Goal: Transaction & Acquisition: Purchase product/service

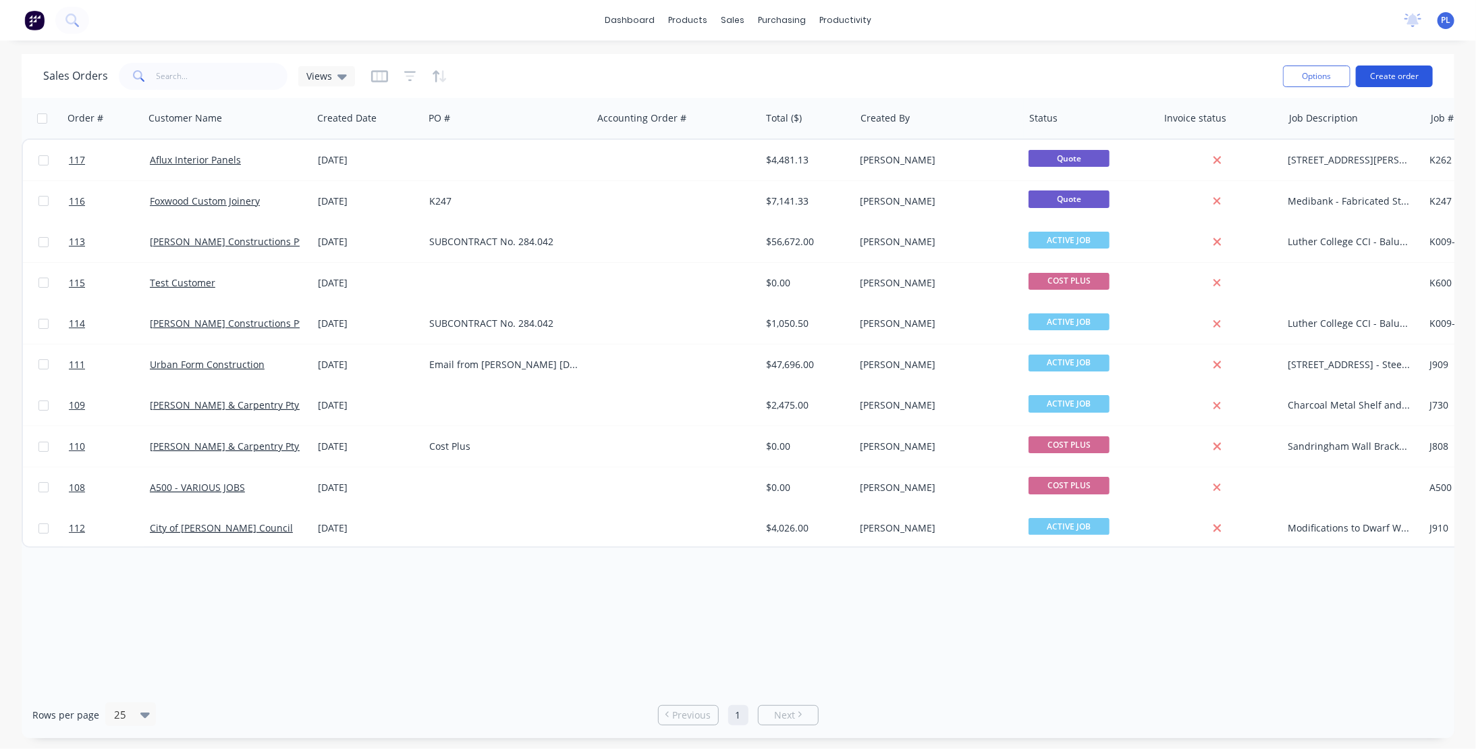
click at [1389, 77] on button "Create order" at bounding box center [1394, 76] width 77 height 22
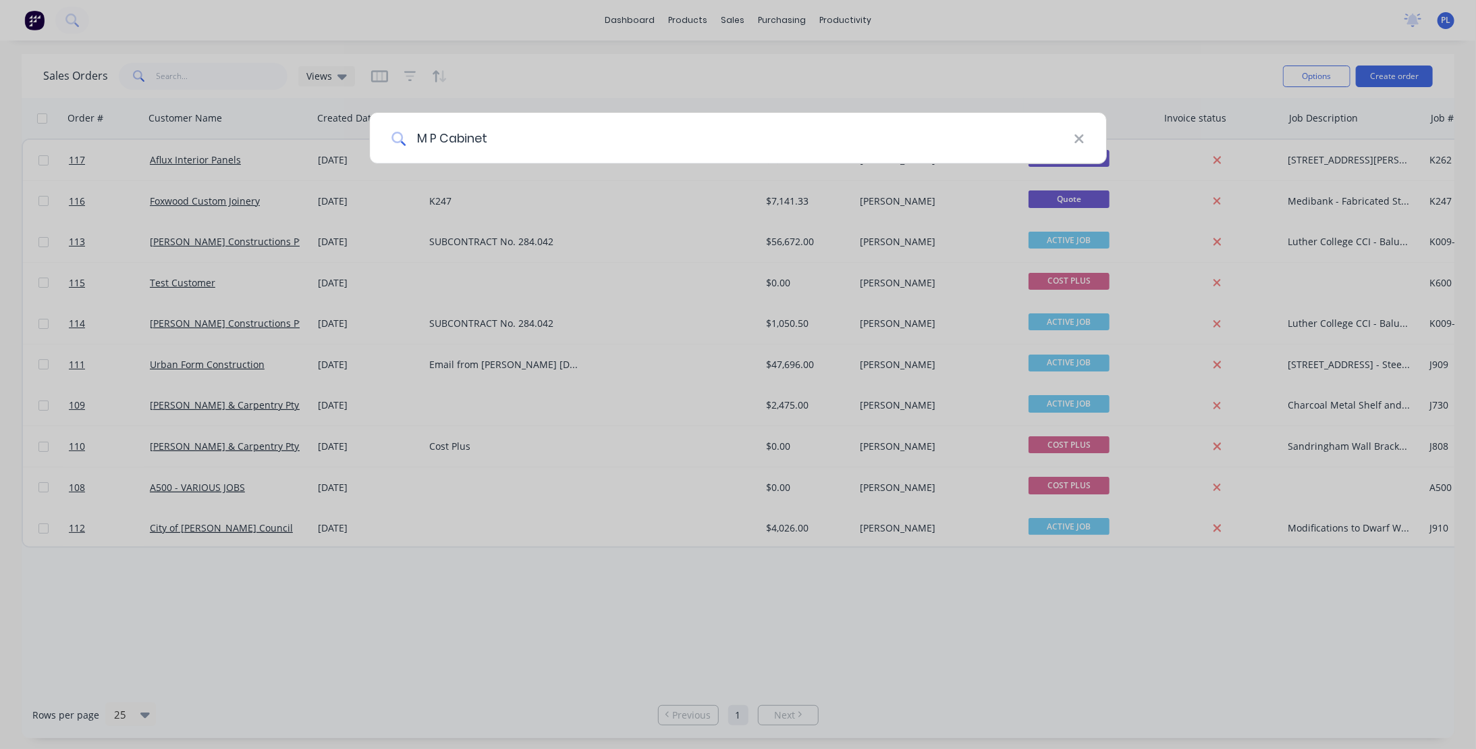
click at [547, 120] on input "M P Cabinet" at bounding box center [740, 138] width 668 height 51
click at [396, 139] on icon at bounding box center [399, 139] width 15 height 15
drag, startPoint x: 515, startPoint y: 140, endPoint x: 387, endPoint y: 139, distance: 128.3
click at [387, 139] on div "M P Cabinet" at bounding box center [738, 138] width 737 height 51
click at [427, 136] on input "M P Cabinet" at bounding box center [740, 138] width 668 height 51
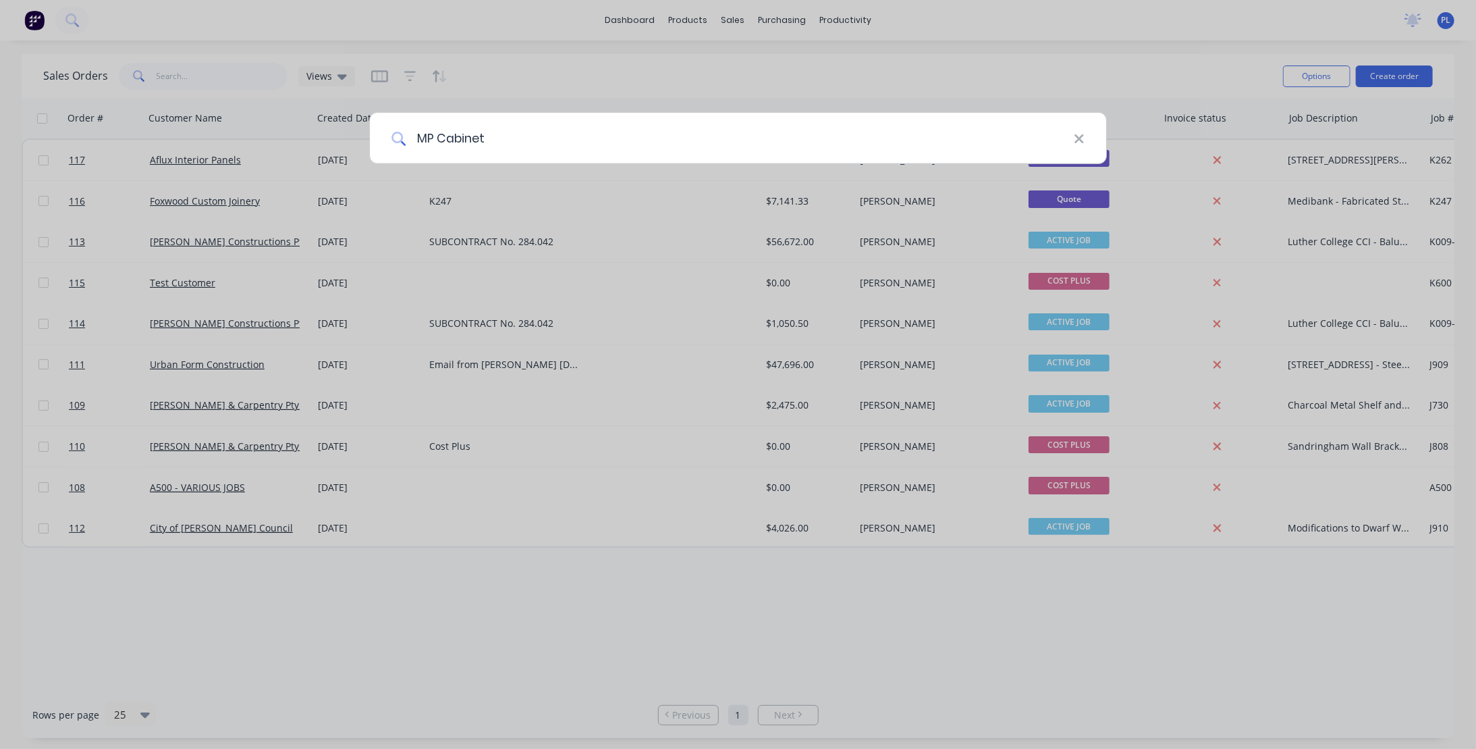
click at [522, 130] on input "MP Cabinet" at bounding box center [740, 138] width 668 height 51
type input "MP Cabinet"
click at [563, 230] on div "MP Cabinet" at bounding box center [738, 374] width 1476 height 749
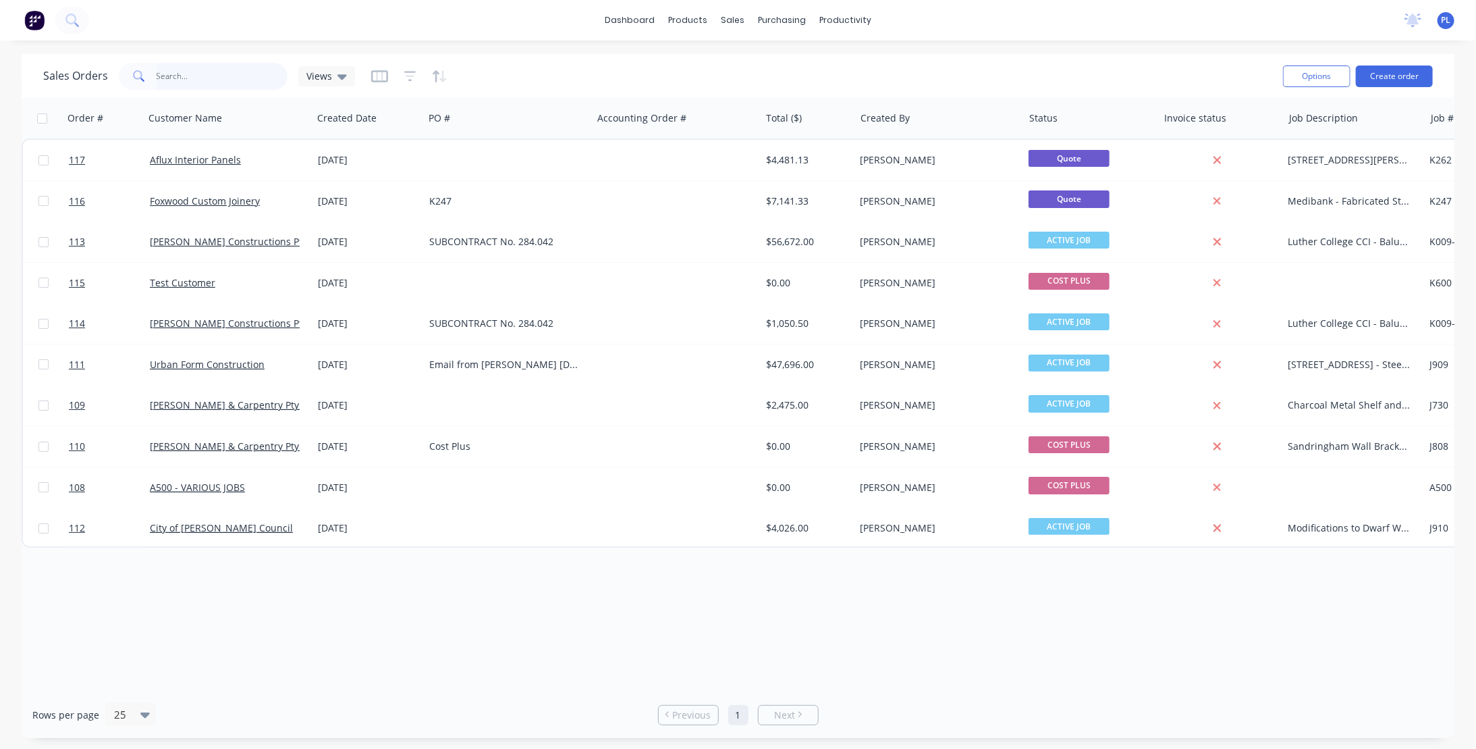
click at [176, 82] on input "text" at bounding box center [223, 76] width 132 height 27
click at [763, 89] on div "Customers" at bounding box center [779, 92] width 49 height 12
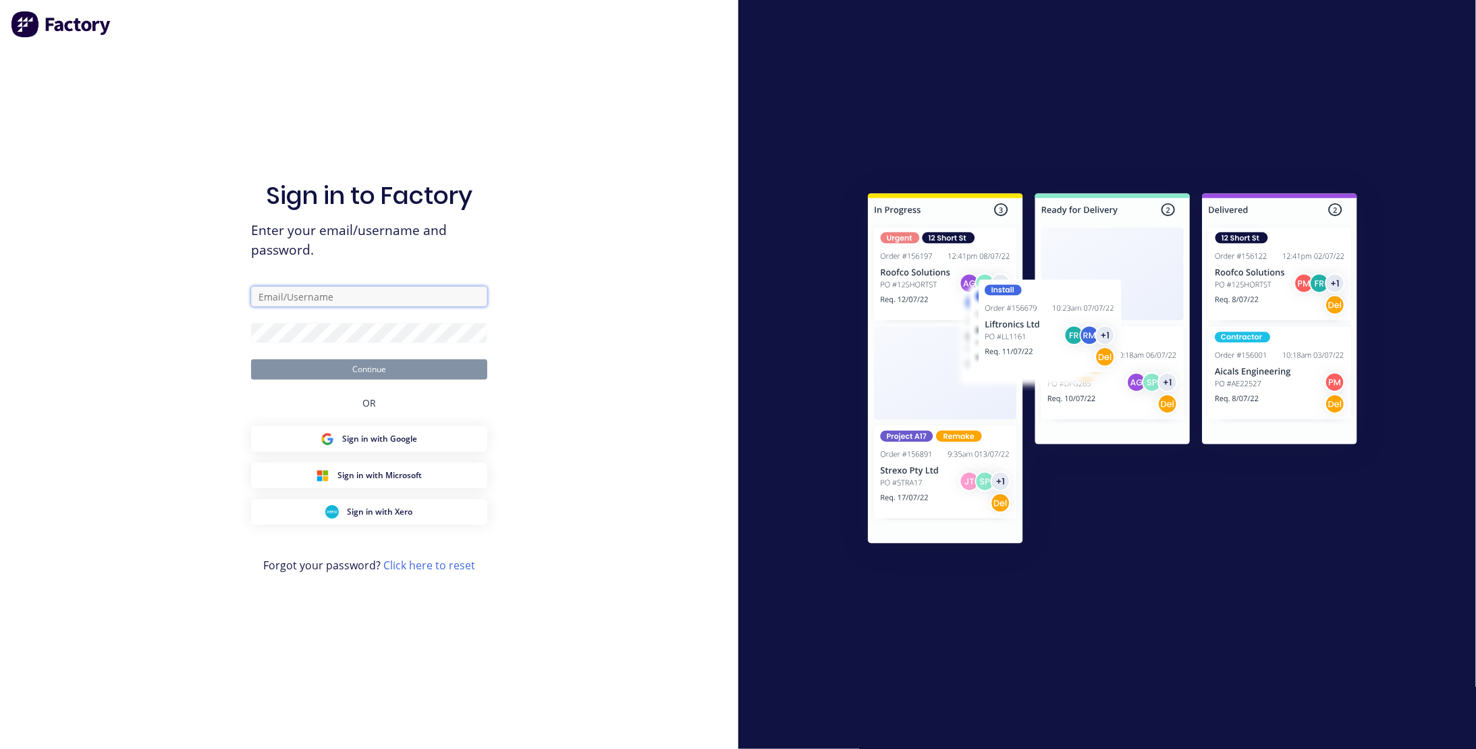
click at [300, 295] on input "text" at bounding box center [369, 296] width 236 height 20
type input "[PERSON_NAME][EMAIL_ADDRESS][DOMAIN_NAME]"
click at [662, 442] on div "Sign in to Factory Enter your email/username and password. [PERSON_NAME][EMAIL_…" at bounding box center [369, 374] width 738 height 749
click at [581, 394] on div "Sign in to Factory Enter your email/username and password. [PERSON_NAME][EMAIL_…" at bounding box center [369, 374] width 738 height 749
click at [383, 372] on button "Continue" at bounding box center [369, 369] width 236 height 20
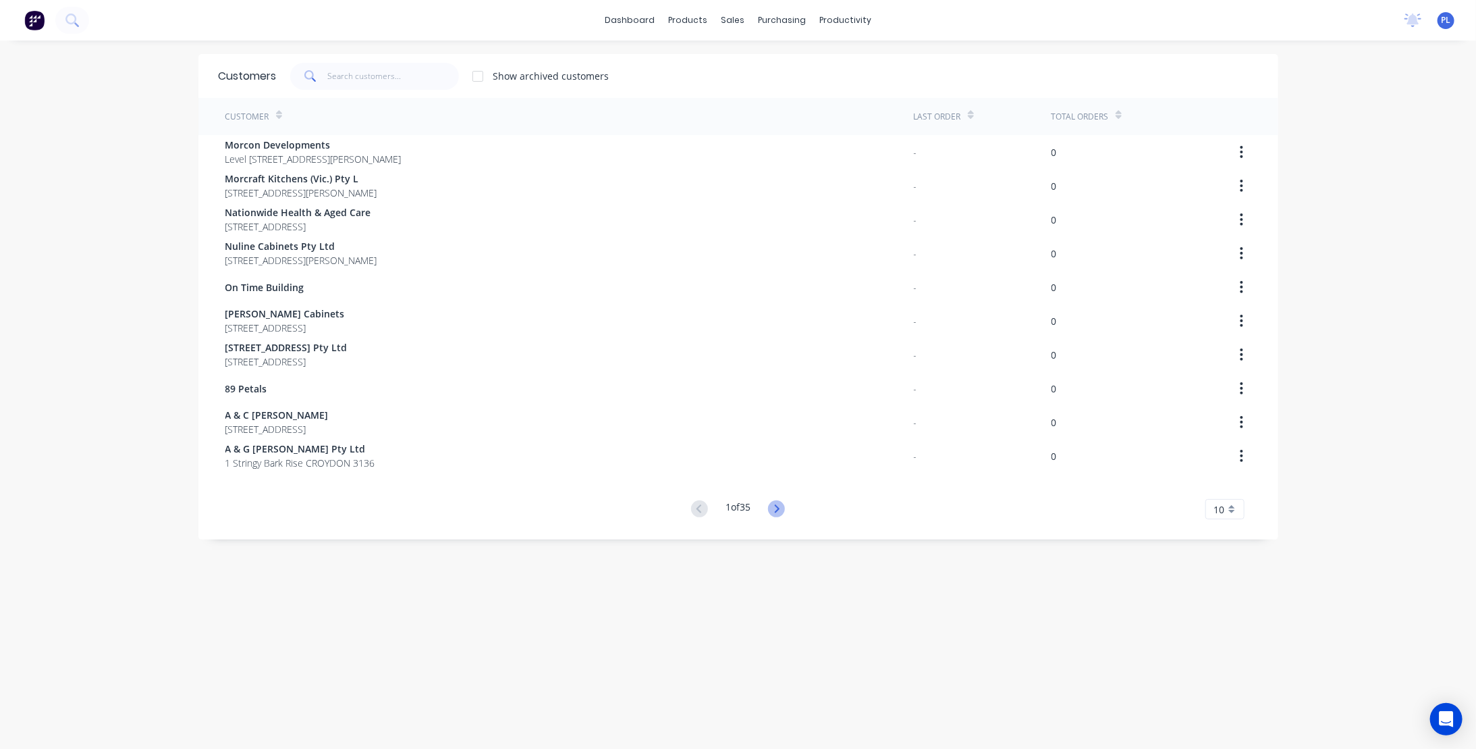
click at [778, 509] on icon at bounding box center [776, 508] width 17 height 17
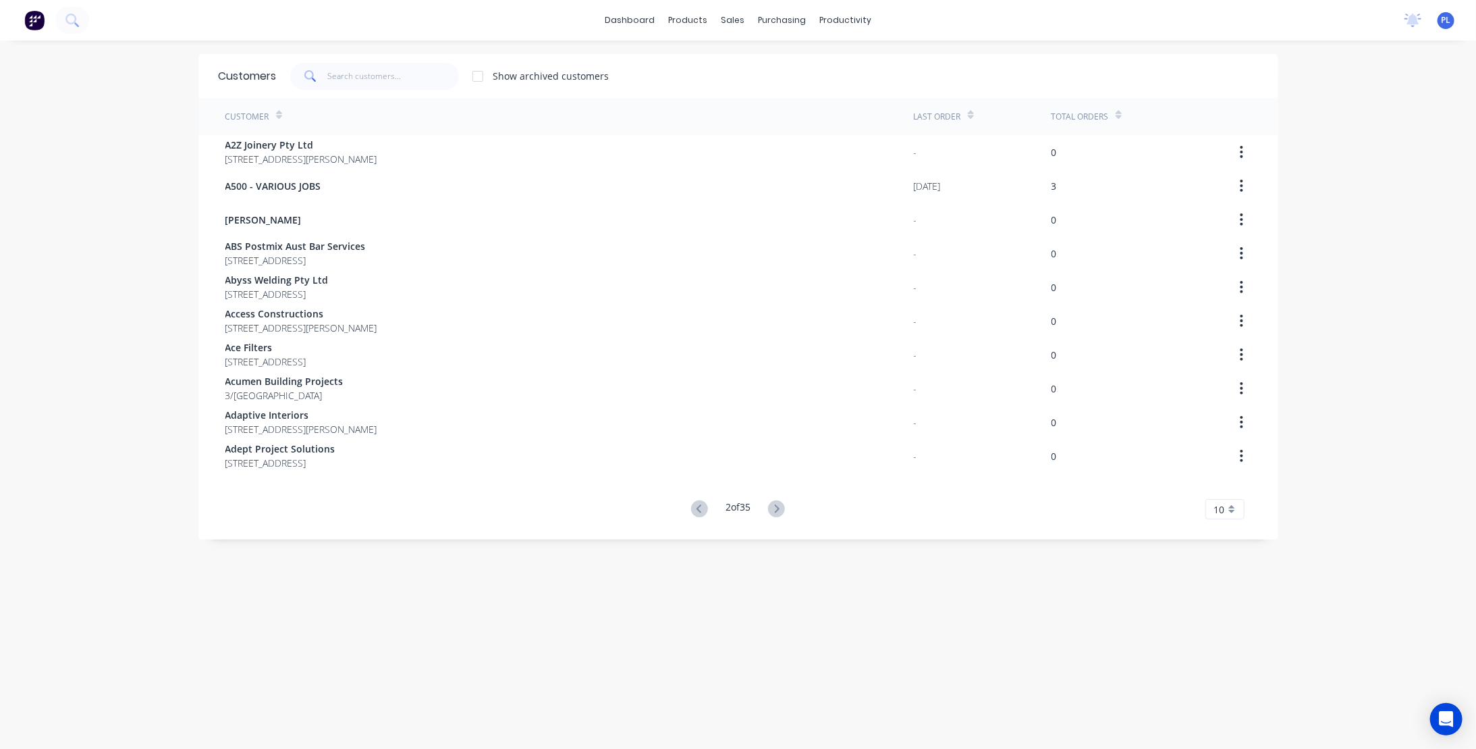
click at [778, 509] on icon at bounding box center [776, 508] width 17 height 17
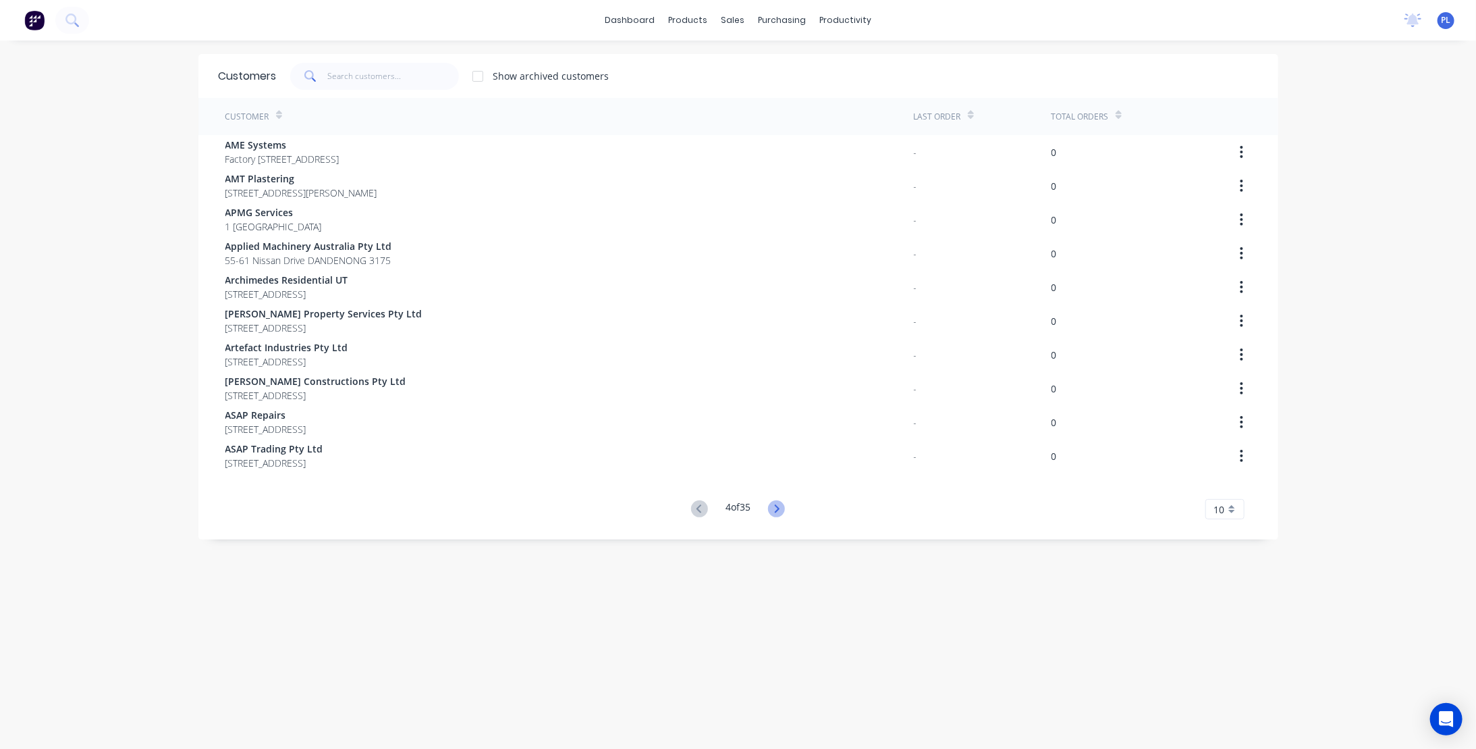
click at [776, 508] on icon at bounding box center [777, 508] width 5 height 8
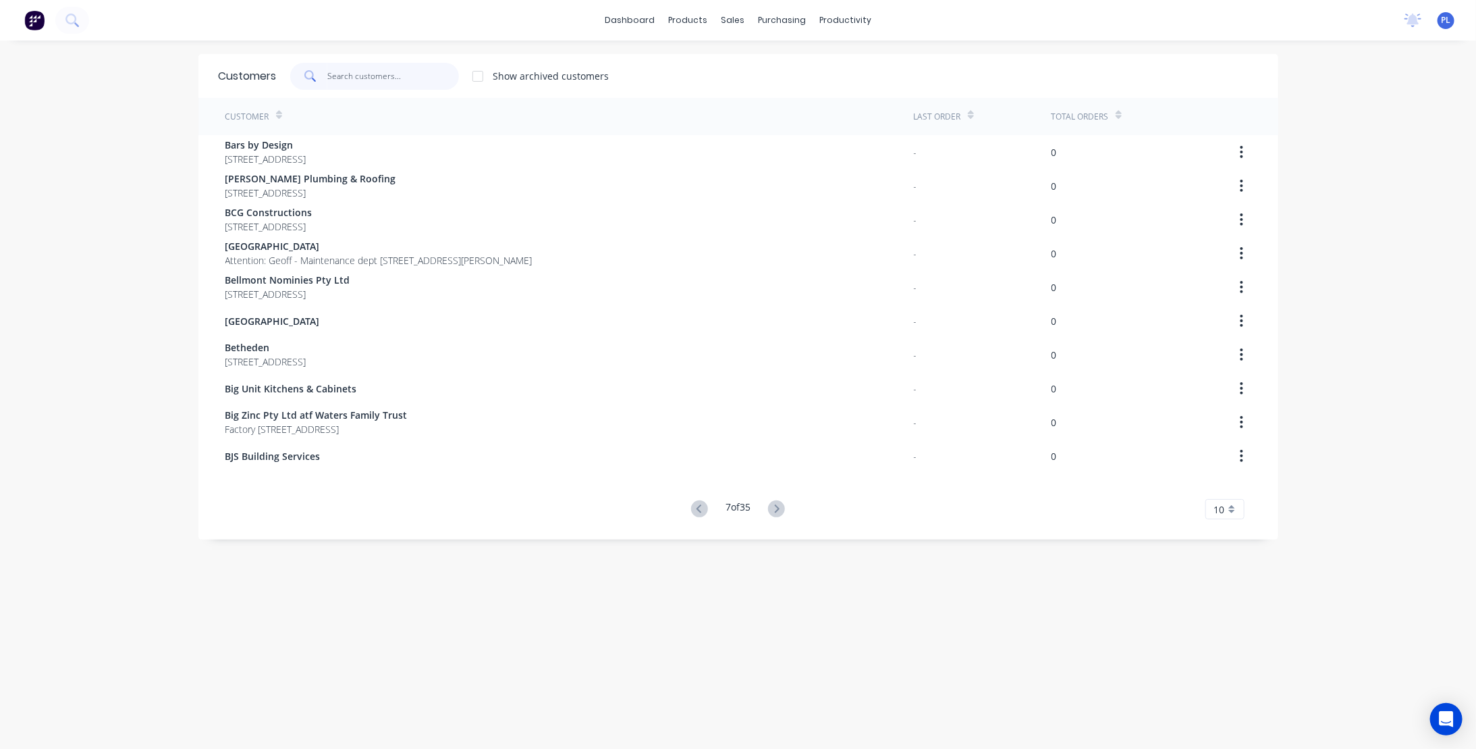
click at [367, 77] on input "text" at bounding box center [393, 76] width 132 height 27
type input "M"
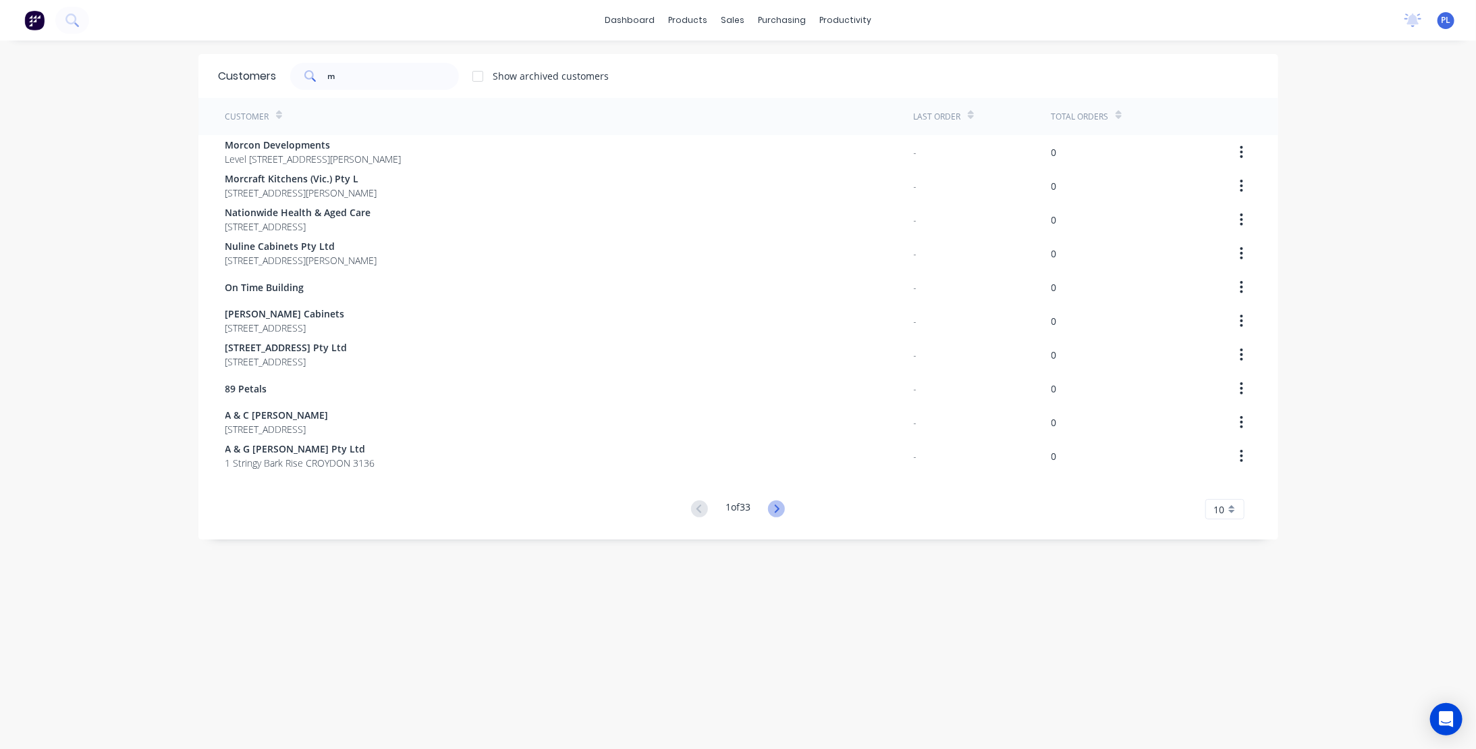
click at [772, 510] on icon at bounding box center [776, 508] width 17 height 17
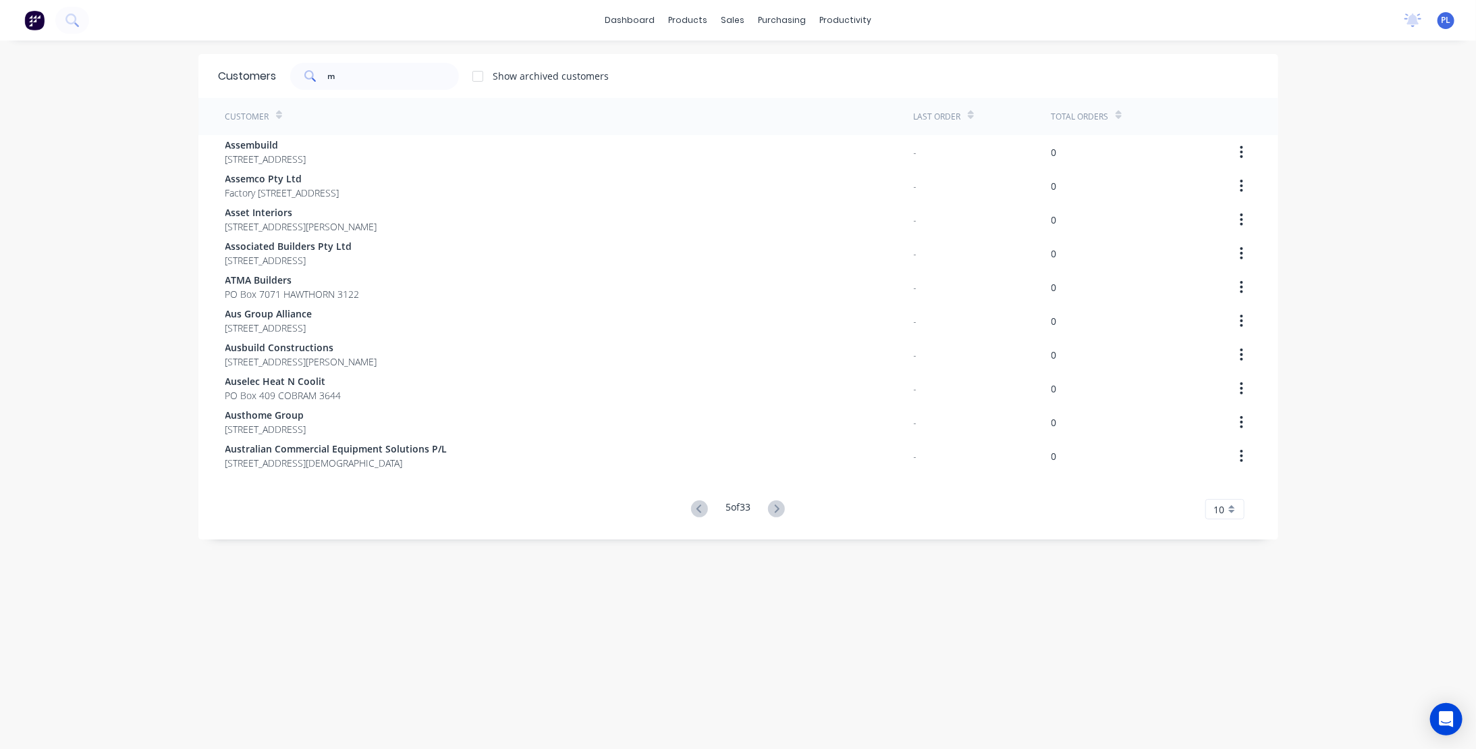
click at [772, 510] on icon at bounding box center [776, 508] width 17 height 17
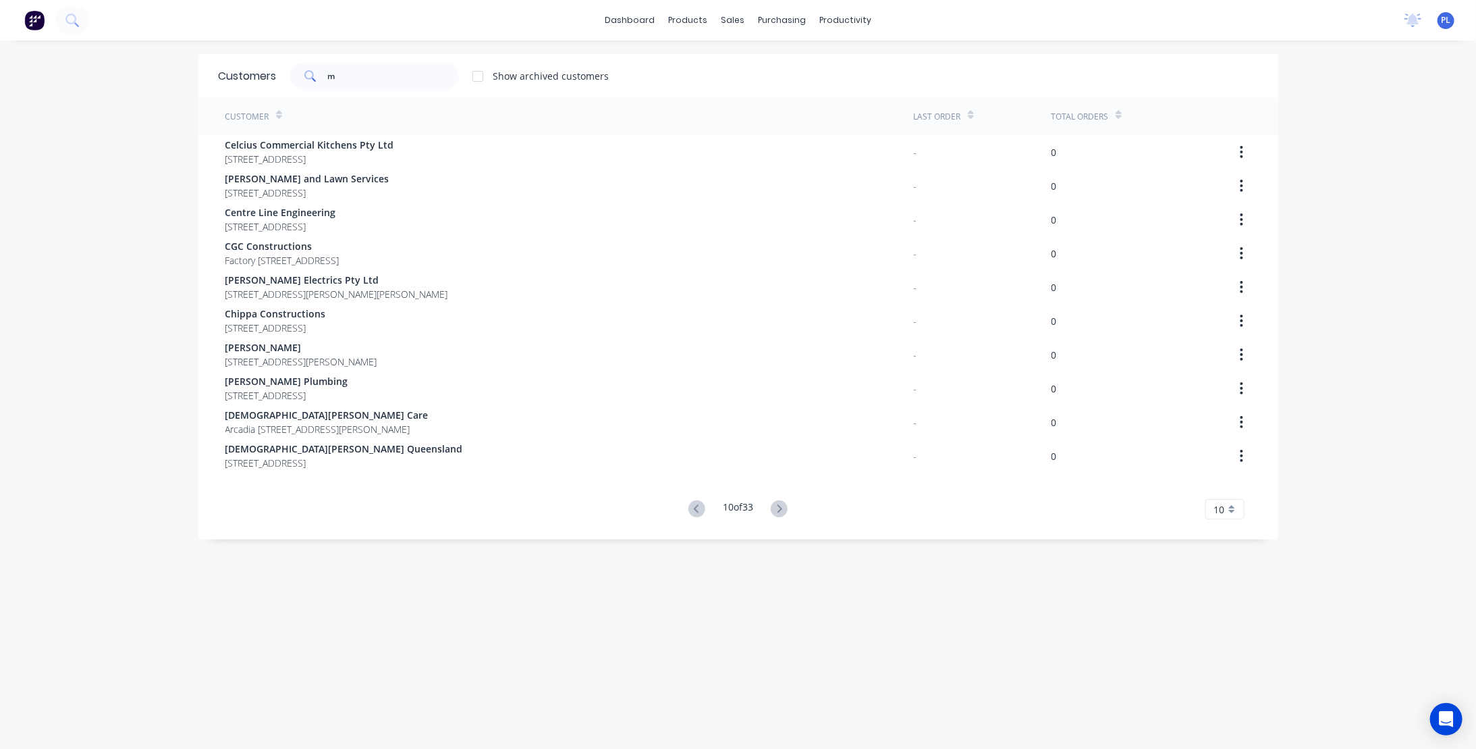
click at [772, 510] on icon at bounding box center [779, 508] width 17 height 17
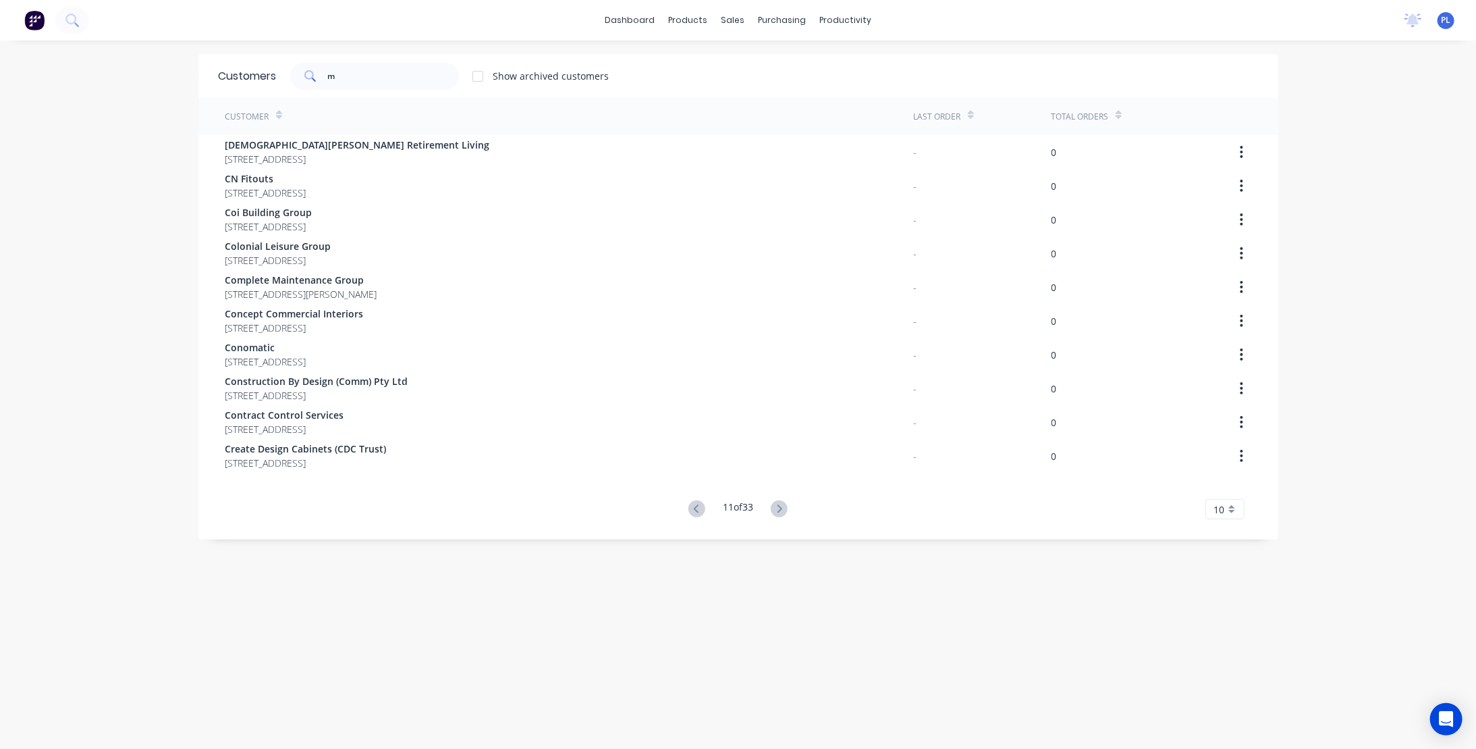
click at [772, 510] on icon at bounding box center [779, 508] width 17 height 17
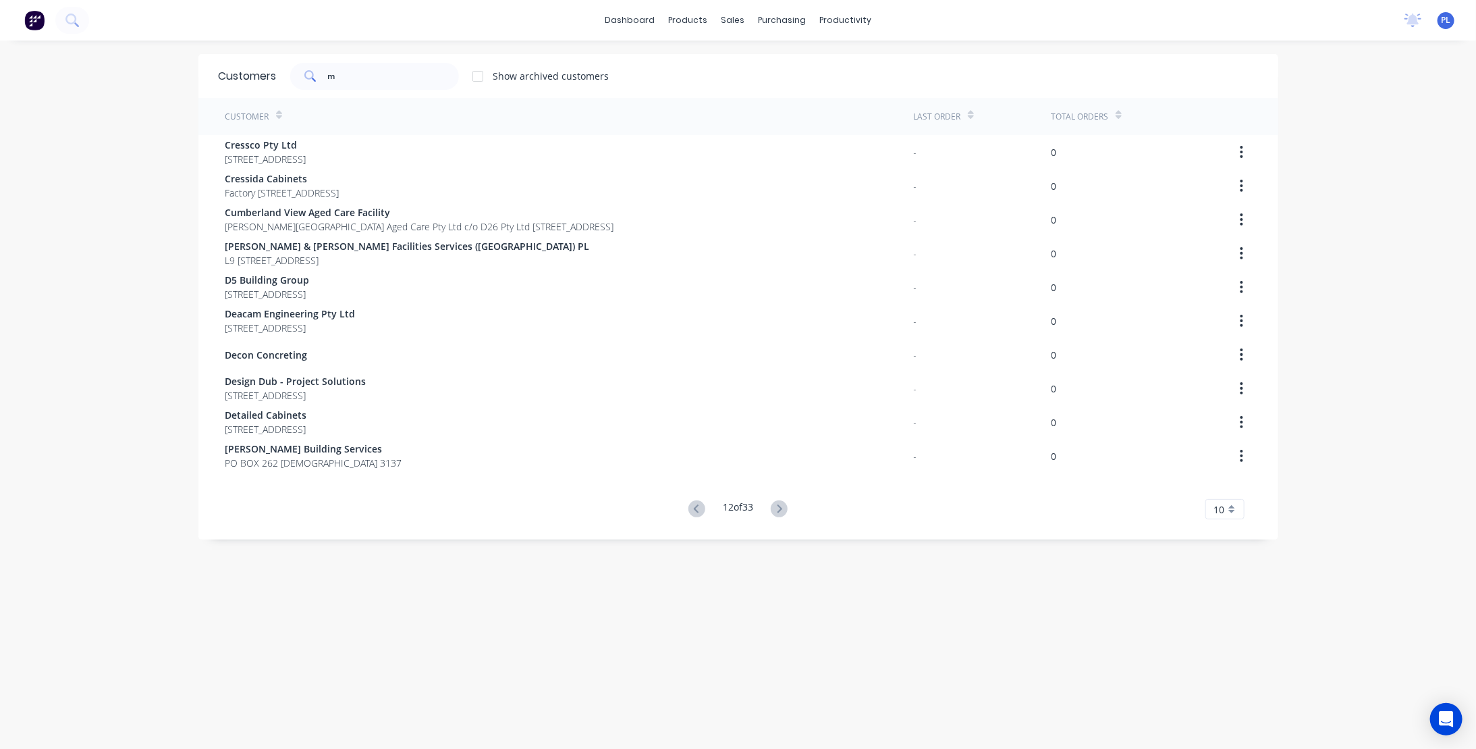
click at [772, 510] on icon at bounding box center [779, 508] width 17 height 17
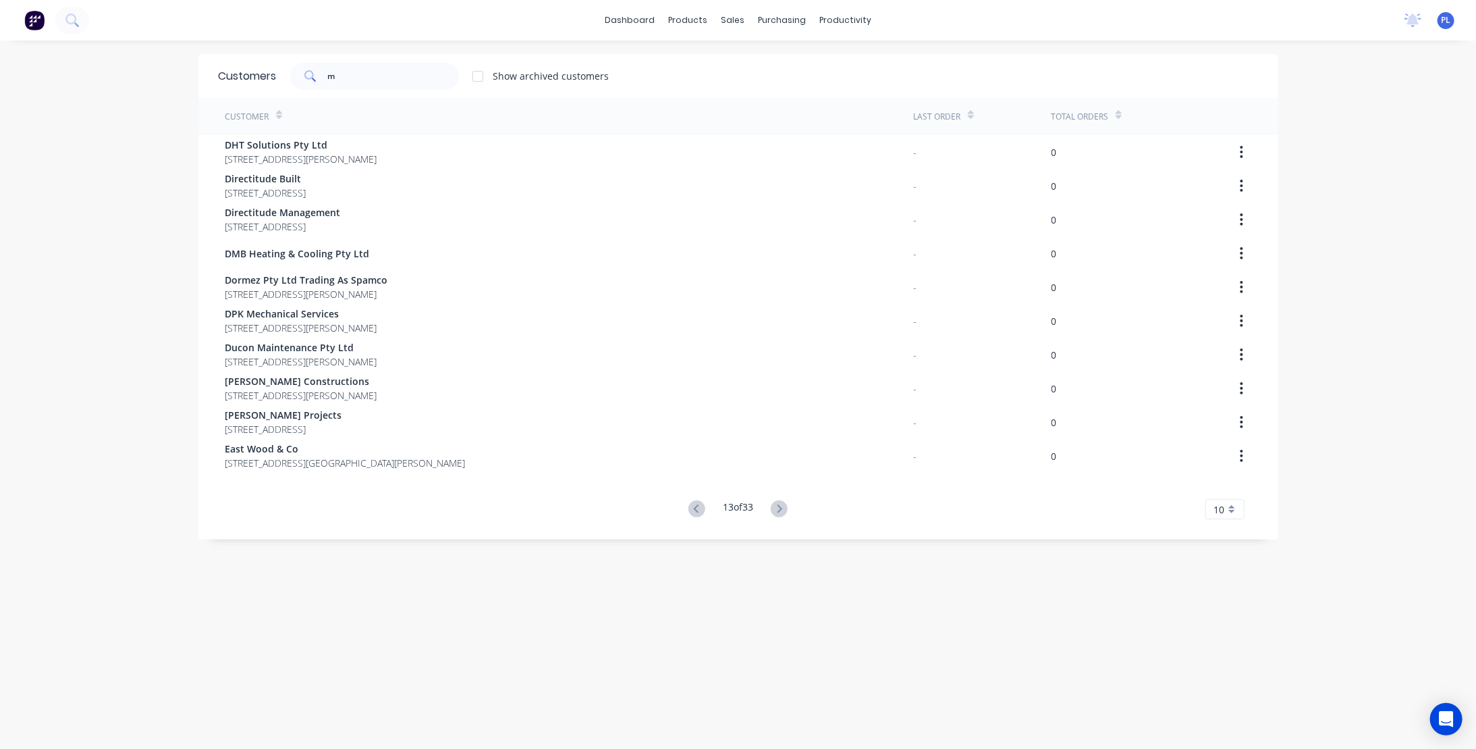
click at [772, 510] on icon at bounding box center [779, 508] width 17 height 17
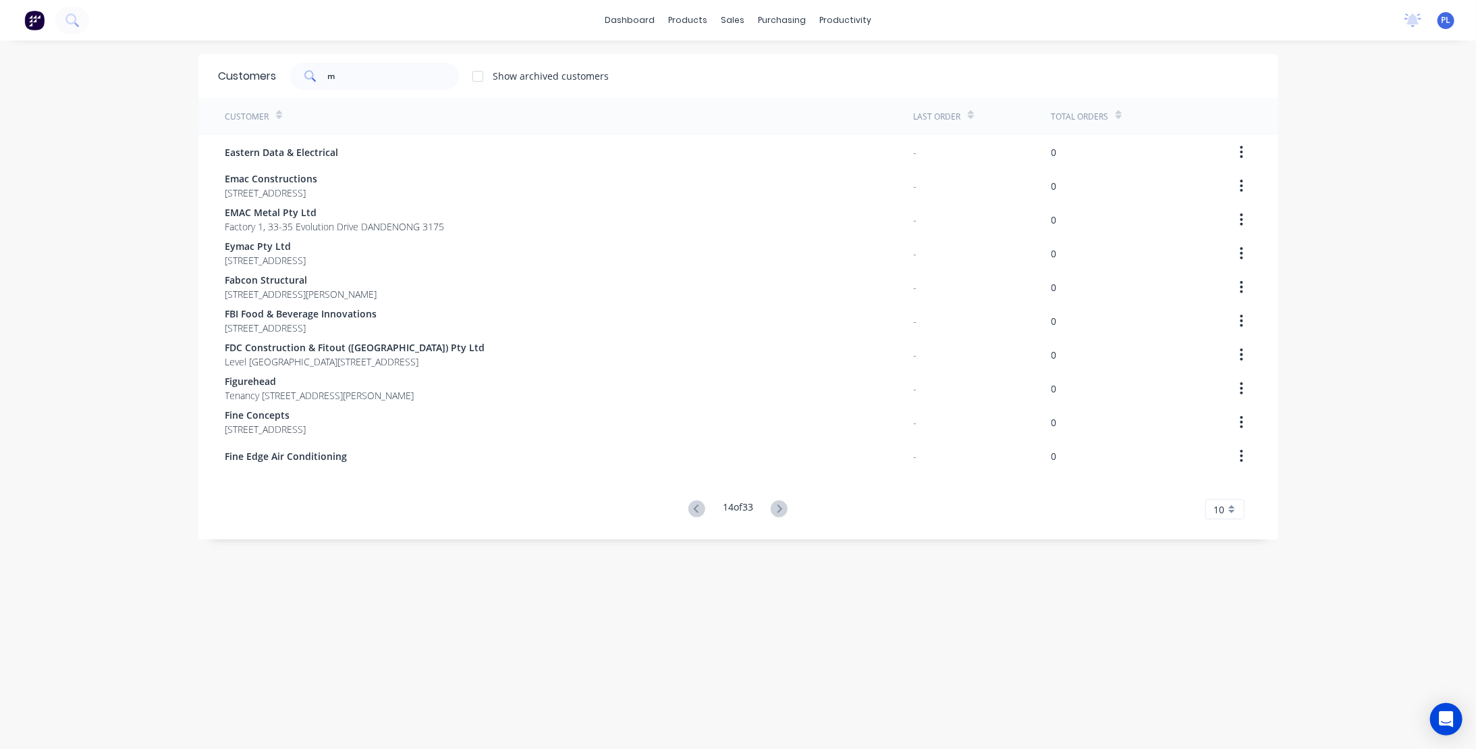
click at [772, 510] on icon at bounding box center [779, 508] width 17 height 17
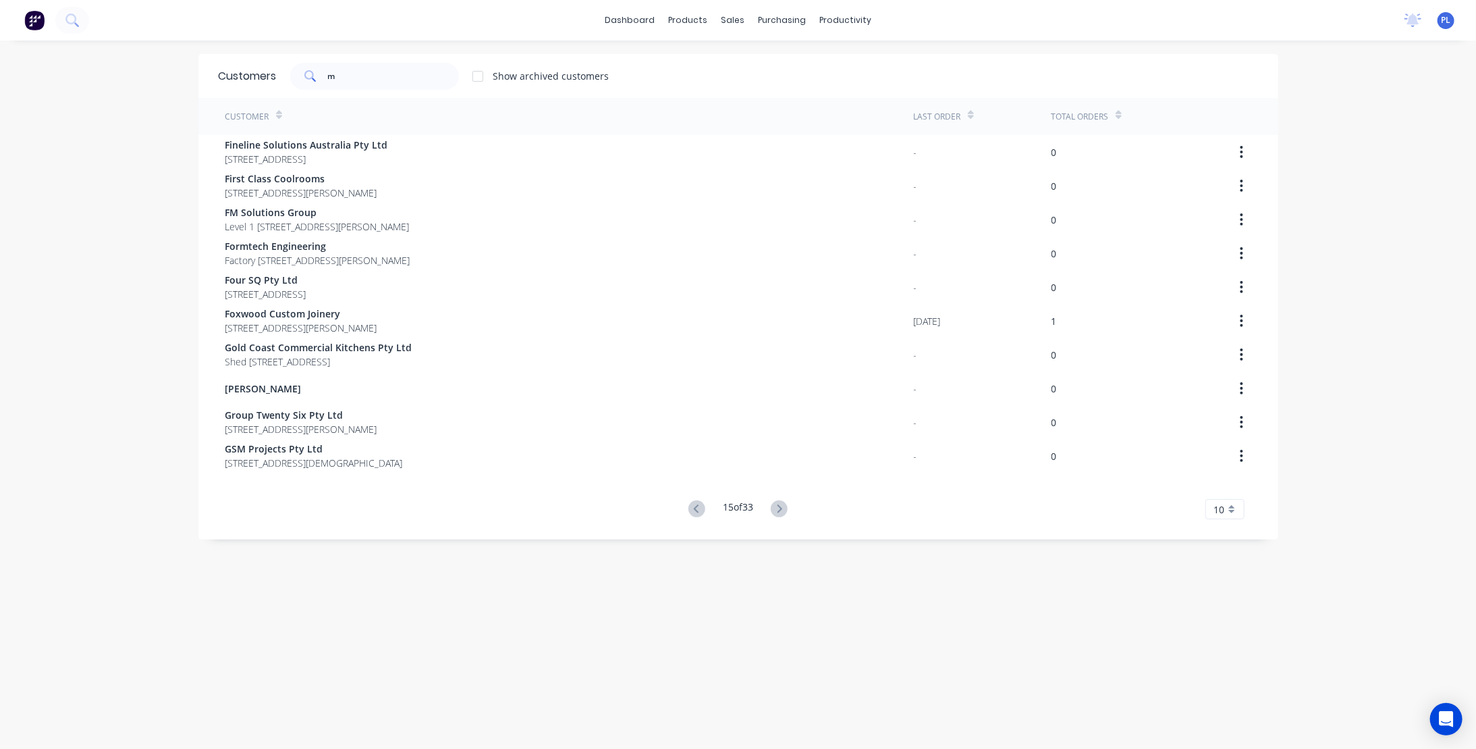
click at [772, 510] on icon at bounding box center [779, 508] width 17 height 17
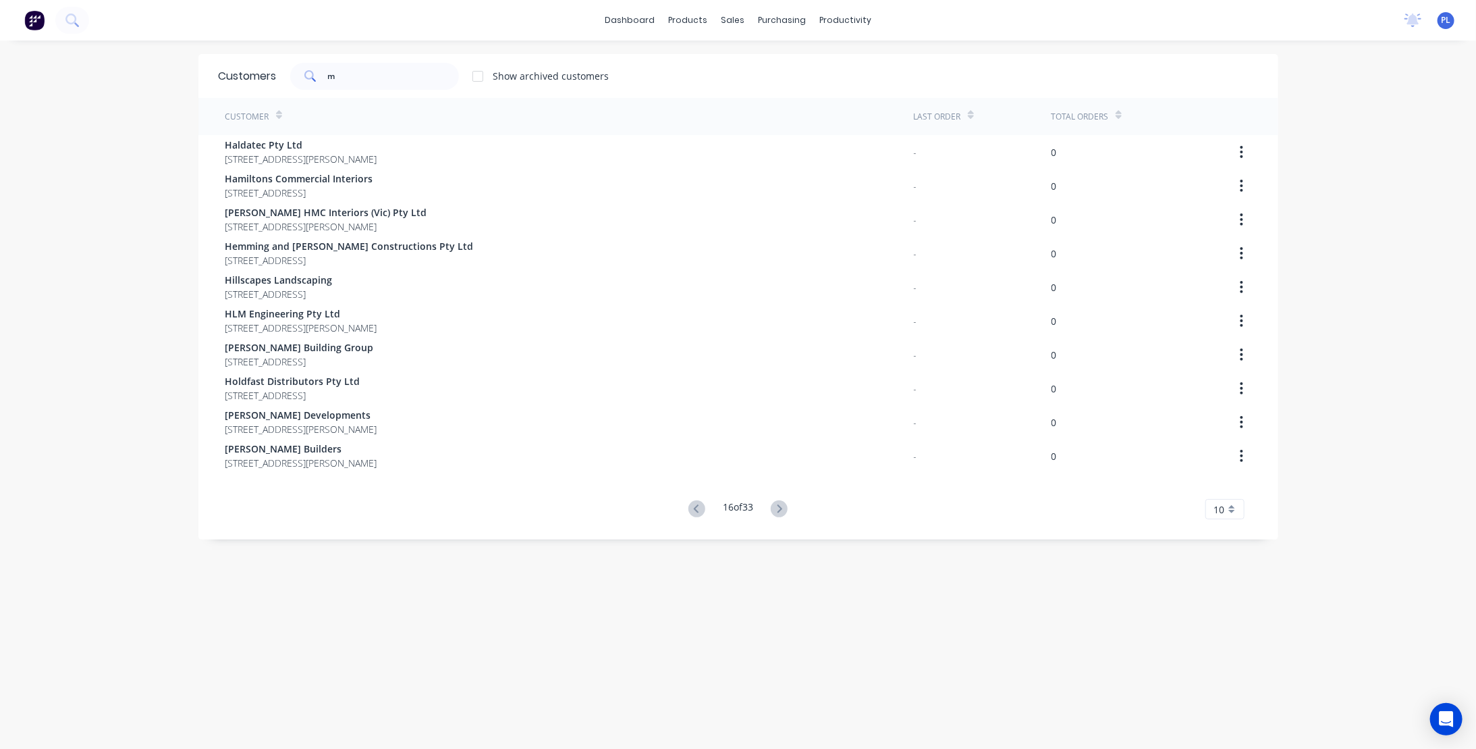
click at [772, 510] on icon at bounding box center [779, 508] width 17 height 17
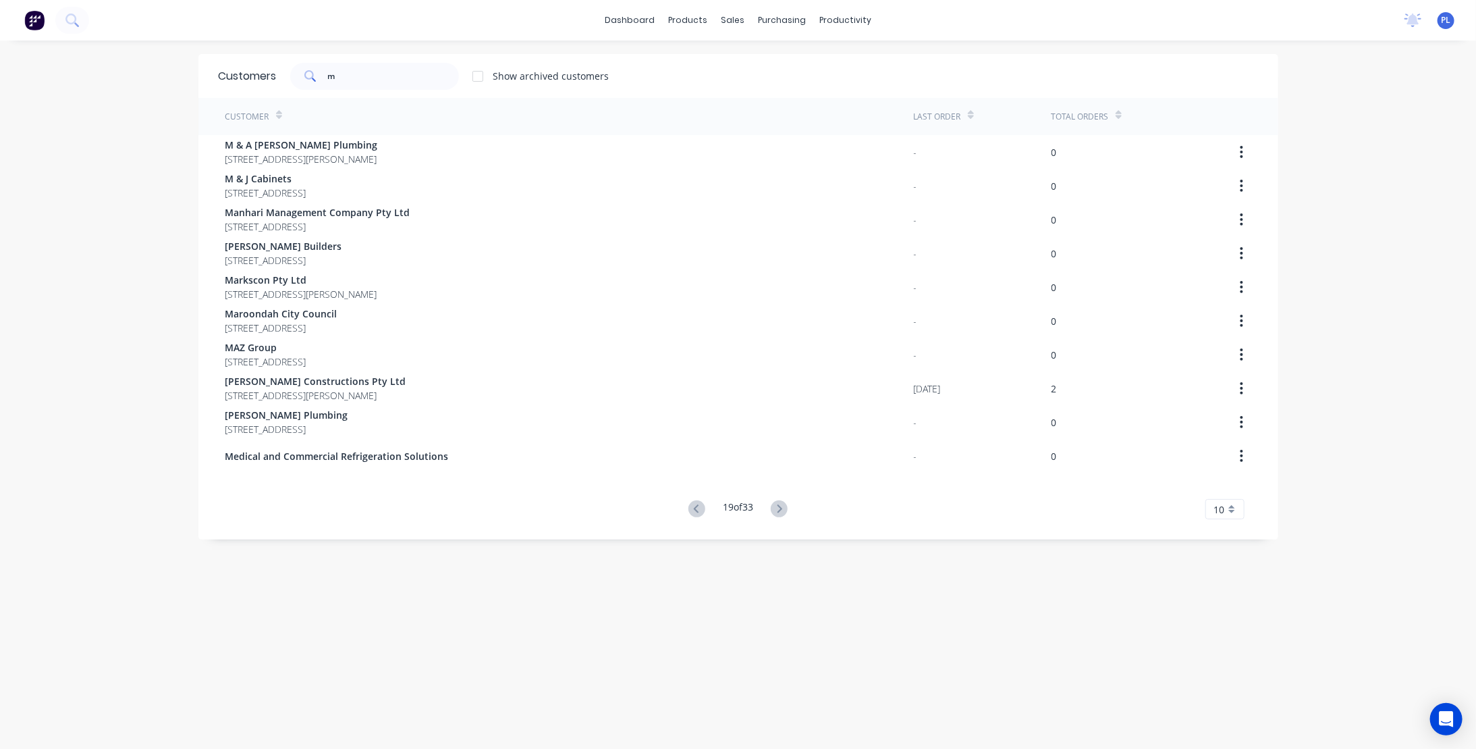
click at [772, 510] on icon at bounding box center [779, 508] width 17 height 17
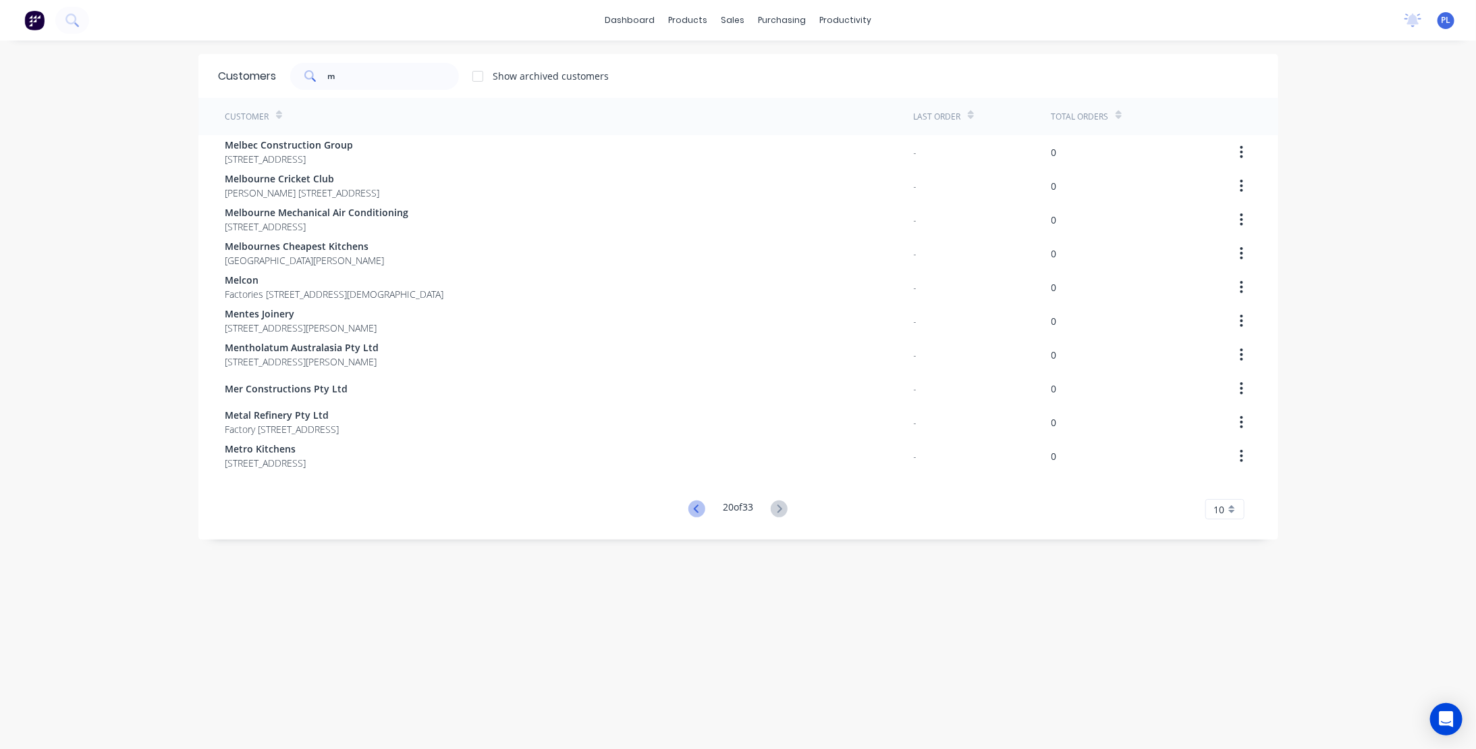
click at [689, 508] on icon at bounding box center [697, 508] width 17 height 17
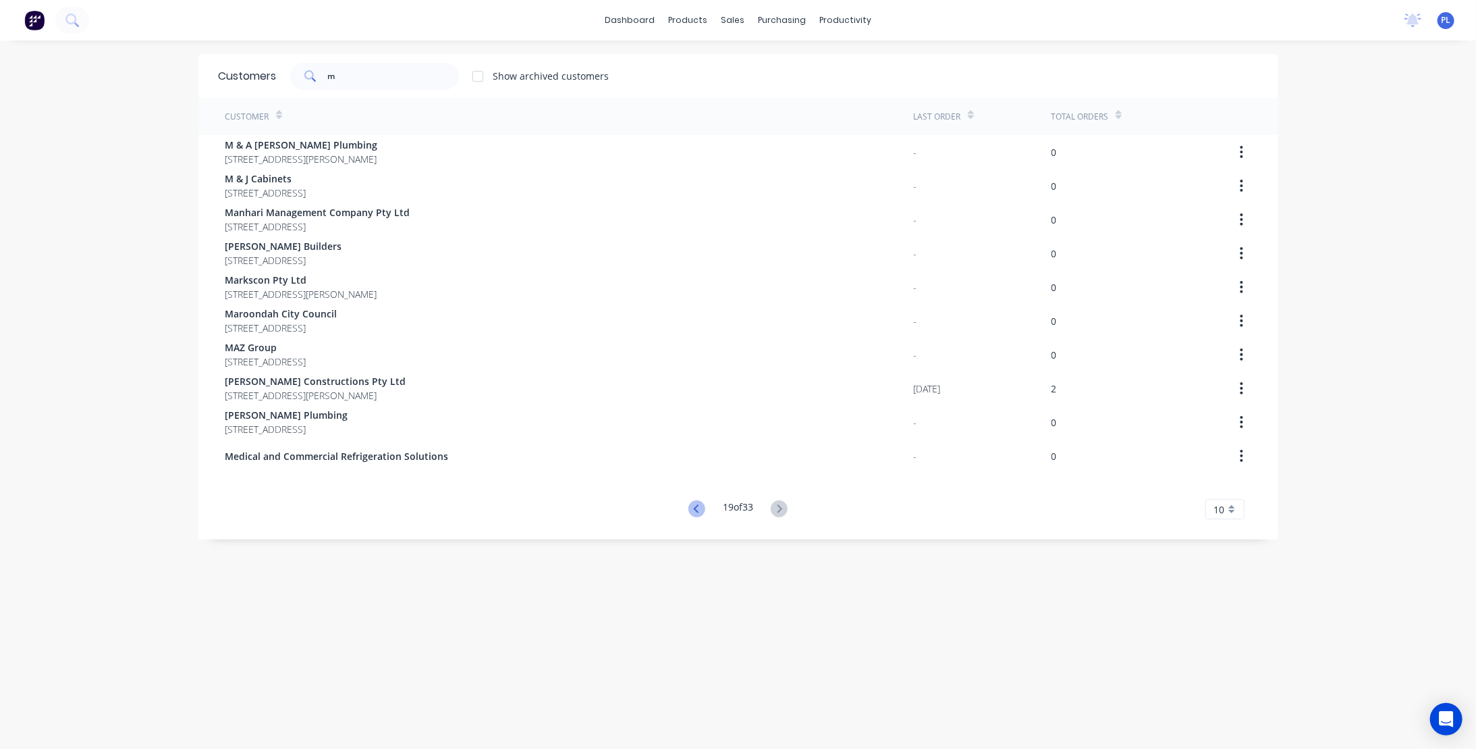
click at [689, 508] on icon at bounding box center [697, 508] width 17 height 17
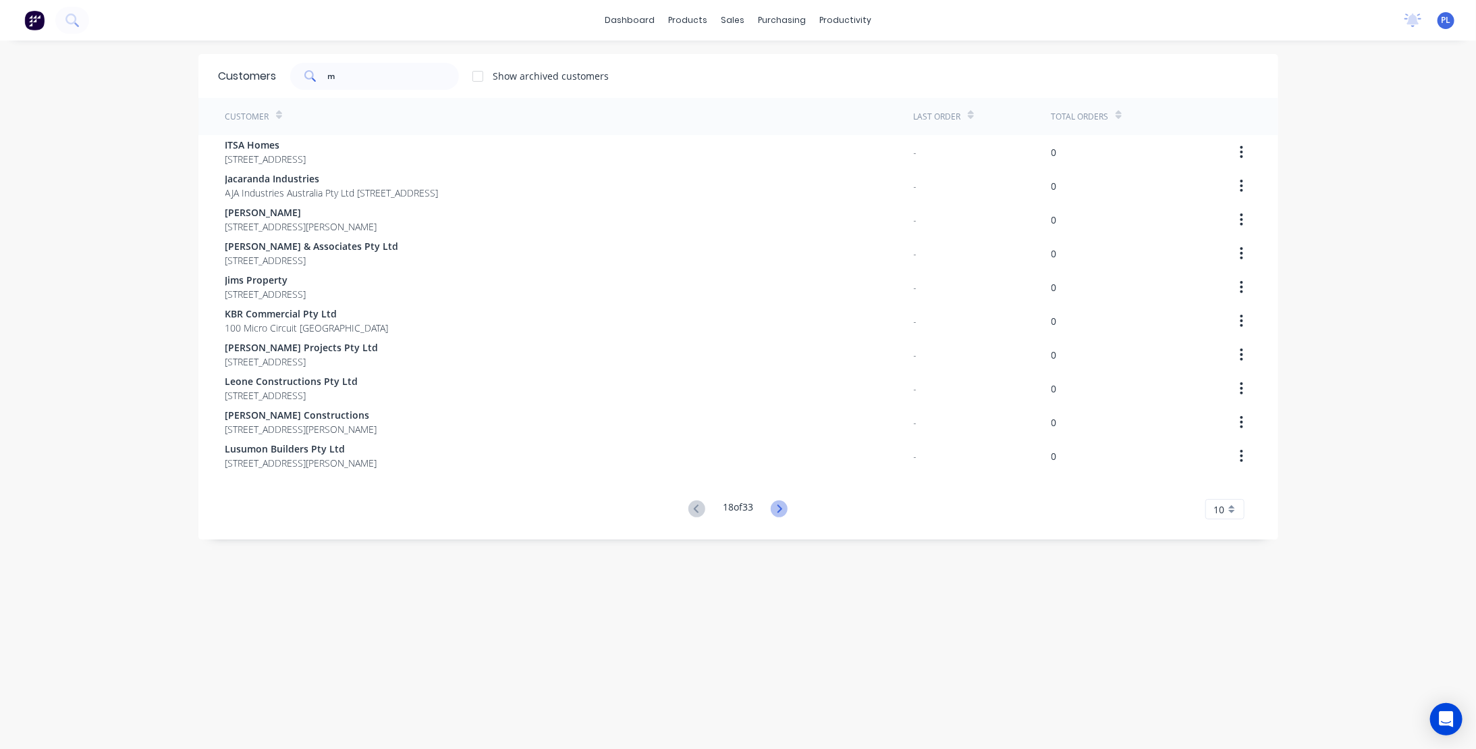
click at [774, 513] on icon at bounding box center [779, 508] width 17 height 17
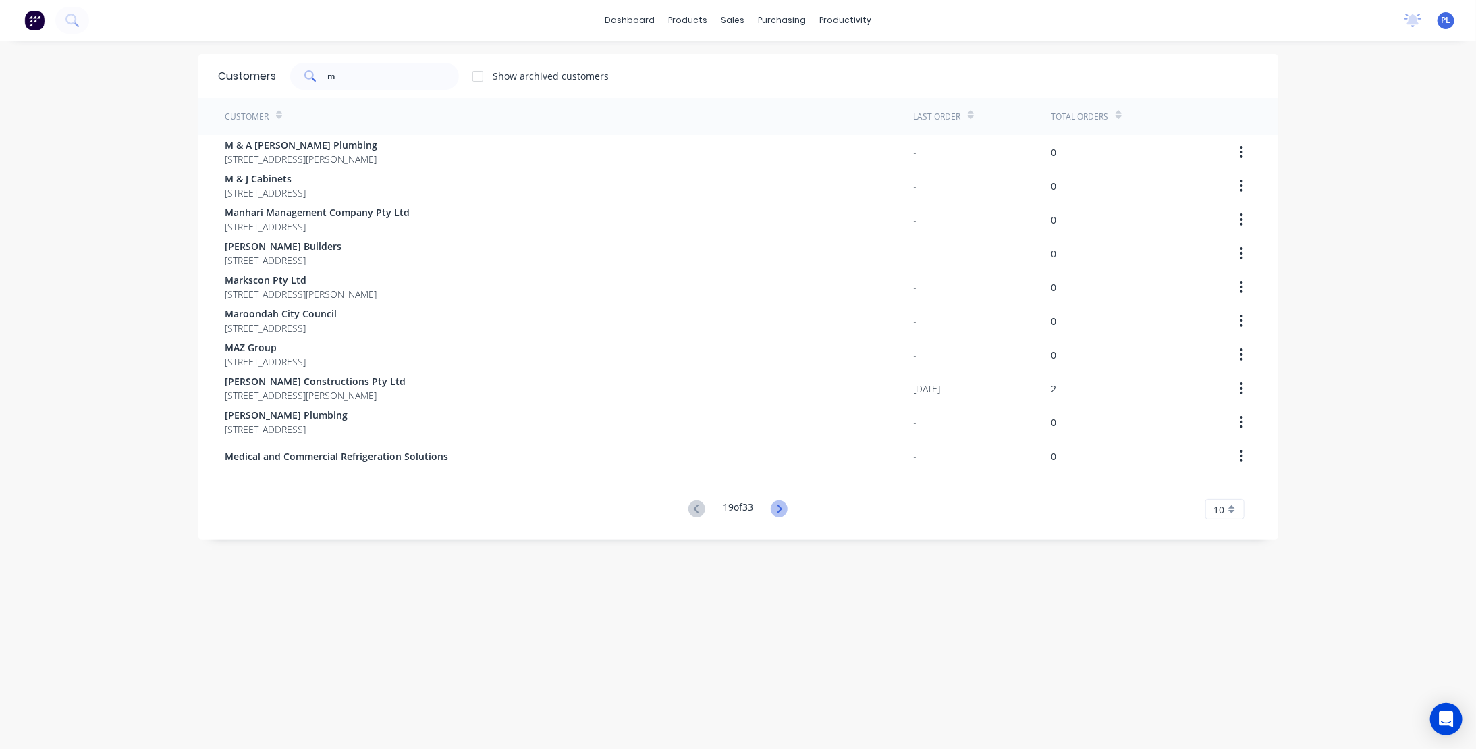
click at [774, 514] on icon at bounding box center [779, 508] width 17 height 17
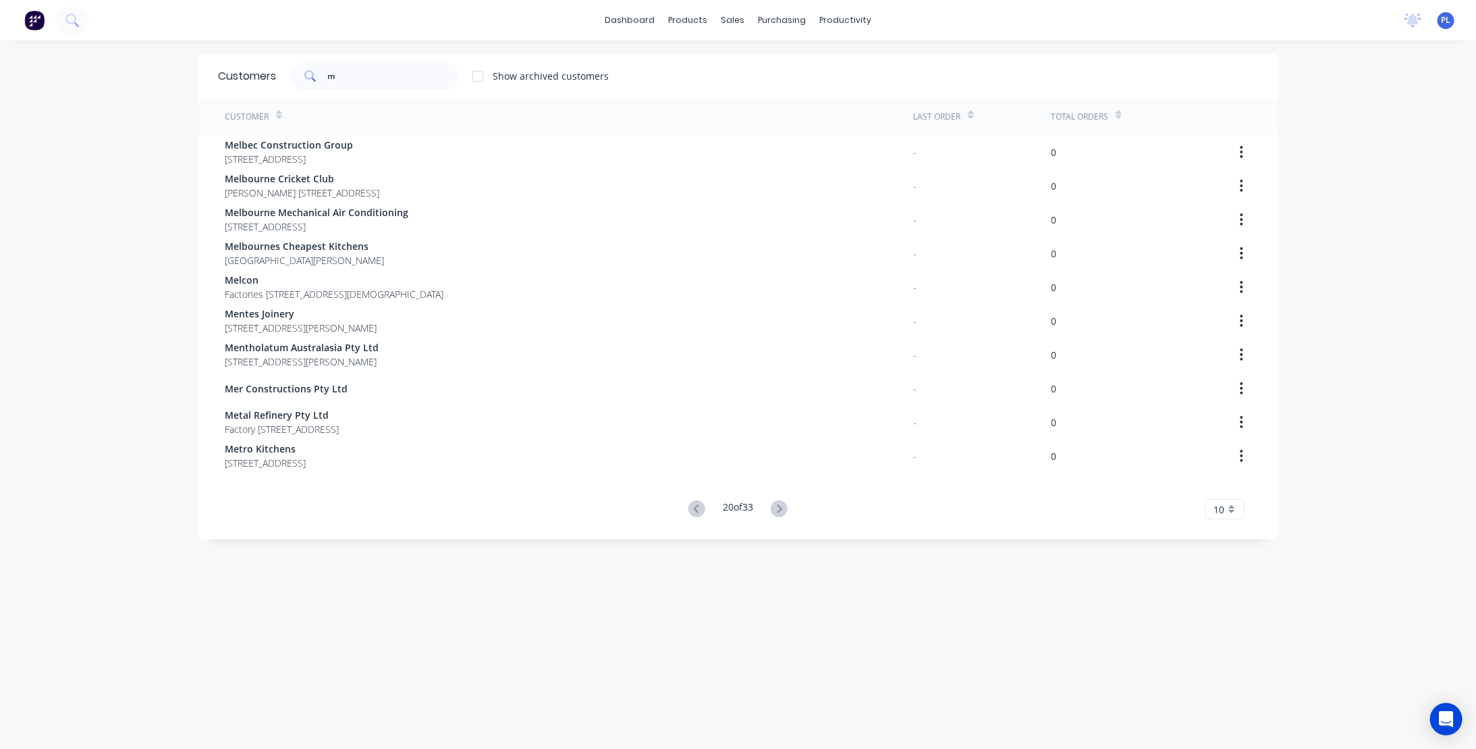
click at [774, 514] on icon at bounding box center [779, 508] width 17 height 17
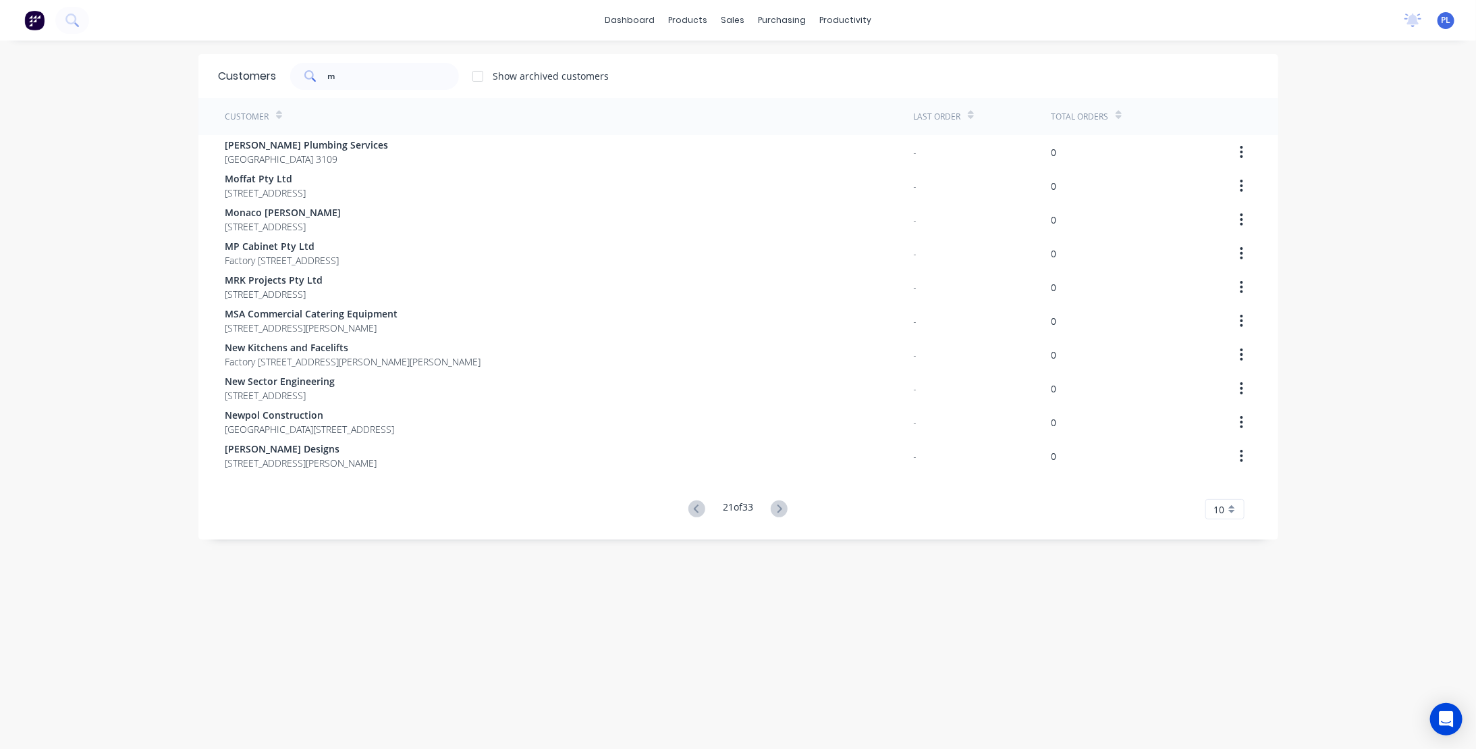
drag, startPoint x: 691, startPoint y: 509, endPoint x: 682, endPoint y: 611, distance: 102.3
click at [685, 606] on div "Customers m Show archived customers Customer Last Order Total Orders [PERSON_NA…" at bounding box center [738, 408] width 1080 height 708
click at [377, 74] on input "m" at bounding box center [393, 76] width 132 height 27
click at [308, 76] on div "m" at bounding box center [374, 76] width 169 height 27
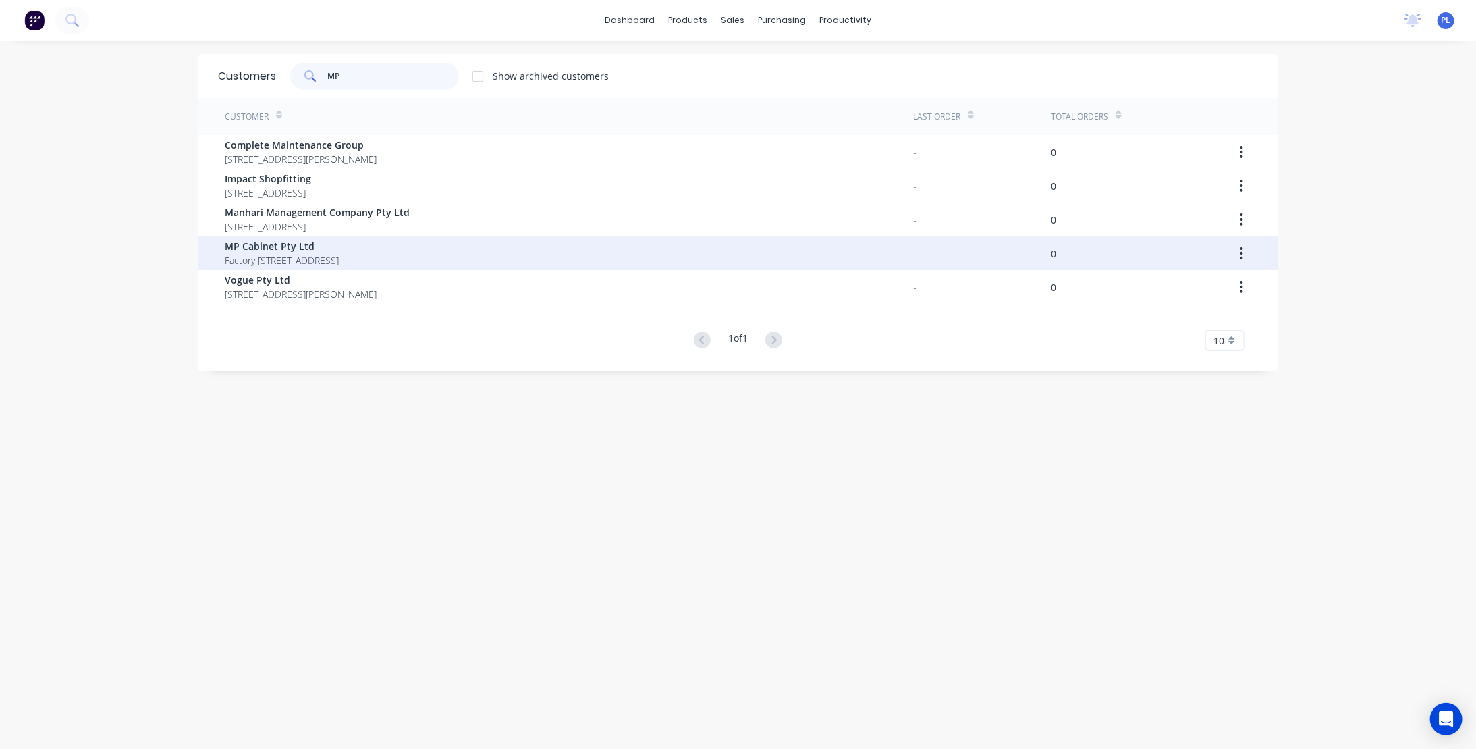
type input "MP"
click at [279, 250] on span "MP Cabinet Pty Ltd" at bounding box center [282, 246] width 114 height 14
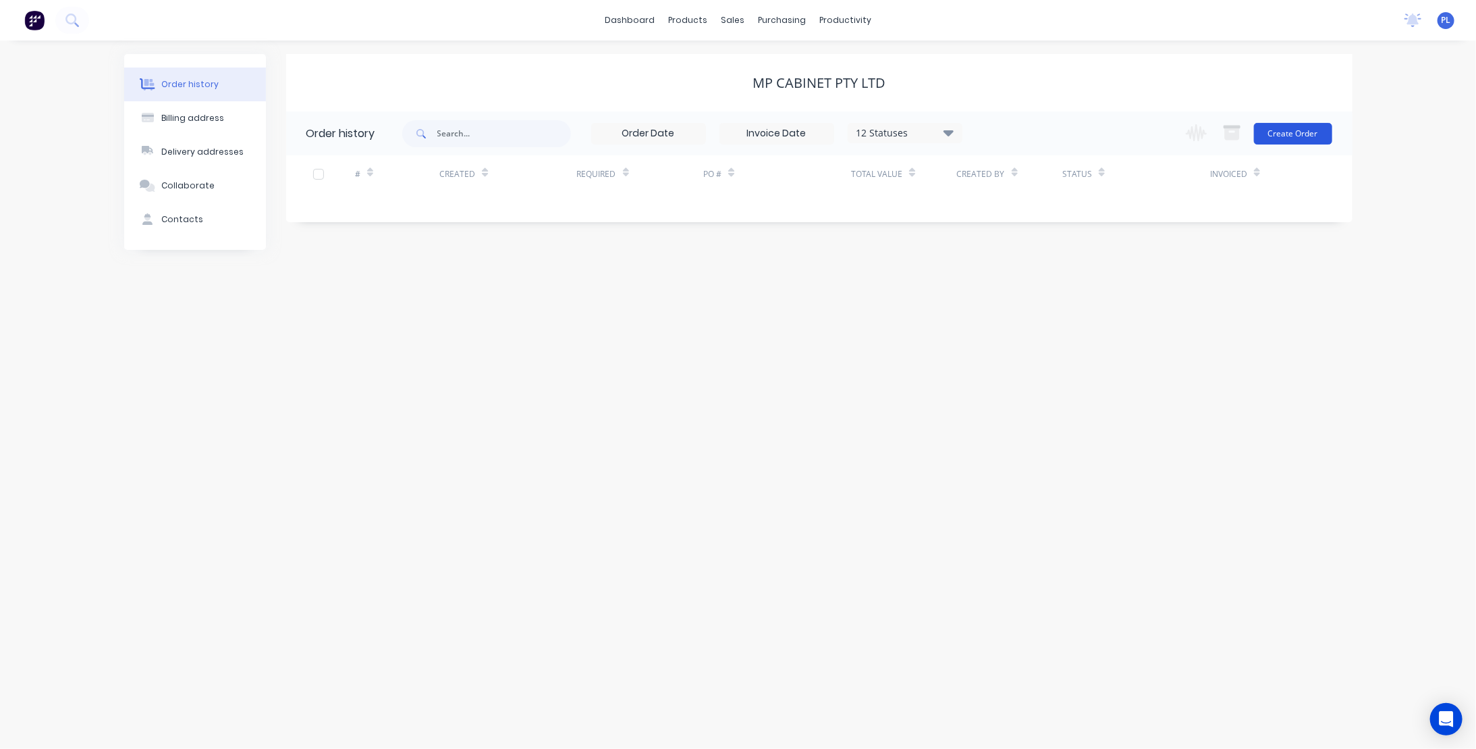
click at [1295, 132] on button "Create Order" at bounding box center [1293, 134] width 78 height 22
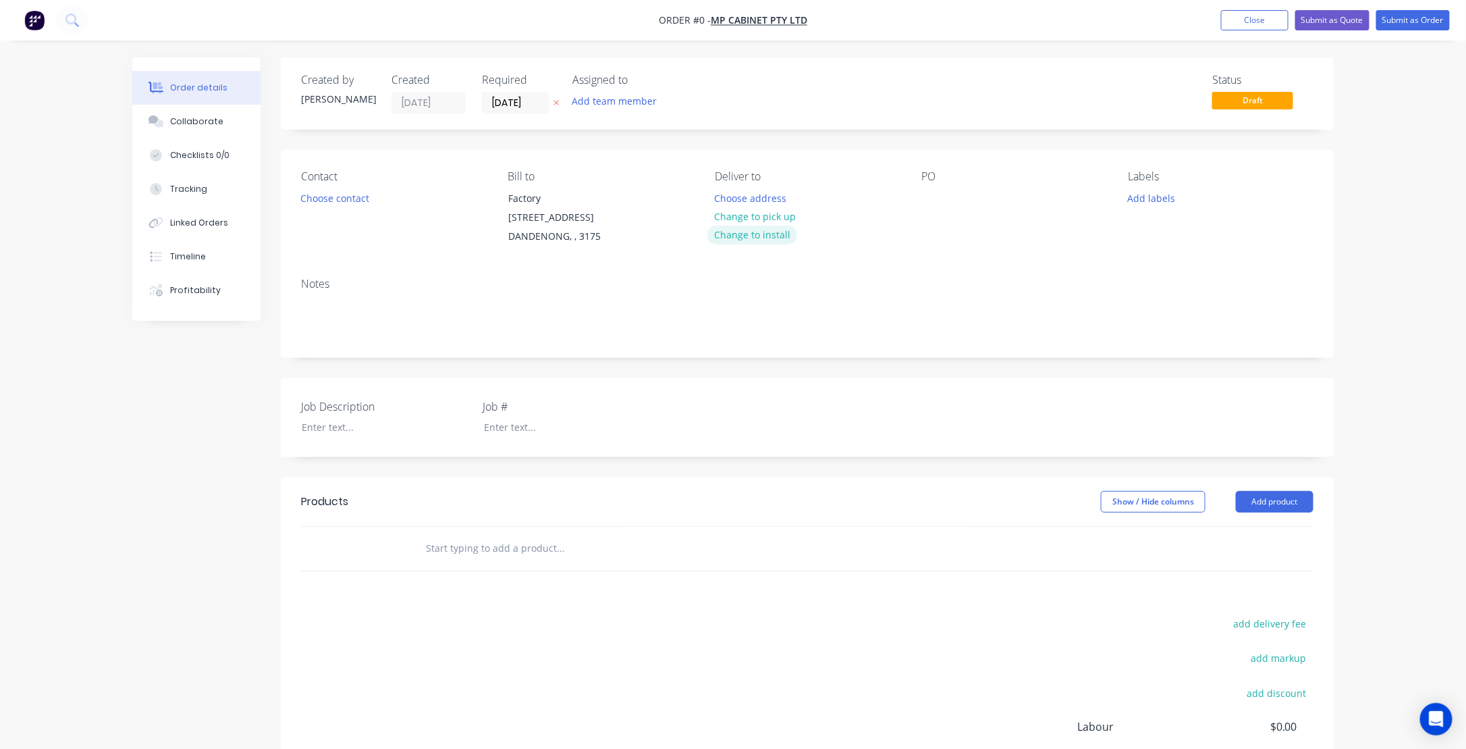
click at [735, 232] on button "Change to install" at bounding box center [752, 234] width 90 height 18
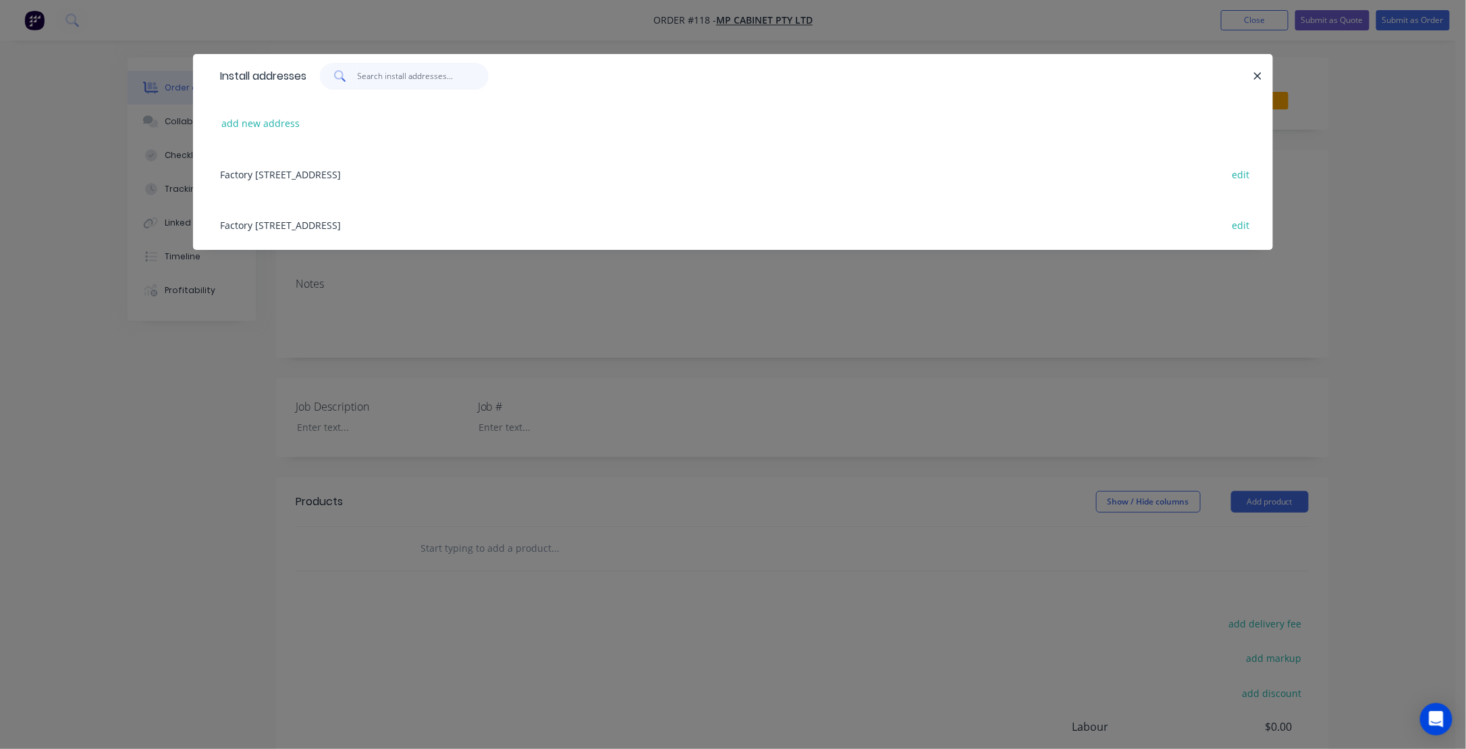
click at [385, 77] on input "text" at bounding box center [424, 76] width 132 height 27
click at [373, 81] on input "text" at bounding box center [424, 76] width 132 height 27
paste input "[STREET_ADDRESS]"
type input "[STREET_ADDRESS]"
click at [1257, 75] on icon "button" at bounding box center [1257, 75] width 7 height 7
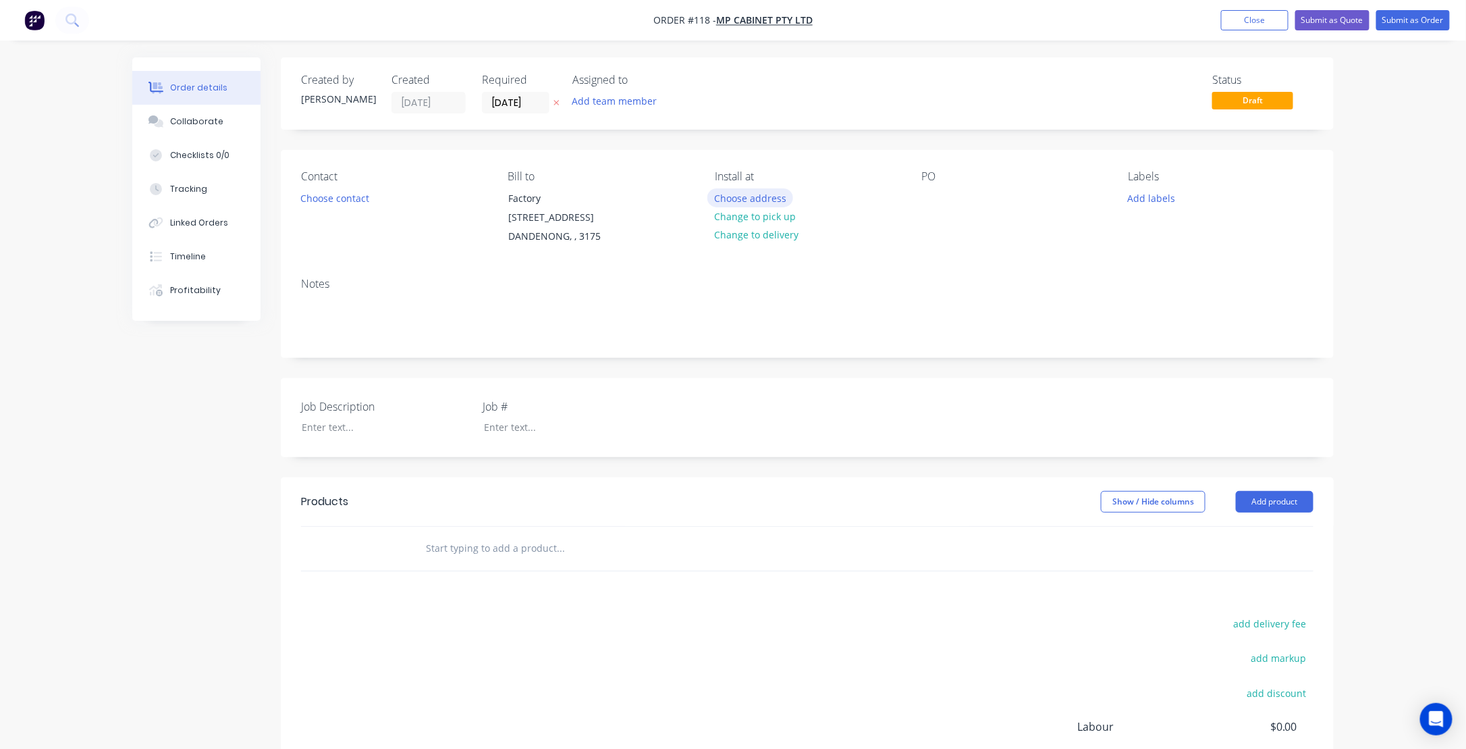
click at [745, 196] on button "Choose address" at bounding box center [750, 197] width 86 height 18
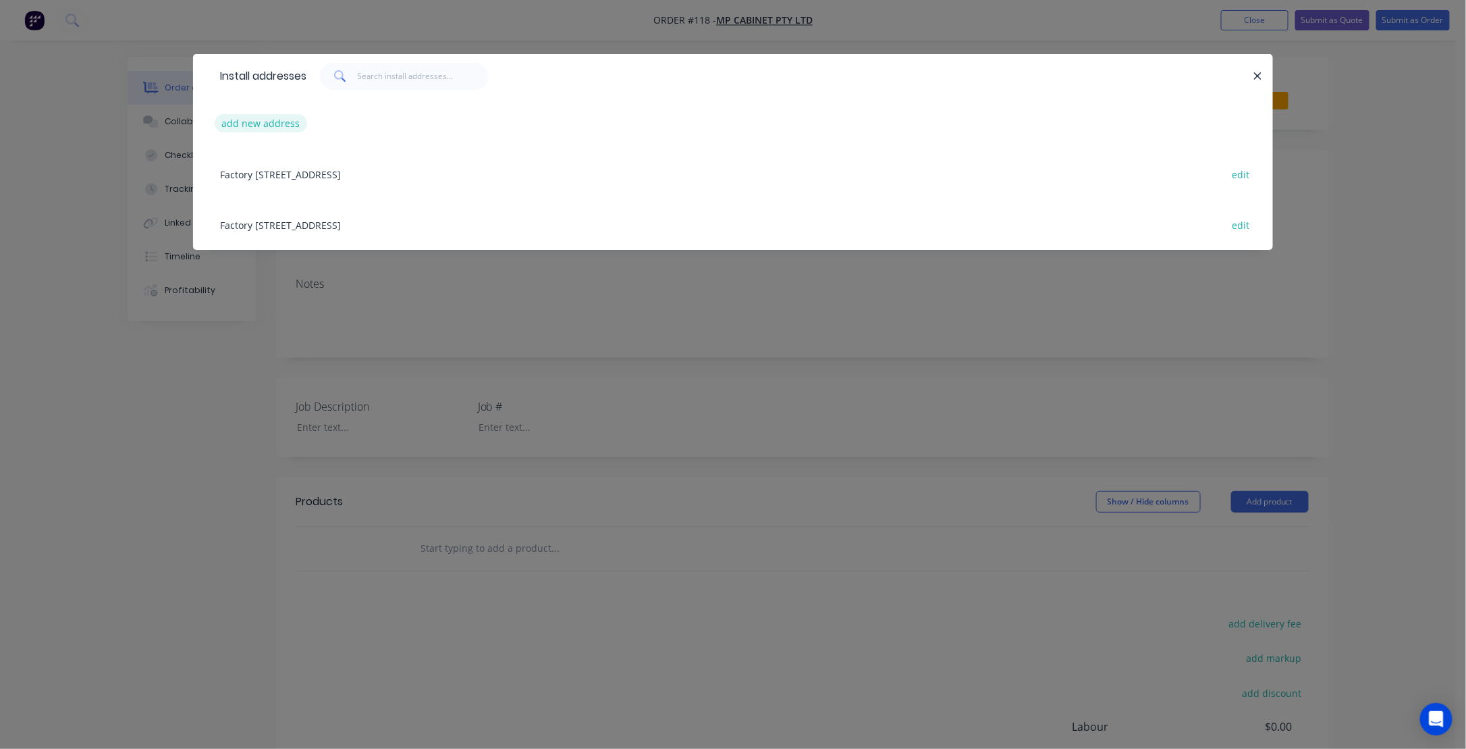
click at [254, 124] on button "add new address" at bounding box center [261, 123] width 92 height 18
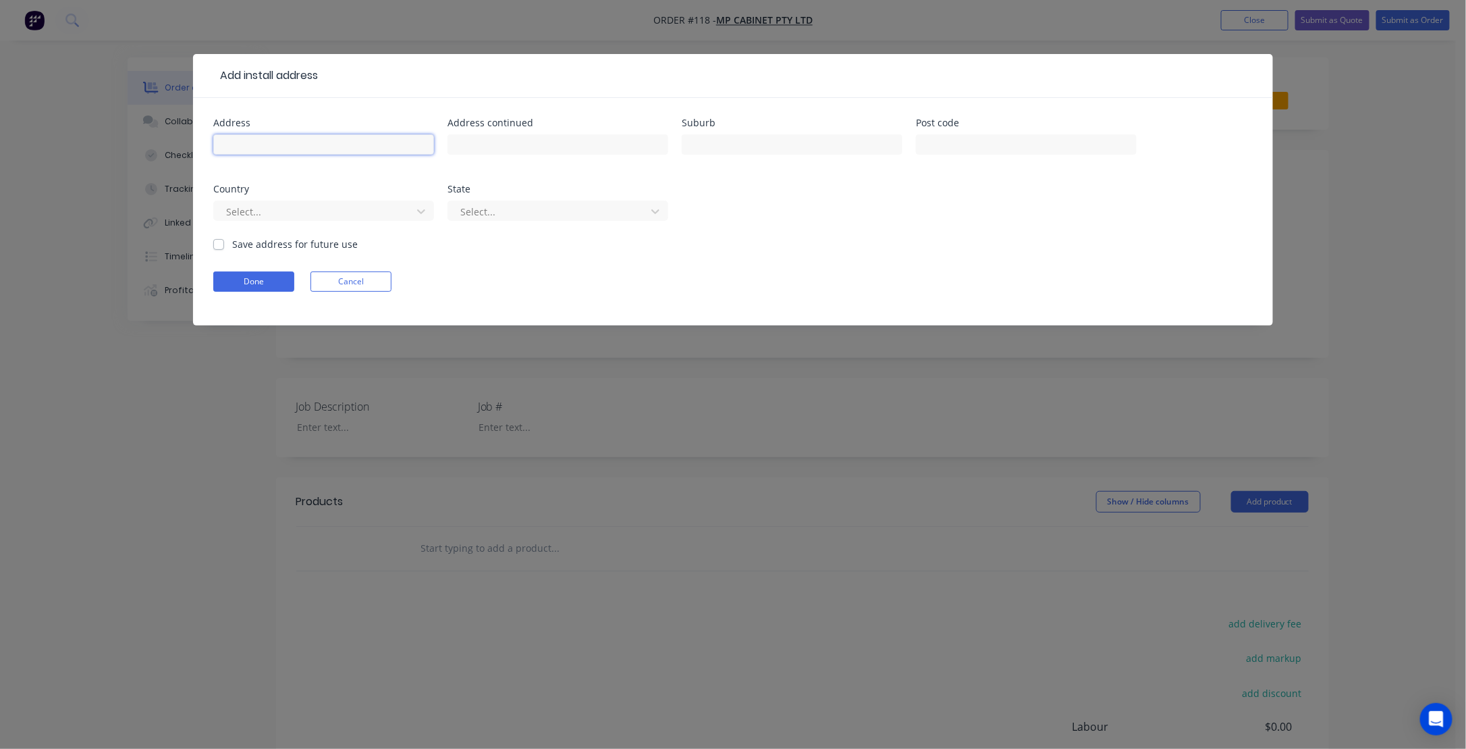
click at [244, 144] on input "text" at bounding box center [323, 144] width 221 height 20
paste input "[STREET_ADDRESS]"
type input "[STREET_ADDRESS]"
click at [252, 286] on button "Done" at bounding box center [253, 281] width 81 height 20
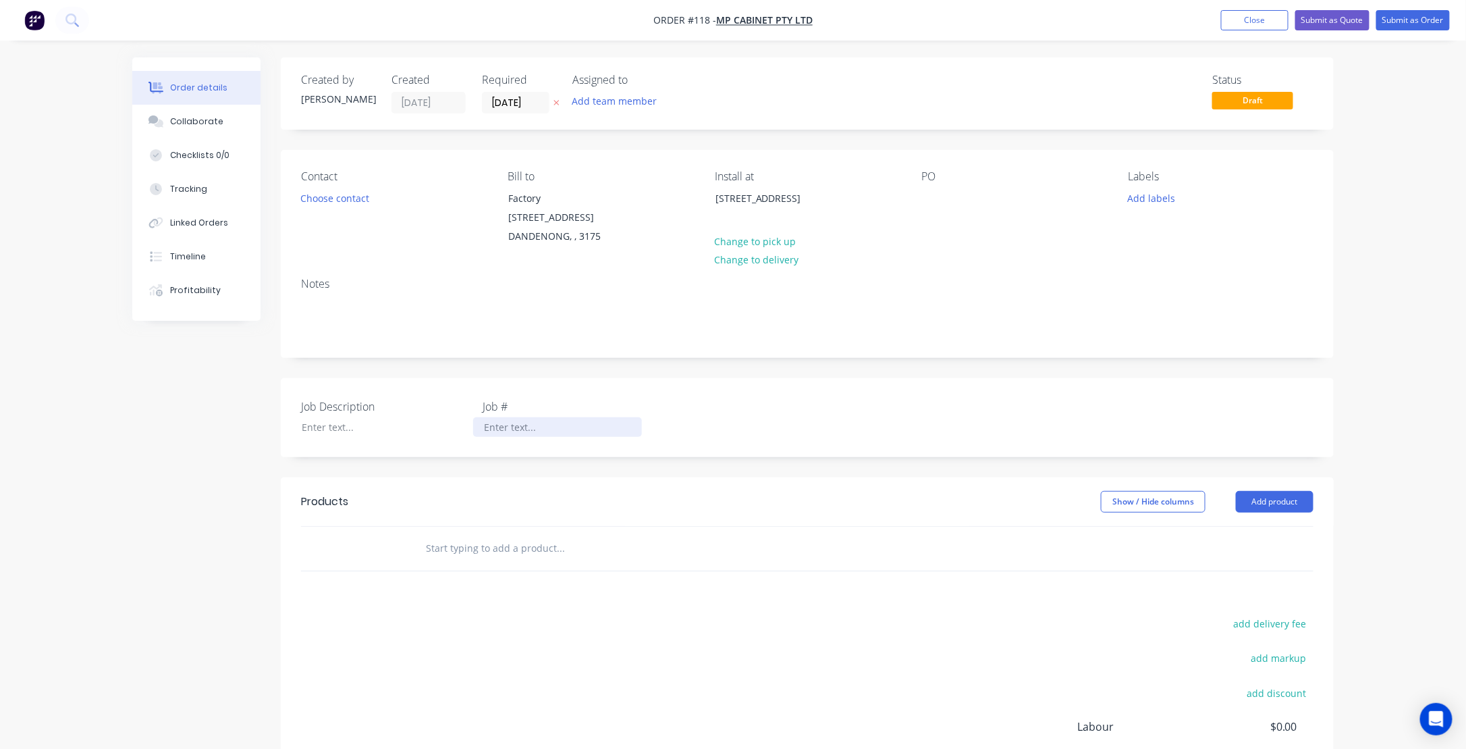
click at [502, 425] on div at bounding box center [557, 427] width 169 height 20
click at [547, 404] on label "Job #" at bounding box center [567, 406] width 169 height 16
click at [351, 429] on div at bounding box center [376, 427] width 169 height 20
click at [321, 424] on div at bounding box center [376, 427] width 169 height 20
paste div
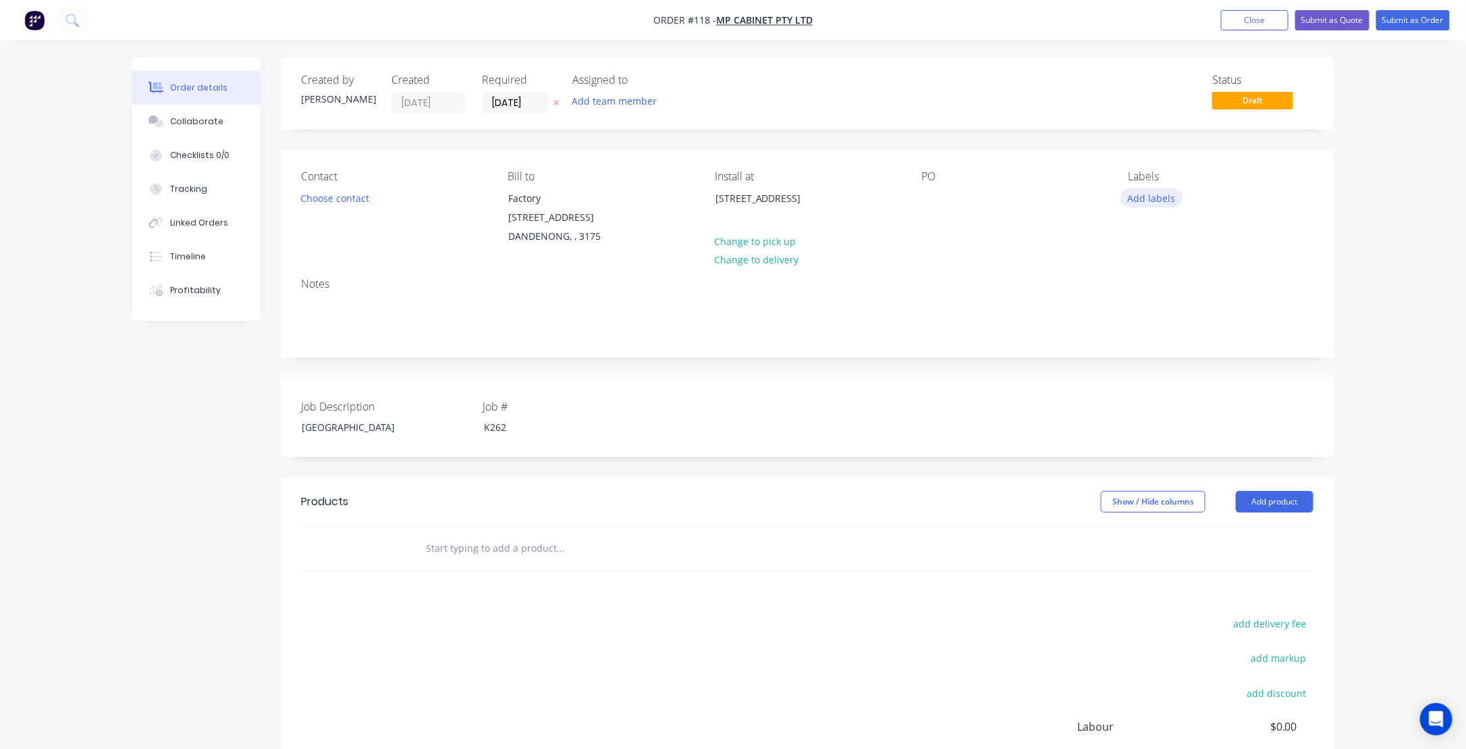
click at [1169, 199] on button "Add labels" at bounding box center [1152, 197] width 62 height 18
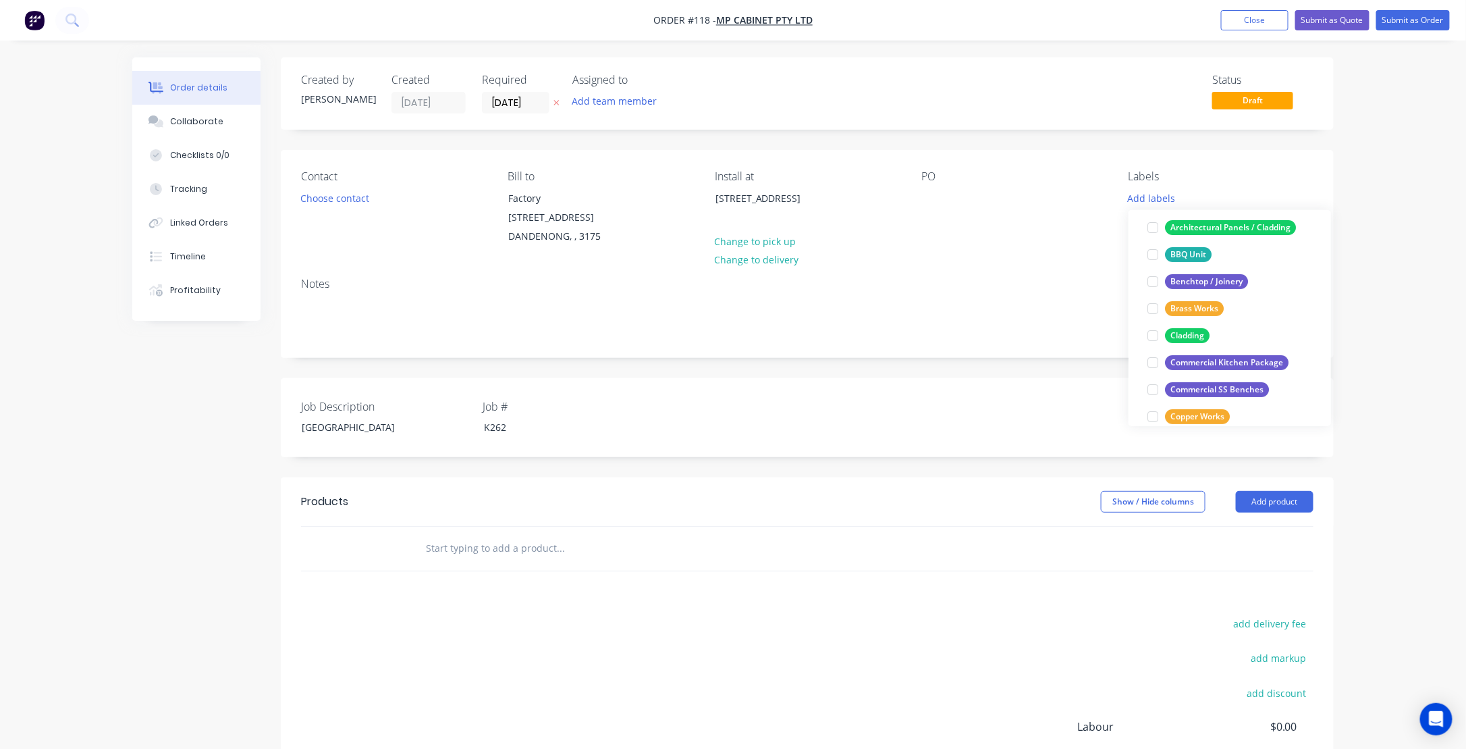
scroll to position [104, 0]
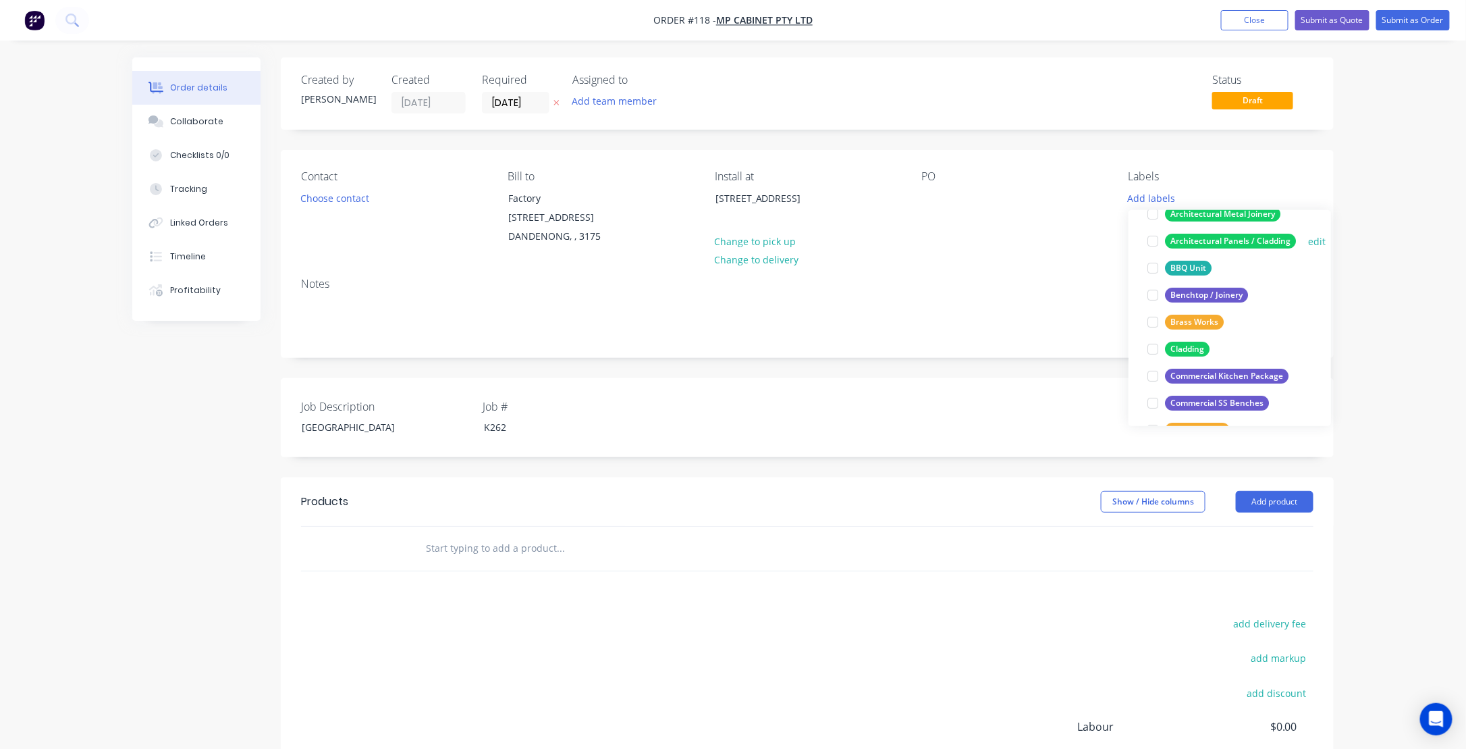
click at [1226, 236] on div "Architectural Panels / Cladding" at bounding box center [1230, 241] width 131 height 15
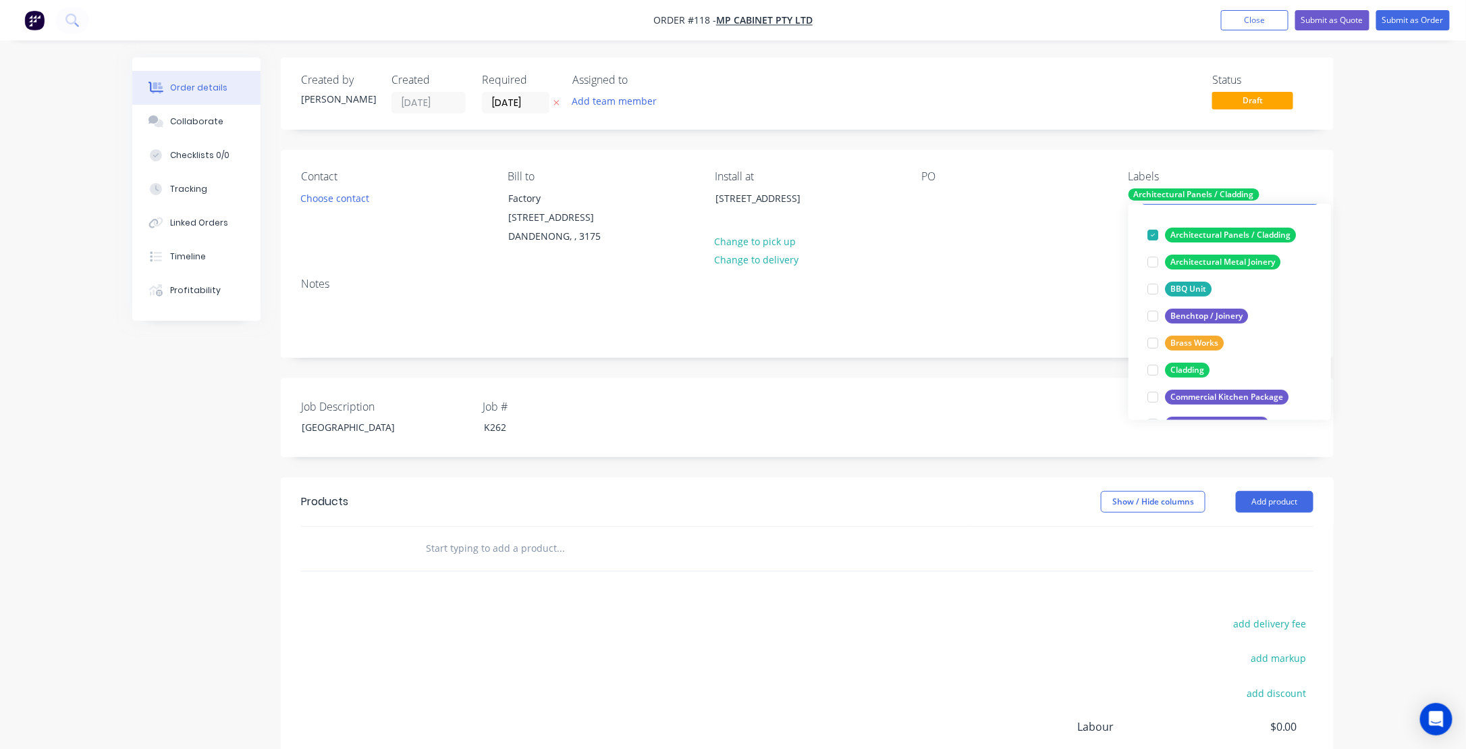
click at [994, 268] on div "Notes" at bounding box center [807, 312] width 1053 height 90
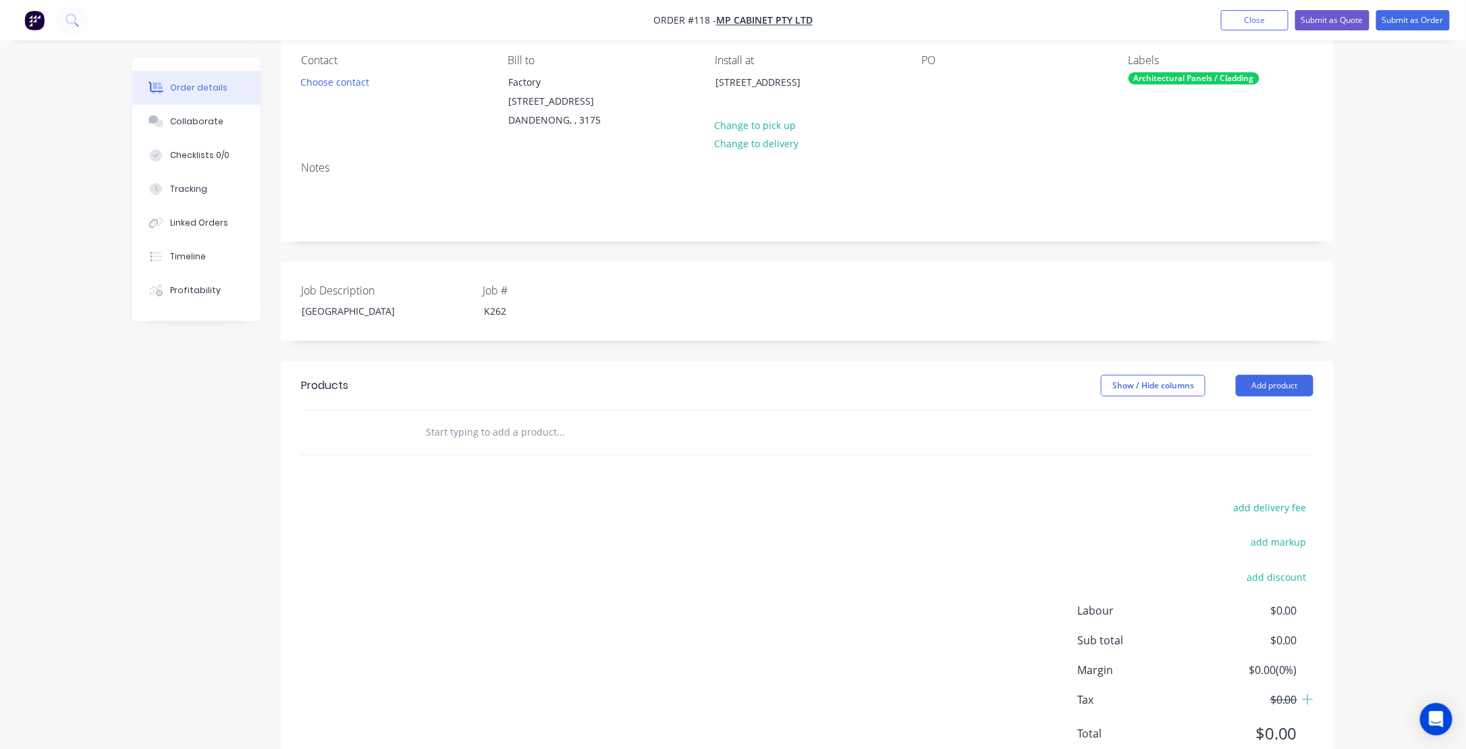
scroll to position [135, 0]
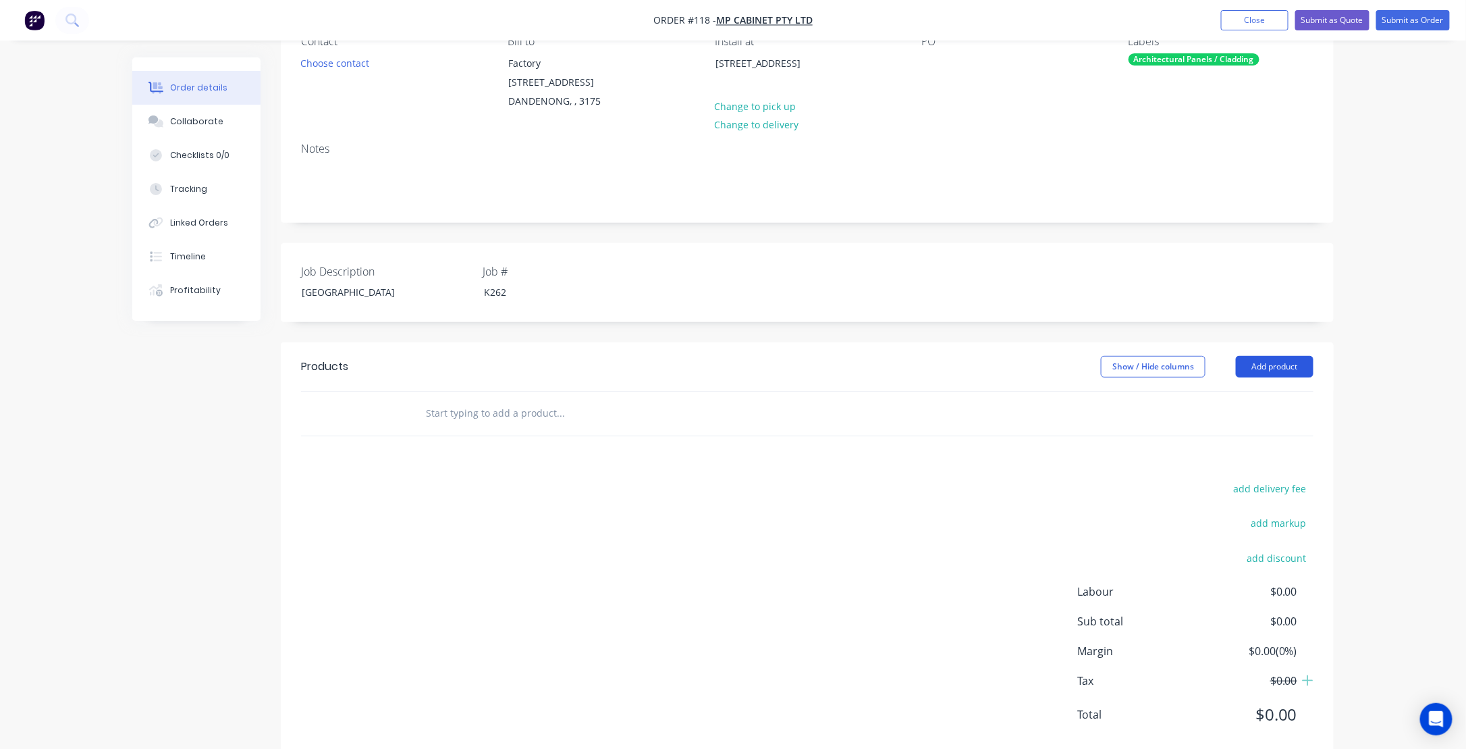
click at [1278, 362] on button "Add product" at bounding box center [1275, 367] width 78 height 22
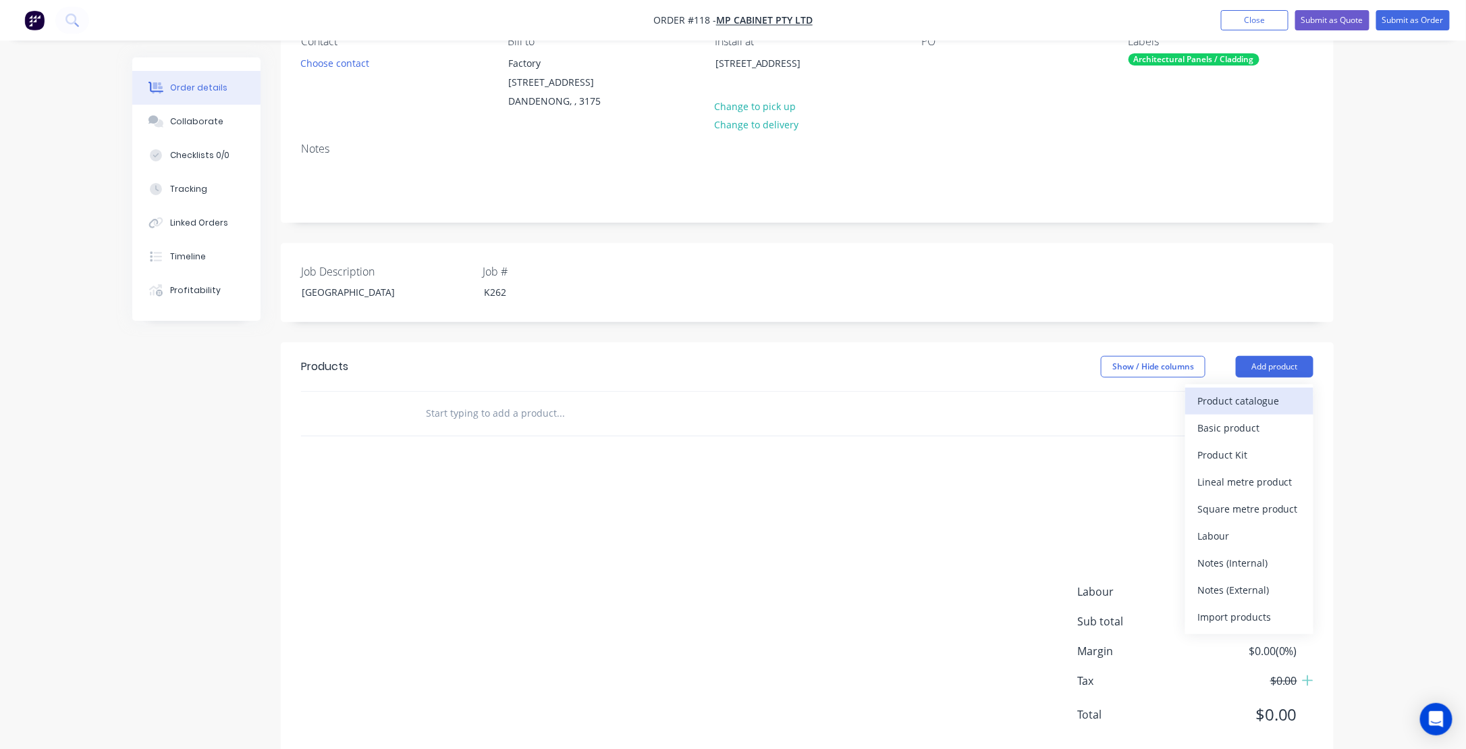
click at [1238, 404] on div "Product catalogue" at bounding box center [1250, 401] width 104 height 20
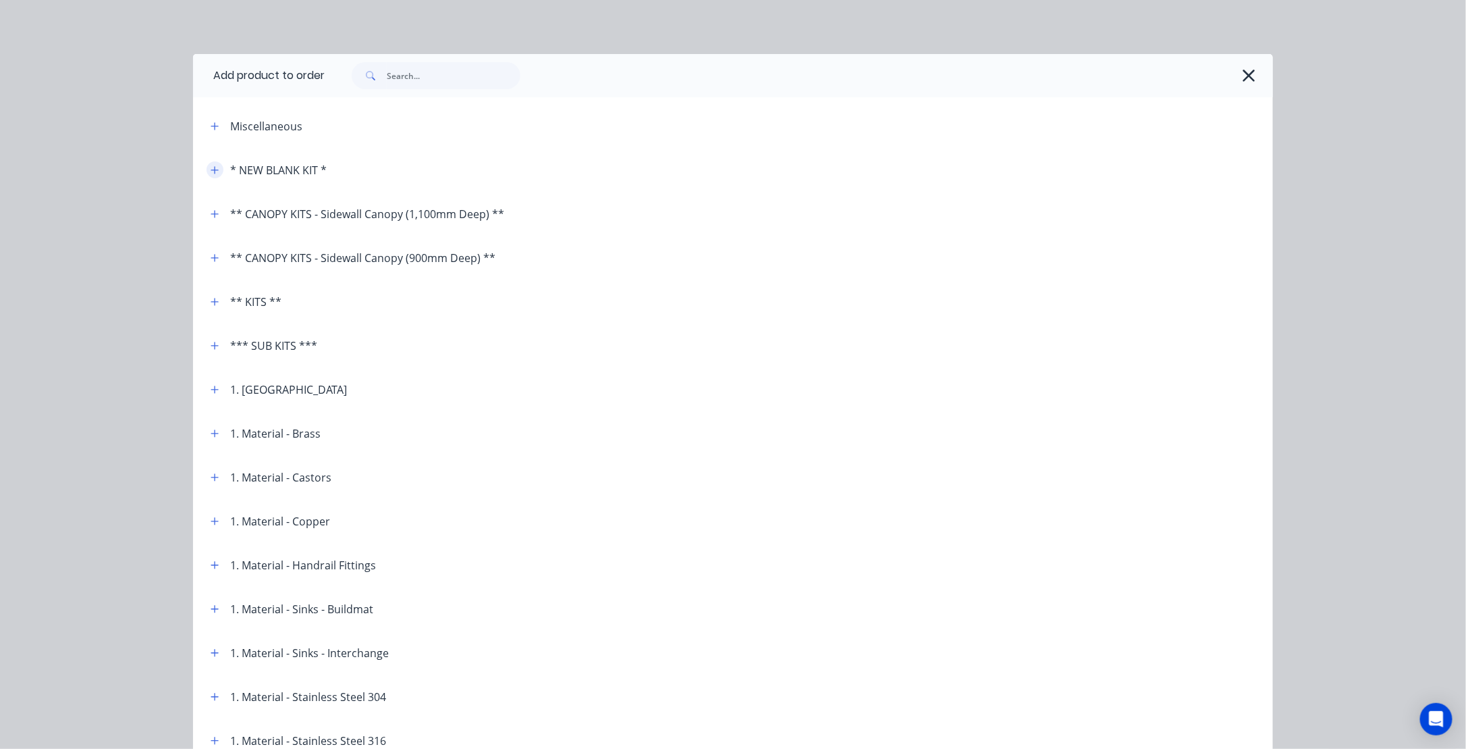
click at [211, 173] on icon "button" at bounding box center [215, 169] width 8 height 9
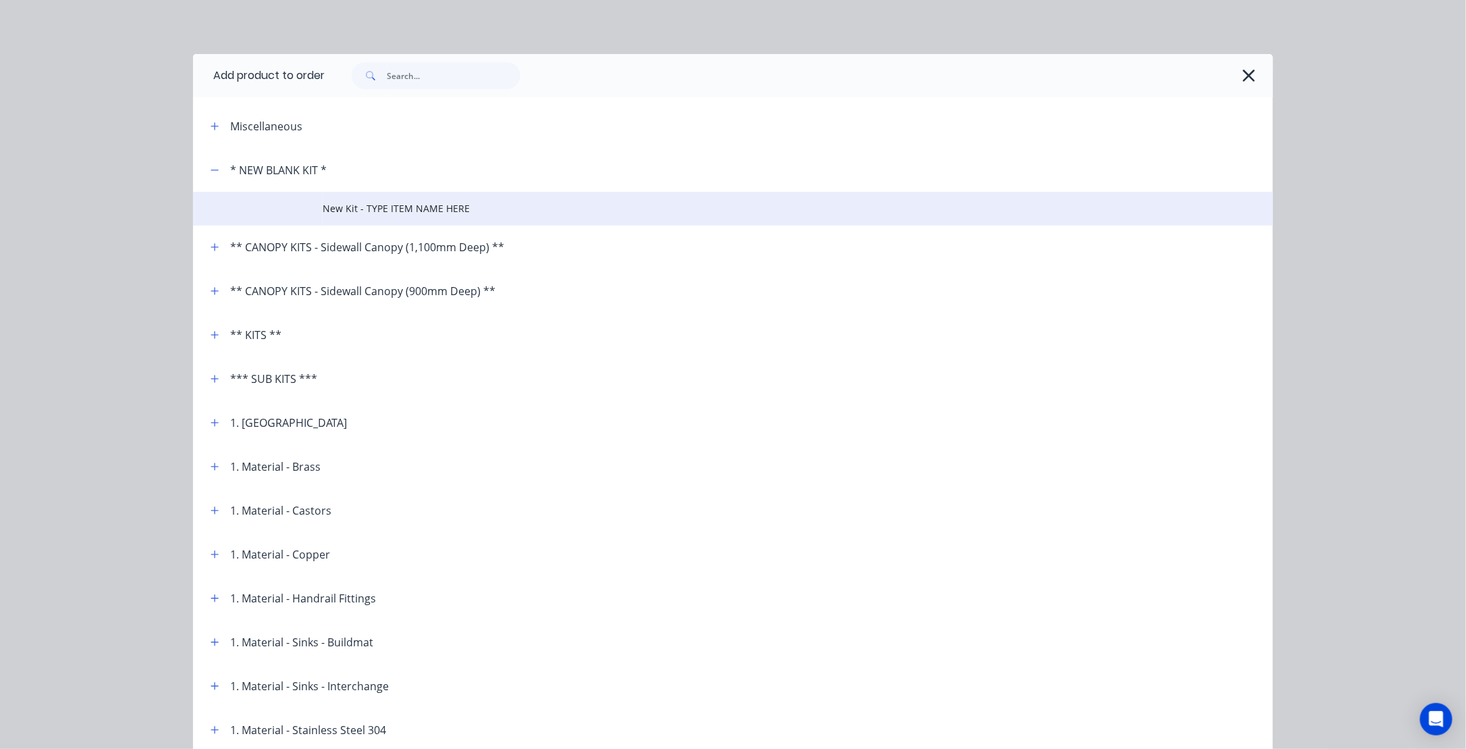
click at [367, 208] on span "New Kit - TYPE ITEM NAME HERE" at bounding box center [703, 208] width 760 height 14
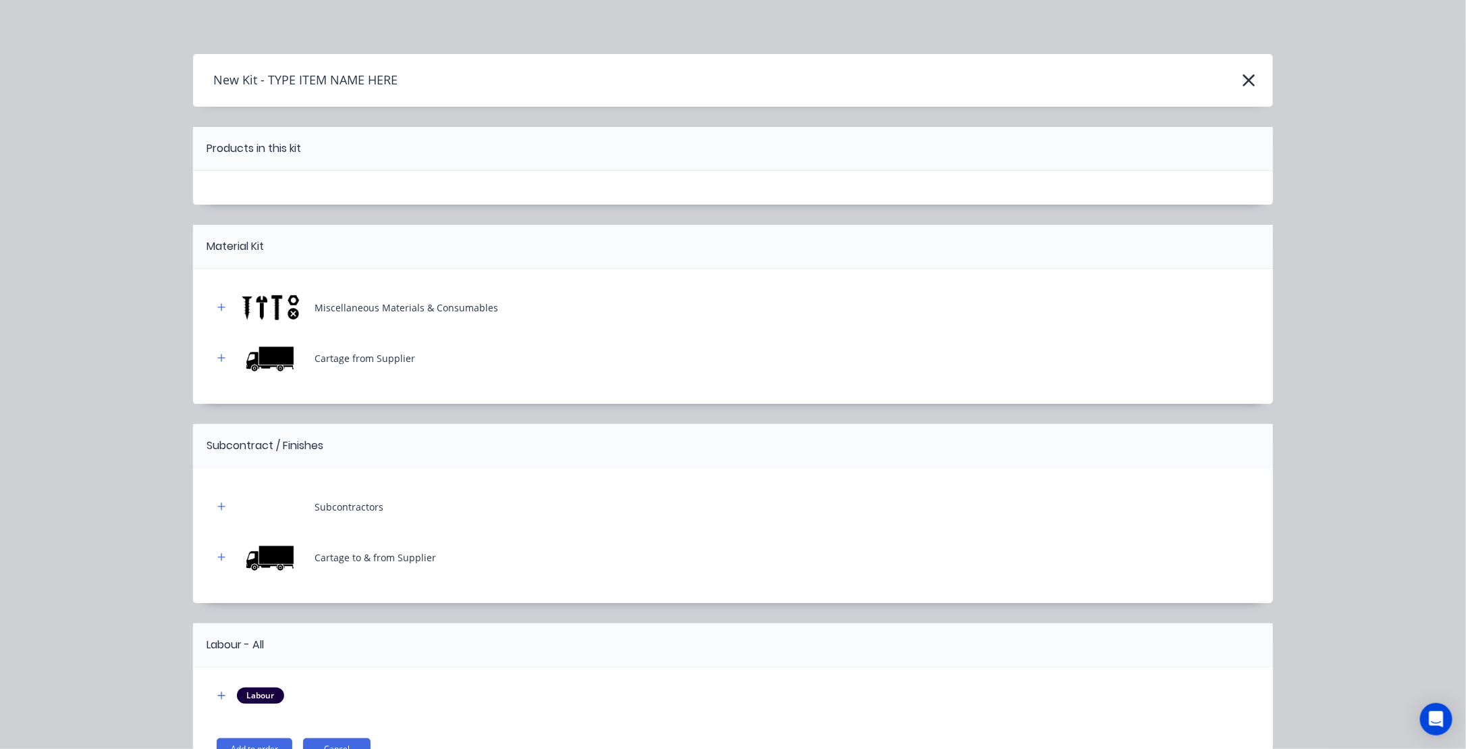
scroll to position [82, 0]
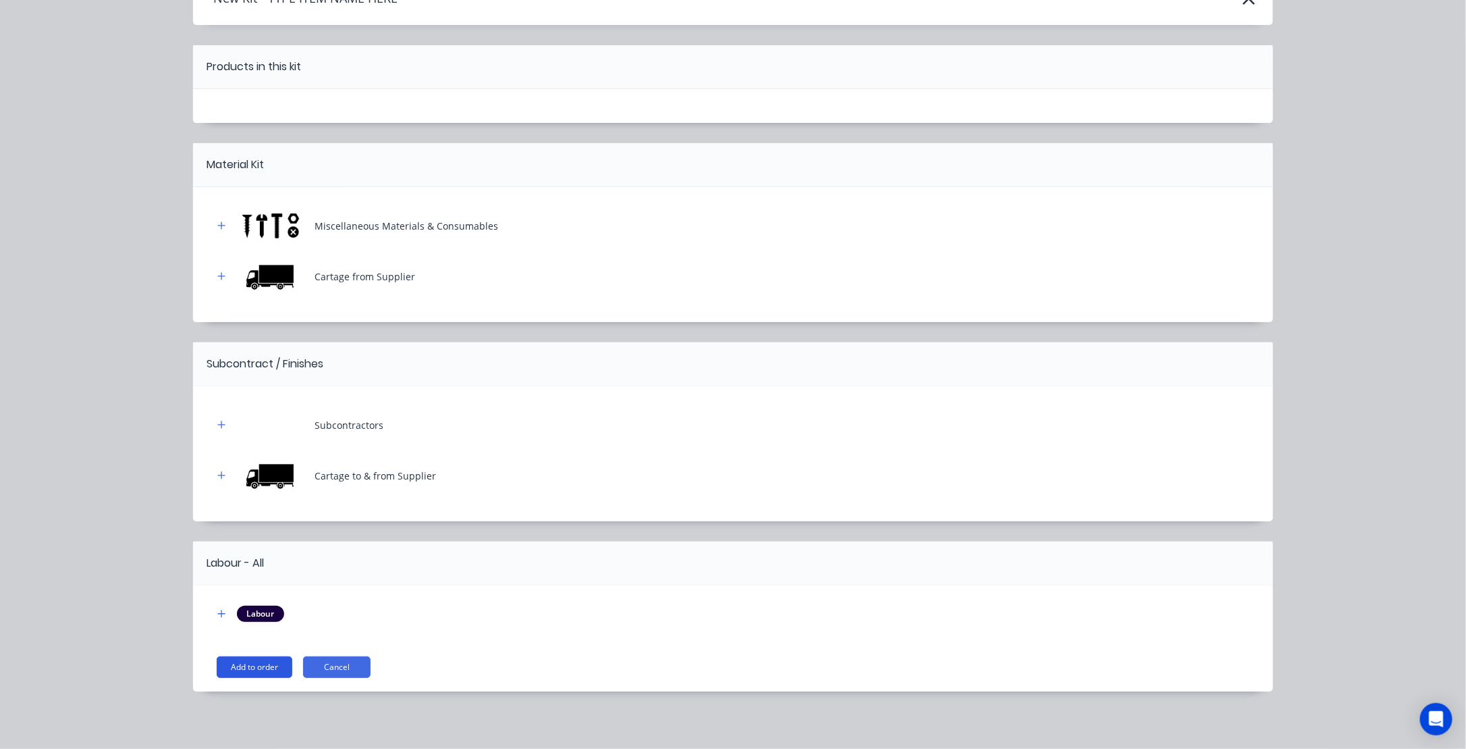
click at [254, 666] on button "Add to order" at bounding box center [255, 667] width 76 height 22
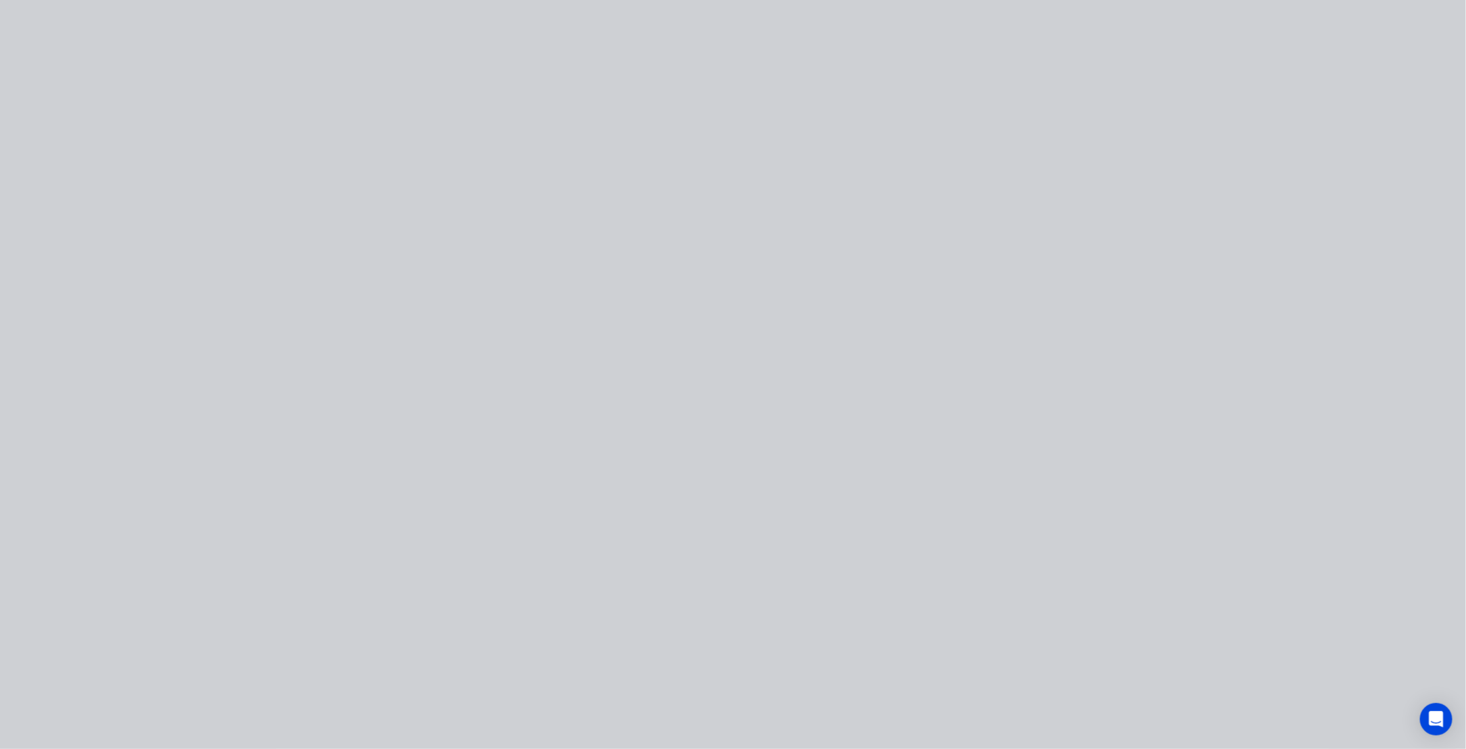
scroll to position [0, 0]
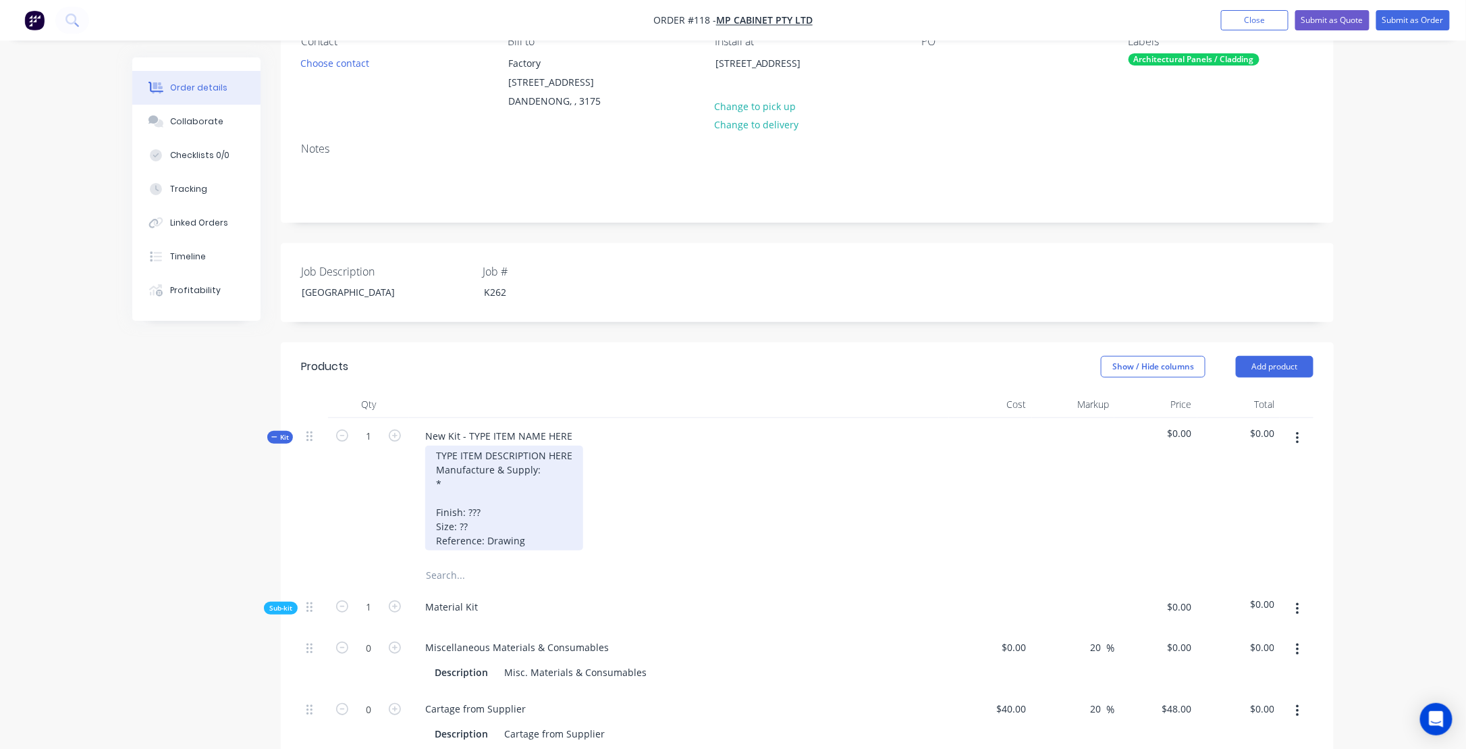
click at [471, 477] on div "TYPE ITEM DESCRIPTION HERE Manufacture & Supply: * Finish: ??? Size: ?? Referen…" at bounding box center [504, 498] width 158 height 105
drag, startPoint x: 434, startPoint y: 454, endPoint x: 567, endPoint y: 539, distance: 157.9
click at [569, 545] on div "TYPE ITEM DESCRIPTION HERE Manufacture & Supply: * Finish: ??? Size: ?? Referen…" at bounding box center [504, 498] width 158 height 105
paste div
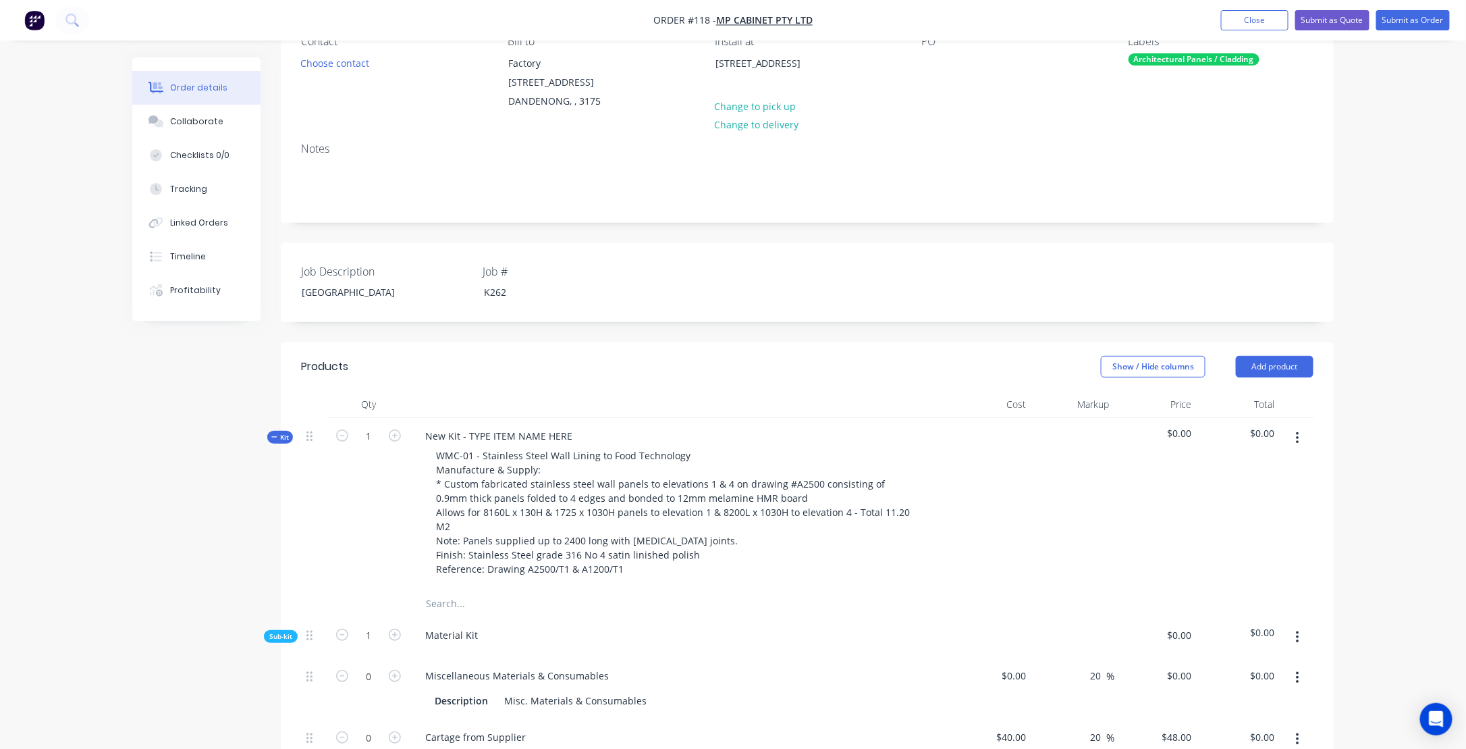
click at [319, 498] on div at bounding box center [314, 504] width 27 height 172
click at [276, 435] on icon at bounding box center [274, 436] width 6 height 7
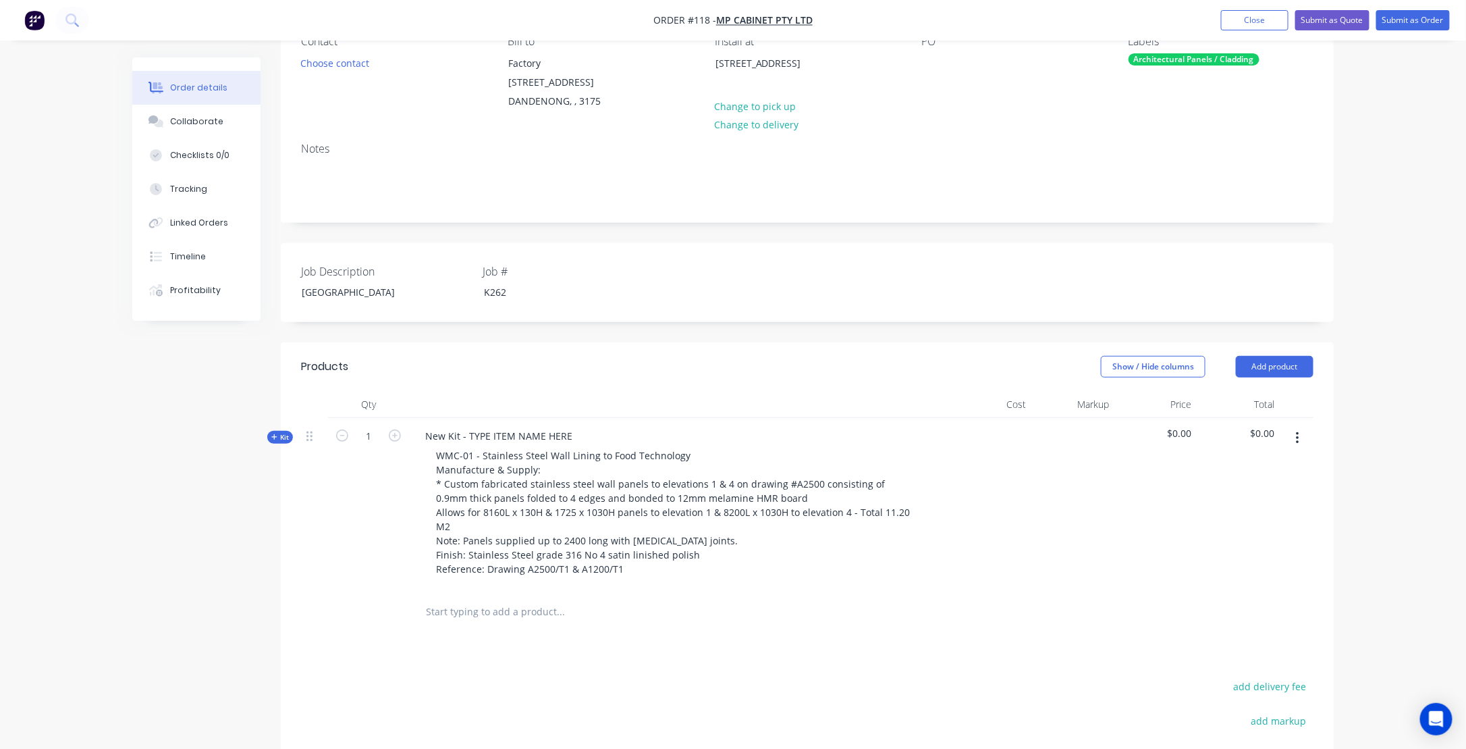
click at [273, 435] on icon at bounding box center [273, 436] width 5 height 5
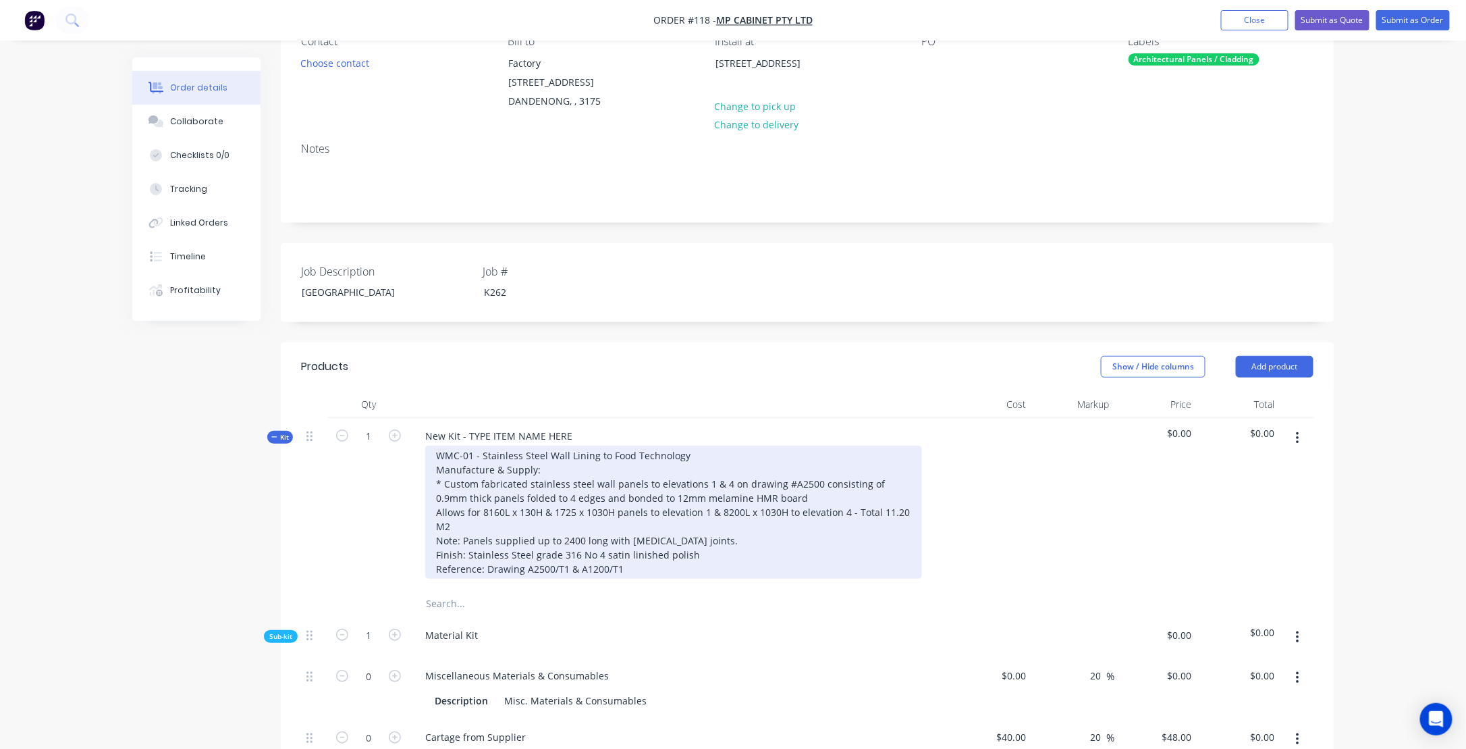
click at [501, 456] on div "WMC-01 - Stainless Steel Wall Lining to Food Technology Manufacture & Supply: *…" at bounding box center [673, 512] width 497 height 133
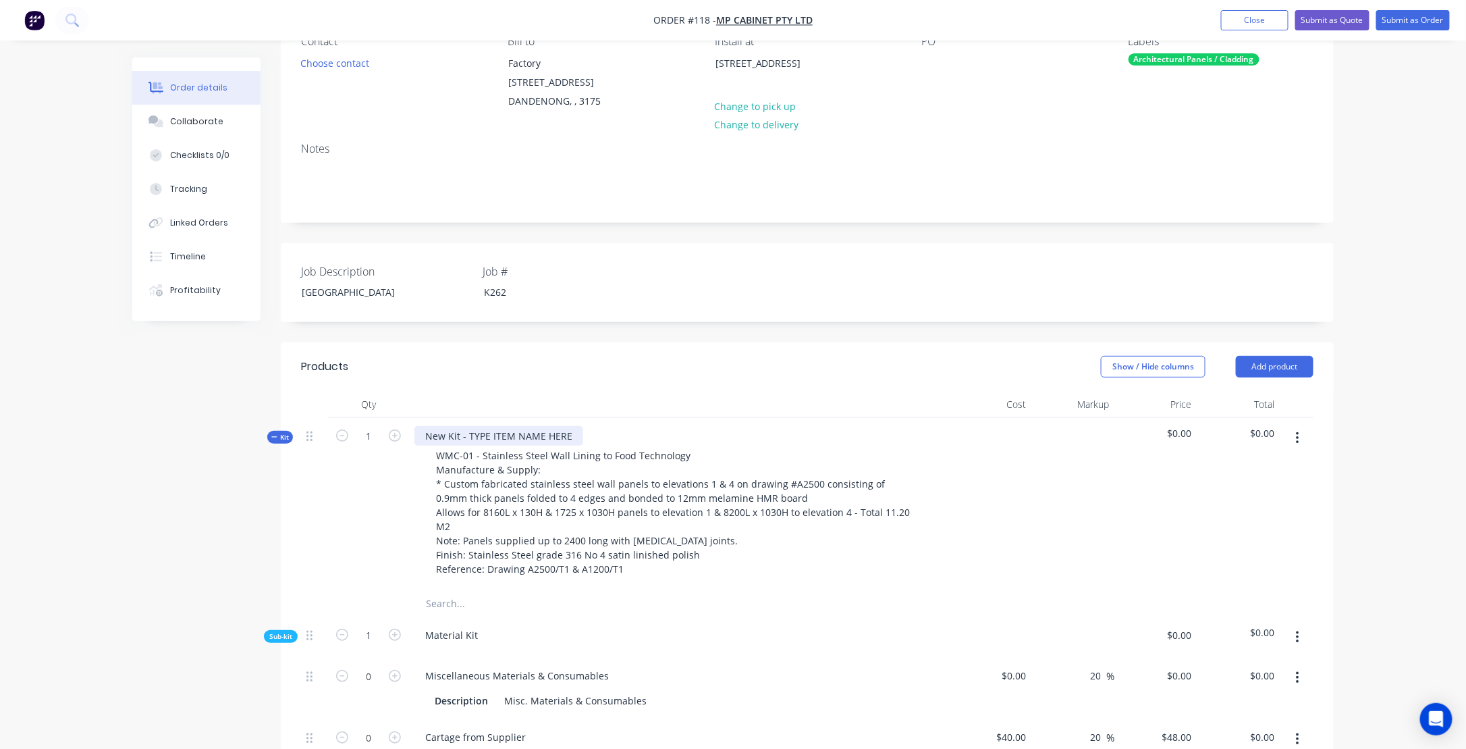
click at [572, 433] on div "New Kit - TYPE ITEM NAME HERE" at bounding box center [498, 436] width 169 height 20
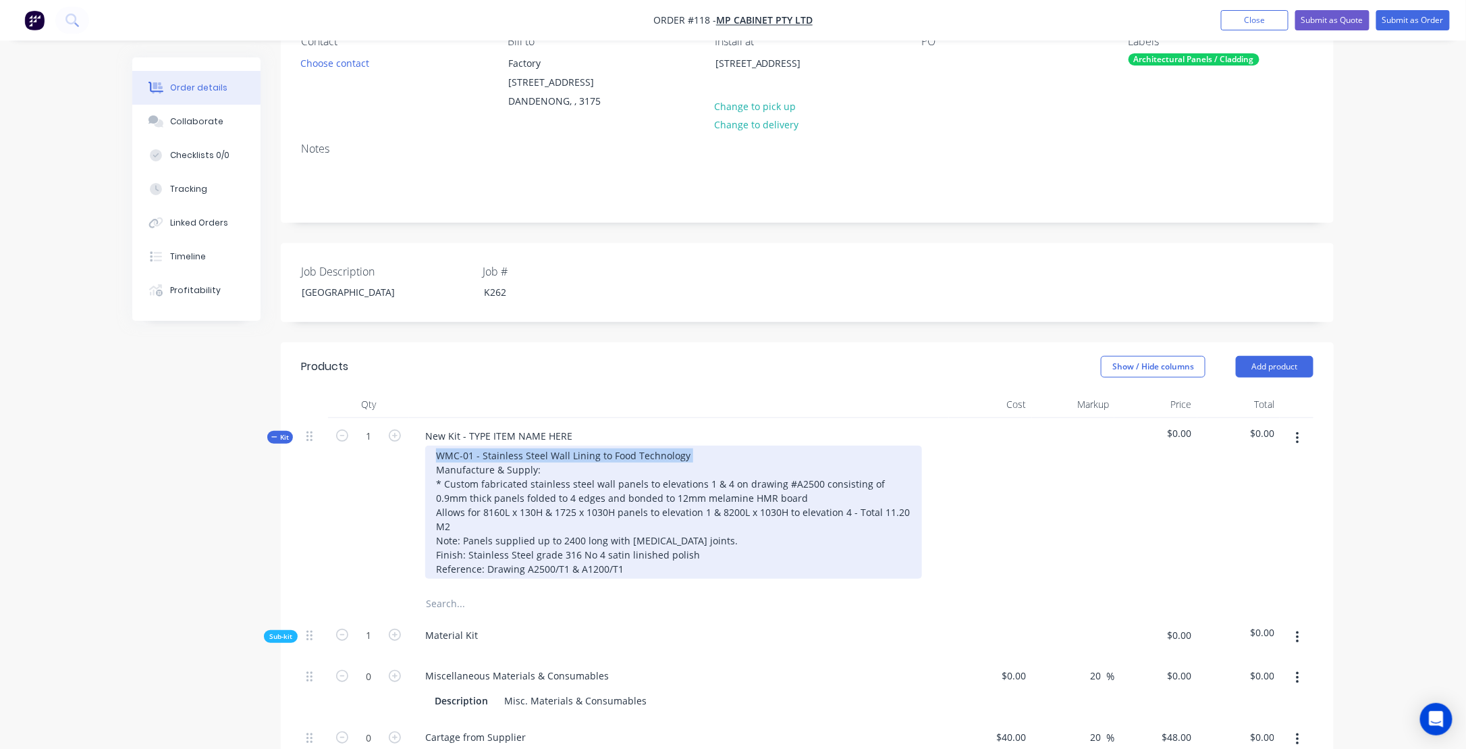
drag, startPoint x: 673, startPoint y: 453, endPoint x: 437, endPoint y: 454, distance: 236.3
click at [437, 454] on div "WMC-01 - Stainless Steel Wall Lining to Food Technology Manufacture & Supply: *…" at bounding box center [673, 512] width 497 height 133
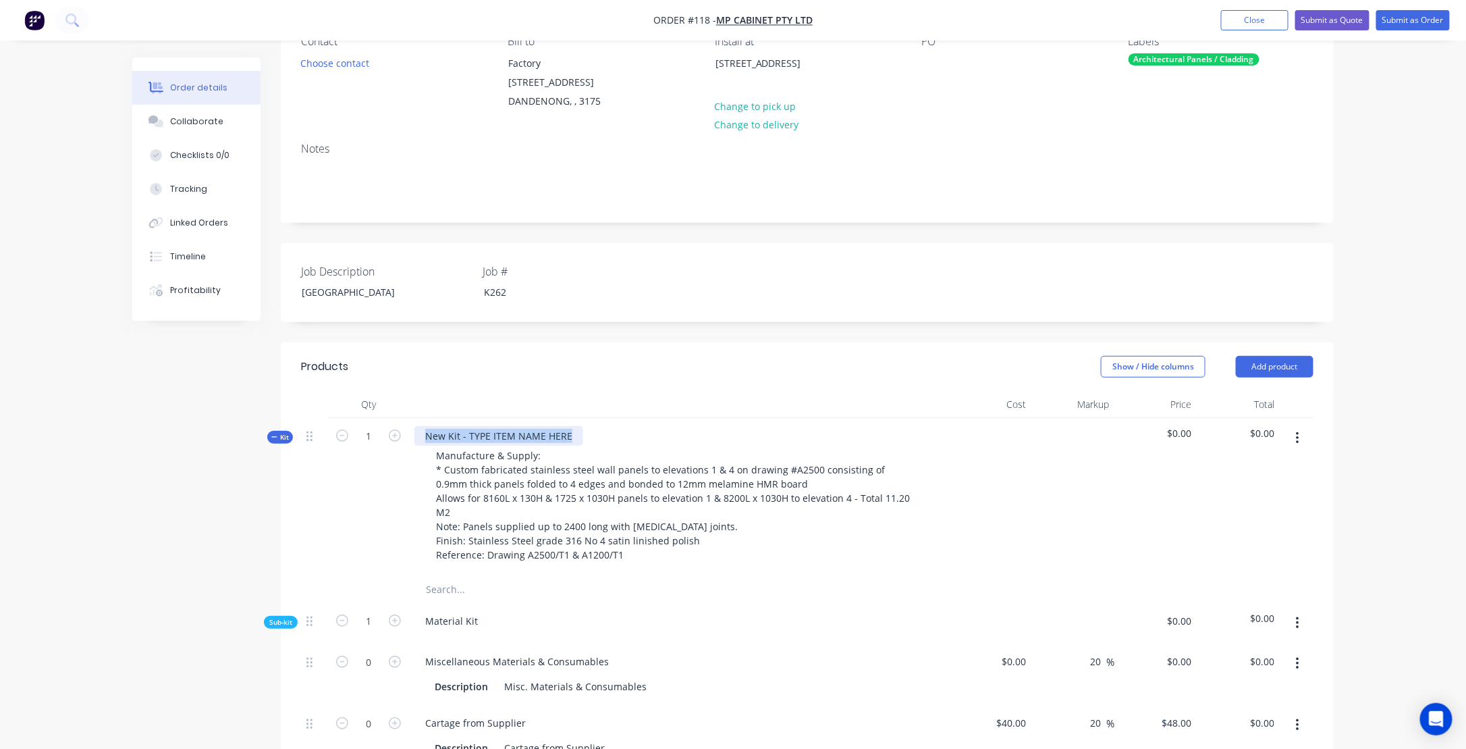
drag, startPoint x: 570, startPoint y: 434, endPoint x: 423, endPoint y: 433, distance: 147.2
click at [423, 433] on div "New Kit - TYPE ITEM NAME HERE" at bounding box center [498, 436] width 169 height 20
paste div
click at [379, 518] on div "1" at bounding box center [368, 497] width 81 height 158
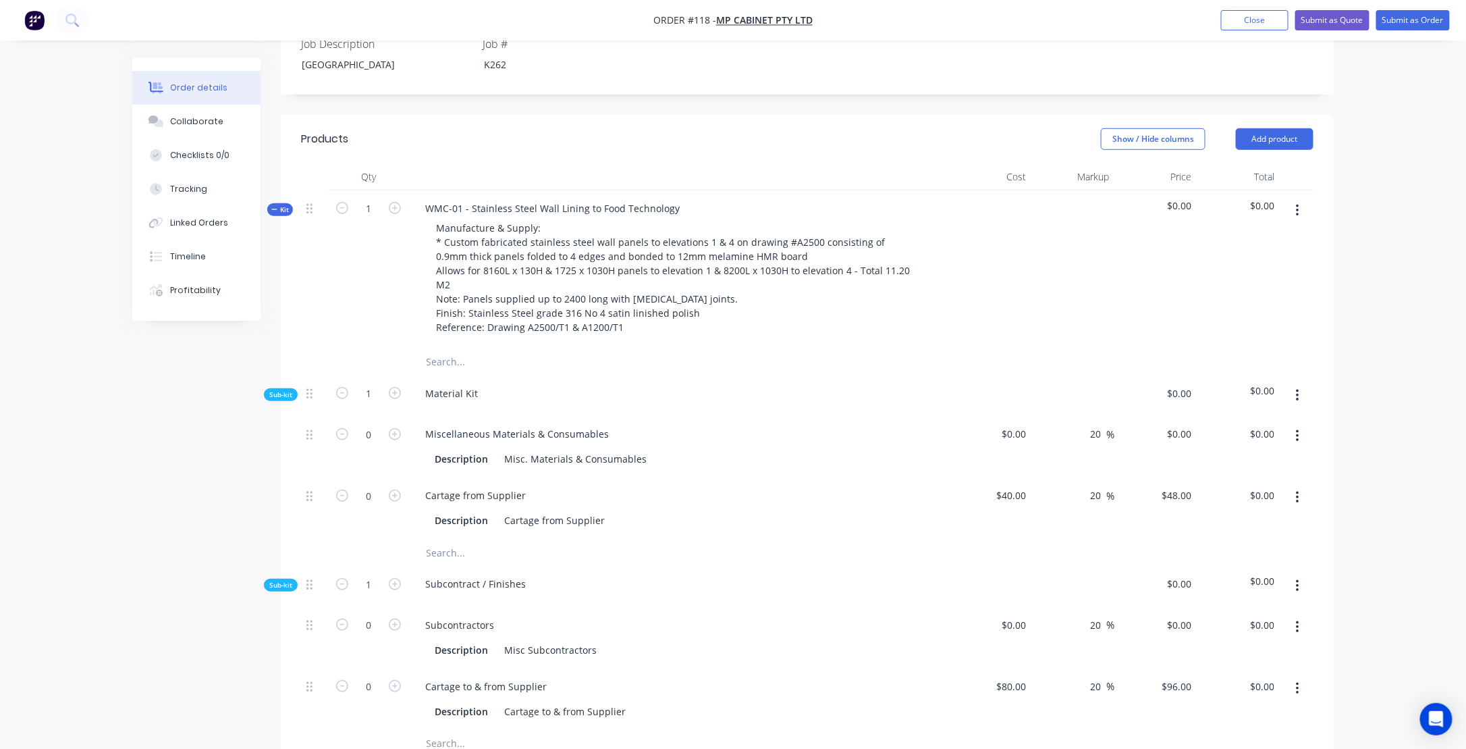
scroll to position [338, 0]
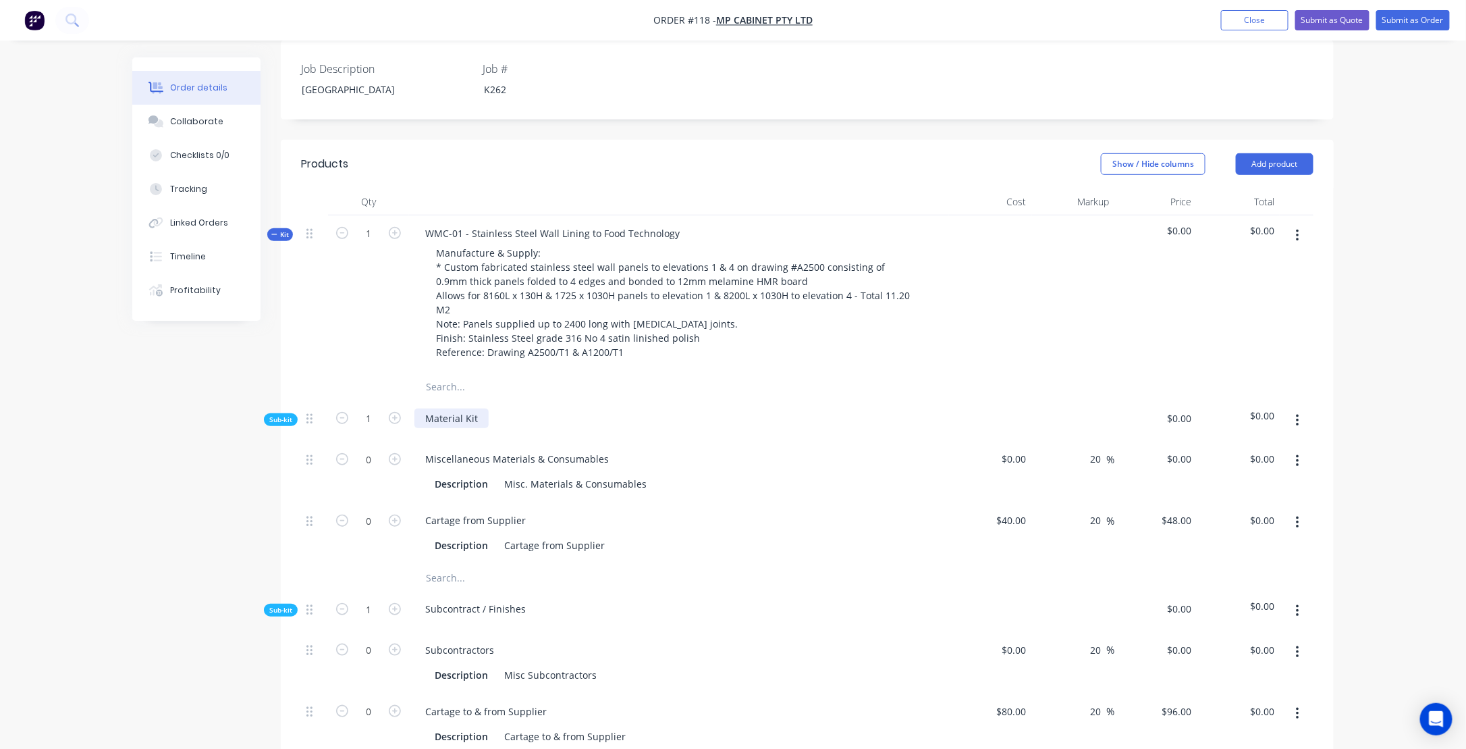
click at [460, 422] on div "Material Kit" at bounding box center [451, 418] width 74 height 20
click at [1297, 423] on icon "button" at bounding box center [1297, 420] width 3 height 12
click at [1231, 454] on div "Add product to kit" at bounding box center [1250, 456] width 104 height 20
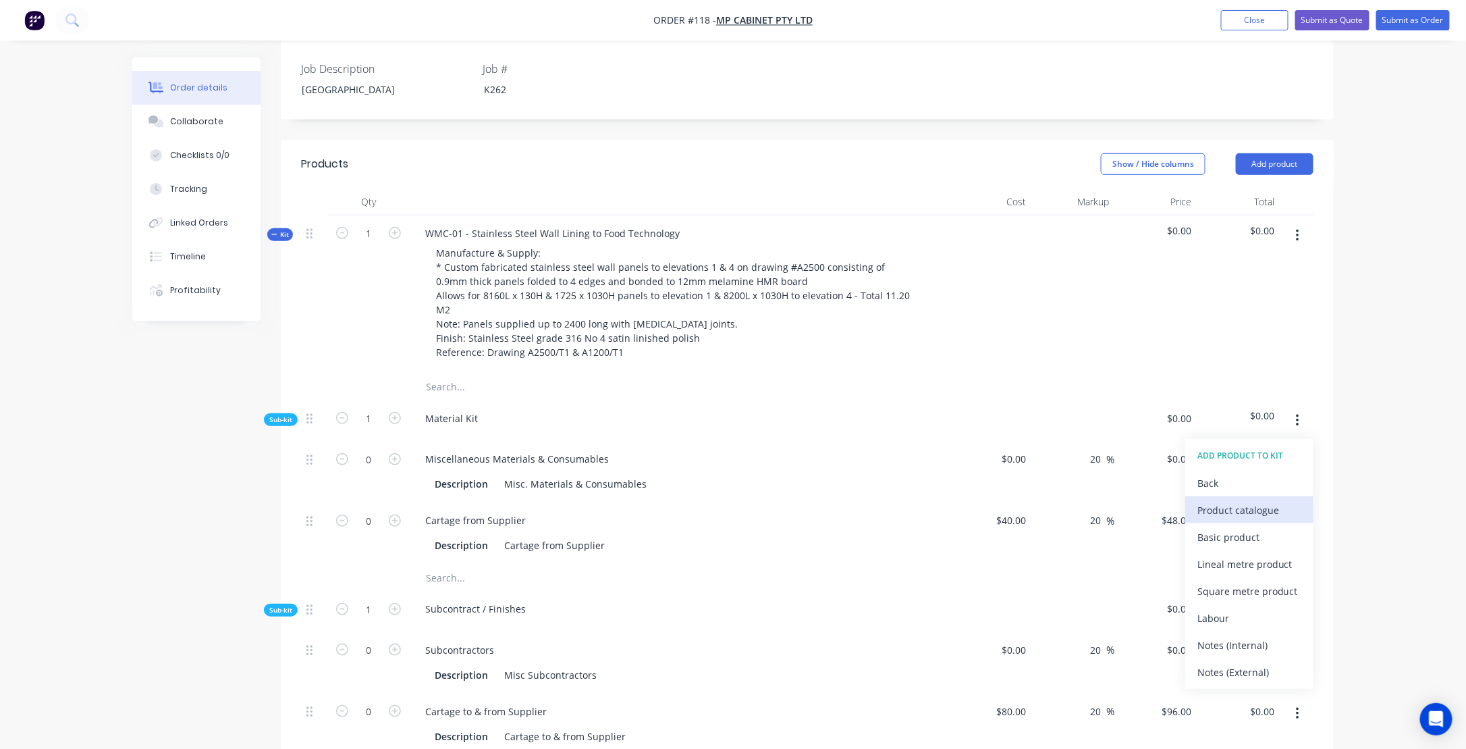
click at [1248, 504] on div "Product catalogue" at bounding box center [1250, 510] width 104 height 20
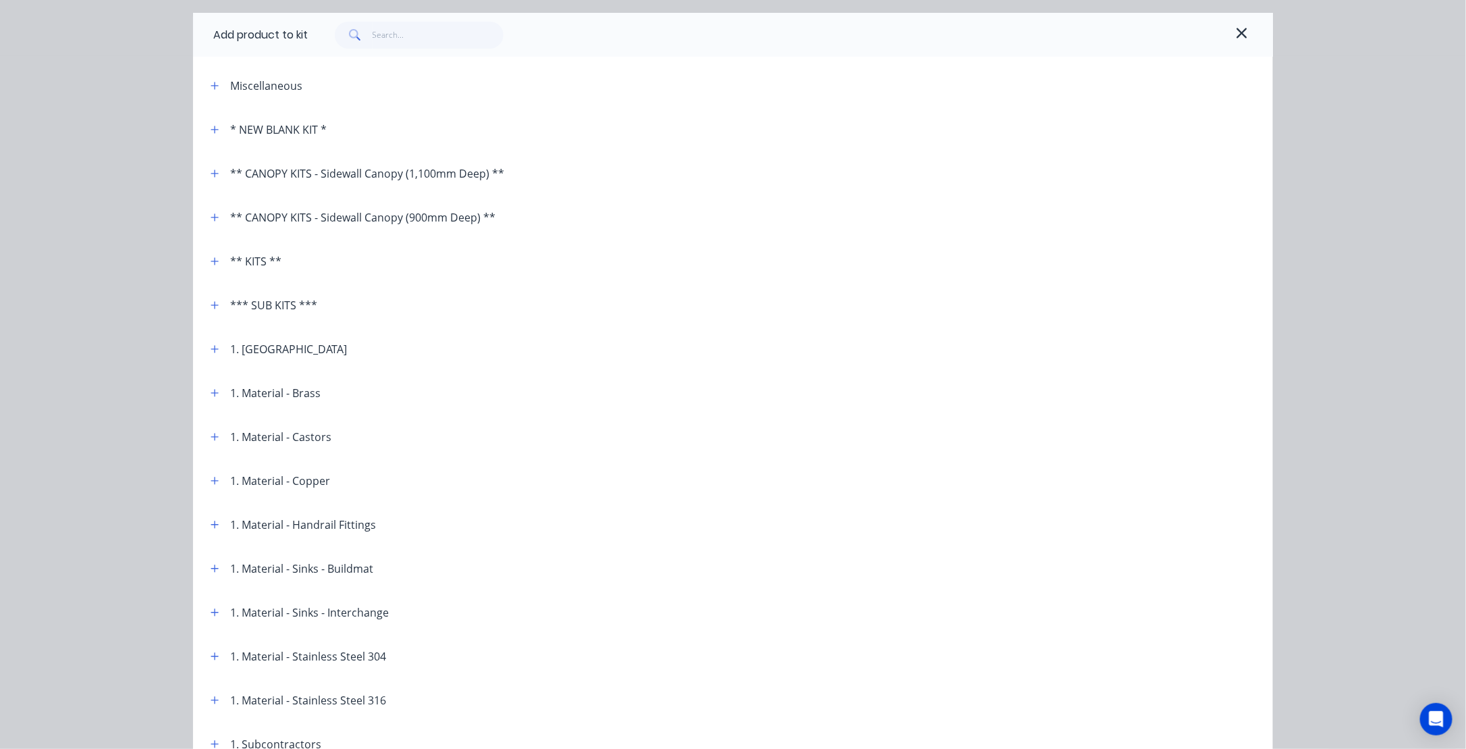
scroll to position [68, 0]
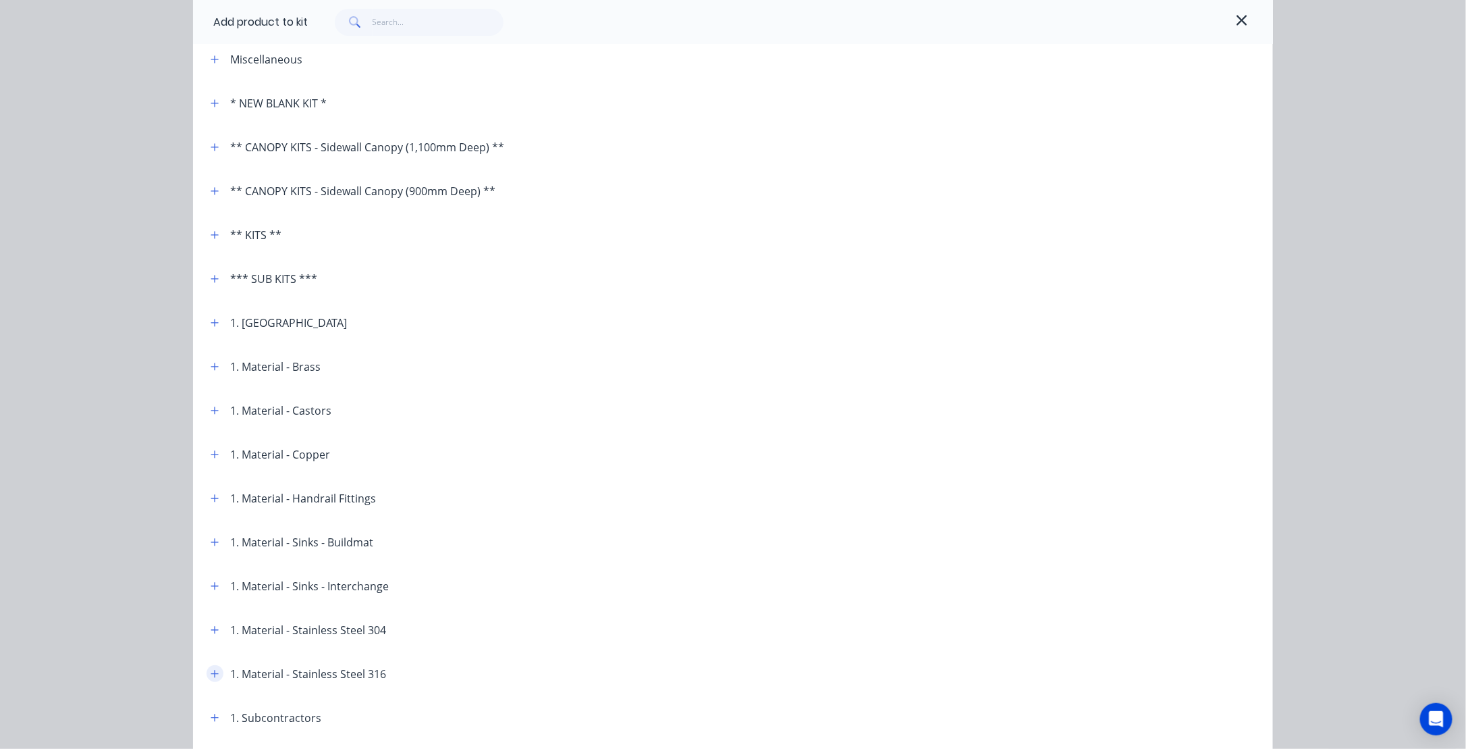
click at [211, 674] on icon "button" at bounding box center [215, 673] width 8 height 9
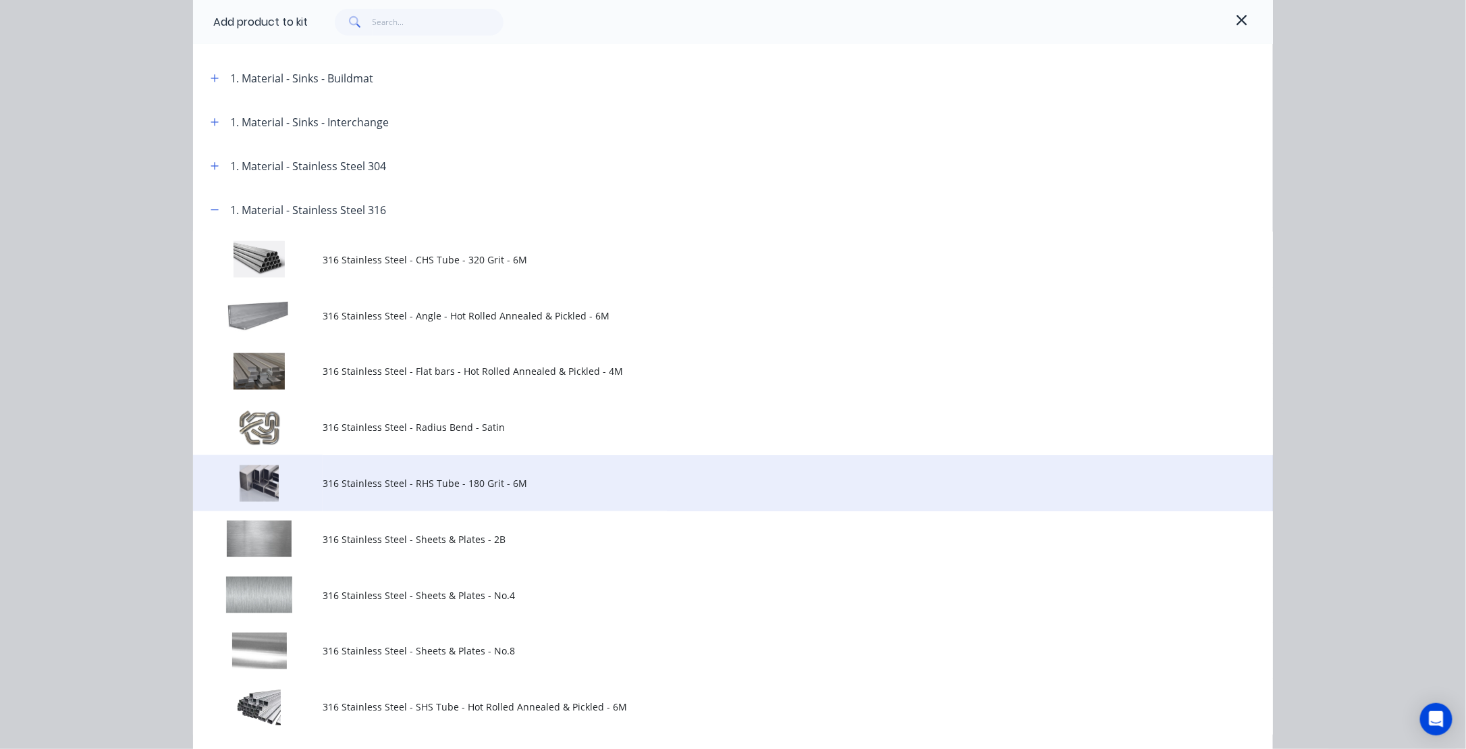
scroll to position [540, 0]
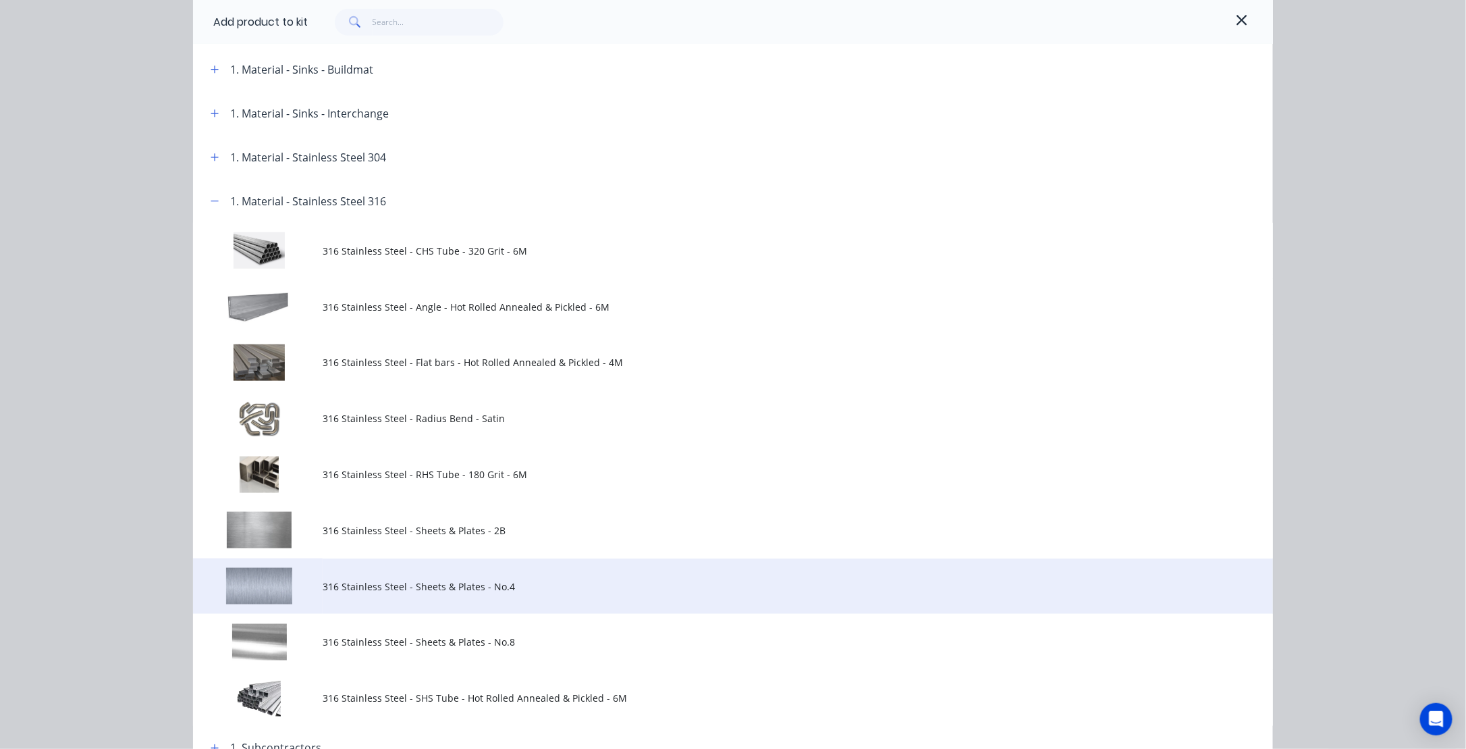
click at [342, 589] on span "316 Stainless Steel - Sheets & Plates - No.4" at bounding box center [703, 586] width 760 height 14
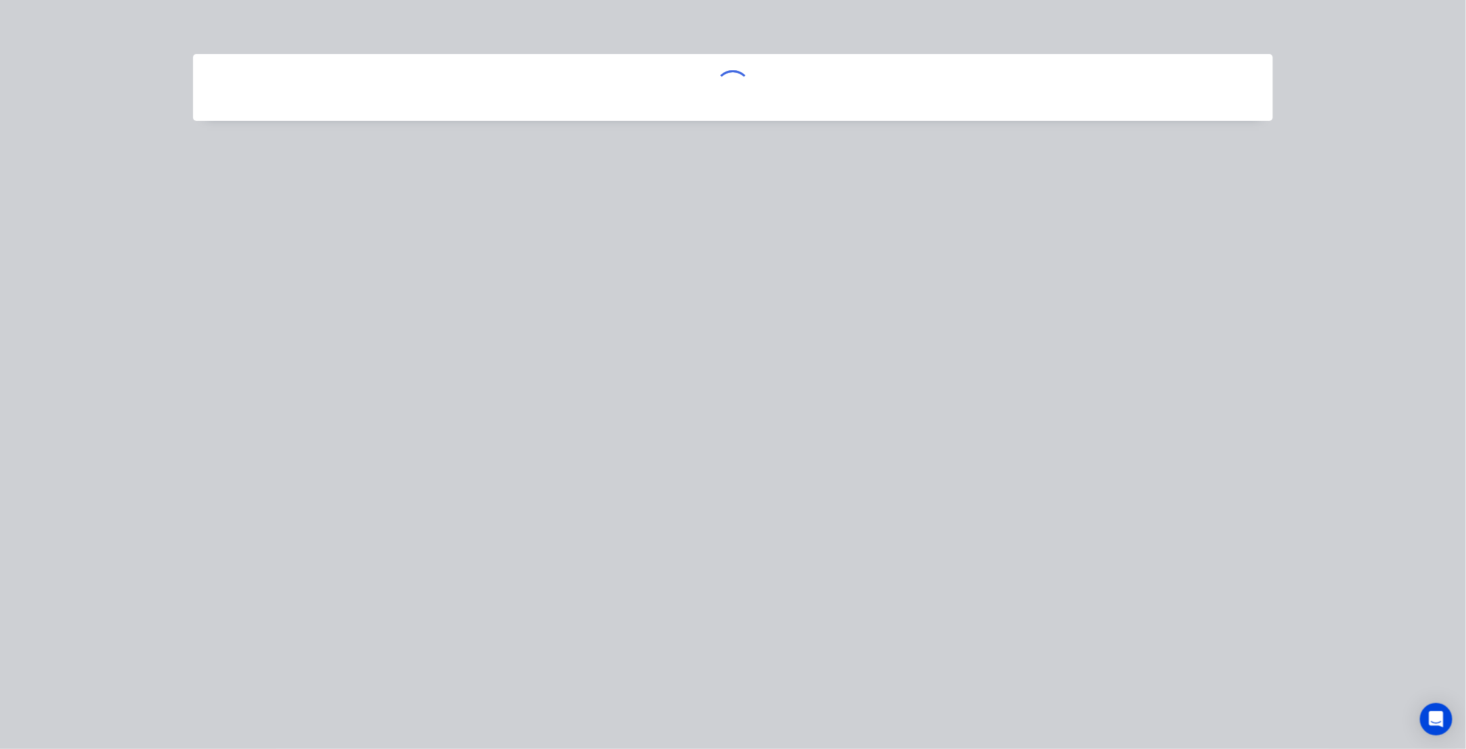
scroll to position [0, 0]
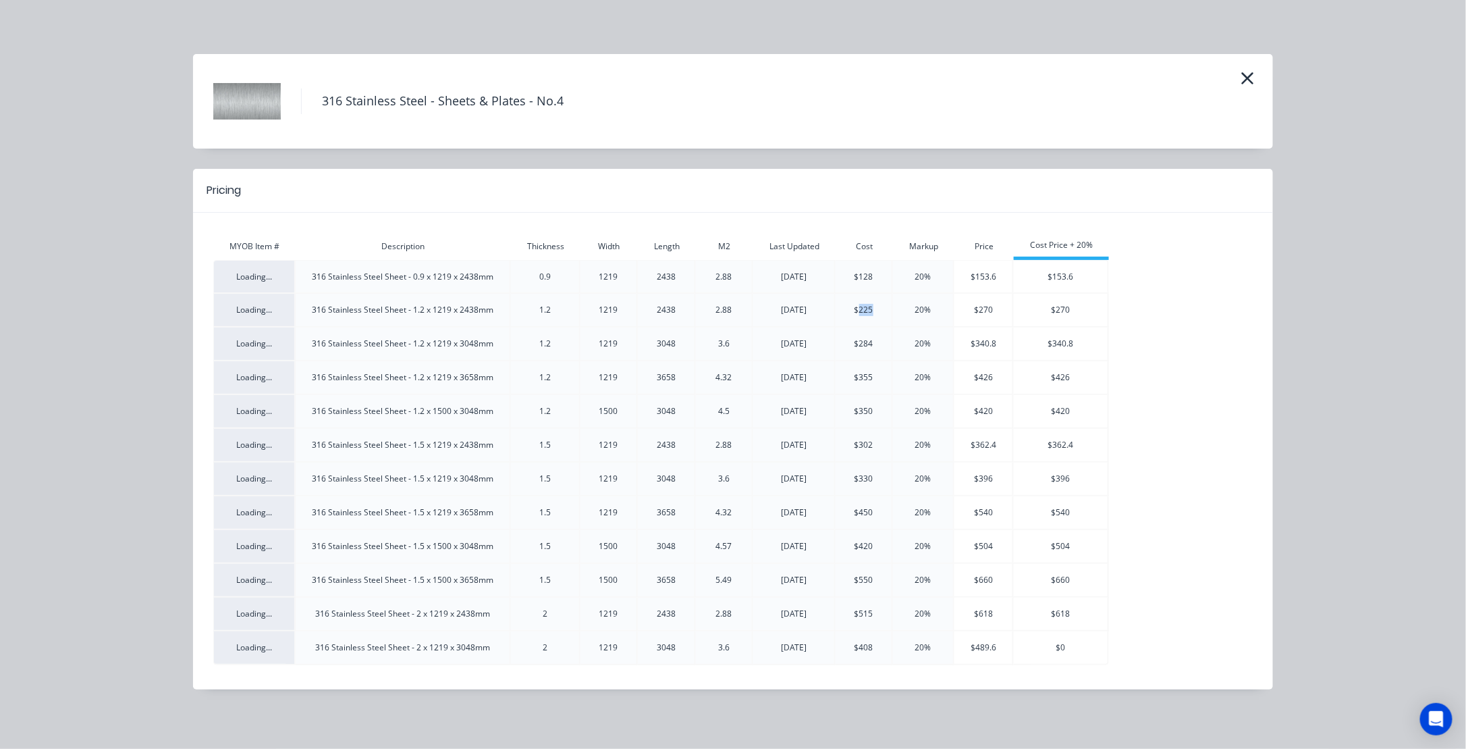
drag, startPoint x: 857, startPoint y: 311, endPoint x: 878, endPoint y: 313, distance: 20.3
click at [878, 313] on div "$225" at bounding box center [864, 310] width 56 height 12
drag, startPoint x: 859, startPoint y: 277, endPoint x: 876, endPoint y: 277, distance: 16.9
click at [876, 277] on div "$128" at bounding box center [864, 277] width 56 height 12
drag, startPoint x: 876, startPoint y: 277, endPoint x: 867, endPoint y: 275, distance: 9.0
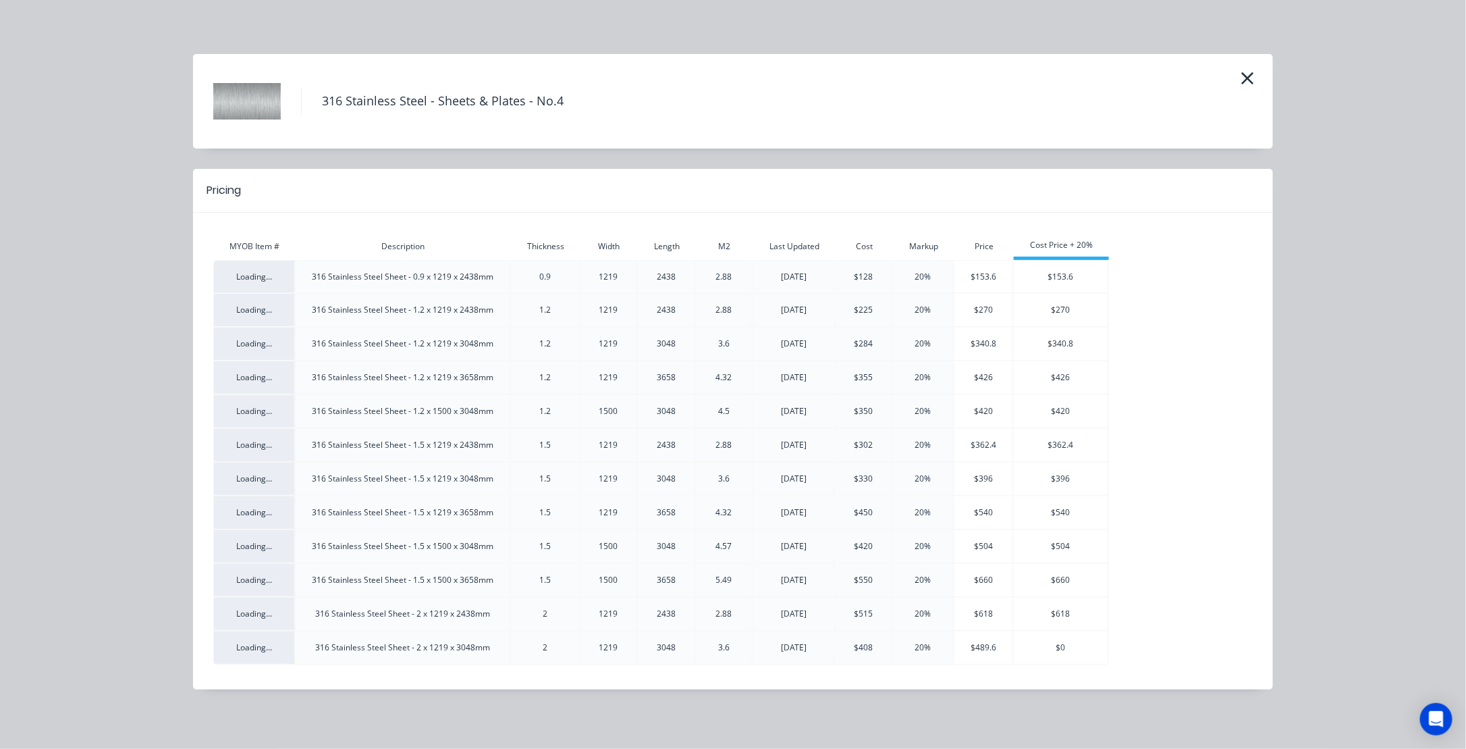
drag, startPoint x: 867, startPoint y: 275, endPoint x: 1208, endPoint y: 275, distance: 340.2
click at [1208, 275] on div "MYOB Item # Description Thickness Width Length M2 Last Updated Cost Markup Pric…" at bounding box center [733, 451] width 1040 height 436
click at [331, 275] on div "316 Stainless Steel Sheet - 0.9 x 1219 x 2438mm" at bounding box center [403, 277] width 214 height 12
click at [269, 273] on span "Loading..." at bounding box center [254, 276] width 36 height 11
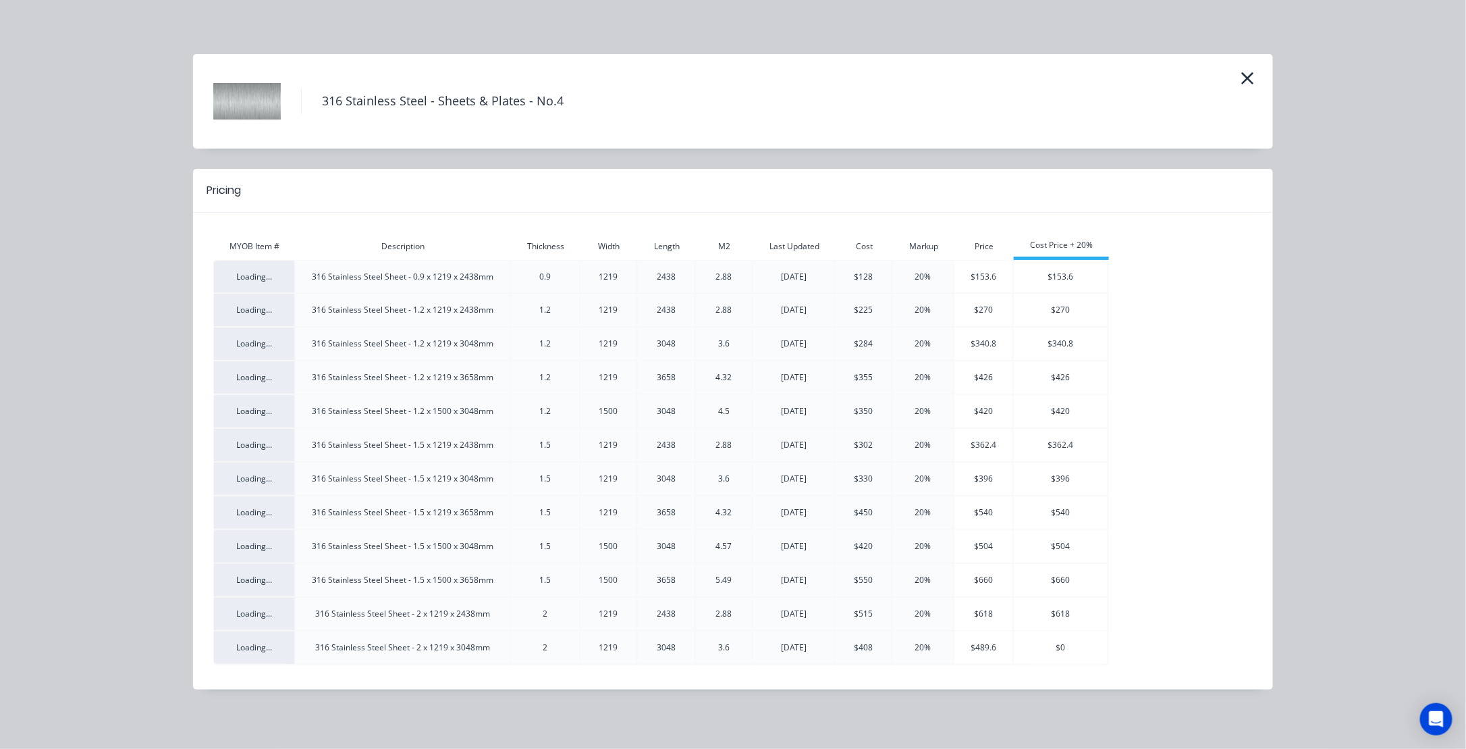
click at [269, 250] on div "MYOB Item #" at bounding box center [254, 246] width 82 height 12
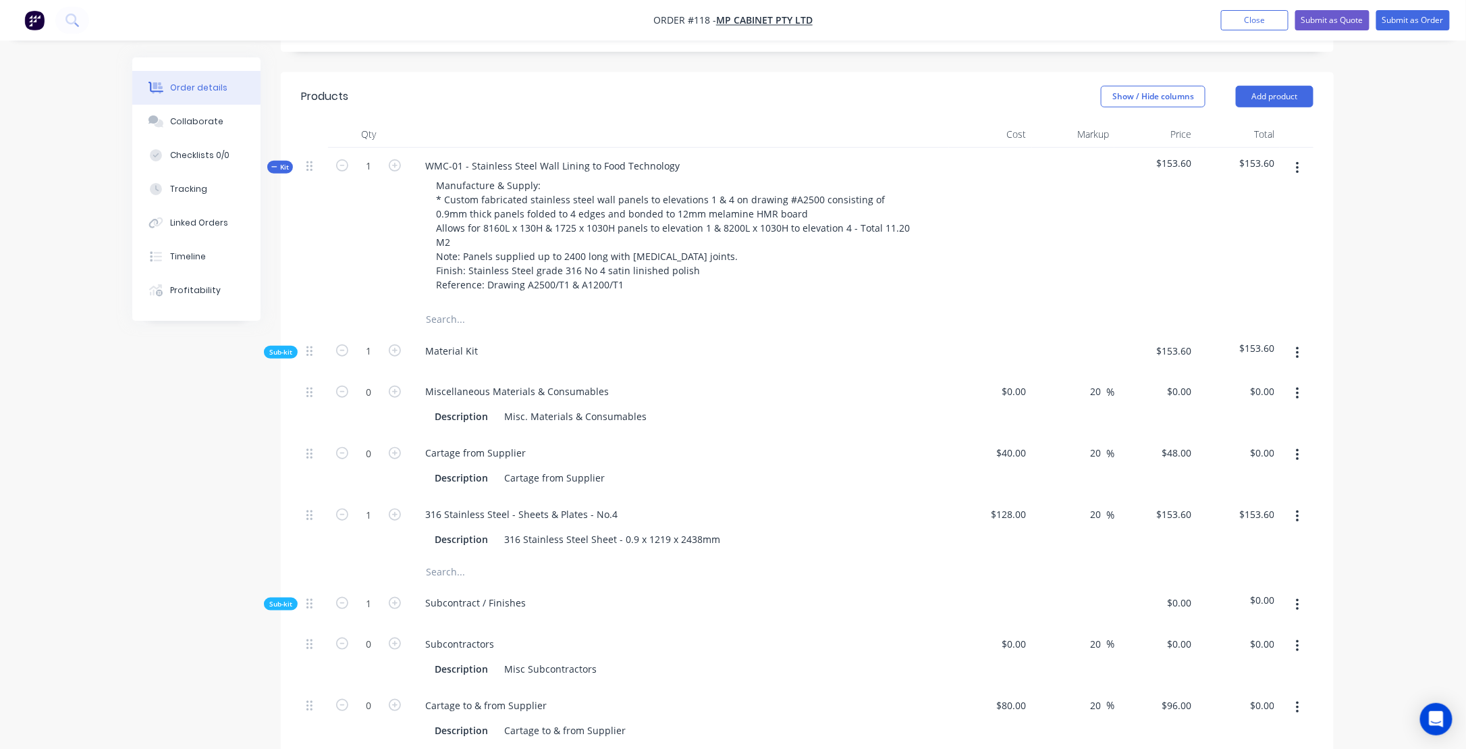
click at [1299, 350] on icon "button" at bounding box center [1297, 353] width 3 height 12
click at [1247, 392] on div "Add product to kit" at bounding box center [1250, 389] width 104 height 20
click at [1237, 440] on div "Product catalogue" at bounding box center [1250, 443] width 104 height 20
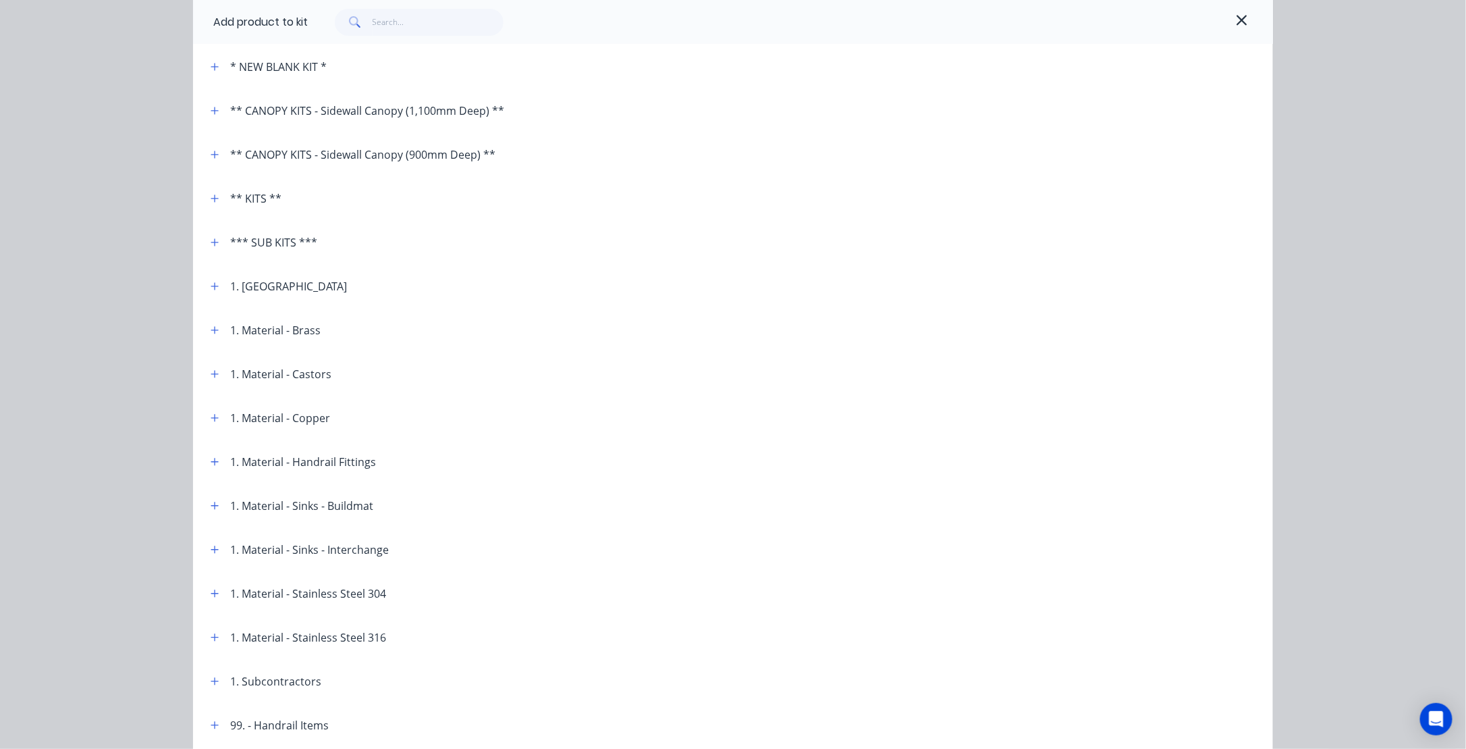
scroll to position [203, 0]
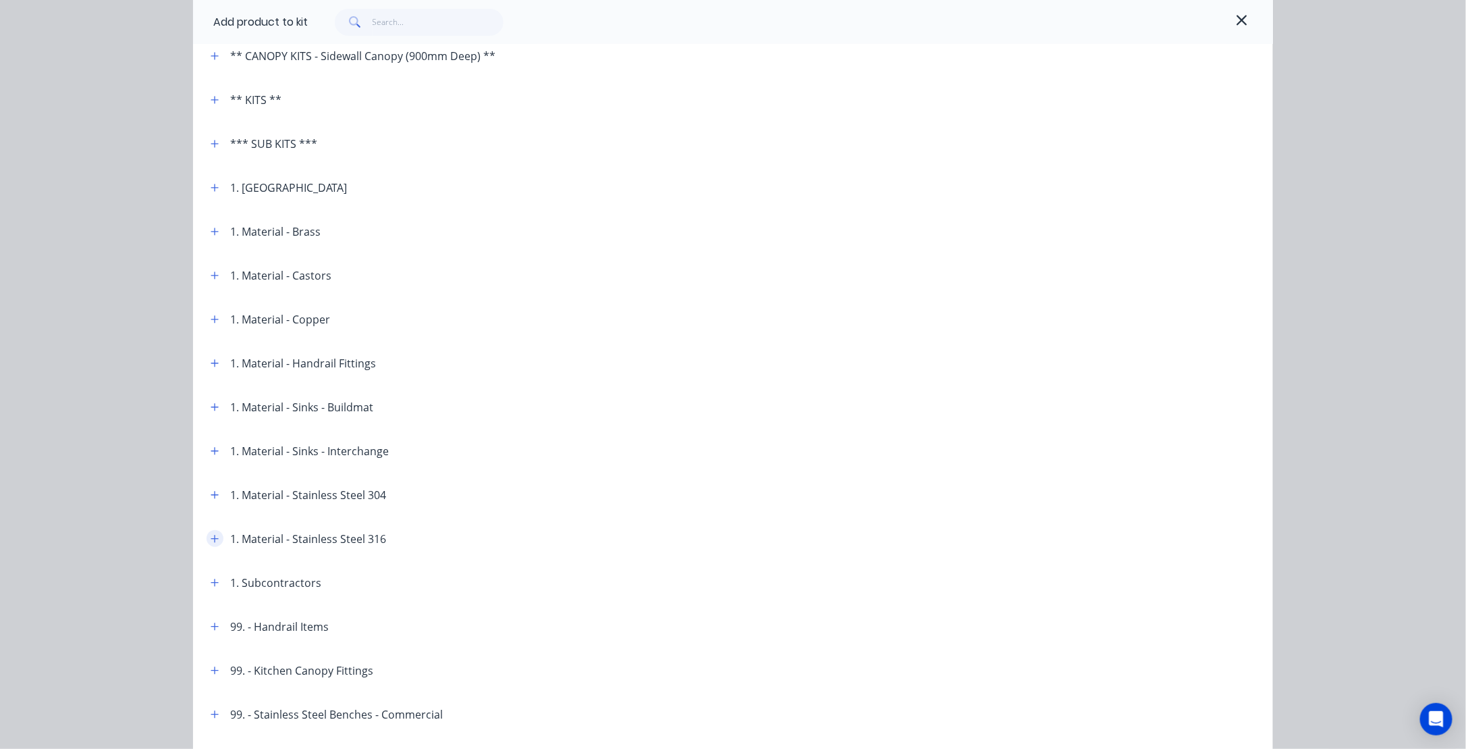
click at [213, 539] on icon "button" at bounding box center [214, 538] width 7 height 7
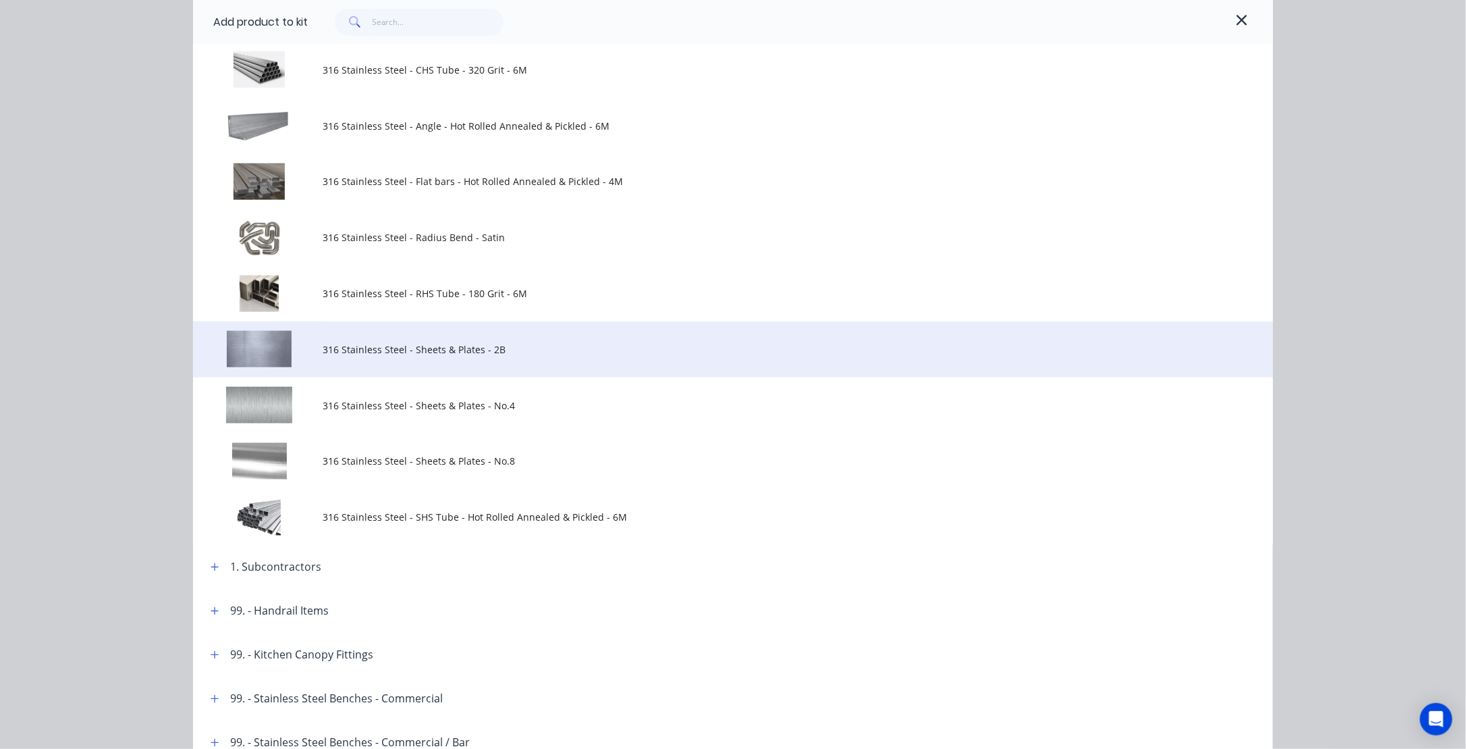
scroll to position [743, 0]
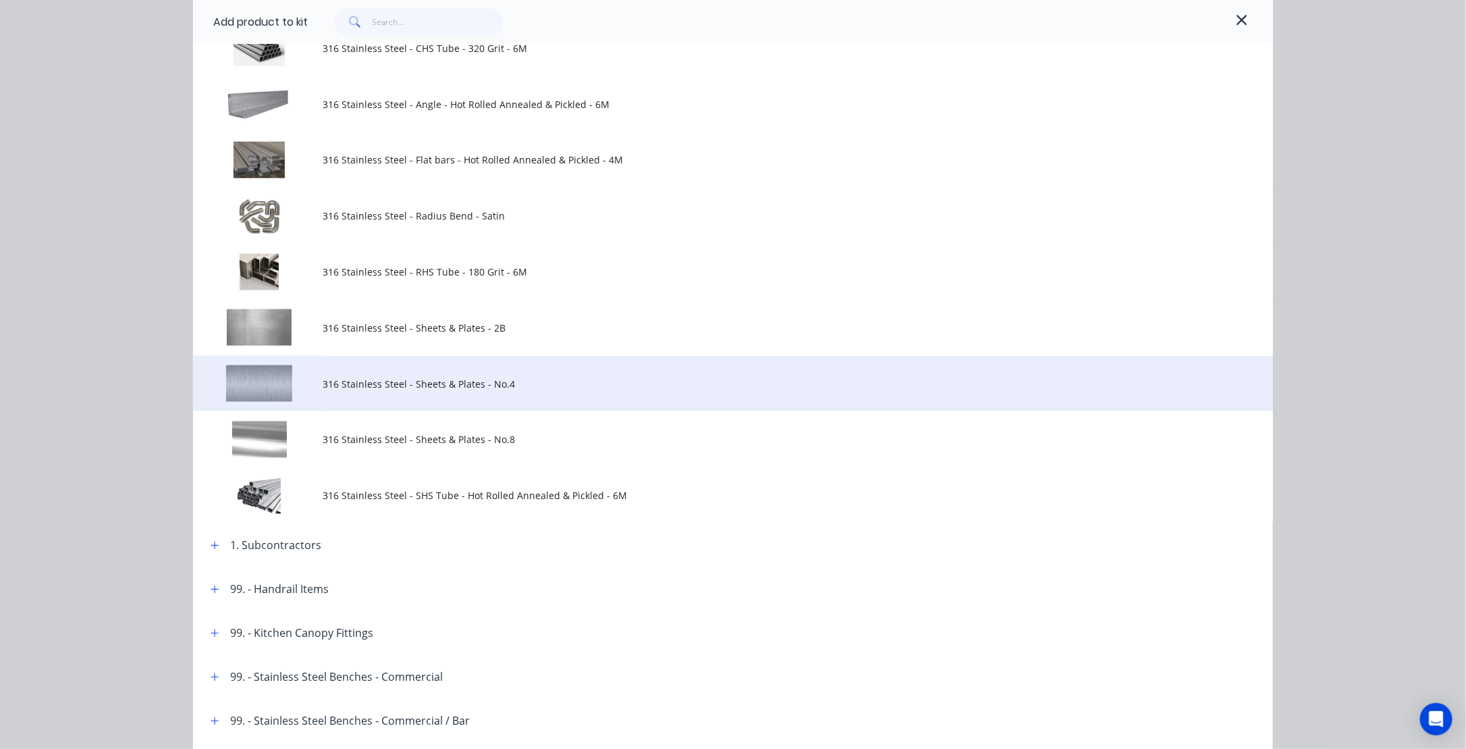
click at [323, 381] on span "316 Stainless Steel - Sheets & Plates - No.4" at bounding box center [703, 384] width 760 height 14
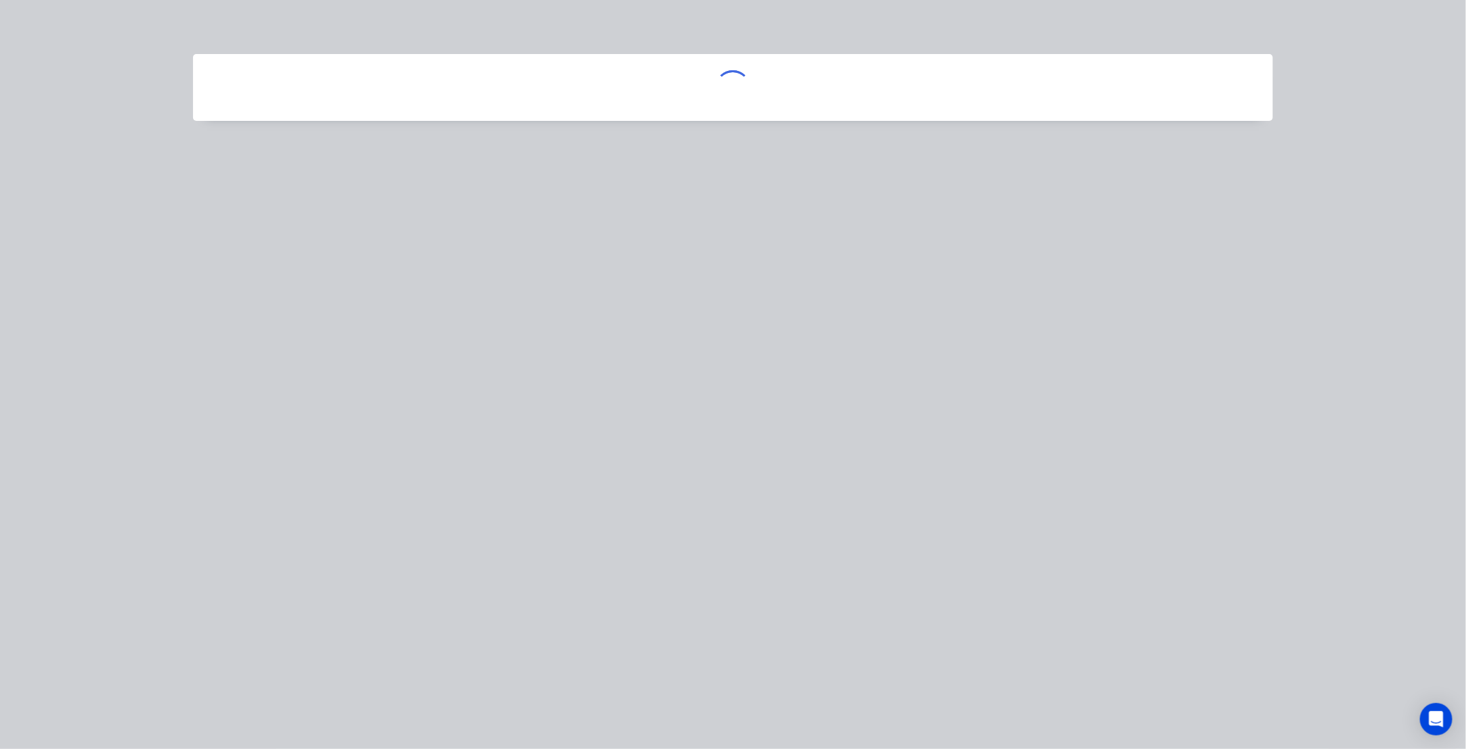
scroll to position [0, 0]
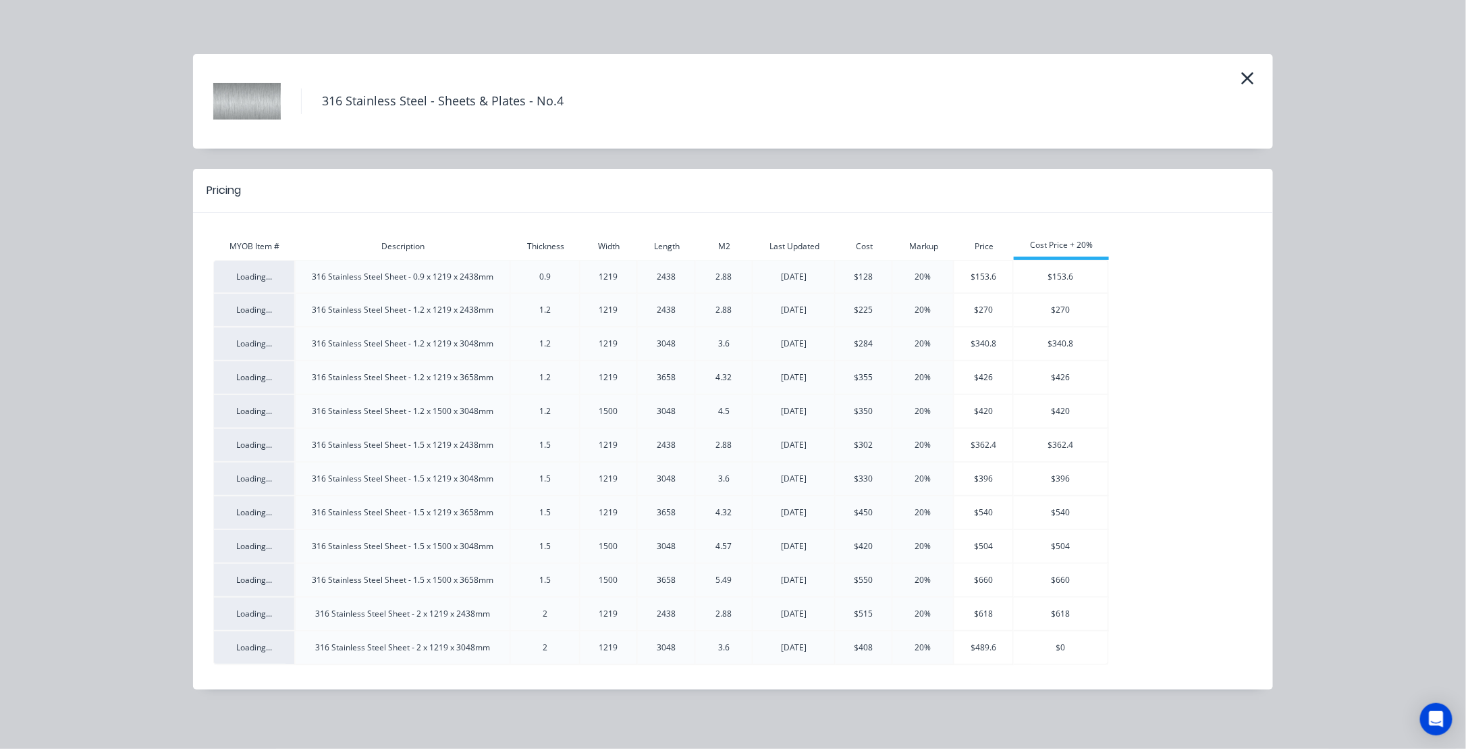
click at [262, 279] on span "Loading..." at bounding box center [254, 276] width 36 height 11
click at [369, 281] on div "316 Stainless Steel Sheet - 0.9 x 1219 x 2438mm" at bounding box center [403, 277] width 214 height 12
click at [547, 280] on div "0.9" at bounding box center [545, 277] width 68 height 12
click at [717, 286] on div "2.88" at bounding box center [724, 277] width 56 height 32
click at [813, 286] on div "[DATE]" at bounding box center [793, 277] width 81 height 32
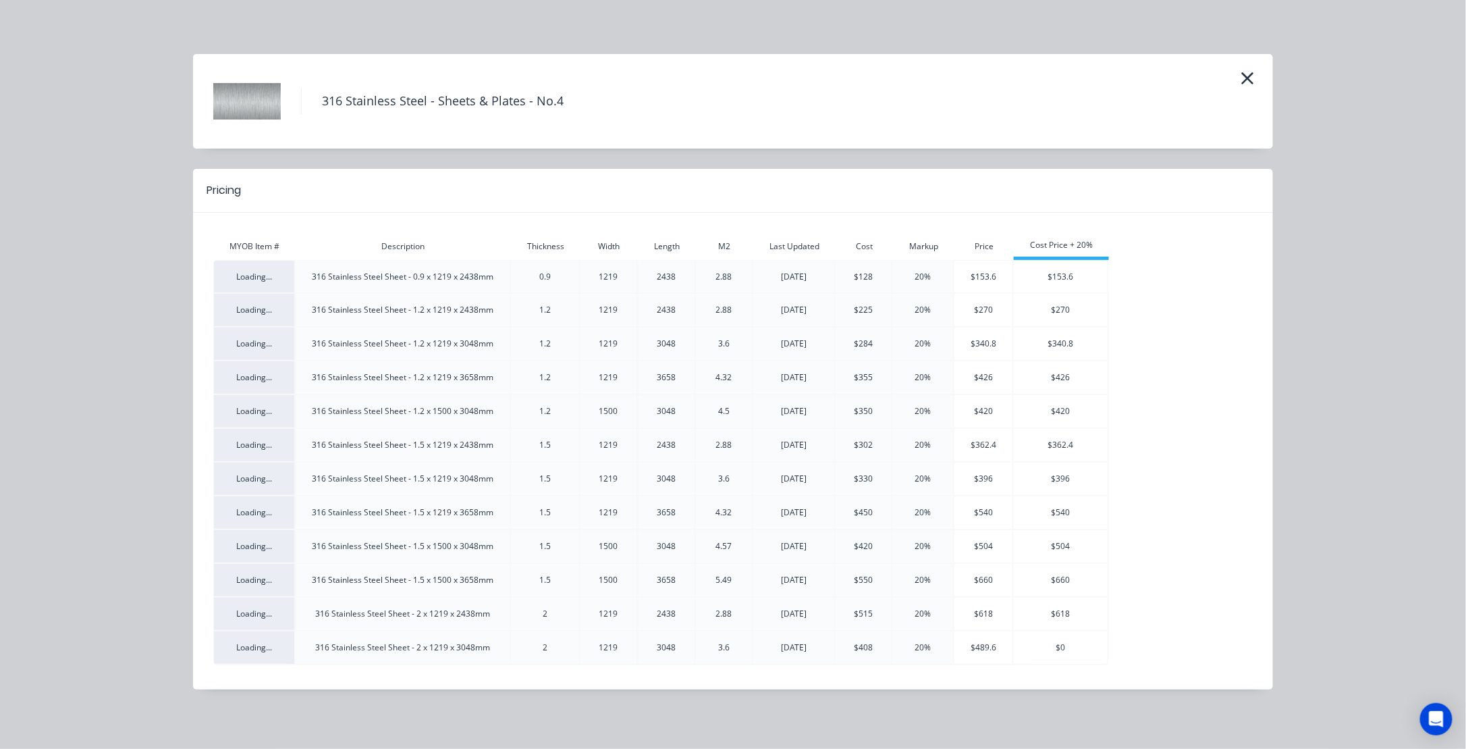
click at [897, 282] on div "20%" at bounding box center [923, 277] width 60 height 32
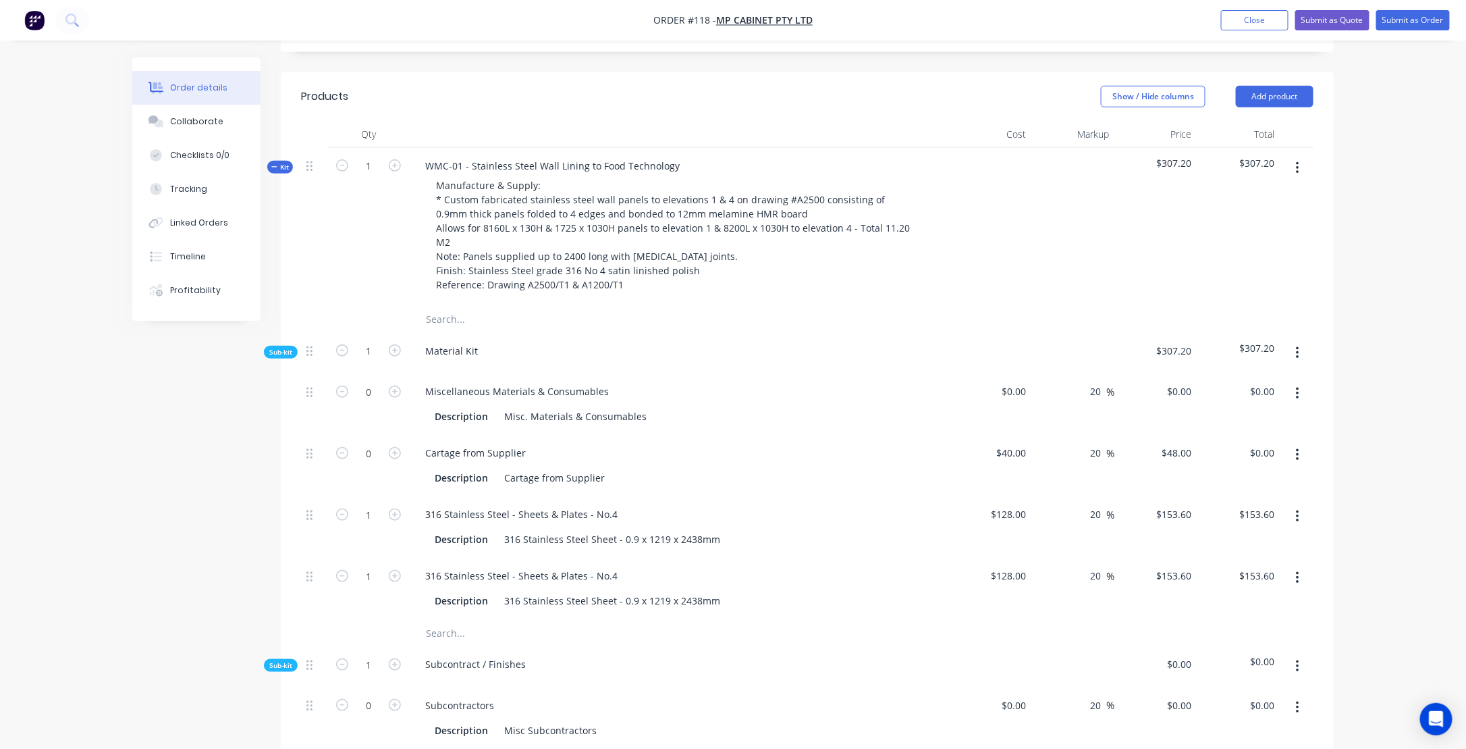
click at [1191, 347] on span "$307.20" at bounding box center [1156, 351] width 72 height 14
click at [1302, 349] on button "button" at bounding box center [1298, 353] width 32 height 24
click at [1036, 358] on div at bounding box center [1073, 353] width 83 height 41
click at [1304, 352] on button "button" at bounding box center [1298, 353] width 32 height 24
click at [309, 352] on icon at bounding box center [309, 351] width 6 height 12
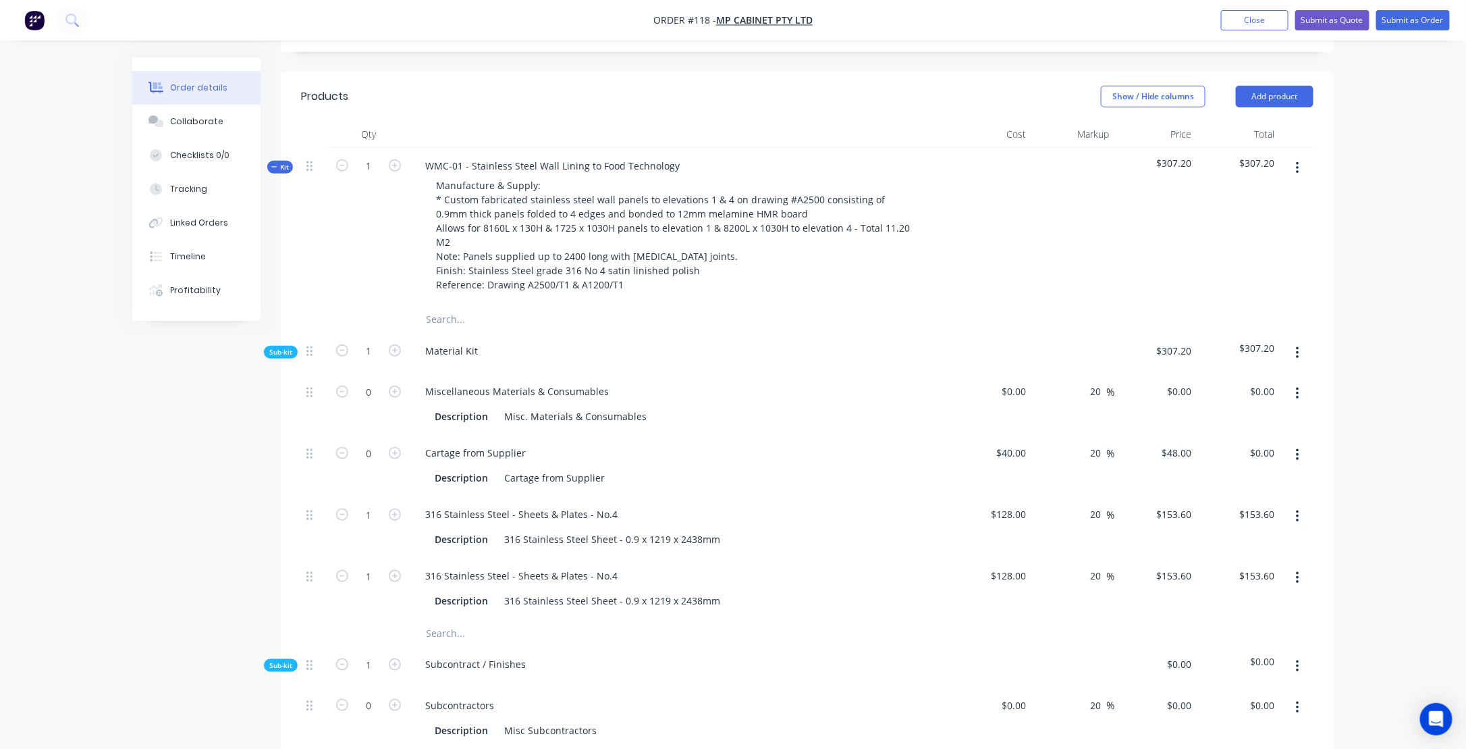
click at [1295, 348] on button "button" at bounding box center [1298, 353] width 32 height 24
click at [1197, 413] on button "Delete" at bounding box center [1249, 415] width 128 height 27
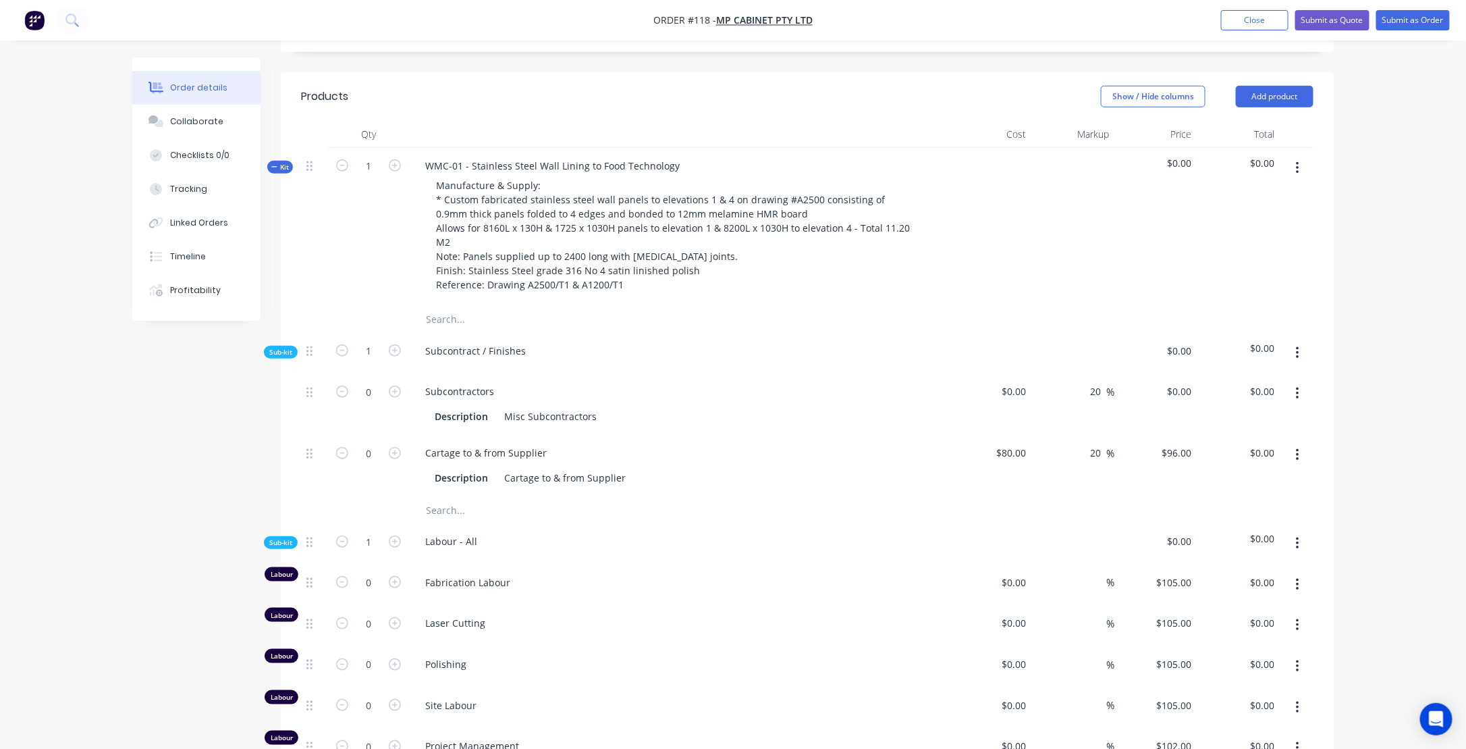
click at [1299, 162] on icon "button" at bounding box center [1297, 168] width 3 height 12
click at [1256, 201] on div "Add product to kit" at bounding box center [1250, 204] width 104 height 20
click at [1232, 281] on div "Basic product" at bounding box center [1250, 285] width 104 height 20
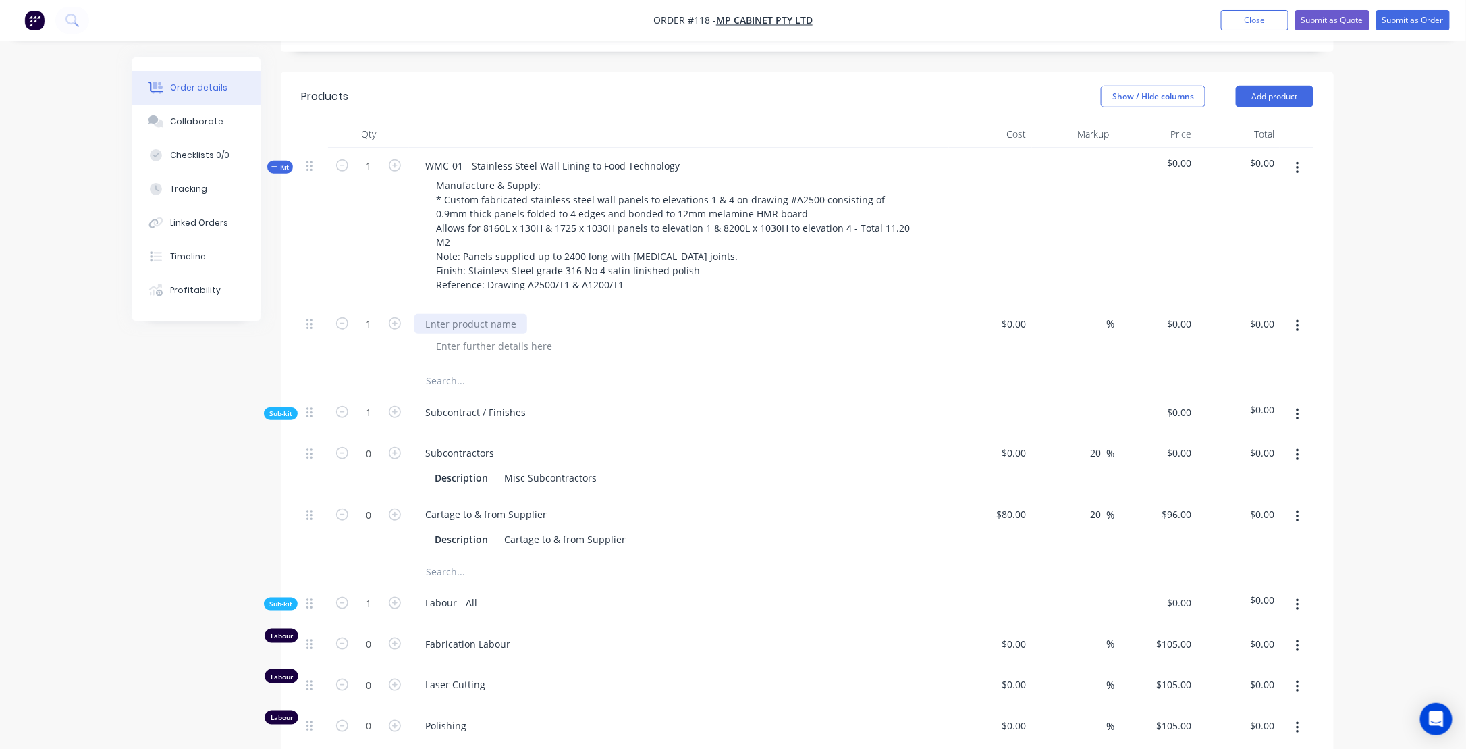
click at [495, 325] on div at bounding box center [470, 324] width 113 height 20
paste div
click at [391, 325] on icon "button" at bounding box center [395, 323] width 12 height 12
click at [392, 324] on icon "button" at bounding box center [395, 323] width 12 height 12
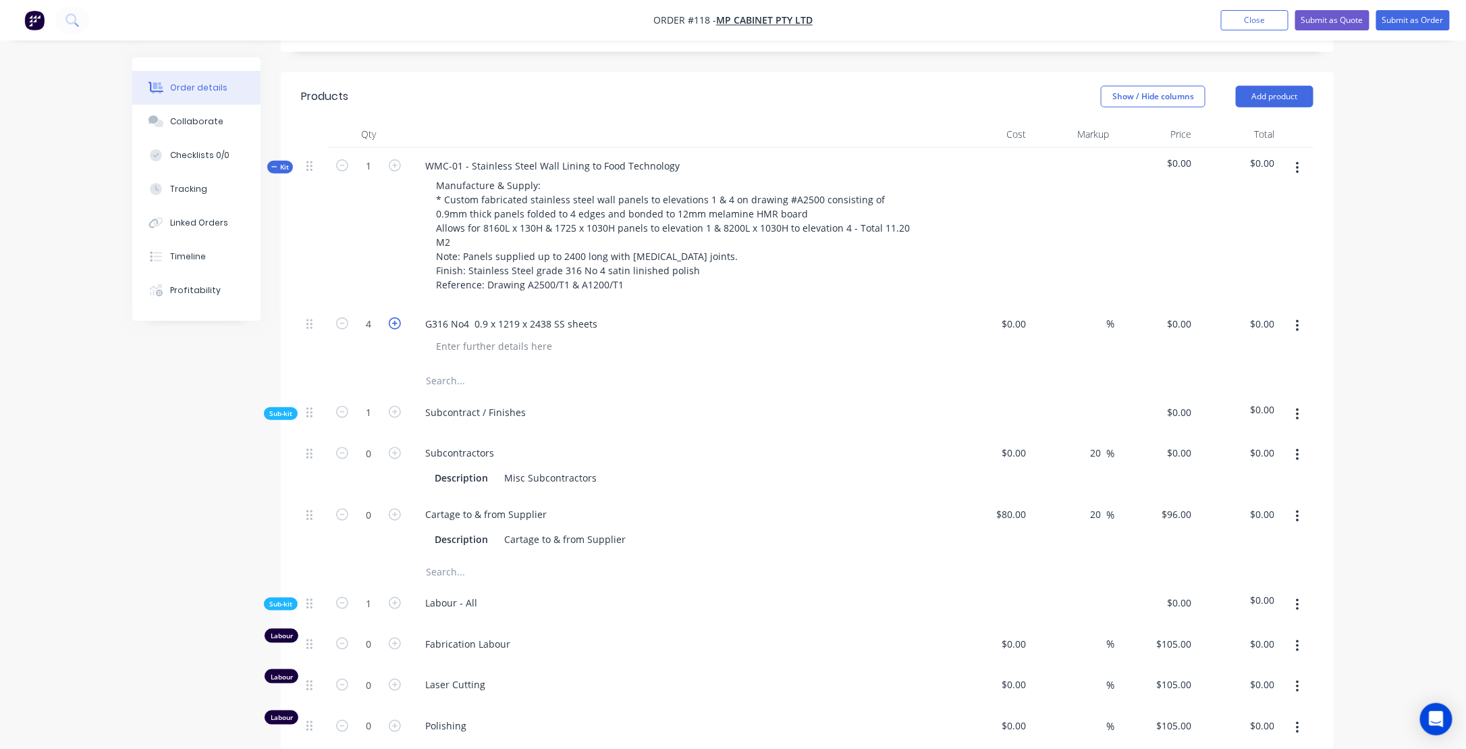
click at [392, 324] on icon "button" at bounding box center [395, 323] width 12 height 12
type input "5"
click at [1007, 327] on div "$0.00" at bounding box center [990, 336] width 83 height 61
type input "$165.00"
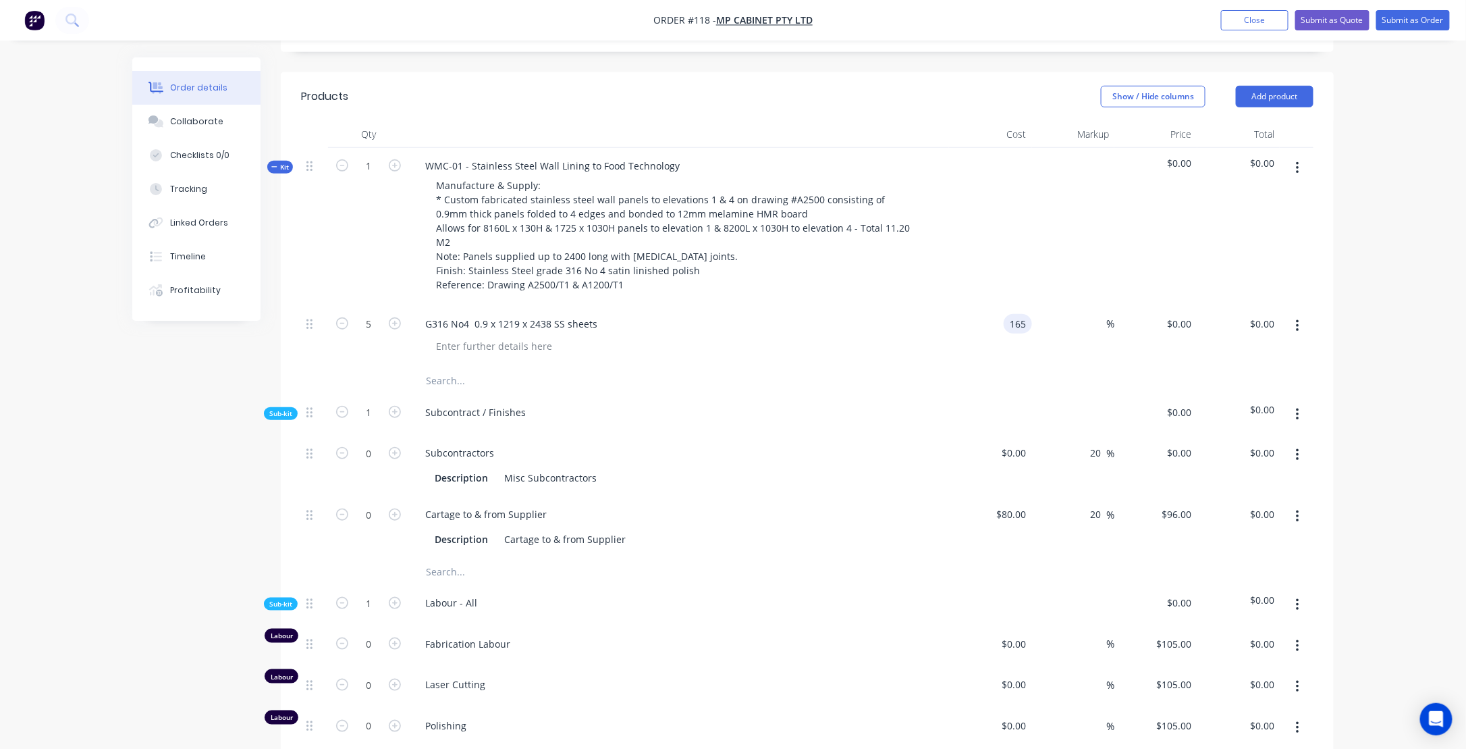
type input "$825.00"
click at [1069, 321] on div "%" at bounding box center [1073, 336] width 83 height 61
click at [1076, 323] on div "%" at bounding box center [1073, 336] width 83 height 61
click at [1100, 321] on input at bounding box center [1099, 324] width 16 height 20
type input "20"
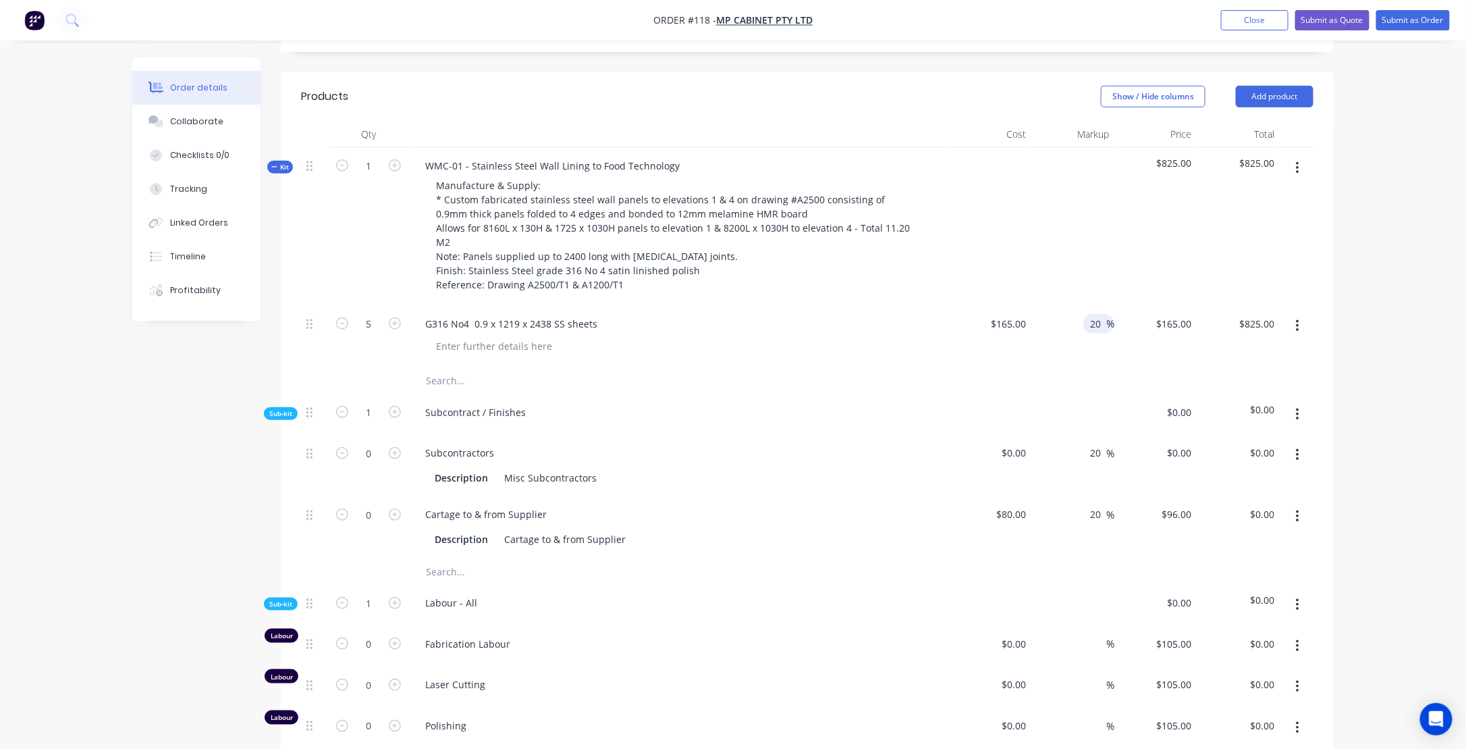
type input "$198.00"
type input "$990.00"
click at [780, 394] on div "Subcontract / Finishes" at bounding box center [679, 414] width 540 height 41
click at [1017, 510] on input "80" at bounding box center [1024, 514] width 18 height 20
type input "$80.00"
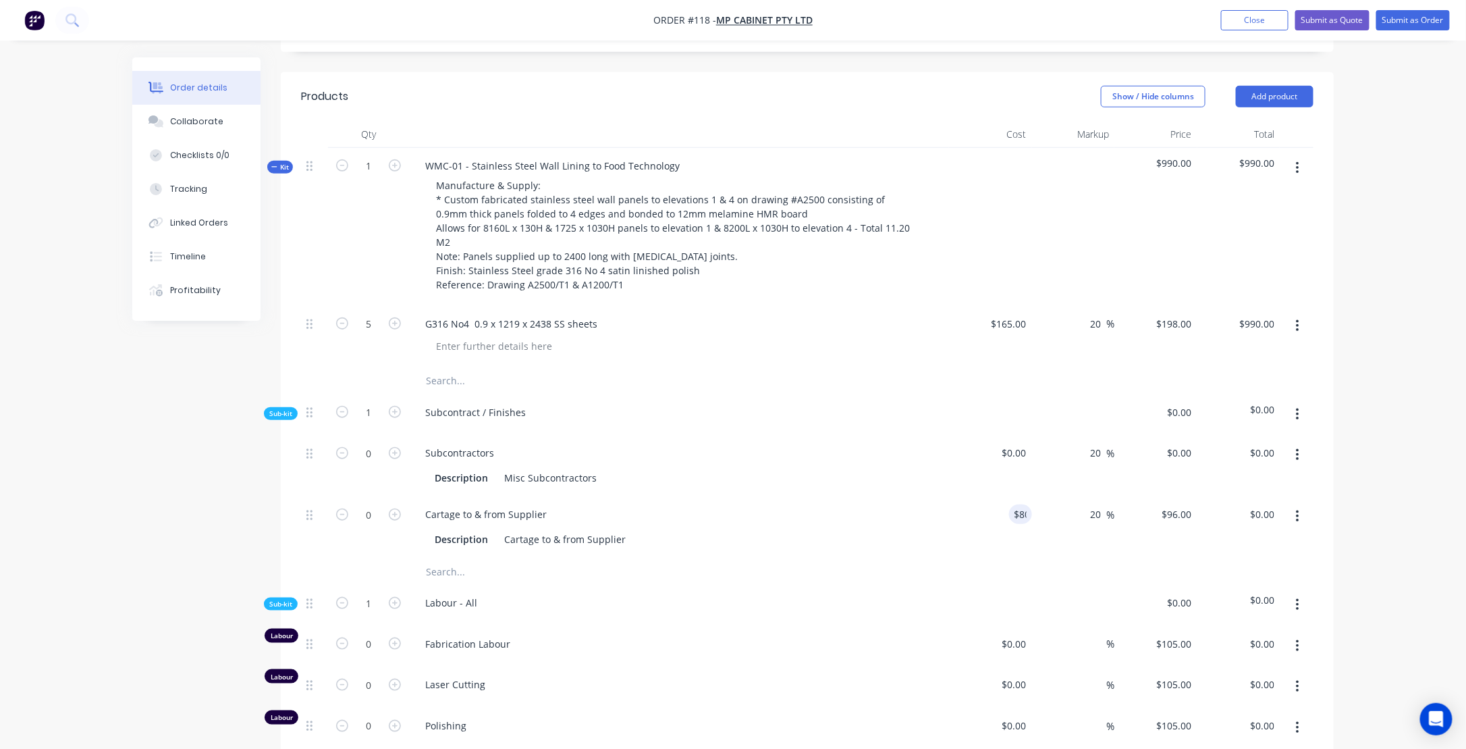
drag, startPoint x: 1019, startPoint y: 512, endPoint x: 986, endPoint y: 522, distance: 35.4
click at [986, 522] on div "$80.00 80" at bounding box center [990, 526] width 83 height 61
click at [594, 535] on div "Cartage to & from Supplier" at bounding box center [565, 539] width 132 height 20
click at [390, 510] on icon "button" at bounding box center [395, 514] width 12 height 12
type input "1"
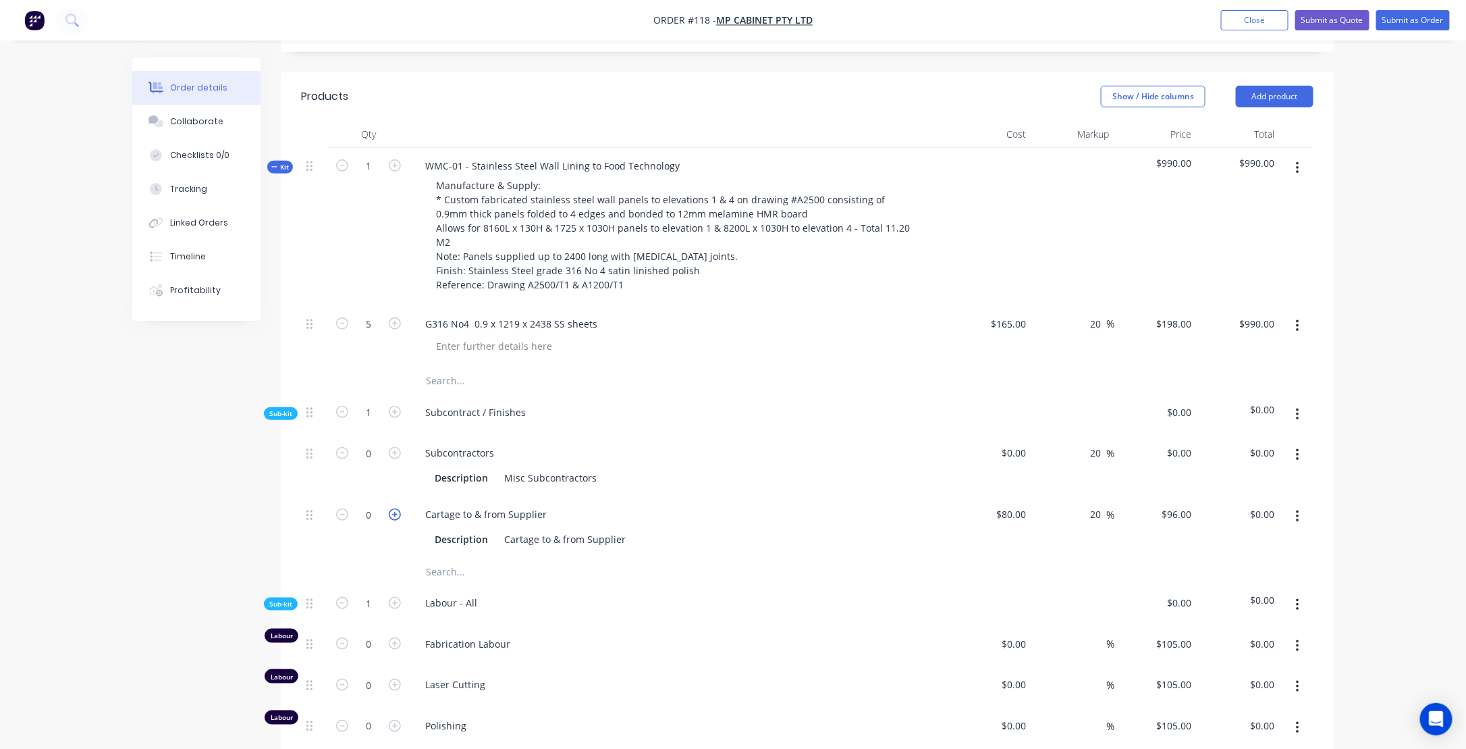
type input "$96.00"
click at [1017, 510] on input "80" at bounding box center [1014, 514] width 36 height 20
type input "$80.00"
click at [1098, 510] on input "20" at bounding box center [1098, 514] width 18 height 20
drag, startPoint x: 1106, startPoint y: 513, endPoint x: 1087, endPoint y: 517, distance: 19.3
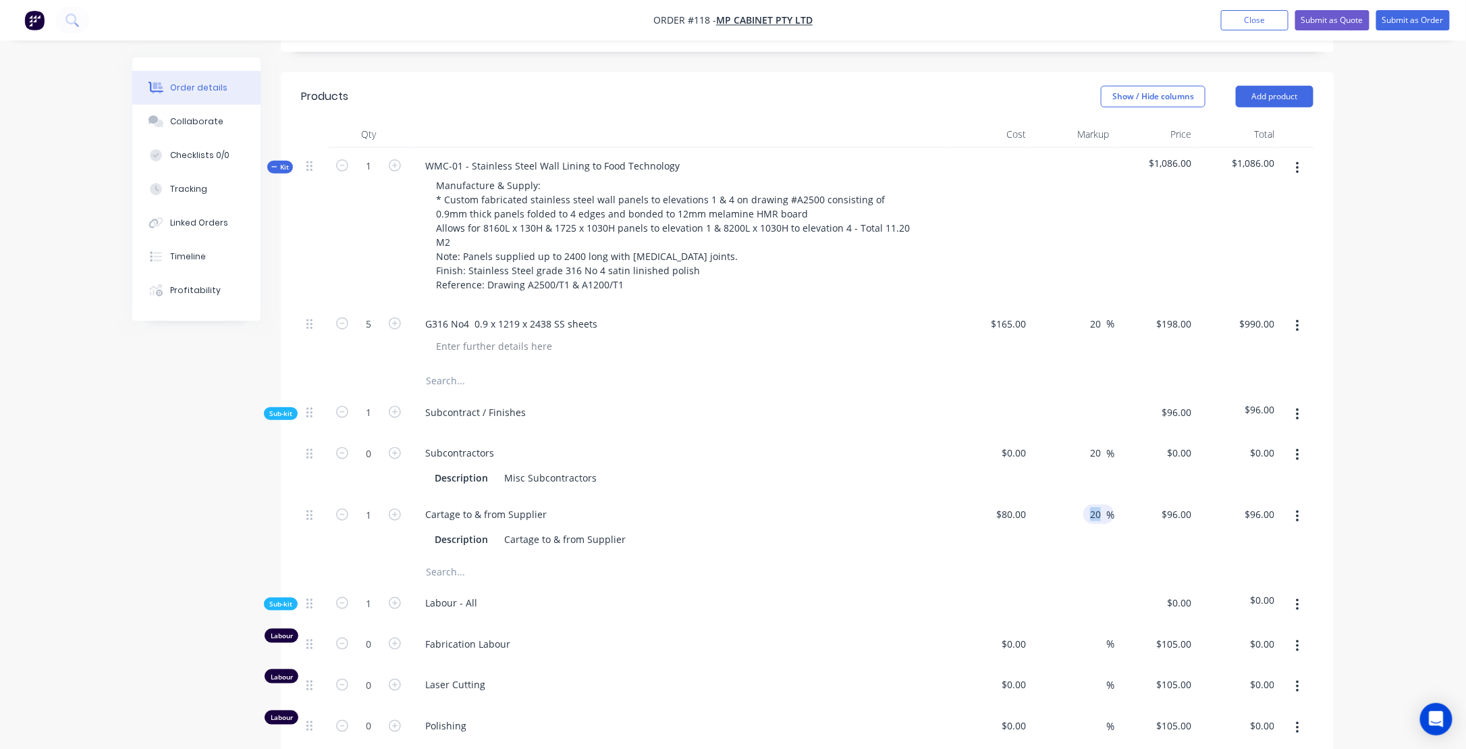
click at [1087, 517] on div "20 20 %" at bounding box center [1098, 514] width 31 height 20
type input "2"
type input "0"
type input "$80.00"
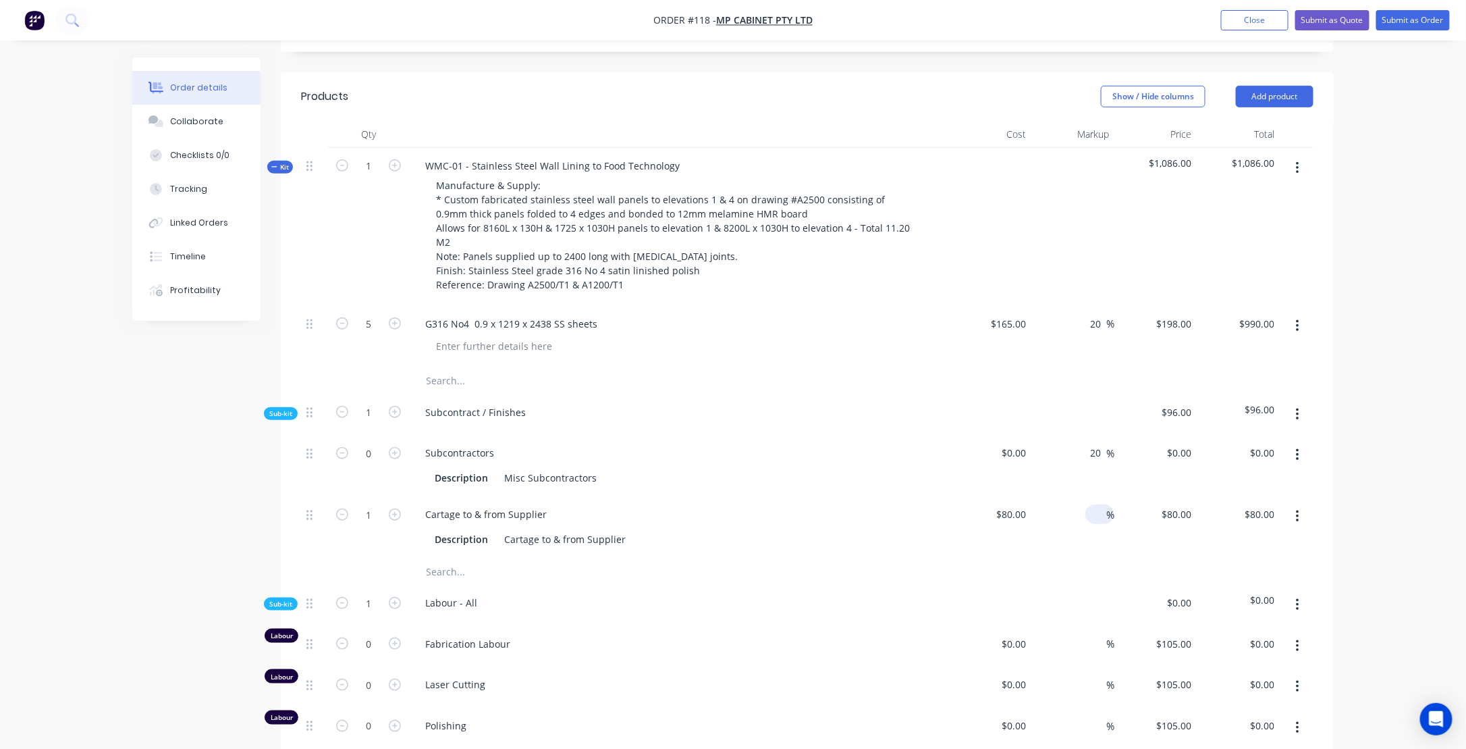
click at [938, 574] on div at bounding box center [807, 571] width 1013 height 27
click at [1100, 510] on input at bounding box center [1099, 514] width 16 height 20
type input "10"
type input "$88.00"
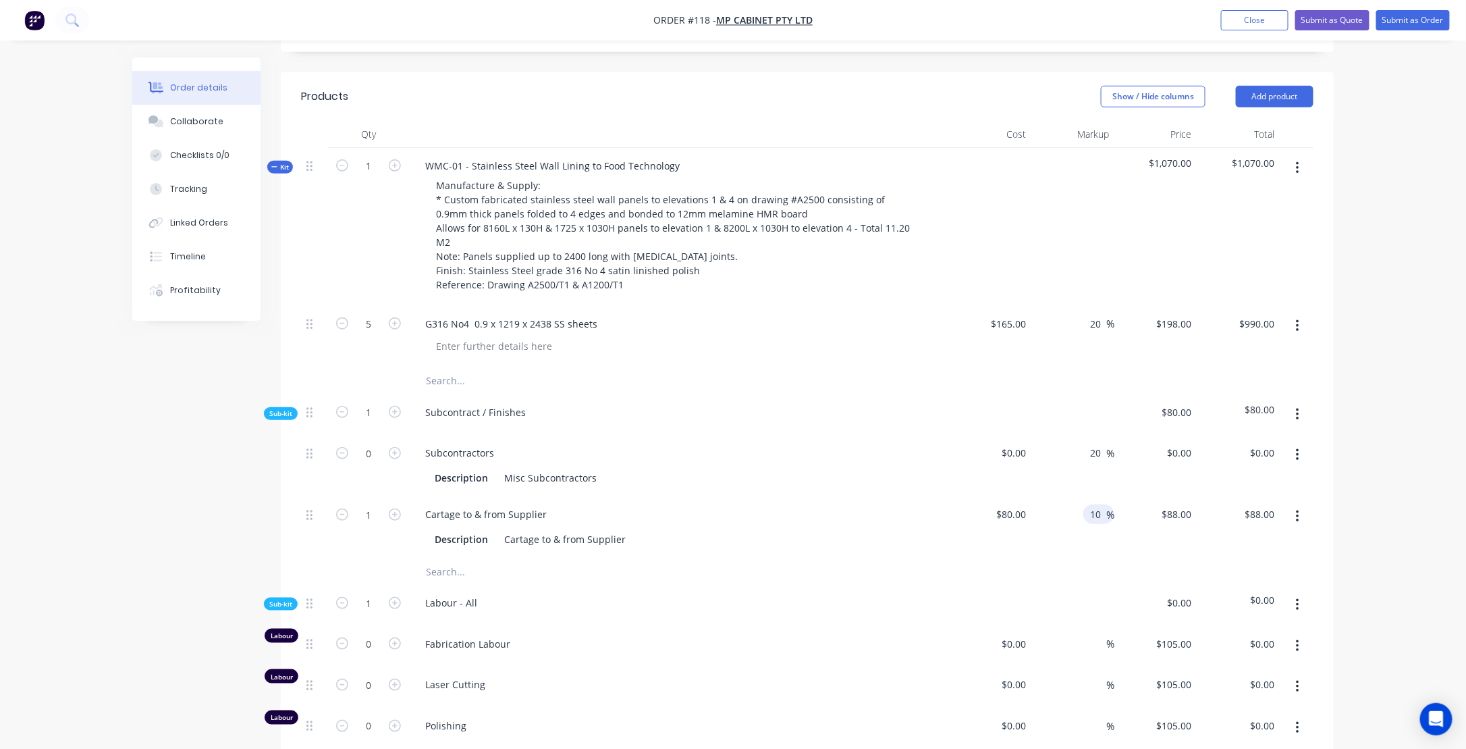
click at [978, 522] on div "$80.00 $80.00" at bounding box center [990, 526] width 83 height 61
click at [1294, 325] on button "button" at bounding box center [1298, 326] width 32 height 24
click at [1345, 325] on div "Order details Collaborate Checklists 0/0 Tracking Linked Orders Timeline Profit…" at bounding box center [733, 489] width 1229 height 1675
click at [1296, 163] on icon "button" at bounding box center [1297, 168] width 3 height 15
click at [1370, 188] on div "Order details Collaborate Checklists 0/0 Tracking Linked Orders Timeline Profit…" at bounding box center [733, 461] width 1466 height 1733
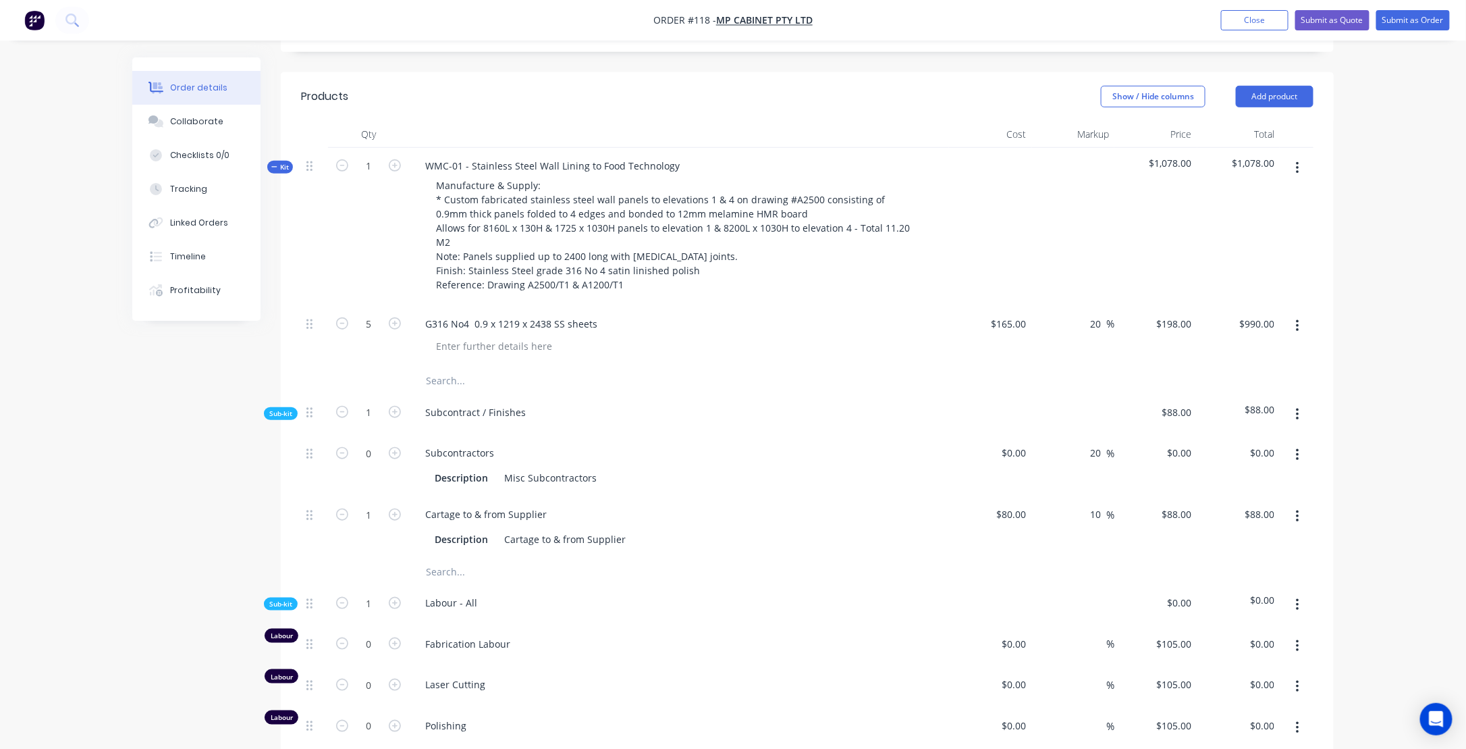
click at [1299, 167] on icon "button" at bounding box center [1297, 168] width 3 height 15
click at [1386, 189] on div "Order details Collaborate Checklists 0/0 Tracking Linked Orders Timeline Profit…" at bounding box center [733, 461] width 1466 height 1733
click at [1264, 90] on button "Add product" at bounding box center [1275, 97] width 78 height 22
click at [1362, 277] on div "Order details Collaborate Checklists 0/0 Tracking Linked Orders Timeline Profit…" at bounding box center [733, 461] width 1466 height 1733
click at [1267, 96] on button "Add product" at bounding box center [1275, 97] width 78 height 22
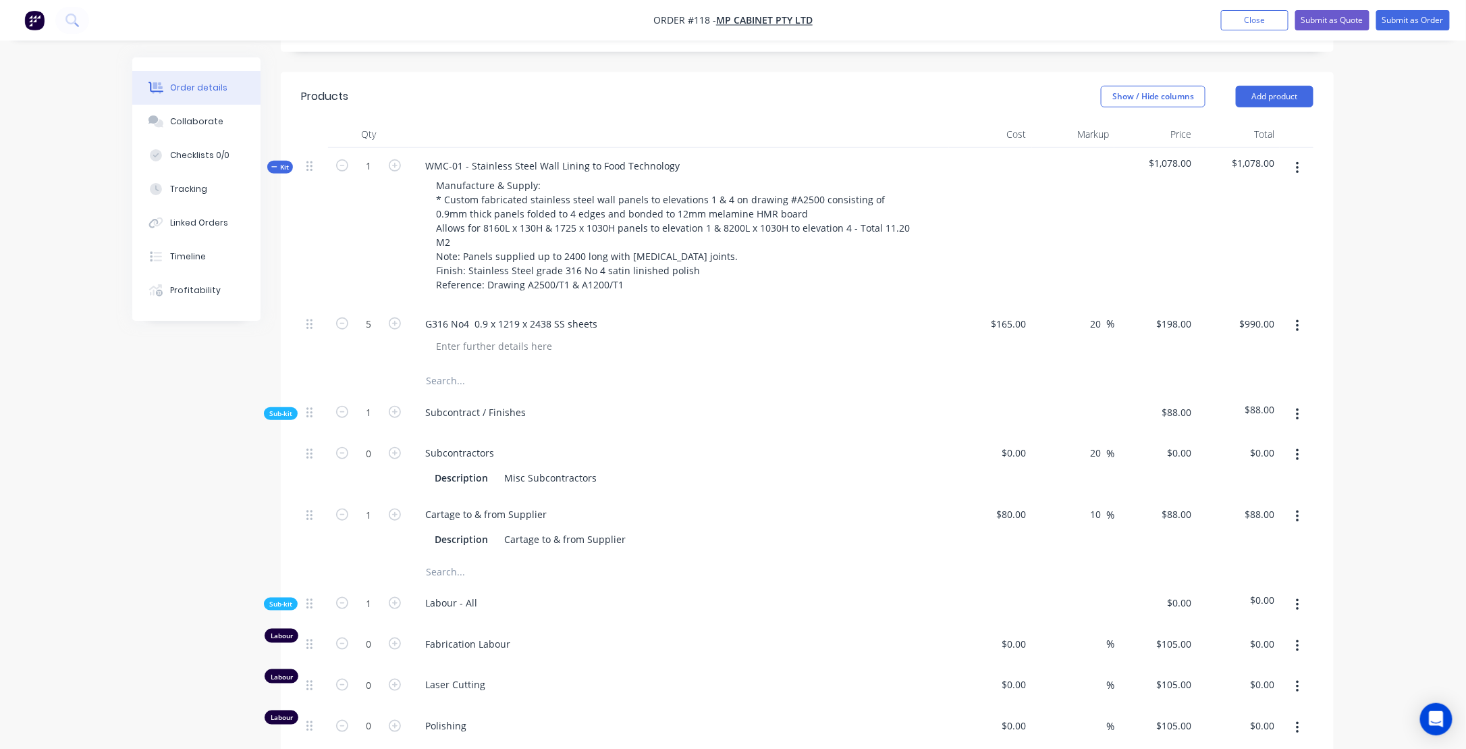
click at [1397, 152] on div "Order details Collaborate Checklists 0/0 Tracking Linked Orders Timeline Profit…" at bounding box center [733, 461] width 1466 height 1733
click at [1300, 165] on button "button" at bounding box center [1298, 168] width 32 height 24
click at [1240, 194] on div "Add product to kit" at bounding box center [1250, 204] width 104 height 20
click at [1230, 254] on div "Product catalogue" at bounding box center [1250, 258] width 104 height 20
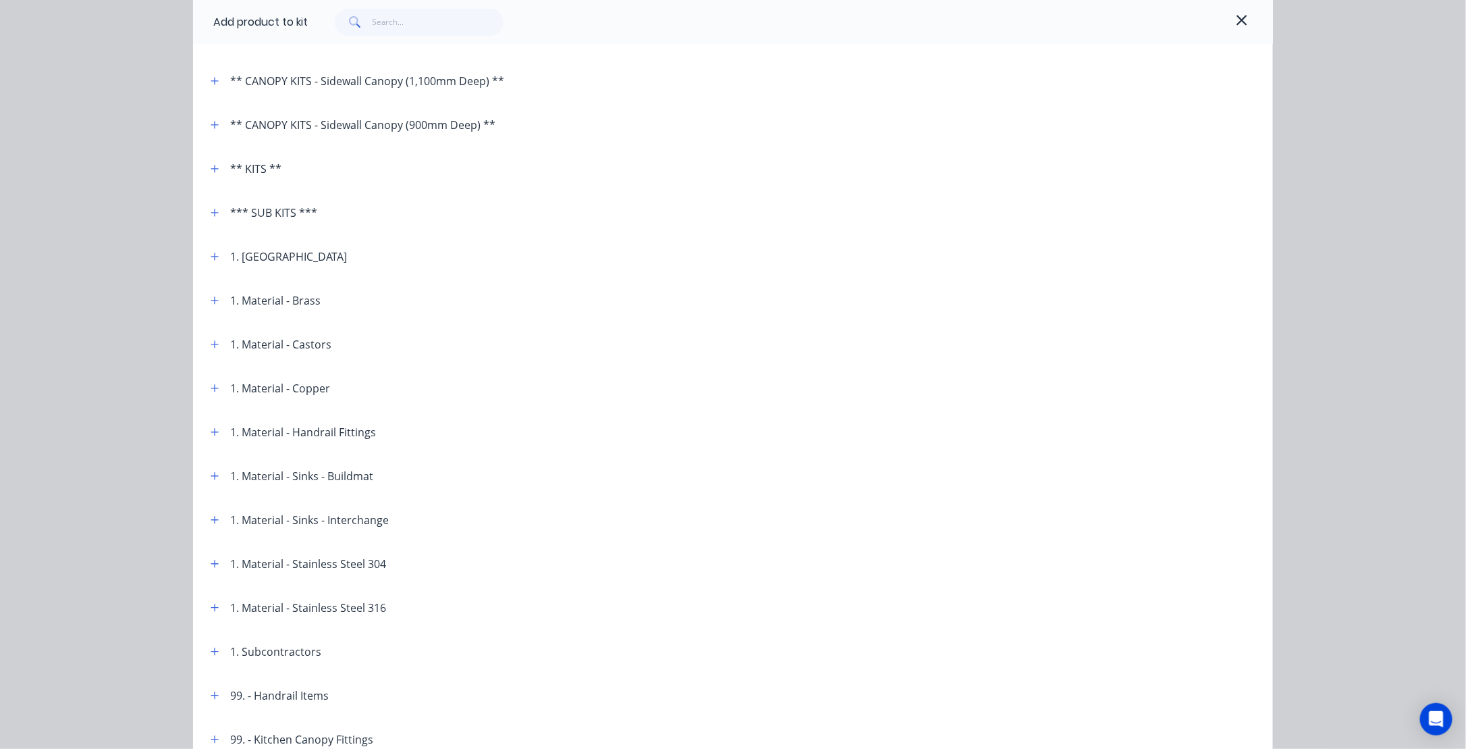
scroll to position [135, 0]
click at [215, 605] on button "button" at bounding box center [215, 605] width 17 height 17
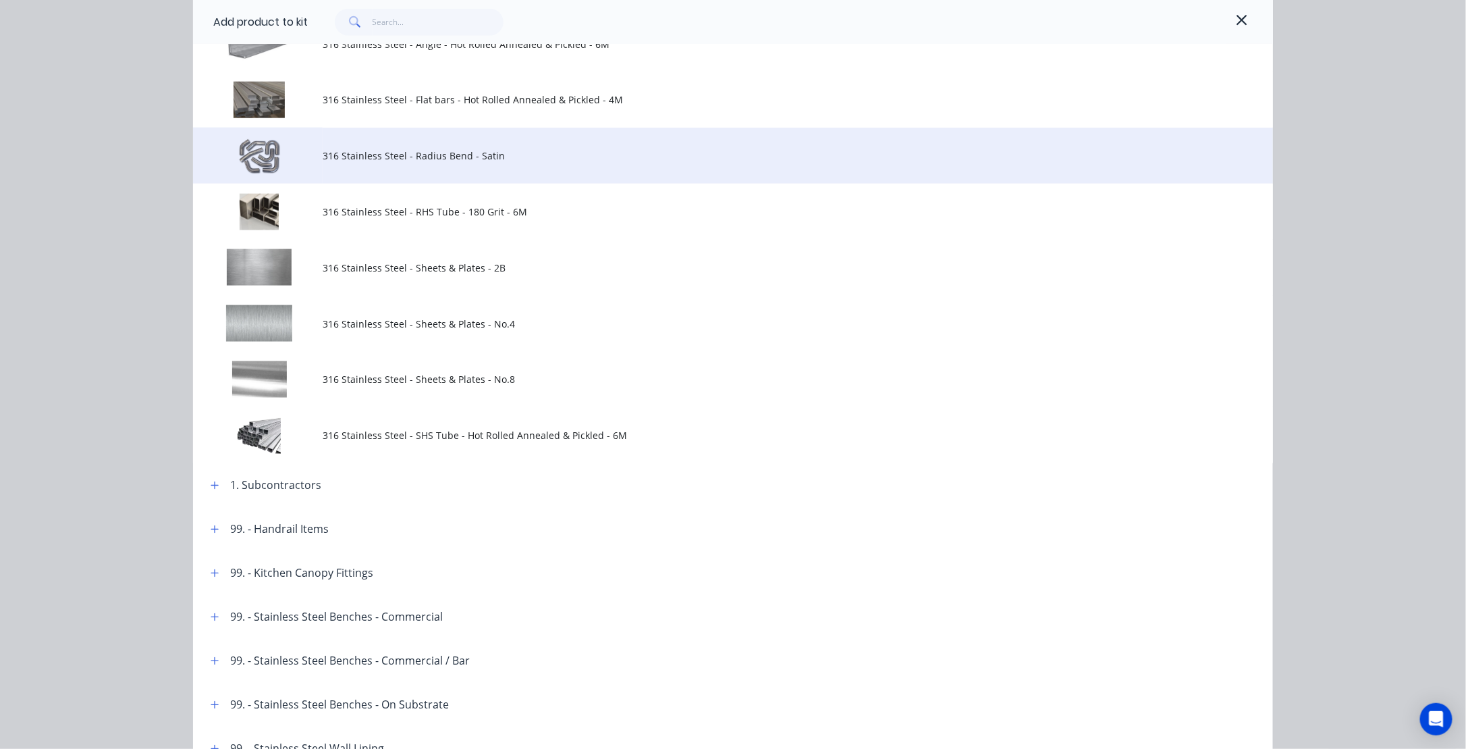
scroll to position [810, 0]
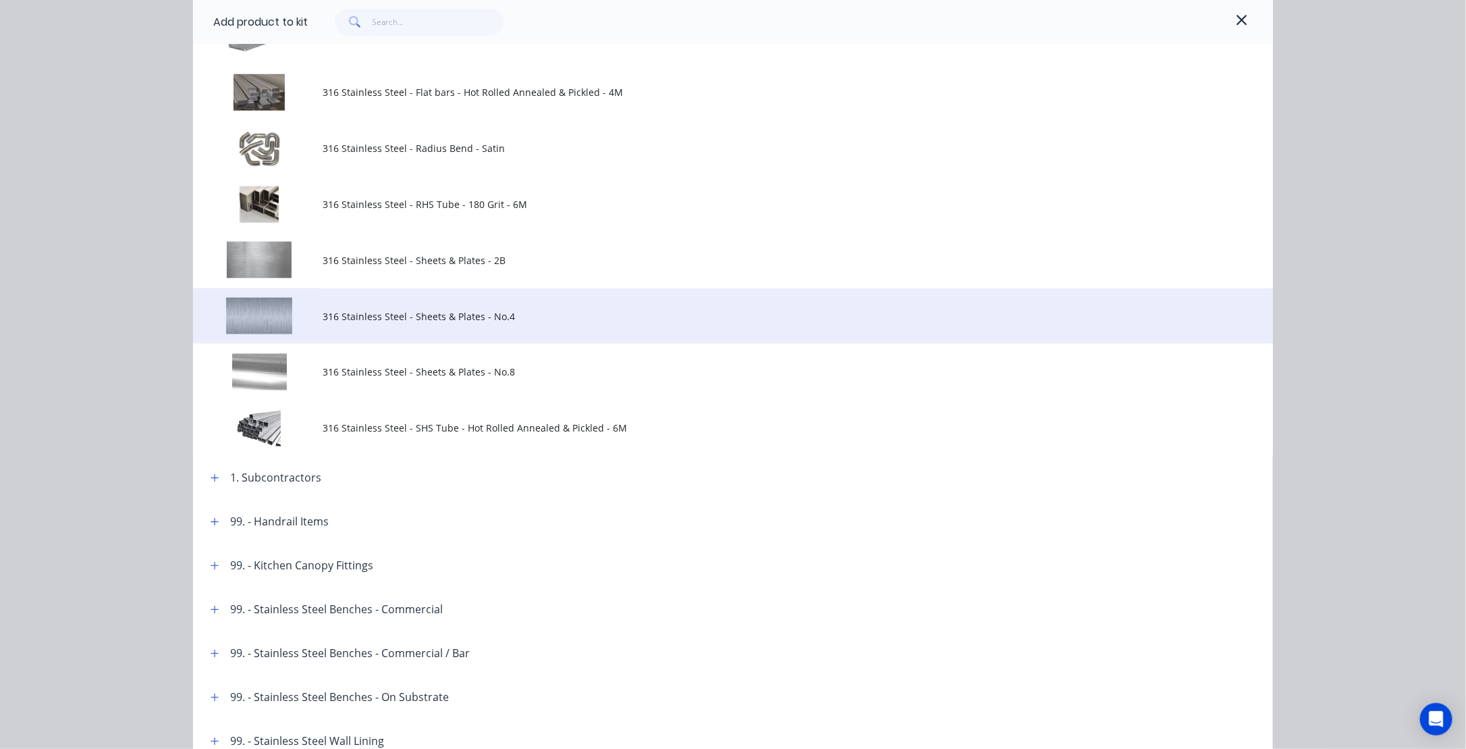
click at [352, 313] on span "316 Stainless Steel - Sheets & Plates - No.4" at bounding box center [703, 316] width 760 height 14
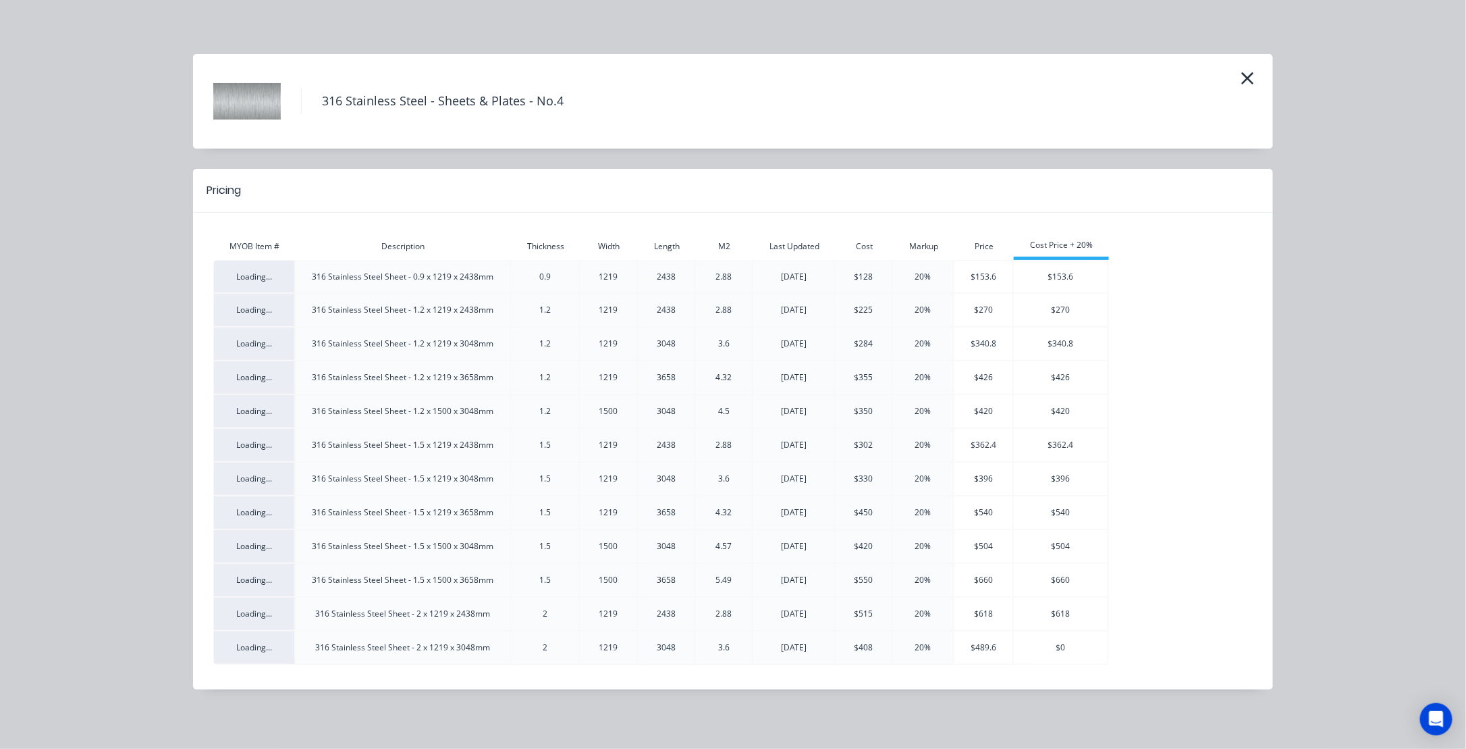
click at [359, 277] on div "316 Stainless Steel Sheet - 0.9 x 1219 x 2438mm" at bounding box center [403, 277] width 214 height 12
drag, startPoint x: 854, startPoint y: 276, endPoint x: 878, endPoint y: 275, distance: 24.3
click at [878, 275] on div "$128" at bounding box center [864, 277] width 56 height 12
click at [934, 281] on div "20%" at bounding box center [923, 277] width 60 height 12
drag, startPoint x: 911, startPoint y: 273, endPoint x: 944, endPoint y: 274, distance: 32.4
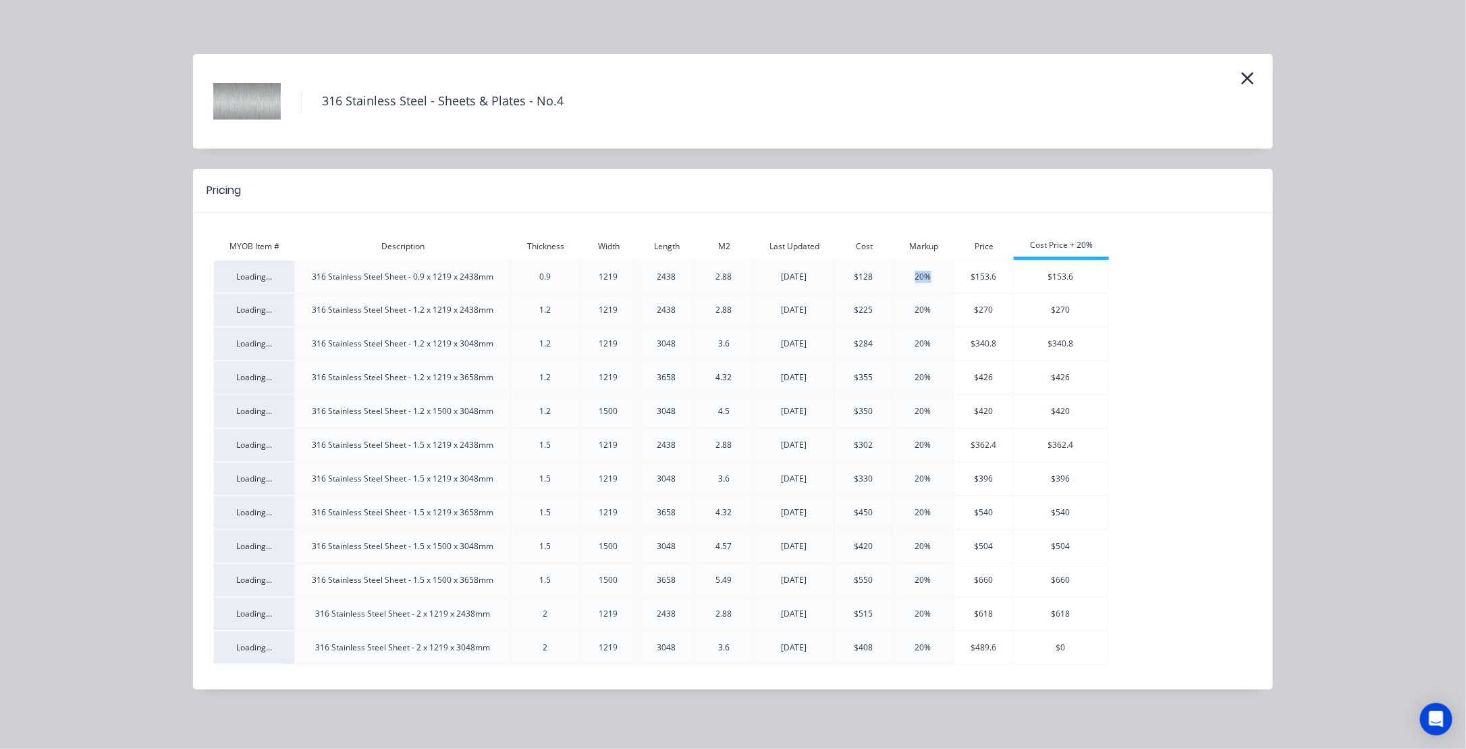
click at [944, 274] on div "20%" at bounding box center [923, 277] width 60 height 12
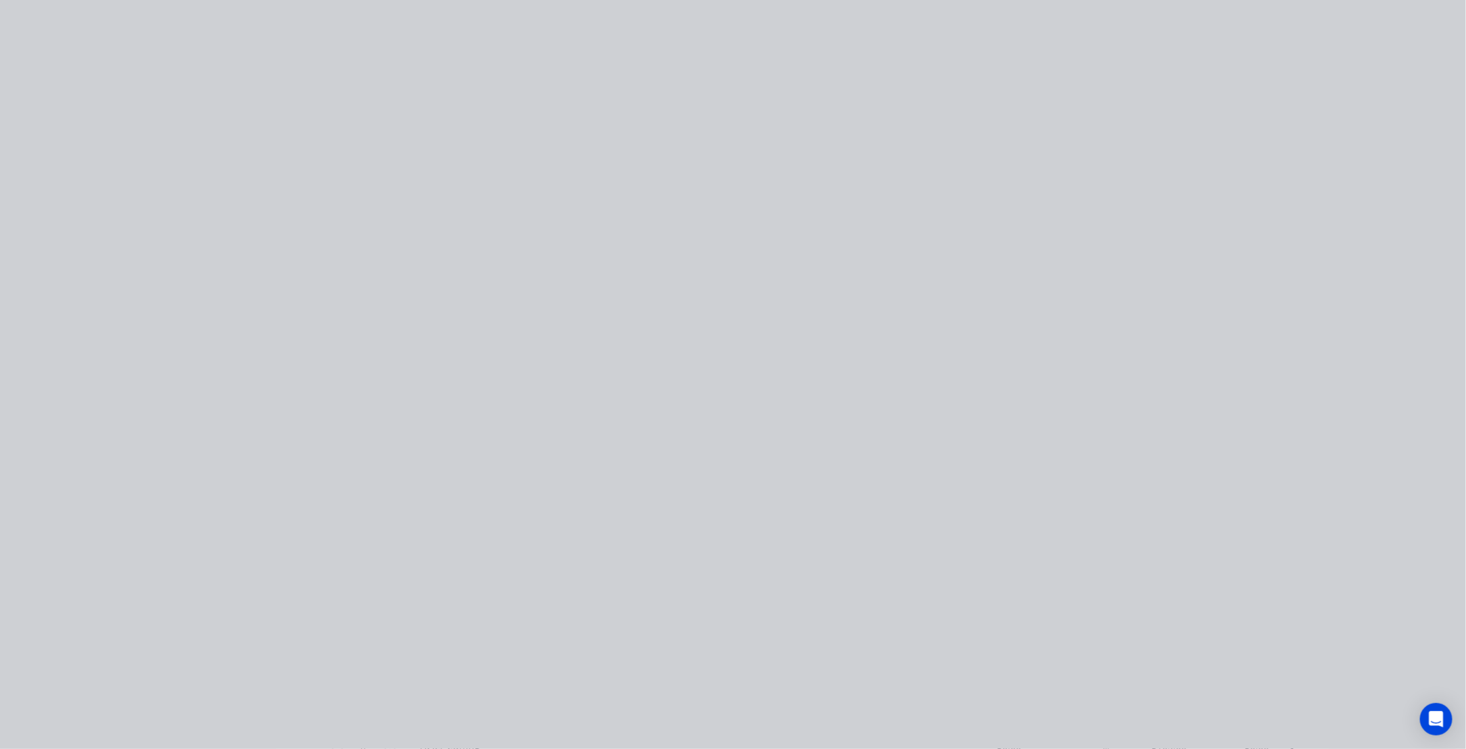
drag, startPoint x: 944, startPoint y: 274, endPoint x: 992, endPoint y: 283, distance: 48.7
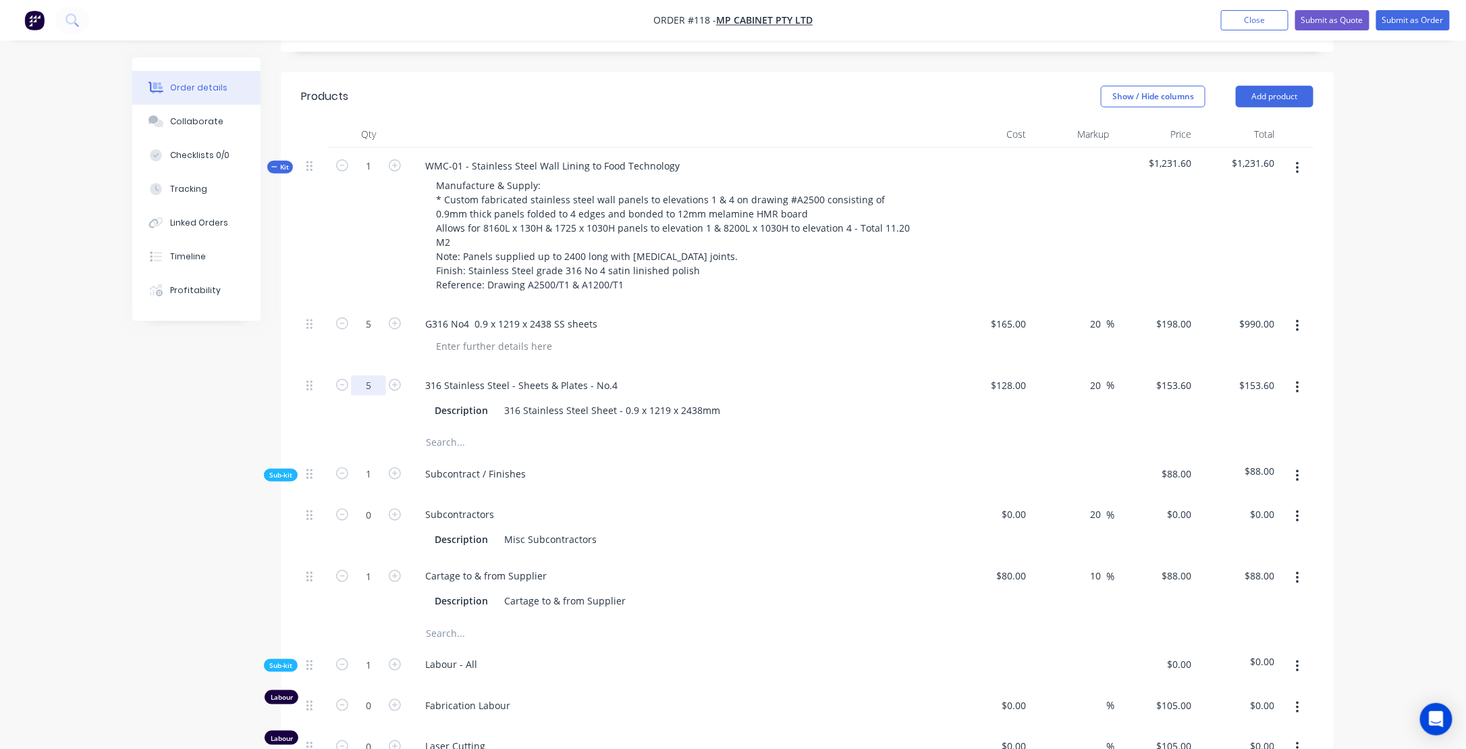
type input "5"
type input "$768.00"
click at [700, 468] on div "Subcontract / Finishes" at bounding box center [679, 476] width 540 height 41
click at [1004, 382] on div "128 $128.00" at bounding box center [1008, 385] width 47 height 20
type input "$165.00"
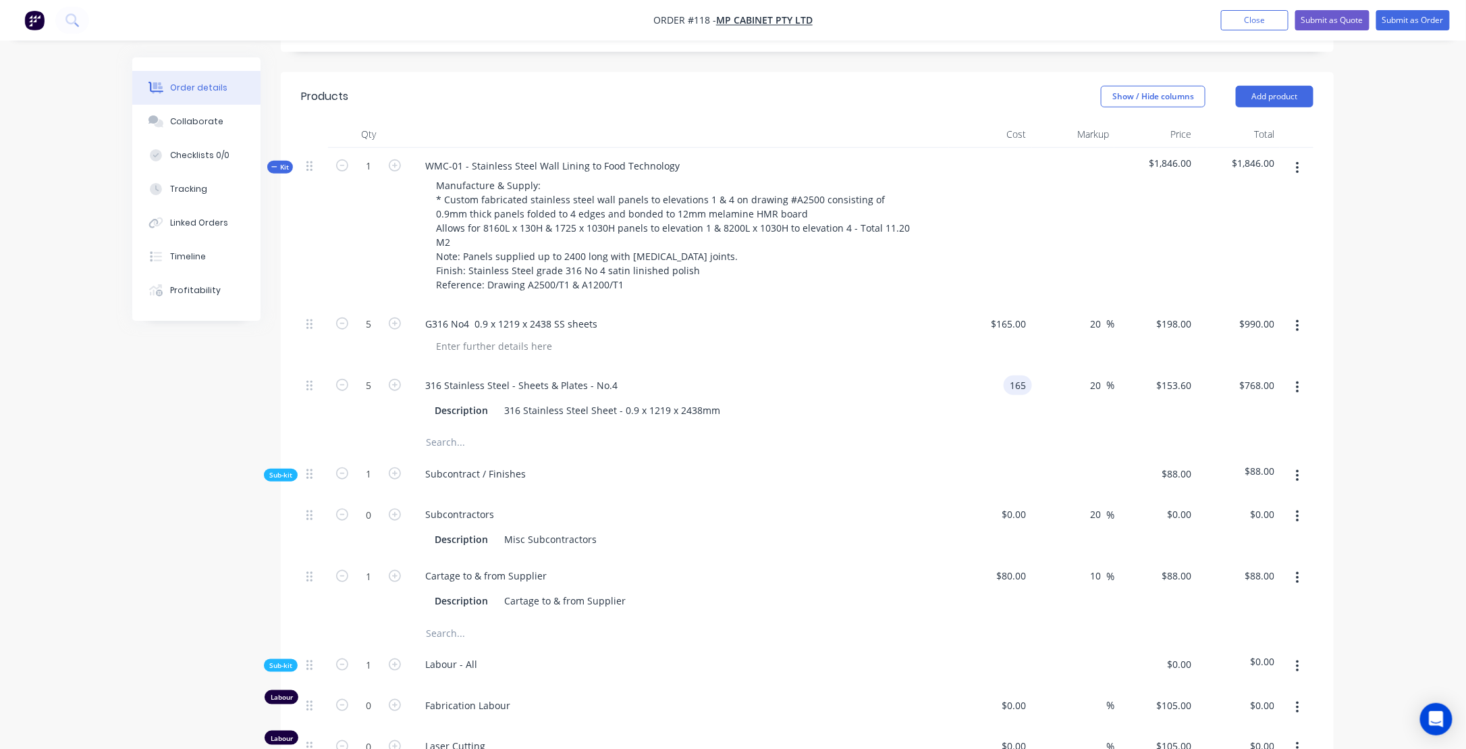
type input "$198.00"
type input "$990.00"
click at [928, 439] on div at bounding box center [807, 442] width 1013 height 27
click at [1013, 576] on div "80 $80.00" at bounding box center [1011, 576] width 42 height 20
type input "$45.00"
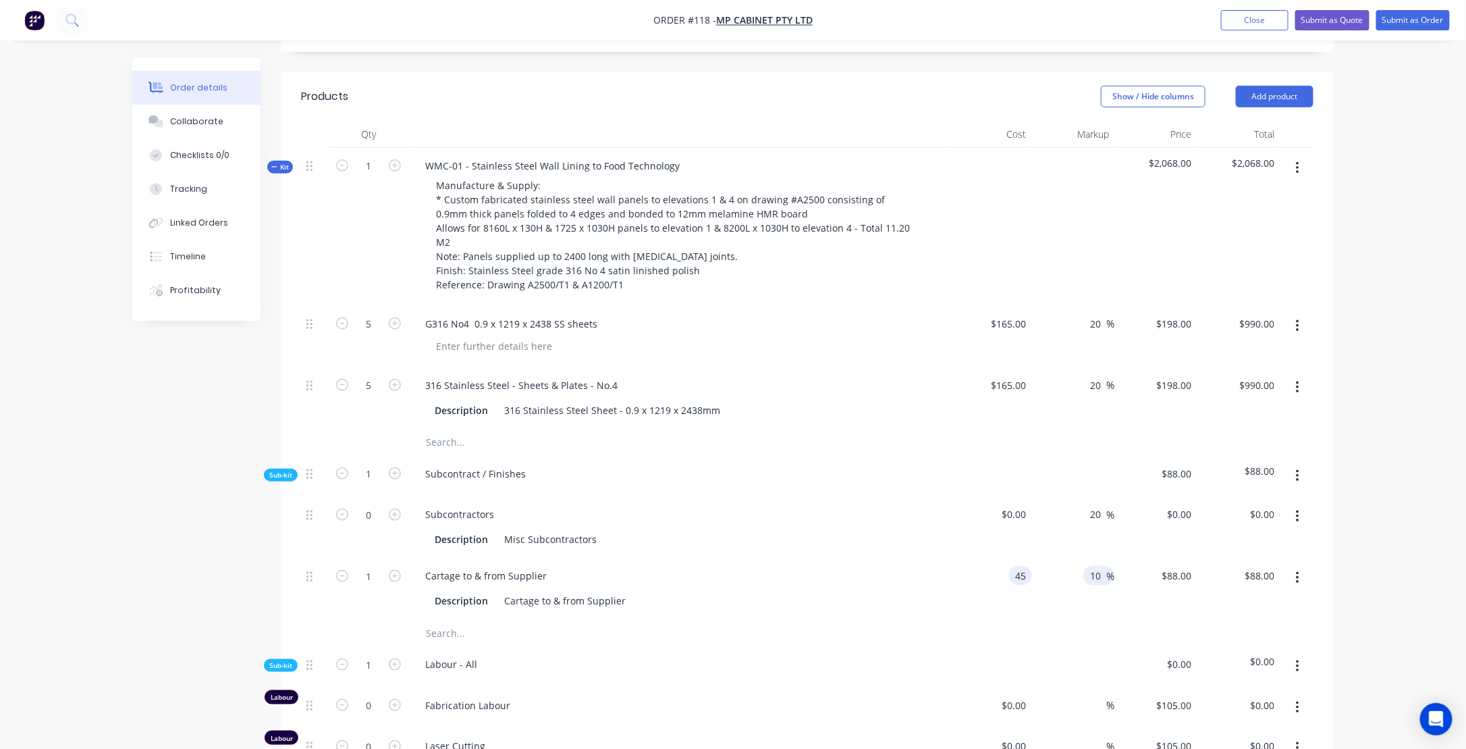
type input "$49.50"
click at [1101, 576] on input "10" at bounding box center [1098, 576] width 18 height 20
drag, startPoint x: 1101, startPoint y: 574, endPoint x: 1085, endPoint y: 573, distance: 16.2
click at [1085, 573] on div "10 10 %" at bounding box center [1098, 576] width 31 height 20
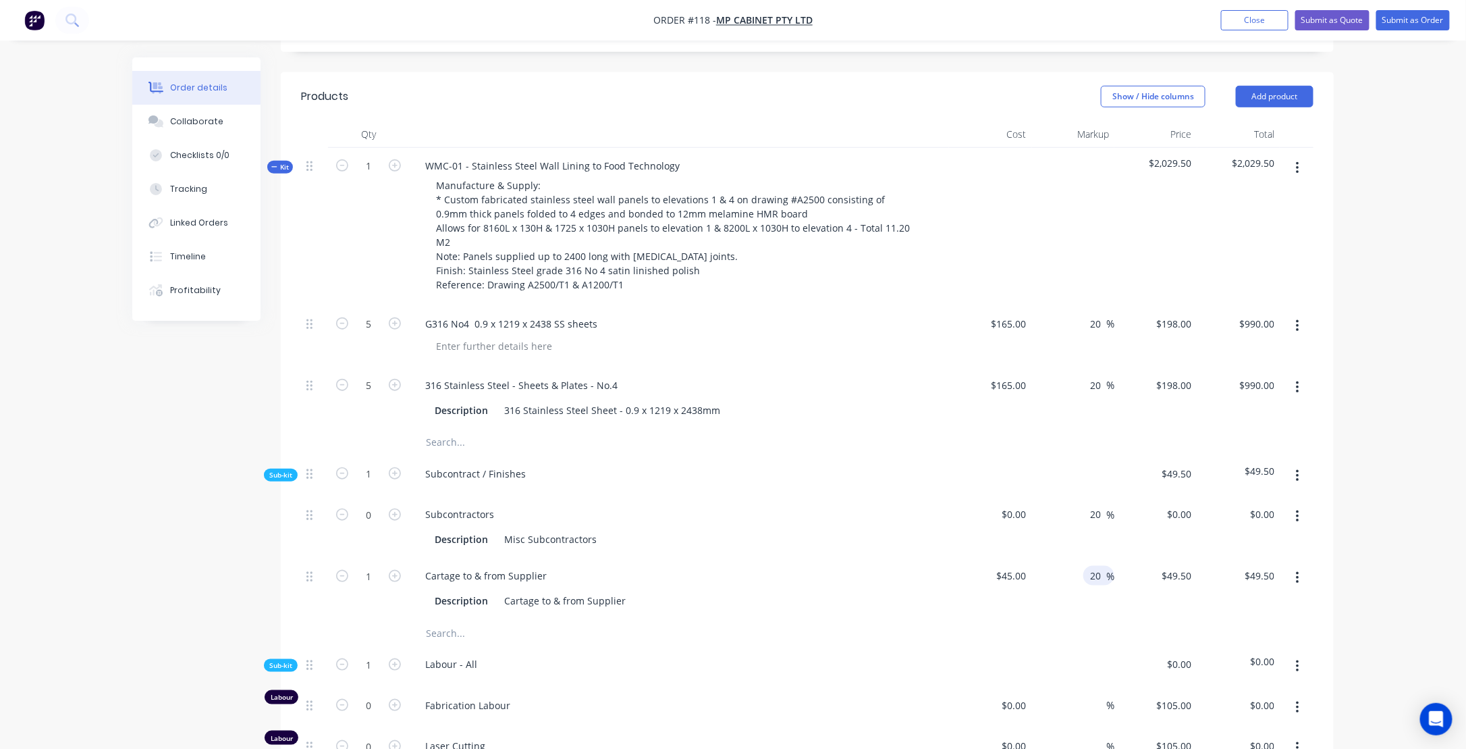
type input "20"
type input "$54.00"
click at [890, 619] on div at bounding box center [652, 632] width 486 height 27
click at [1295, 324] on button "button" at bounding box center [1298, 326] width 32 height 24
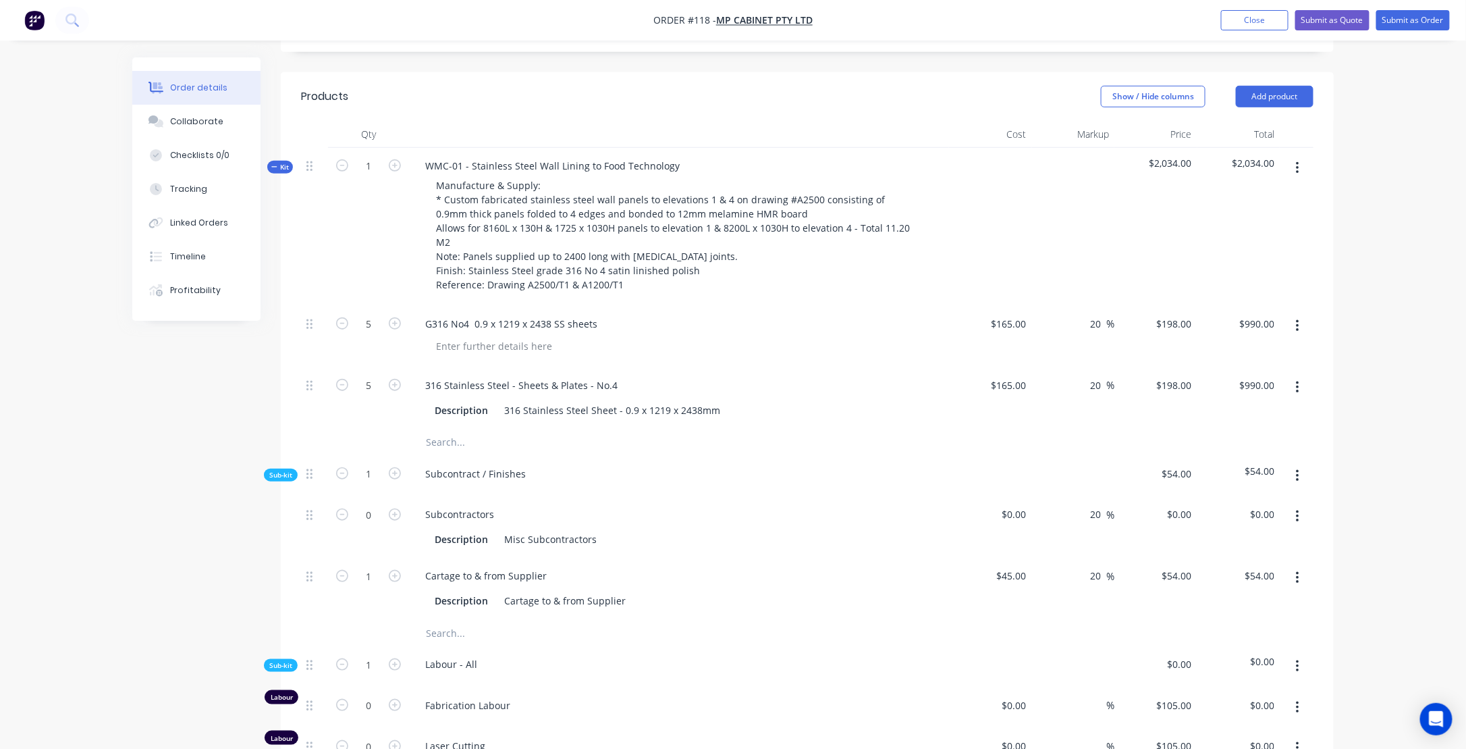
drag, startPoint x: 1295, startPoint y: 324, endPoint x: 1360, endPoint y: 304, distance: 67.7
click at [1360, 304] on div "Order details Collaborate Checklists 0/0 Tracking Linked Orders Timeline Profit…" at bounding box center [733, 492] width 1466 height 1794
click at [1300, 324] on button "button" at bounding box center [1298, 326] width 32 height 24
click at [1220, 417] on div "Delete" at bounding box center [1250, 416] width 104 height 20
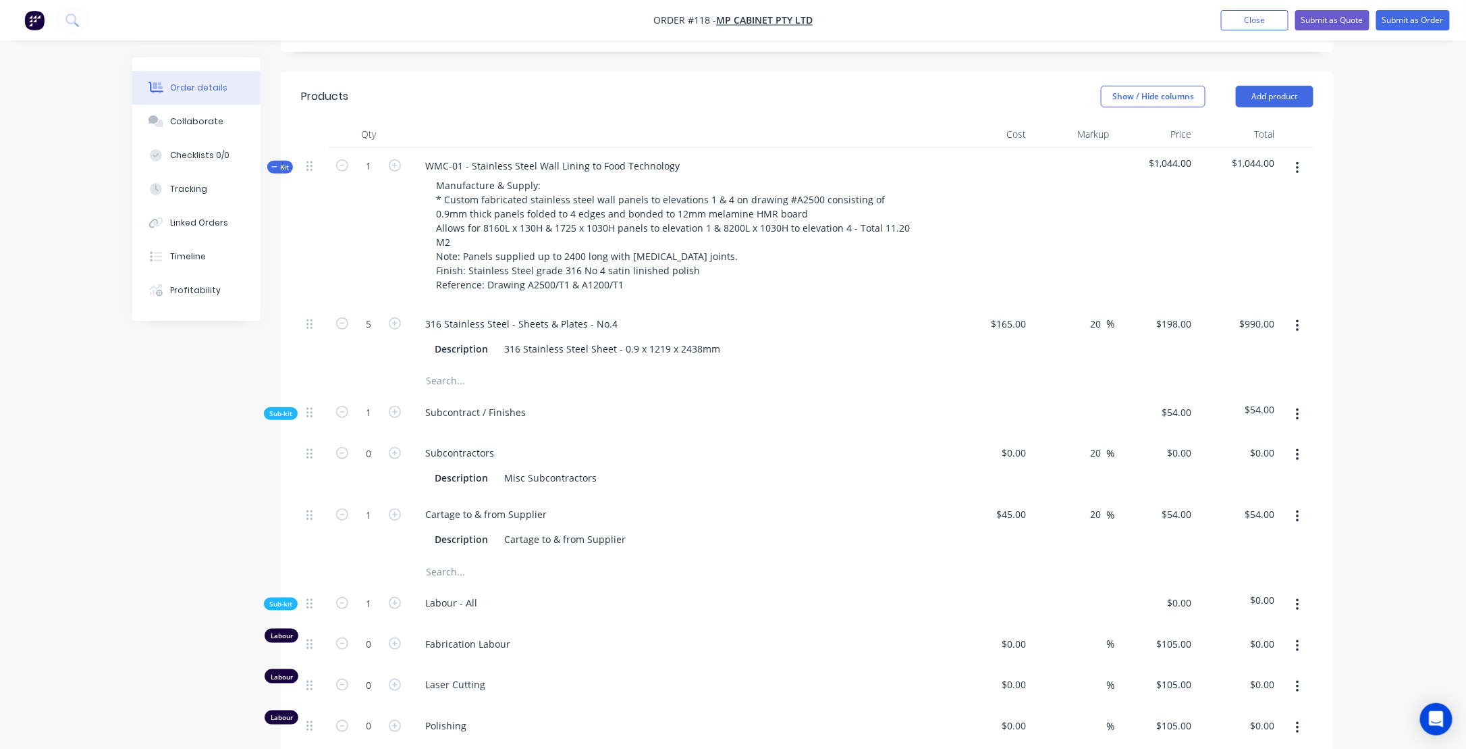
click at [171, 495] on div "Created by [PERSON_NAME] Created [DATE] Required [DATE] Assigned to Add team me…" at bounding box center [733, 489] width 1202 height 1675
click at [1300, 320] on button "button" at bounding box center [1298, 326] width 32 height 24
click at [1358, 335] on div "Order details Collaborate Checklists 0/0 Tracking Linked Orders Timeline Profit…" at bounding box center [733, 461] width 1466 height 1733
click at [1302, 165] on button "button" at bounding box center [1298, 168] width 32 height 24
click at [1213, 203] on div "Add product to kit" at bounding box center [1250, 204] width 104 height 20
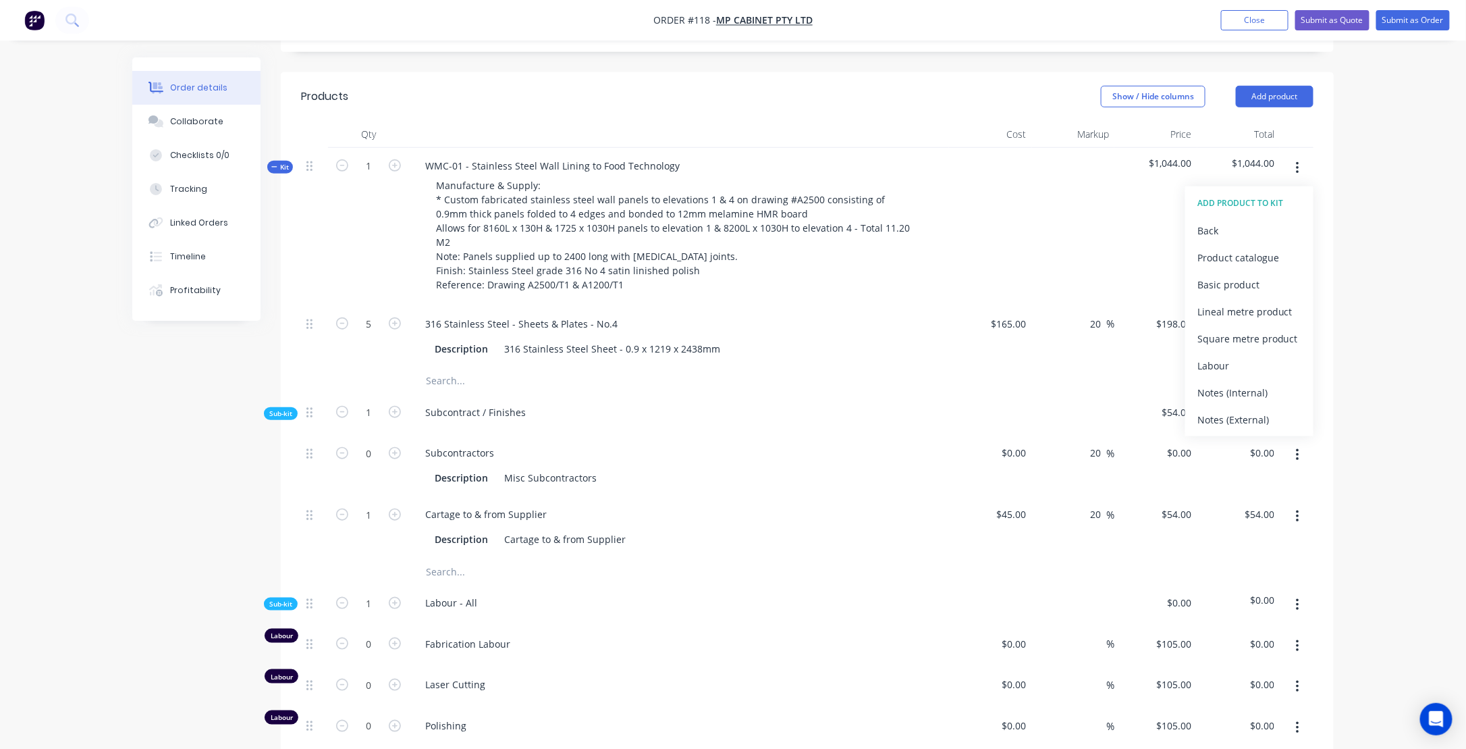
click at [1214, 281] on div "Basic product" at bounding box center [1250, 285] width 104 height 20
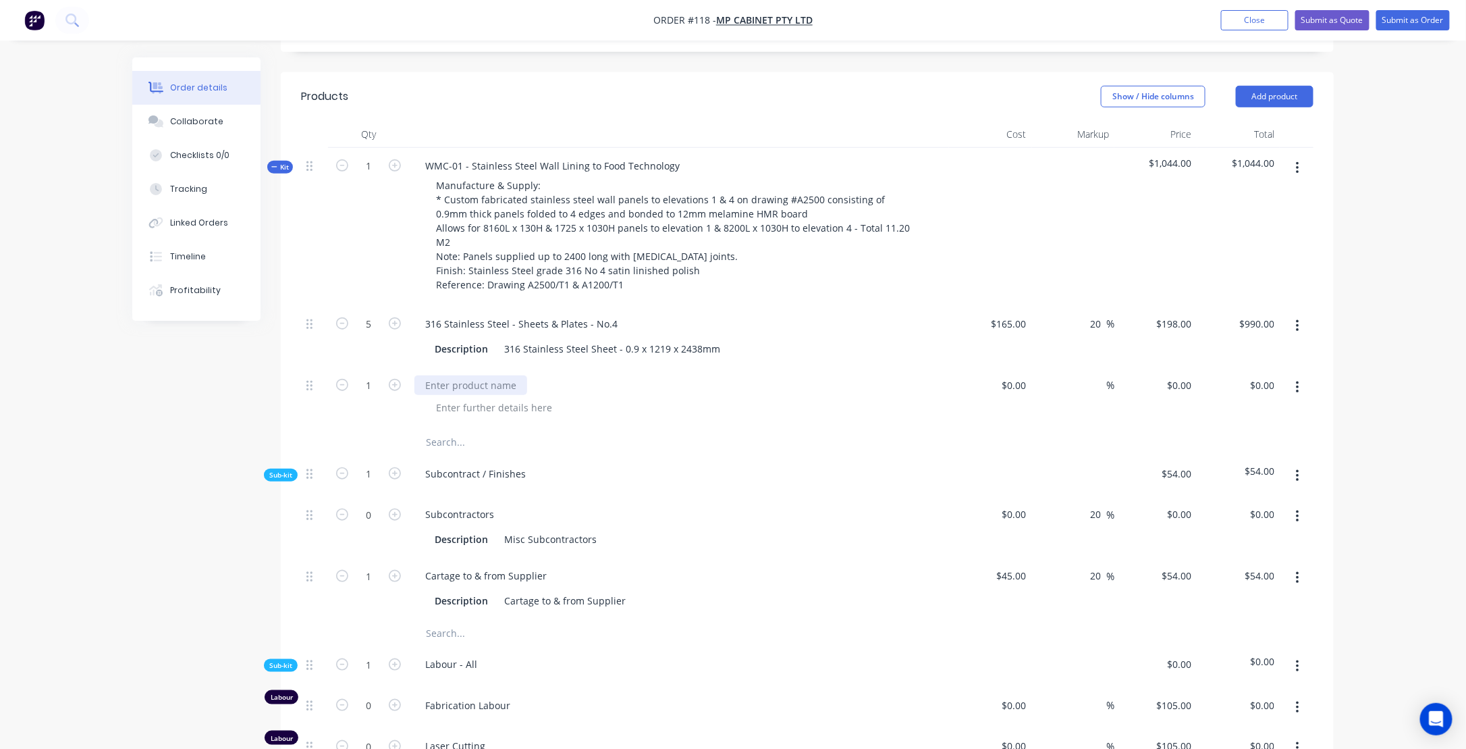
click at [435, 381] on div at bounding box center [470, 385] width 113 height 20
click at [436, 380] on div at bounding box center [470, 385] width 113 height 20
paste div
click at [630, 415] on div "Misc materials and consumable" at bounding box center [679, 397] width 540 height 61
click at [1017, 383] on input at bounding box center [1016, 385] width 31 height 20
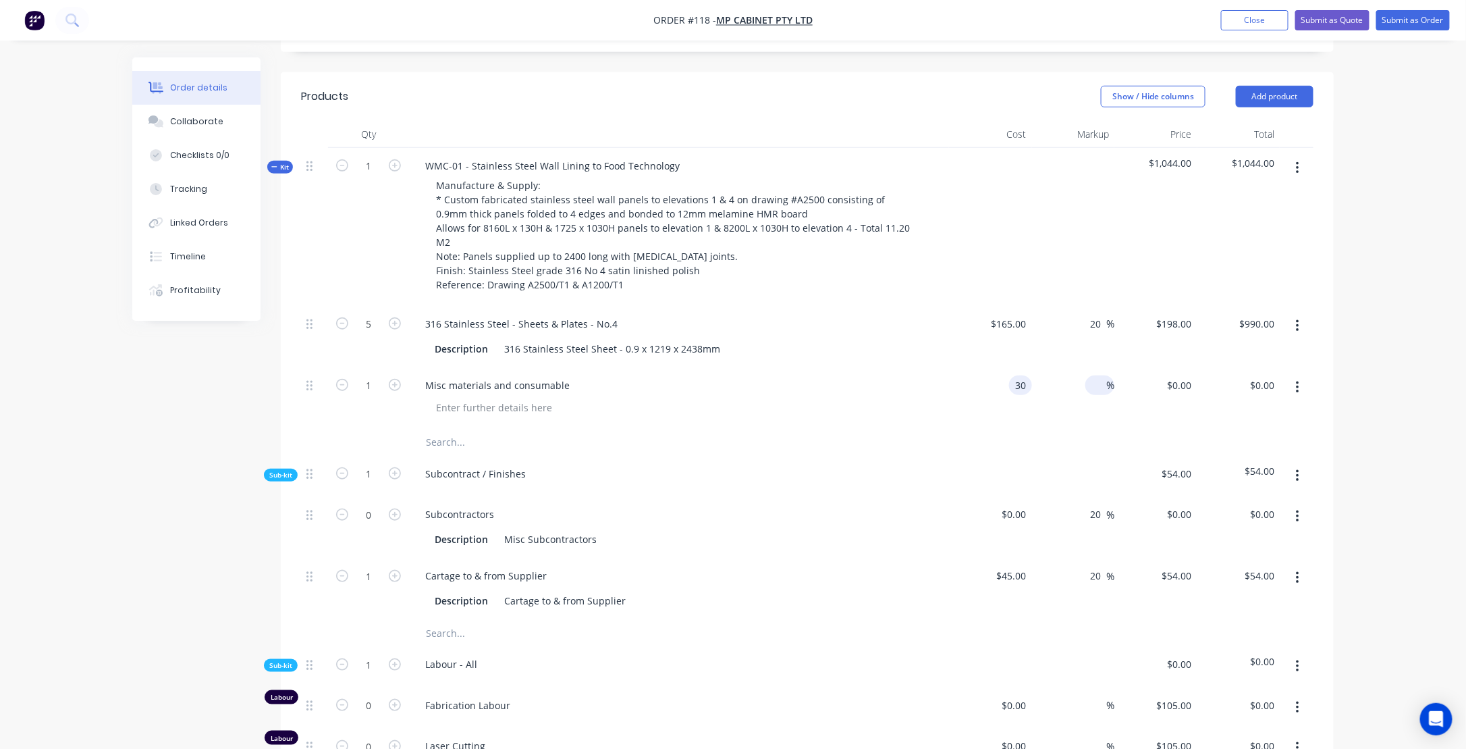
type input "$30.00"
click at [1091, 383] on input at bounding box center [1099, 385] width 16 height 20
type input "20"
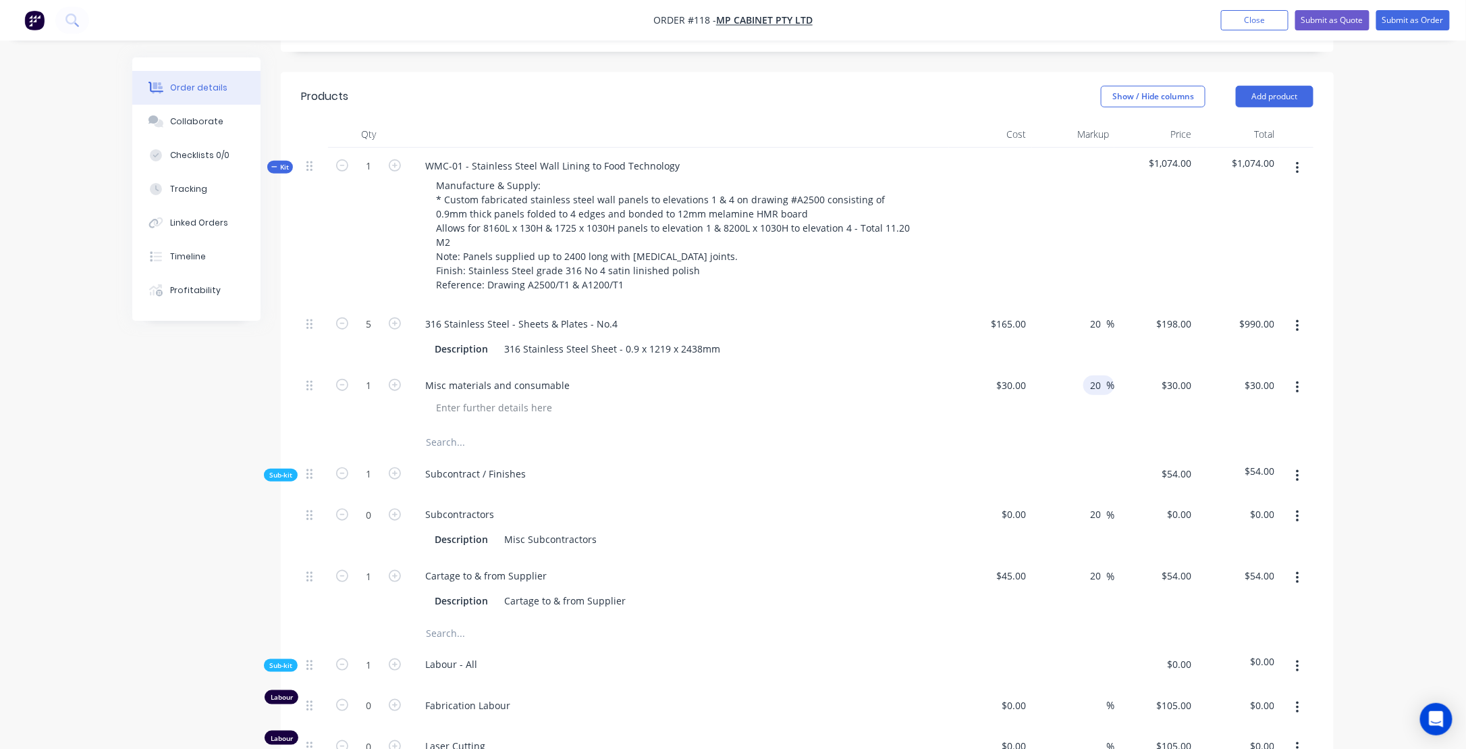
type input "$36.00"
click at [684, 448] on input "text" at bounding box center [560, 442] width 270 height 27
type input "11.2"
type input "$403.20"
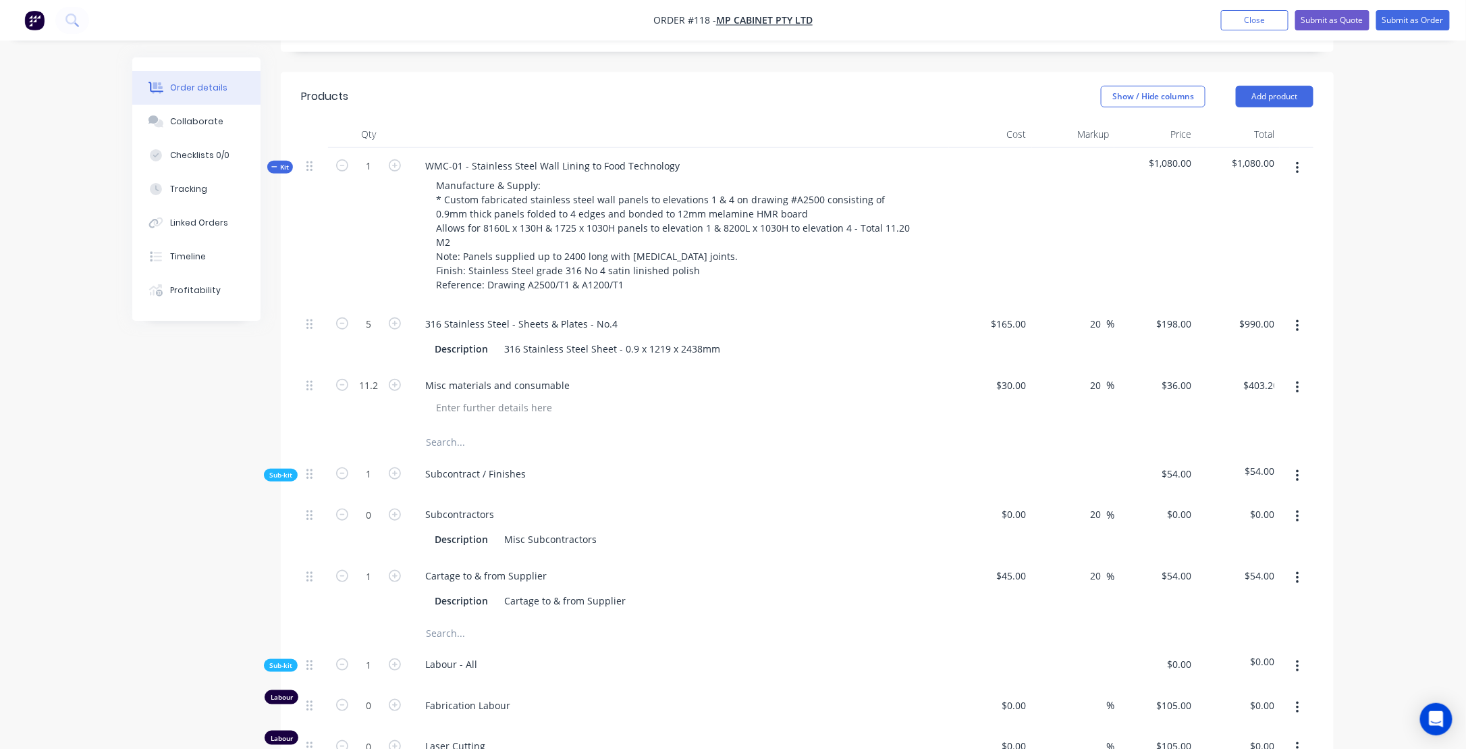
click at [629, 419] on div "Misc materials and consumable" at bounding box center [679, 397] width 540 height 61
click at [609, 410] on div at bounding box center [684, 408] width 518 height 20
drag, startPoint x: 609, startPoint y: 410, endPoint x: 531, endPoint y: 407, distance: 77.7
click at [531, 407] on div at bounding box center [494, 408] width 138 height 20
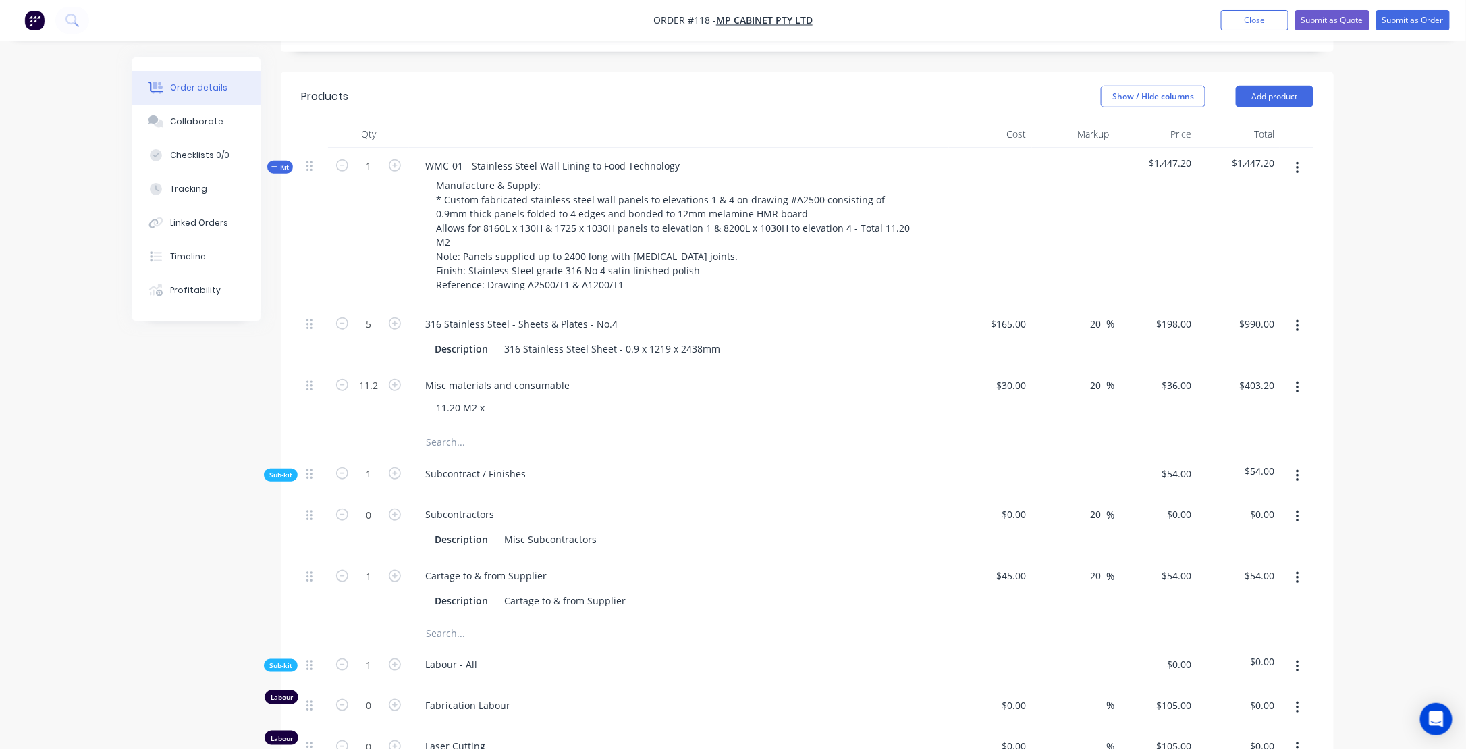
click at [1031, 451] on div at bounding box center [807, 442] width 1013 height 27
click at [1004, 385] on div "30 30" at bounding box center [990, 397] width 83 height 61
type input "$20.00"
type input "$24.00"
type input "$268.80"
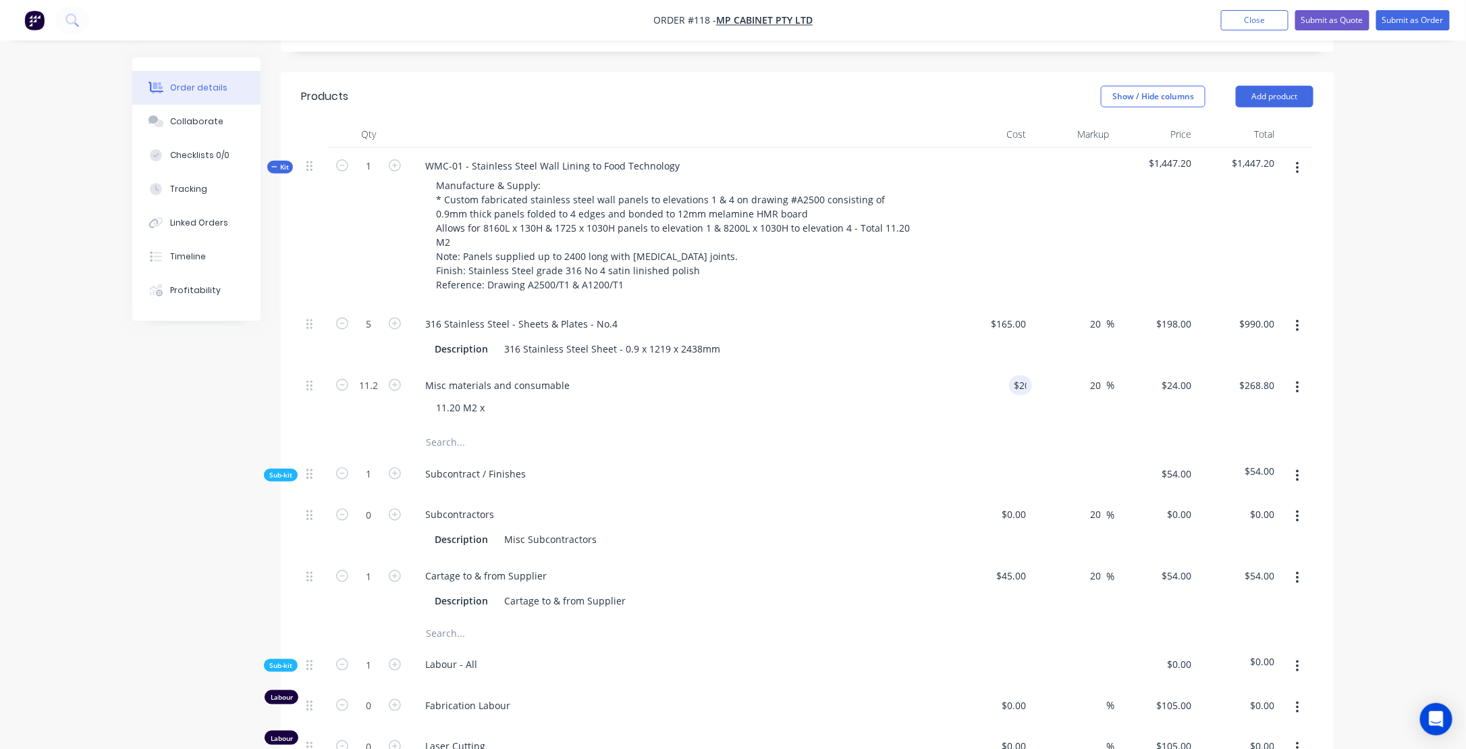
click at [936, 456] on div "Subcontract / Finishes" at bounding box center [679, 476] width 540 height 41
click at [499, 404] on div "11.20 M2 x" at bounding box center [684, 408] width 518 height 20
click at [488, 407] on div "11.20 M2 x" at bounding box center [460, 408] width 70 height 20
drag, startPoint x: 487, startPoint y: 406, endPoint x: 503, endPoint y: 420, distance: 21.5
click at [488, 406] on div "11.20 M2 x 20/M" at bounding box center [473, 408] width 96 height 20
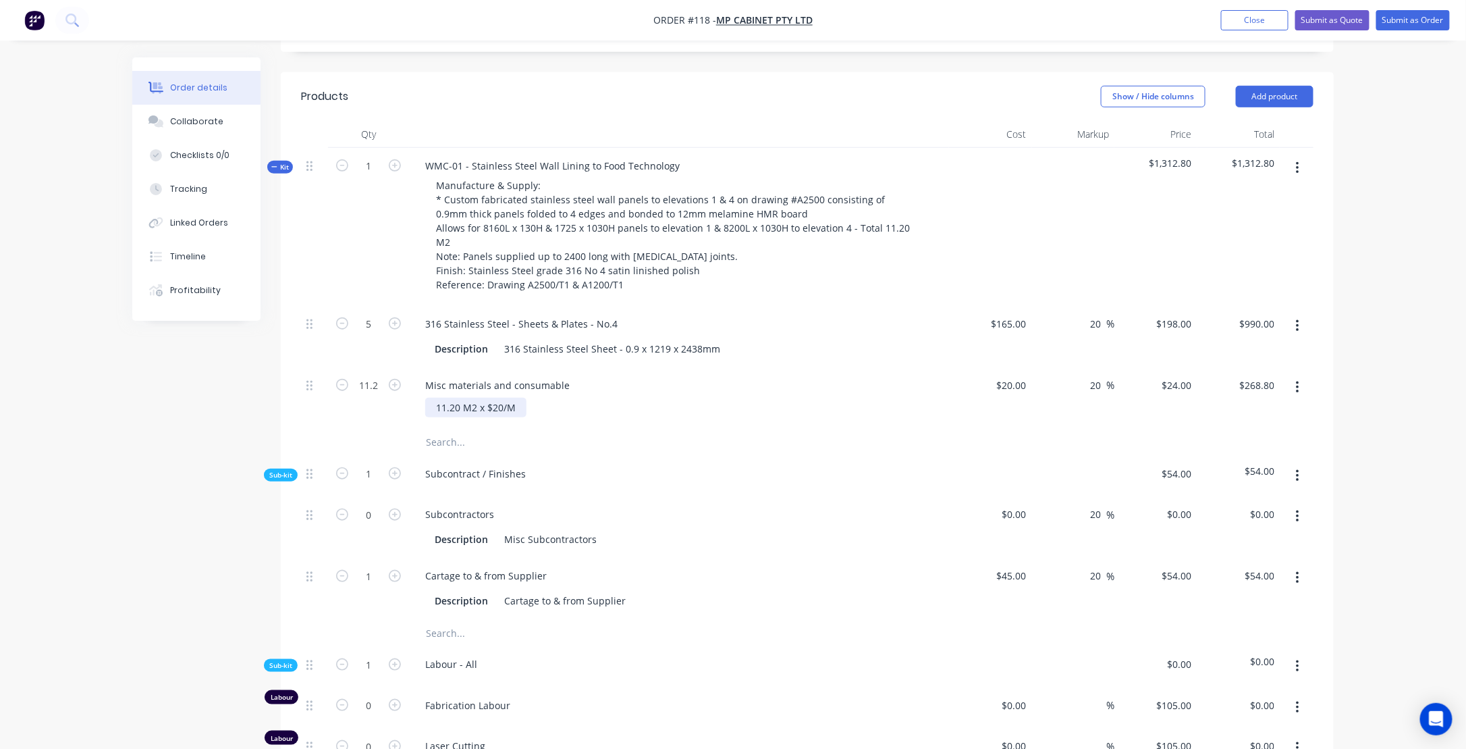
click at [521, 406] on div "11.20 M2 x $20/M" at bounding box center [475, 408] width 101 height 20
click at [776, 496] on div "Subcontractors Description Misc Subcontractors" at bounding box center [679, 526] width 540 height 61
click at [1290, 97] on button "Add product" at bounding box center [1275, 97] width 78 height 22
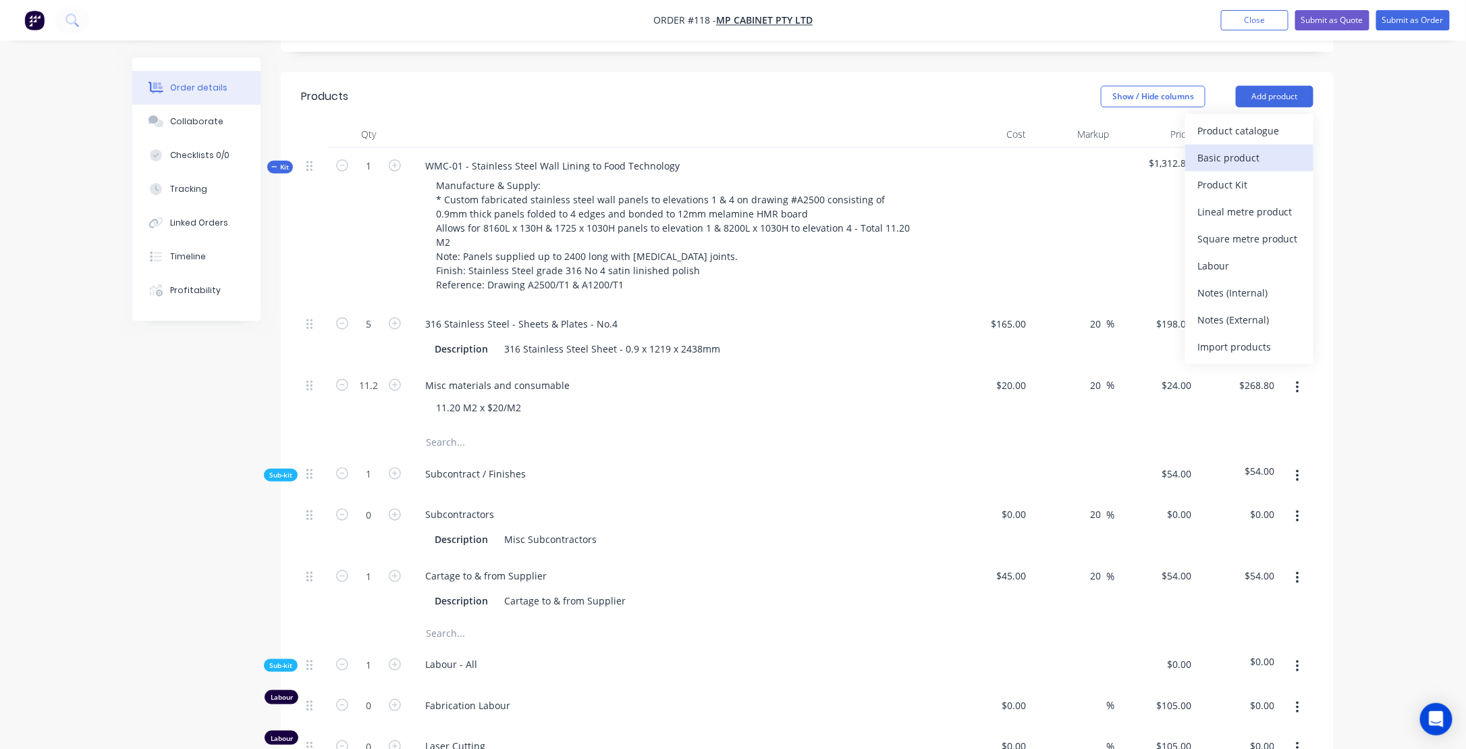
click at [1248, 157] on div "Basic product" at bounding box center [1250, 158] width 104 height 20
click at [467, 444] on input "text" at bounding box center [560, 442] width 270 height 27
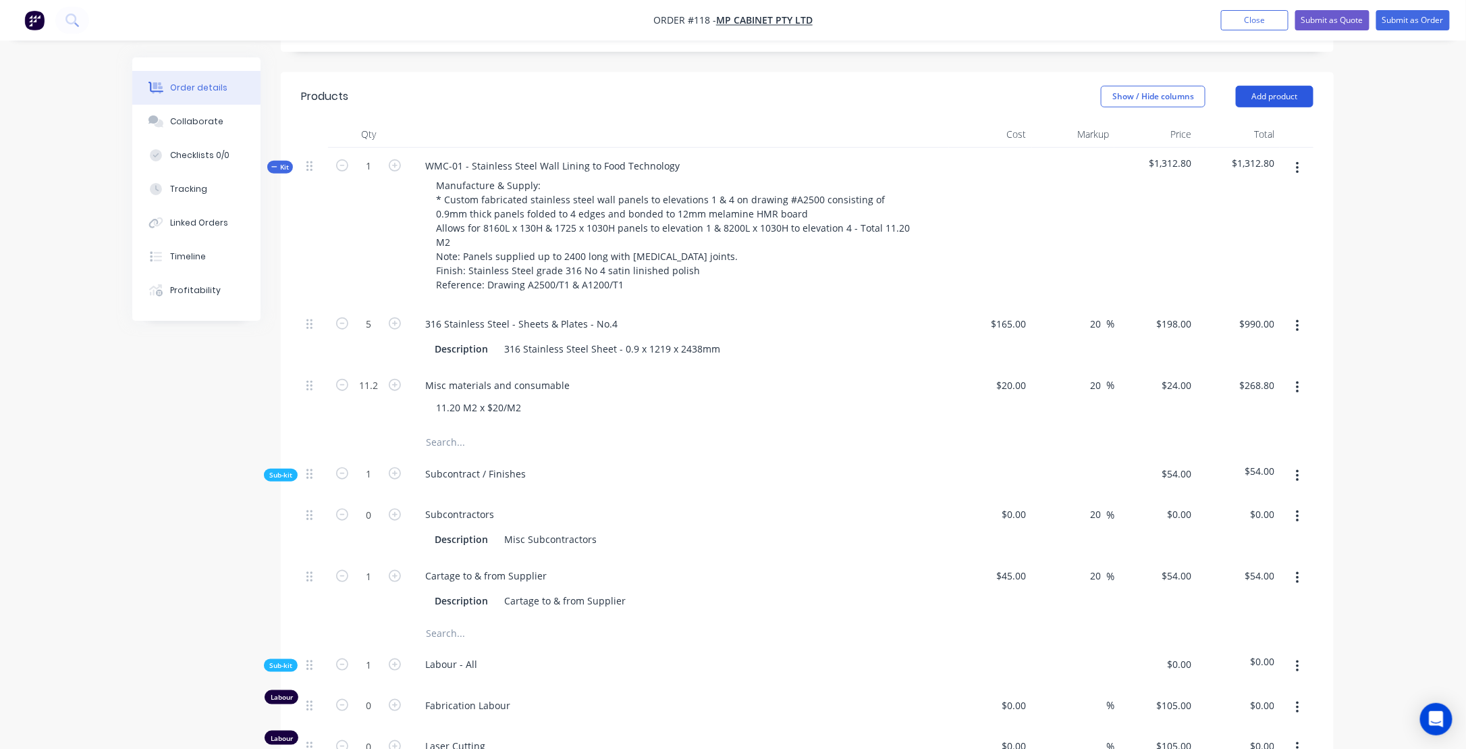
click at [1280, 95] on button "Add product" at bounding box center [1275, 97] width 78 height 22
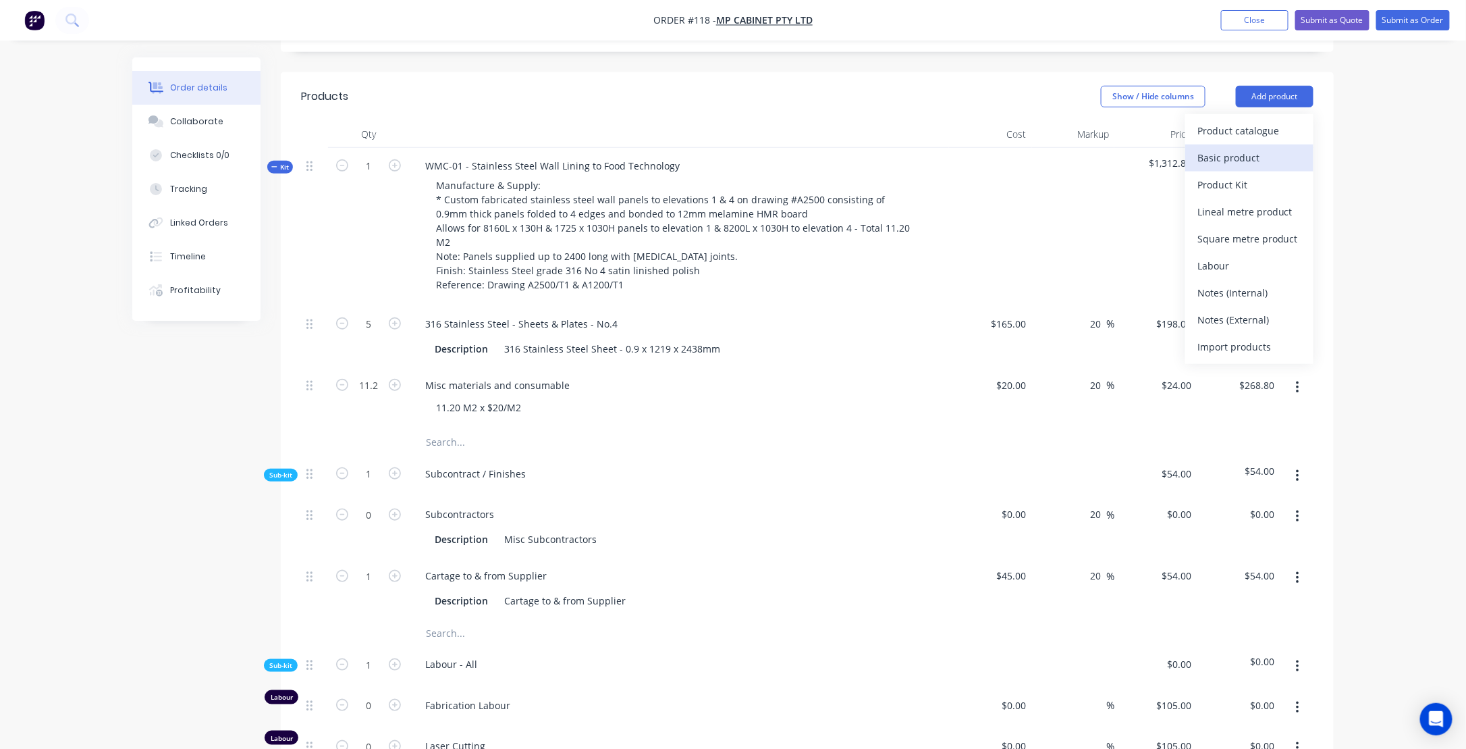
click at [1237, 153] on div "Basic product" at bounding box center [1250, 158] width 104 height 20
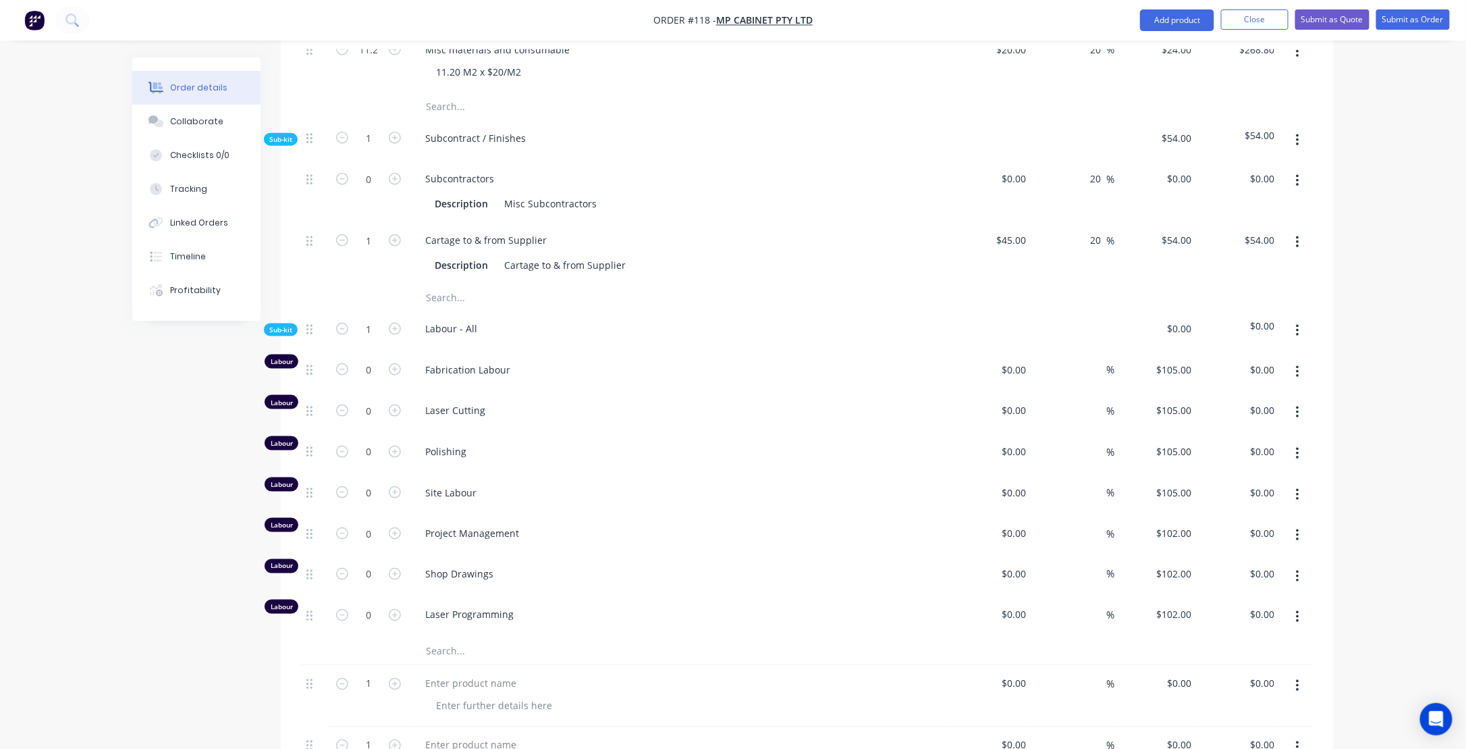
scroll to position [743, 0]
click at [463, 674] on div at bounding box center [470, 682] width 113 height 20
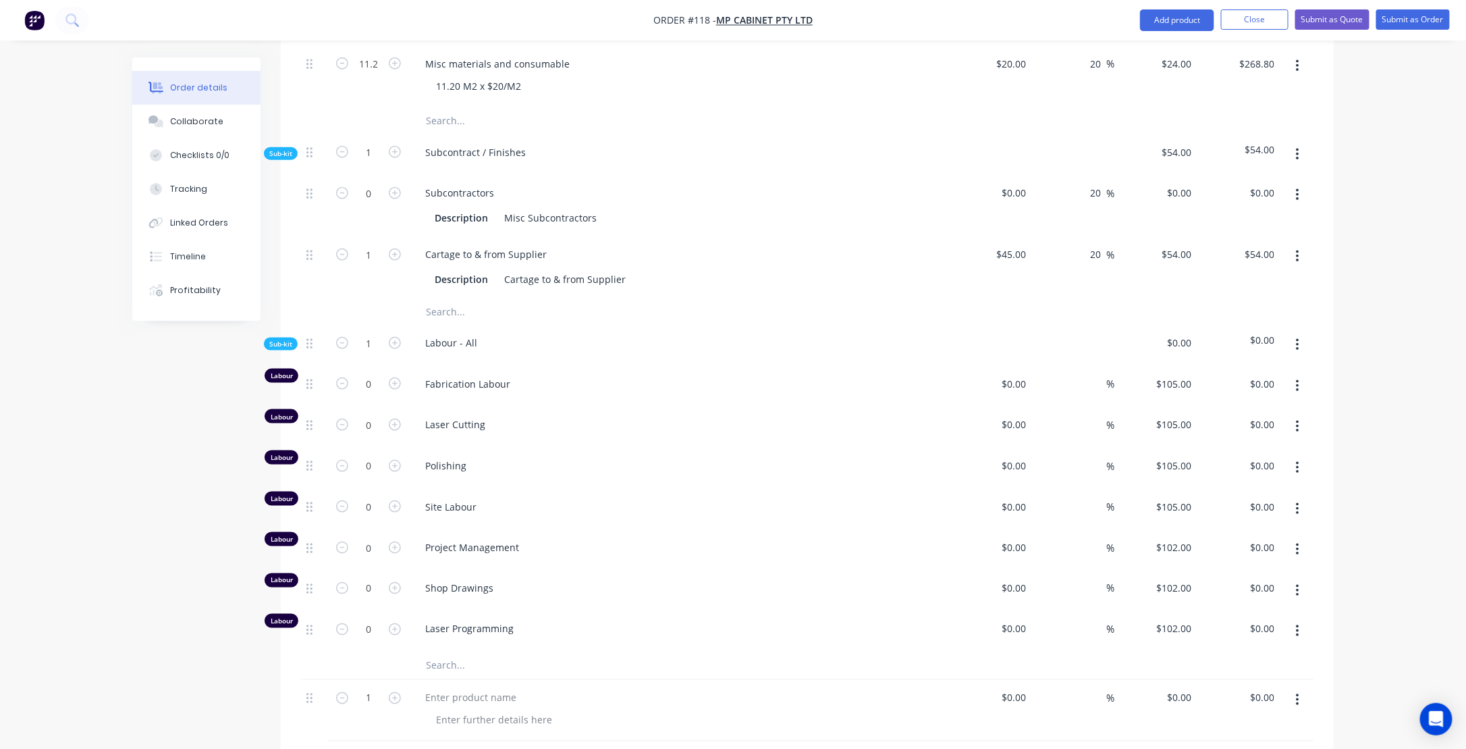
scroll to position [810, 0]
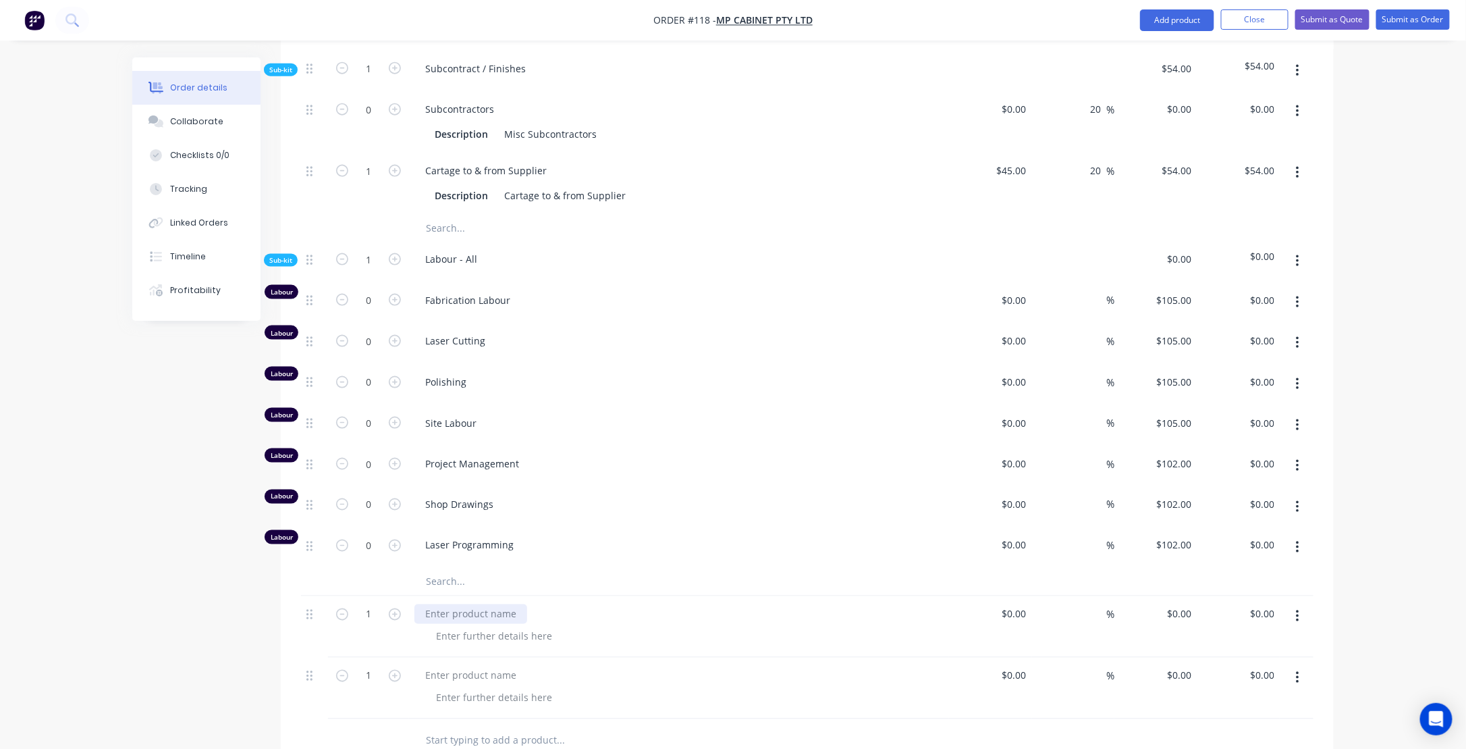
paste div
drag, startPoint x: 560, startPoint y: 601, endPoint x: 611, endPoint y: 606, distance: 51.6
click at [611, 606] on div "12mm melamine HMR board 1200 x 2400" at bounding box center [518, 614] width 208 height 20
click at [558, 604] on div "12mm melamine HMR board 1200 x 2400" at bounding box center [518, 614] width 208 height 20
drag, startPoint x: 557, startPoint y: 601, endPoint x: 609, endPoint y: 603, distance: 52.0
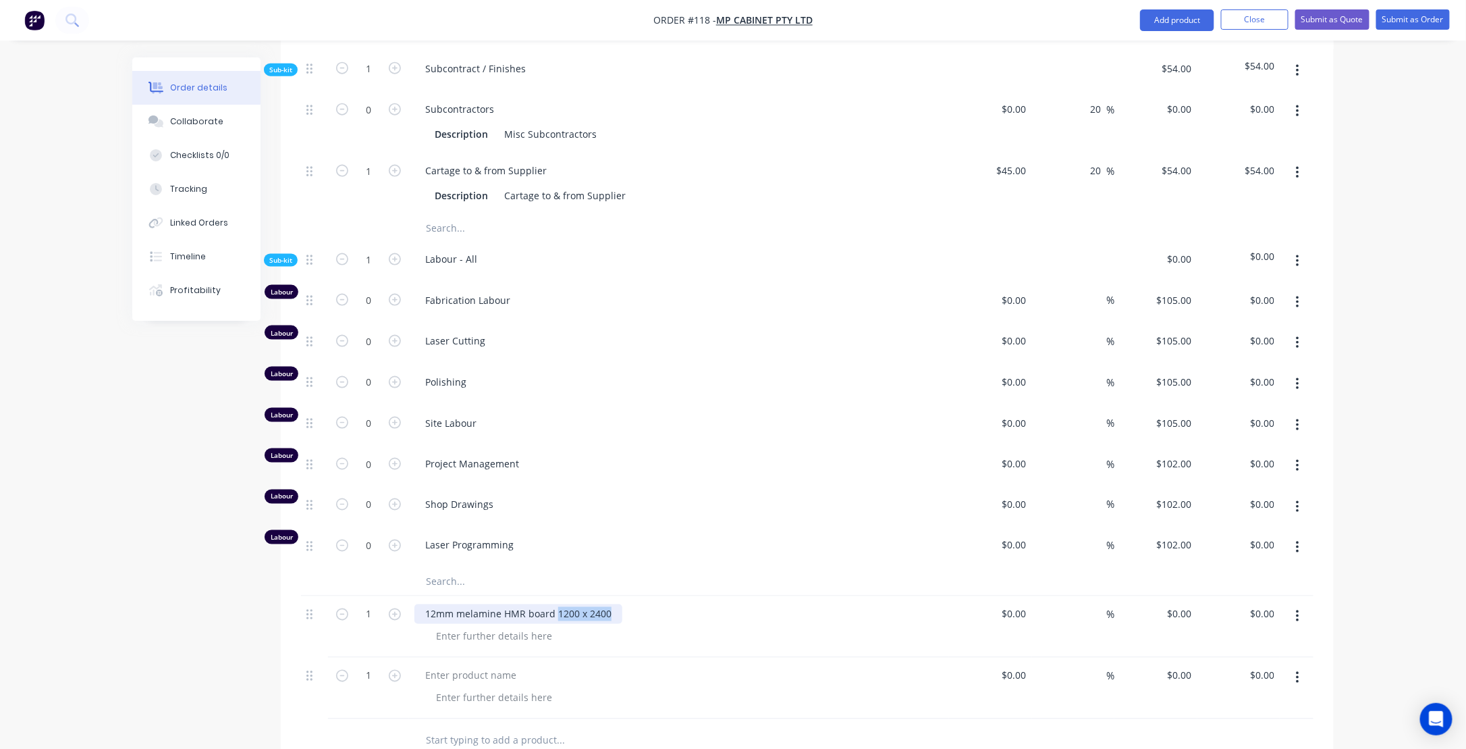
click at [609, 604] on div "12mm melamine HMR board 1200 x 2400" at bounding box center [518, 614] width 208 height 20
click at [456, 604] on div "12mm melamine HMR board" at bounding box center [490, 614] width 152 height 20
click at [478, 576] on input "text" at bounding box center [560, 581] width 270 height 27
click at [398, 608] on icon "button" at bounding box center [395, 614] width 12 height 12
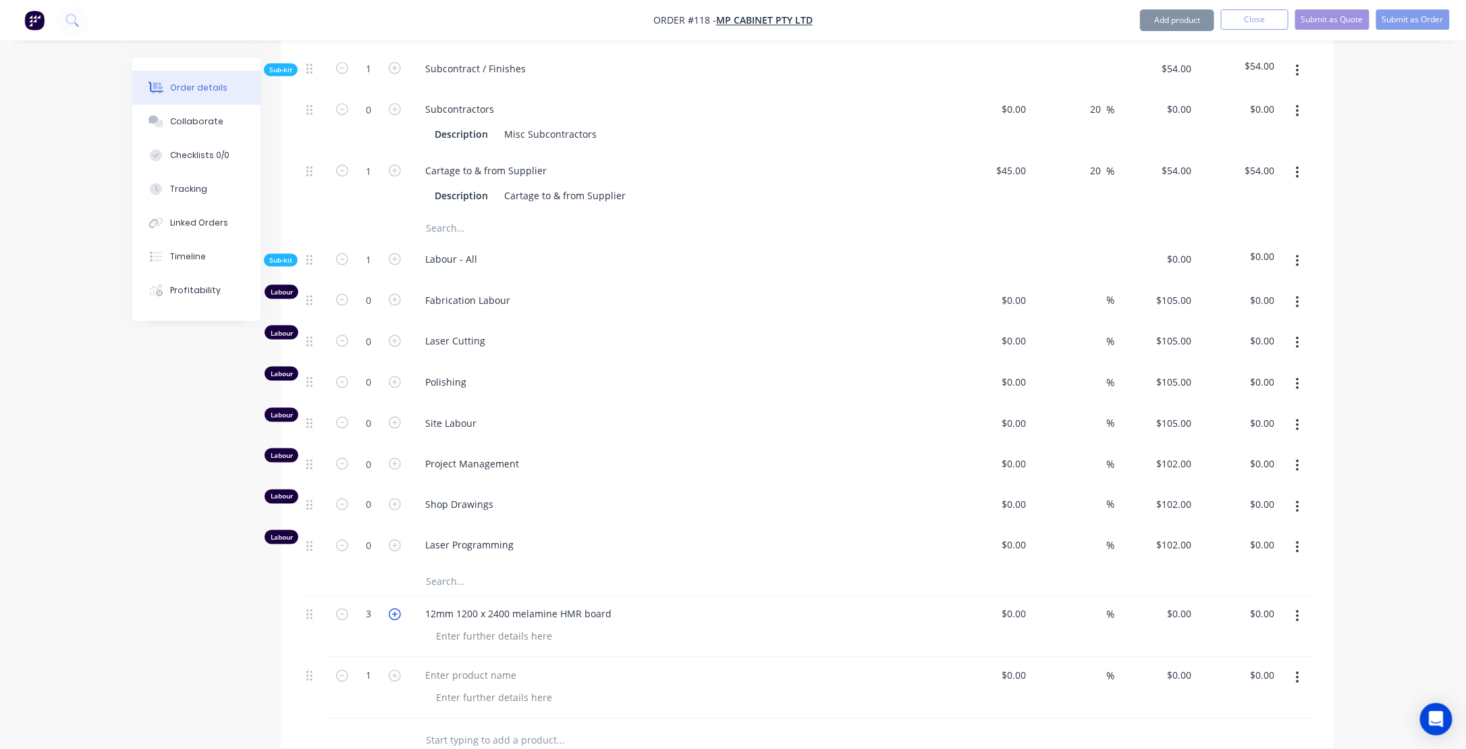
click at [398, 608] on icon "button" at bounding box center [395, 614] width 12 height 12
type input "5"
click at [1027, 607] on input at bounding box center [1025, 614] width 16 height 20
type input "$50.00"
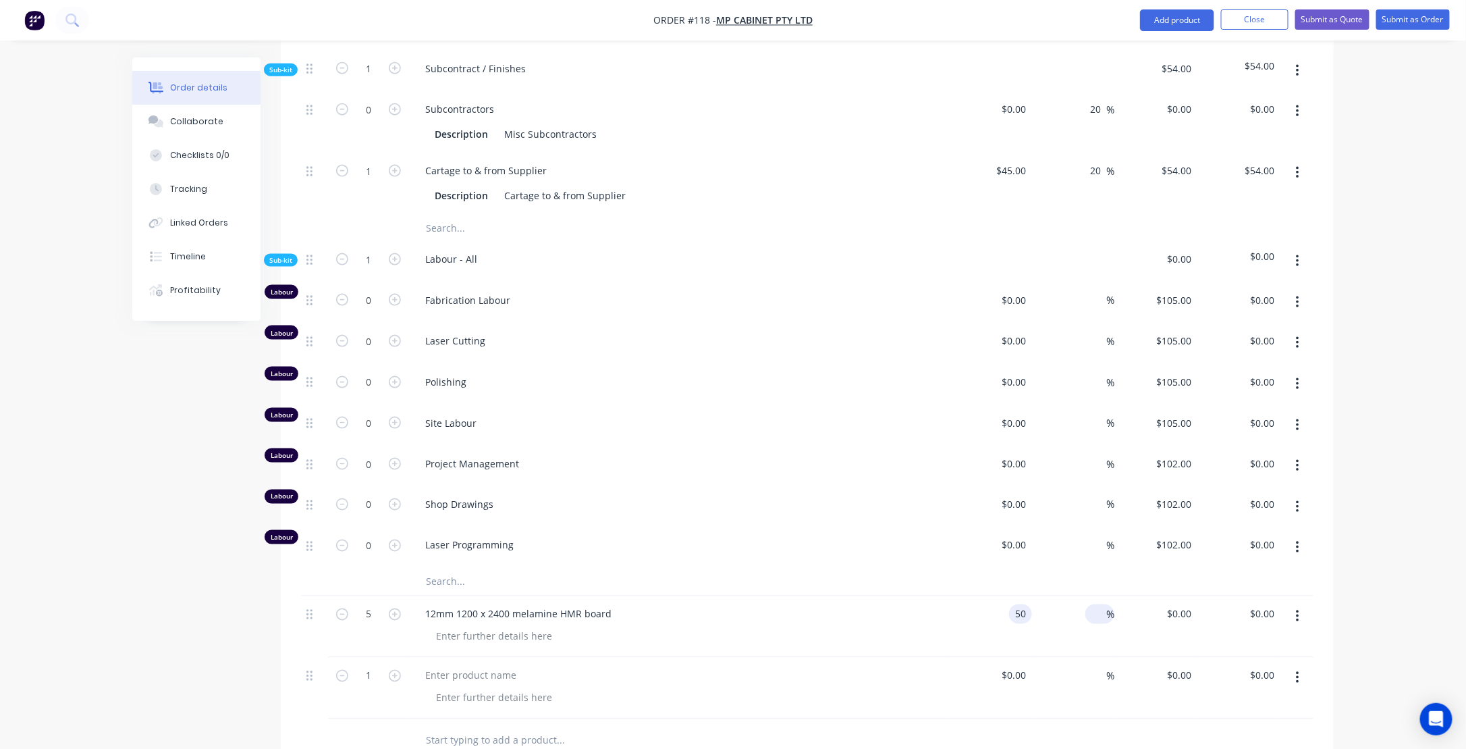
type input "$50.00"
type input "$250.00"
click at [1114, 607] on span "%" at bounding box center [1110, 615] width 8 height 16
type input "20"
type input "$60.00"
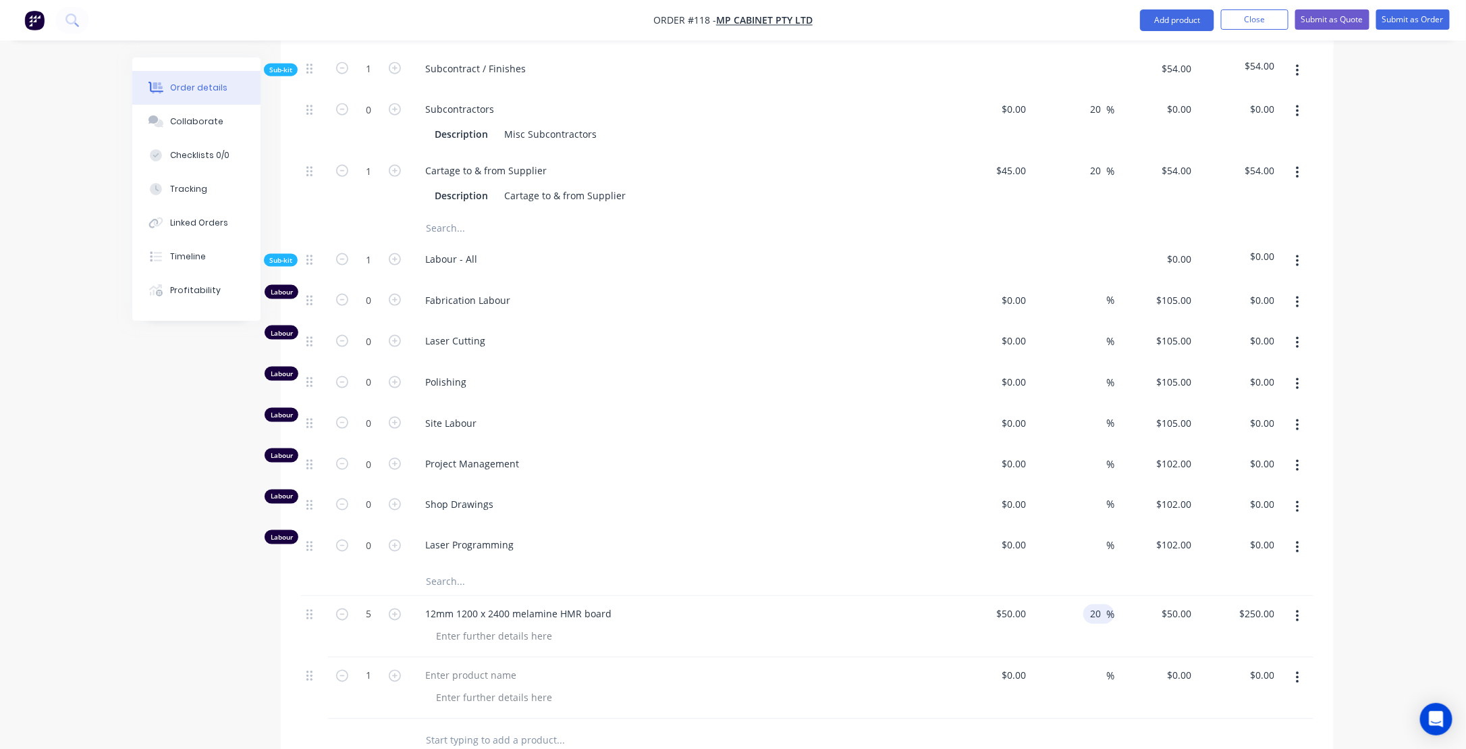
type input "$300.00"
click at [642, 487] on div "Shop Drawings" at bounding box center [679, 507] width 540 height 41
click at [662, 556] on div "Laser Programming" at bounding box center [679, 547] width 540 height 41
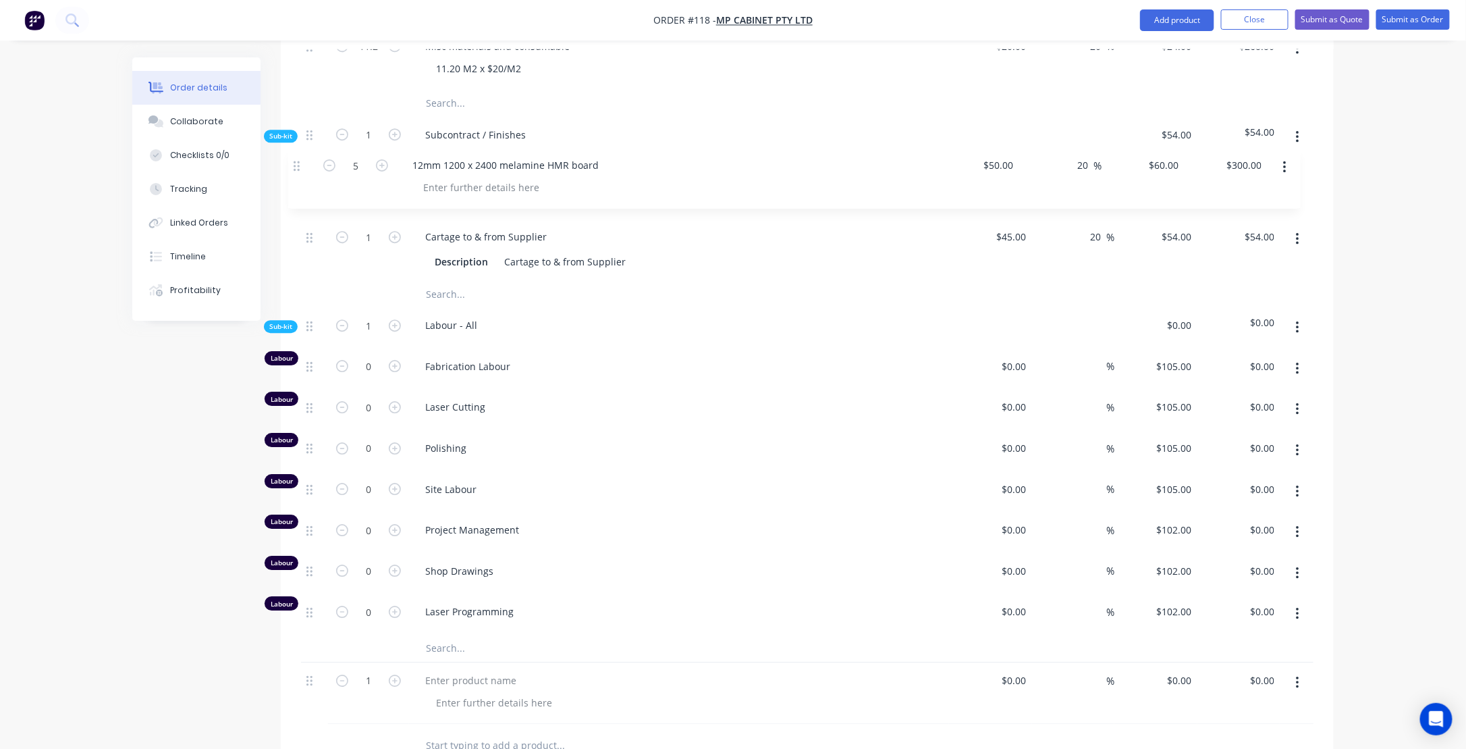
scroll to position [803, 0]
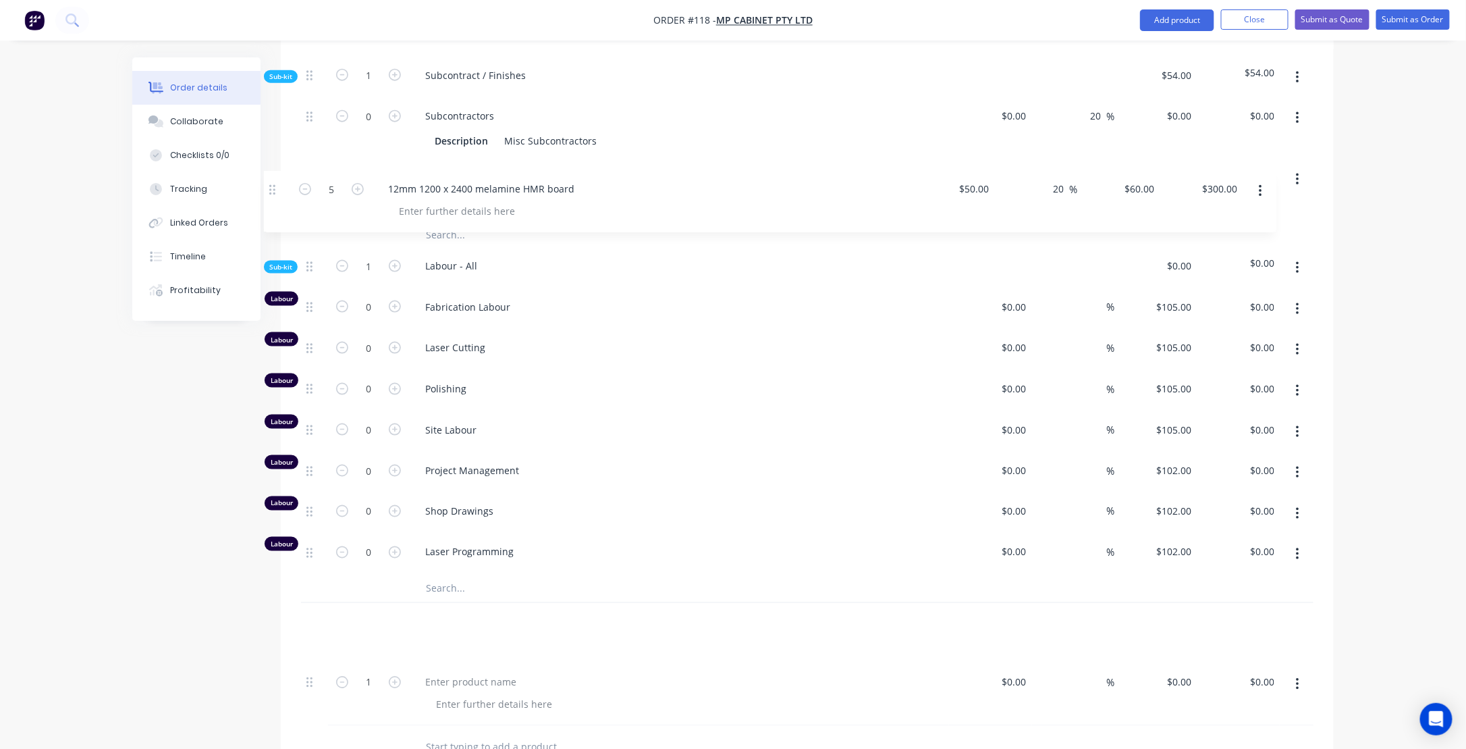
drag, startPoint x: 312, startPoint y: 603, endPoint x: 276, endPoint y: 182, distance: 422.7
click at [276, 182] on div "Order details Collaborate Checklists 0/0 Tracking Linked Orders Timeline Profit…" at bounding box center [733, 184] width 1229 height 1860
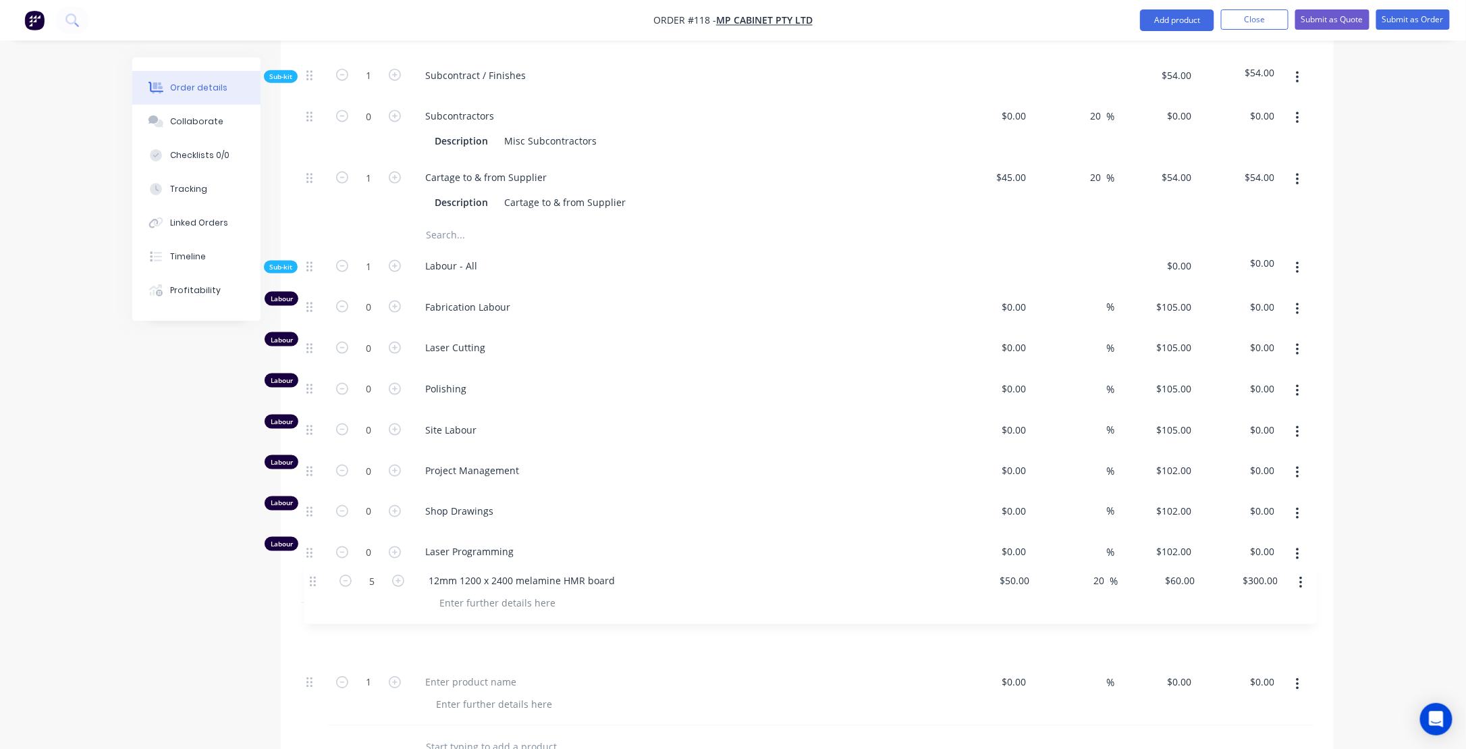
scroll to position [807, 0]
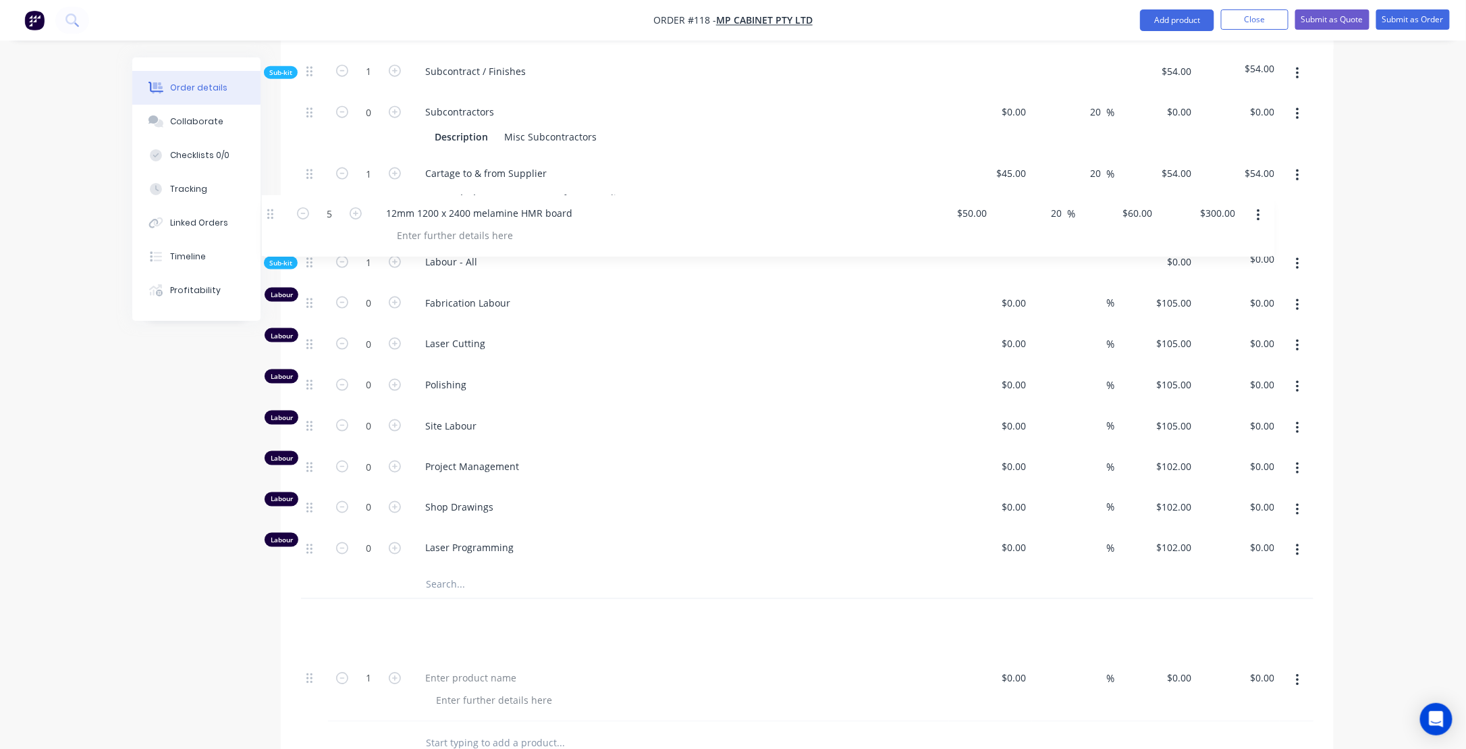
drag, startPoint x: 311, startPoint y: 615, endPoint x: 275, endPoint y: 209, distance: 407.3
click at [275, 209] on div "Order details Collaborate Checklists 0/0 Tracking Linked Orders Timeline Profit…" at bounding box center [733, 180] width 1229 height 1860
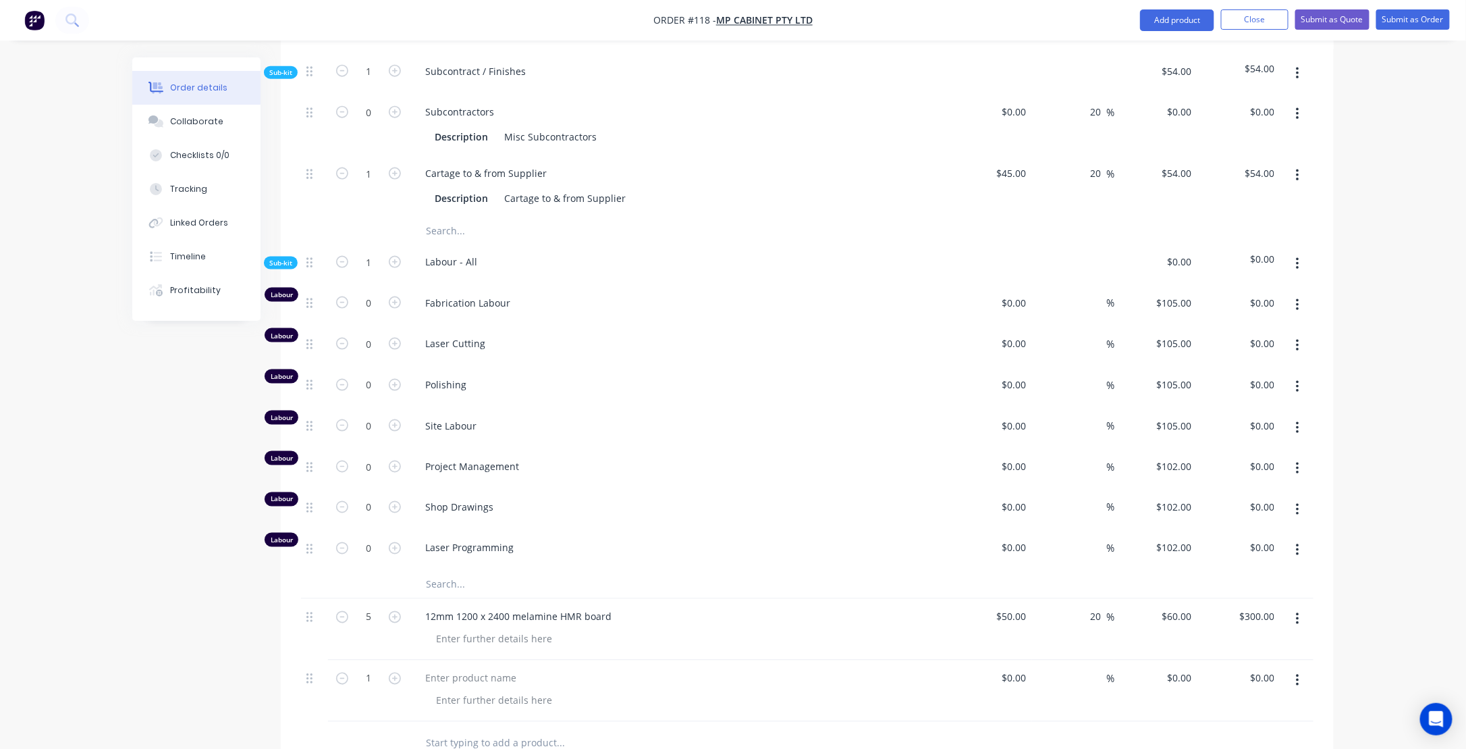
click at [1297, 674] on icon "button" at bounding box center [1297, 680] width 3 height 12
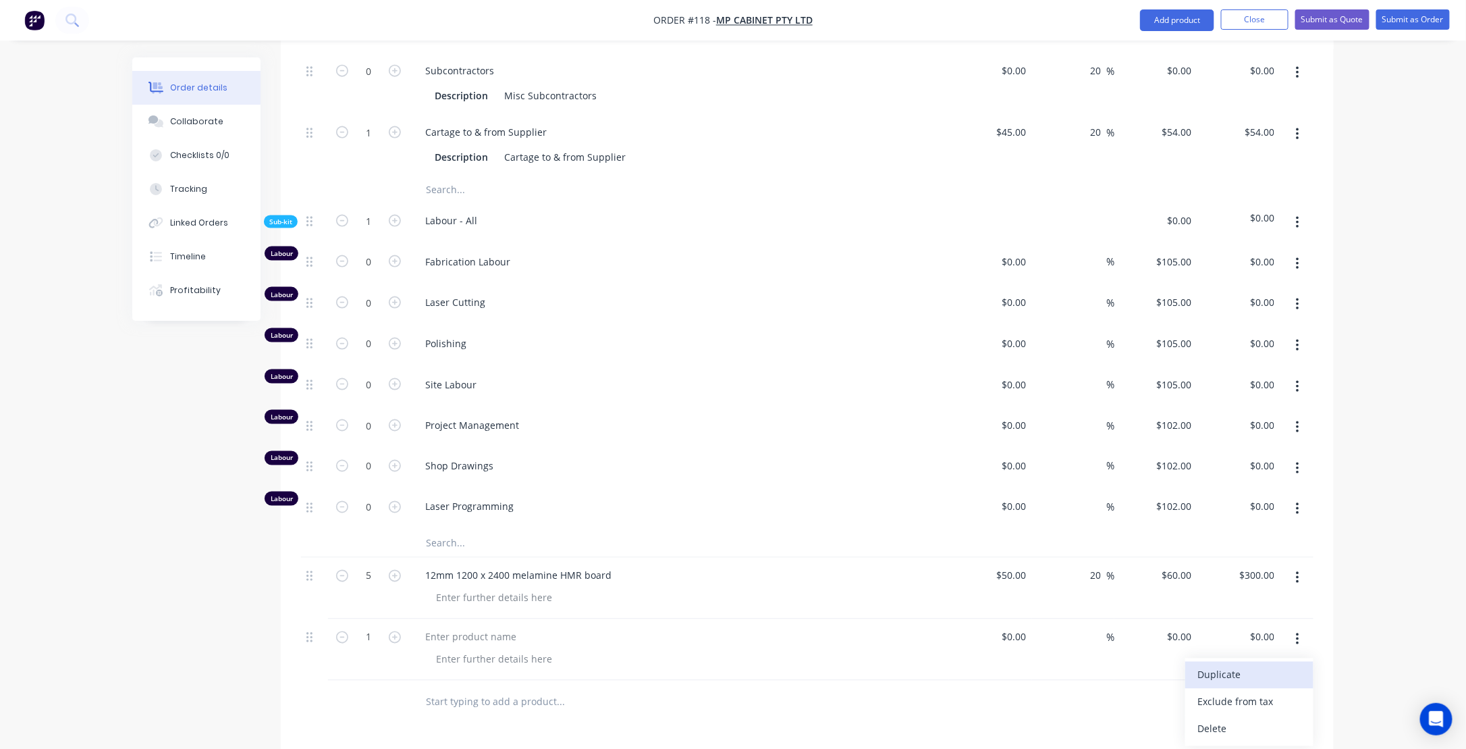
scroll to position [875, 0]
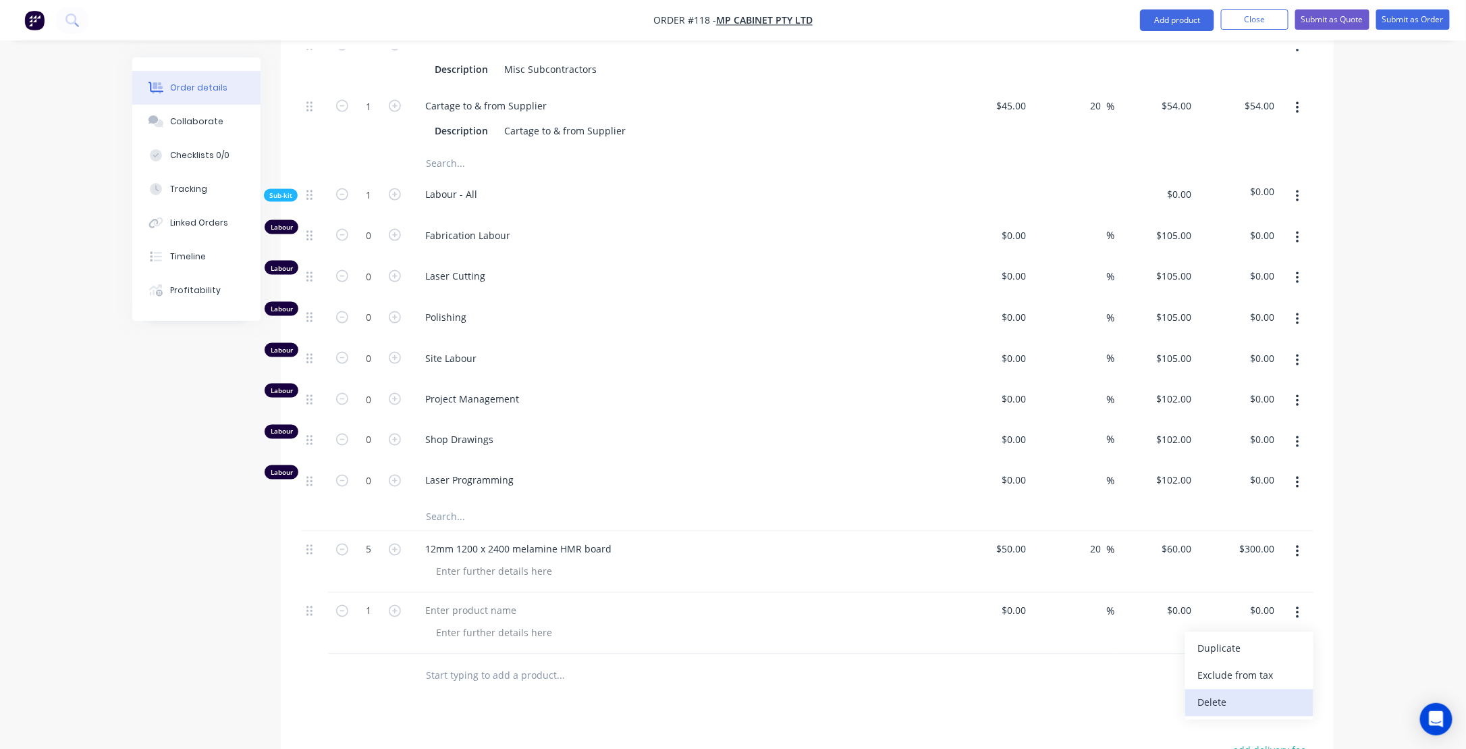
click at [1217, 693] on div "Delete" at bounding box center [1250, 703] width 104 height 20
click at [166, 528] on div "Created by [PERSON_NAME] Created [DATE] Required [DATE] Assigned to Add team me…" at bounding box center [733, 82] width 1202 height 1798
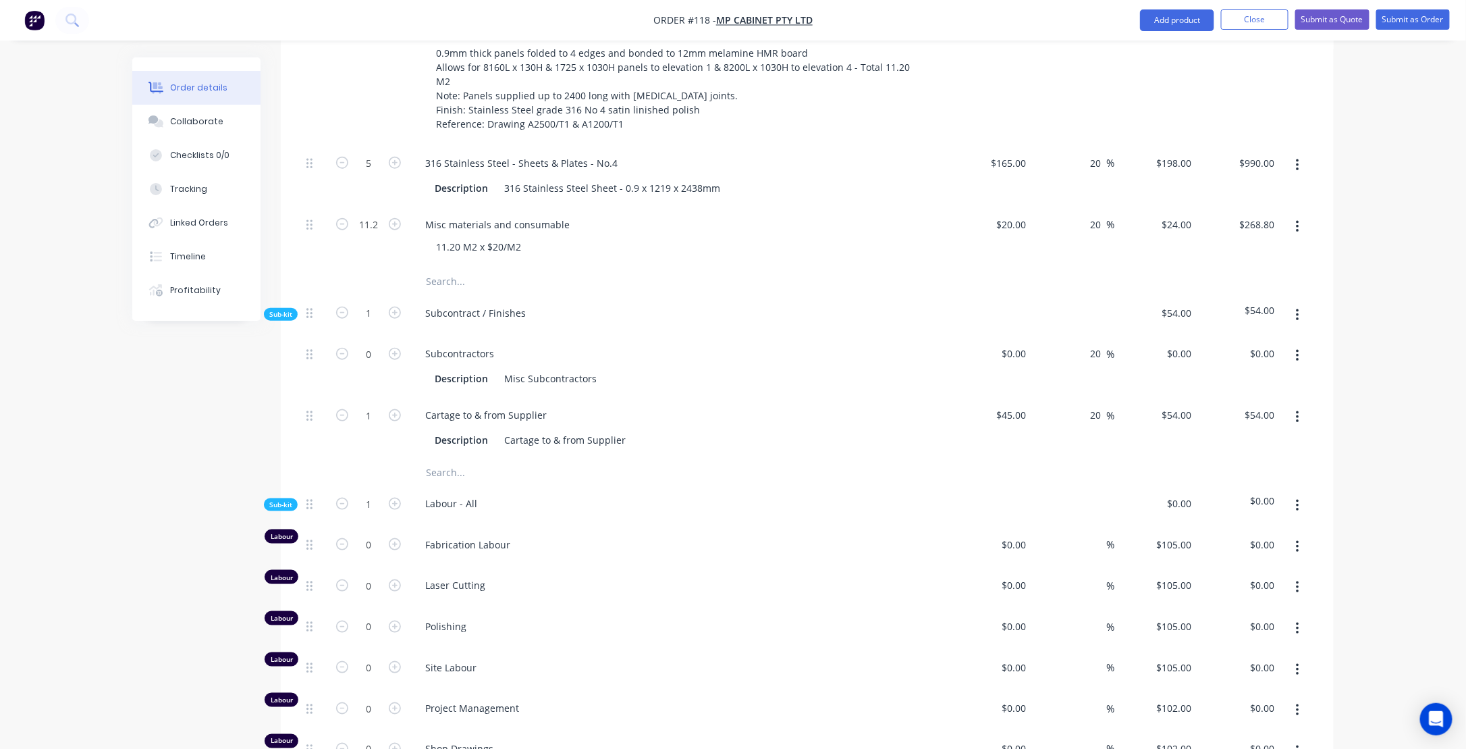
scroll to position [537, 0]
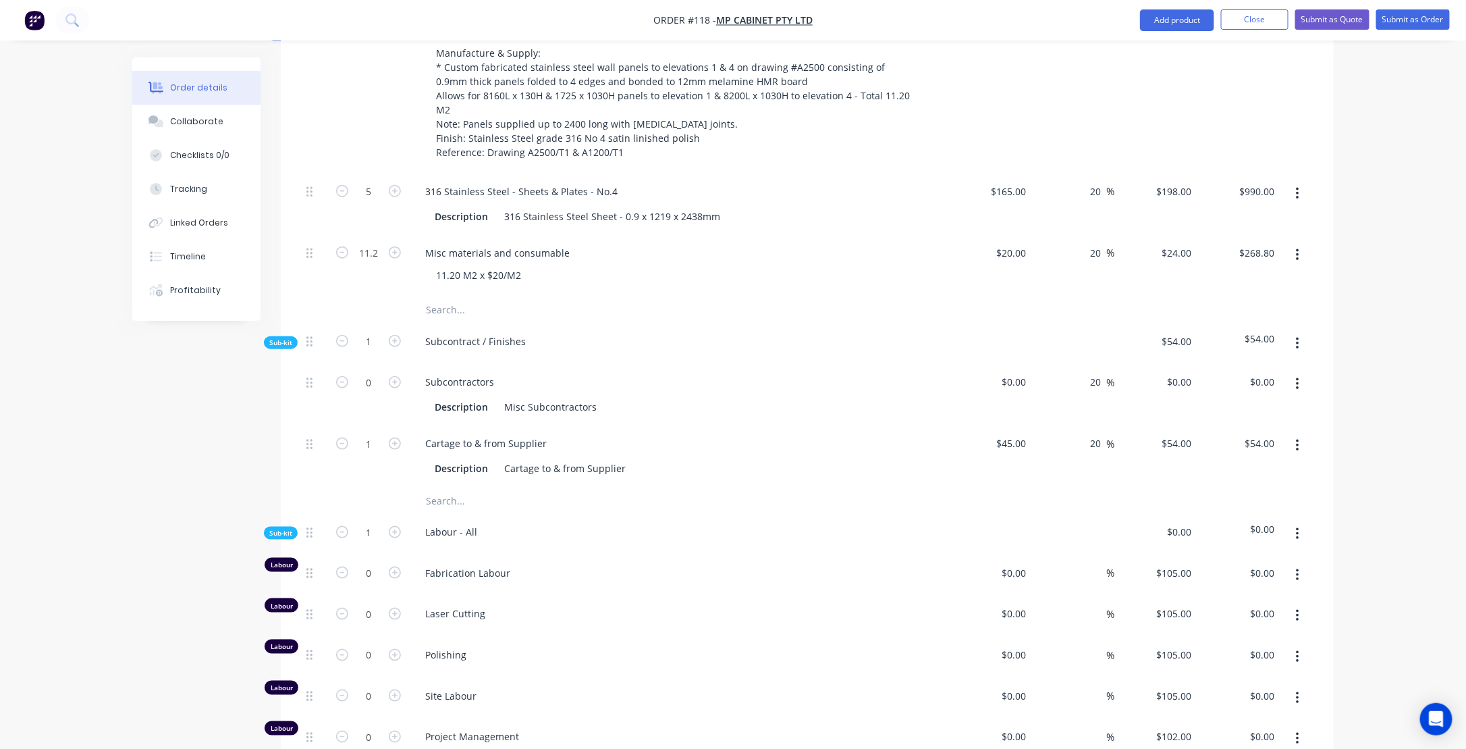
click at [1295, 189] on button "button" at bounding box center [1298, 194] width 32 height 24
click at [1363, 242] on div "Order details Collaborate Checklists 0/0 Tracking Linked Orders Timeline Profit…" at bounding box center [733, 391] width 1466 height 1856
type input "11.2"
type input "$1,176.00"
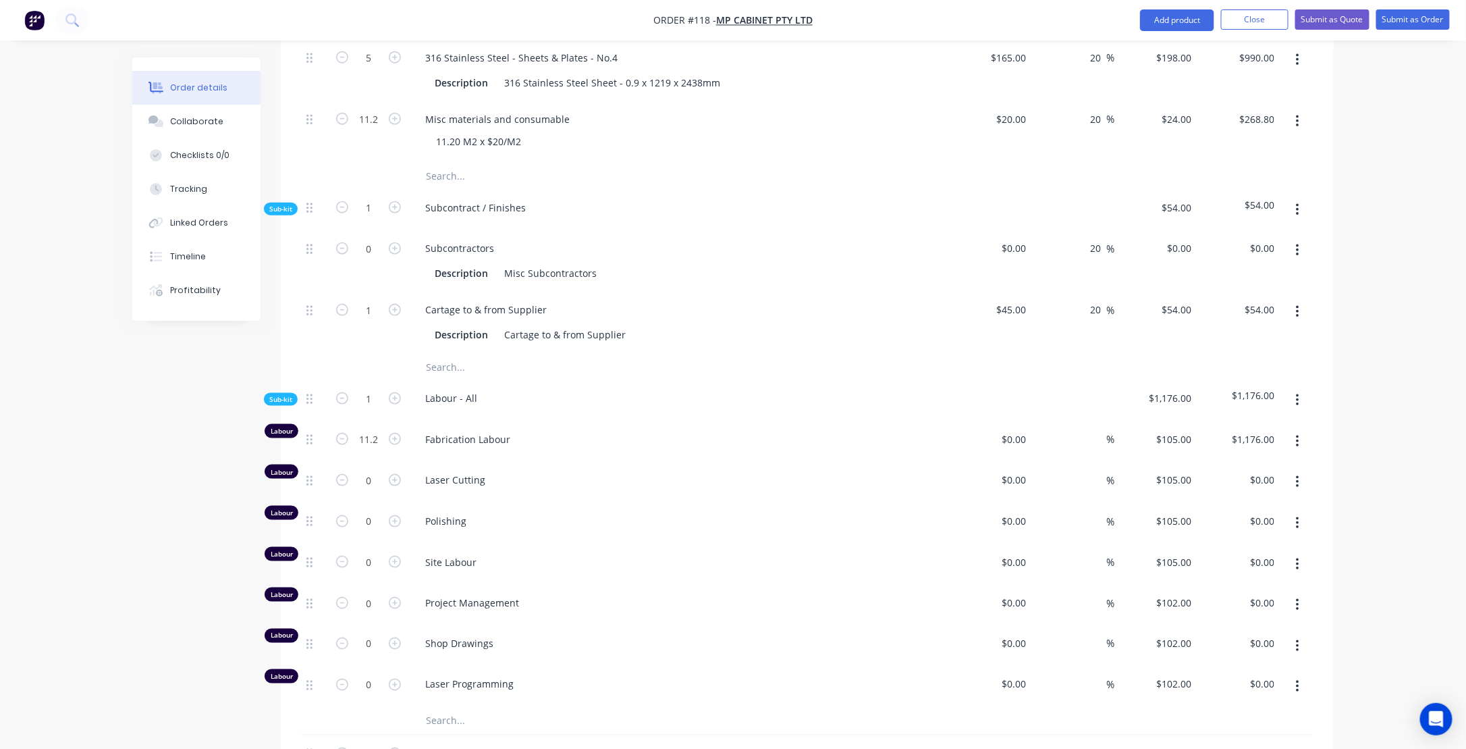
scroll to position [672, 0]
click at [391, 636] on icon "button" at bounding box center [395, 642] width 12 height 12
type input "1"
type input "$102.00"
click at [391, 636] on icon "button" at bounding box center [395, 642] width 12 height 12
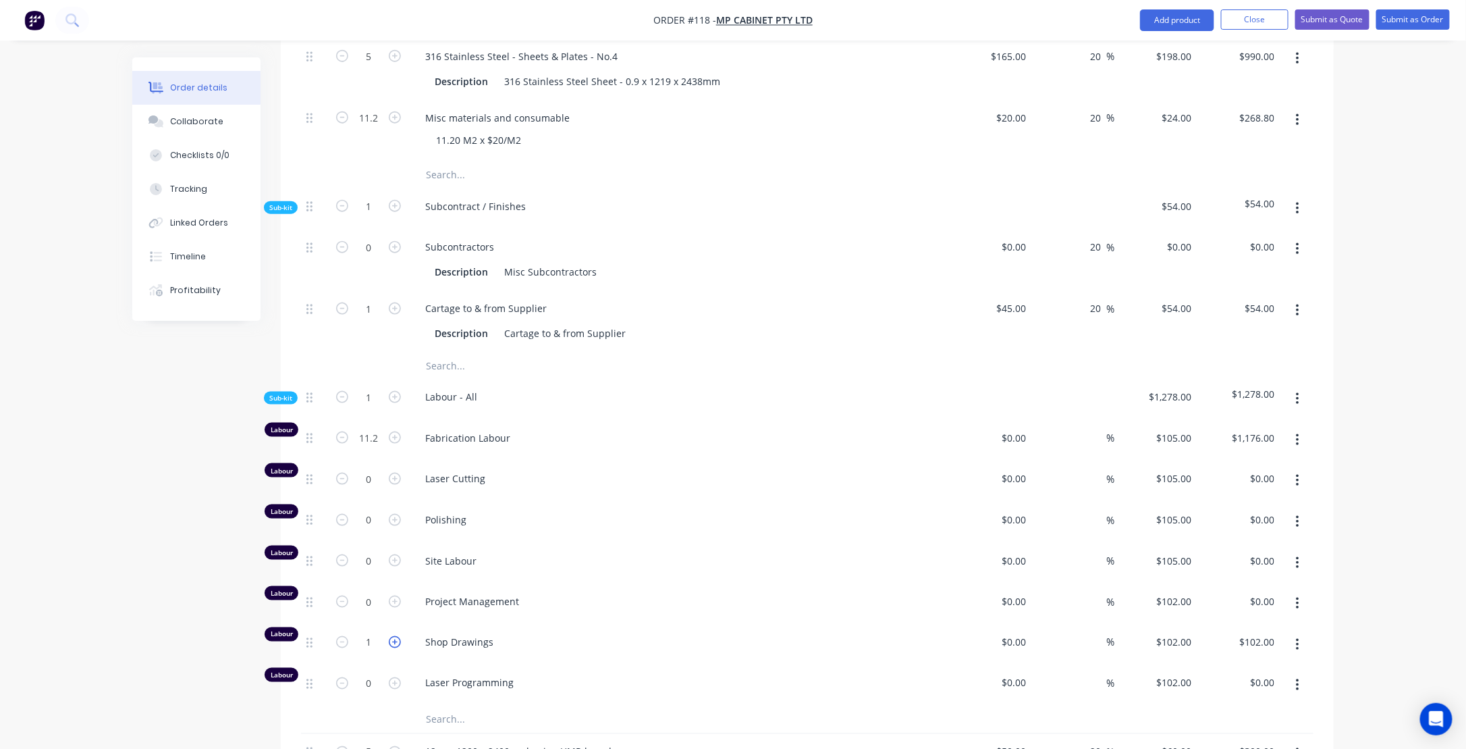
type input "2"
type input "$204.00"
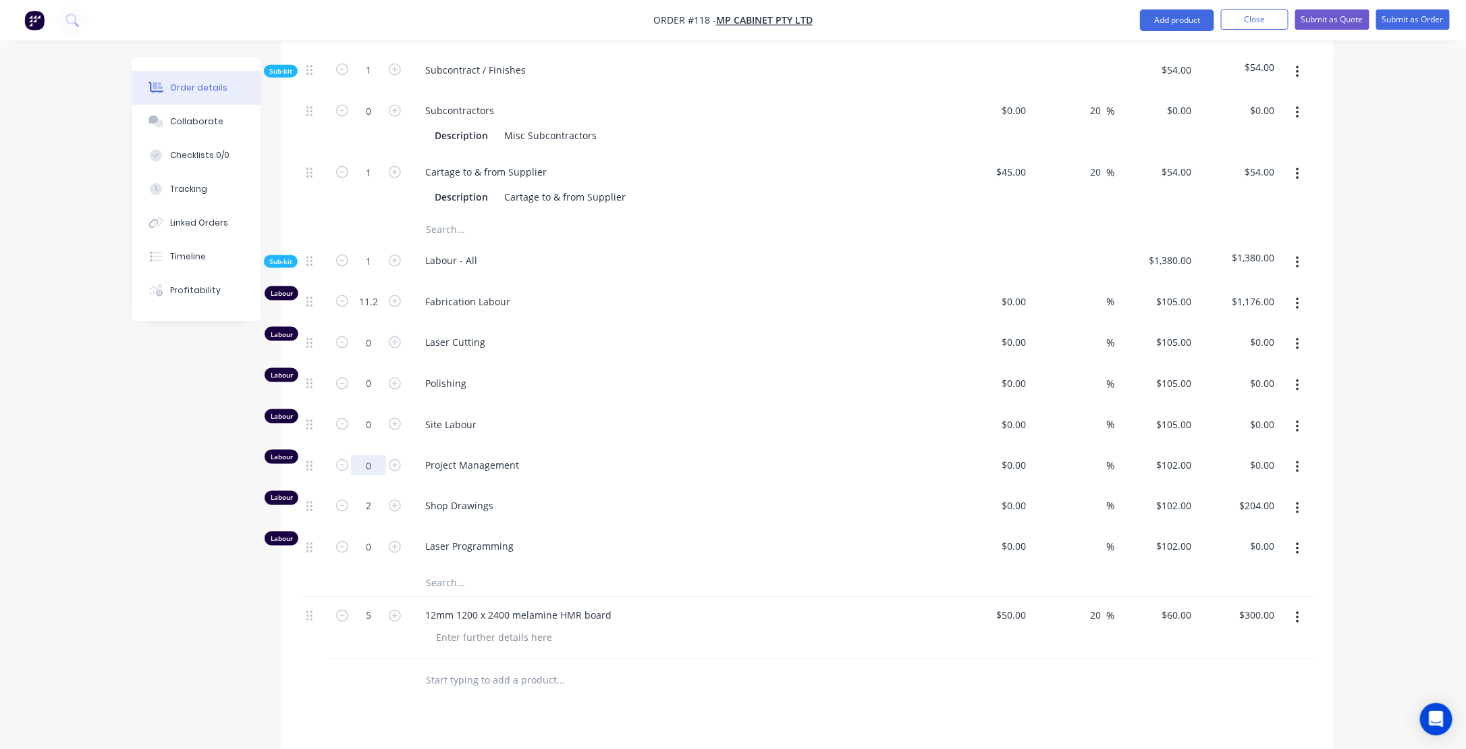
scroll to position [811, 0]
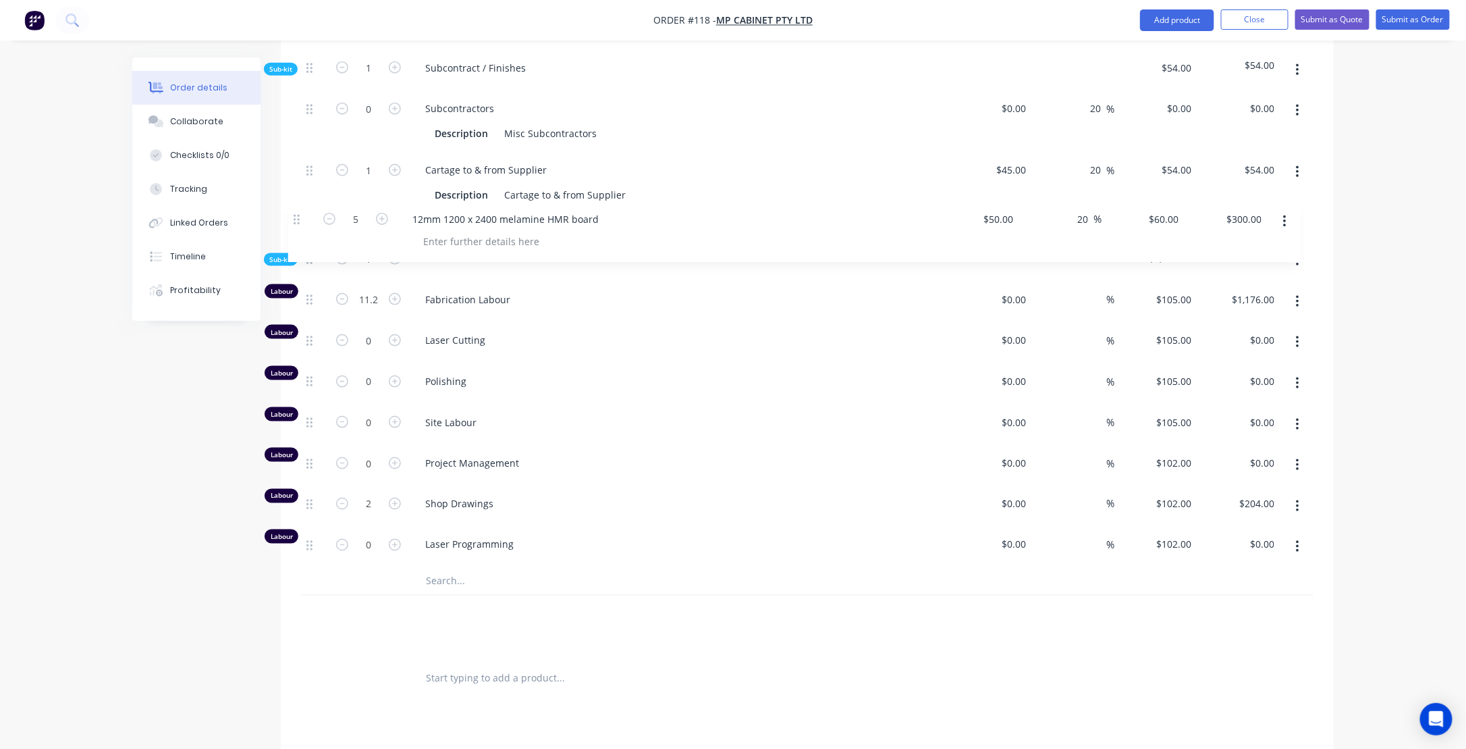
drag, startPoint x: 308, startPoint y: 610, endPoint x: 296, endPoint y: 219, distance: 391.0
click at [296, 219] on div "Qty Cost Markup Price Total Kit 1 WMC-01 - Stainless Steel Wall Lining to Food …" at bounding box center [807, 208] width 1053 height 986
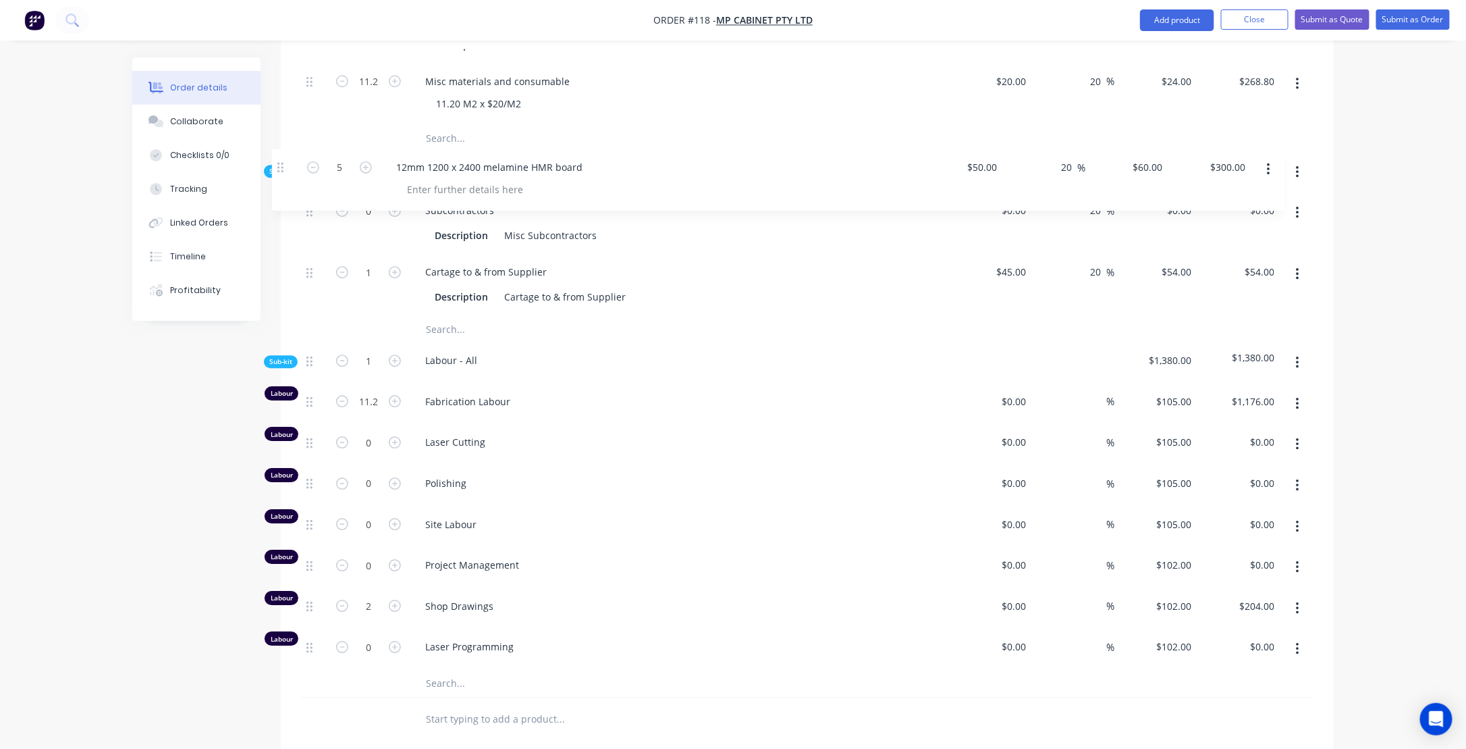
scroll to position [765, 0]
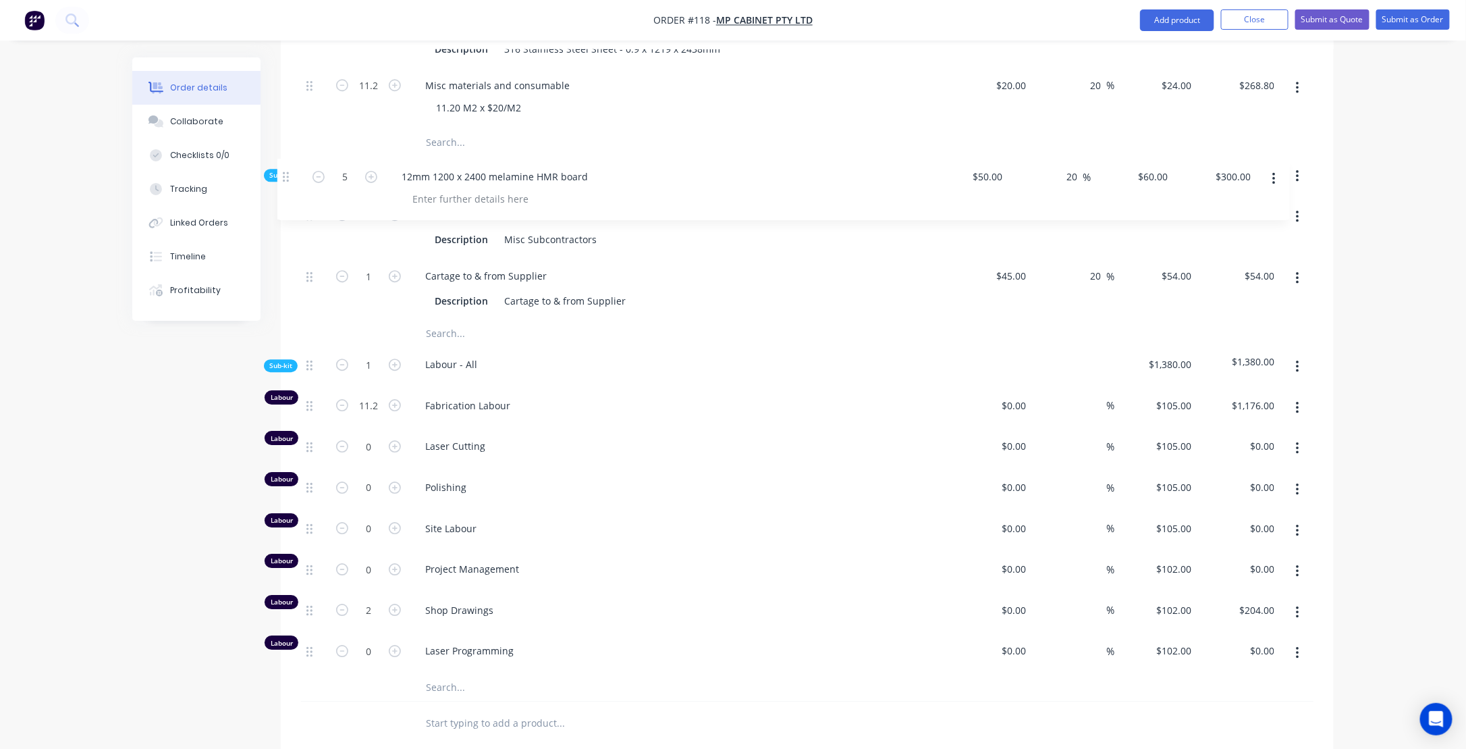
drag, startPoint x: 311, startPoint y: 607, endPoint x: 290, endPoint y: 176, distance: 431.2
click at [301, 176] on div "Kit 1 WMC-01 - Stainless Steel Wall Lining to Food Technology Manufacture & Sup…" at bounding box center [807, 244] width 1013 height 915
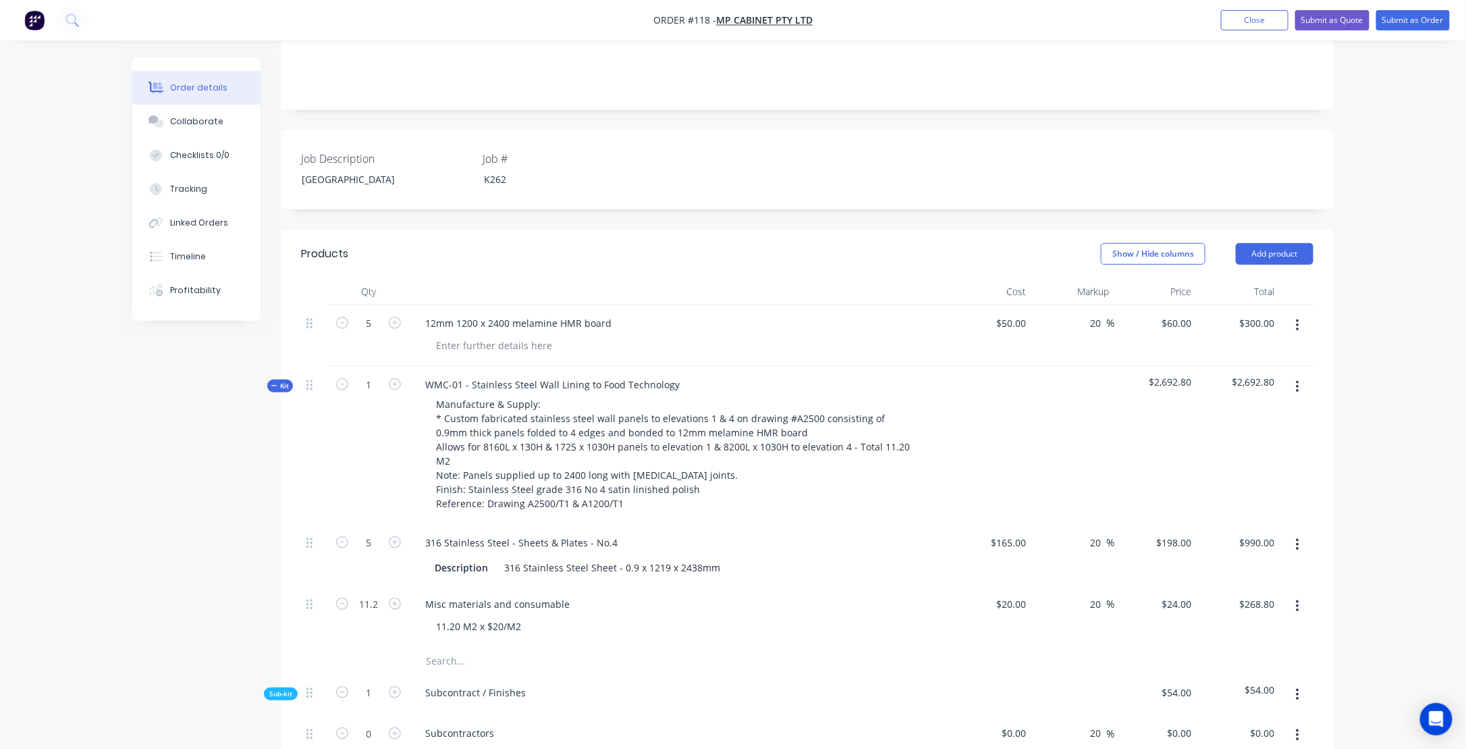
scroll to position [225, 0]
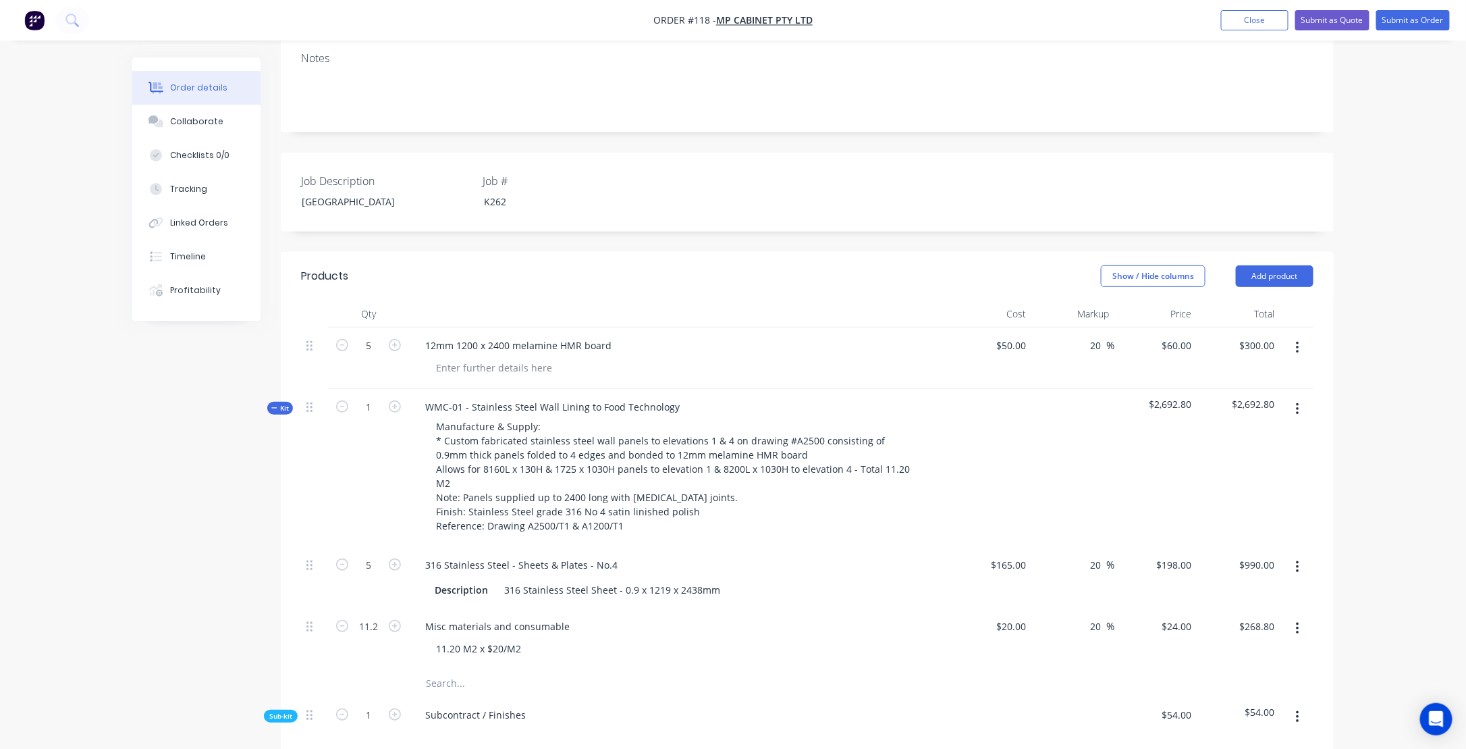
click at [166, 410] on div "Created by [PERSON_NAME] Created [DATE] Required [DATE] Assigned to Add team me…" at bounding box center [733, 731] width 1202 height 1798
click at [1281, 274] on button "Add product" at bounding box center [1275, 276] width 78 height 22
click at [1242, 339] on div "Basic product" at bounding box center [1250, 337] width 104 height 20
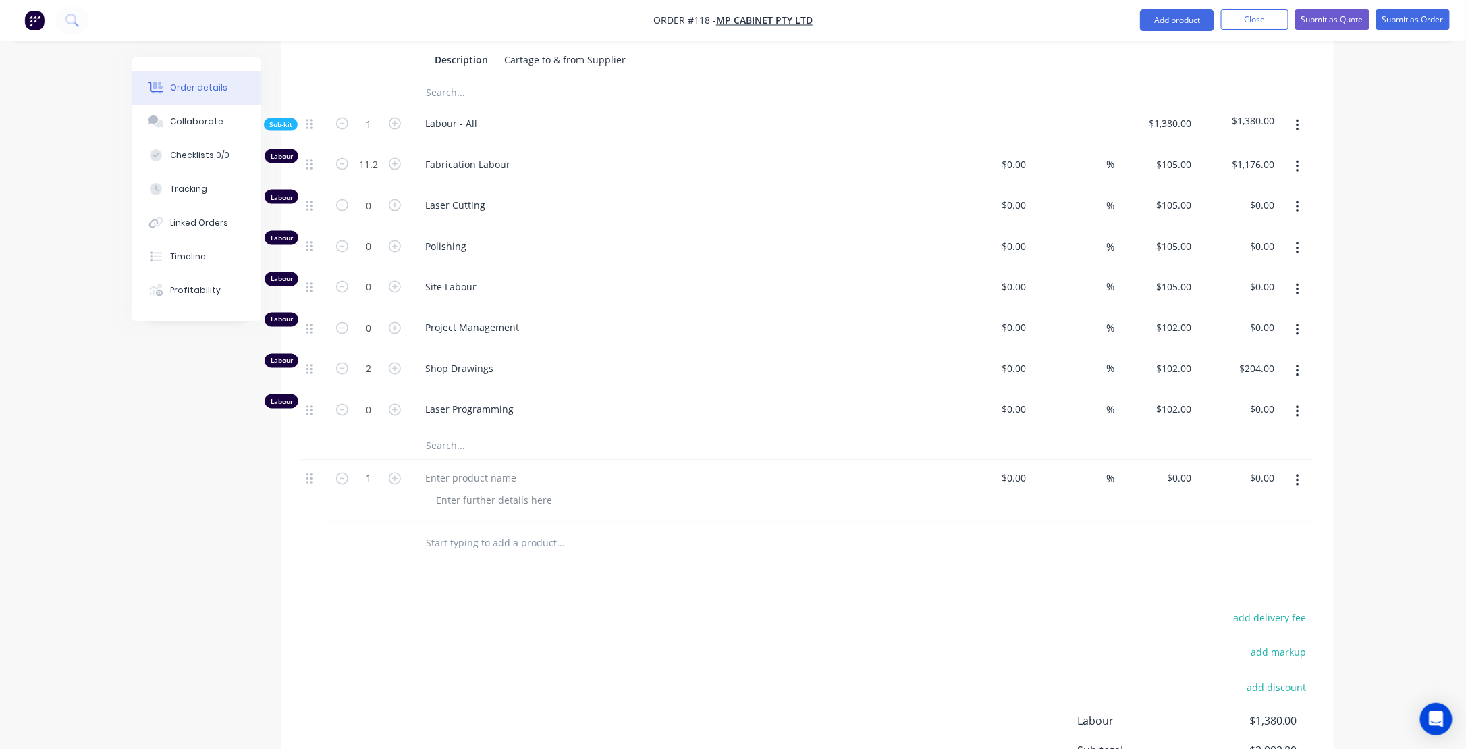
scroll to position [1036, 0]
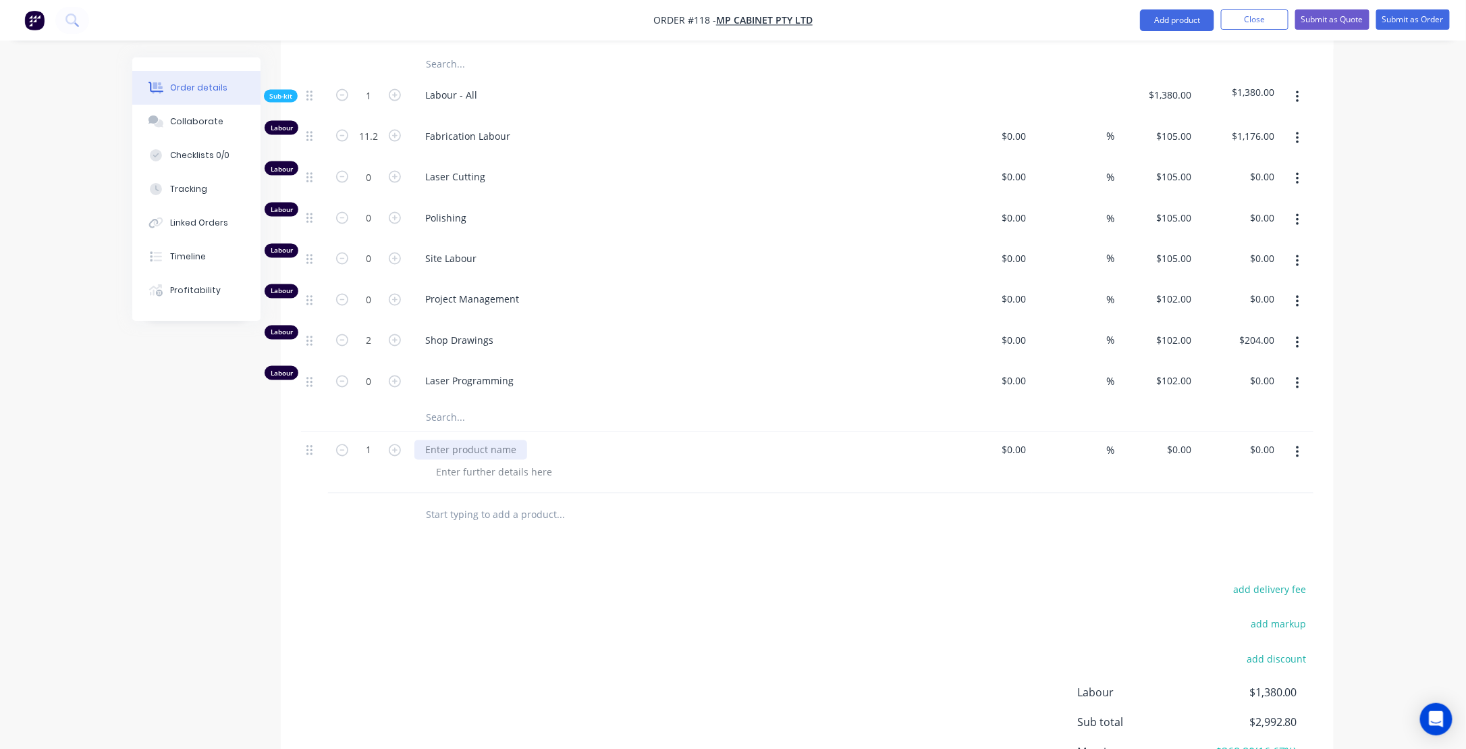
click at [447, 440] on div at bounding box center [470, 450] width 113 height 20
click at [490, 444] on div at bounding box center [470, 450] width 113 height 20
paste div
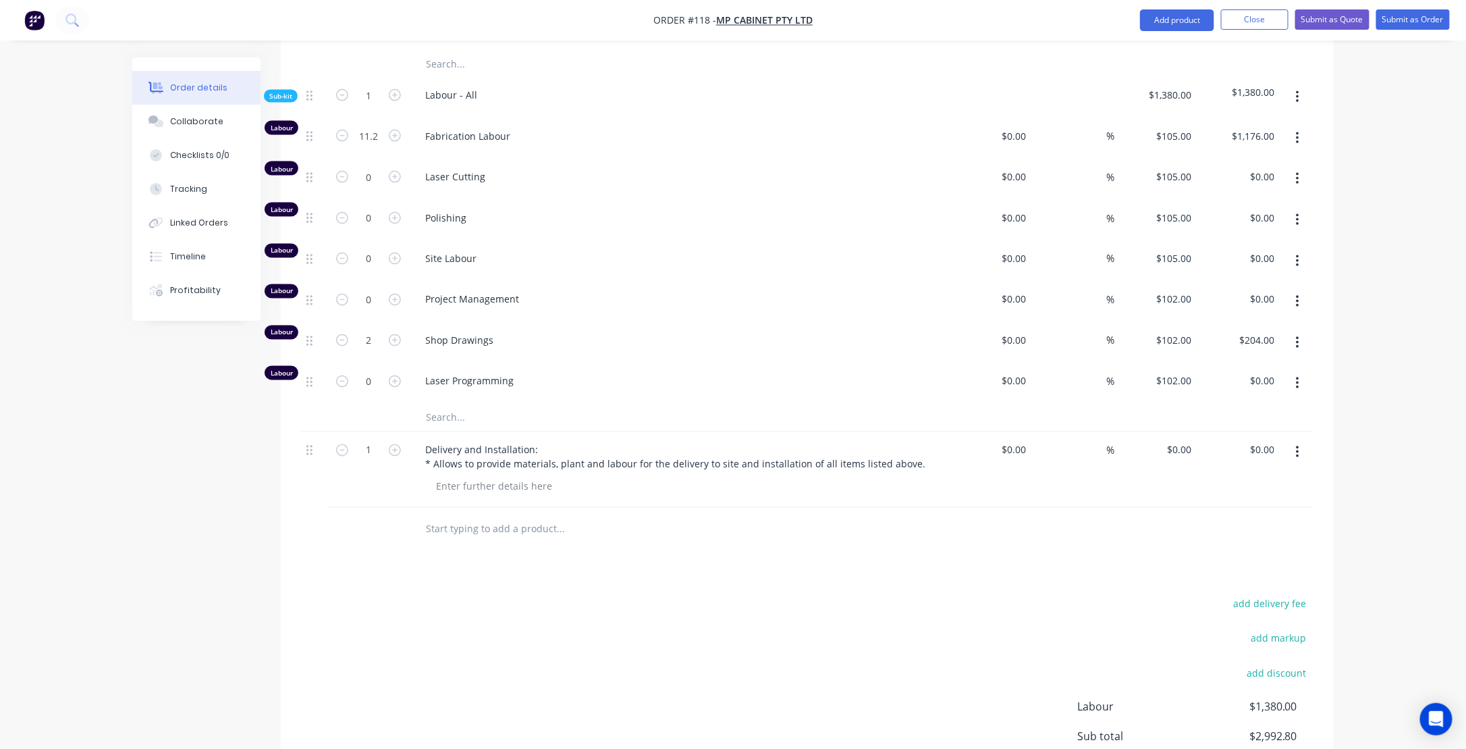
click at [1298, 446] on icon "button" at bounding box center [1297, 452] width 3 height 12
click at [1297, 445] on icon "button" at bounding box center [1297, 452] width 3 height 15
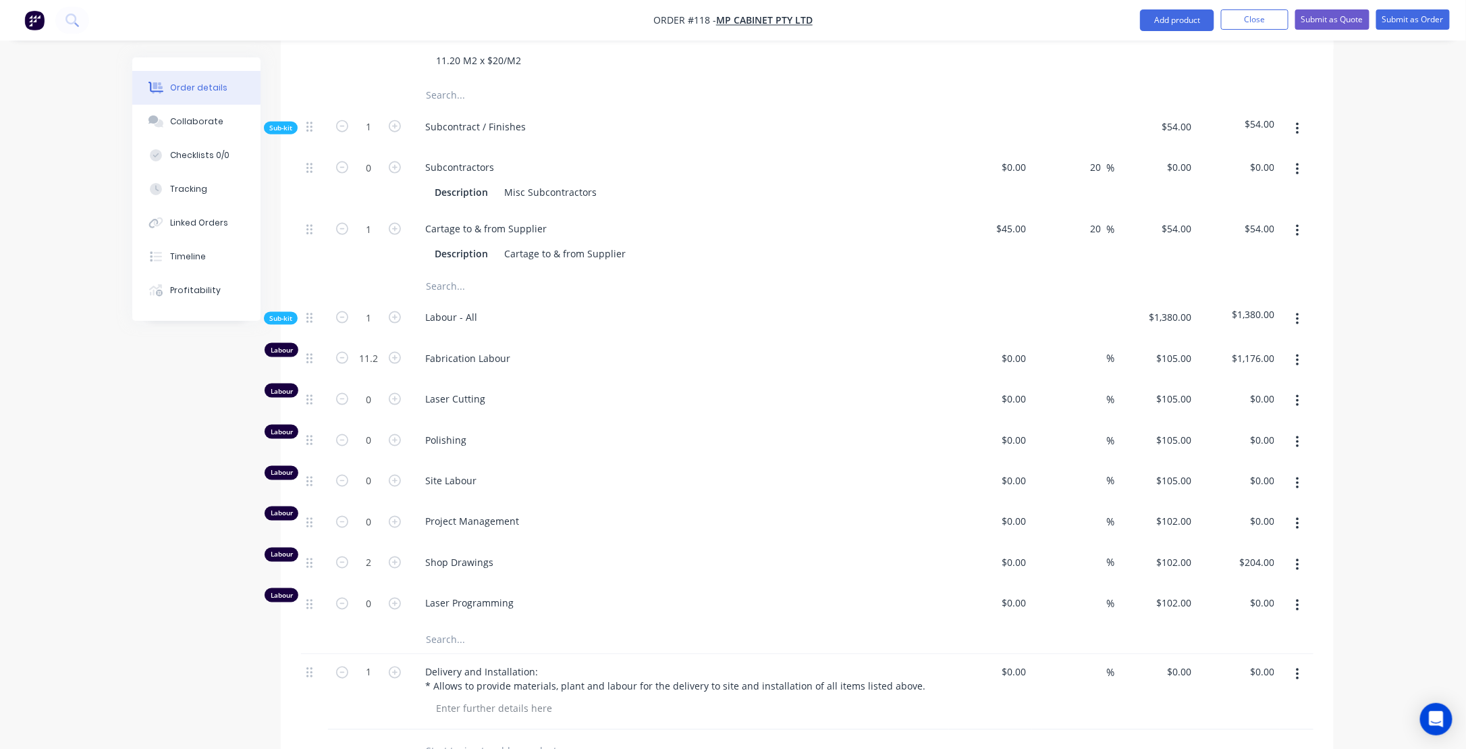
scroll to position [968, 0]
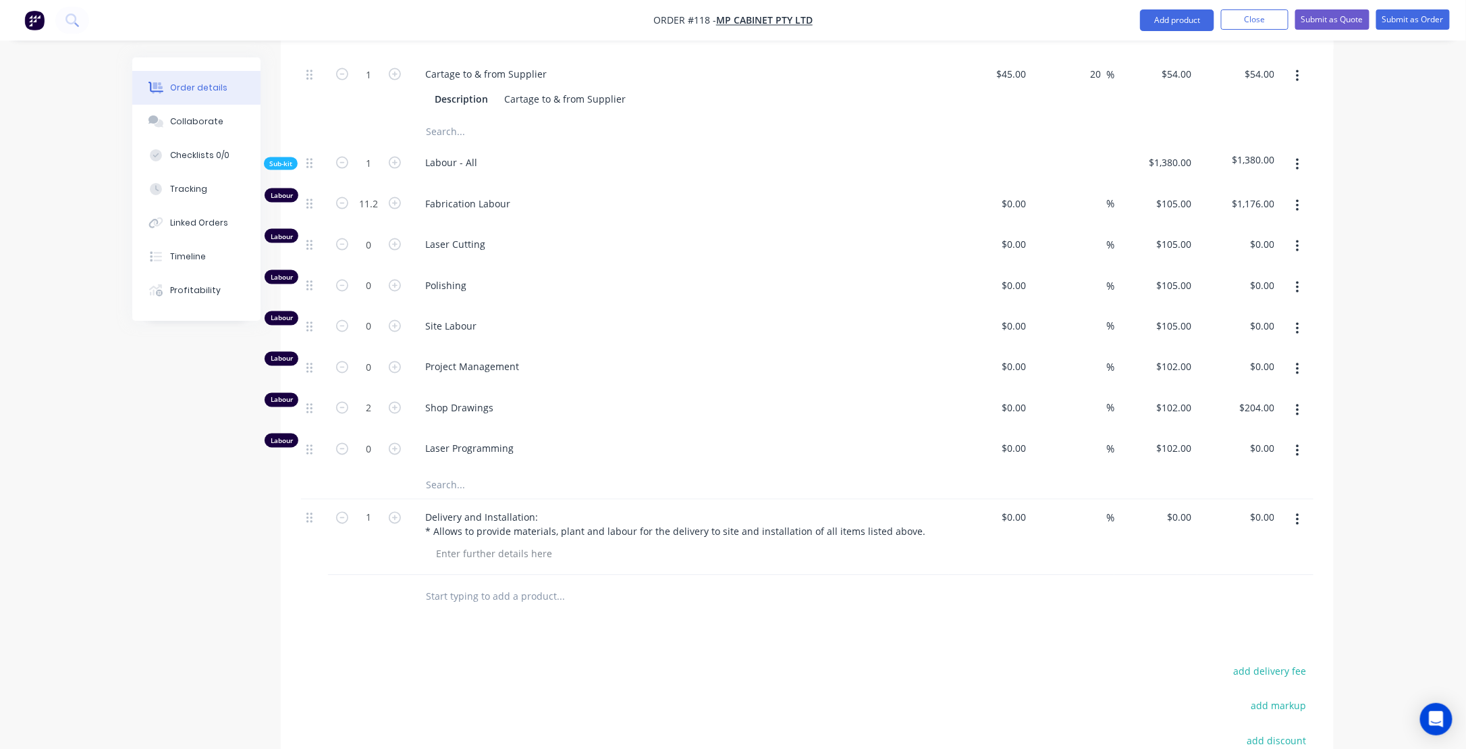
click at [1299, 512] on icon "button" at bounding box center [1297, 519] width 3 height 15
click at [1204, 599] on div "Delete" at bounding box center [1250, 609] width 104 height 20
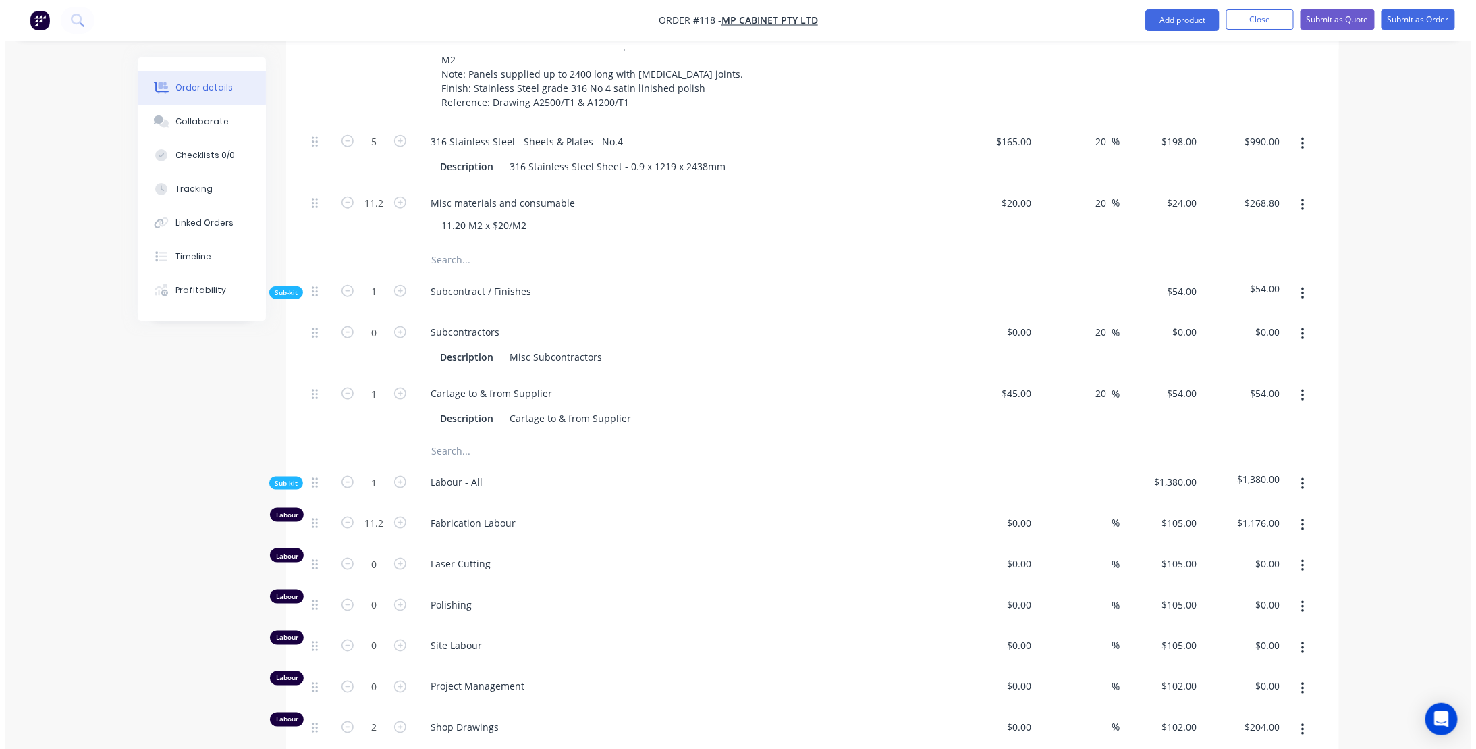
scroll to position [630, 0]
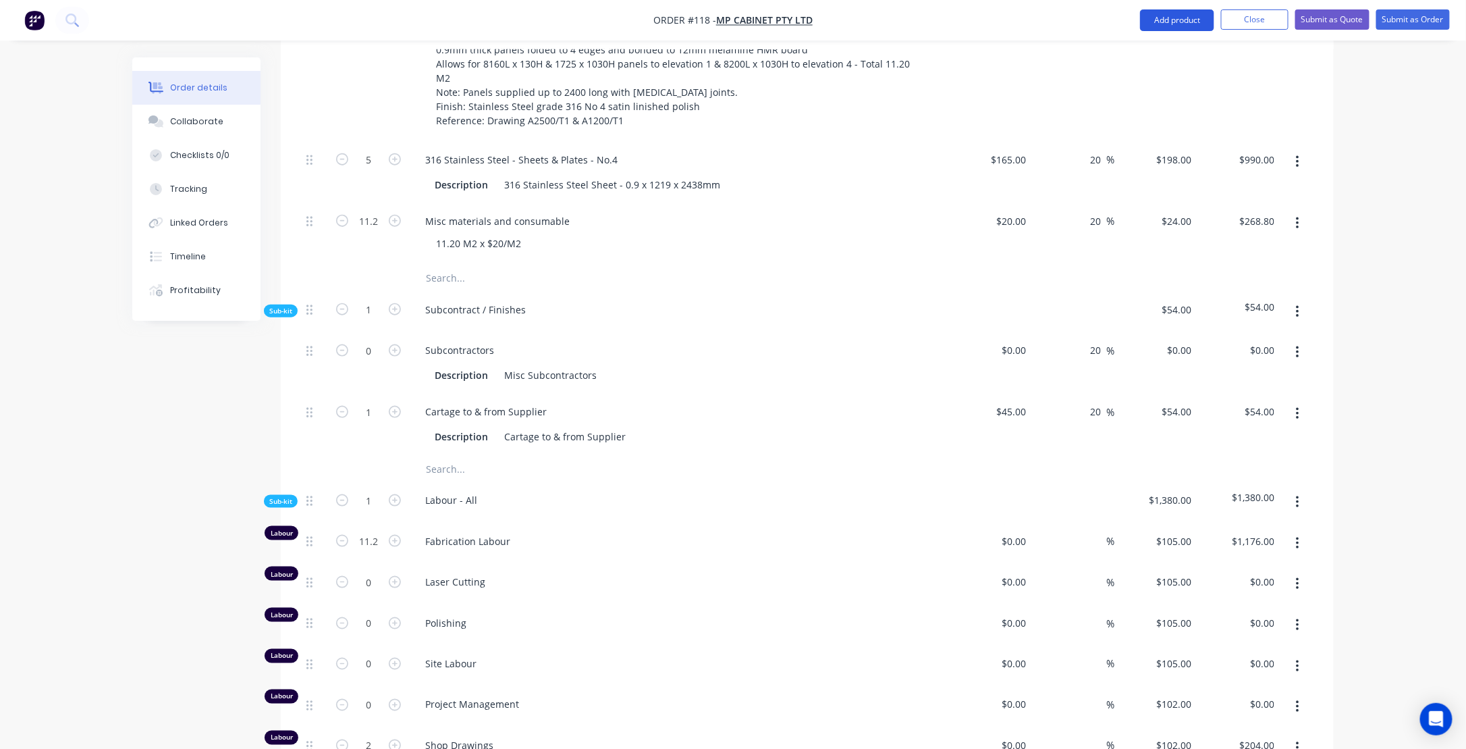
click at [1168, 17] on button "Add product" at bounding box center [1177, 20] width 74 height 22
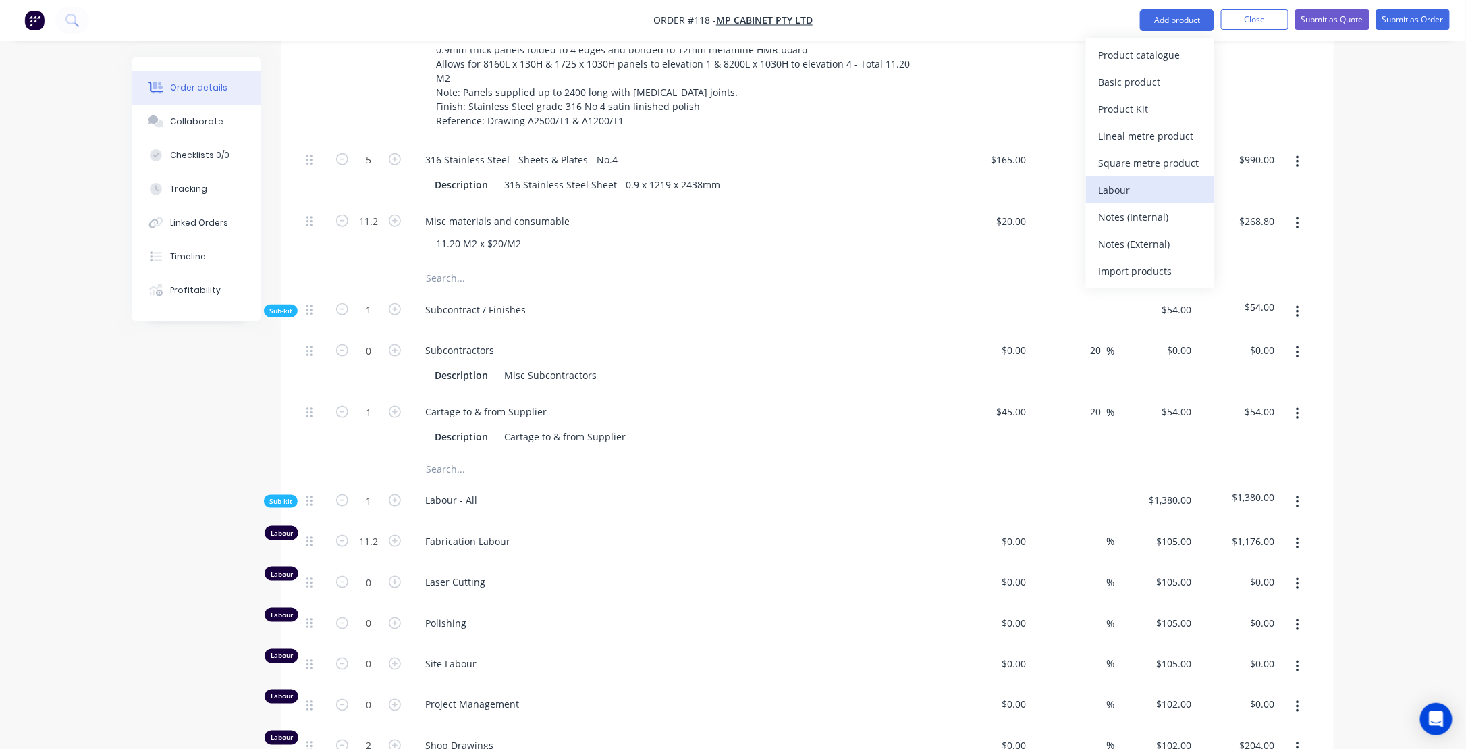
click at [1119, 187] on div "Labour" at bounding box center [1150, 190] width 104 height 20
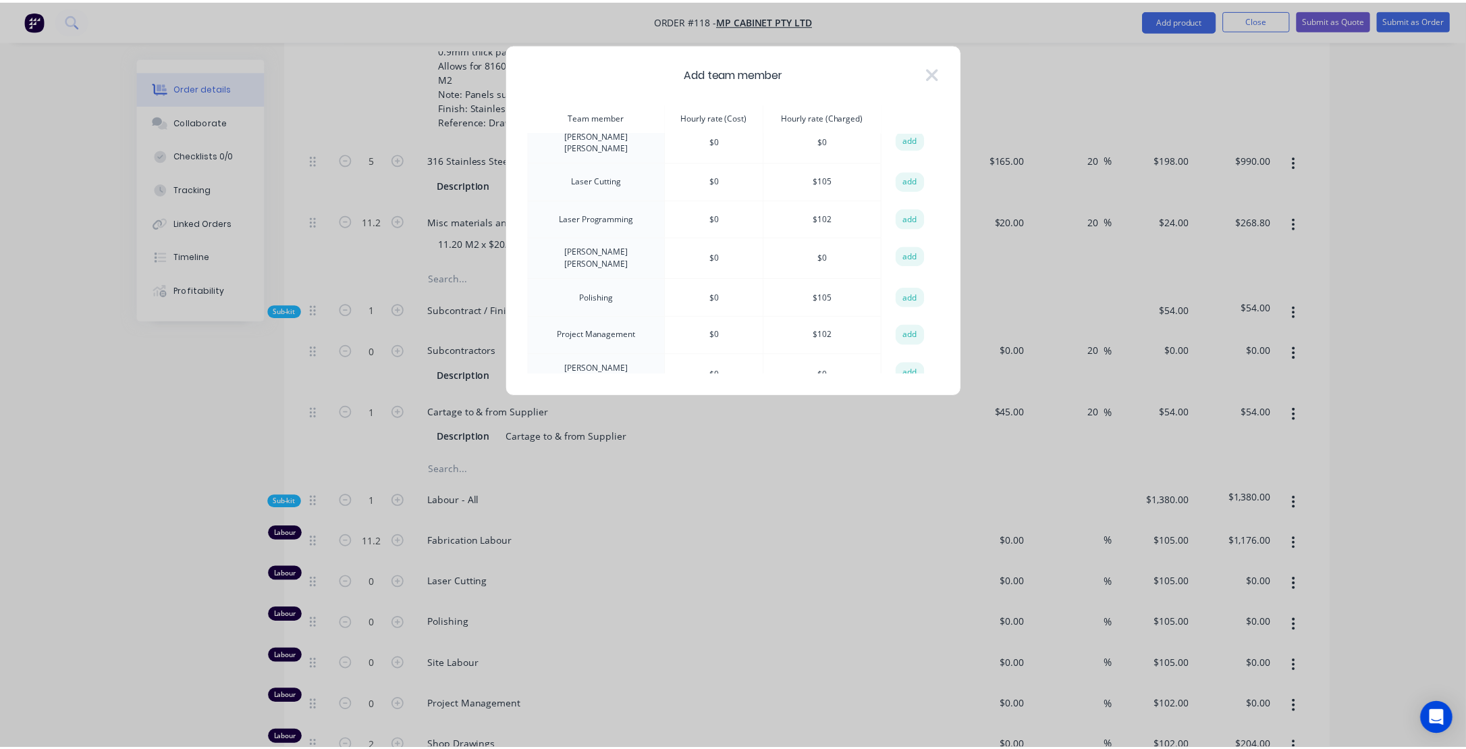
scroll to position [135, 0]
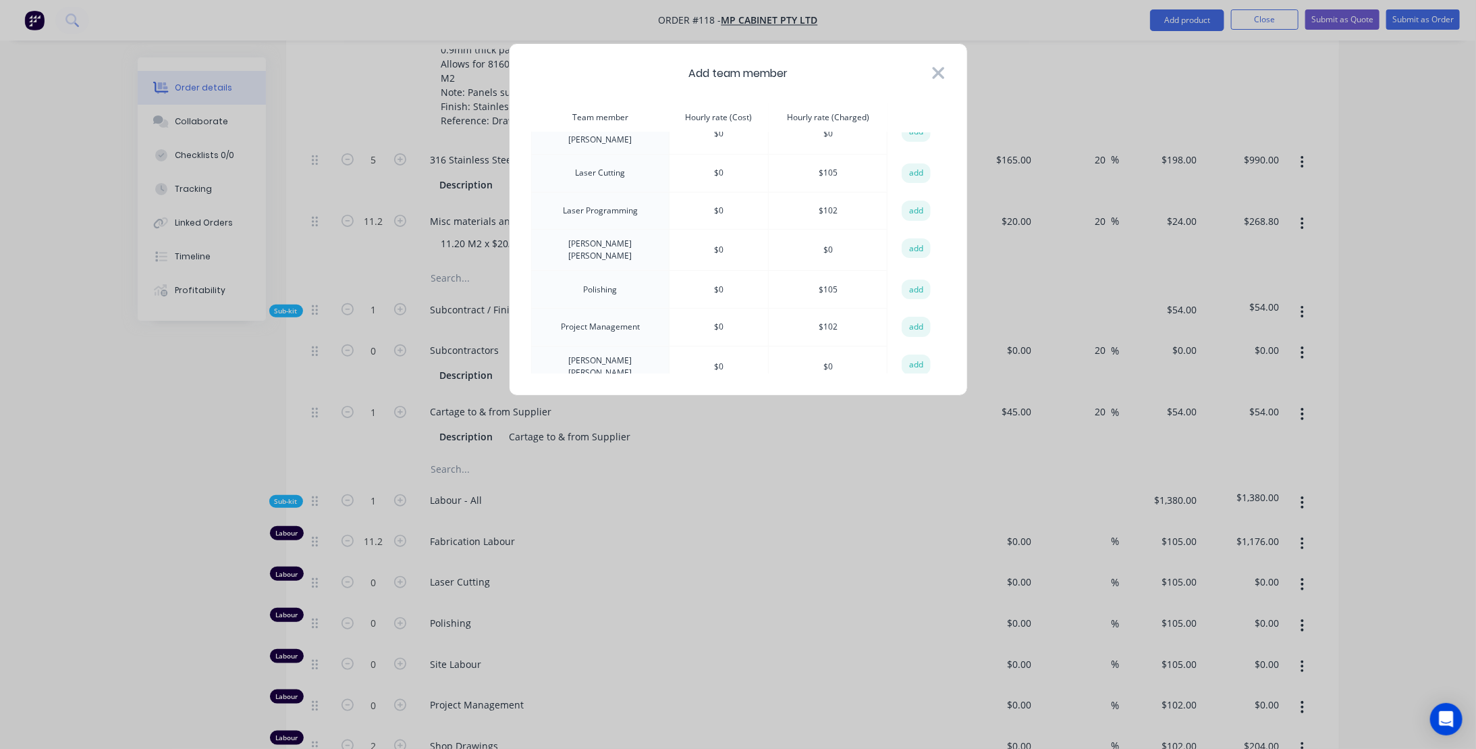
click at [940, 71] on icon at bounding box center [938, 73] width 12 height 12
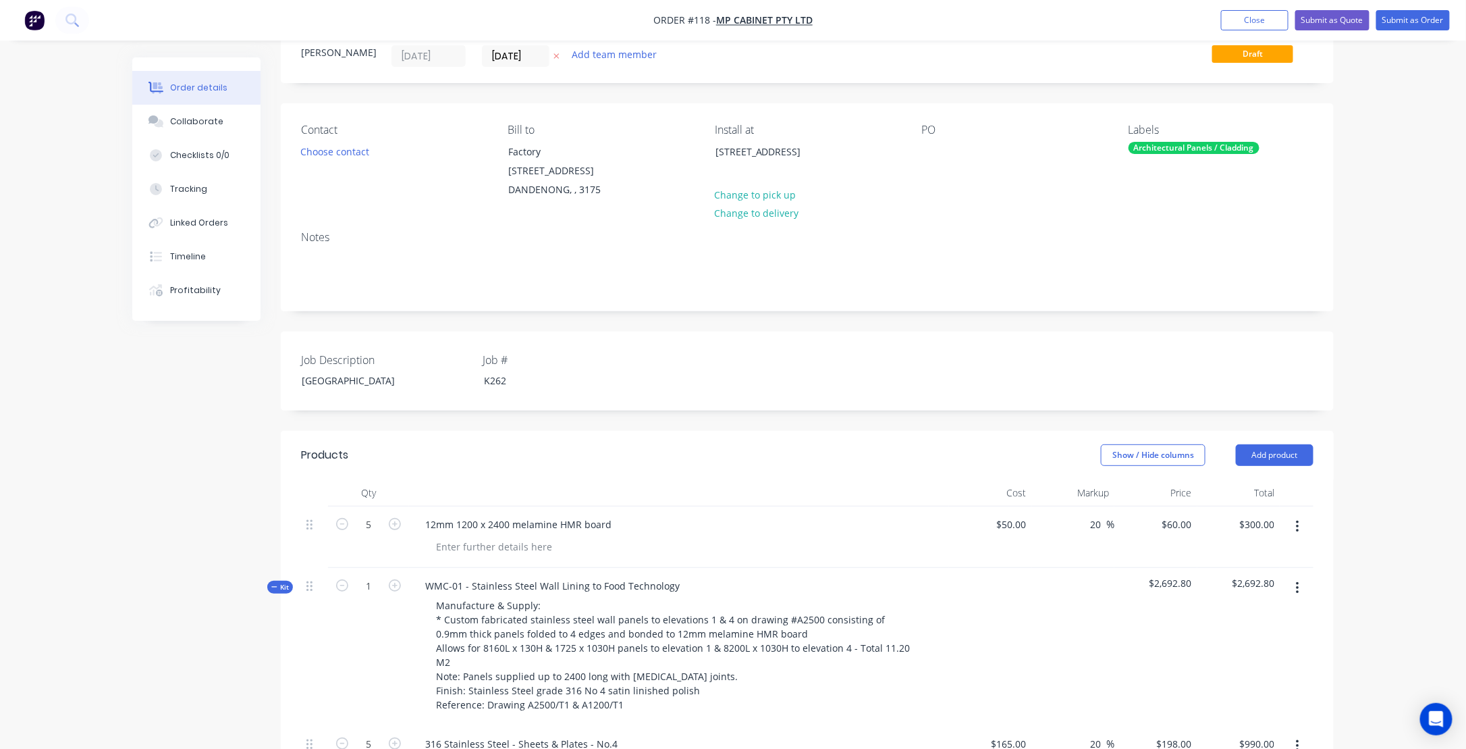
scroll to position [0, 0]
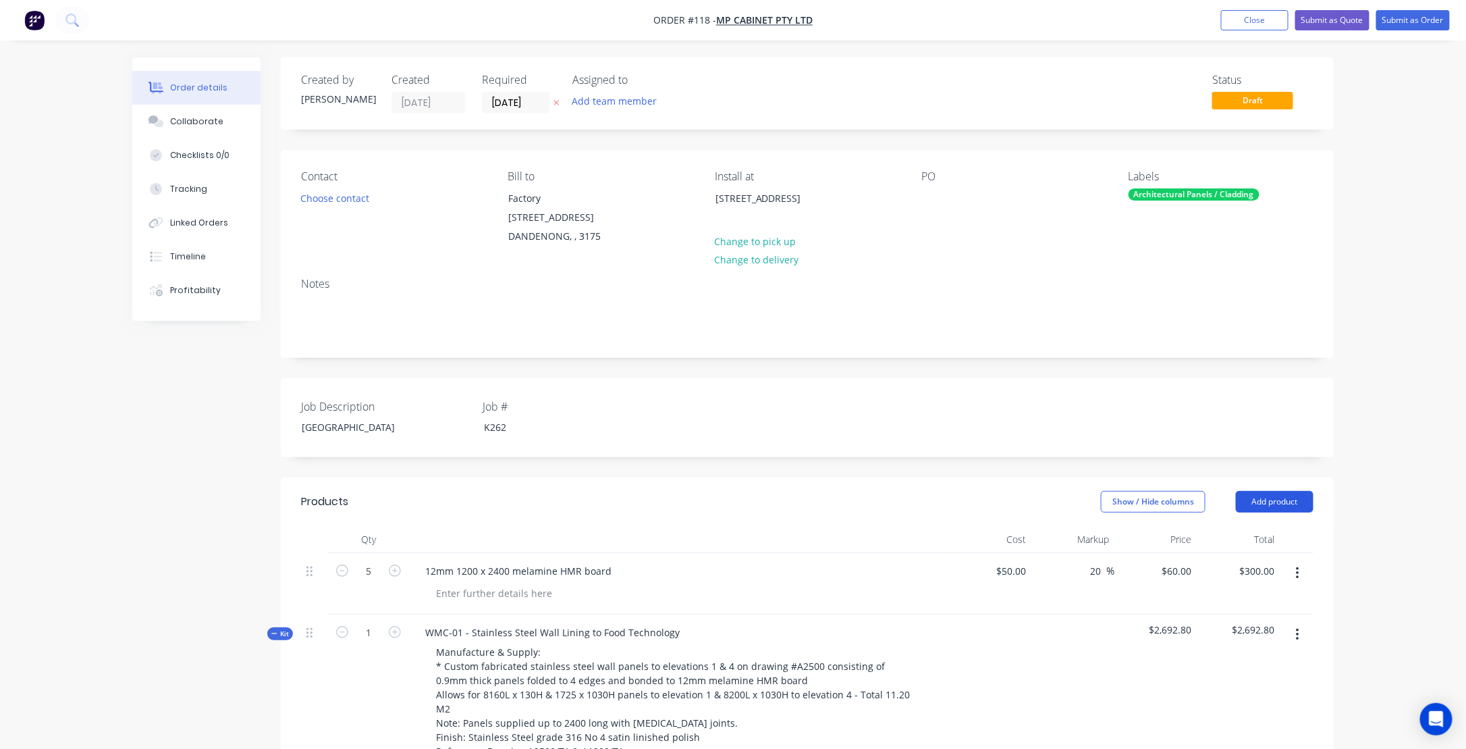
click at [1275, 497] on button "Add product" at bounding box center [1275, 502] width 78 height 22
click at [1235, 589] on div "Product Kit" at bounding box center [1250, 590] width 104 height 20
click at [1237, 561] on div "Standard pricing" at bounding box center [1250, 563] width 104 height 20
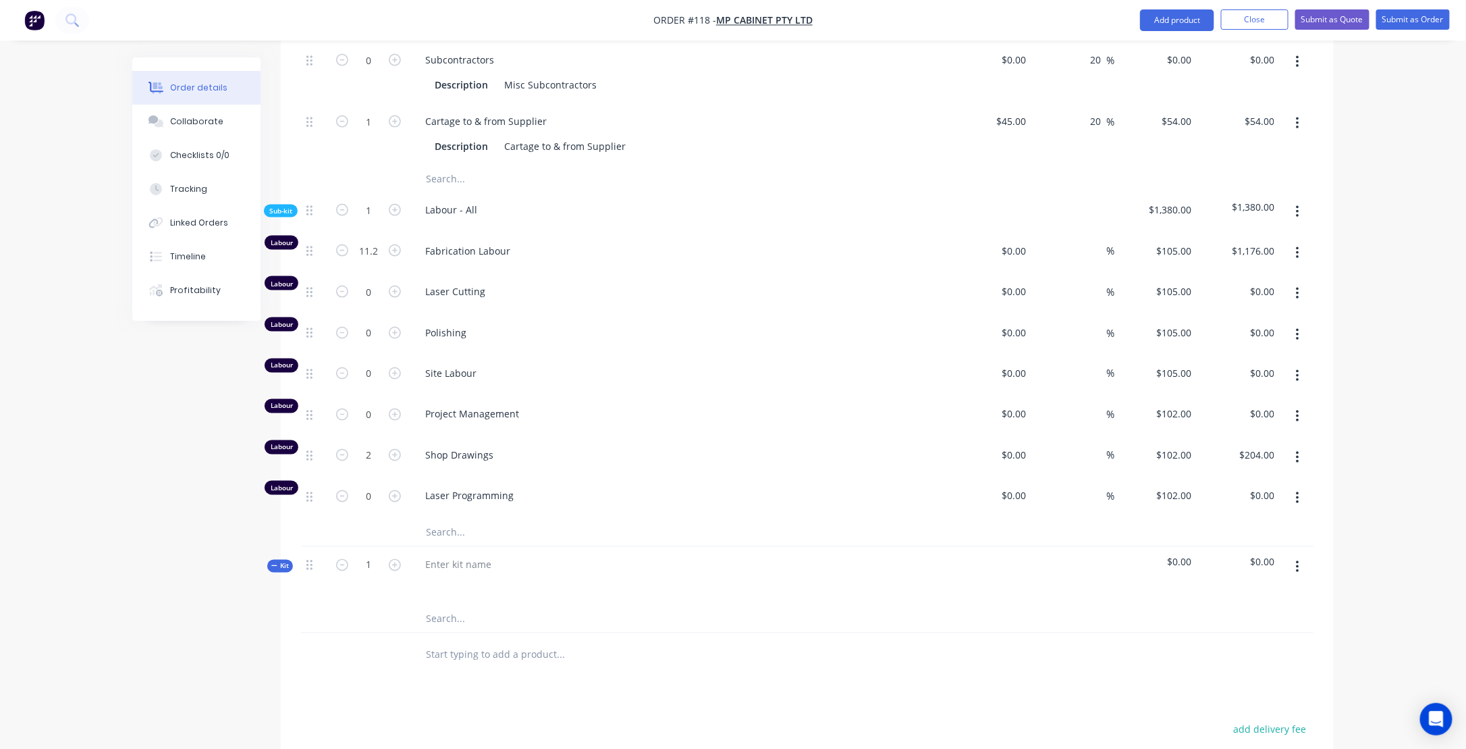
scroll to position [1013, 0]
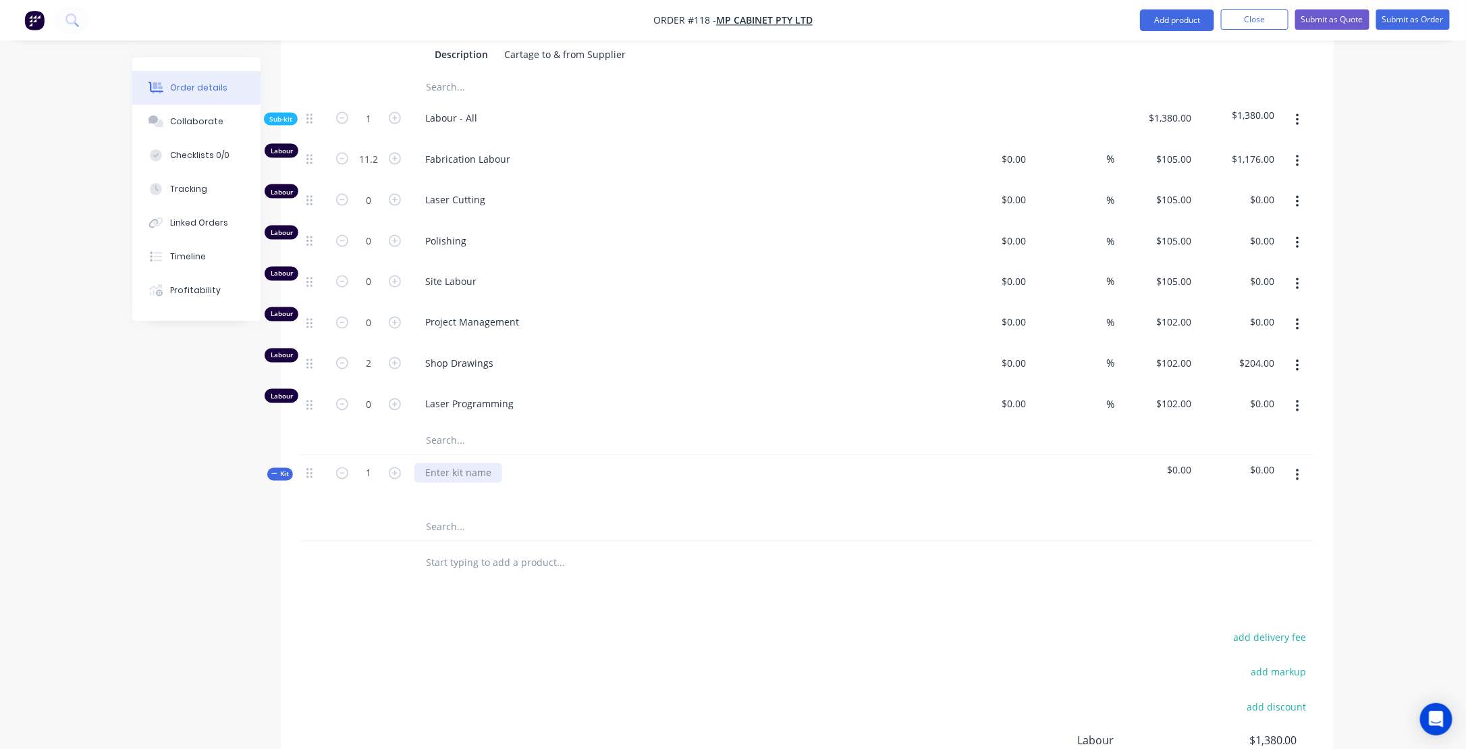
click at [463, 463] on div at bounding box center [458, 473] width 88 height 20
click at [450, 463] on div at bounding box center [458, 473] width 88 height 20
paste div
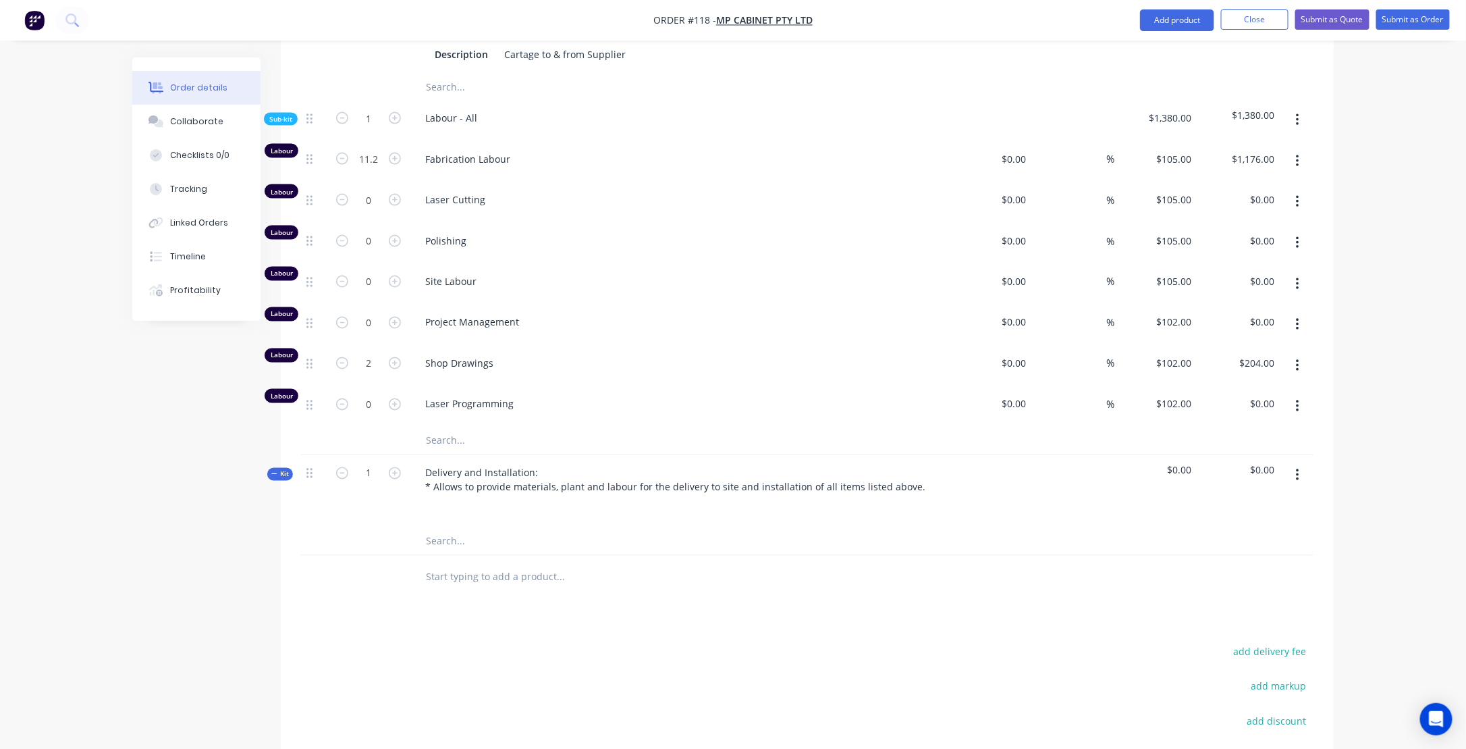
click at [575, 540] on input "text" at bounding box center [560, 541] width 270 height 27
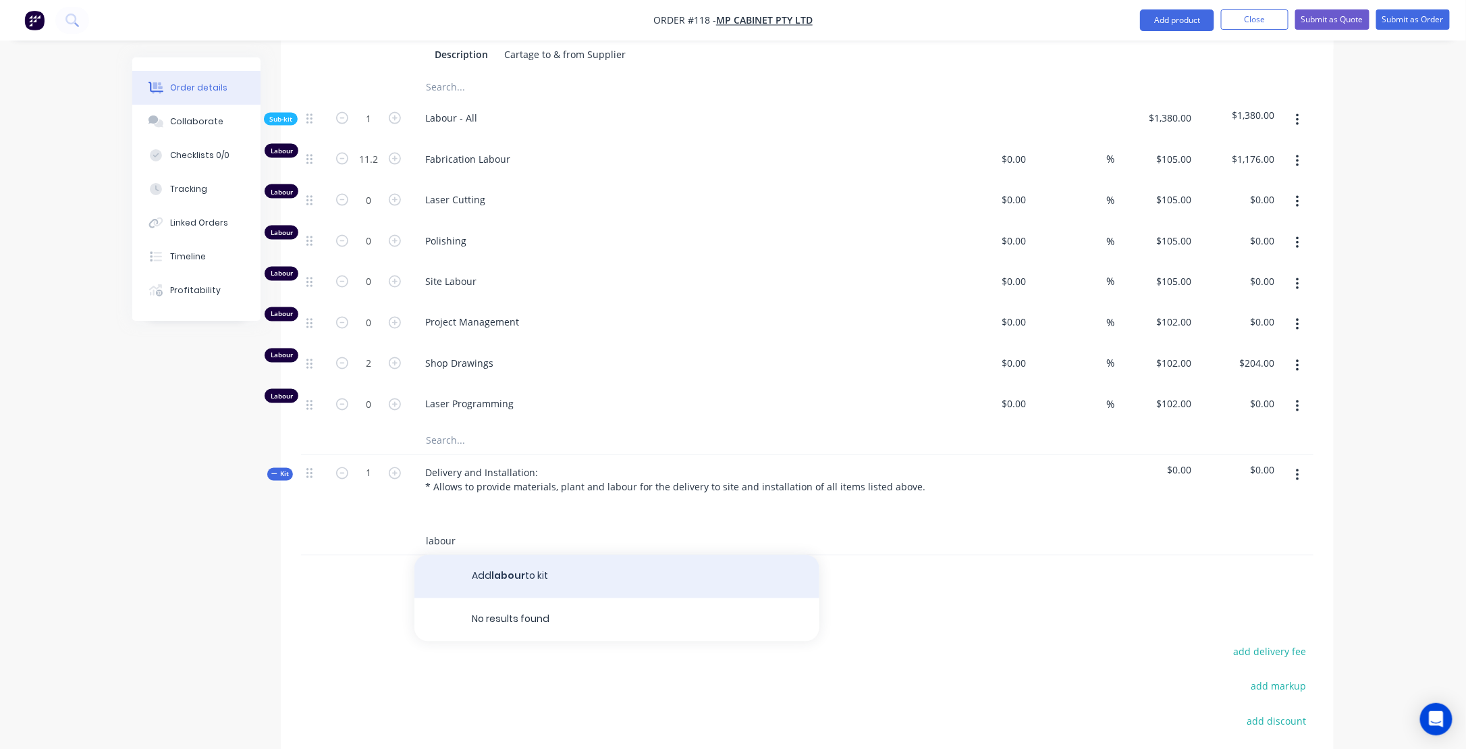
type input "labour"
click at [493, 564] on button "Add labour to kit" at bounding box center [616, 576] width 405 height 43
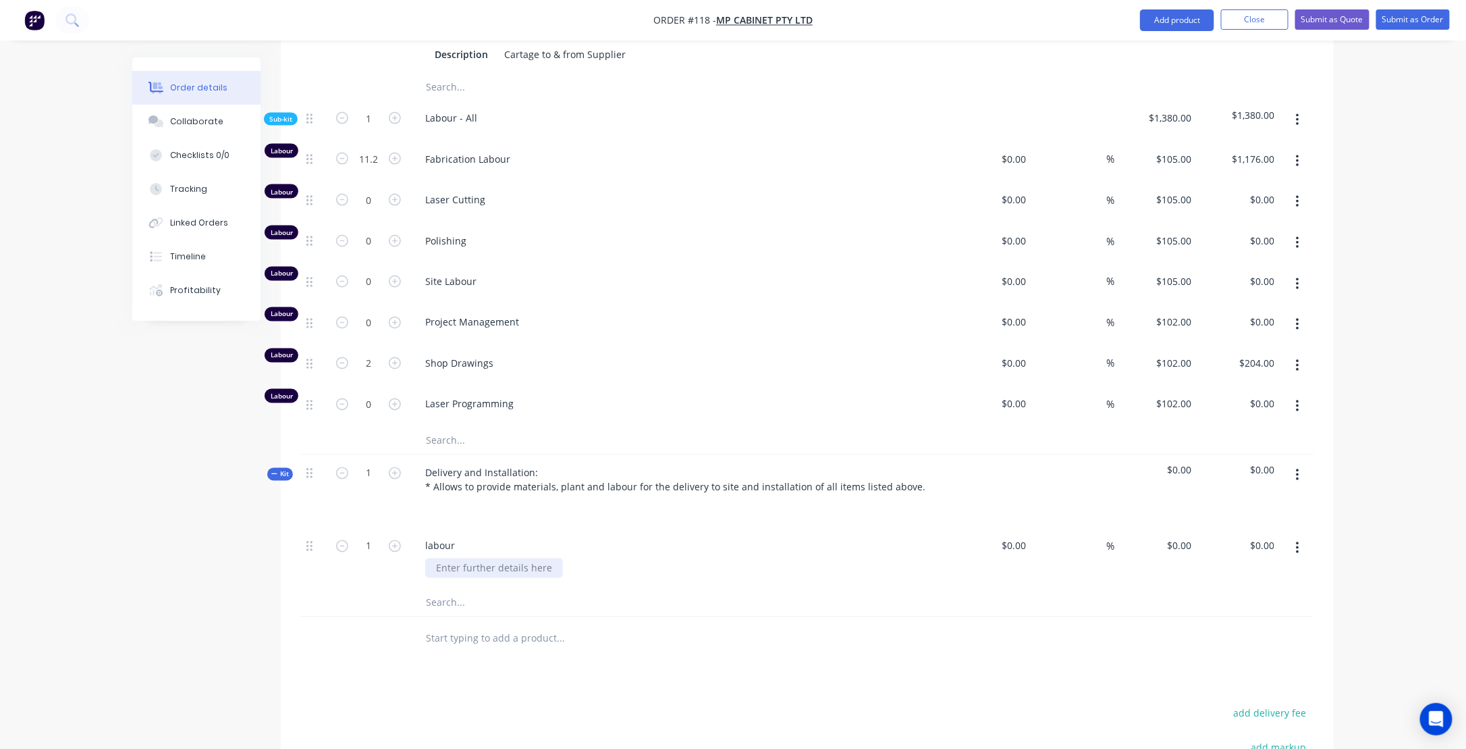
click at [475, 558] on div at bounding box center [494, 568] width 138 height 20
click at [1023, 536] on input at bounding box center [1016, 546] width 31 height 20
type input "$87.50"
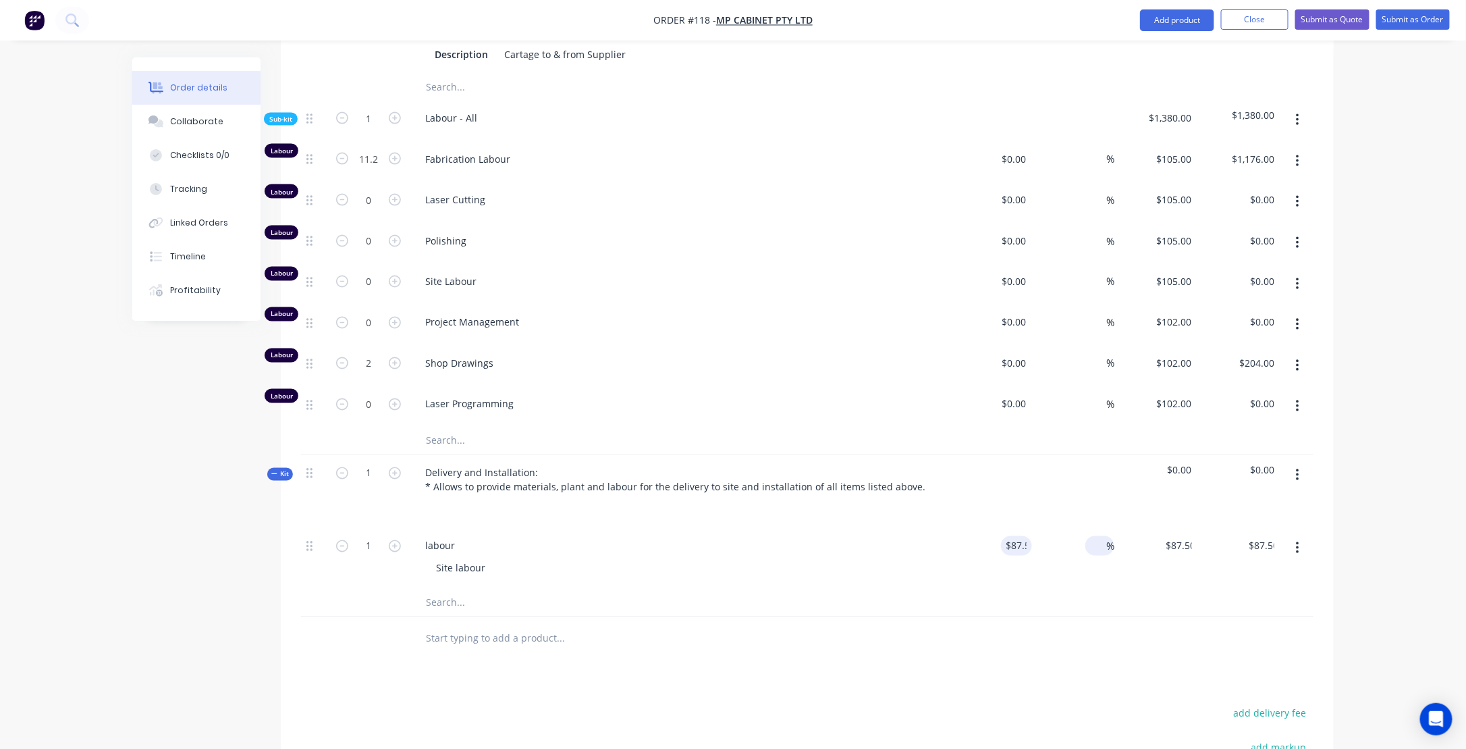
click at [1098, 536] on input at bounding box center [1099, 546] width 16 height 20
type input "20"
type input "$105.00"
click at [1108, 589] on div at bounding box center [807, 603] width 1013 height 28
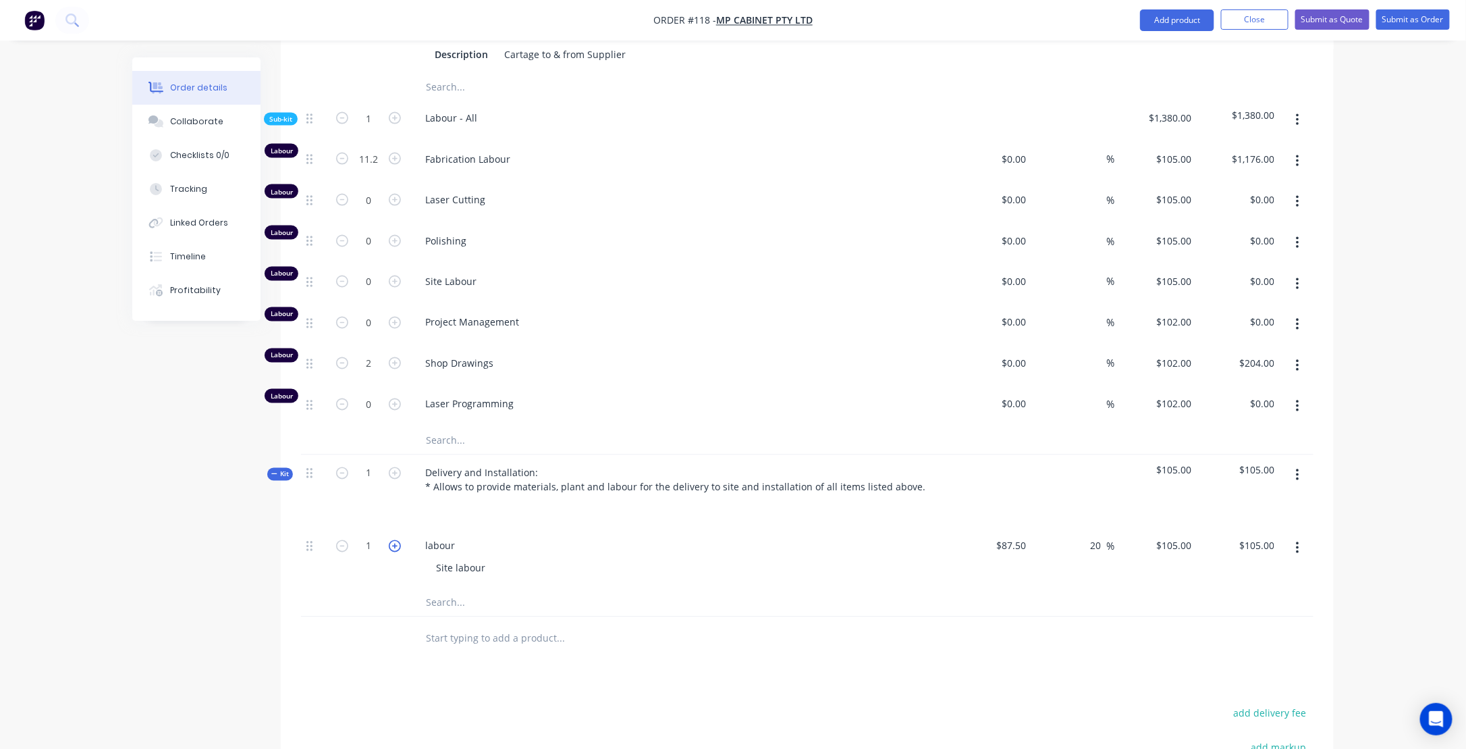
click at [397, 540] on icon "button" at bounding box center [395, 546] width 12 height 12
type input "2"
type input "$210.00"
type input "14"
type input "$1,470.00"
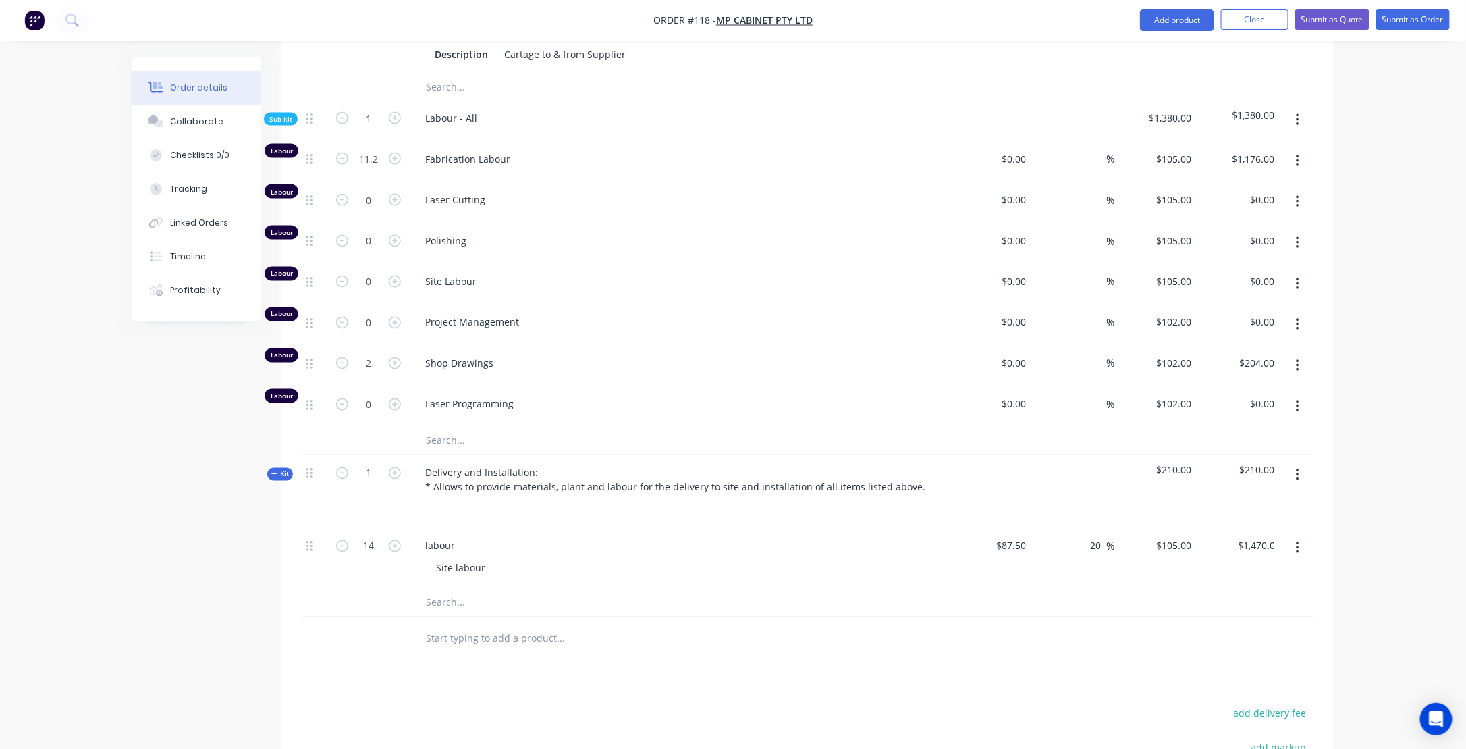
click at [693, 589] on input "text" at bounding box center [560, 602] width 270 height 27
click at [349, 571] on div "14" at bounding box center [368, 558] width 81 height 61
click at [553, 590] on input "text" at bounding box center [560, 602] width 270 height 27
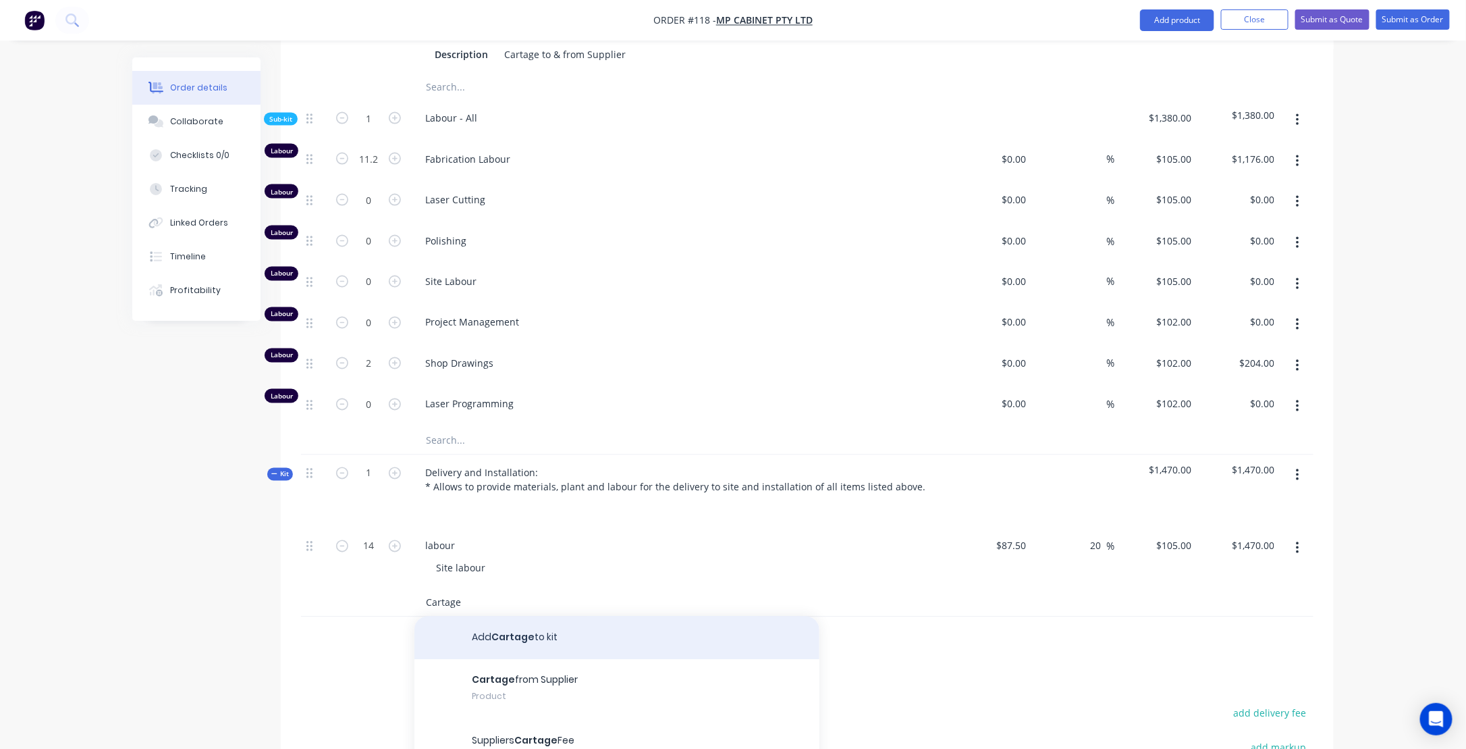
type input "Cartage"
click at [520, 624] on button "Add Cartage to kit" at bounding box center [616, 637] width 405 height 43
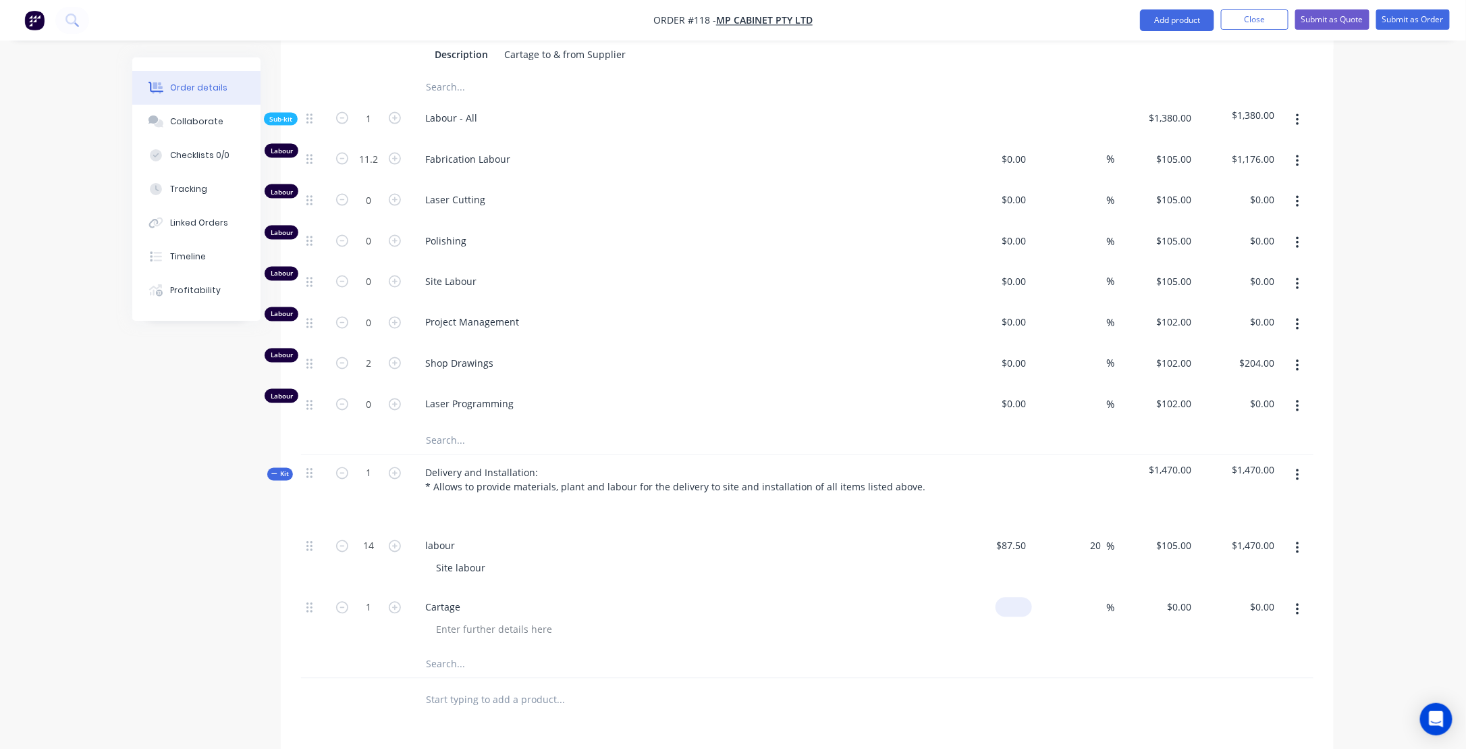
click at [1021, 601] on input at bounding box center [1016, 607] width 31 height 20
type input "$80.00"
click at [1094, 597] on input at bounding box center [1099, 607] width 16 height 20
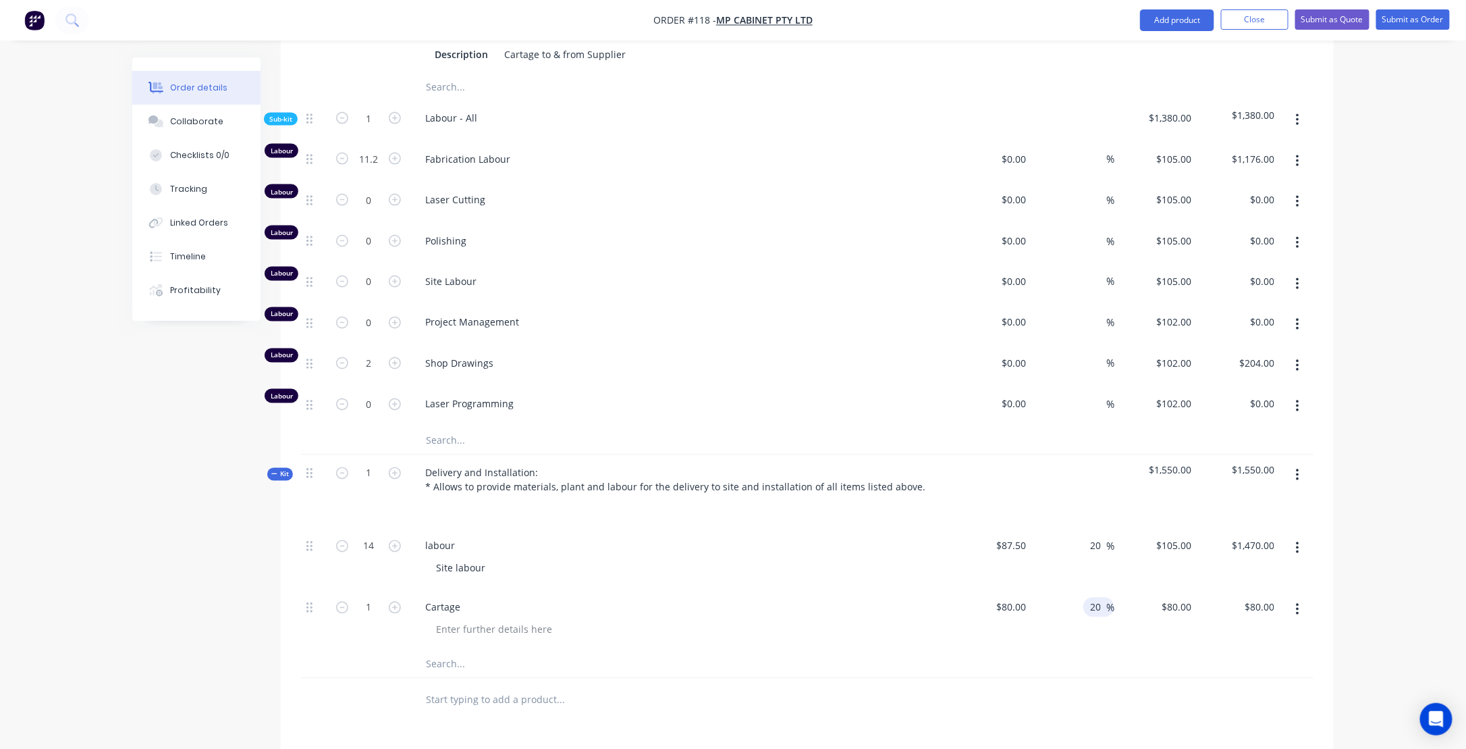
type input "20"
type input "$96.00"
click at [928, 657] on div at bounding box center [807, 665] width 1013 height 28
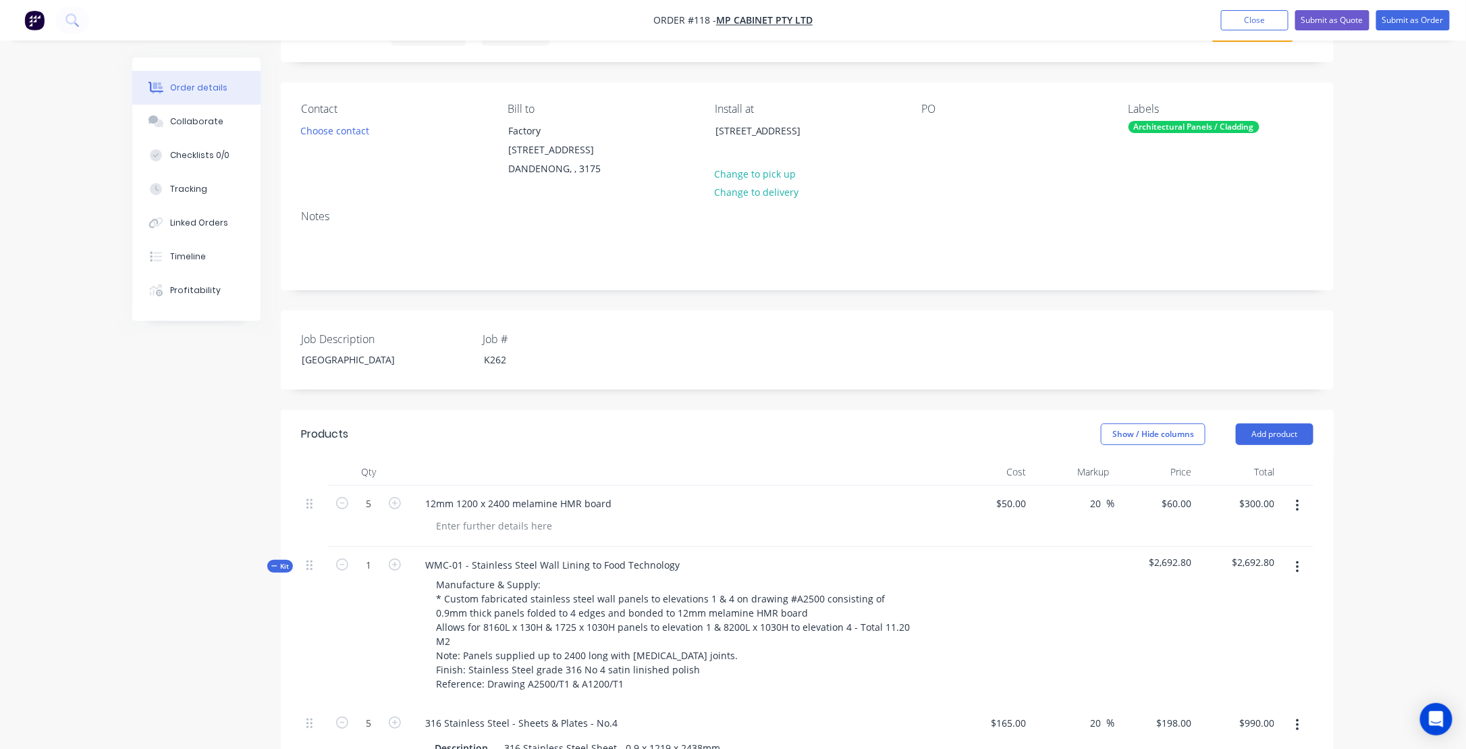
scroll to position [0, 0]
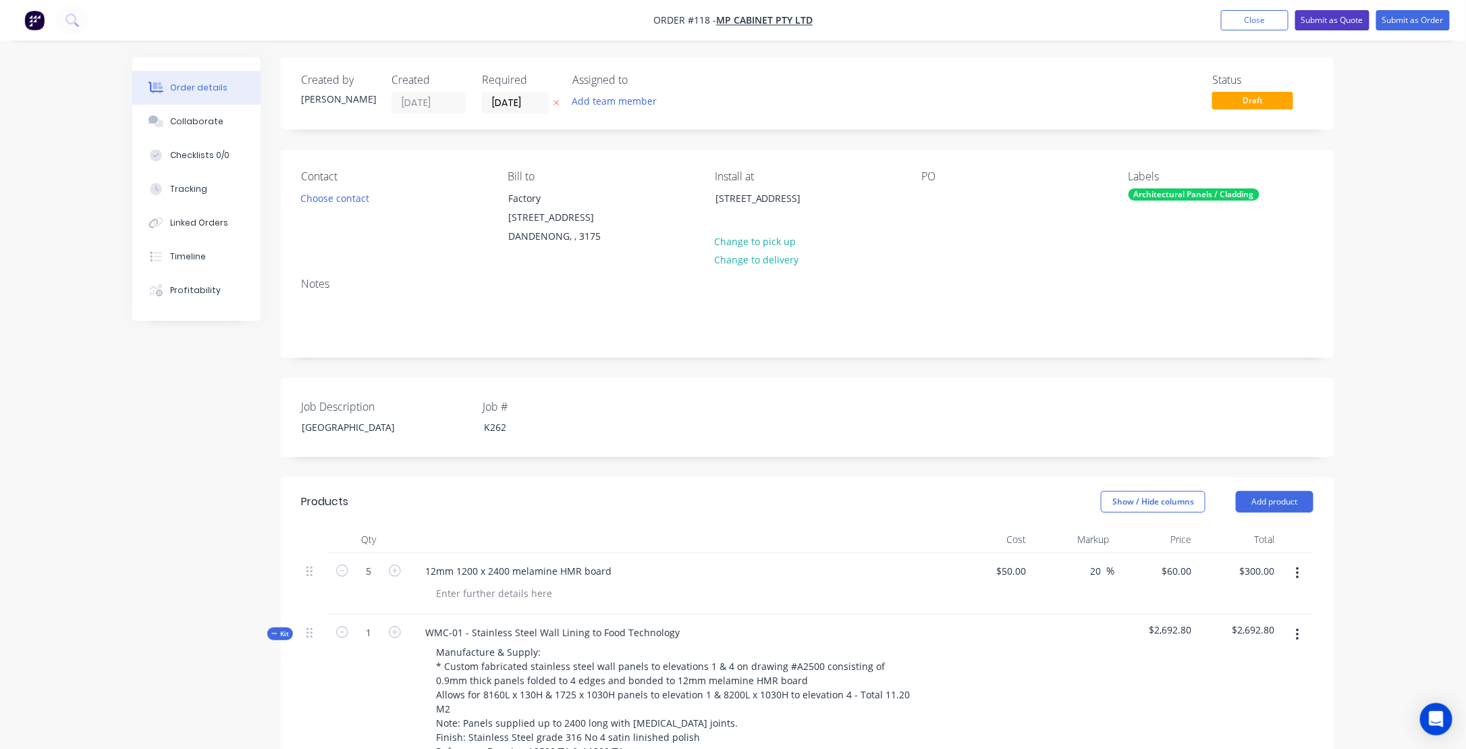
click at [1326, 18] on button "Submit as Quote" at bounding box center [1332, 20] width 74 height 20
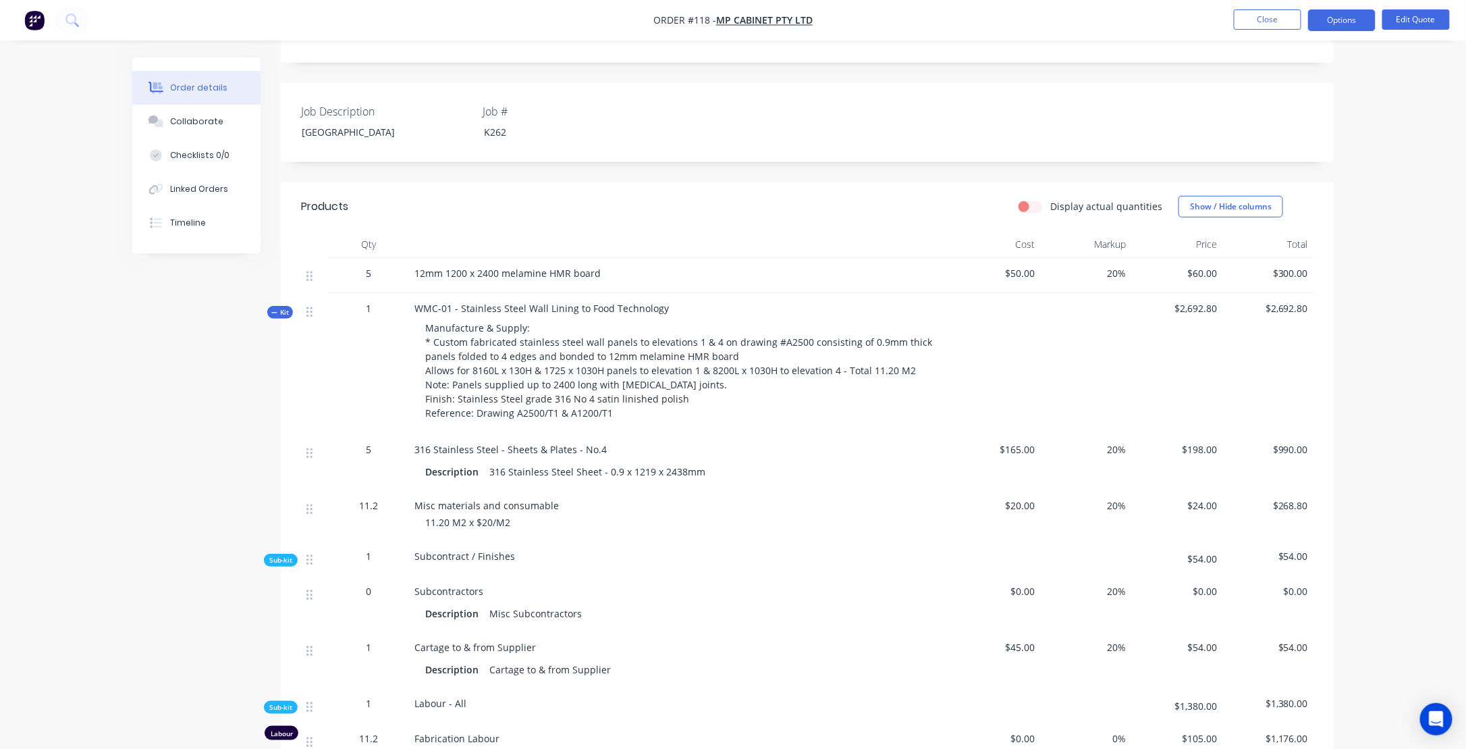
scroll to position [203, 0]
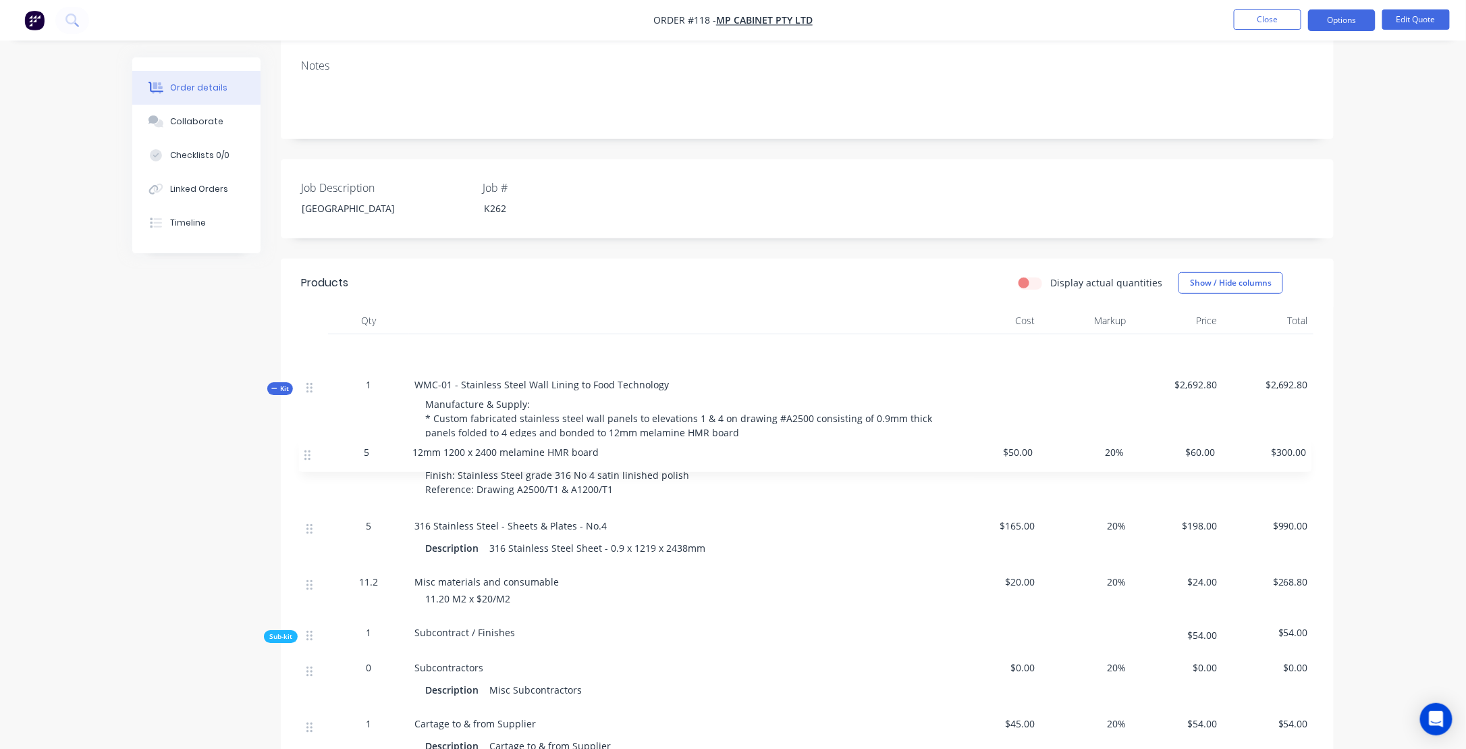
drag, startPoint x: 309, startPoint y: 356, endPoint x: 305, endPoint y: 462, distance: 106.1
click at [306, 462] on div "5 12mm 1200 x 2400 melamine HMR board $50.00 20% $60.00 $300.00 Kit 1 WMC-01 - …" at bounding box center [807, 761] width 1013 height 854
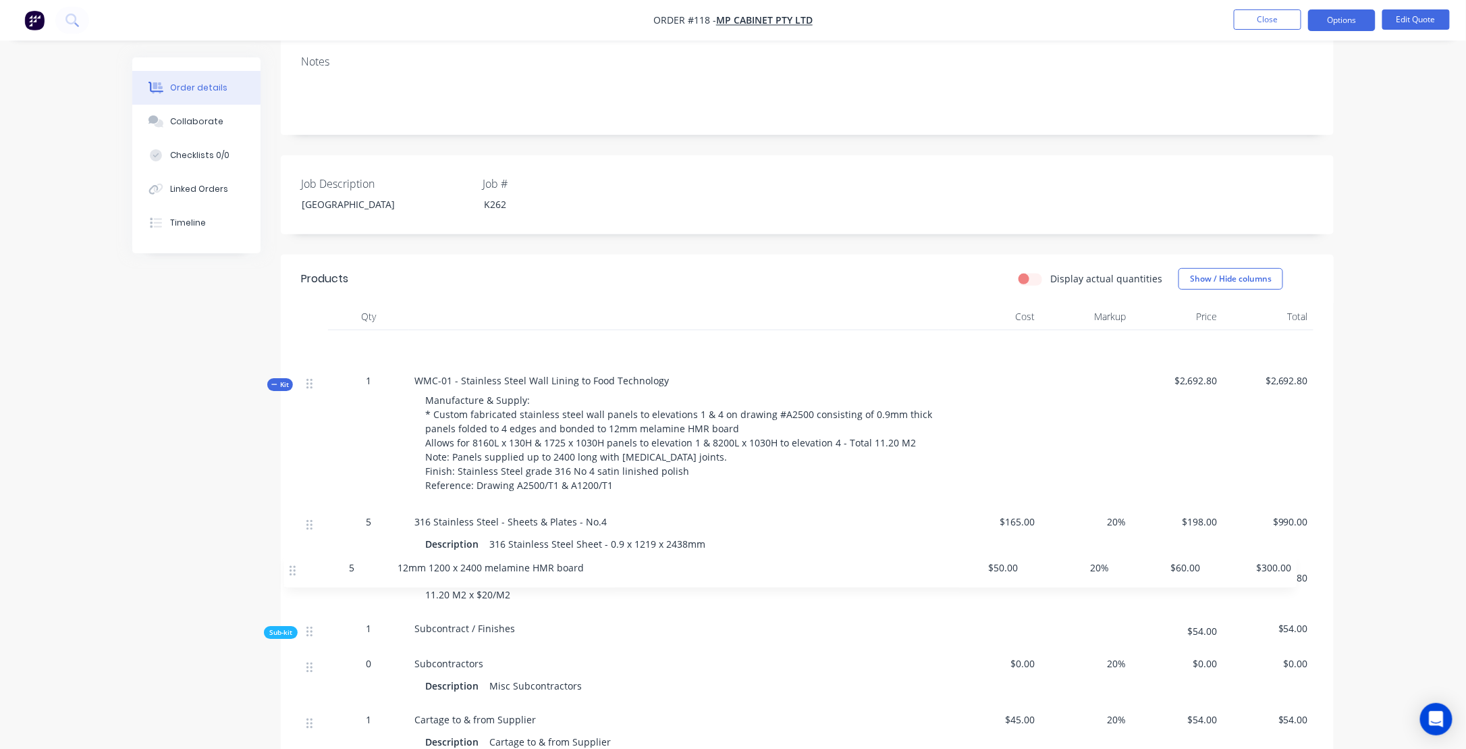
drag, startPoint x: 312, startPoint y: 356, endPoint x: 292, endPoint y: 579, distance: 224.4
click at [292, 579] on div "Qty Cost Markup Price Total 5 12mm 1200 x 2400 melamine HMR board $50.00 20% $6…" at bounding box center [807, 743] width 1053 height 881
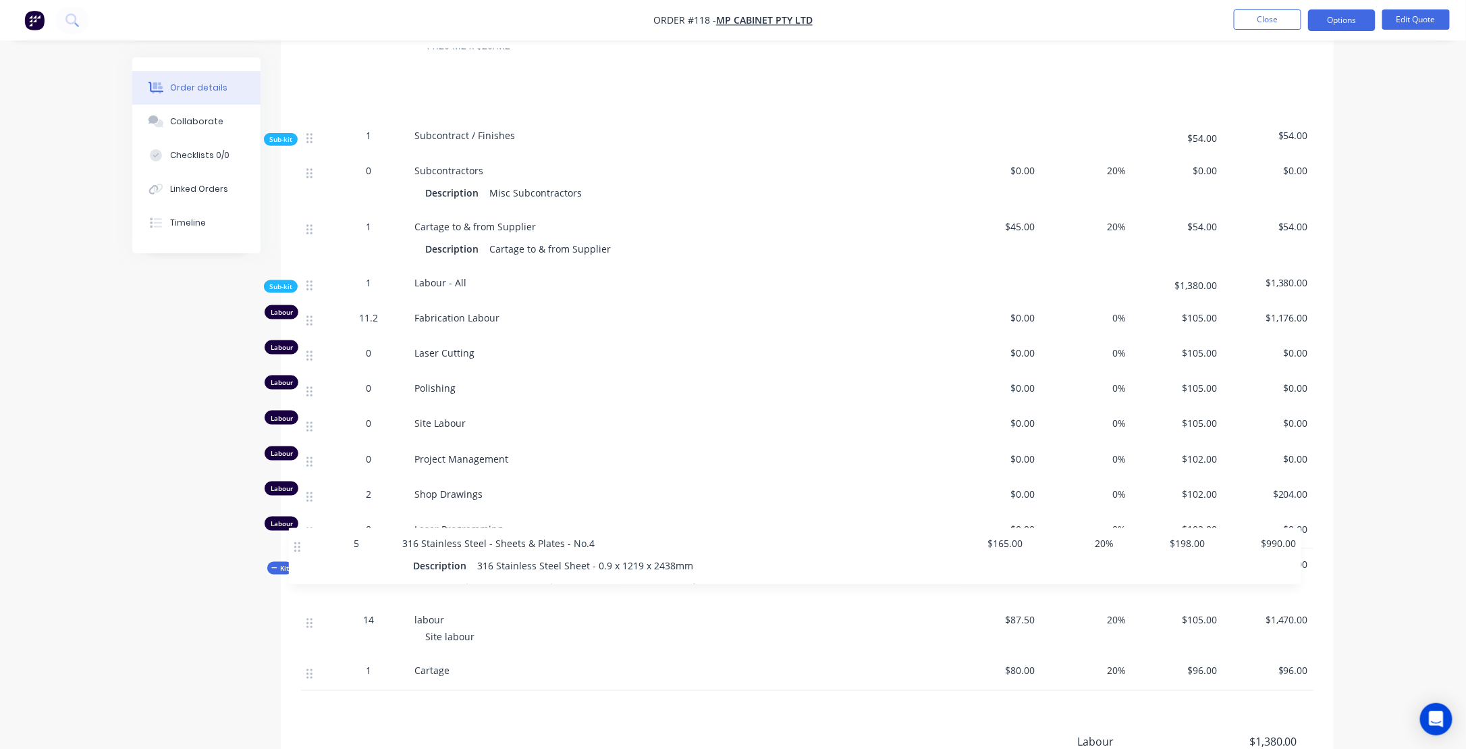
scroll to position [702, 0]
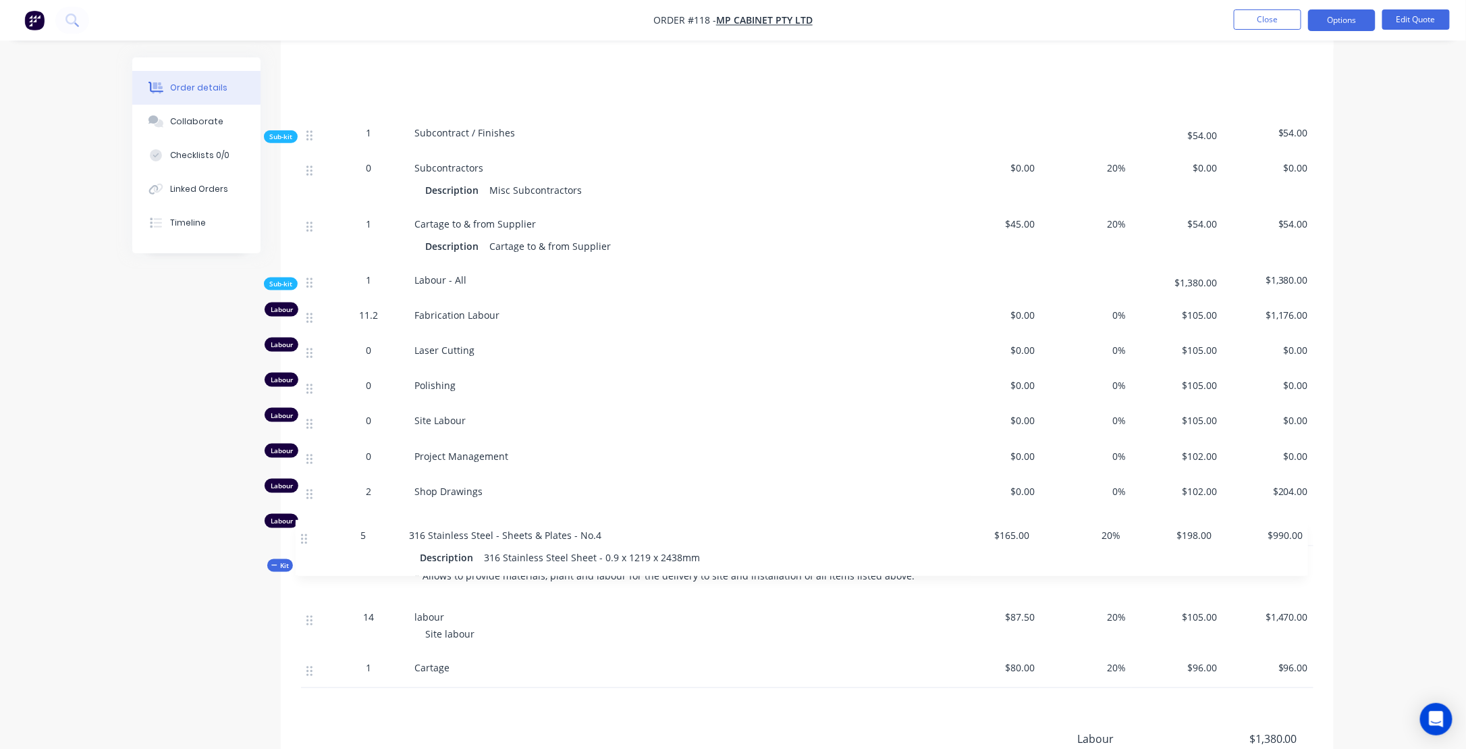
drag, startPoint x: 307, startPoint y: 117, endPoint x: 302, endPoint y: 541, distance: 424.0
click at [302, 541] on div "5 316 Stainless Steel - Sheets & Plates - No.4 Description 316 Stainless Steel …" at bounding box center [807, 278] width 1013 height 535
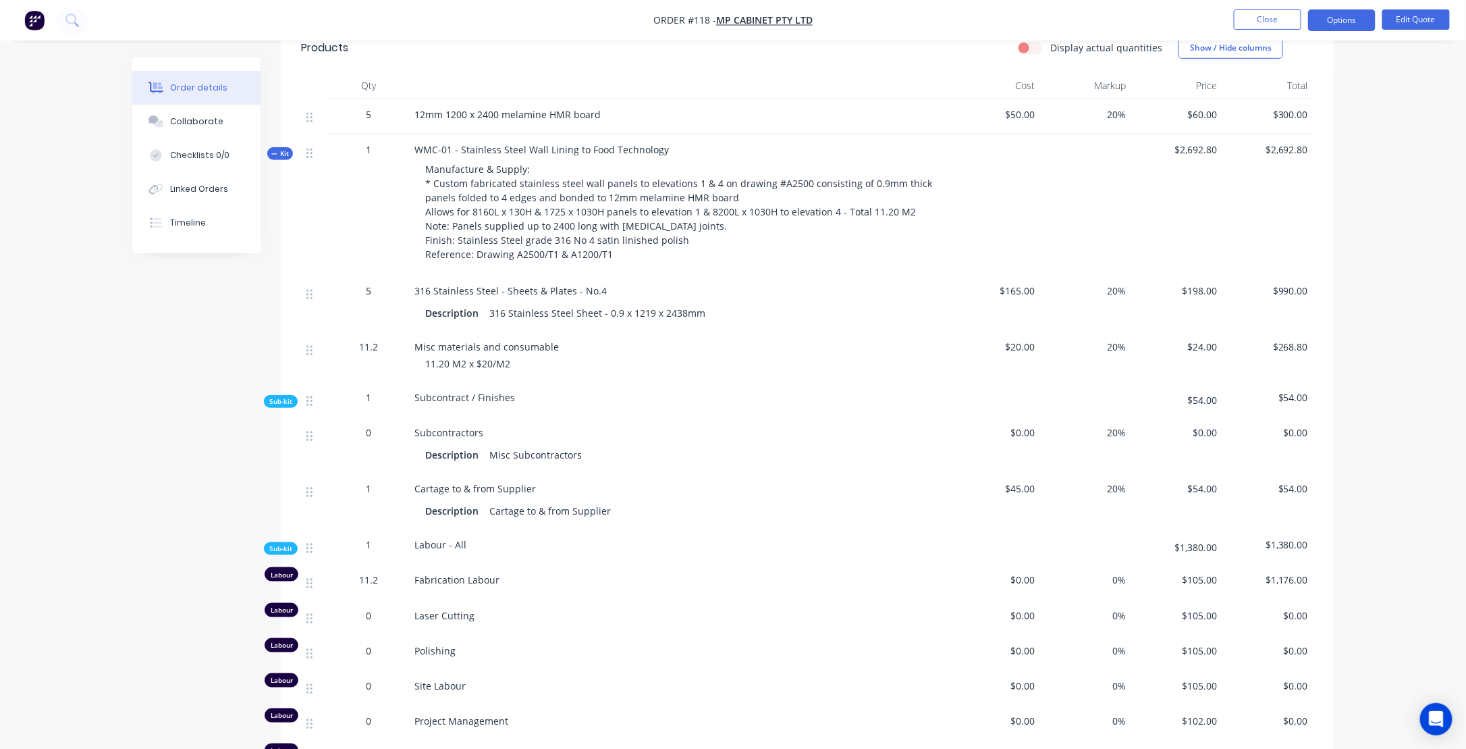
scroll to position [432, 0]
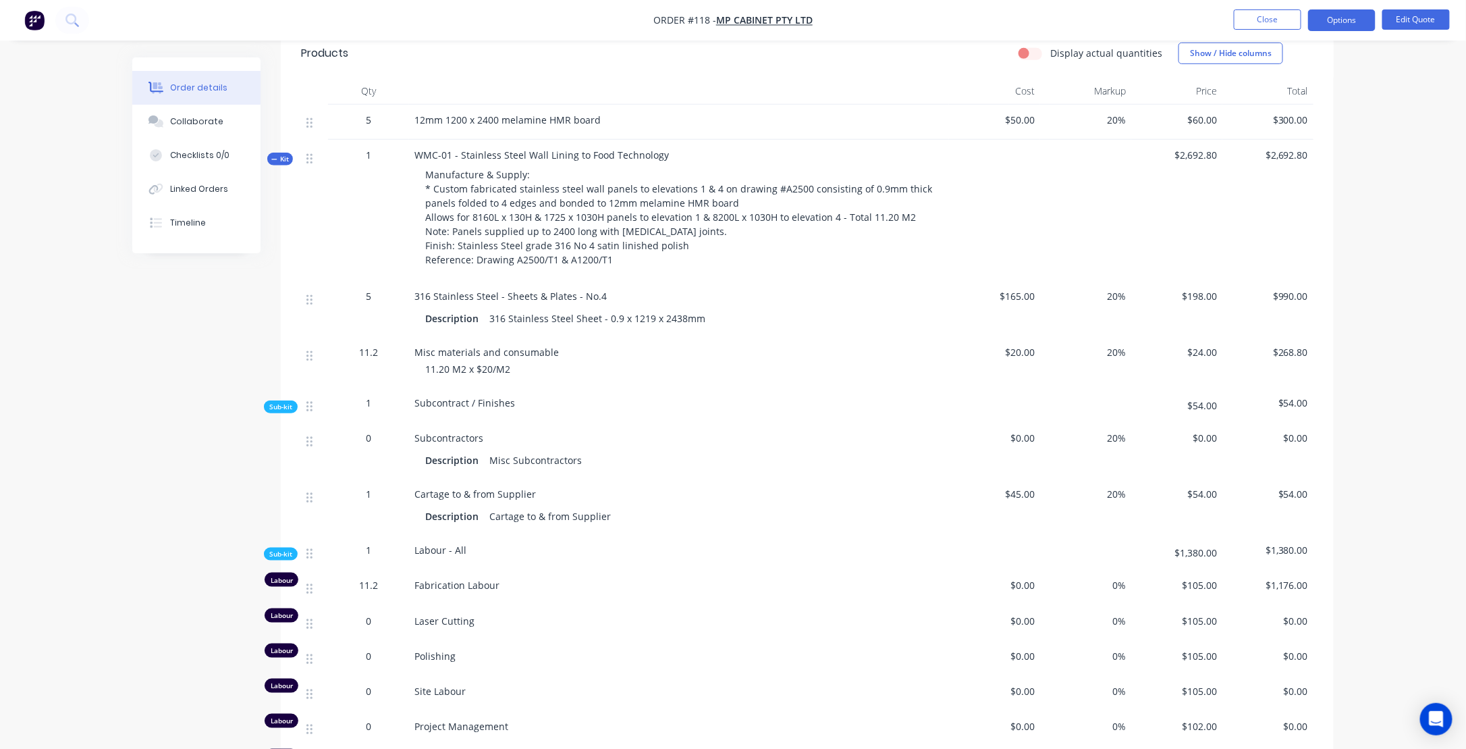
click at [1370, 246] on div "Order details Collaborate Checklists 0/0 Linked Orders Timeline Order details C…" at bounding box center [733, 383] width 1466 height 1631
click at [1352, 18] on button "Options" at bounding box center [1342, 20] width 68 height 22
click at [1422, 80] on div "Order details Collaborate Checklists 0/0 Linked Orders Timeline Order details C…" at bounding box center [733, 383] width 1466 height 1631
click at [1415, 18] on button "Edit Quote" at bounding box center [1416, 19] width 68 height 20
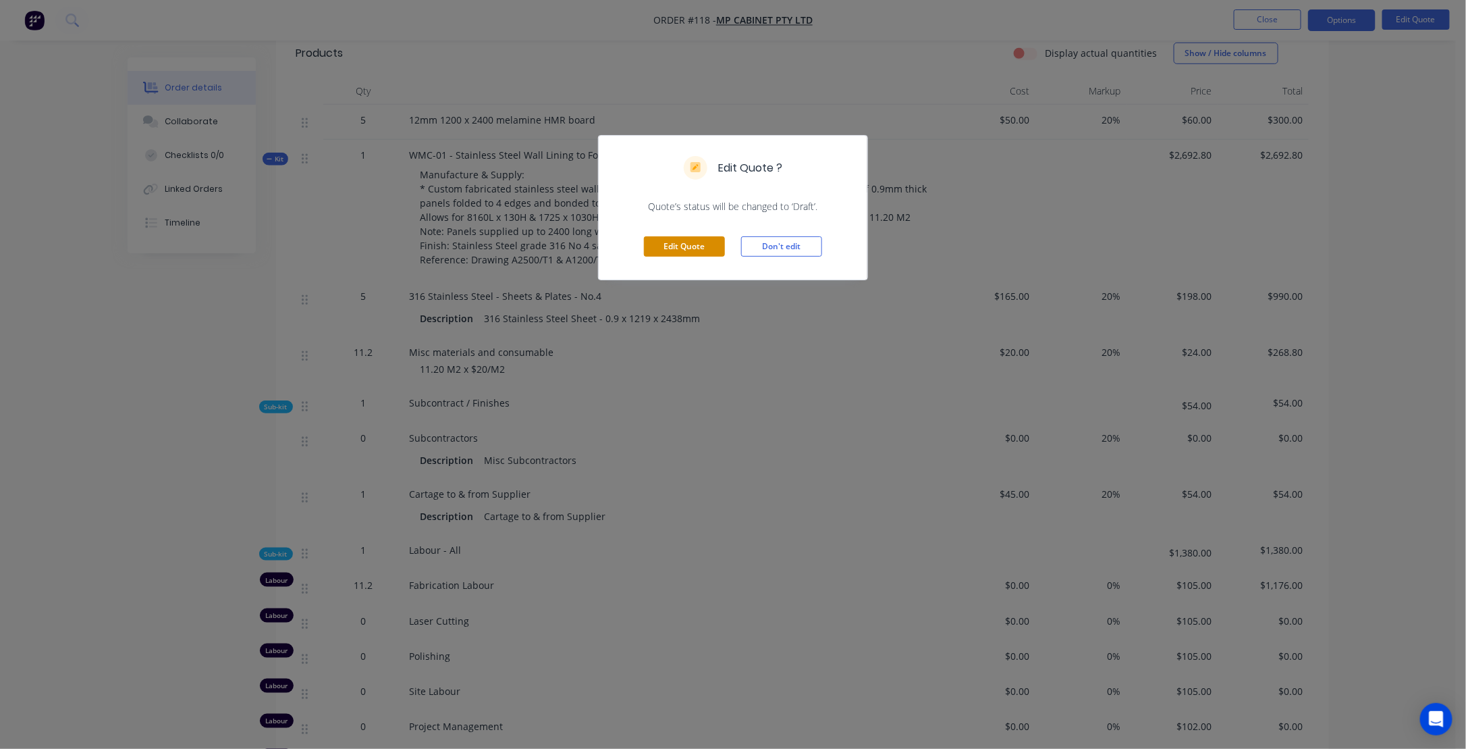
click at [708, 248] on button "Edit Quote" at bounding box center [684, 246] width 81 height 20
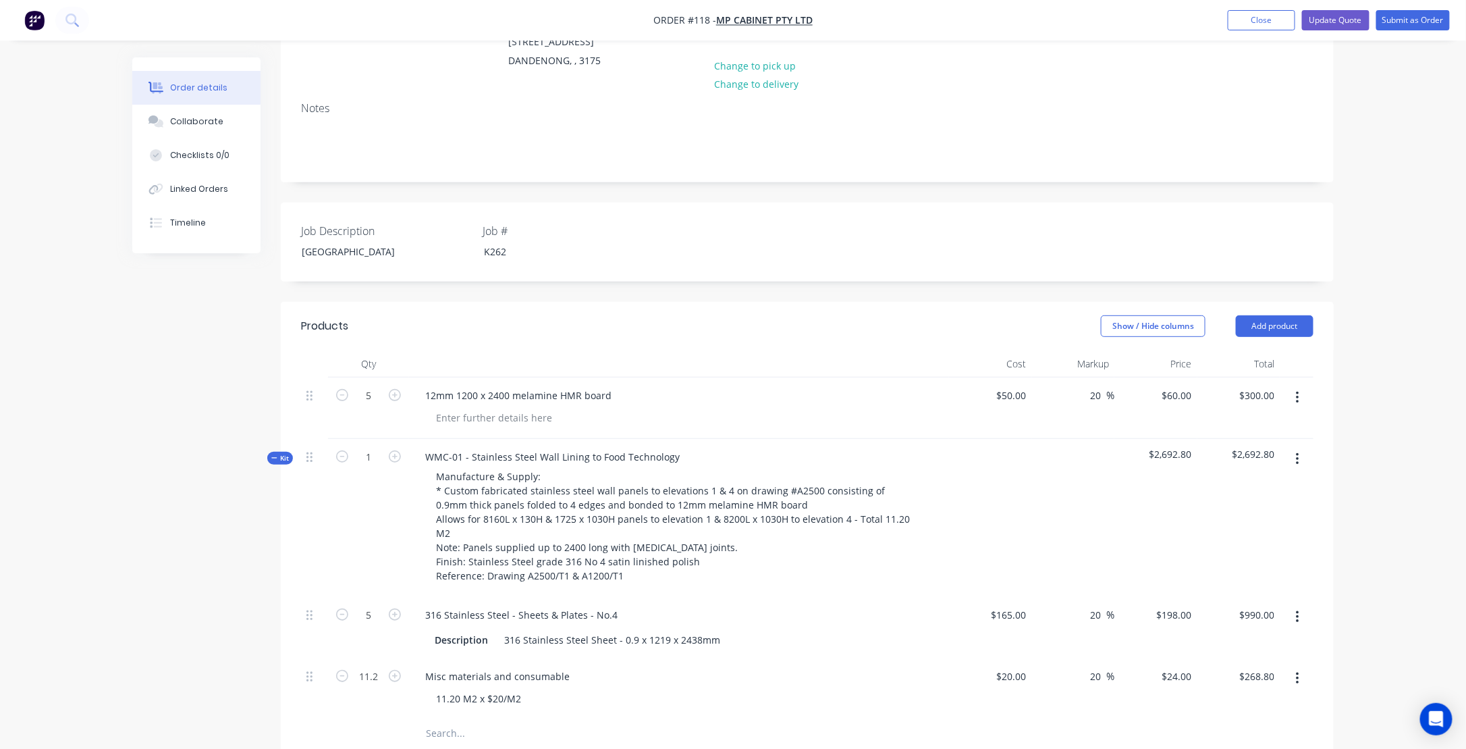
scroll to position [270, 0]
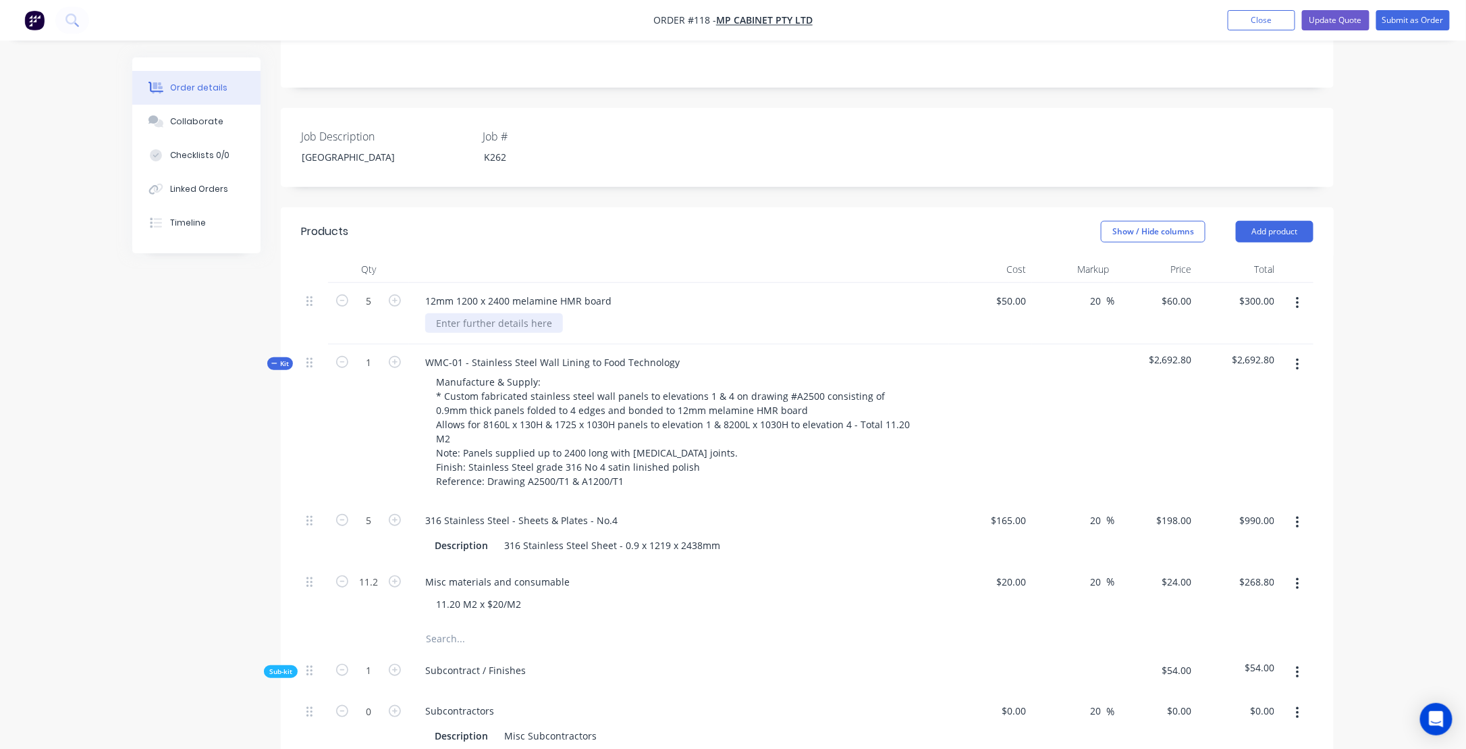
drag, startPoint x: 450, startPoint y: 309, endPoint x: 482, endPoint y: 311, distance: 32.4
click at [482, 311] on div "12mm 1200 x 2400 melamine HMR board" at bounding box center [679, 313] width 540 height 61
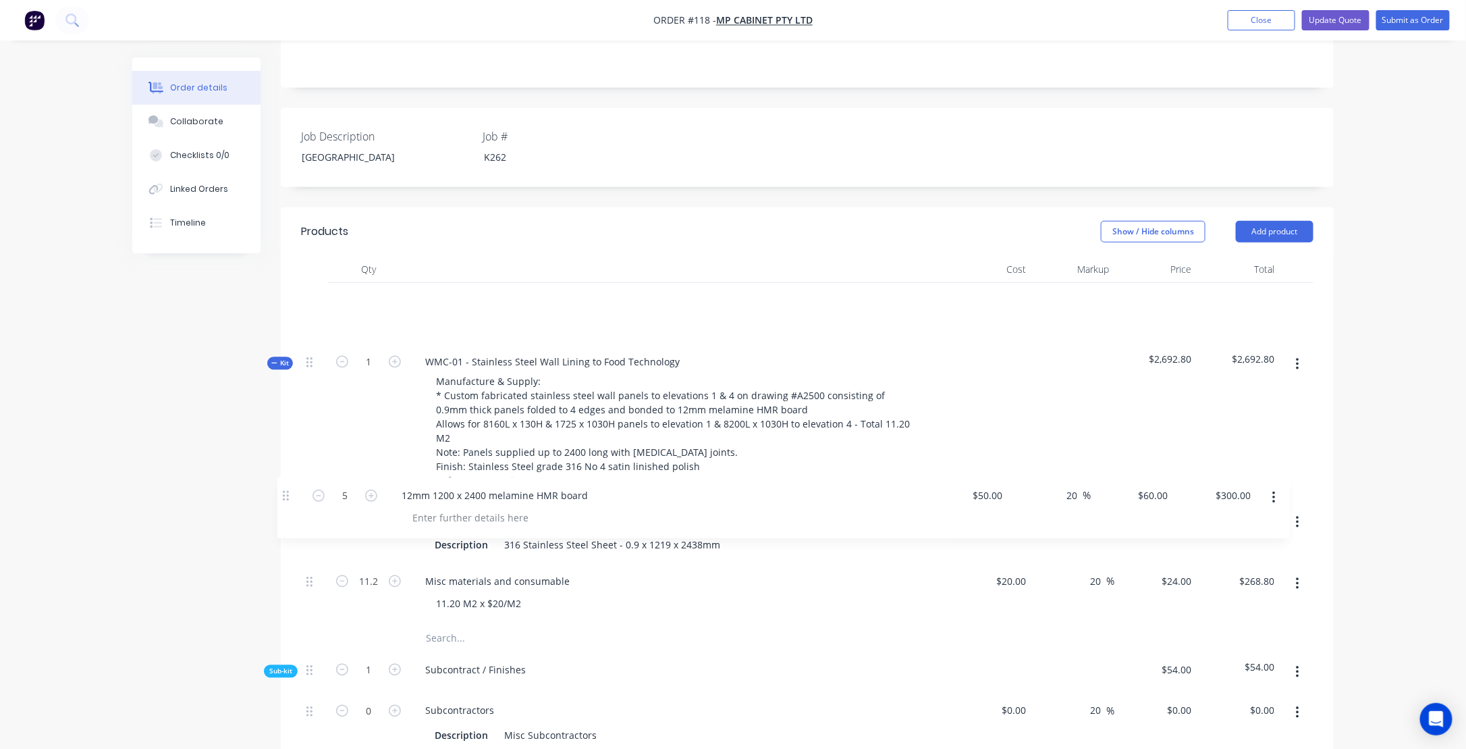
drag, startPoint x: 309, startPoint y: 299, endPoint x: 287, endPoint y: 502, distance: 204.4
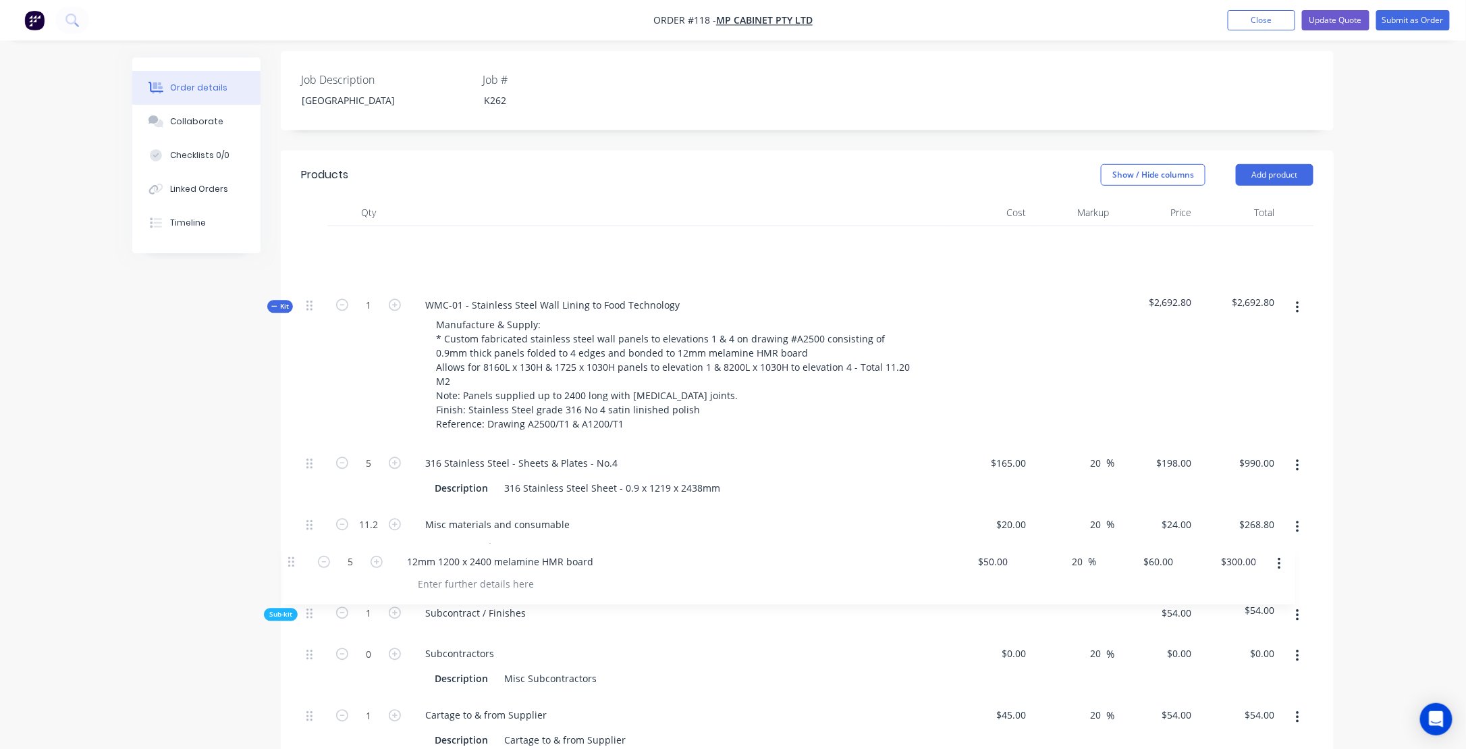
drag, startPoint x: 308, startPoint y: 302, endPoint x: 290, endPoint y: 571, distance: 269.9
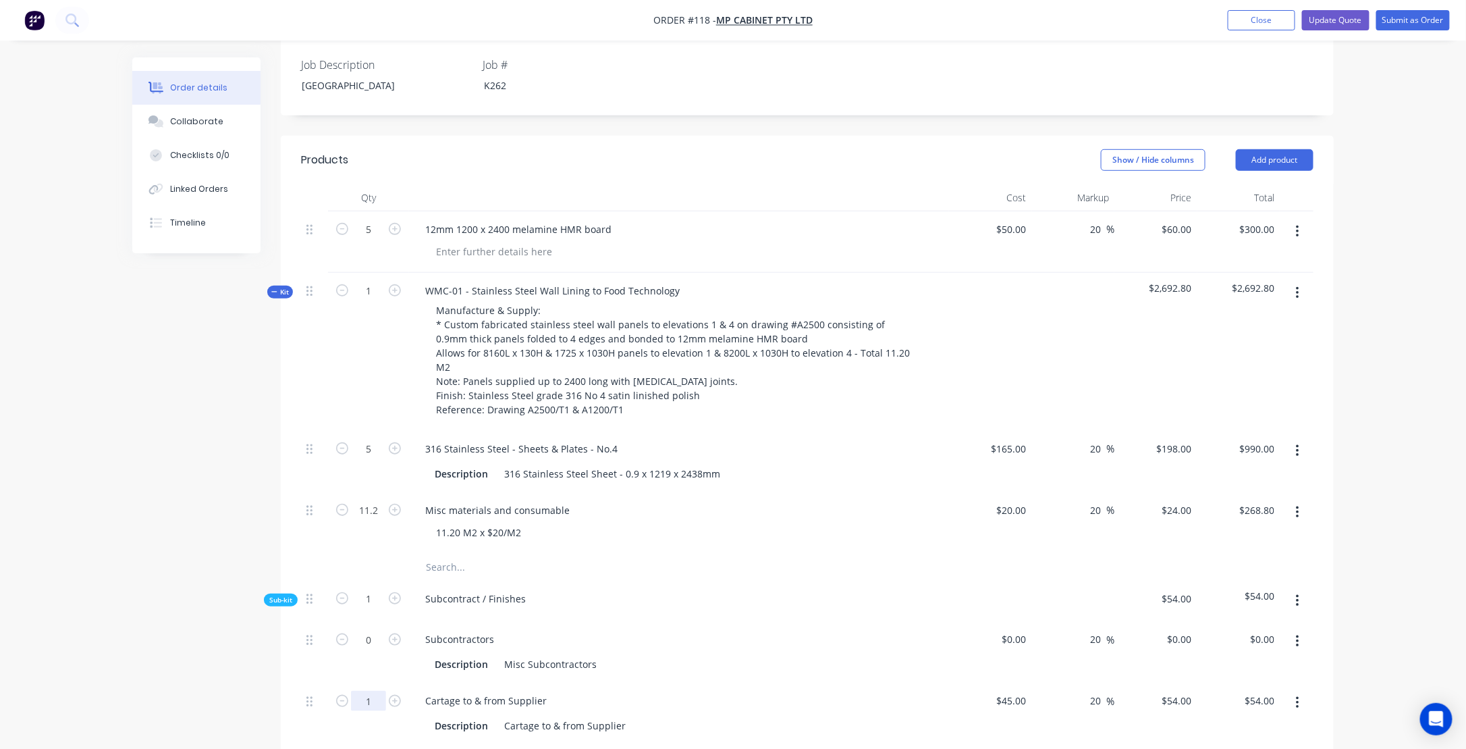
scroll to position [329, 0]
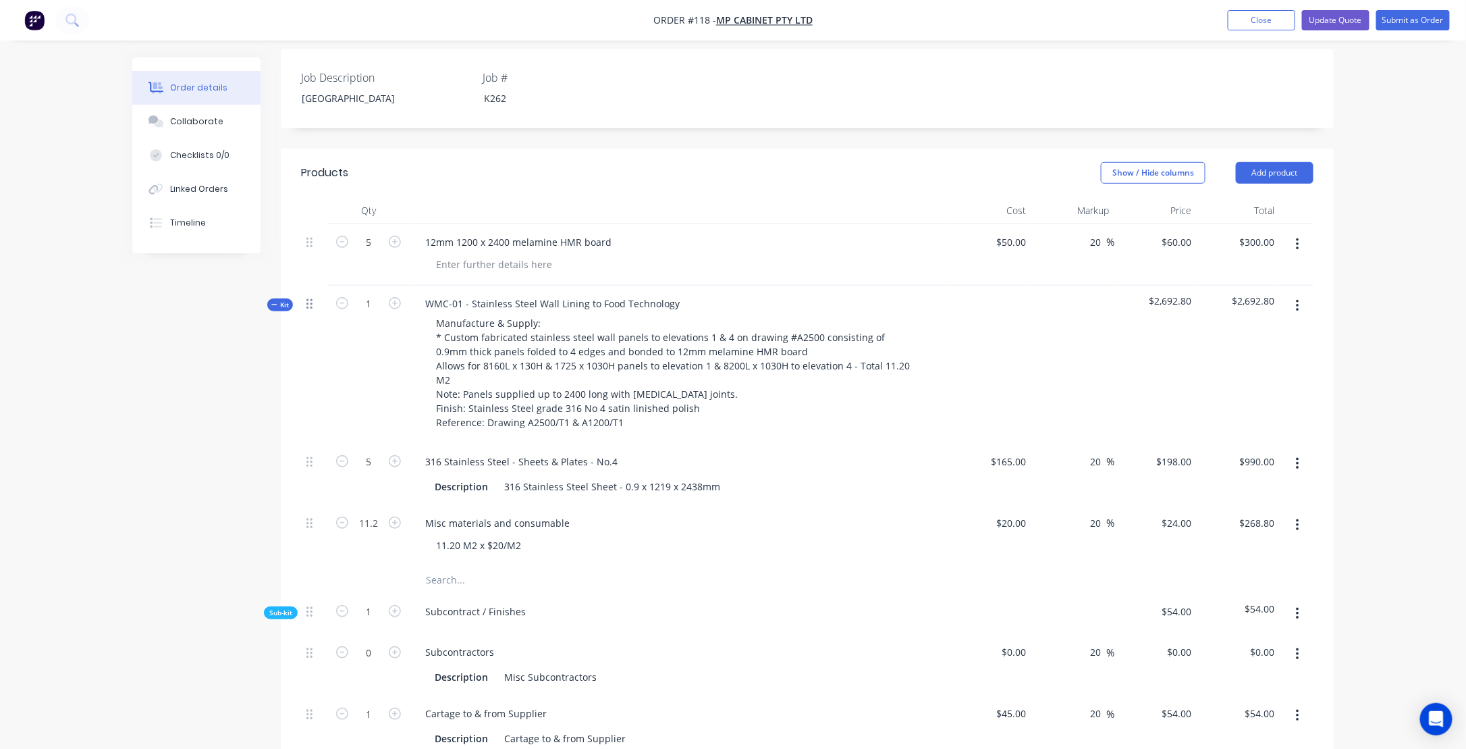
click at [311, 304] on icon at bounding box center [309, 304] width 6 height 12
click at [274, 304] on icon at bounding box center [274, 304] width 6 height 7
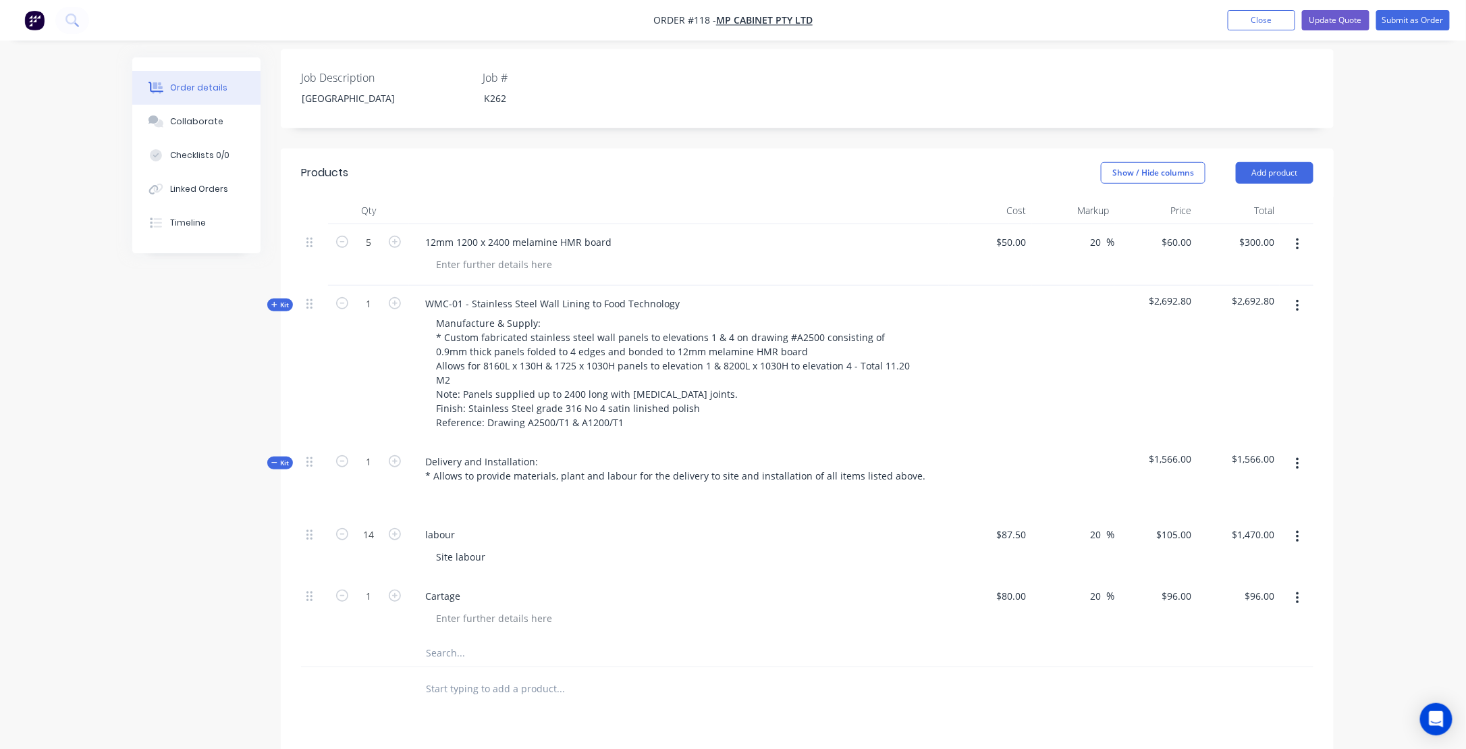
click at [271, 462] on div "Kit" at bounding box center [280, 462] width 26 height 13
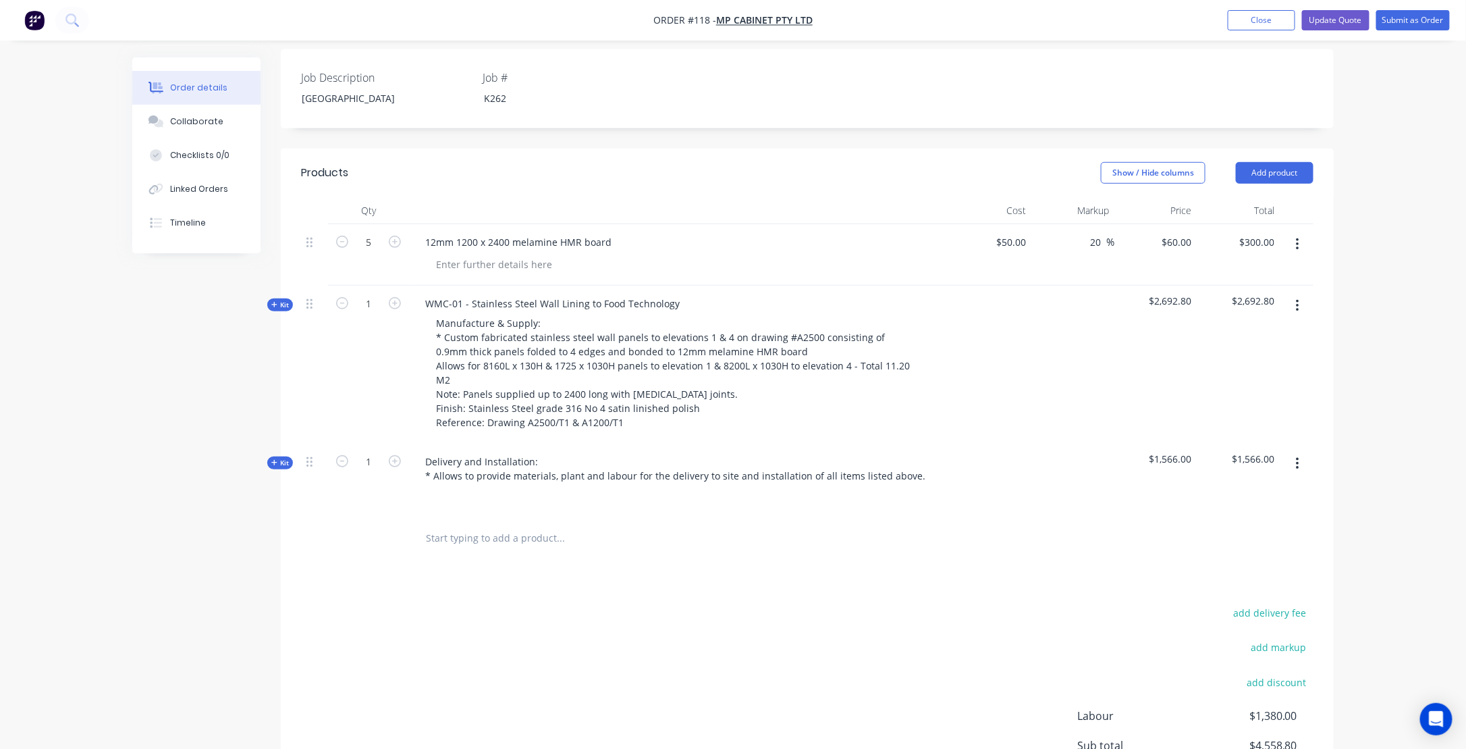
click at [276, 302] on icon at bounding box center [273, 304] width 5 height 5
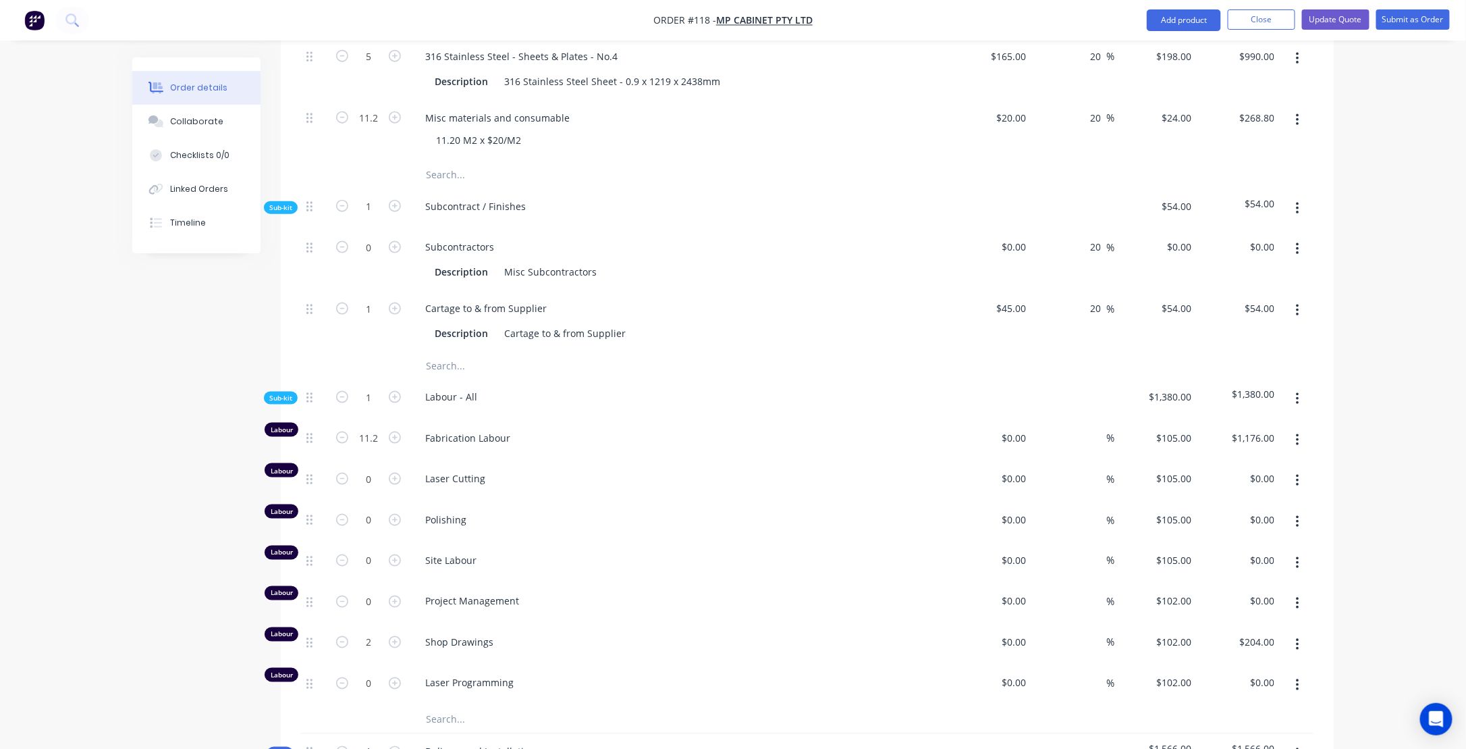
scroll to position [801, 0]
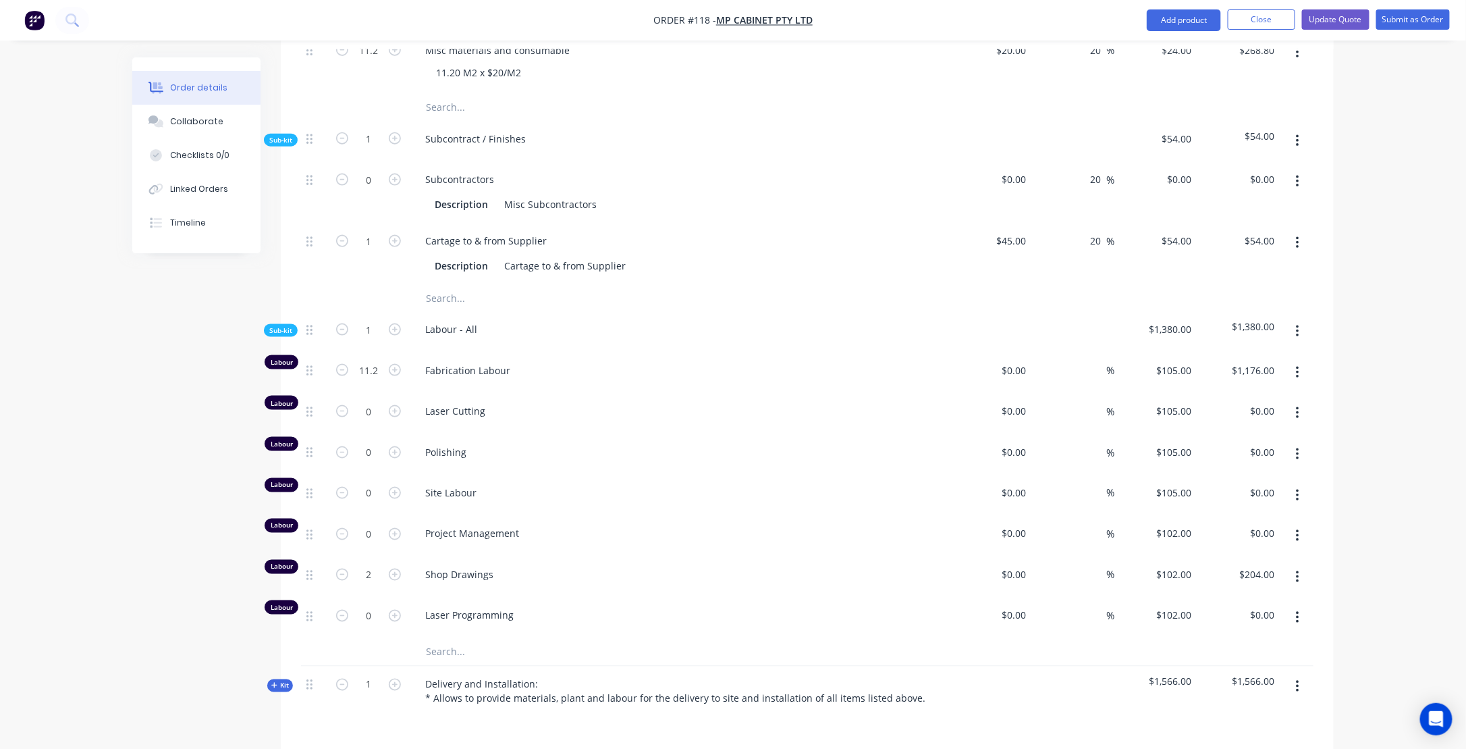
click at [273, 682] on icon at bounding box center [273, 684] width 5 height 5
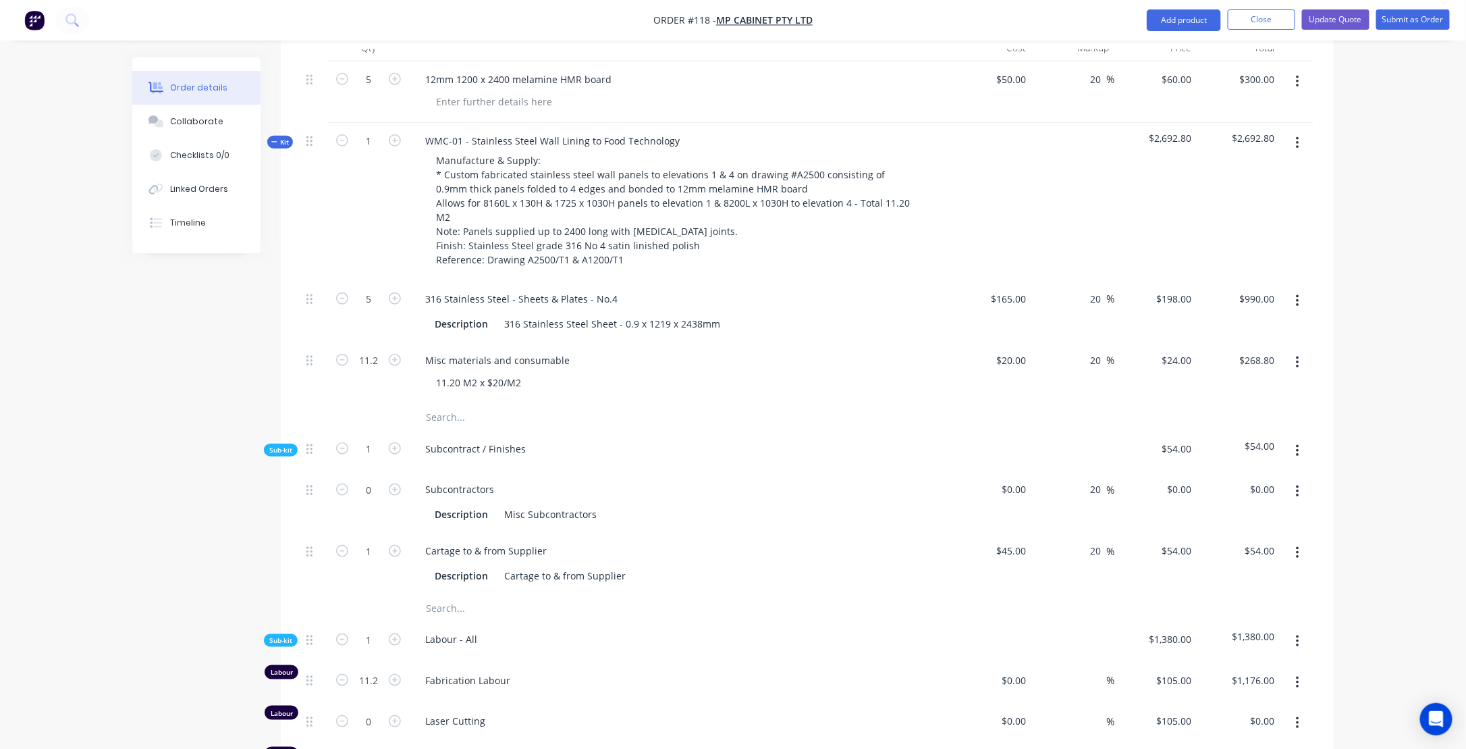
scroll to position [464, 0]
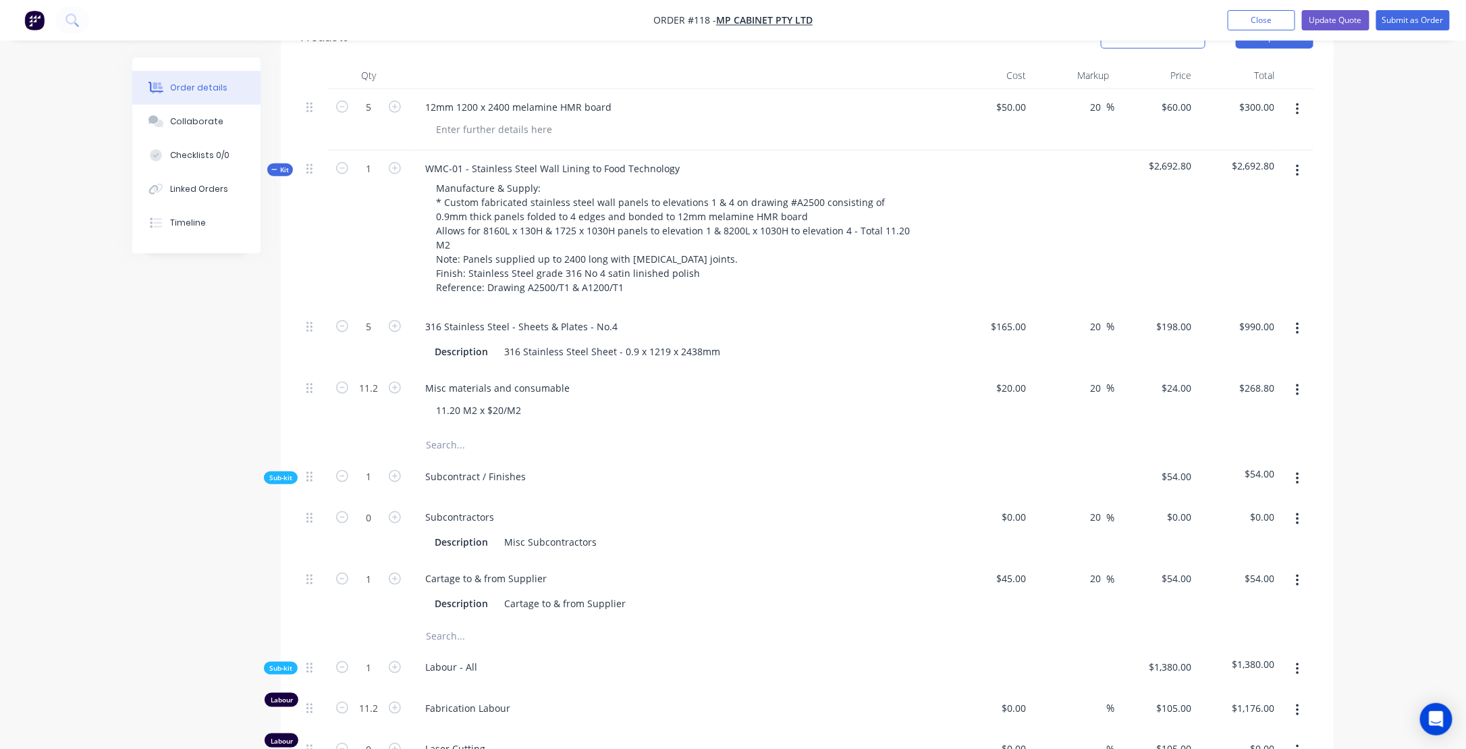
click at [1297, 169] on icon "button" at bounding box center [1297, 171] width 3 height 12
click at [1236, 205] on div "Add product to kit" at bounding box center [1250, 206] width 104 height 20
click at [1216, 286] on div "Basic product" at bounding box center [1250, 287] width 104 height 20
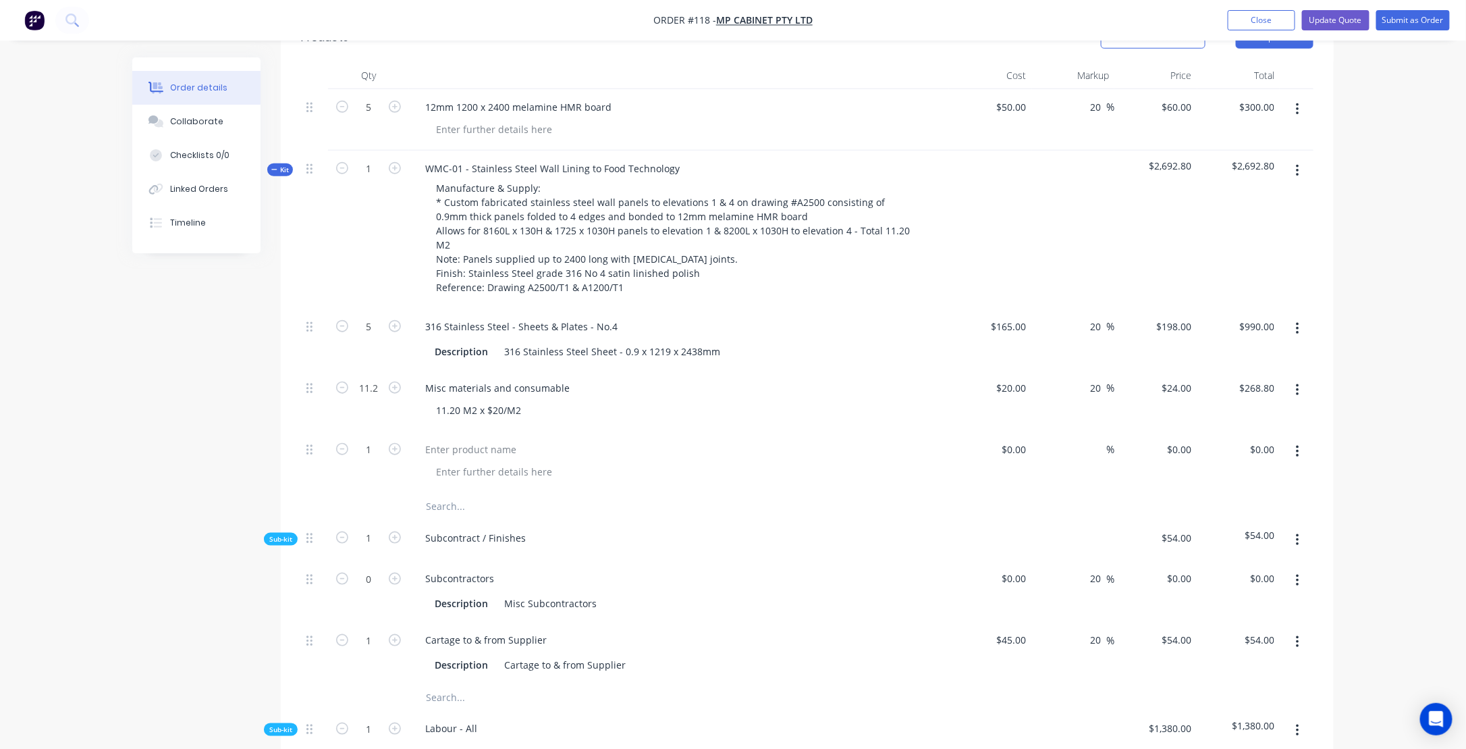
click at [564, 483] on div at bounding box center [679, 461] width 540 height 61
click at [617, 104] on div "12mm 1200 x 2400 melamine HMR board" at bounding box center [518, 107] width 208 height 20
drag, startPoint x: 617, startPoint y: 104, endPoint x: 412, endPoint y: 105, distance: 204.5
click at [412, 105] on div "12mm 1200 x 2400 melamine HMR board" at bounding box center [679, 119] width 540 height 61
copy div "12mm 1200 x 2400 melamine HMR board"
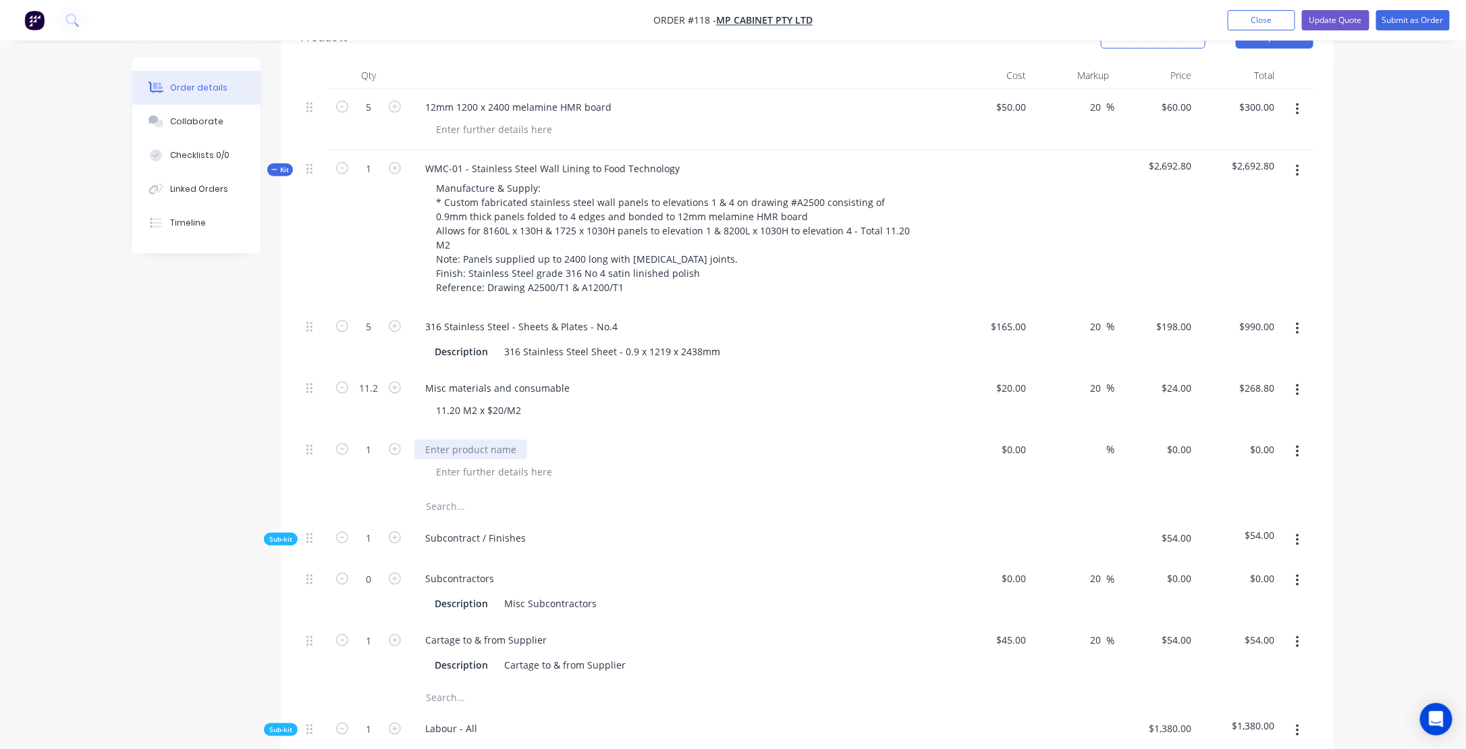
click at [479, 444] on div at bounding box center [470, 449] width 113 height 20
paste div
click at [392, 448] on icon "button" at bounding box center [395, 449] width 12 height 12
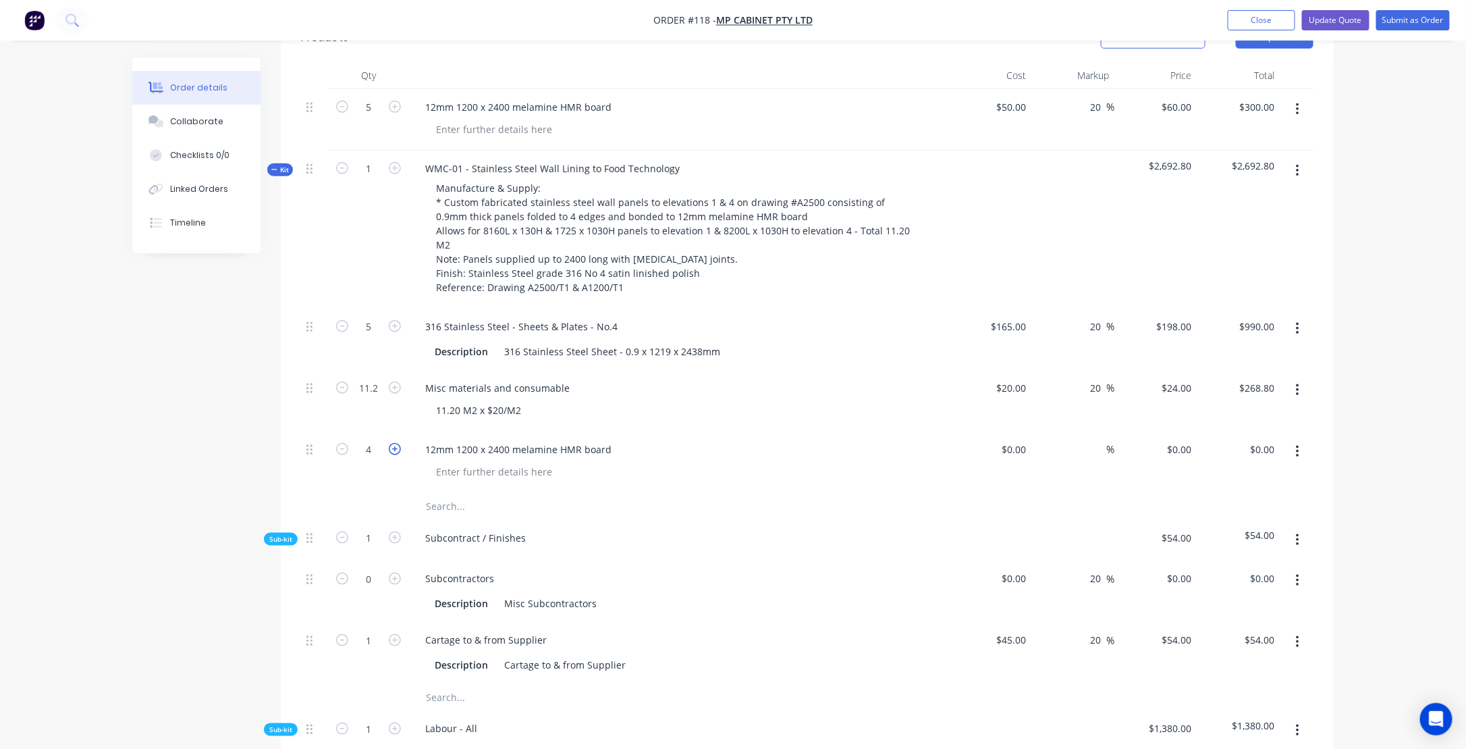
click at [392, 448] on icon "button" at bounding box center [395, 449] width 12 height 12
type input "5"
click at [1011, 450] on div "$0.00" at bounding box center [1014, 449] width 36 height 20
type input "$50.00"
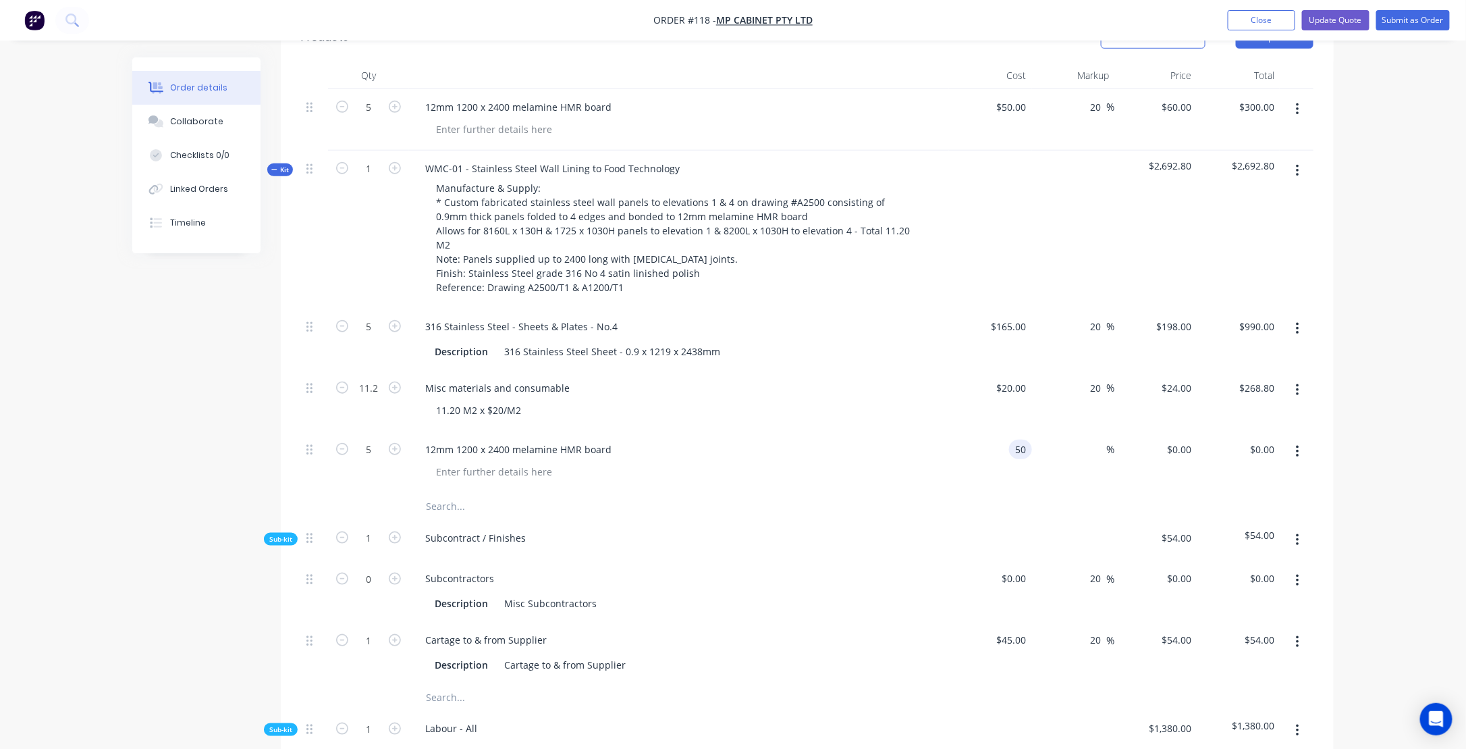
type input "$250.00"
click at [1078, 452] on div "%" at bounding box center [1073, 461] width 83 height 61
click at [803, 471] on div at bounding box center [684, 472] width 518 height 20
click at [1096, 452] on input at bounding box center [1099, 449] width 16 height 20
type input "20"
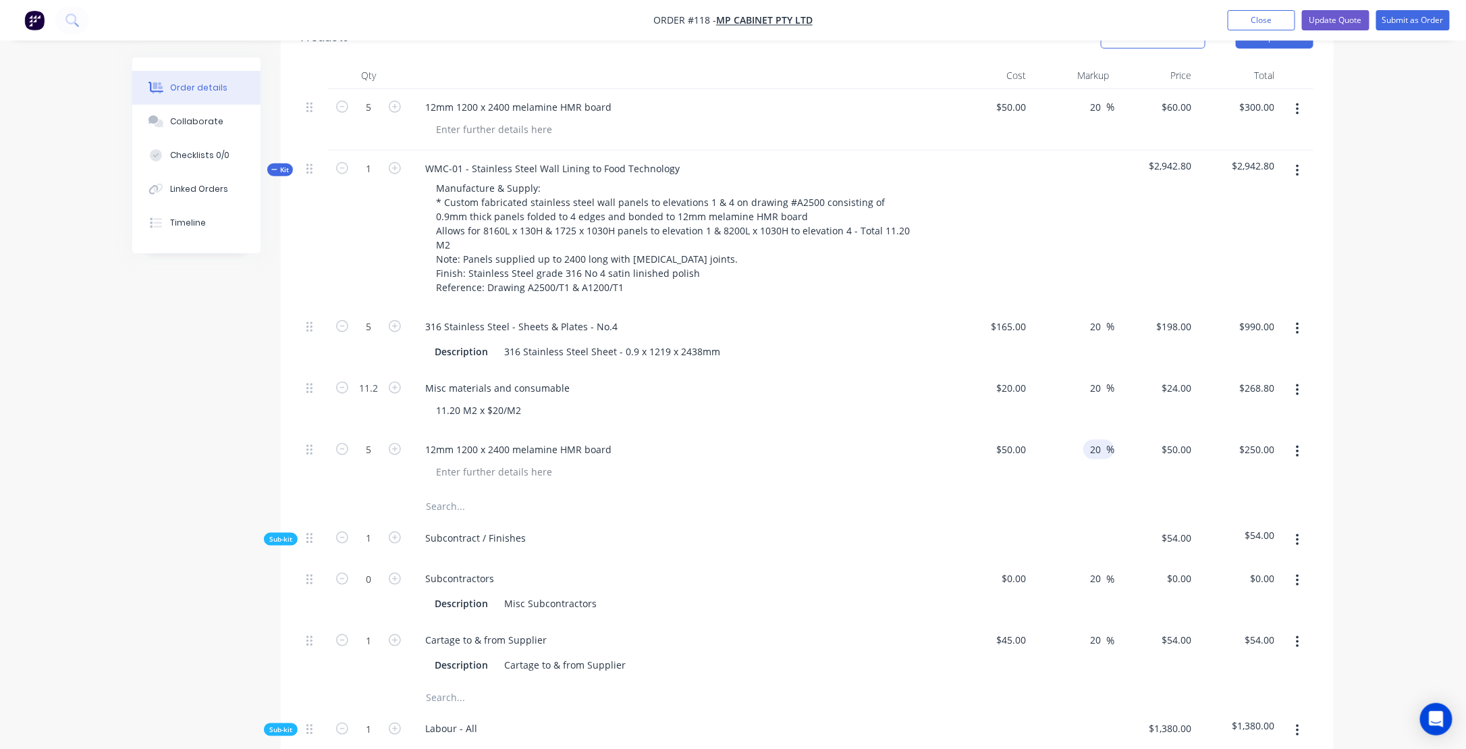
type input "$60.00"
type input "$300.00"
click at [904, 500] on div at bounding box center [807, 506] width 1013 height 27
click at [1297, 107] on icon "button" at bounding box center [1297, 109] width 3 height 15
click at [1210, 194] on div "Delete" at bounding box center [1250, 199] width 104 height 20
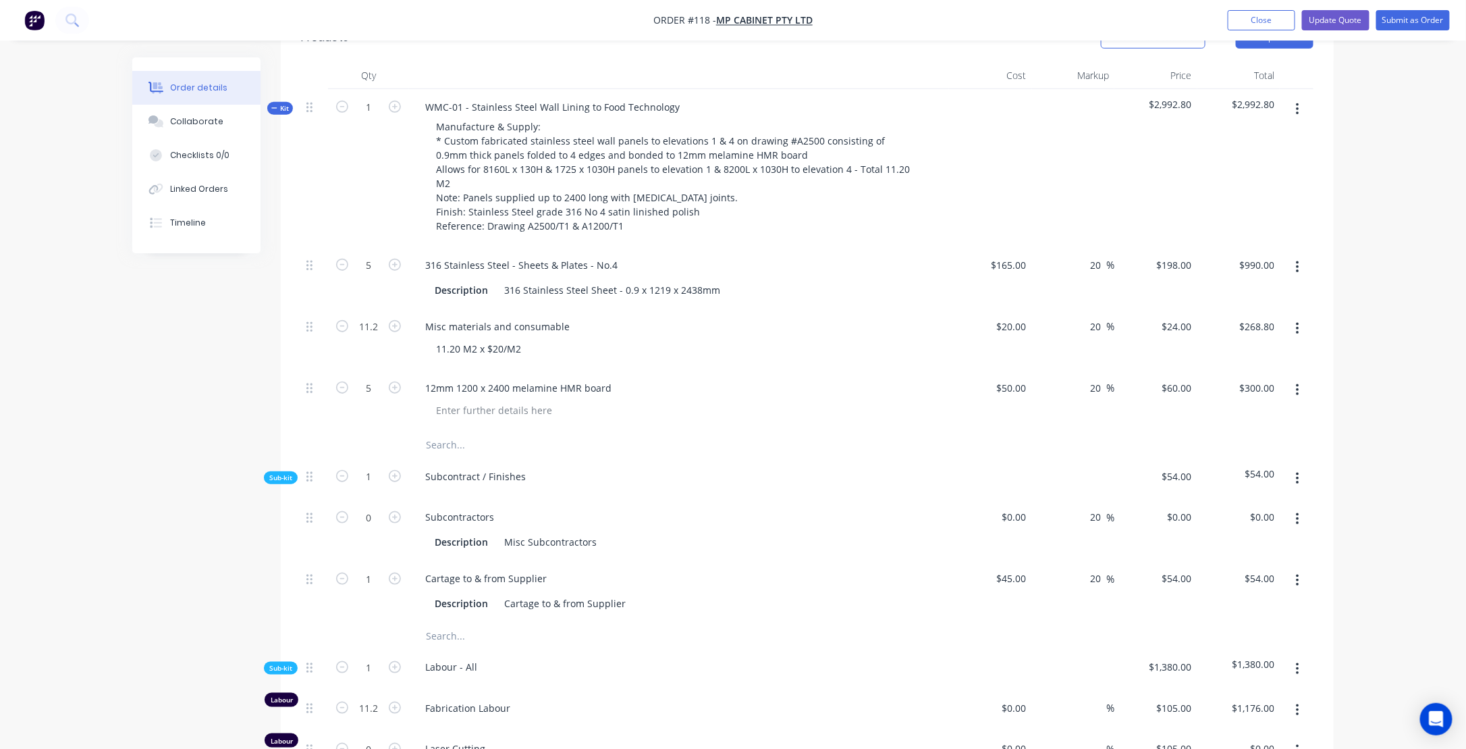
click at [177, 383] on div "Created by [PERSON_NAME] Created [DATE] Required [DATE] Assigned to Add team me…" at bounding box center [733, 605] width 1202 height 2022
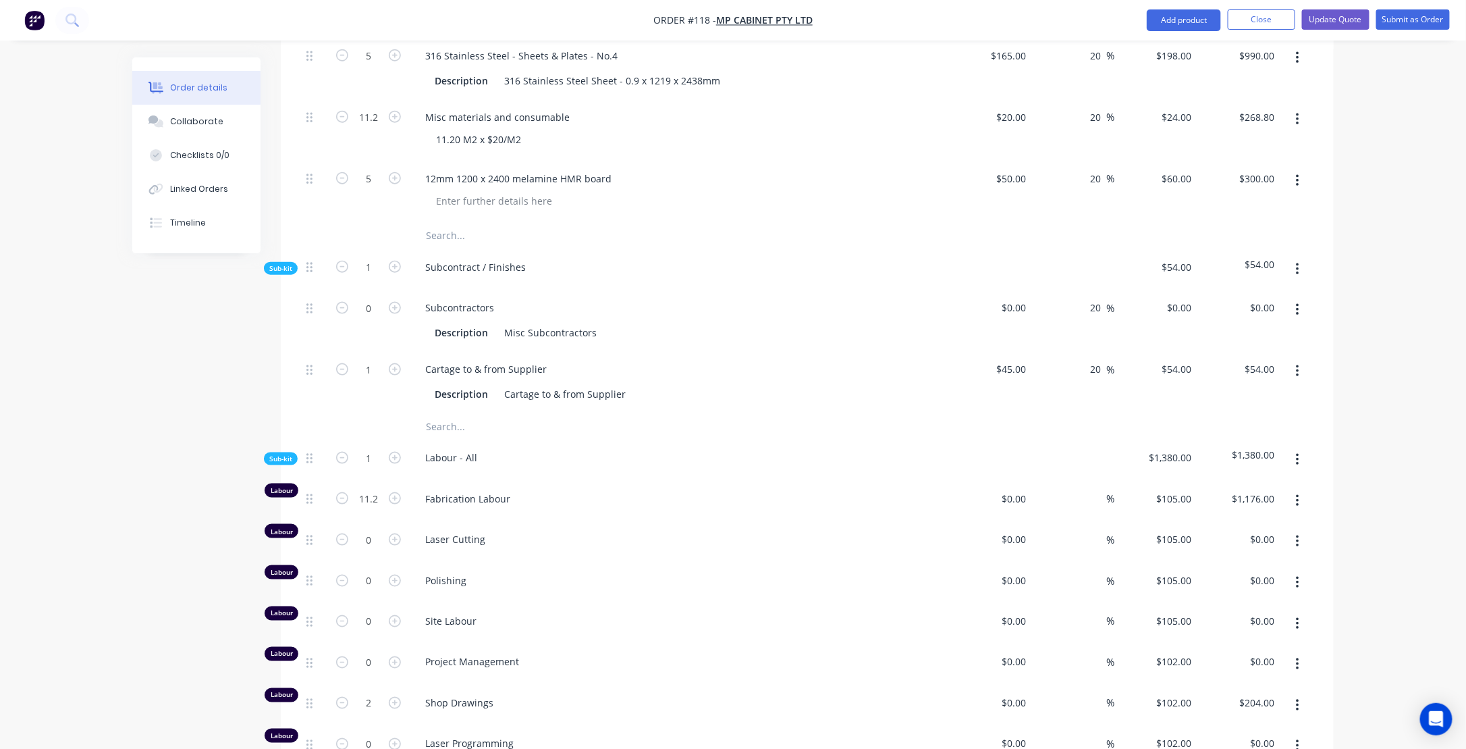
scroll to position [674, 0]
type input "16.8"
type input "$1,764.00"
click at [596, 497] on span "Fabrication Labour" at bounding box center [684, 498] width 518 height 14
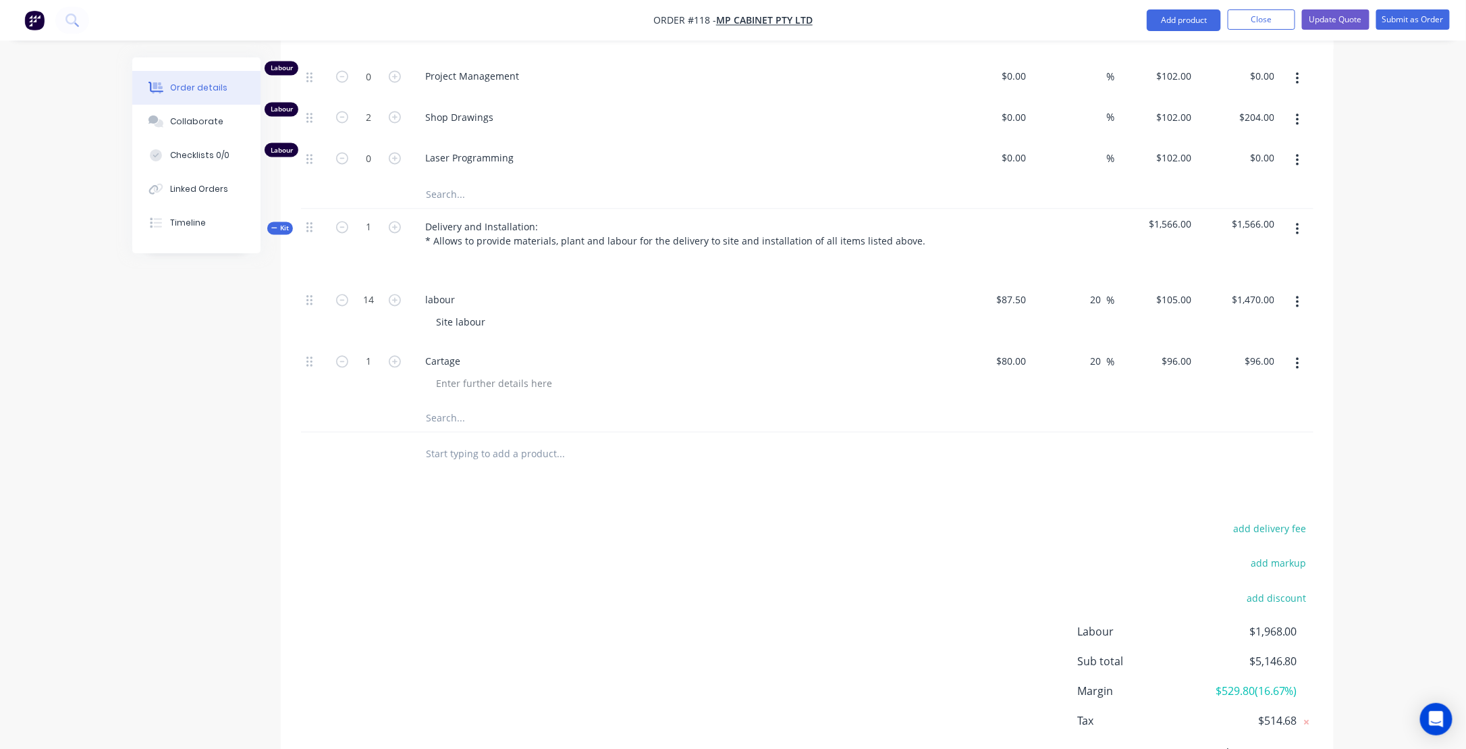
scroll to position [1281, 0]
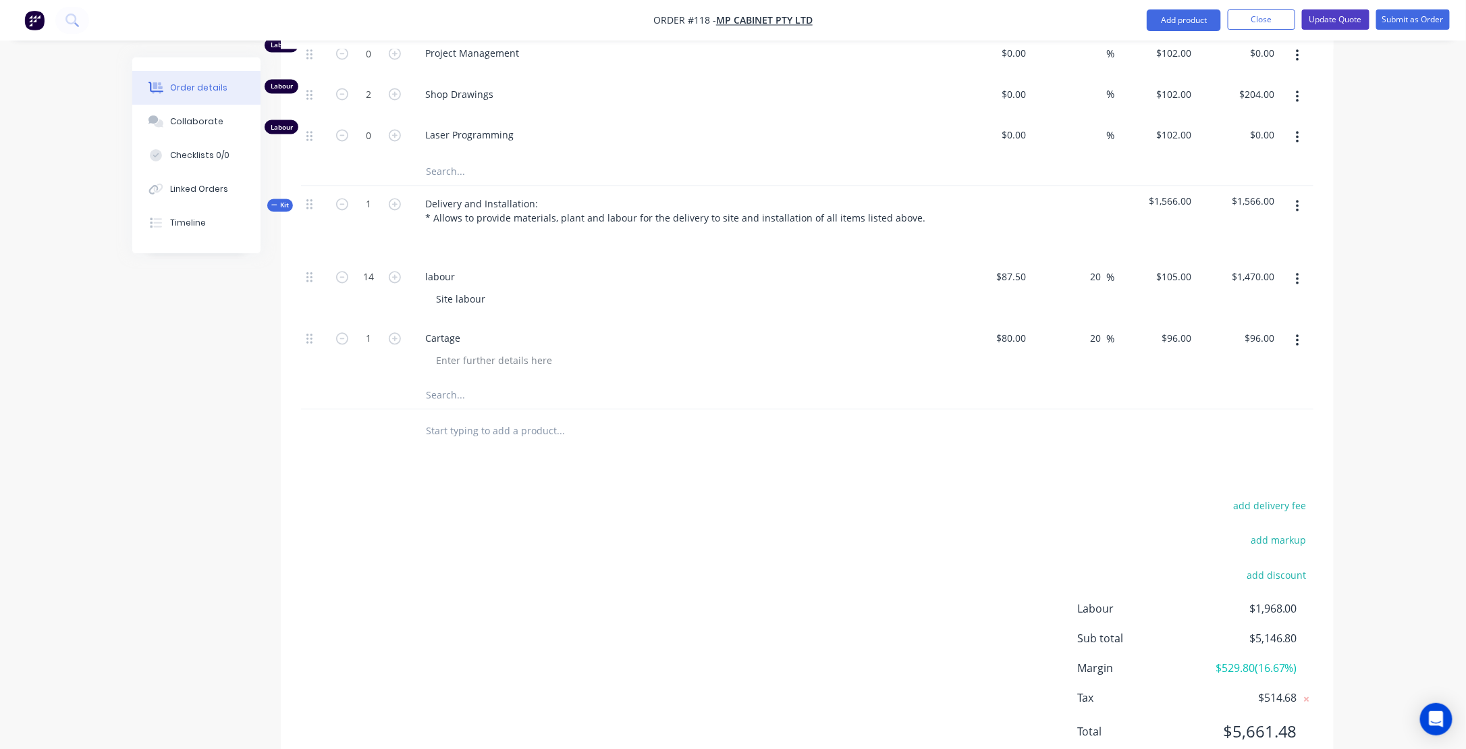
click at [1335, 18] on button "Update Quote" at bounding box center [1336, 19] width 68 height 20
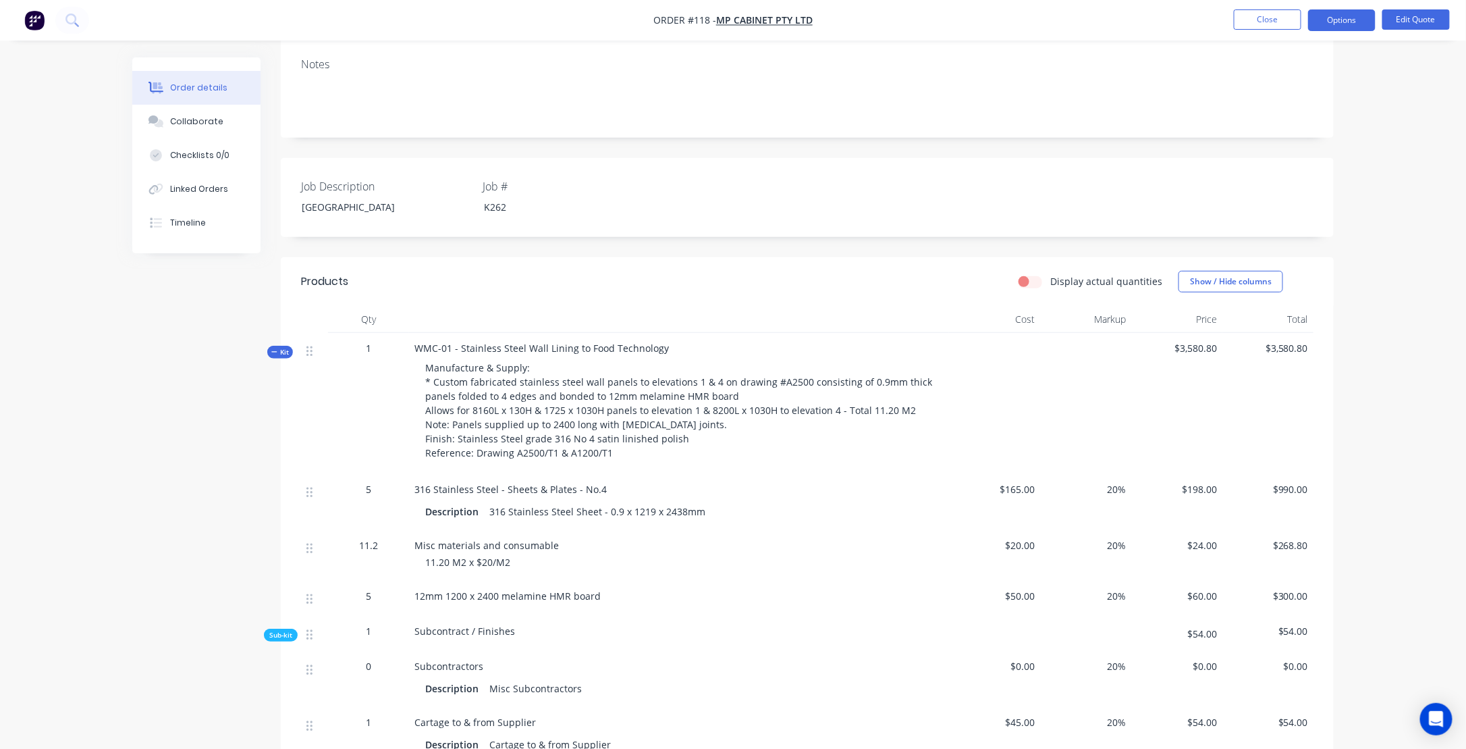
scroll to position [138, 0]
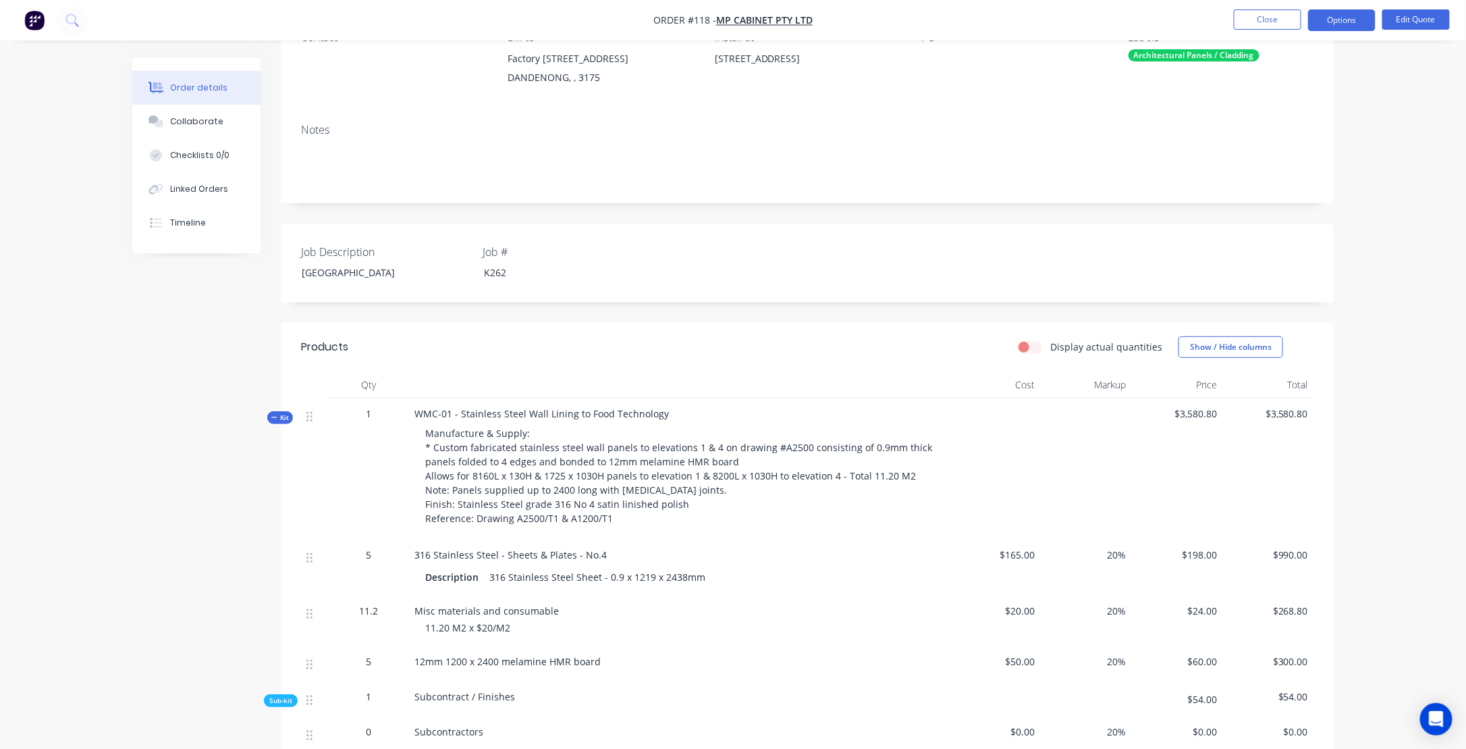
click at [273, 420] on icon at bounding box center [274, 417] width 6 height 7
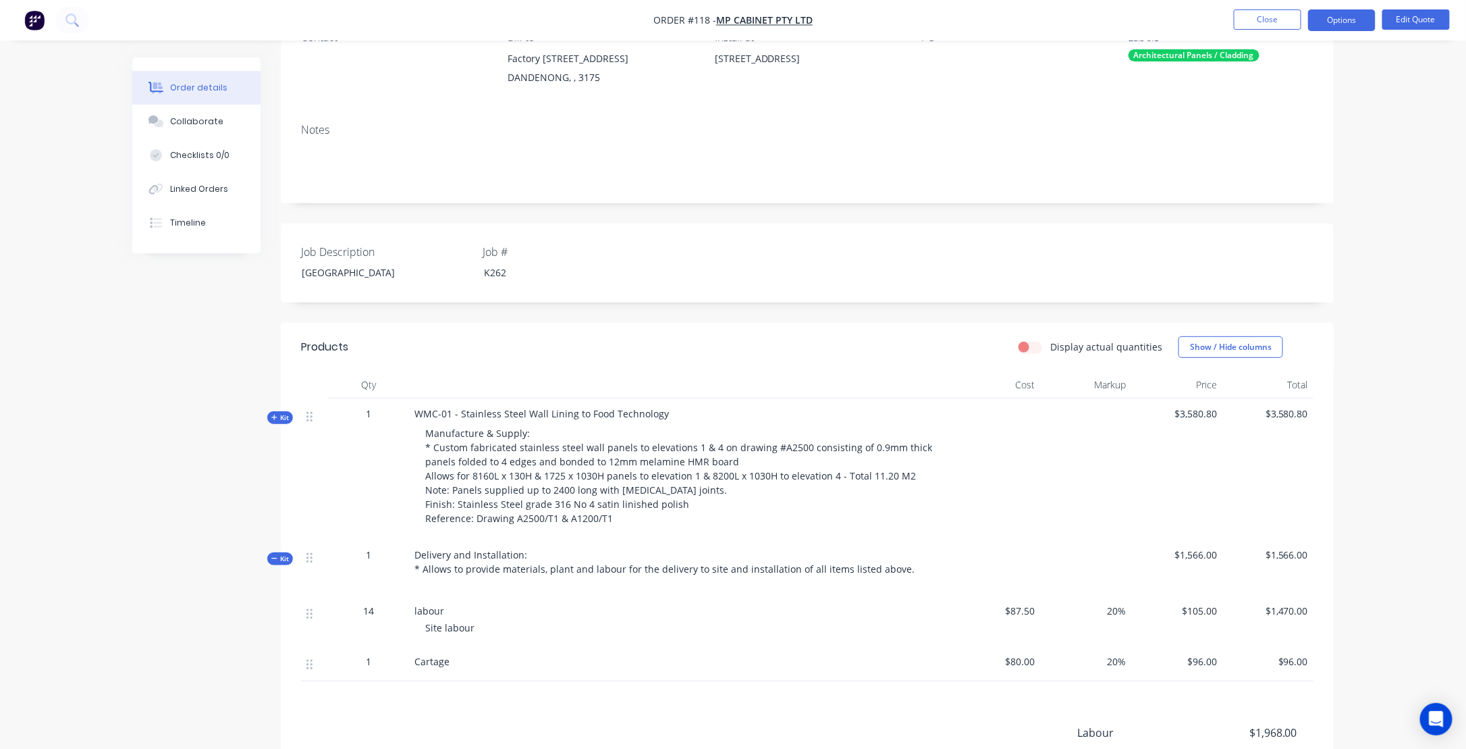
click at [274, 559] on icon at bounding box center [274, 558] width 6 height 7
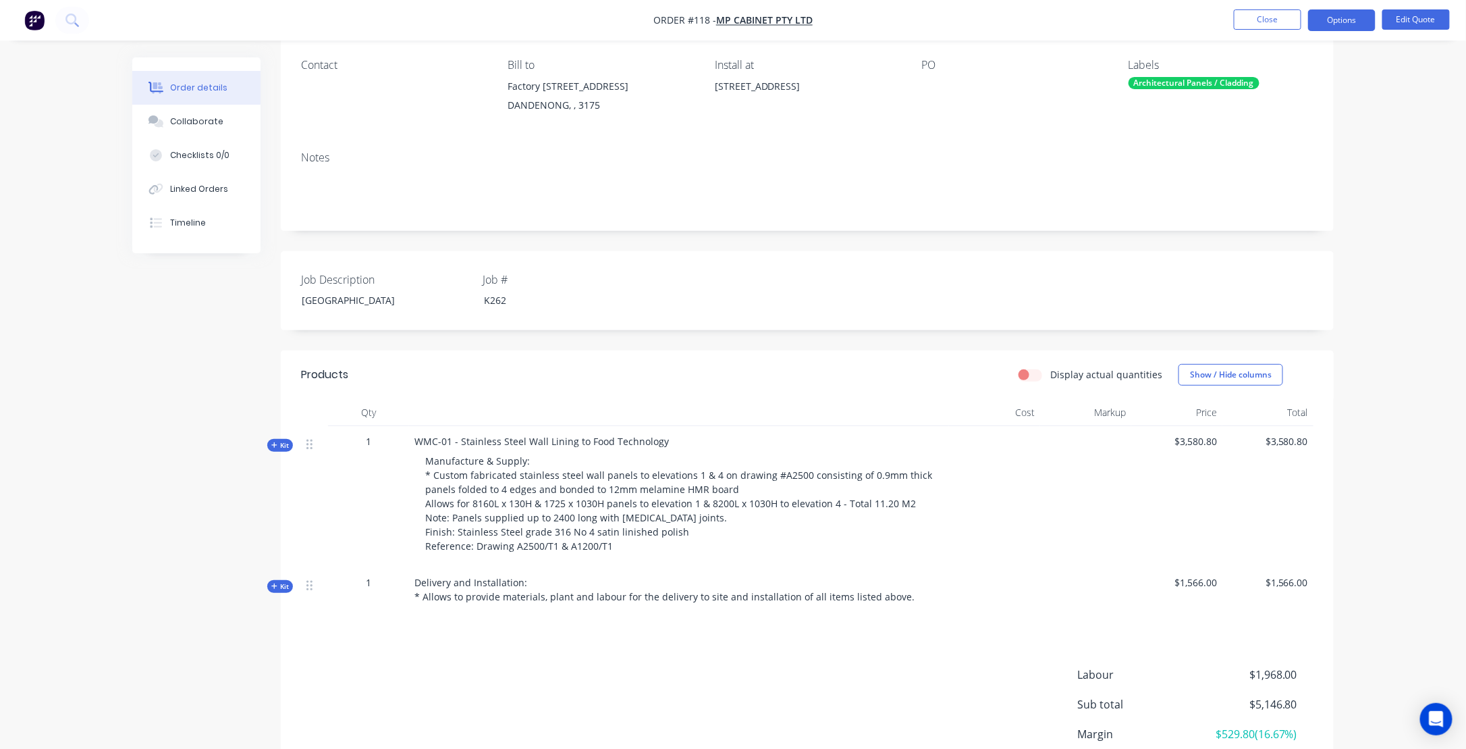
scroll to position [90, 0]
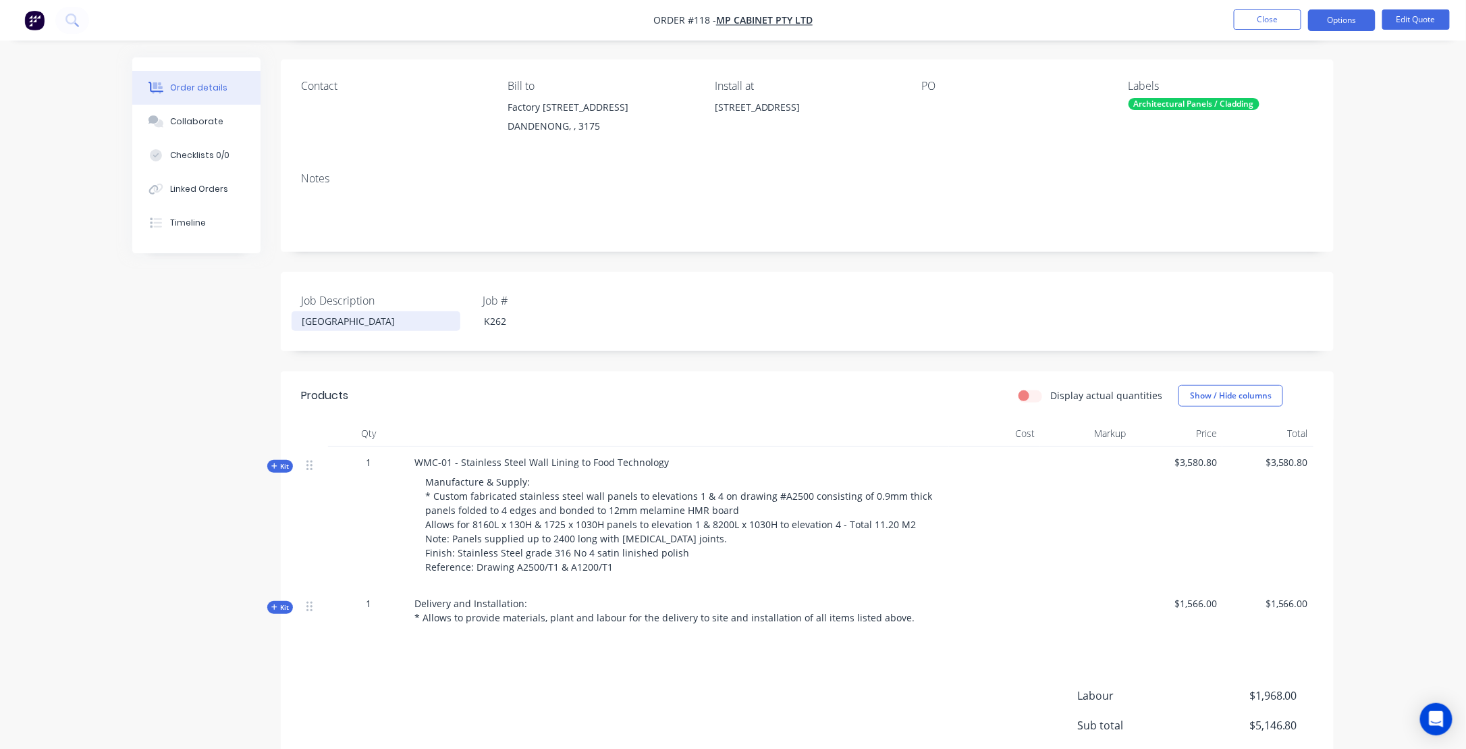
click at [385, 321] on div "[GEOGRAPHIC_DATA]" at bounding box center [376, 321] width 169 height 20
click at [419, 323] on div "[GEOGRAPHIC_DATA]" at bounding box center [376, 321] width 169 height 20
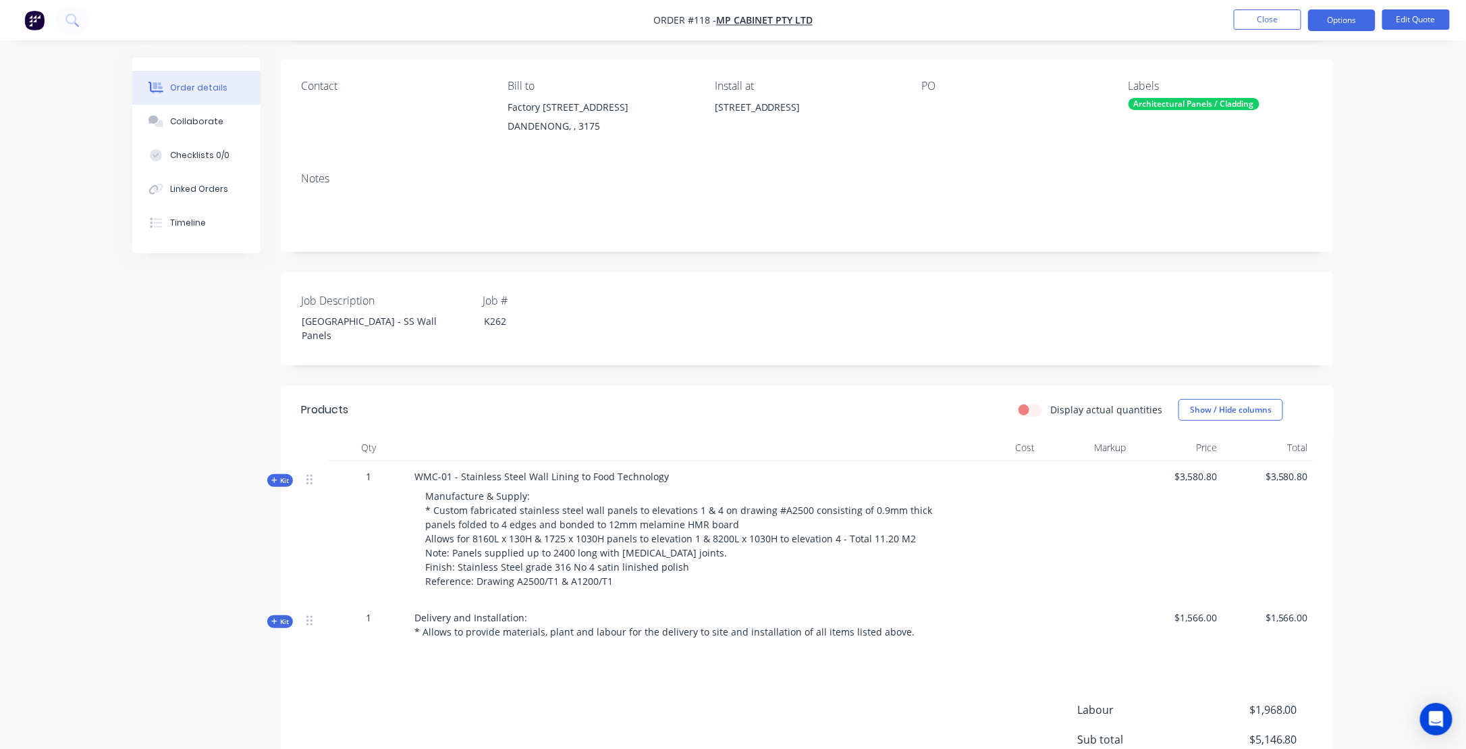
click at [190, 455] on div "Created by [PERSON_NAME] Created [DATE] Required [DATE] Assigned to Add team me…" at bounding box center [733, 433] width 1202 height 931
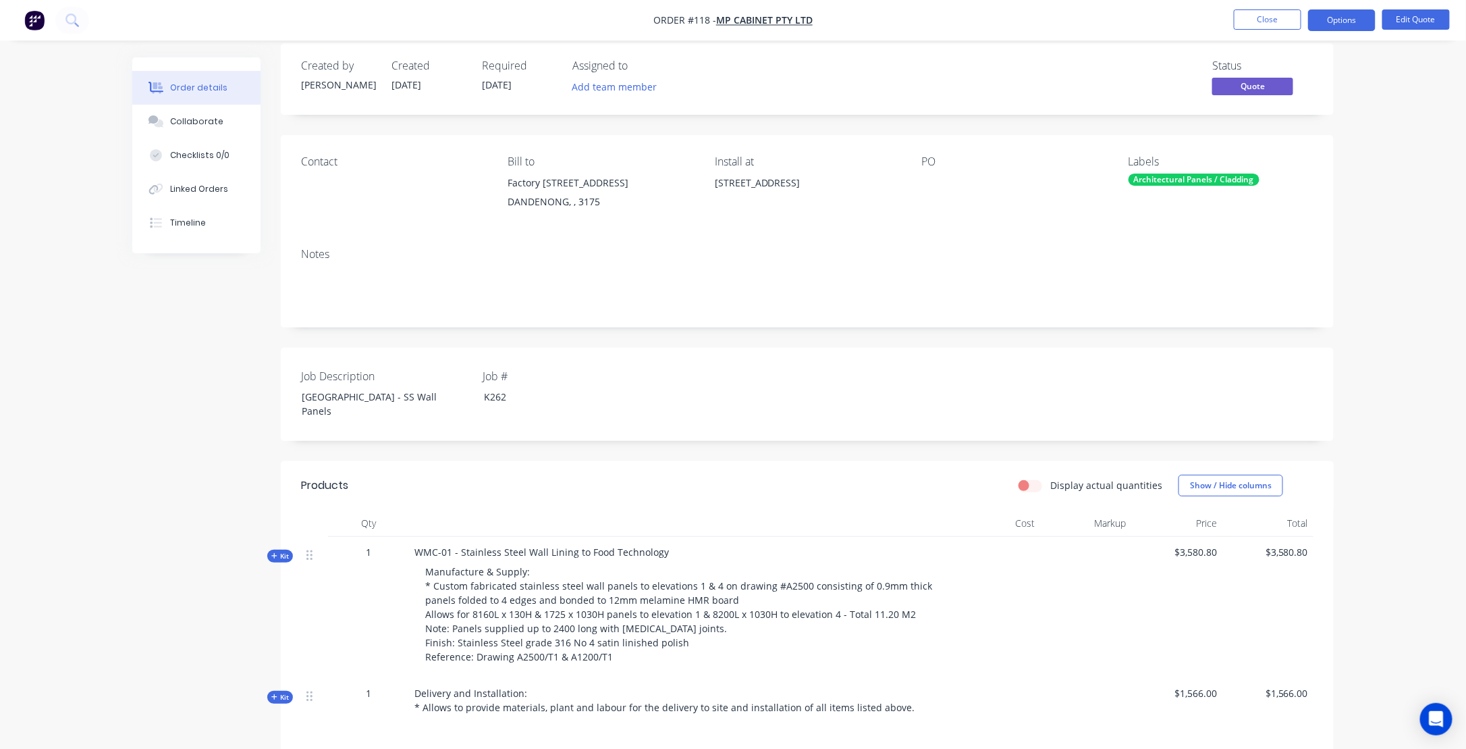
scroll to position [0, 0]
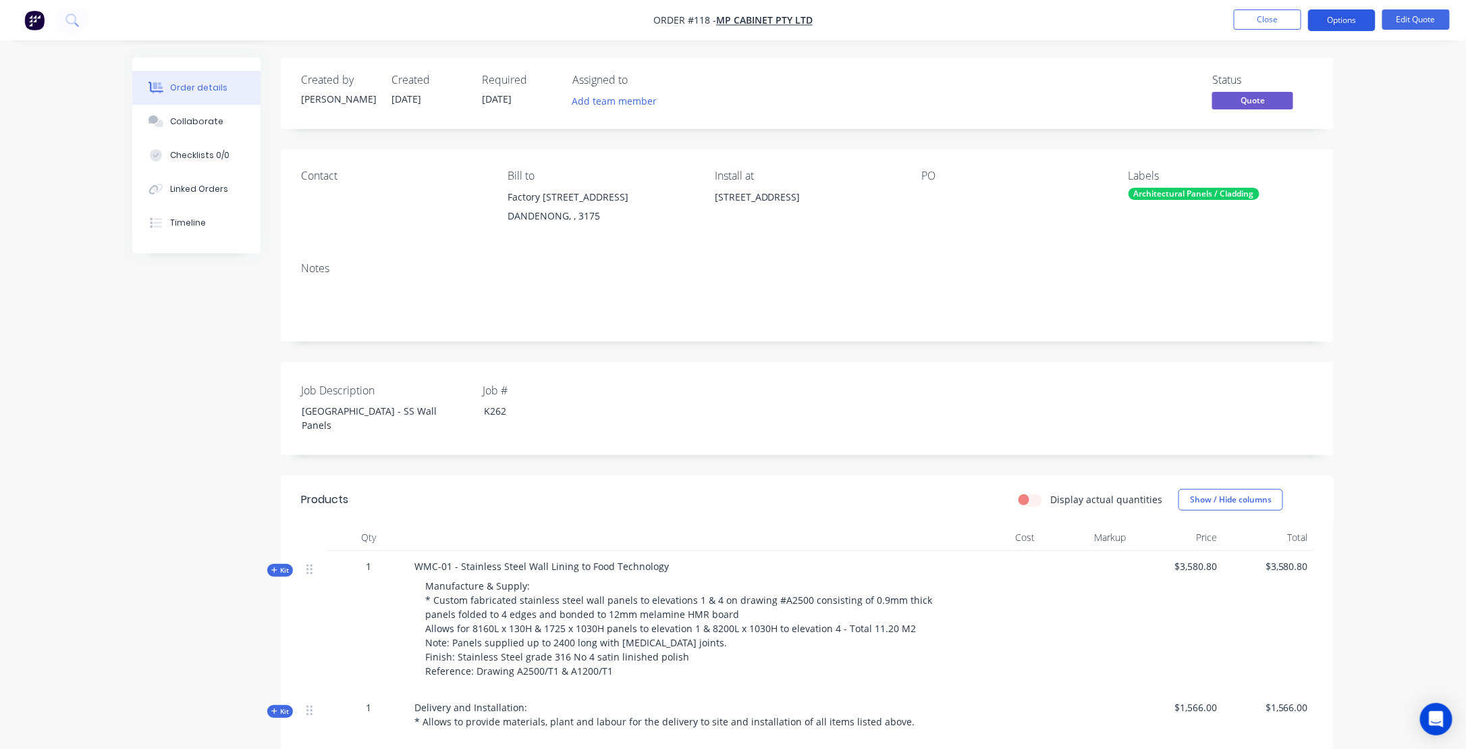
click at [1338, 18] on button "Options" at bounding box center [1342, 20] width 68 height 22
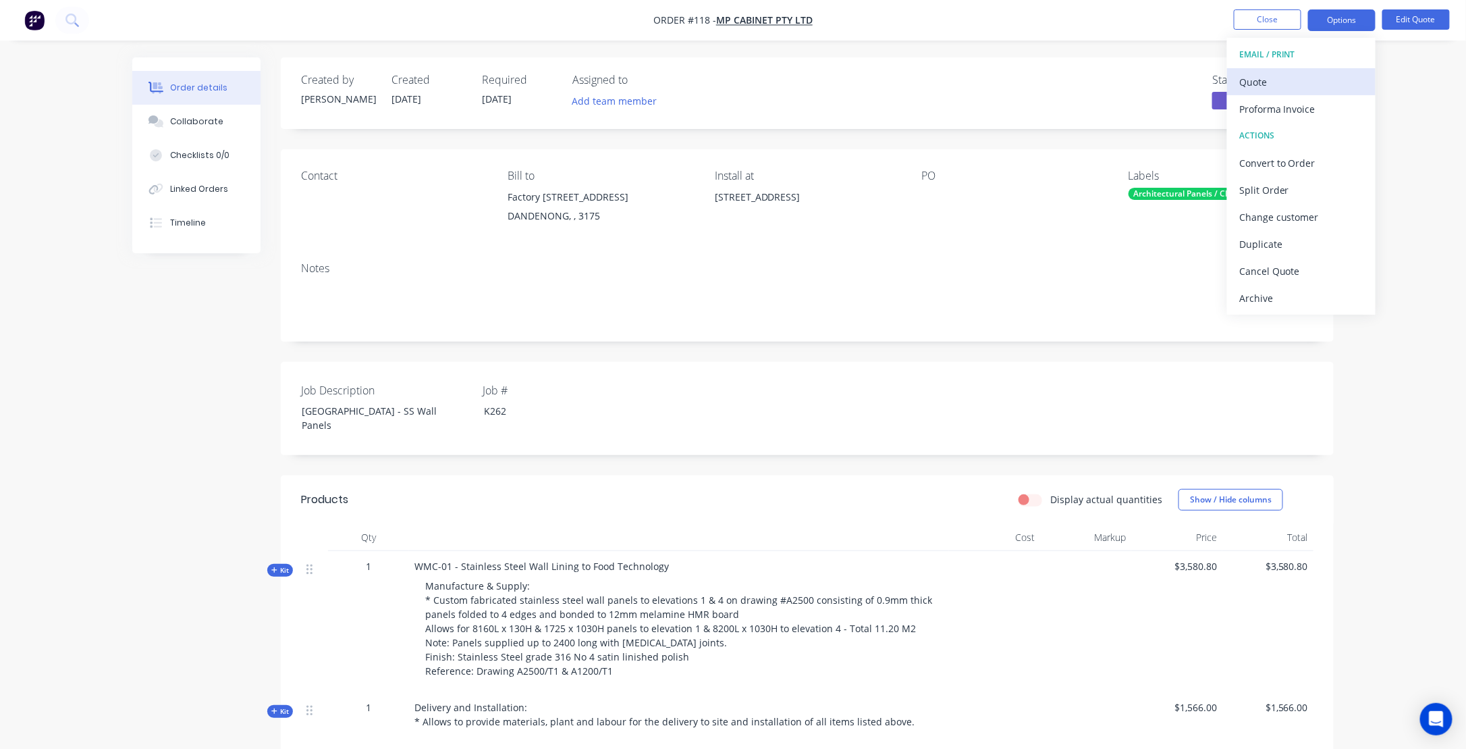
click at [1264, 86] on div "Quote" at bounding box center [1301, 82] width 124 height 20
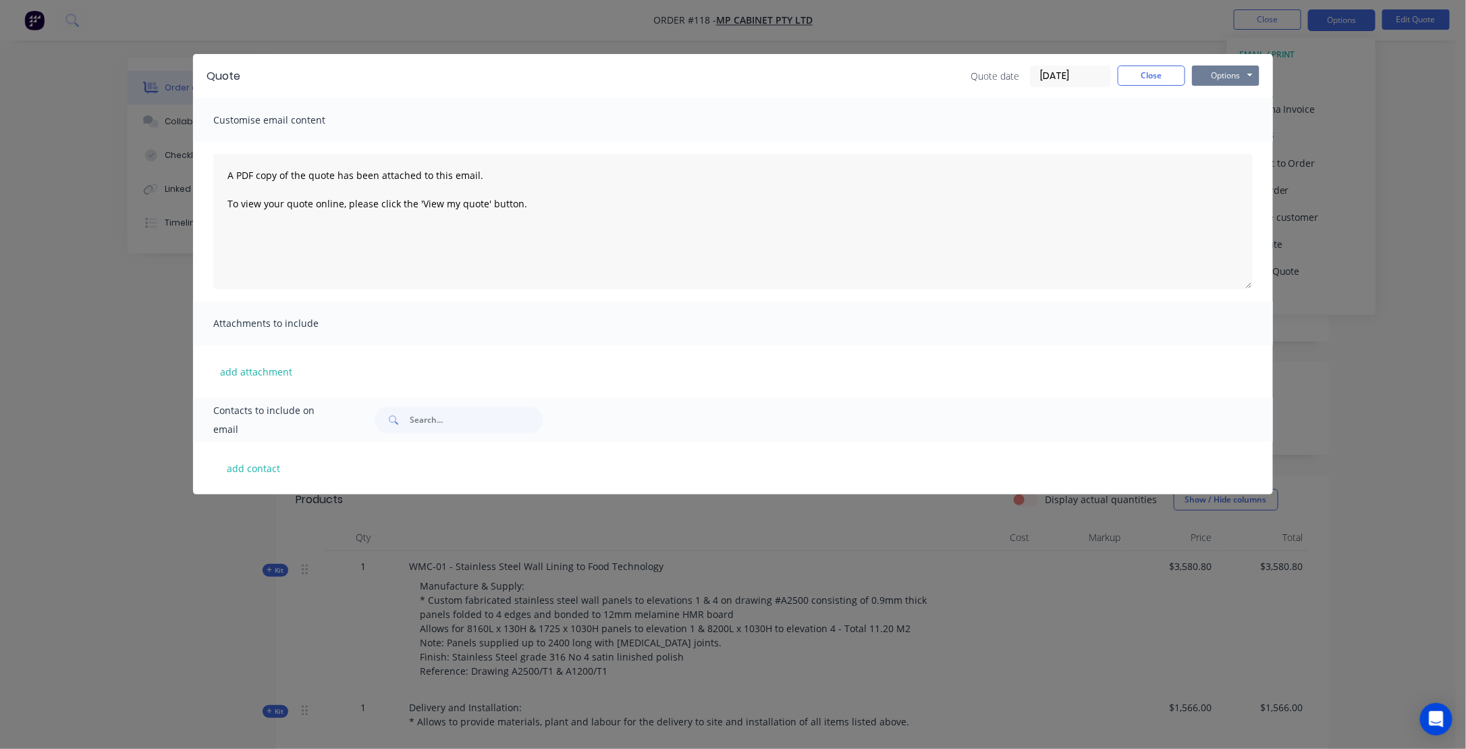
click at [1225, 78] on button "Options" at bounding box center [1226, 75] width 68 height 20
click at [1229, 101] on button "Preview" at bounding box center [1235, 99] width 86 height 22
click at [1228, 80] on button "Options" at bounding box center [1226, 75] width 68 height 20
click at [1230, 101] on button "Preview" at bounding box center [1235, 99] width 86 height 22
click at [1162, 70] on button "Close" at bounding box center [1152, 75] width 68 height 20
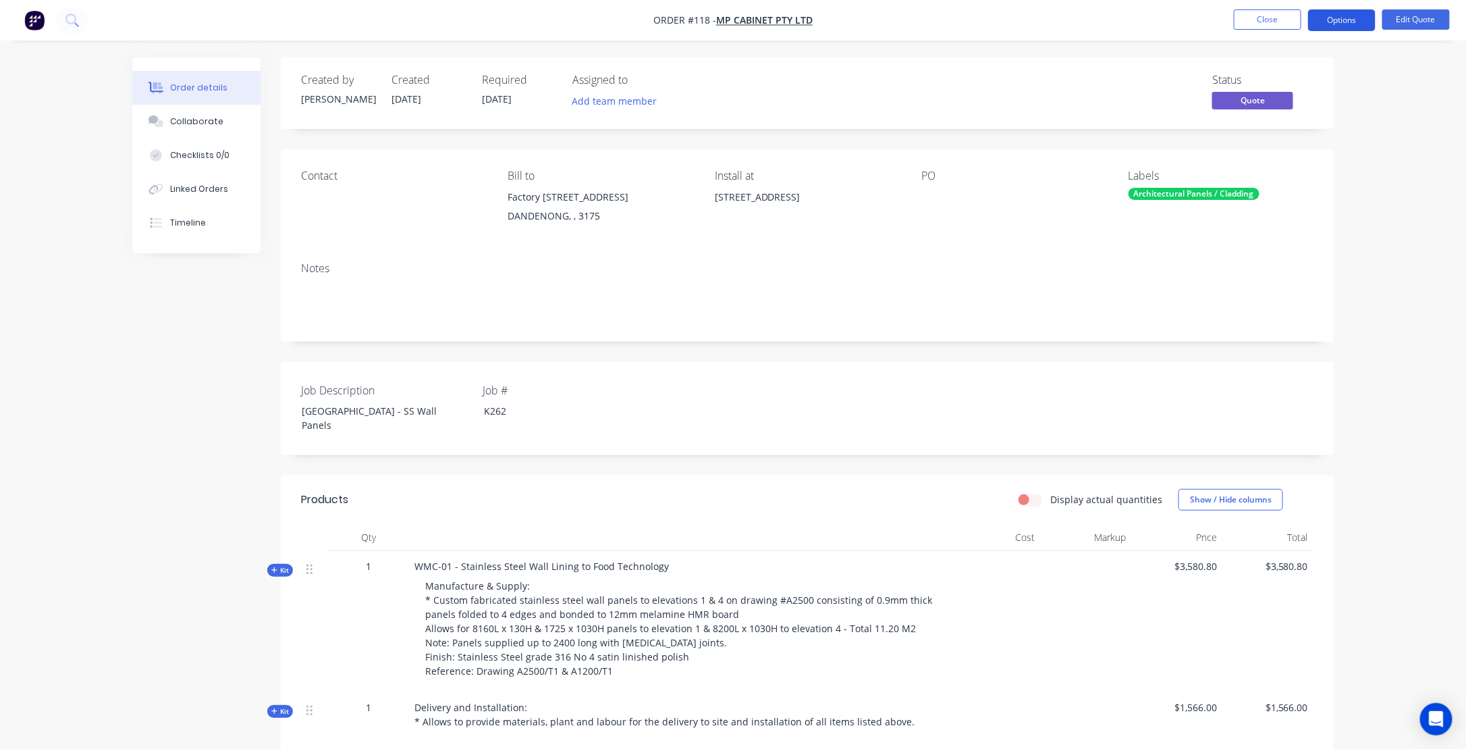
click at [1346, 18] on button "Options" at bounding box center [1342, 20] width 68 height 22
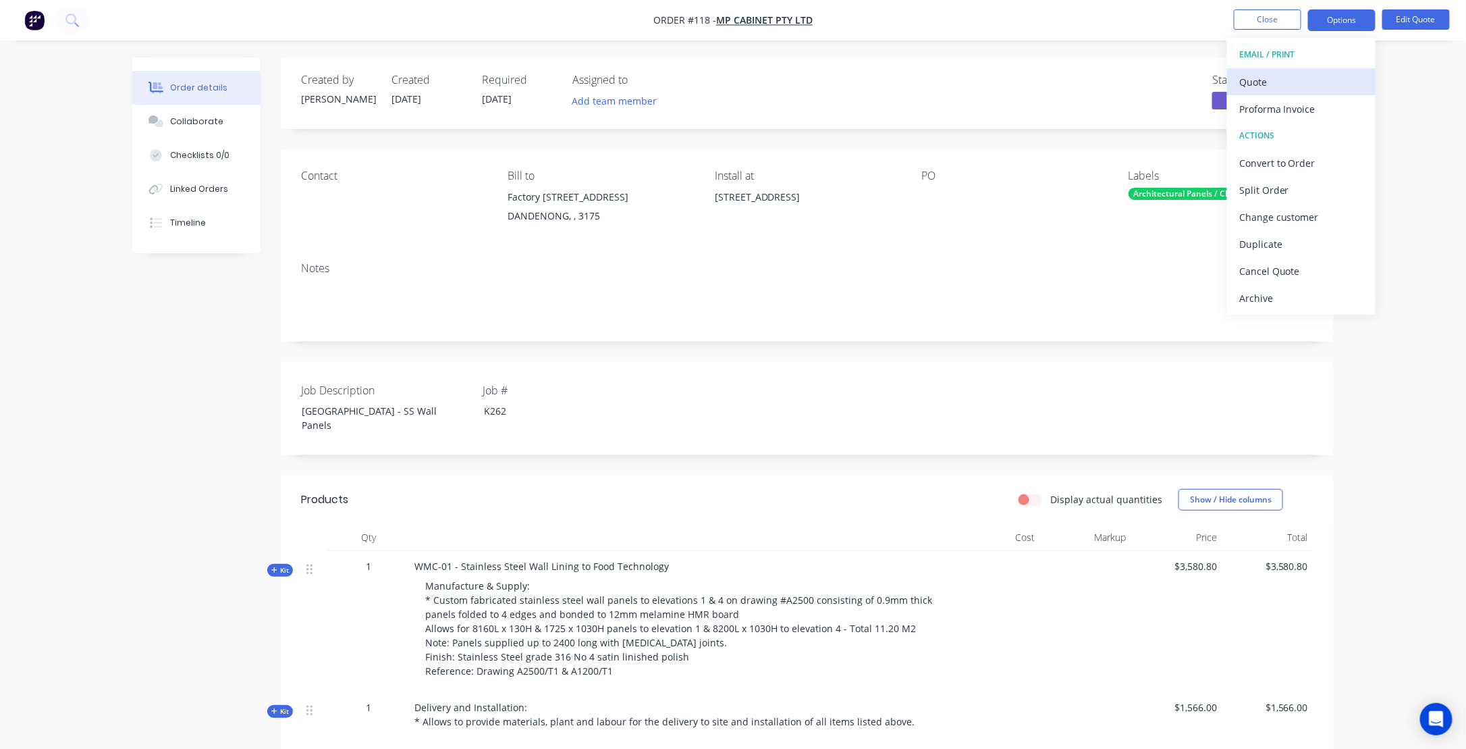
click at [1263, 82] on div "Quote" at bounding box center [1301, 82] width 124 height 20
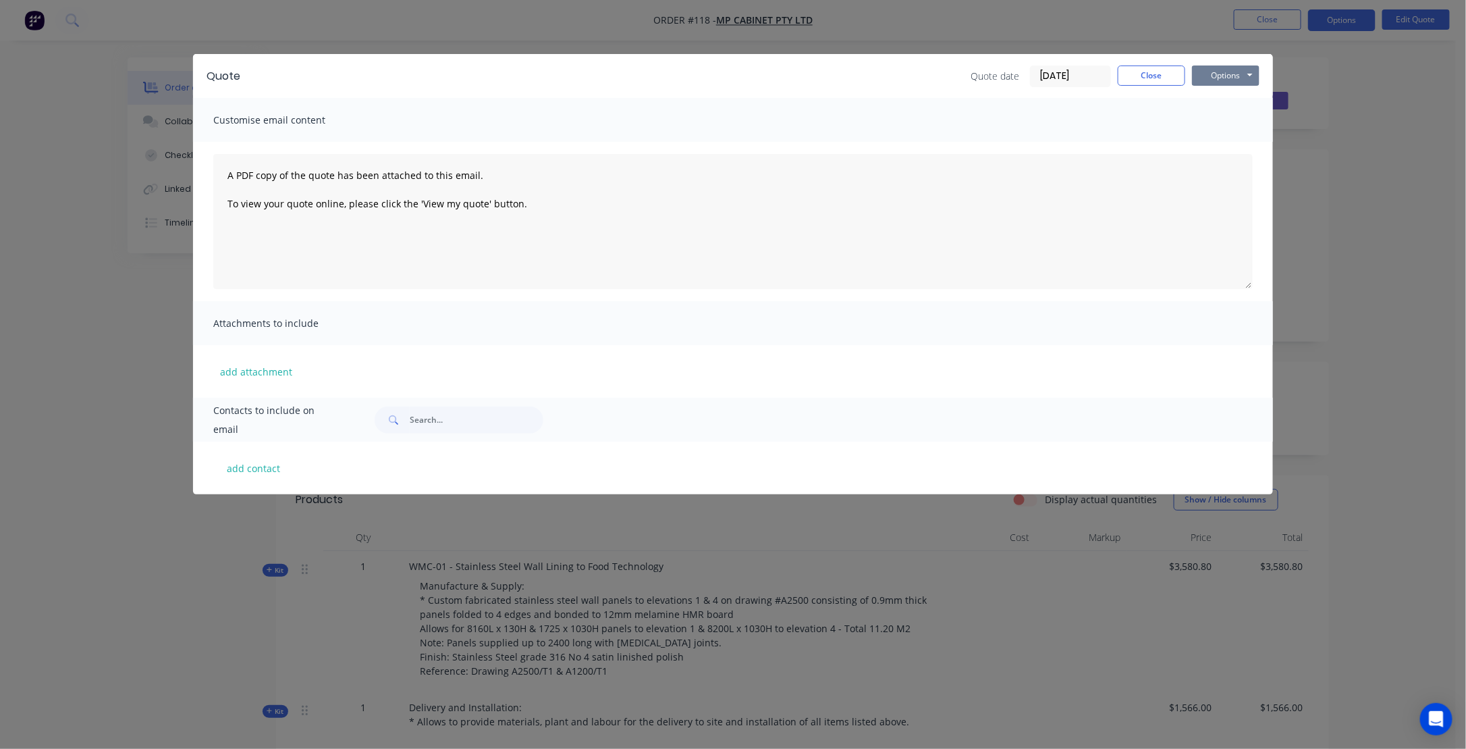
click at [1224, 71] on button "Options" at bounding box center [1226, 75] width 68 height 20
click at [1254, 99] on button "Preview" at bounding box center [1235, 99] width 86 height 22
click at [1220, 77] on button "Options" at bounding box center [1226, 75] width 68 height 20
click at [1231, 122] on button "Print" at bounding box center [1235, 122] width 86 height 22
click at [1370, 181] on div "Quote Quote date [DATE] Close Options Preview Print Email Customise email conte…" at bounding box center [733, 374] width 1466 height 749
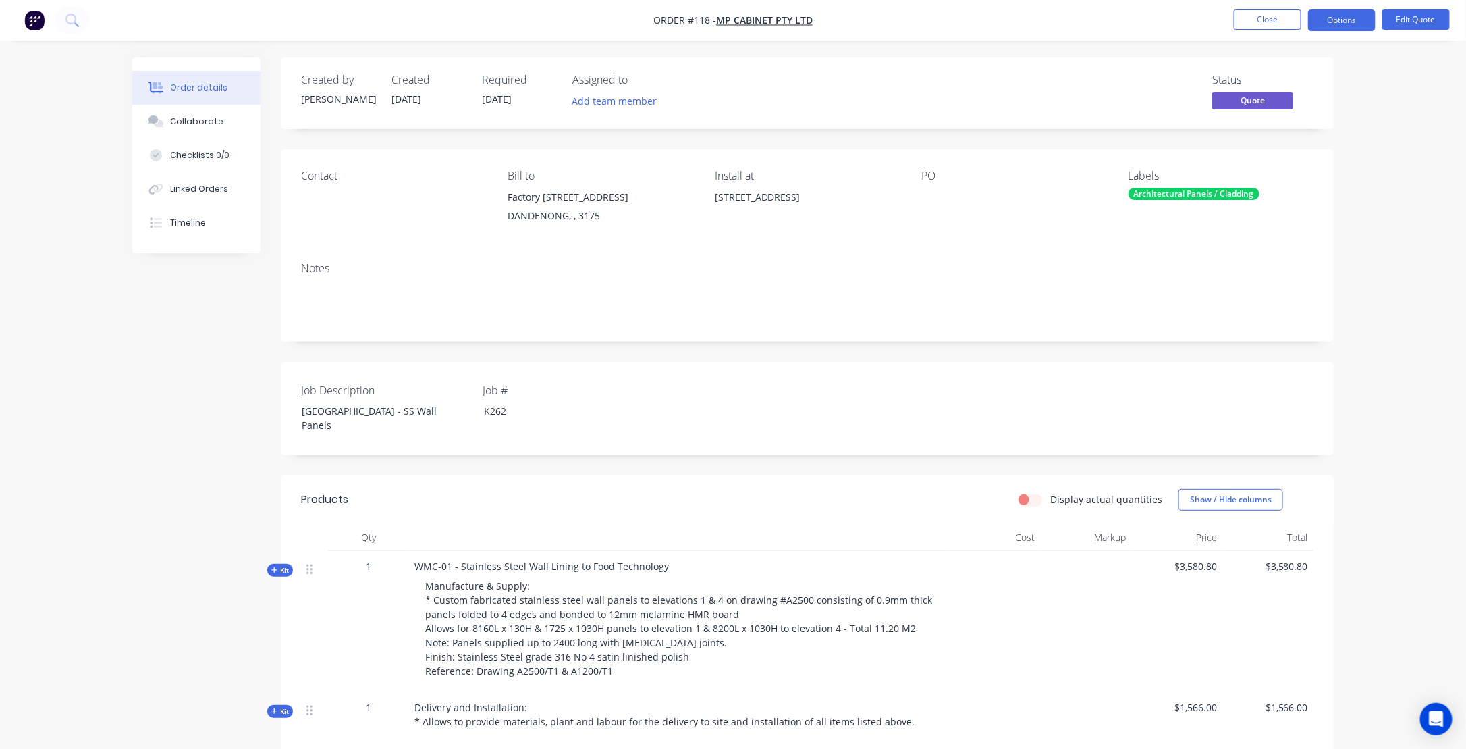
click at [190, 554] on div "Created by [PERSON_NAME] Created [DATE] Required [DATE] Assigned to Add team me…" at bounding box center [733, 522] width 1202 height 931
click at [1355, 22] on button "Options" at bounding box center [1342, 20] width 68 height 22
click at [1260, 83] on div "Quote" at bounding box center [1301, 82] width 124 height 20
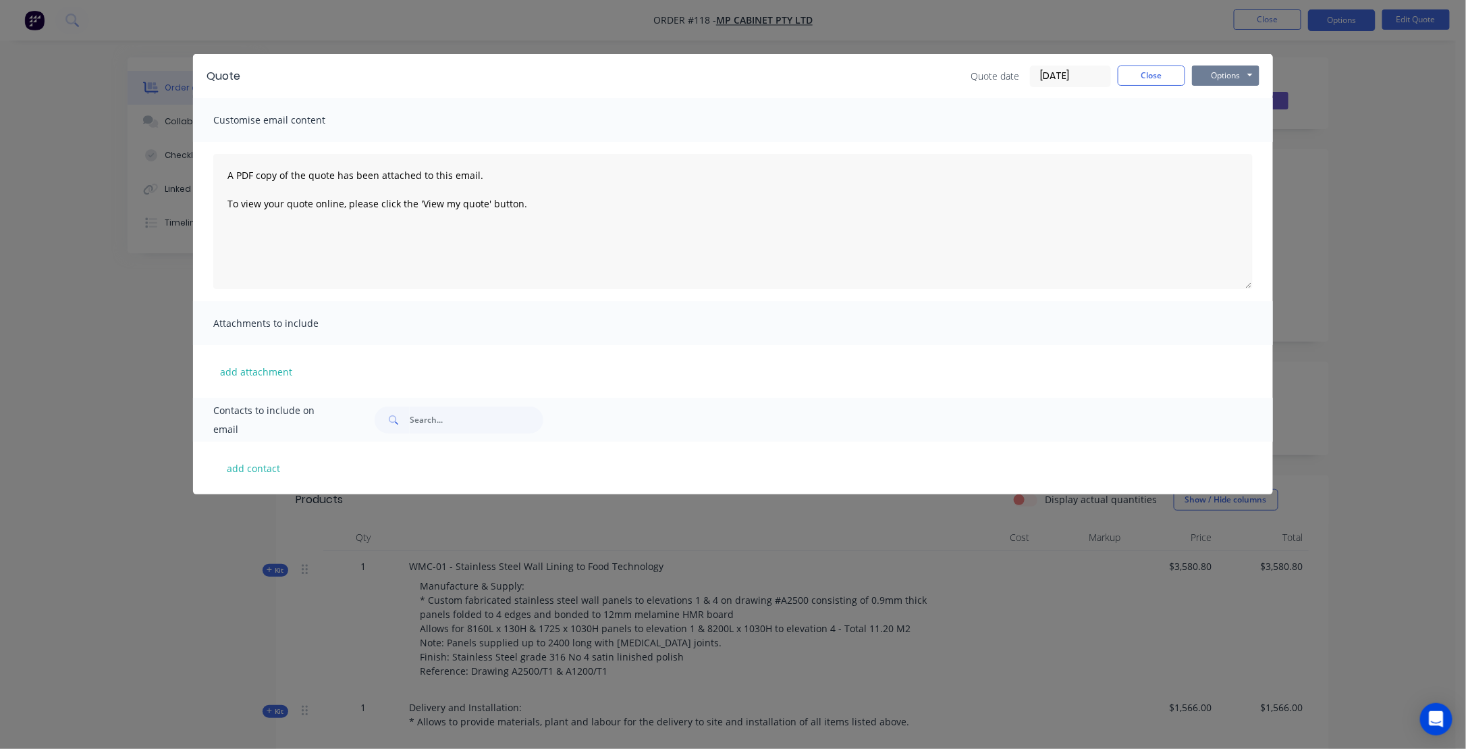
click at [1225, 75] on button "Options" at bounding box center [1226, 75] width 68 height 20
click at [1219, 100] on button "Preview" at bounding box center [1235, 99] width 86 height 22
click at [1229, 73] on button "Options" at bounding box center [1226, 75] width 68 height 20
click at [1234, 100] on button "Preview" at bounding box center [1235, 99] width 86 height 22
click at [1401, 229] on div "Quote Quote date [DATE] Close Options Preview Print Email Customise email conte…" at bounding box center [733, 374] width 1466 height 749
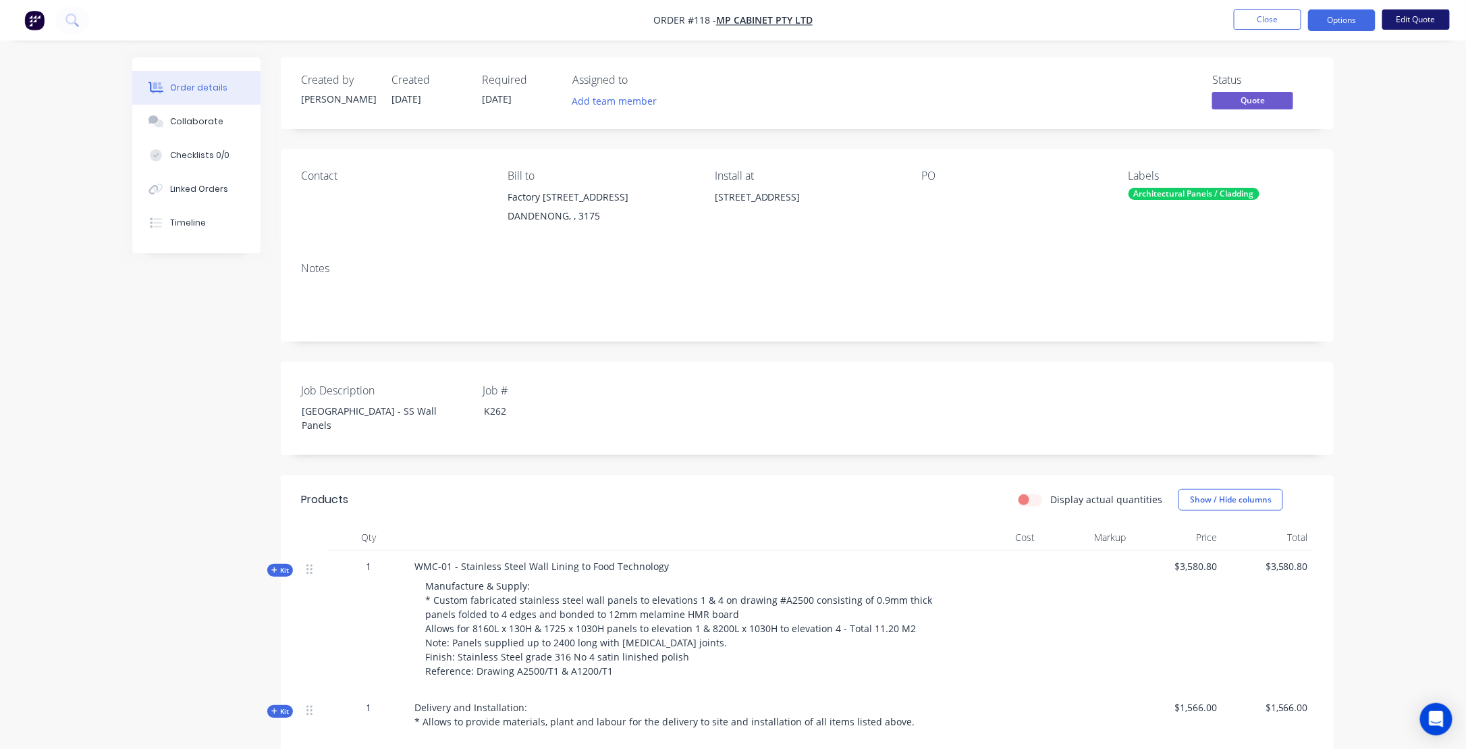
click at [1420, 19] on button "Edit Quote" at bounding box center [1416, 19] width 68 height 20
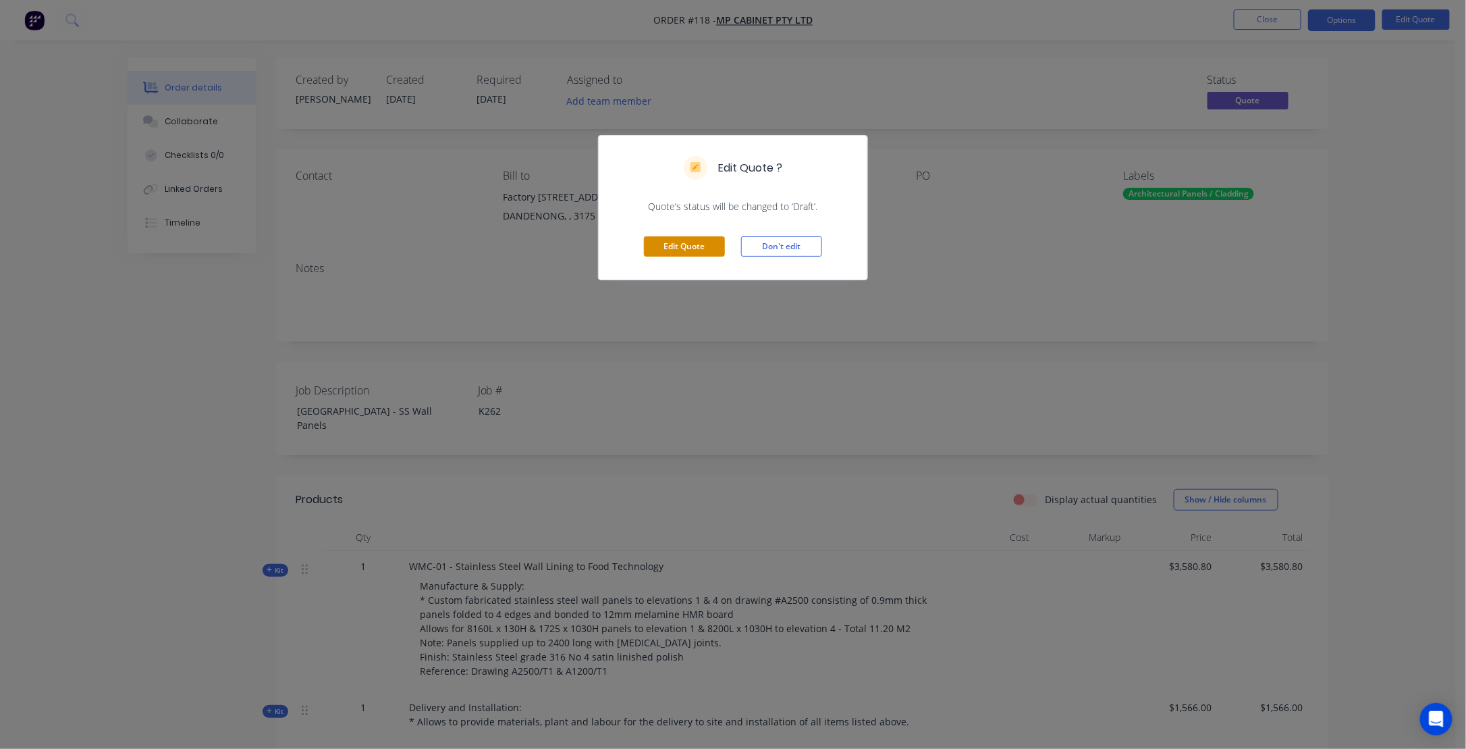
click at [671, 246] on button "Edit Quote" at bounding box center [684, 246] width 81 height 20
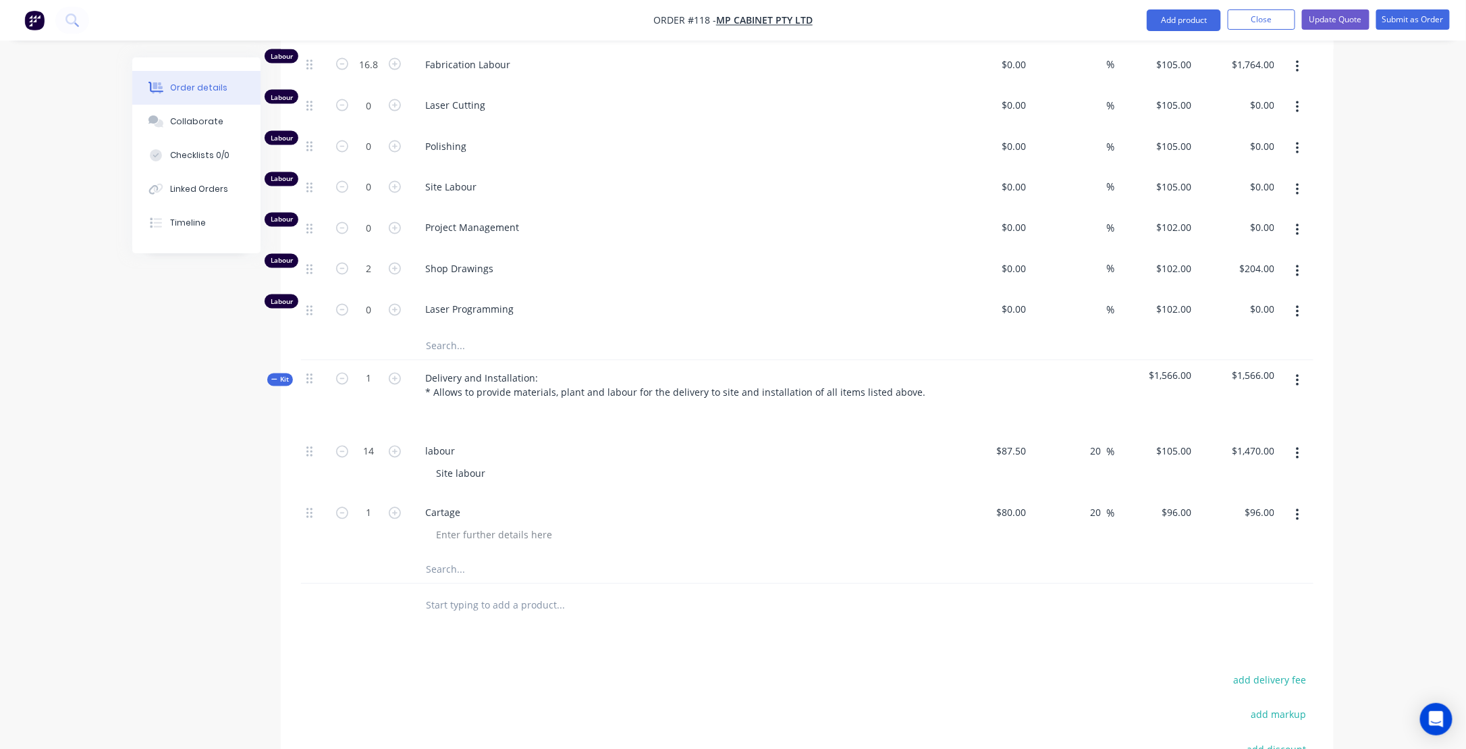
scroll to position [1215, 0]
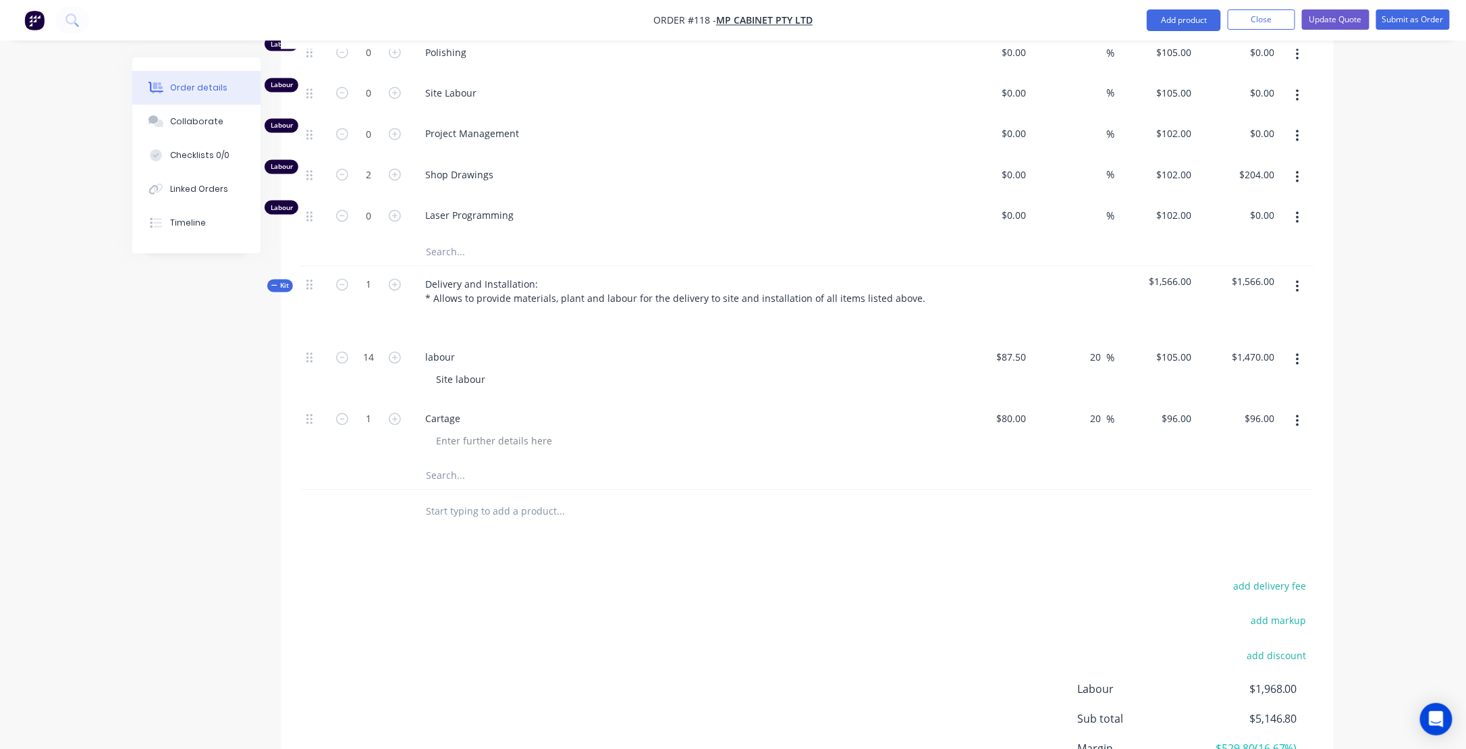
click at [1297, 279] on icon "button" at bounding box center [1297, 286] width 3 height 15
click at [297, 579] on div "add delivery fee add markup add discount Labour $1,968.00 Sub total $5,146.80 M…" at bounding box center [807, 707] width 1053 height 261
click at [275, 286] on icon at bounding box center [273, 286] width 5 height 1
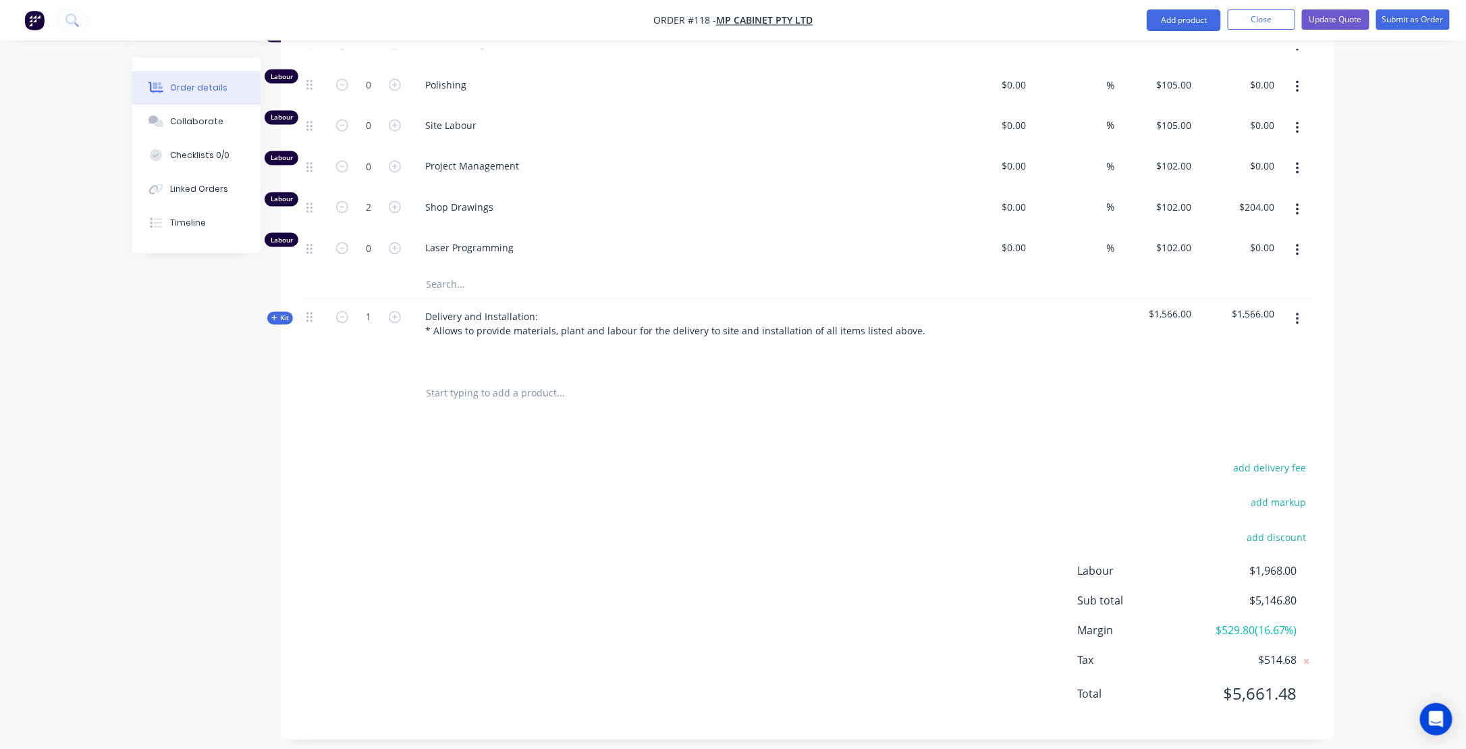
click at [272, 315] on icon at bounding box center [274, 318] width 6 height 7
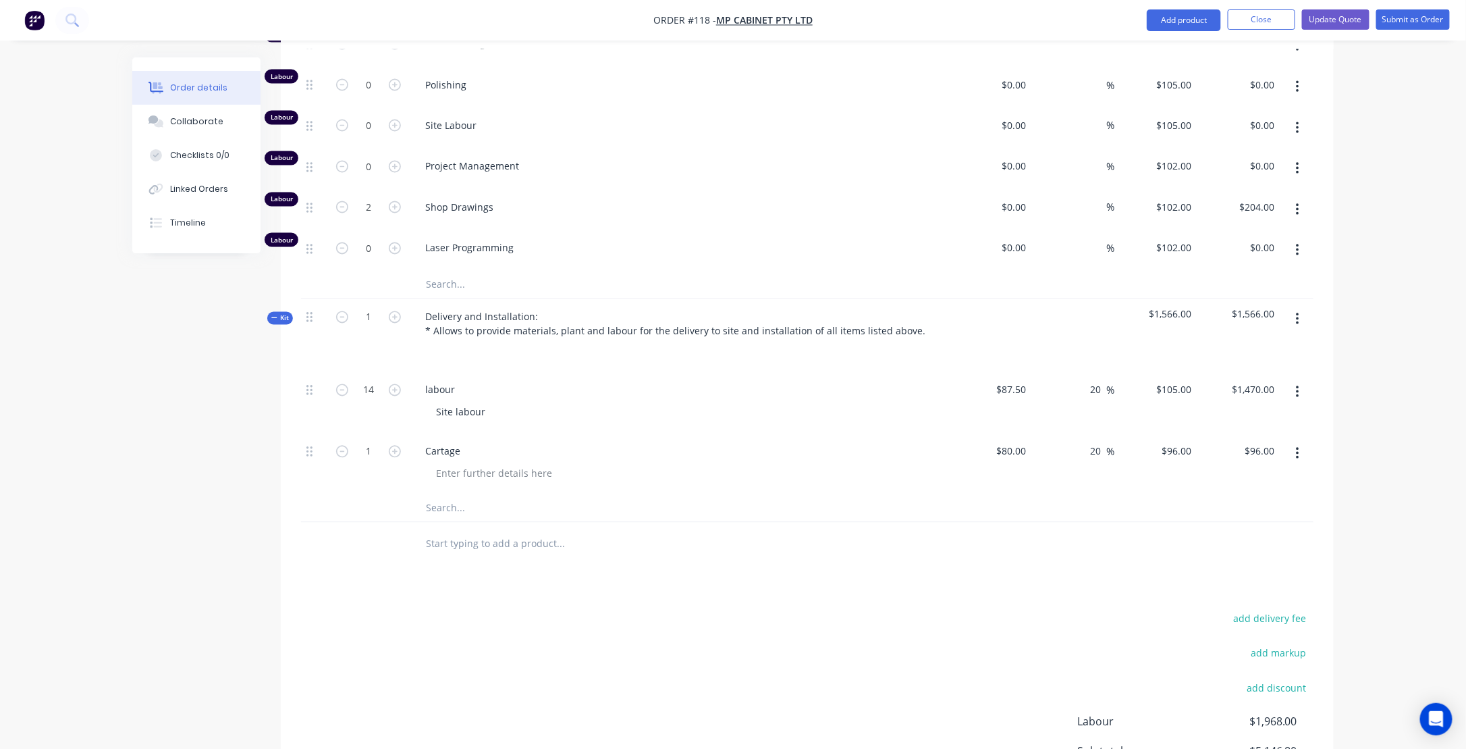
scroll to position [1215, 0]
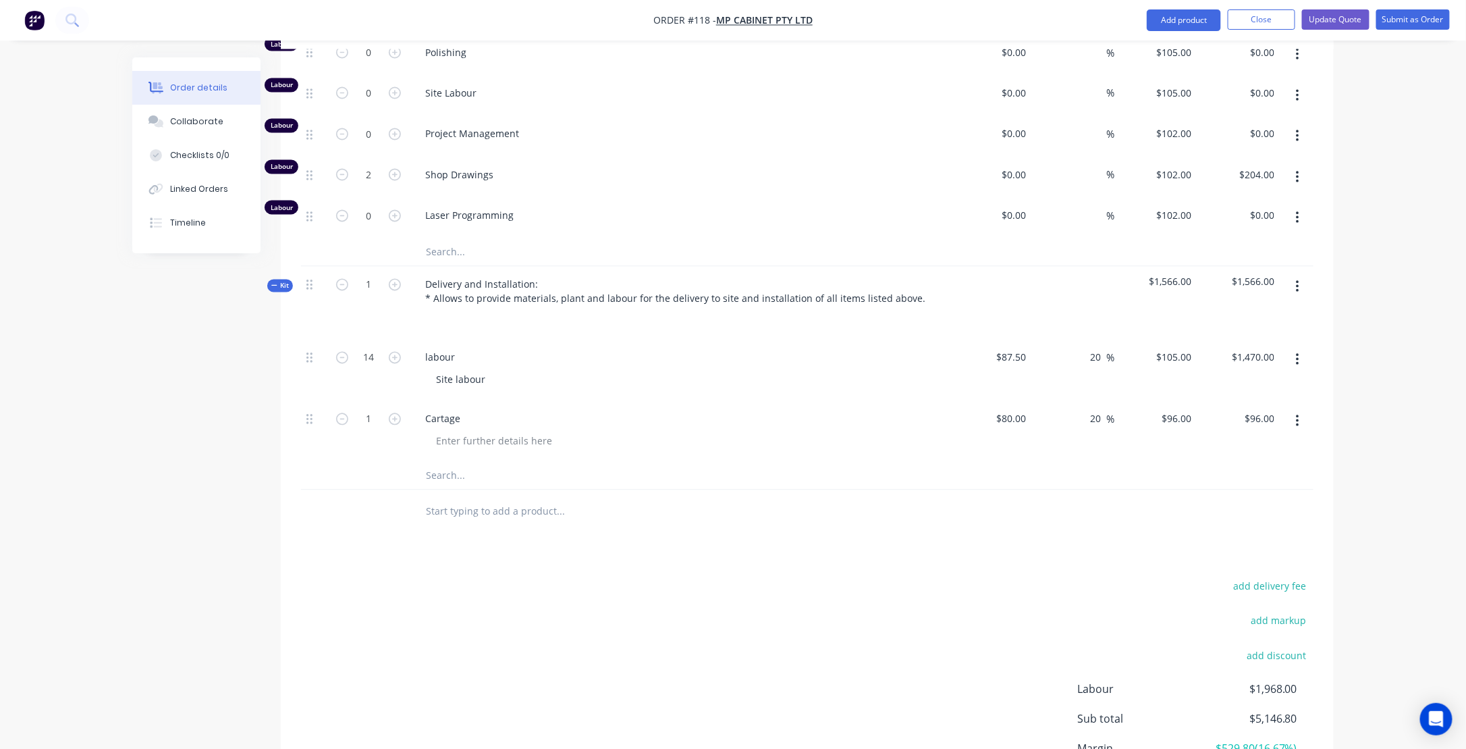
click at [274, 282] on icon at bounding box center [274, 285] width 6 height 7
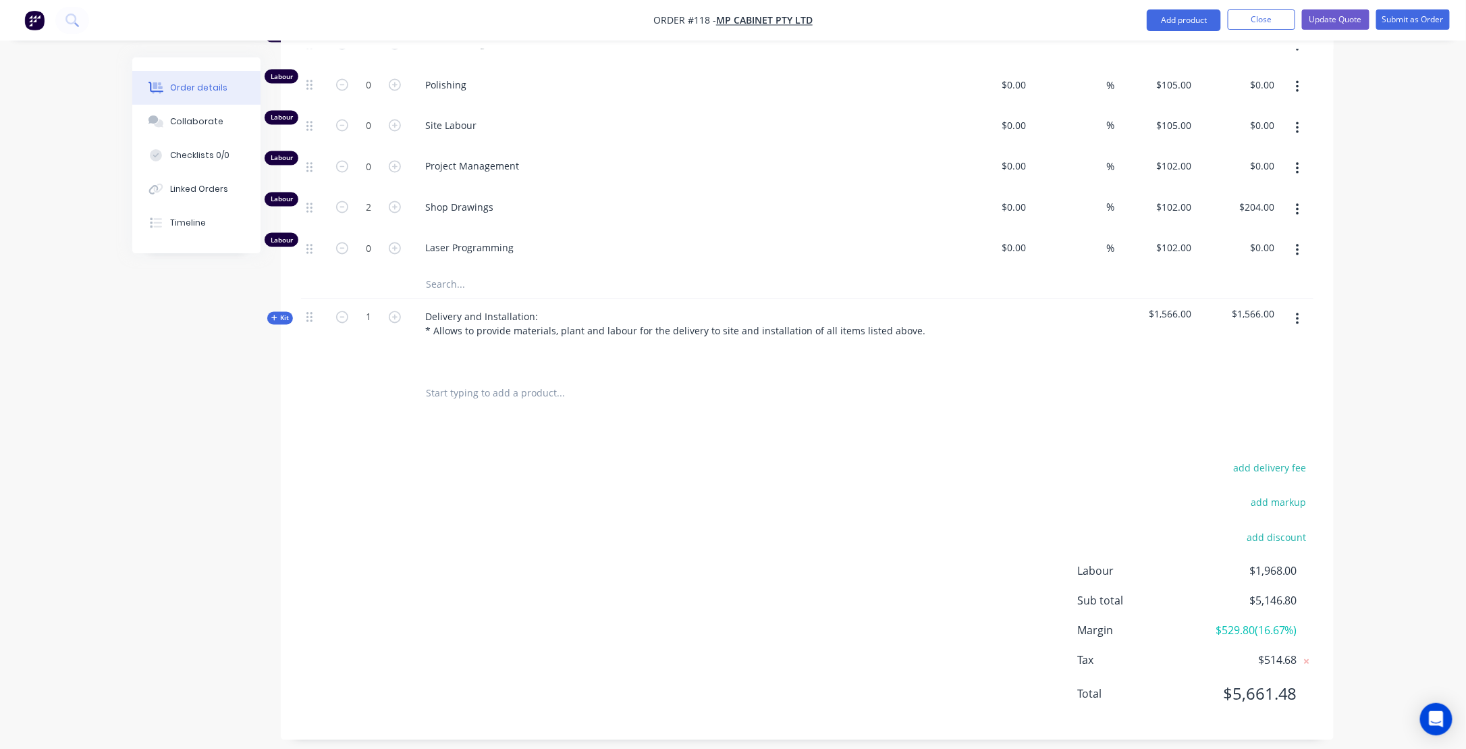
click at [278, 313] on span "Kit" at bounding box center [280, 318] width 18 height 10
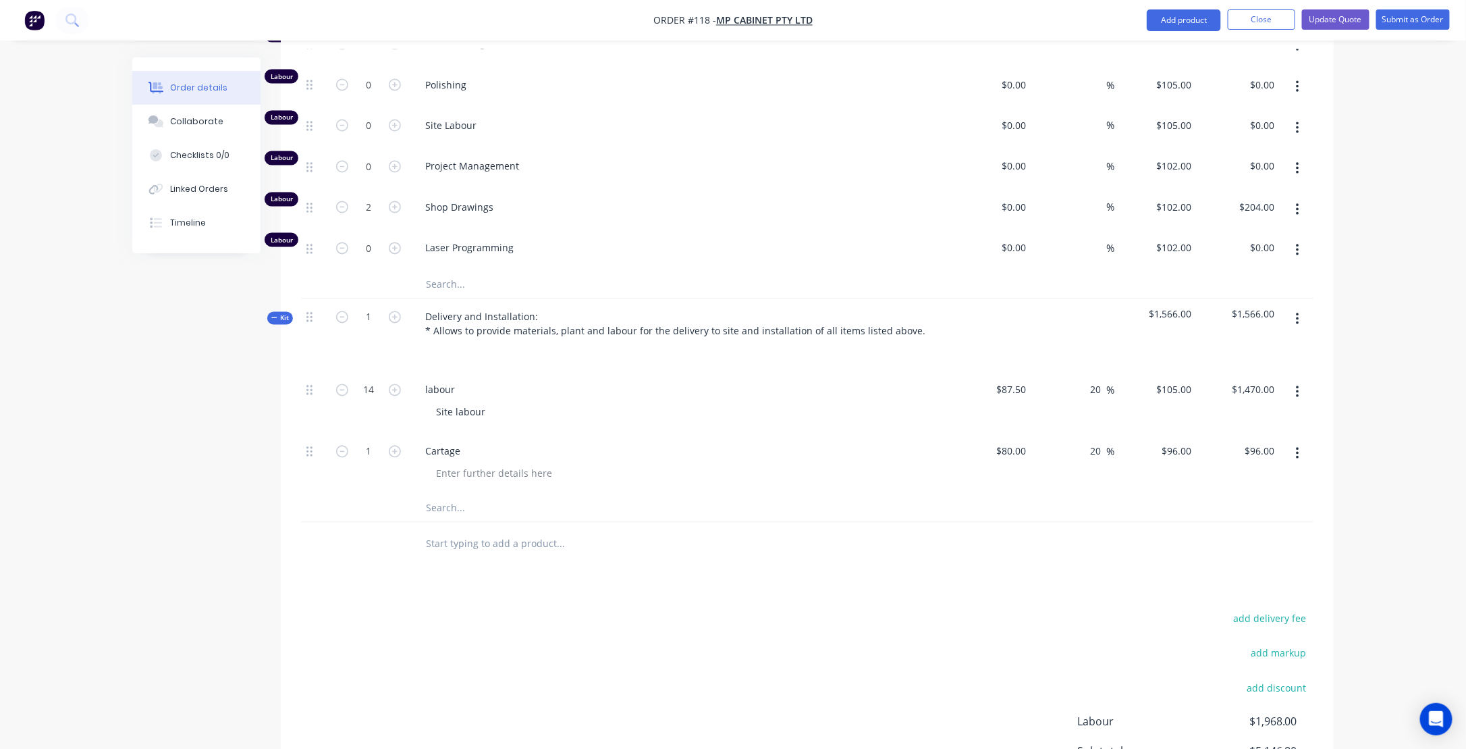
scroll to position [1215, 0]
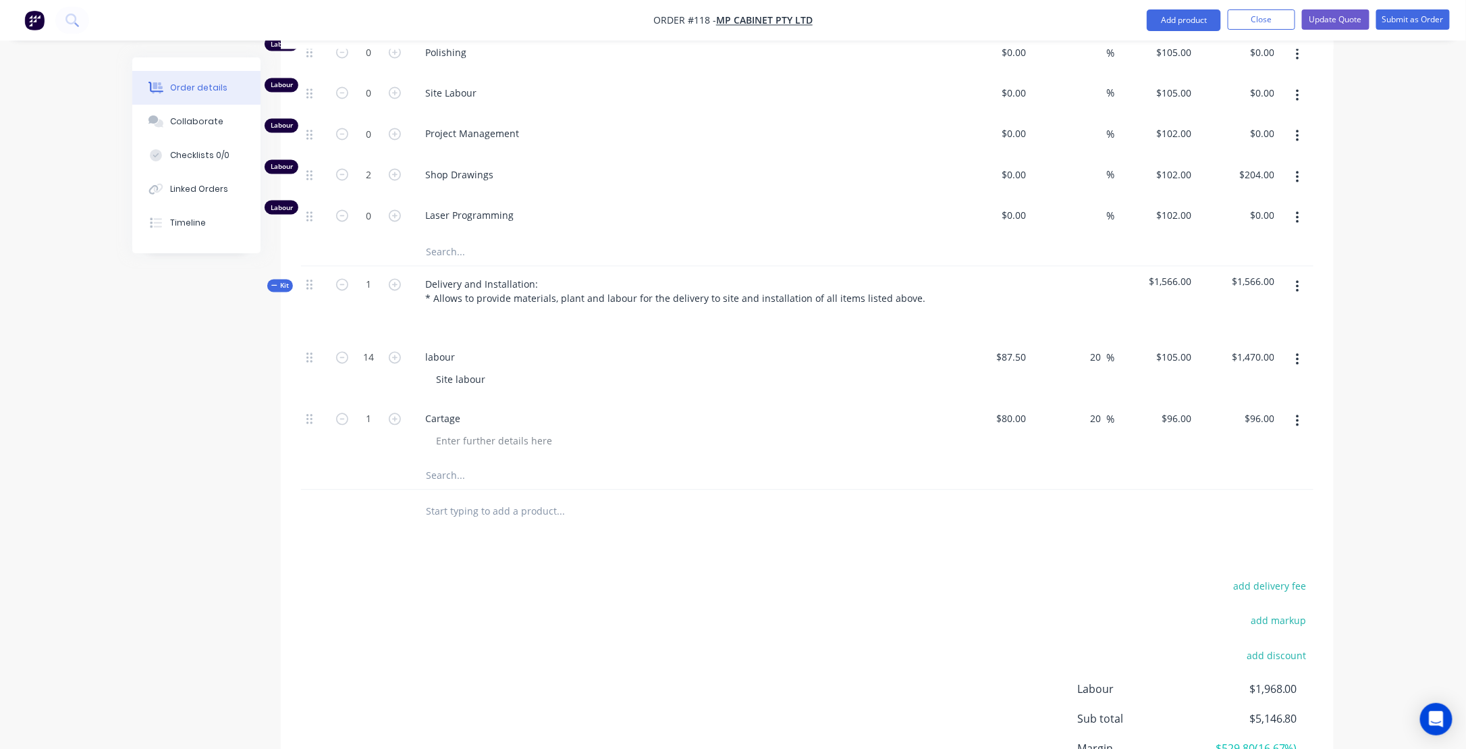
click at [273, 282] on icon at bounding box center [274, 285] width 6 height 7
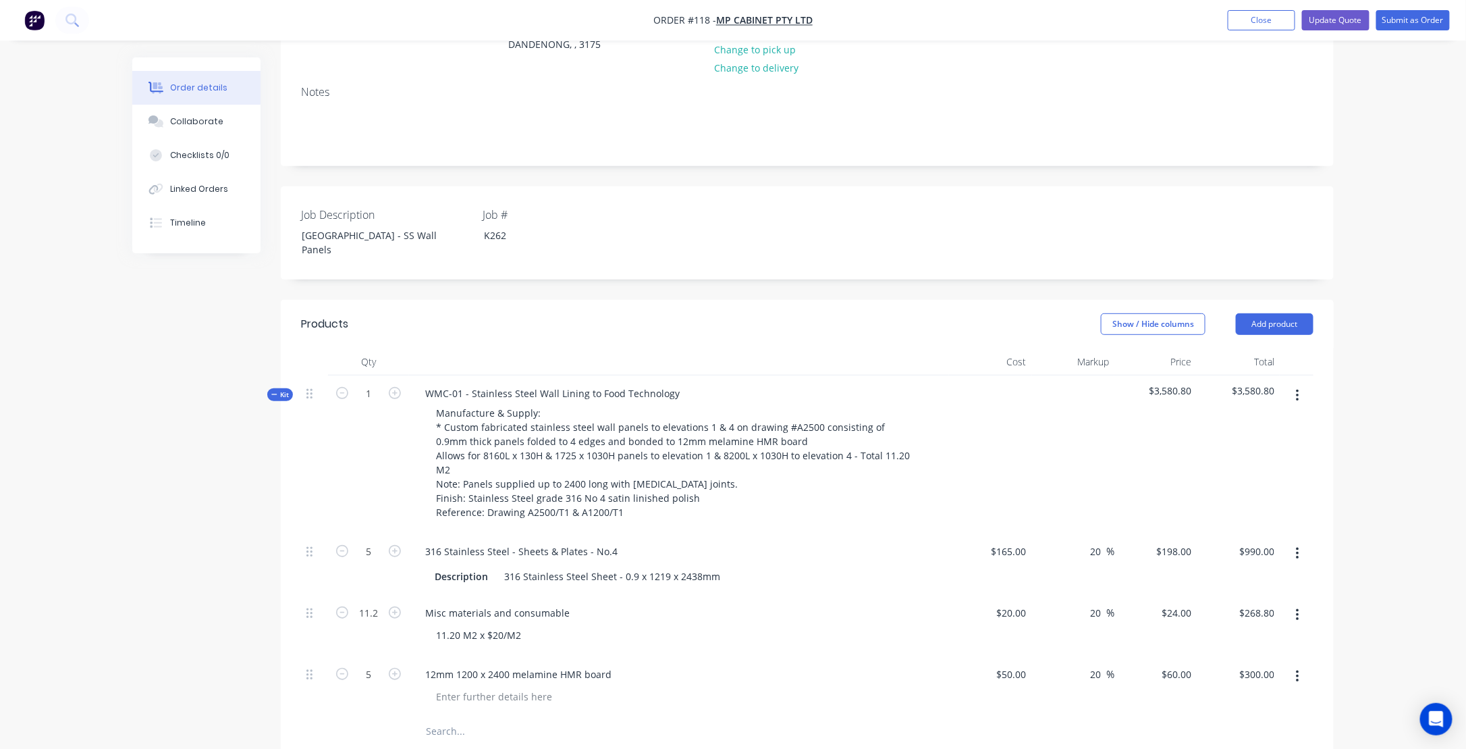
scroll to position [170, 0]
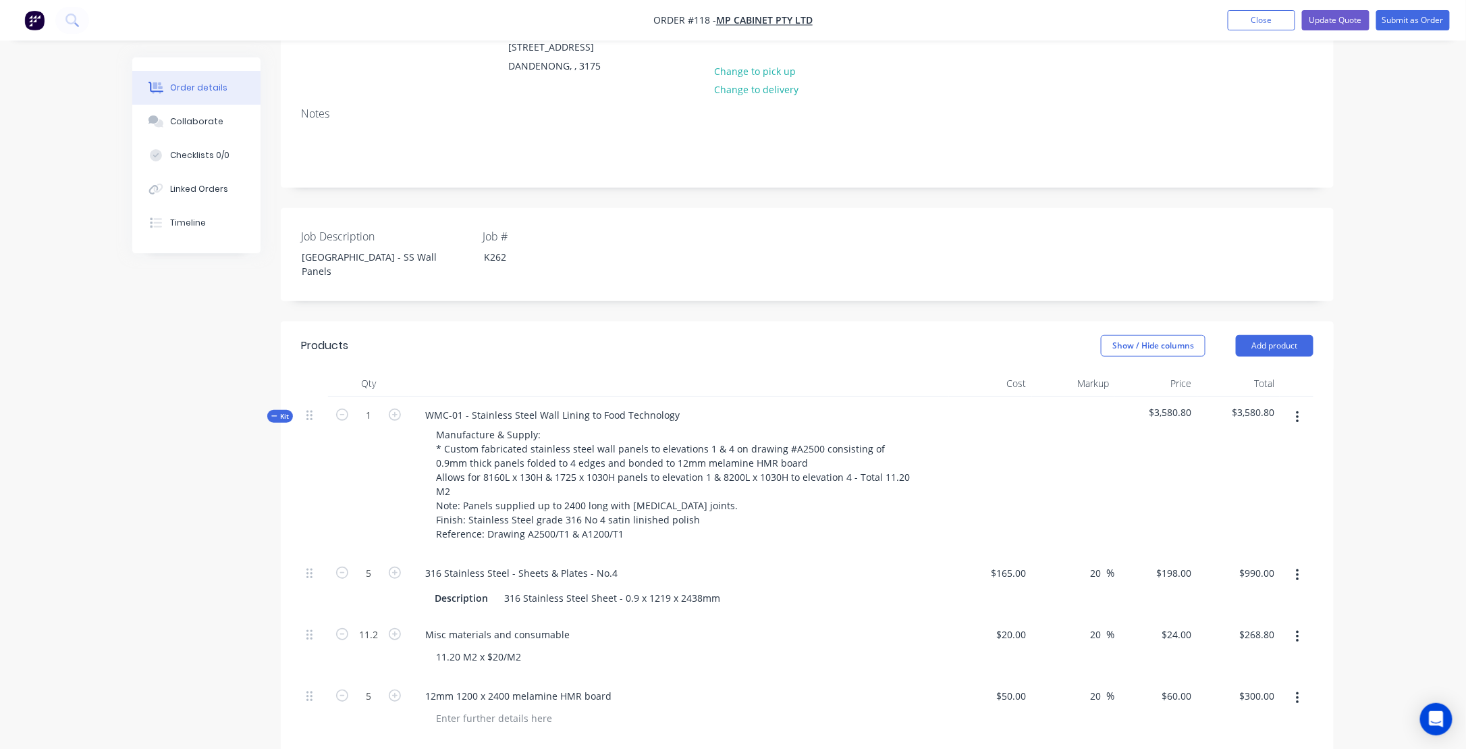
click at [277, 412] on icon at bounding box center [274, 415] width 6 height 7
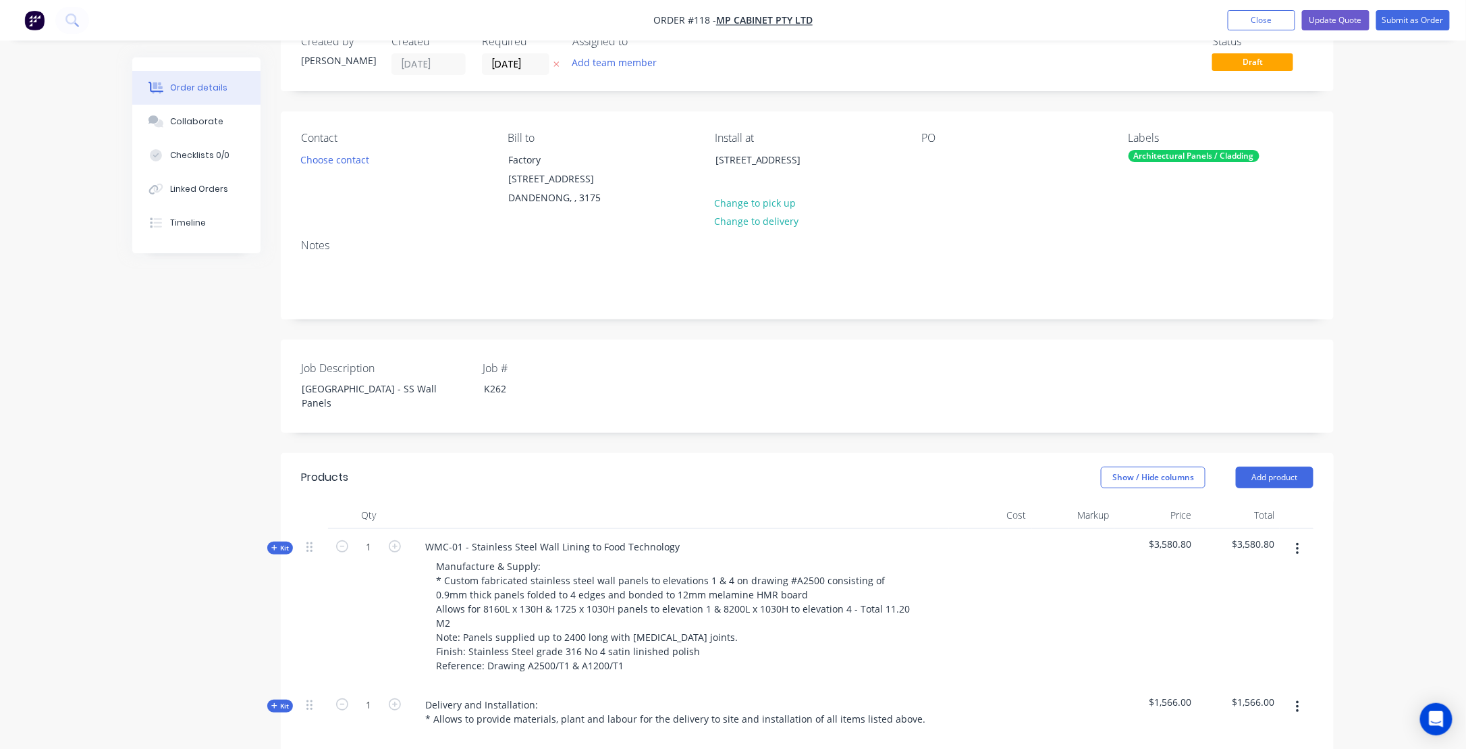
scroll to position [30, 0]
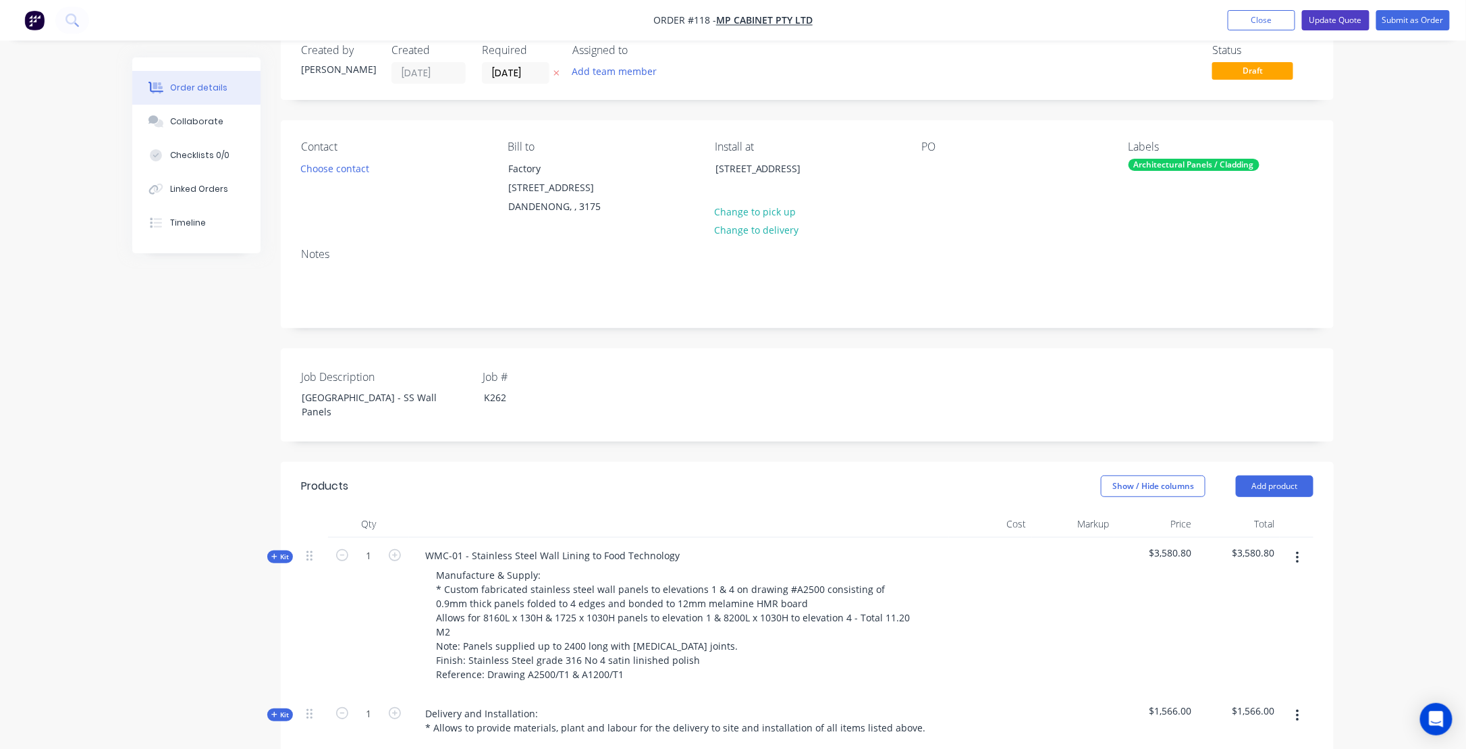
click at [1341, 21] on button "Update Quote" at bounding box center [1336, 20] width 68 height 20
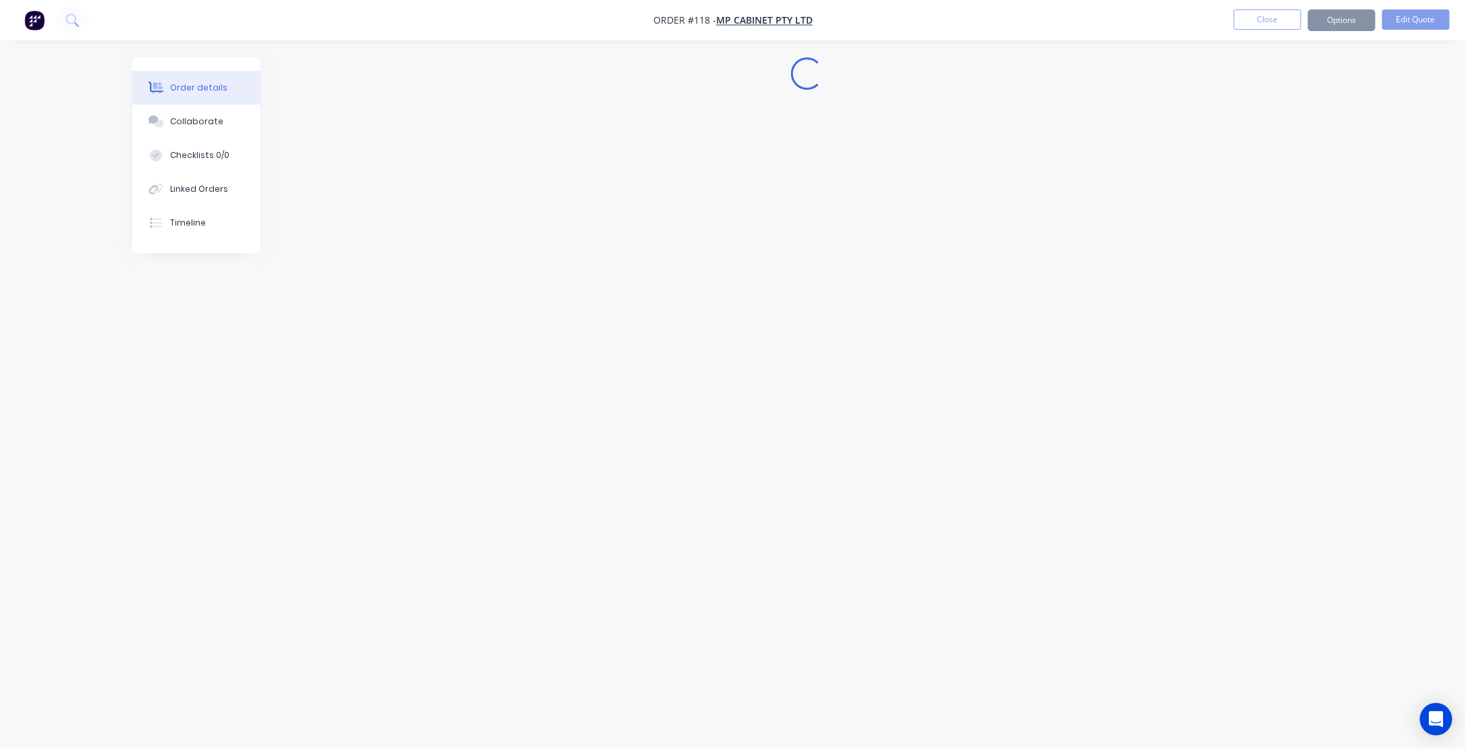
scroll to position [0, 0]
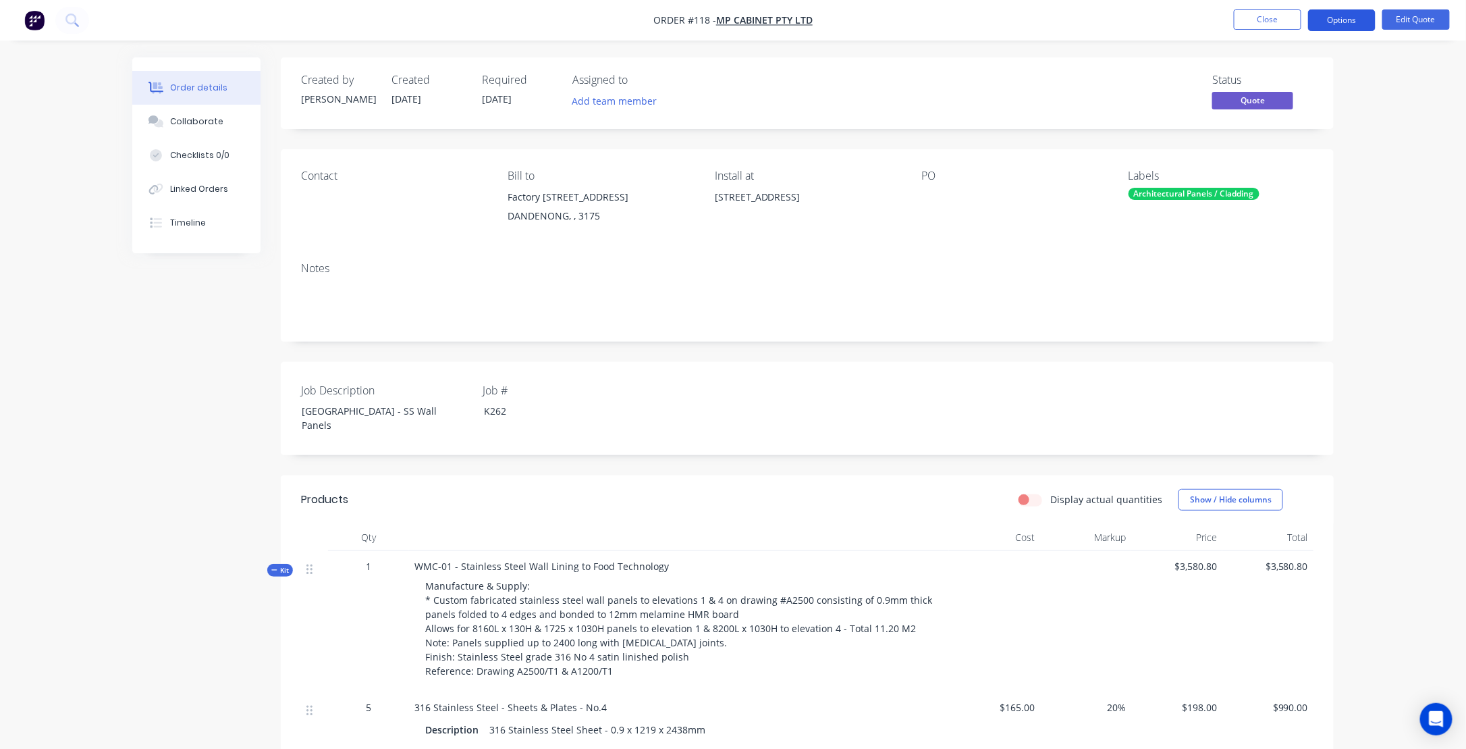
click at [1343, 21] on button "Options" at bounding box center [1342, 20] width 68 height 22
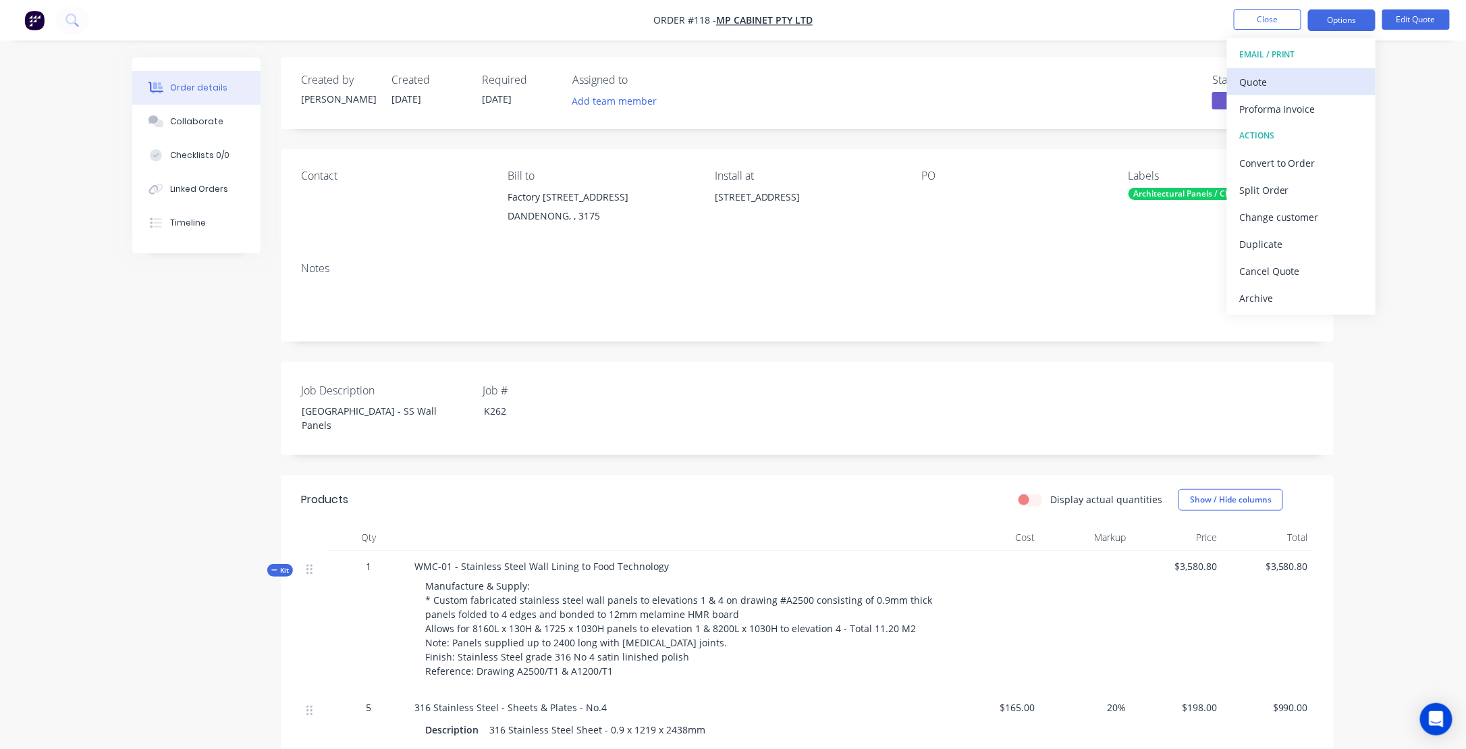
click at [1247, 84] on div "Quote" at bounding box center [1301, 82] width 124 height 20
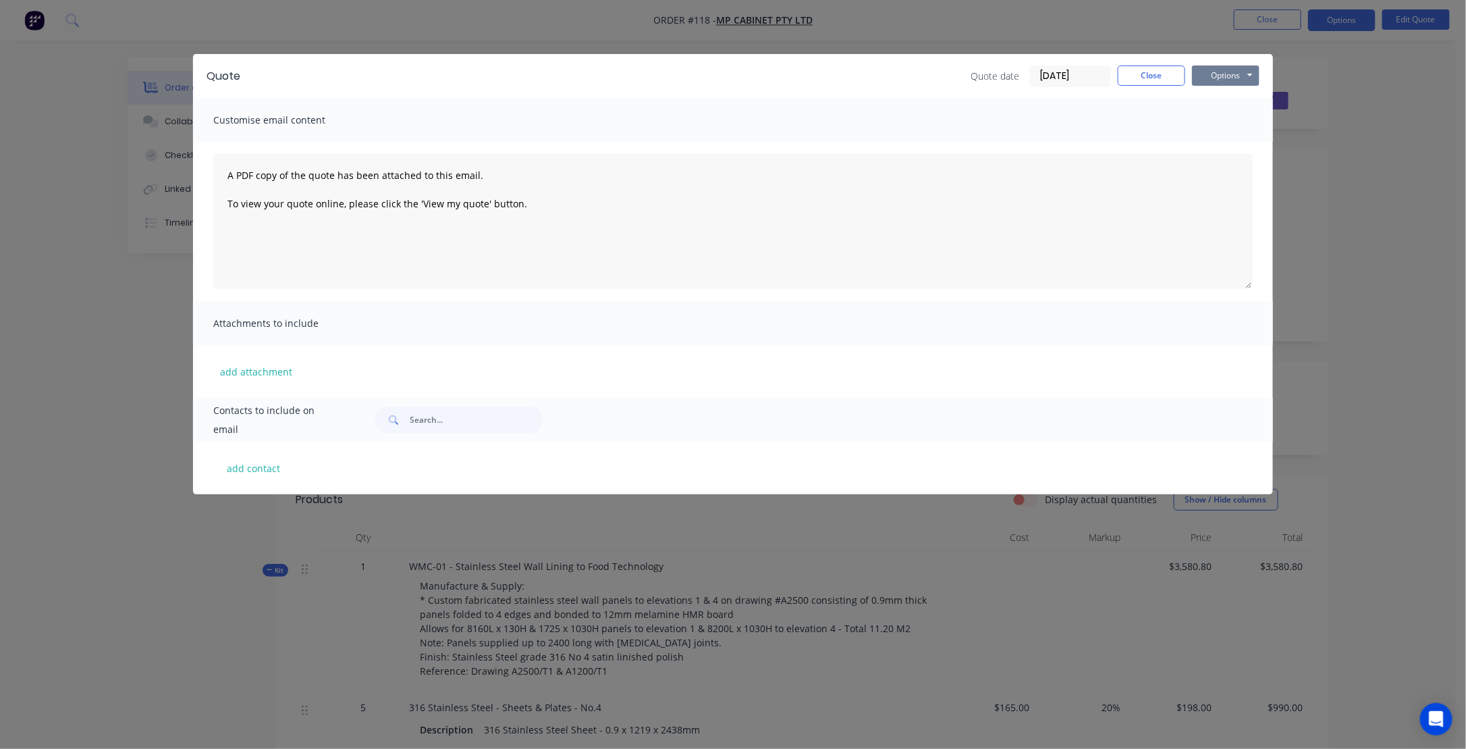
click at [1220, 77] on button "Options" at bounding box center [1226, 75] width 68 height 20
click at [1232, 102] on button "Preview" at bounding box center [1235, 99] width 86 height 22
click at [1390, 343] on div "Quote Quote date [DATE] Close Options Preview Print Email Customise email conte…" at bounding box center [733, 374] width 1466 height 749
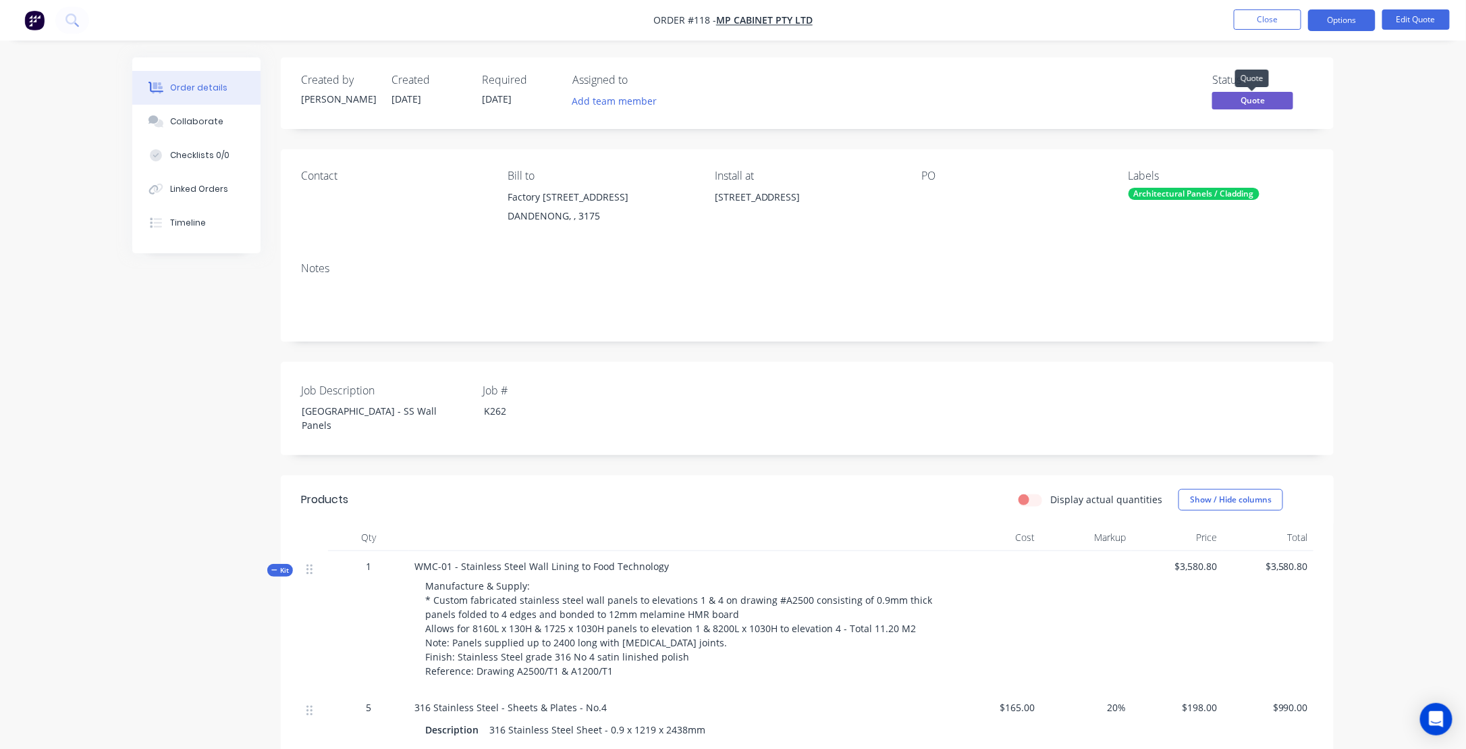
click at [1241, 105] on span "Quote" at bounding box center [1252, 100] width 81 height 17
click at [1416, 18] on button "Edit Quote" at bounding box center [1416, 19] width 68 height 20
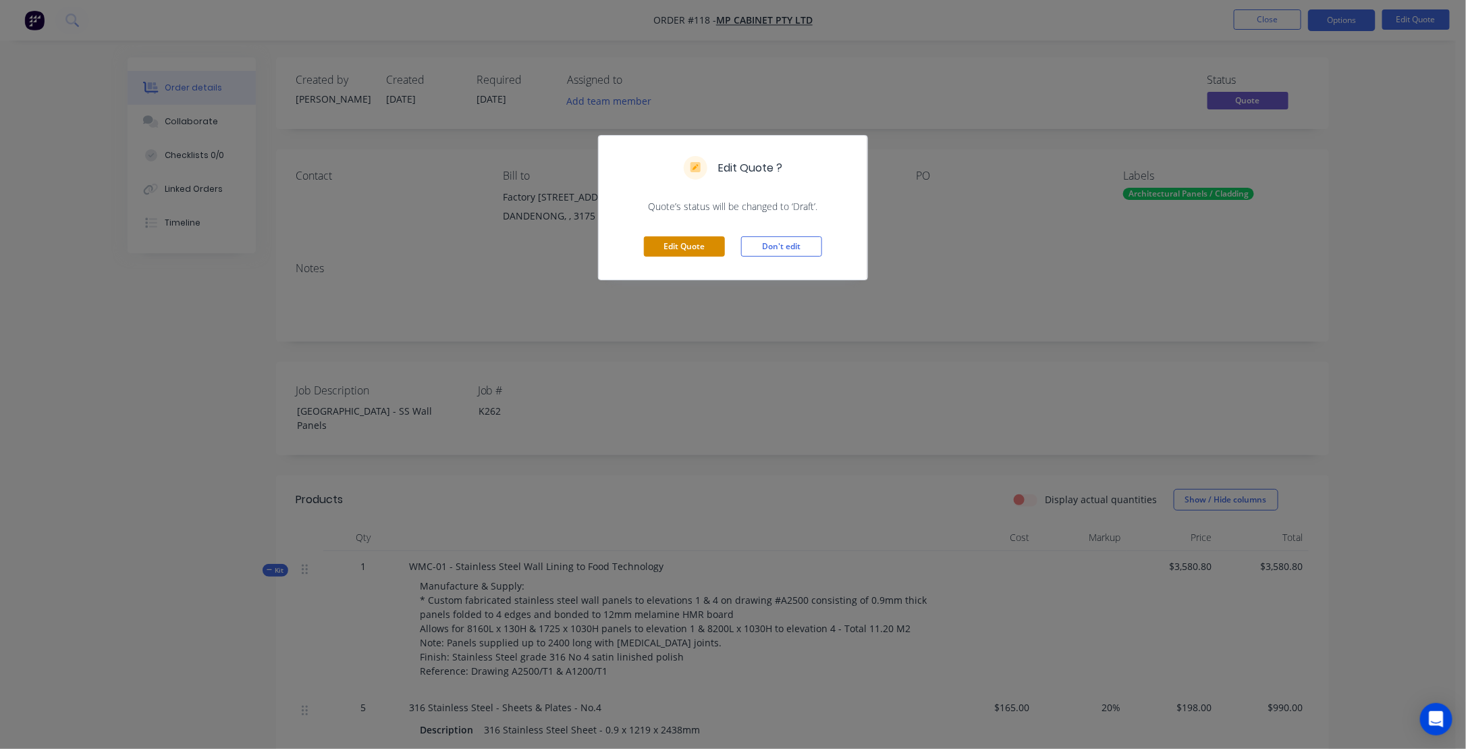
click at [699, 245] on button "Edit Quote" at bounding box center [684, 246] width 81 height 20
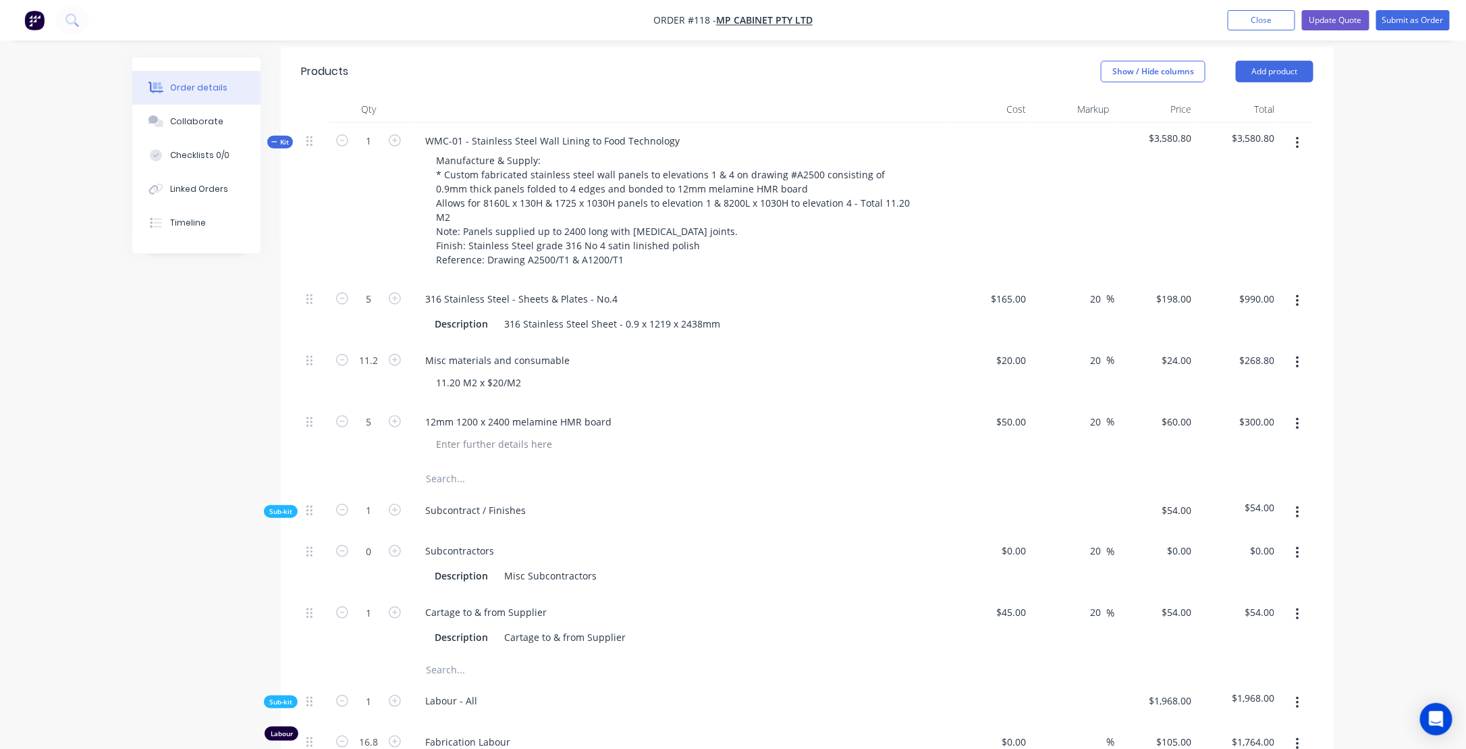
scroll to position [405, 0]
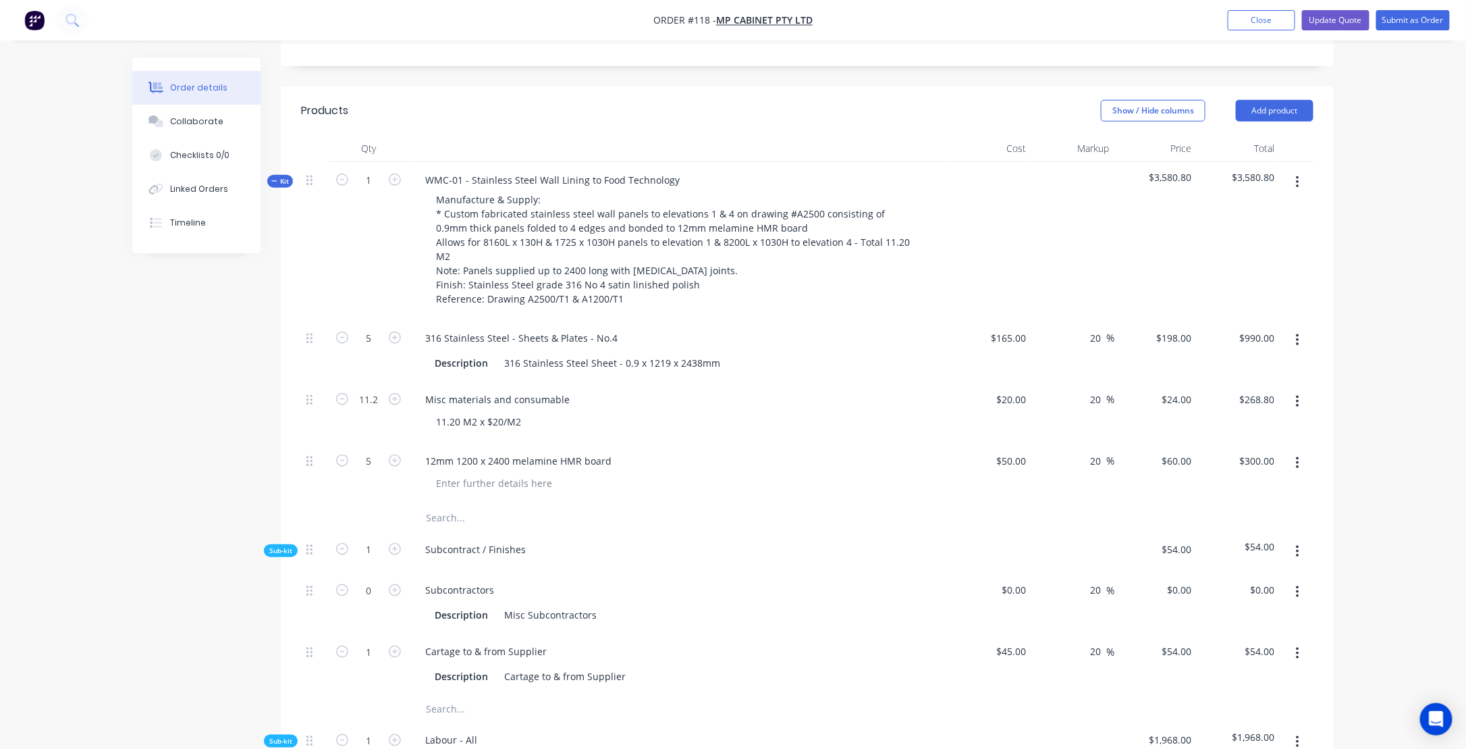
click at [273, 182] on icon at bounding box center [274, 181] width 6 height 7
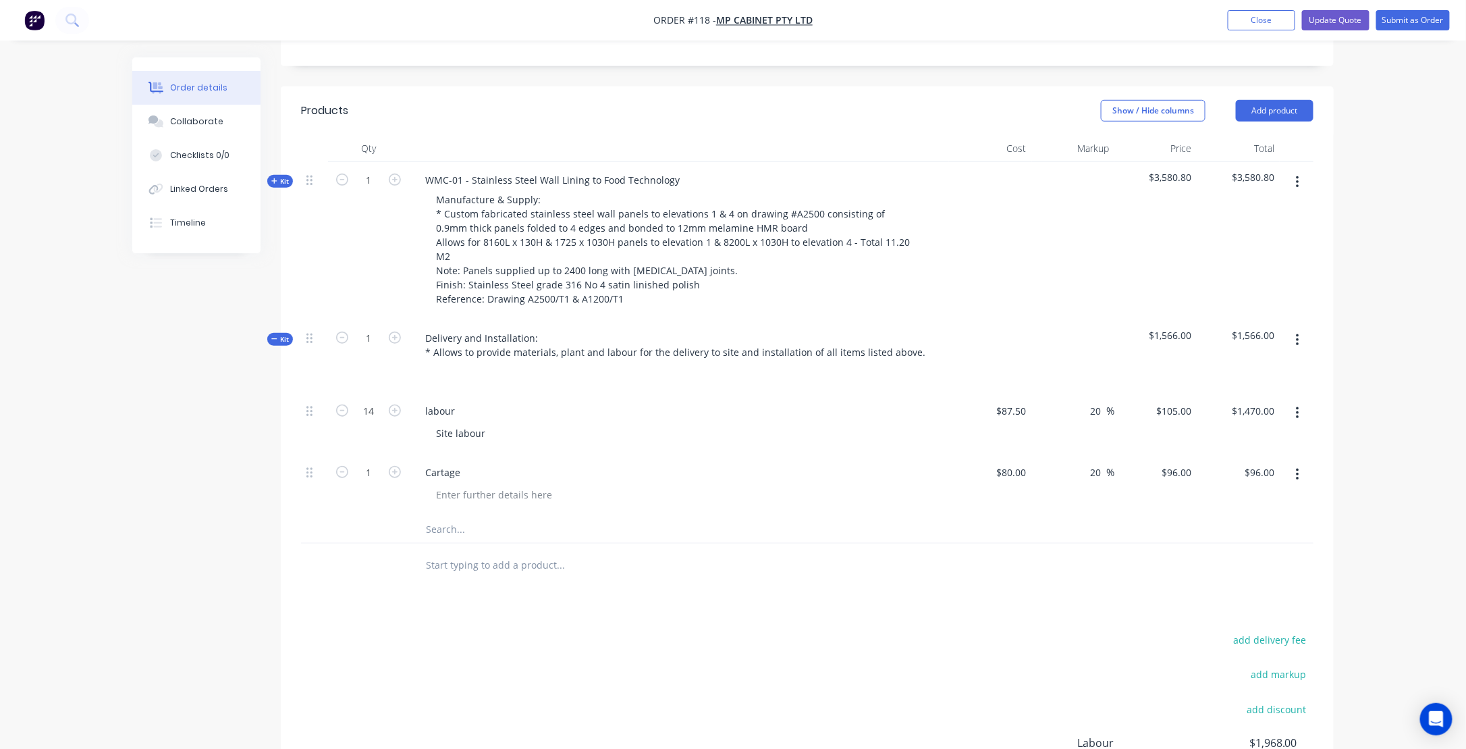
click at [273, 182] on icon at bounding box center [274, 181] width 6 height 7
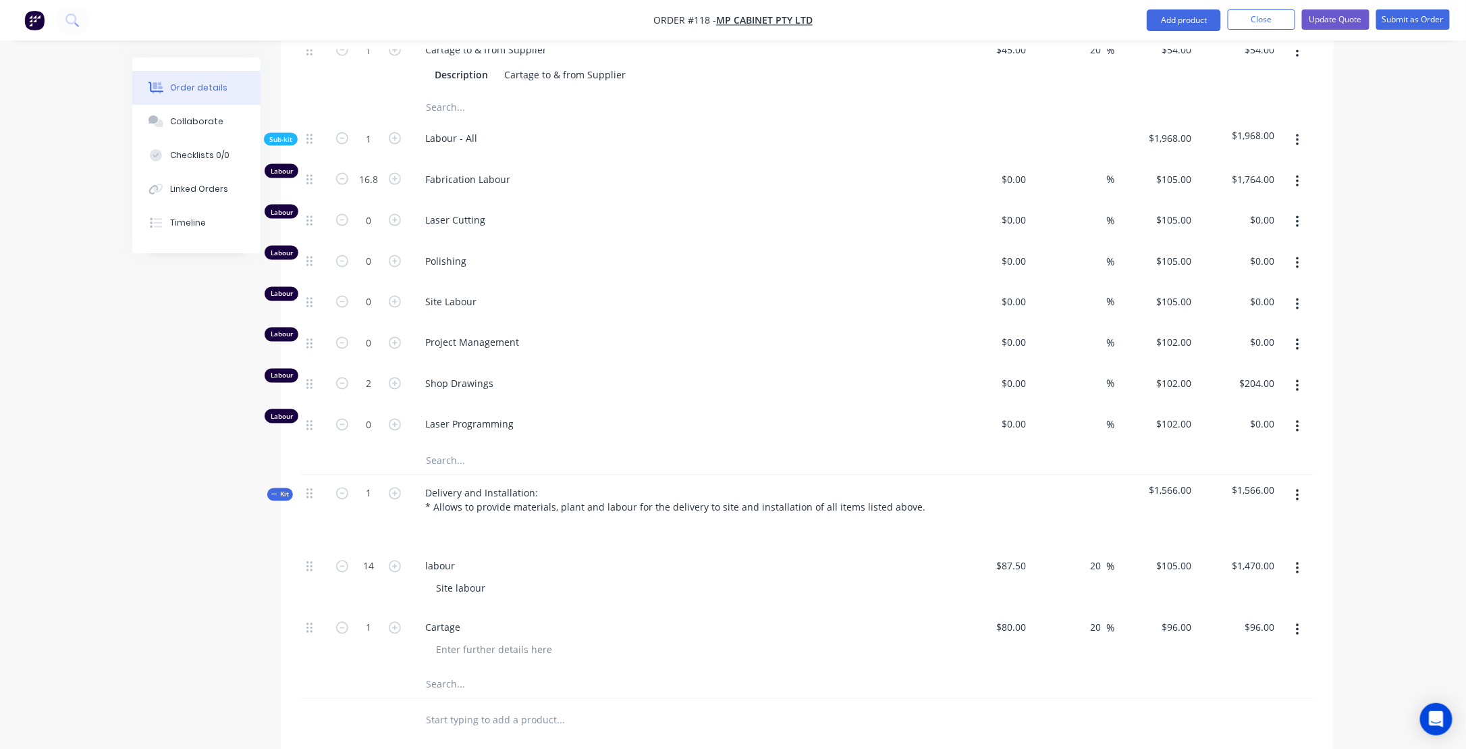
scroll to position [1013, 0]
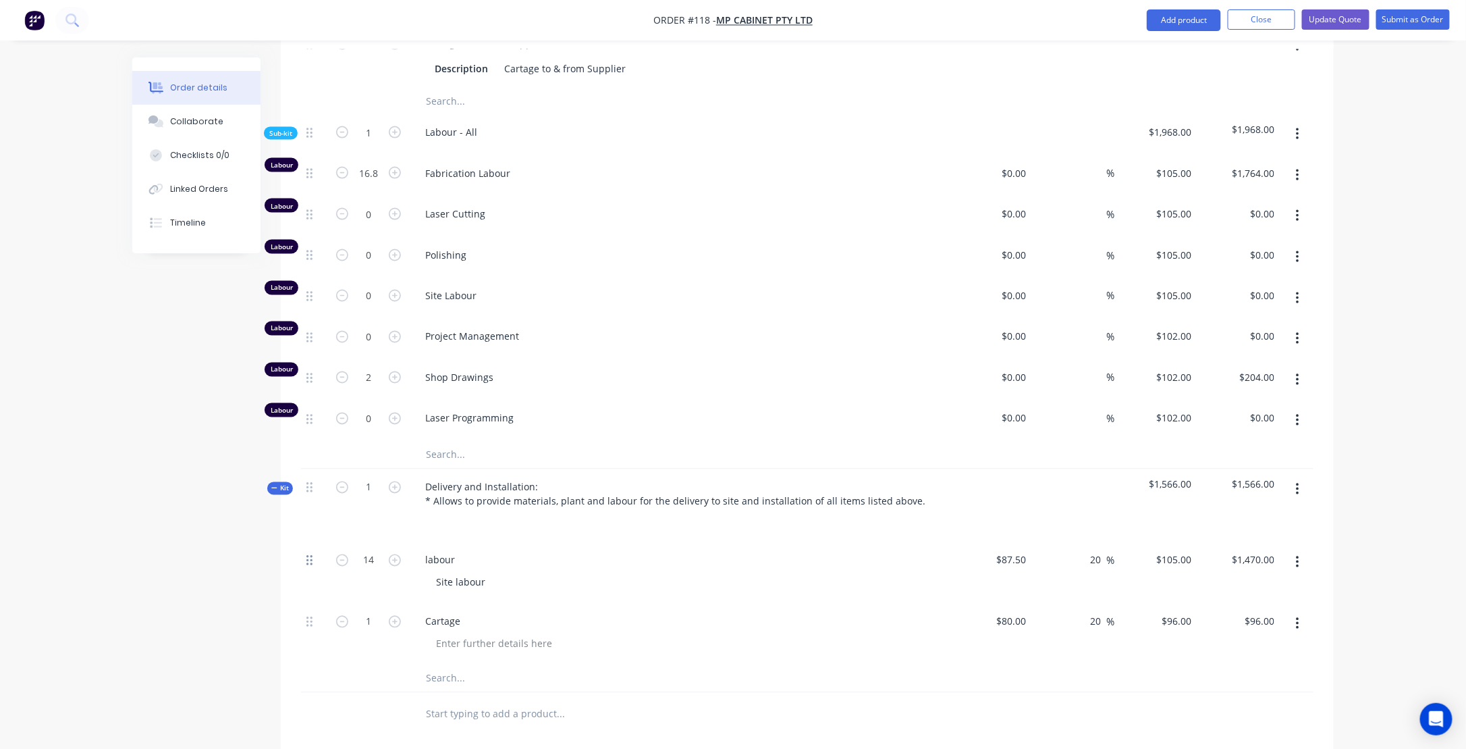
click at [311, 554] on icon at bounding box center [309, 560] width 6 height 12
click at [1299, 555] on icon "button" at bounding box center [1297, 562] width 3 height 15
click at [247, 551] on div "Created by [PERSON_NAME] Created [DATE] Required [DATE] Assigned to Add team me…" at bounding box center [733, 63] width 1202 height 2036
click at [309, 482] on icon at bounding box center [309, 487] width 6 height 12
click at [271, 482] on div "Kit" at bounding box center [280, 488] width 26 height 13
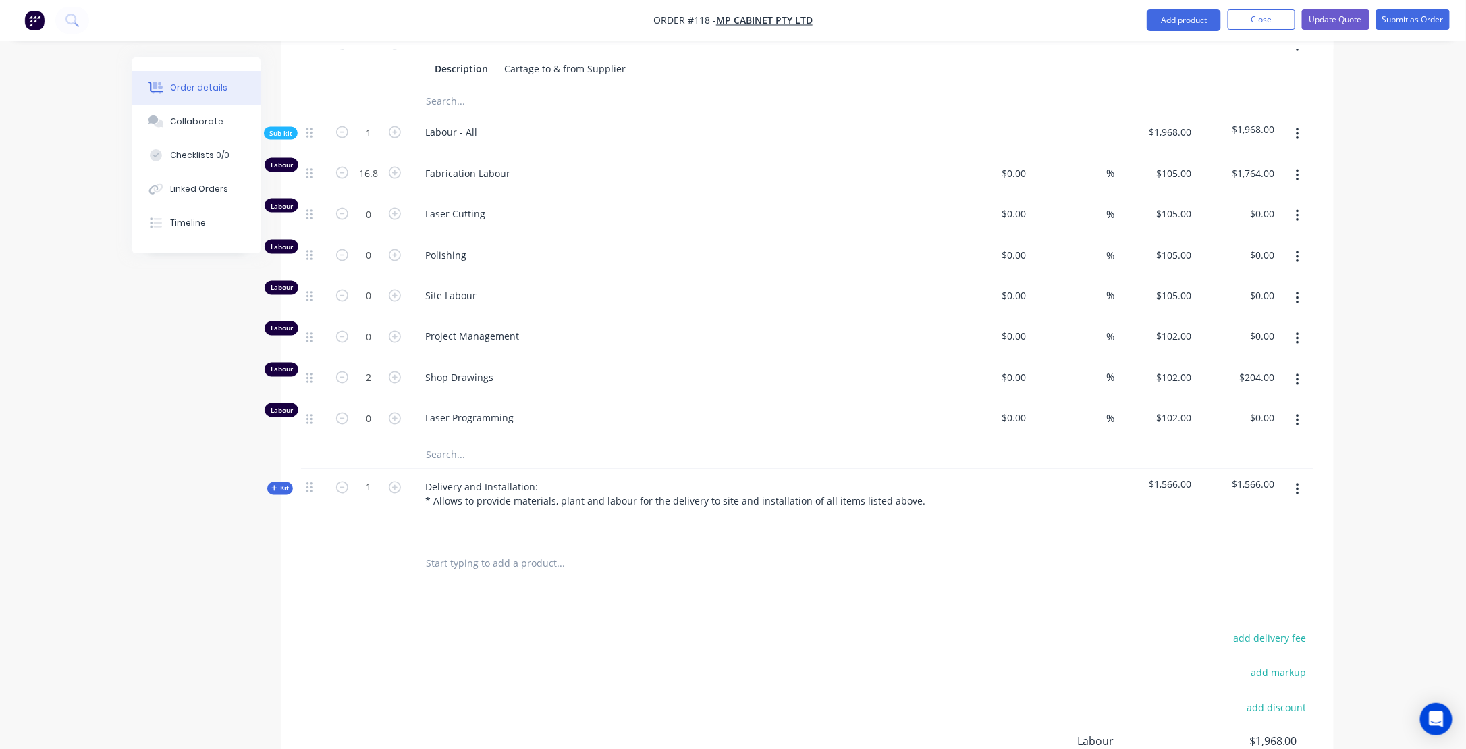
click at [271, 482] on div "Kit" at bounding box center [280, 488] width 26 height 13
click at [1295, 478] on button "button" at bounding box center [1298, 489] width 32 height 24
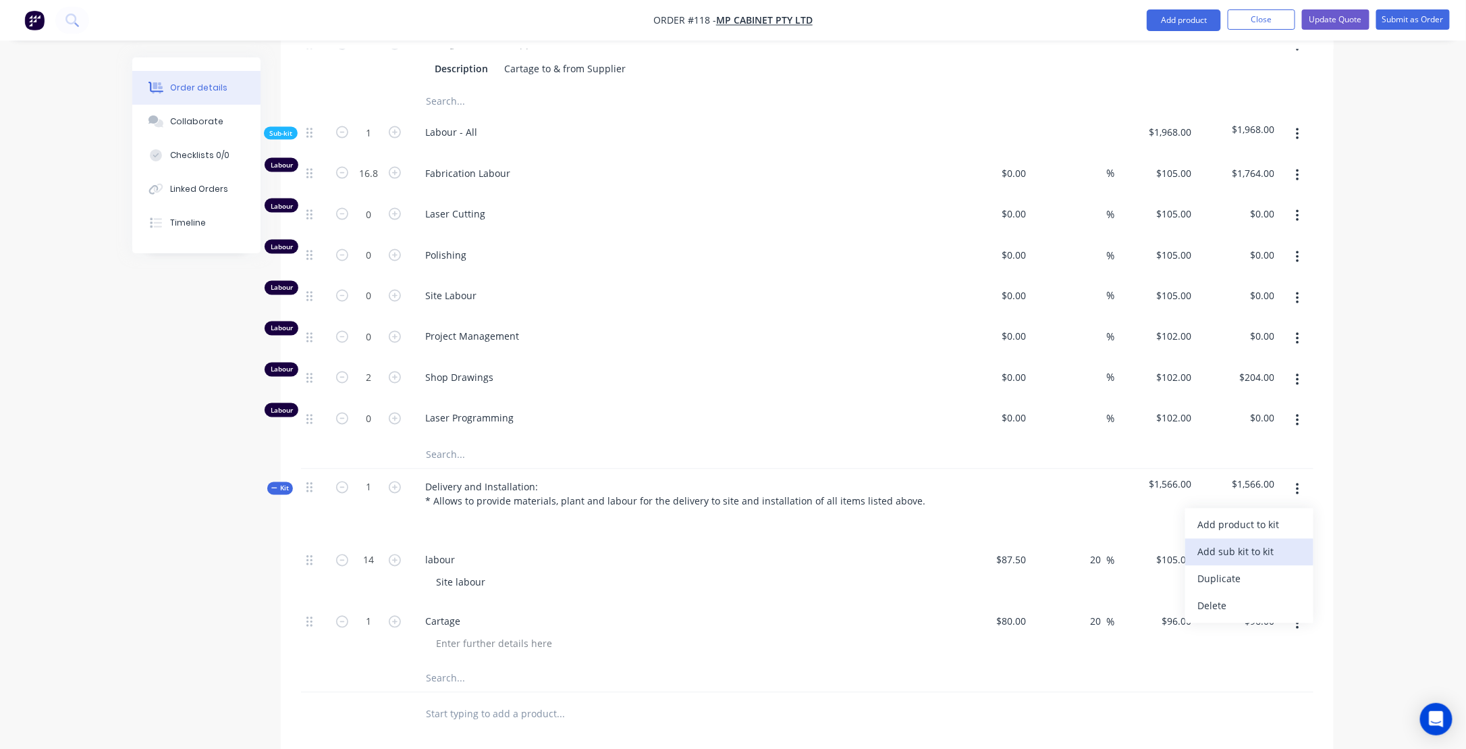
click at [1258, 542] on div "Add sub kit to kit" at bounding box center [1250, 552] width 104 height 20
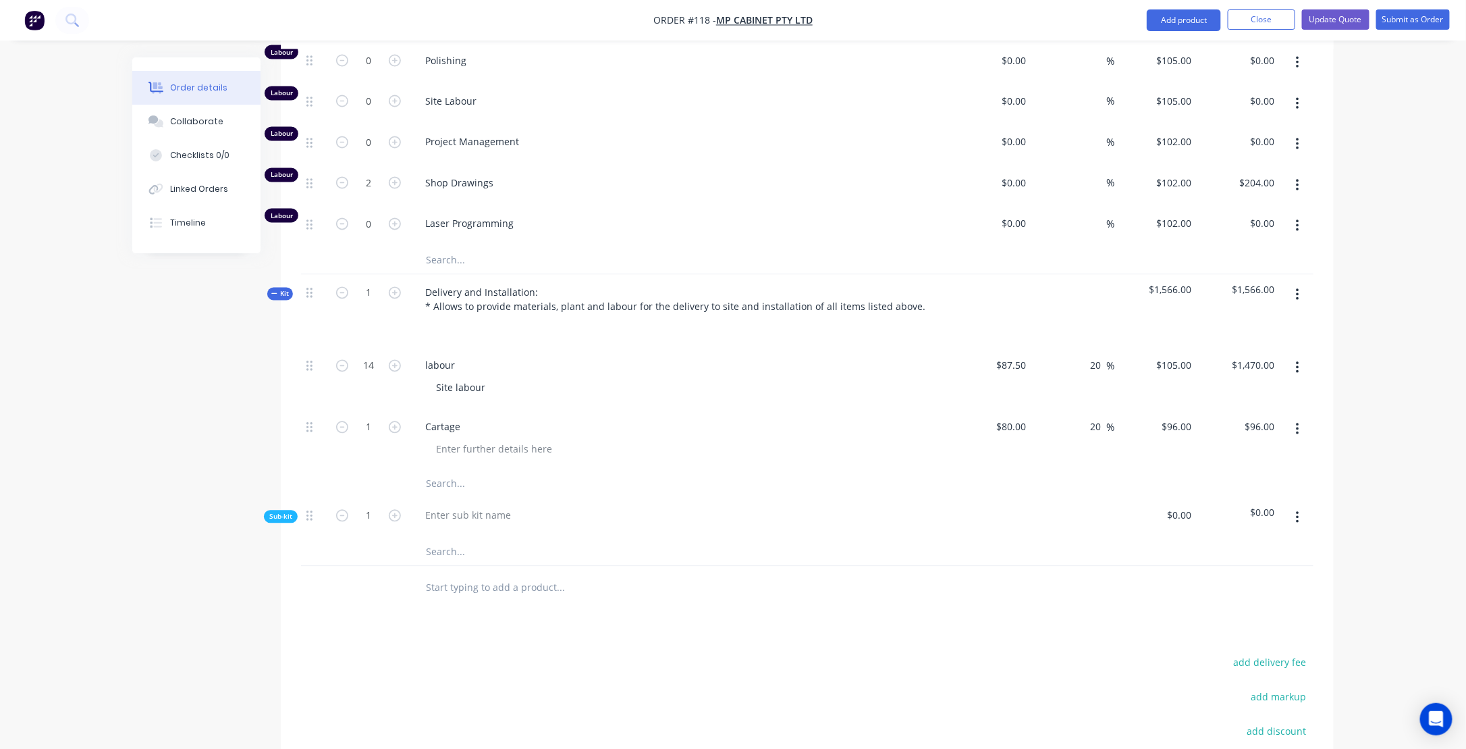
scroll to position [1215, 0]
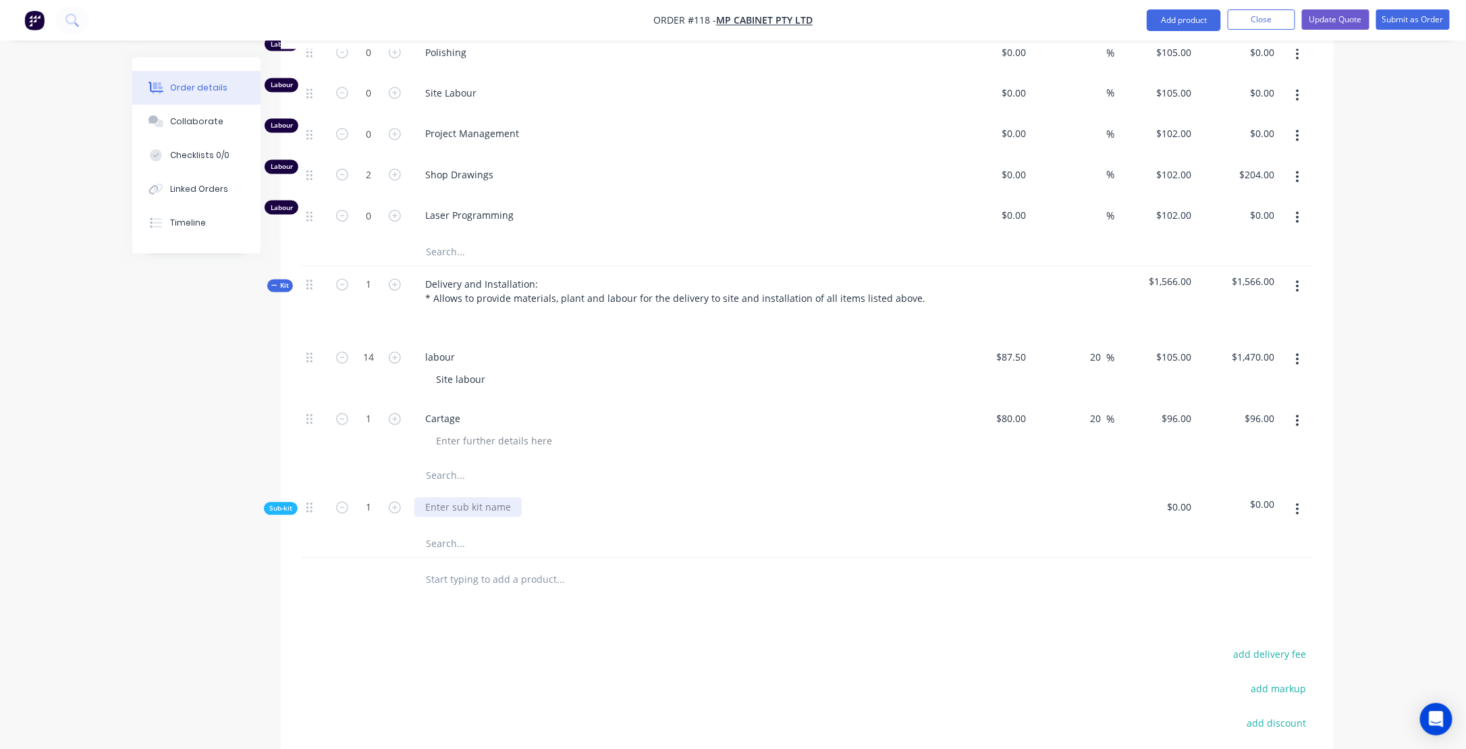
click at [486, 498] on div at bounding box center [467, 508] width 107 height 20
click at [477, 531] on input "text" at bounding box center [560, 544] width 270 height 27
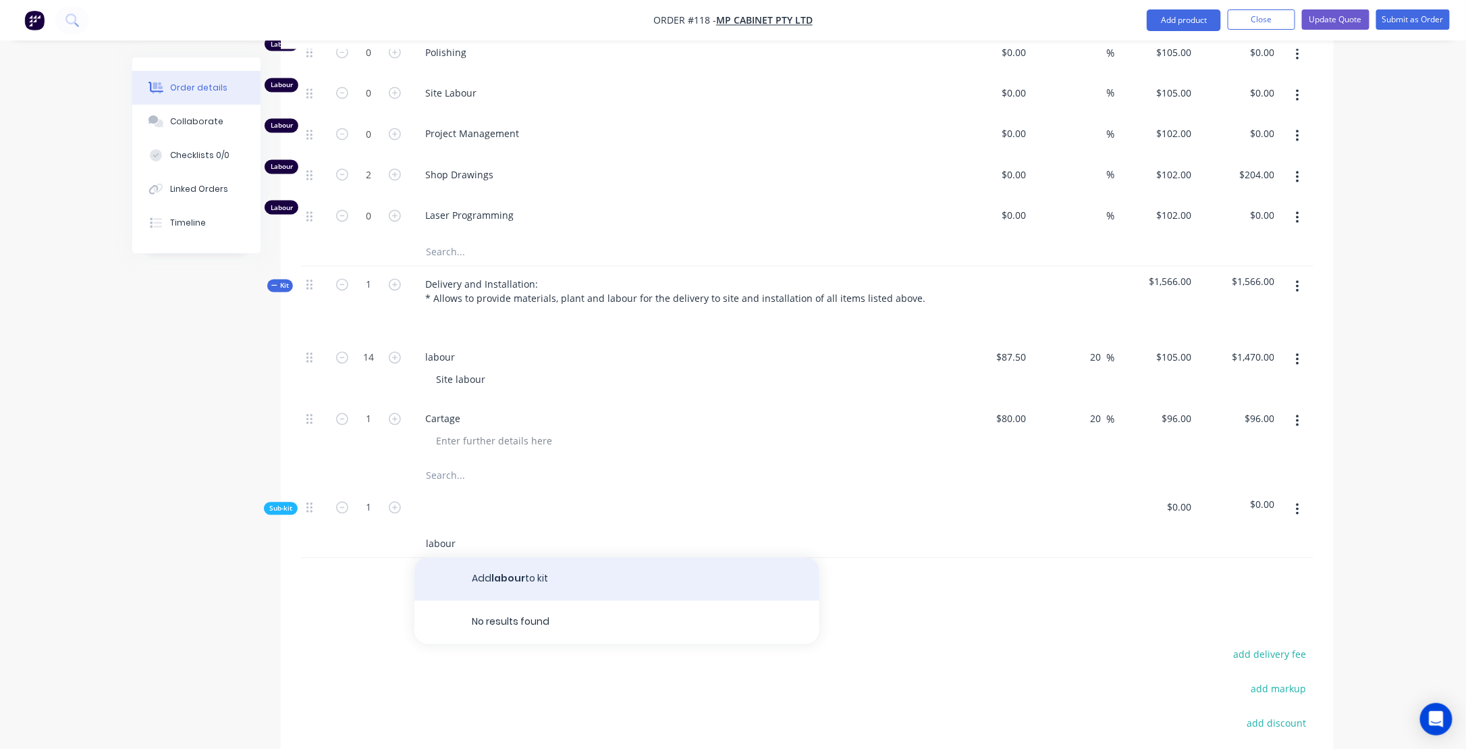
type input "labour"
click at [505, 558] on button "Add labour to kit" at bounding box center [616, 579] width 405 height 43
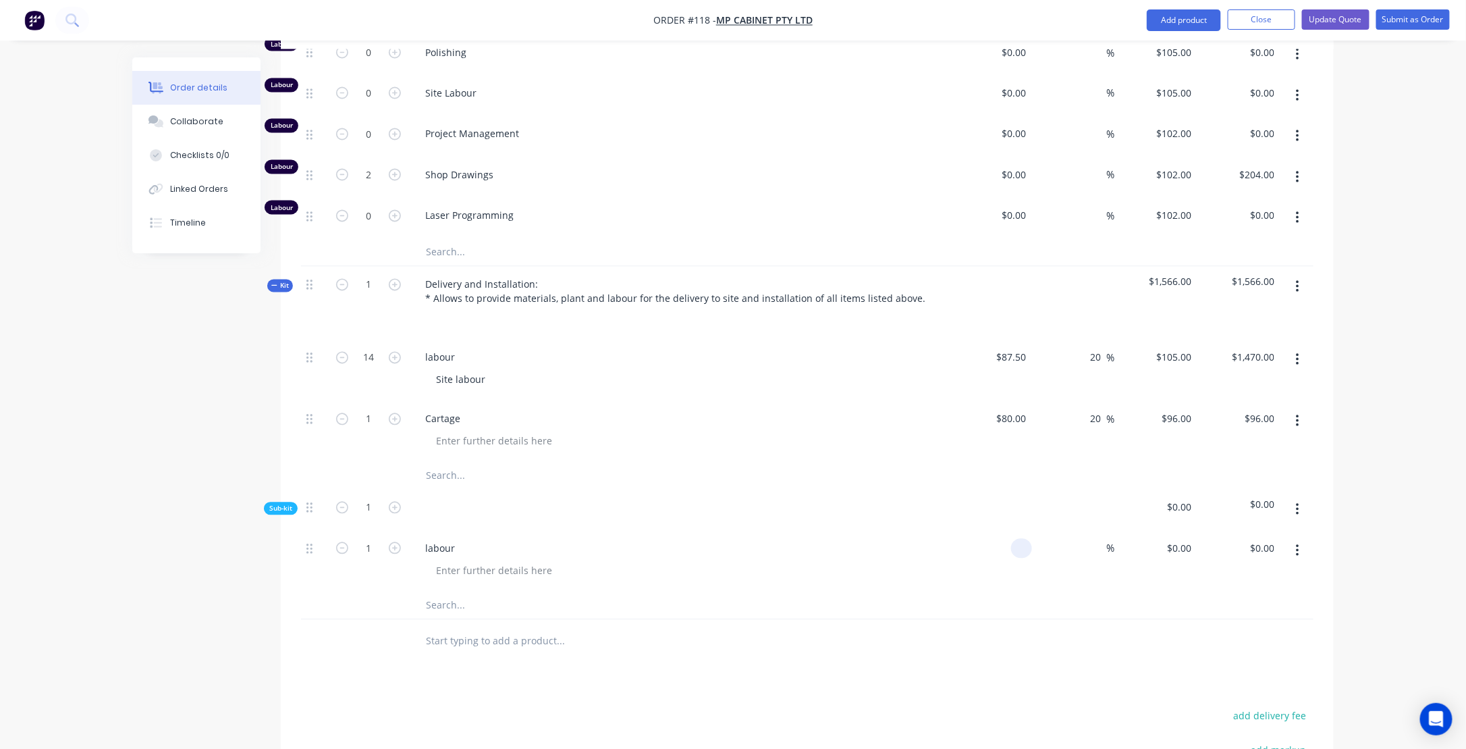
drag, startPoint x: 1002, startPoint y: 537, endPoint x: 1045, endPoint y: 537, distance: 43.2
click at [1045, 537] on div "1 labour % $0.00 $0.00 $0.00 $0.00" at bounding box center [807, 561] width 1013 height 61
type input "$87.50"
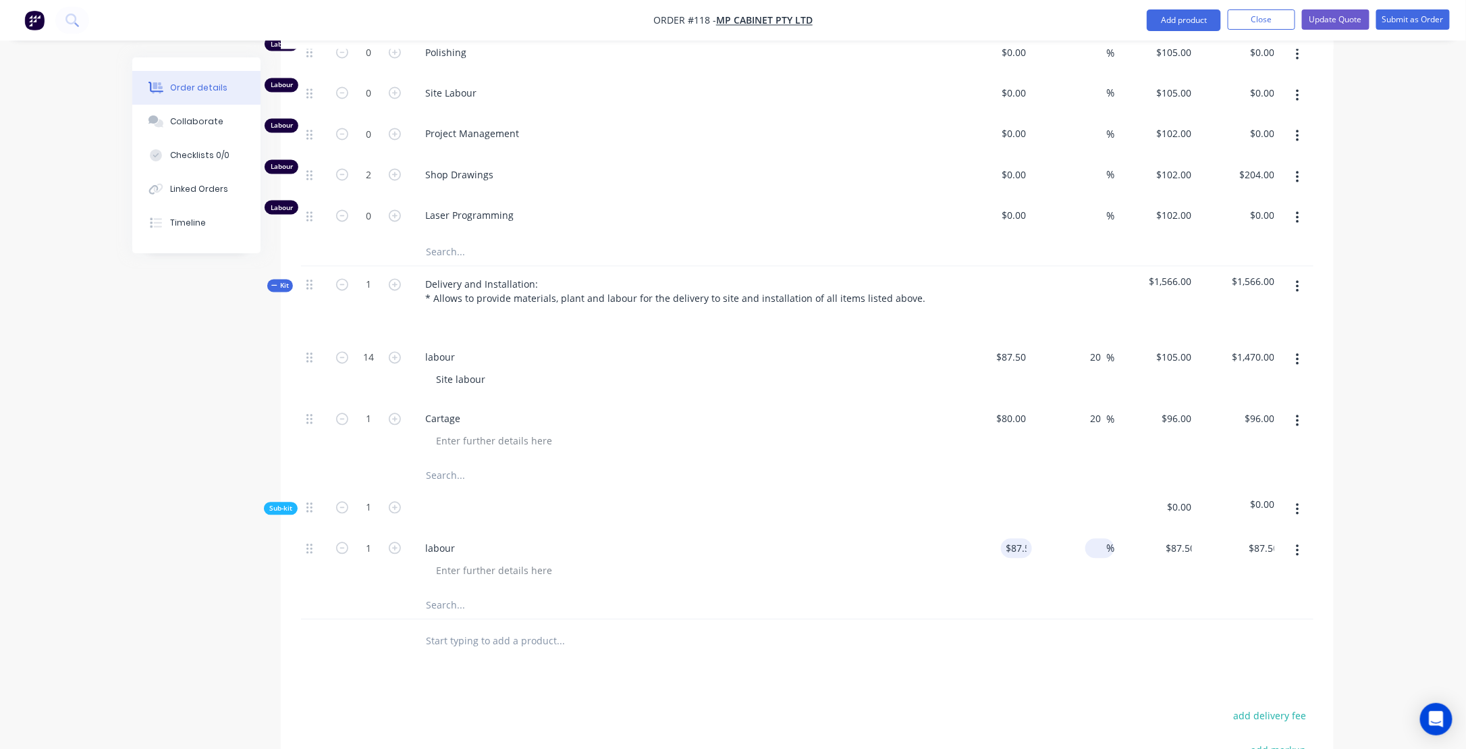
click at [1096, 539] on input at bounding box center [1099, 549] width 16 height 20
type input "20"
type input "$105.00"
click at [1046, 604] on div at bounding box center [807, 606] width 1013 height 28
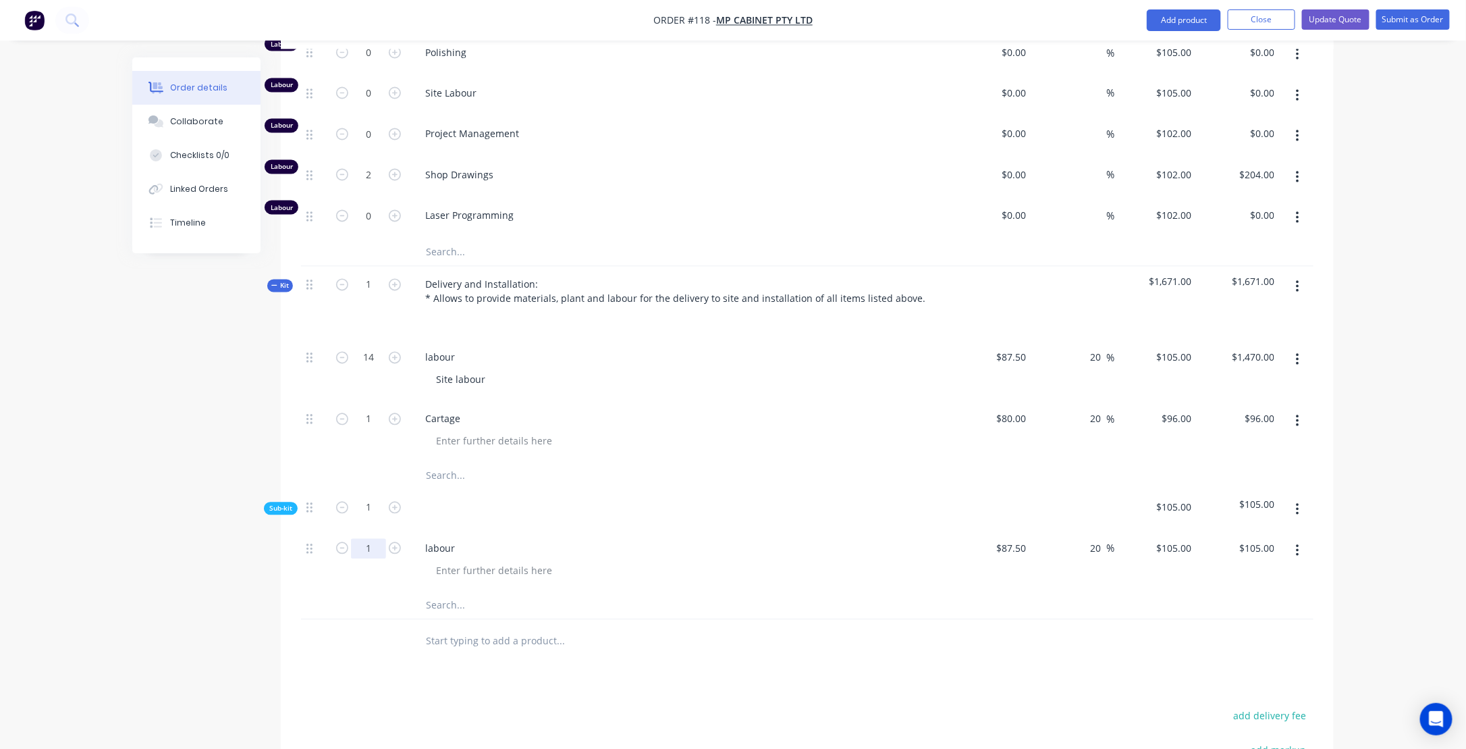
click at [371, 539] on input "1" at bounding box center [368, 549] width 35 height 20
type input "14"
type input "$1,470.00"
click at [778, 539] on div "labour" at bounding box center [678, 549] width 529 height 20
click at [1301, 348] on button "button" at bounding box center [1298, 360] width 32 height 24
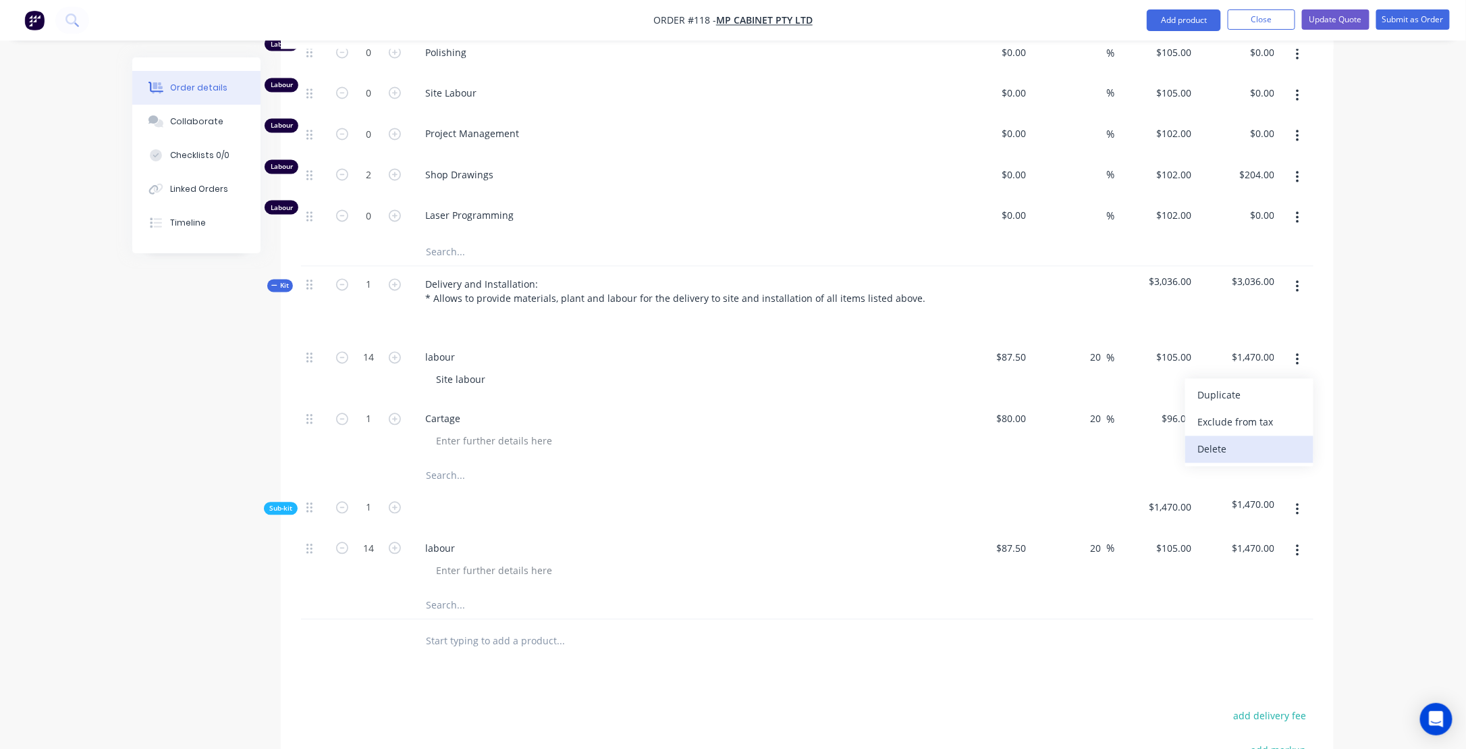
click at [1219, 439] on div "Delete" at bounding box center [1250, 449] width 104 height 20
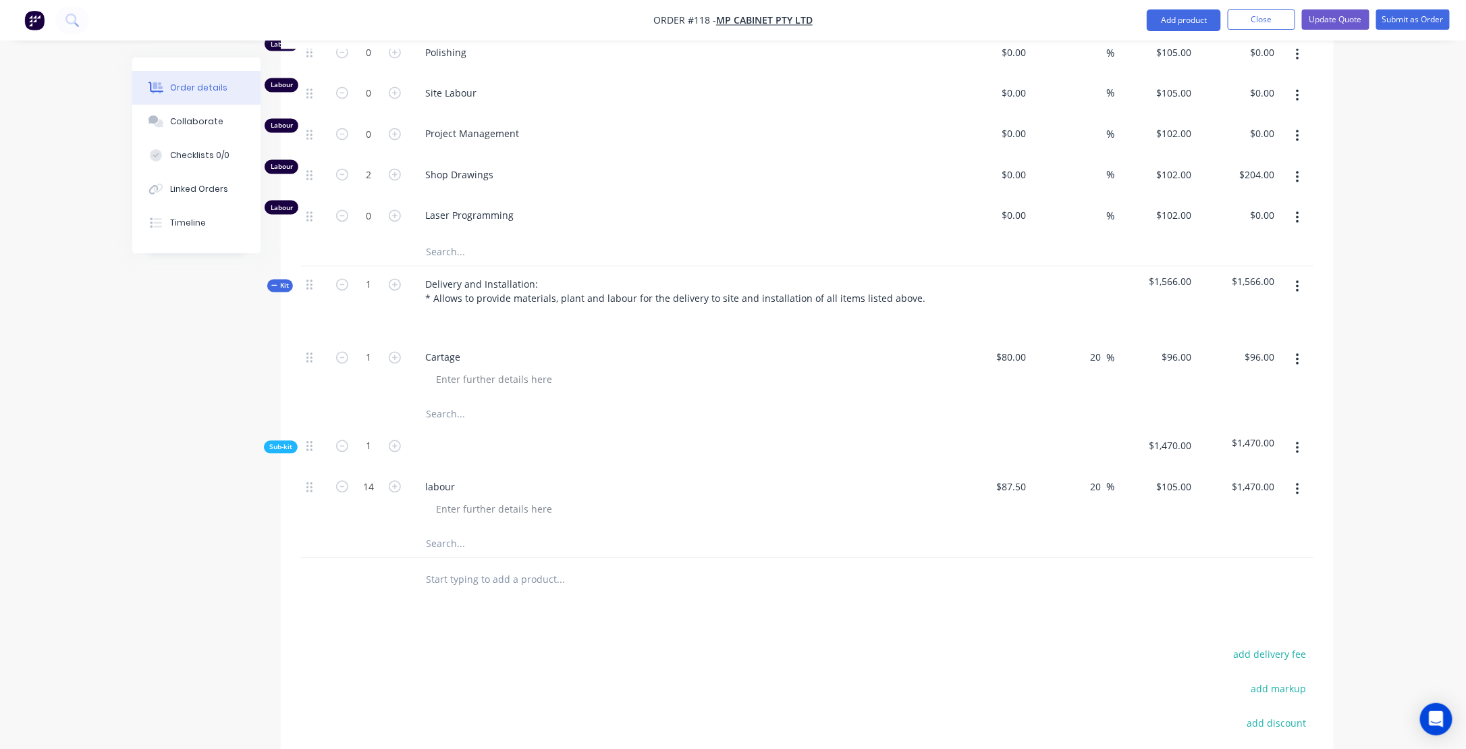
click at [478, 535] on input "text" at bounding box center [560, 544] width 270 height 27
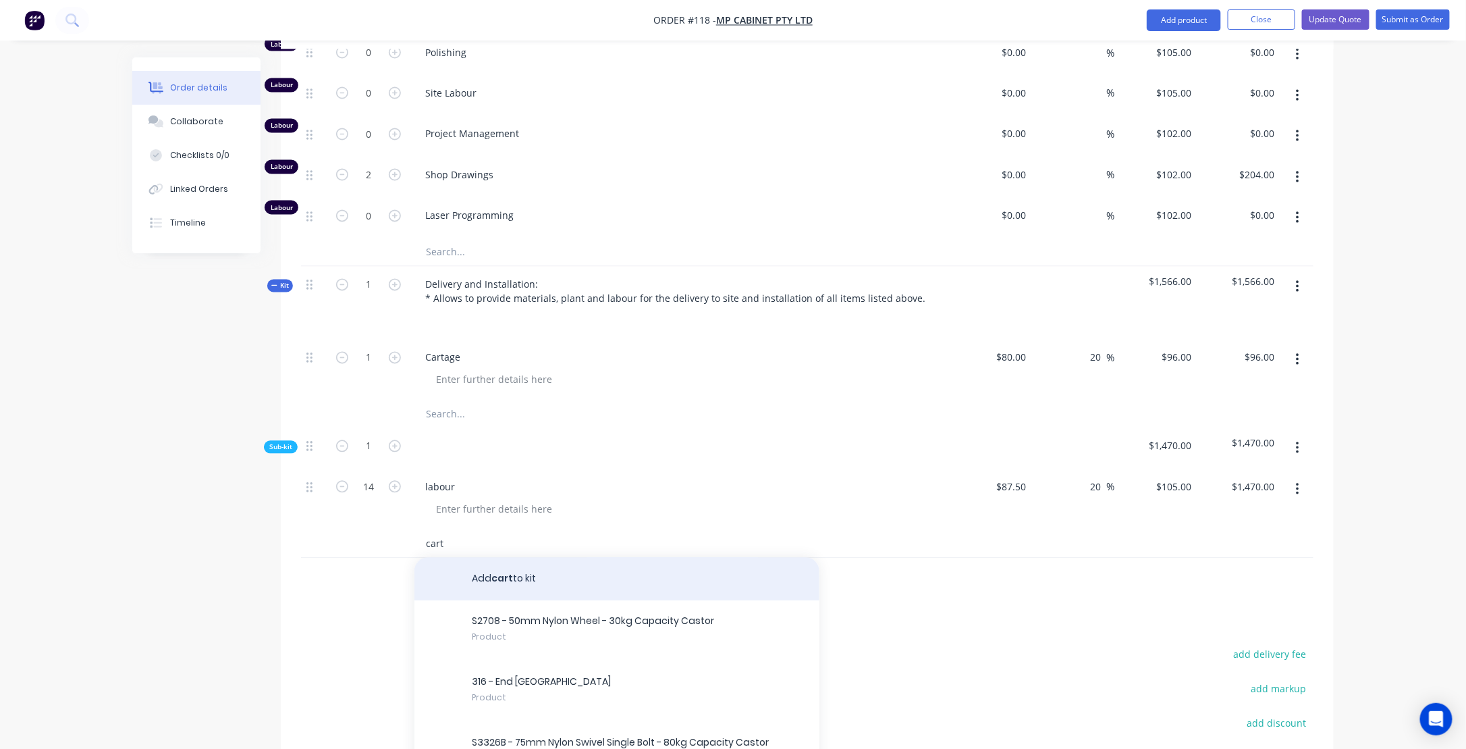
type input "cart"
click at [508, 574] on button "Add cart to kit" at bounding box center [616, 579] width 405 height 43
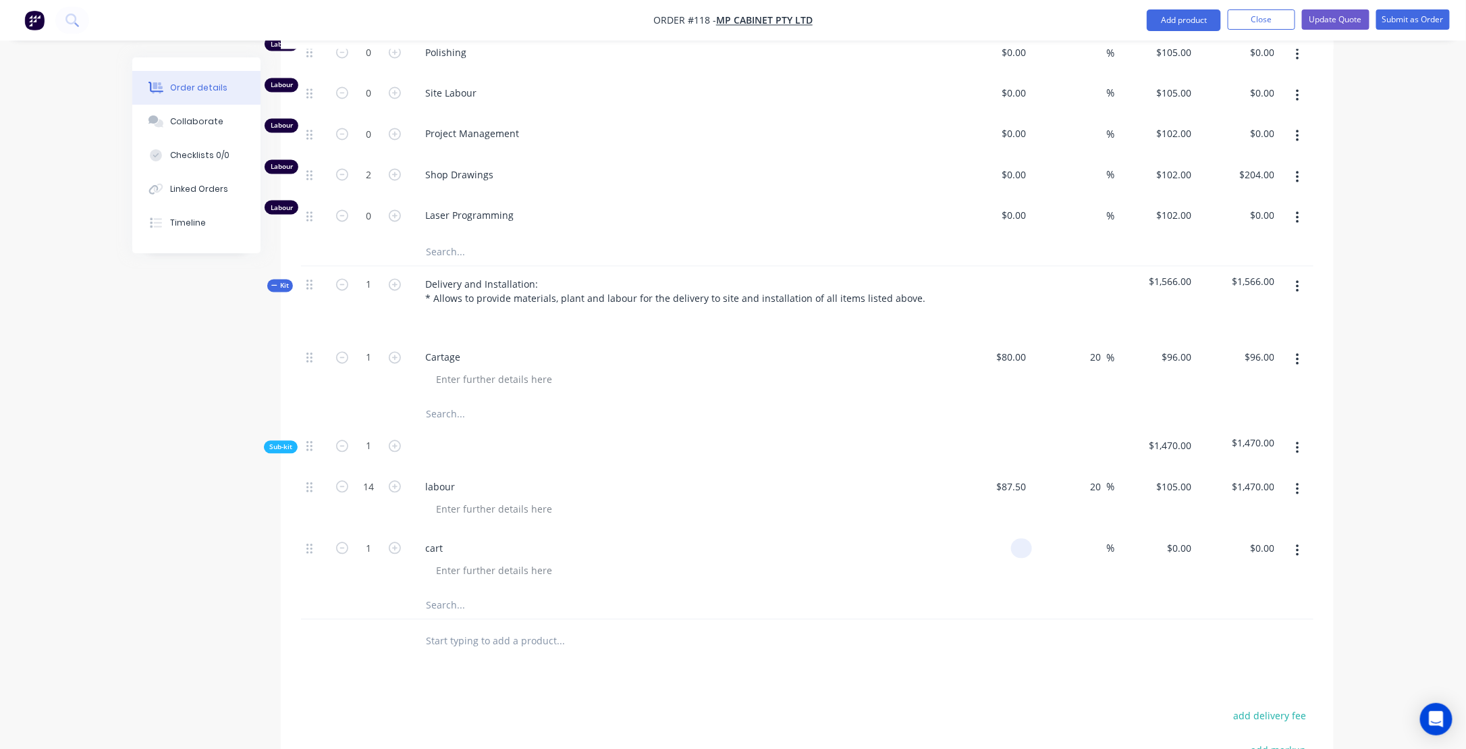
click at [1022, 539] on input at bounding box center [1025, 549] width 16 height 20
type input "$80.00"
click at [1096, 539] on input at bounding box center [1099, 549] width 16 height 20
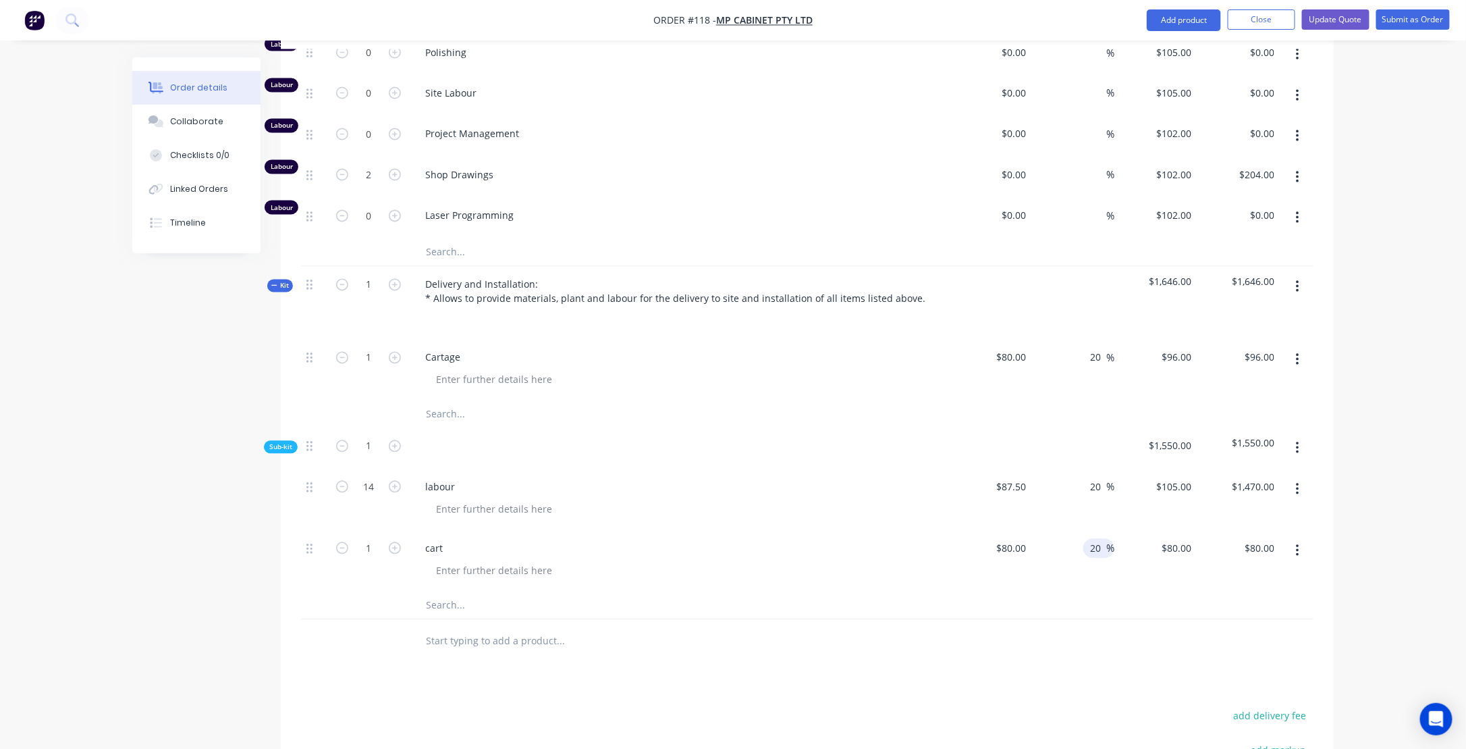
type input "20"
type input "$96.00"
click at [688, 620] on div at bounding box center [652, 642] width 486 height 44
click at [886, 669] on div "Products Show / Hide columns Add product Qty Cost Markup Price Total Kit 1 WMC-…" at bounding box center [807, 131] width 1053 height 1711
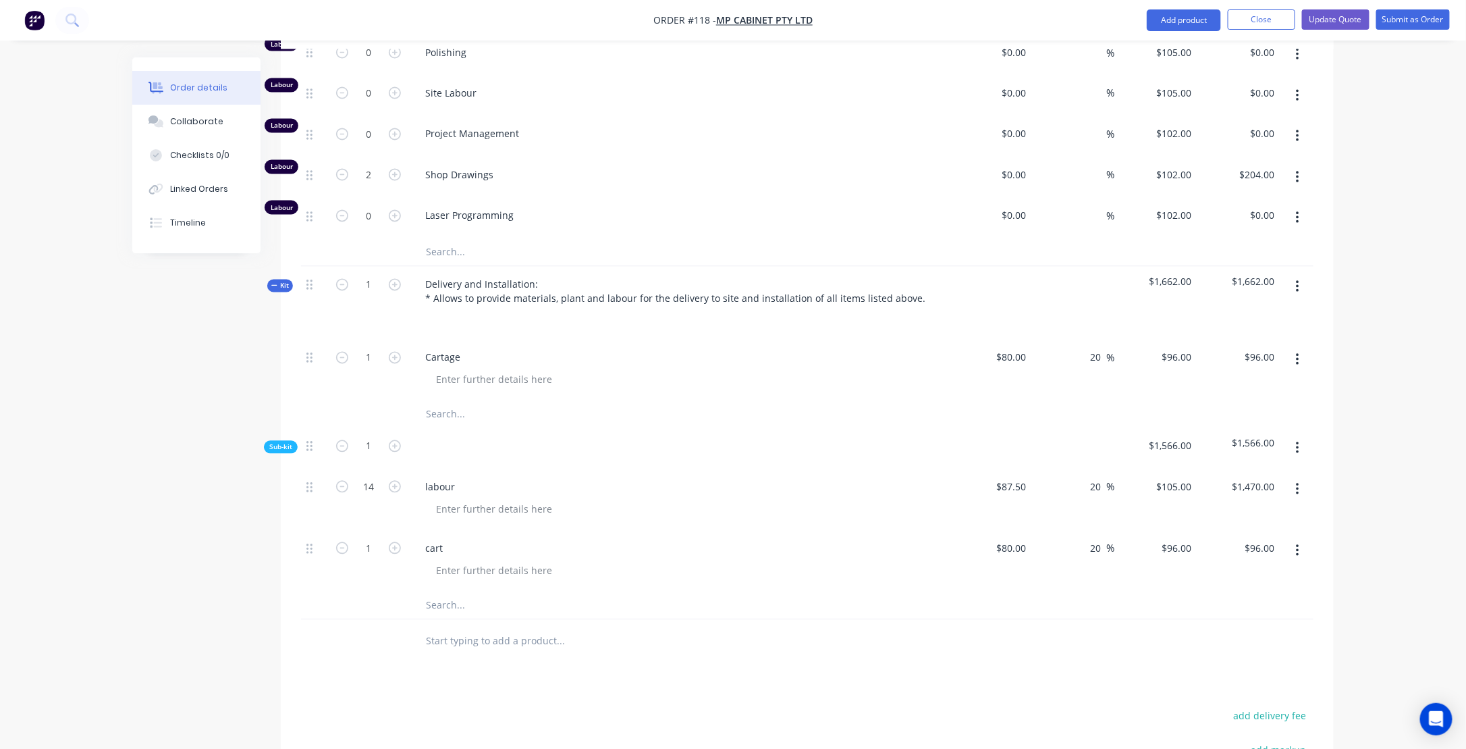
click at [1299, 352] on icon "button" at bounding box center [1297, 359] width 3 height 15
click at [1206, 439] on div "Delete" at bounding box center [1250, 449] width 104 height 20
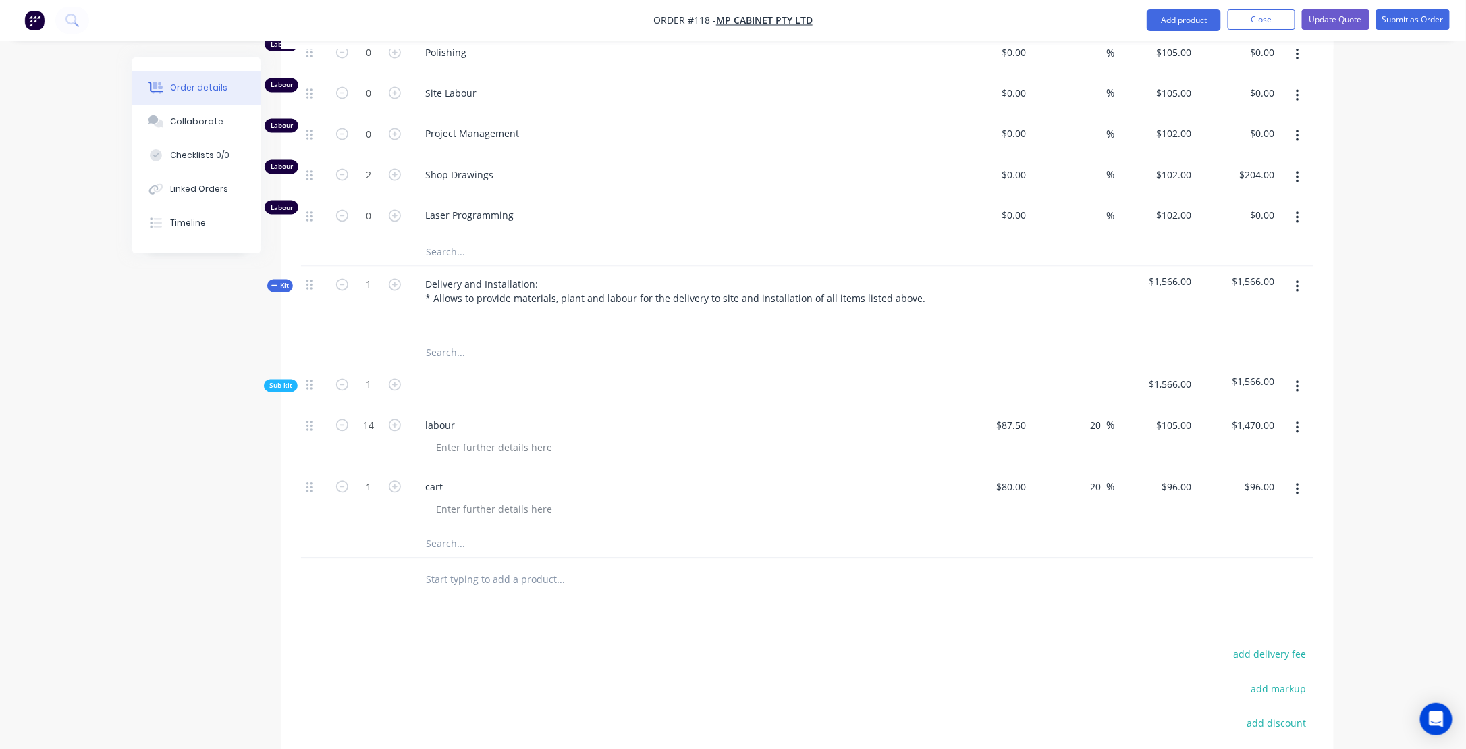
click at [272, 282] on icon at bounding box center [274, 285] width 6 height 7
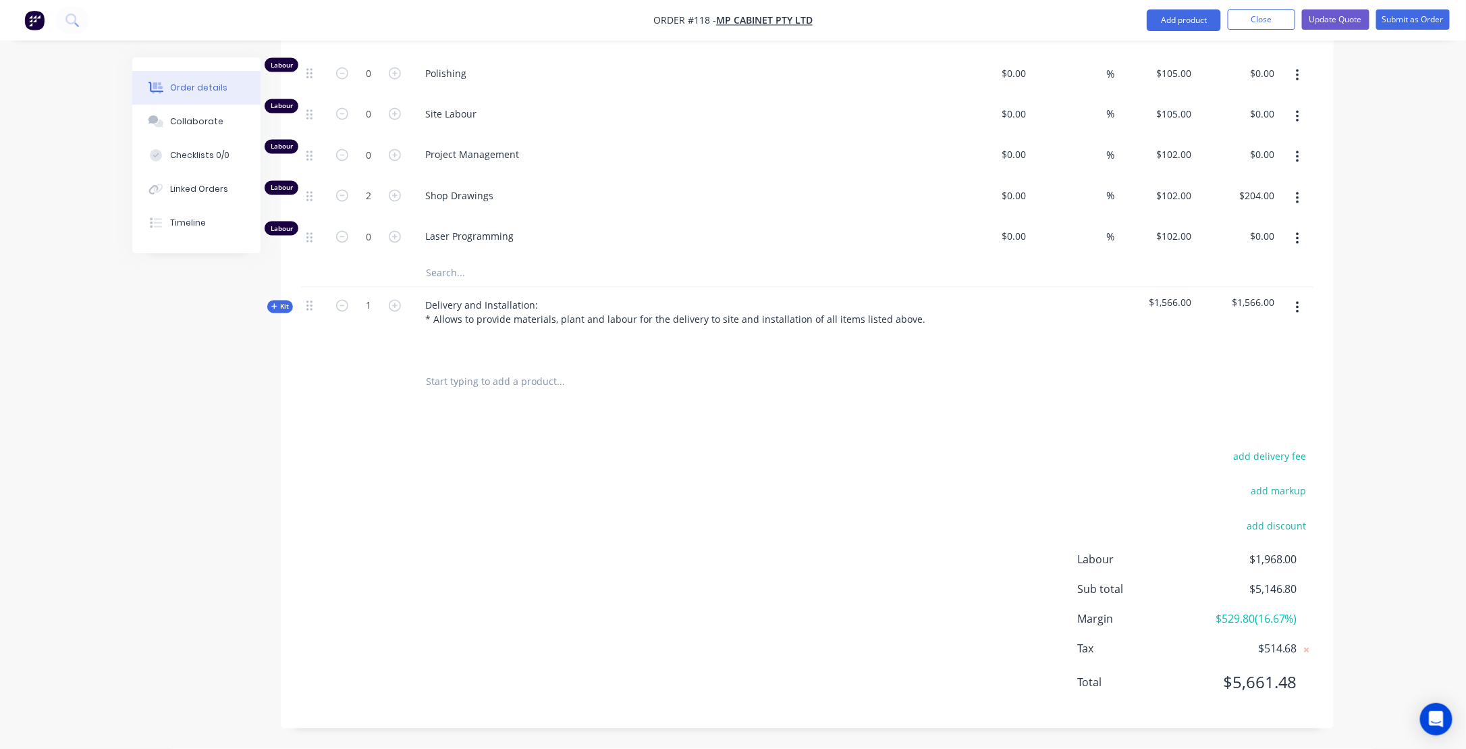
scroll to position [1183, 0]
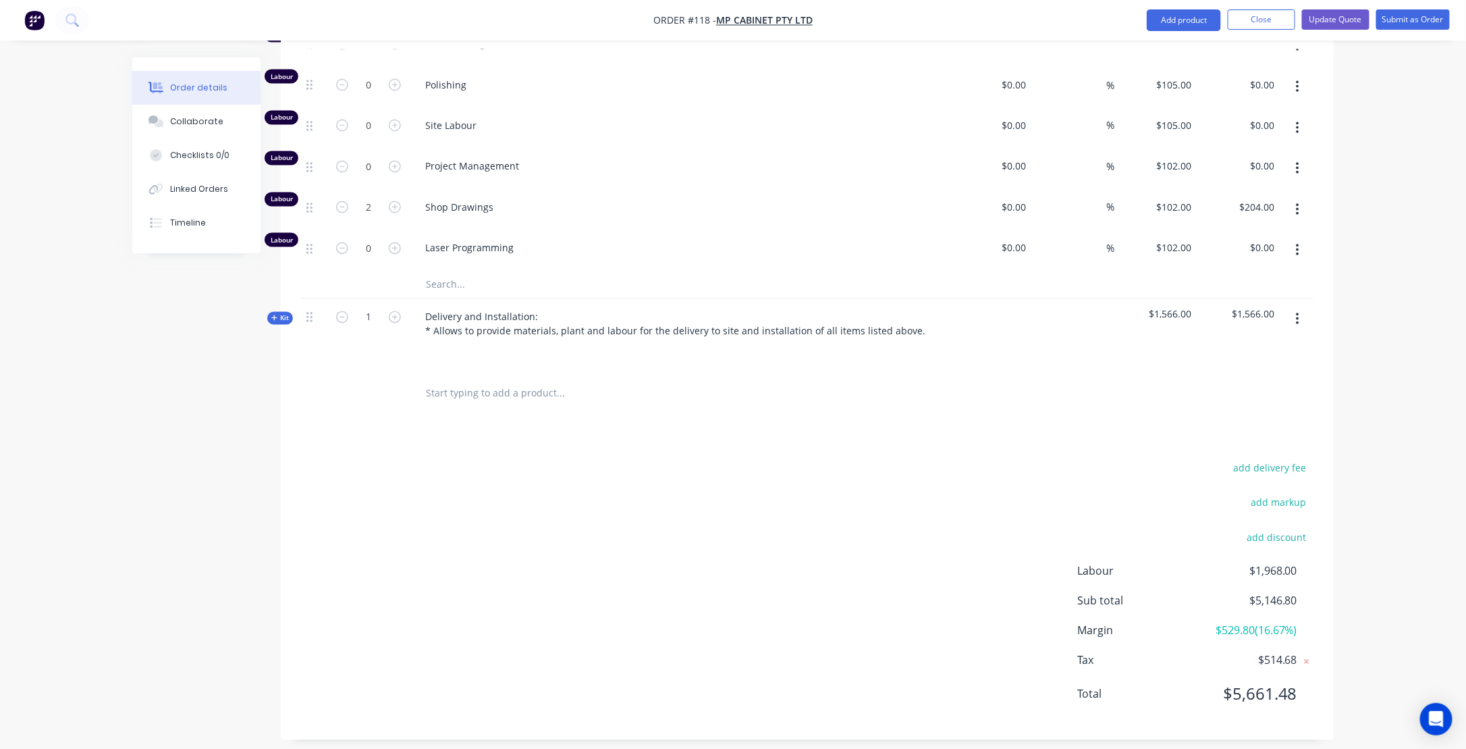
click at [272, 315] on icon at bounding box center [274, 318] width 6 height 7
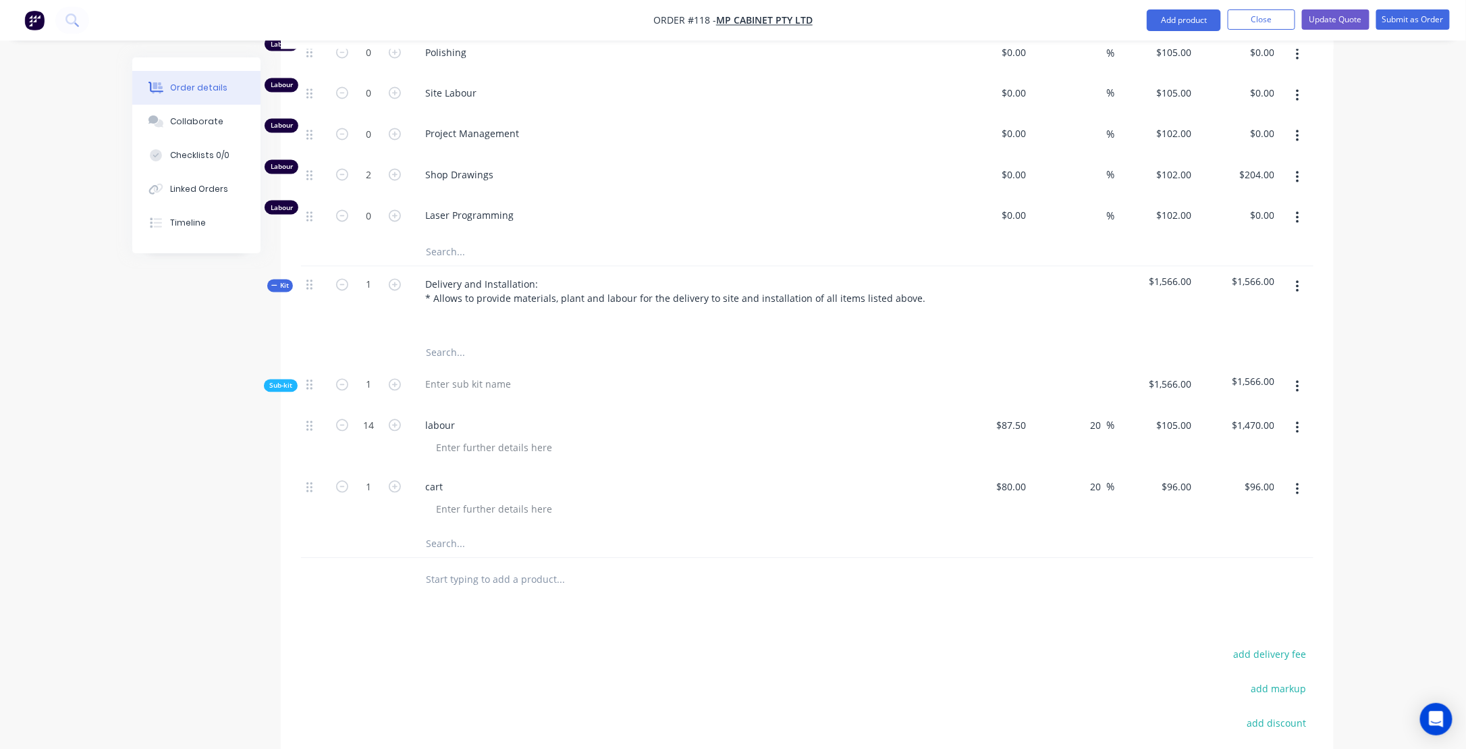
click at [470, 478] on div "cart" at bounding box center [678, 487] width 529 height 20
click at [456, 478] on div "cart" at bounding box center [678, 487] width 529 height 20
click at [433, 477] on div "cart" at bounding box center [433, 487] width 39 height 20
click at [442, 477] on div "cart" at bounding box center [433, 487] width 39 height 20
click at [296, 623] on div "Products Show / Hide columns Add product Qty Cost Markup Price Total Kit 1 WMC-…" at bounding box center [807, 101] width 1053 height 1650
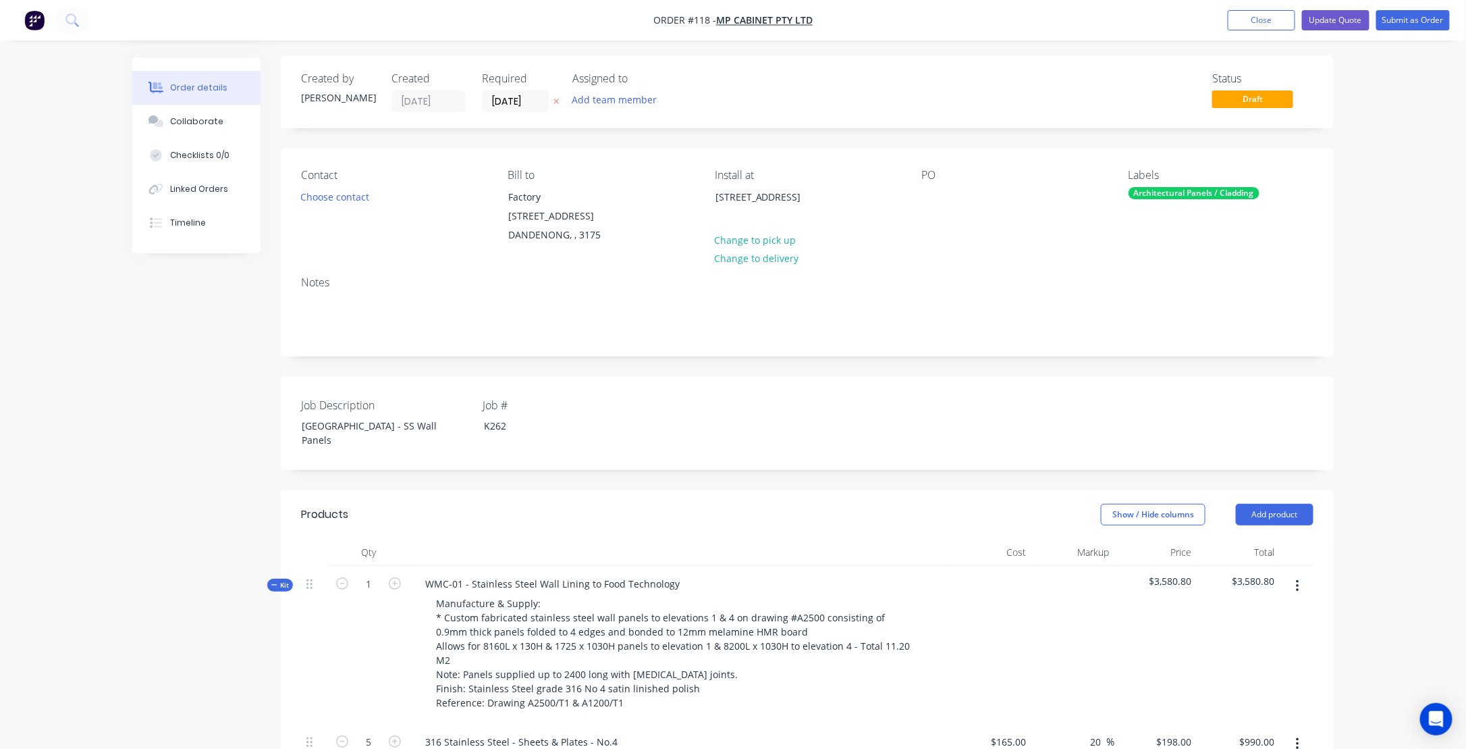
scroll to position [0, 0]
click at [1324, 18] on button "Update Quote" at bounding box center [1336, 20] width 68 height 20
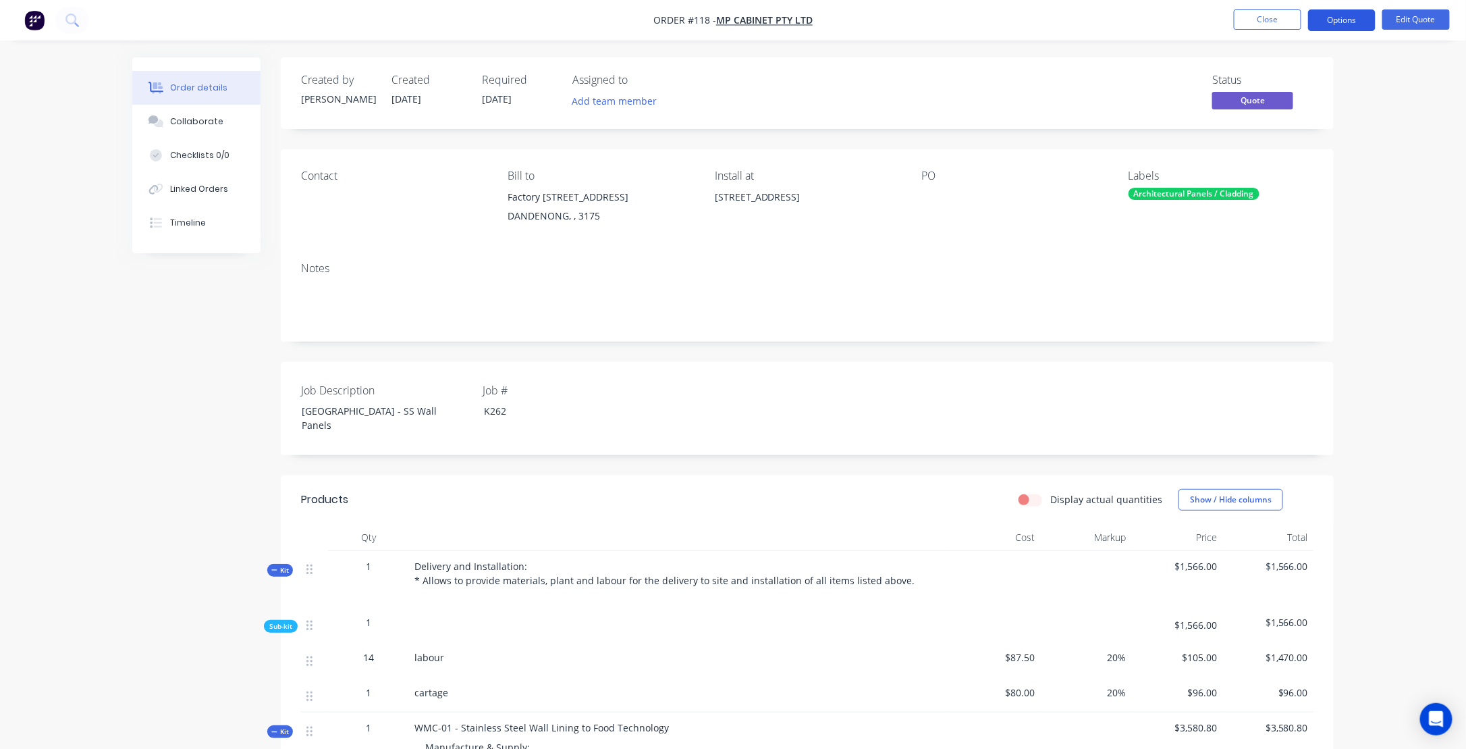
click at [1348, 20] on button "Options" at bounding box center [1342, 20] width 68 height 22
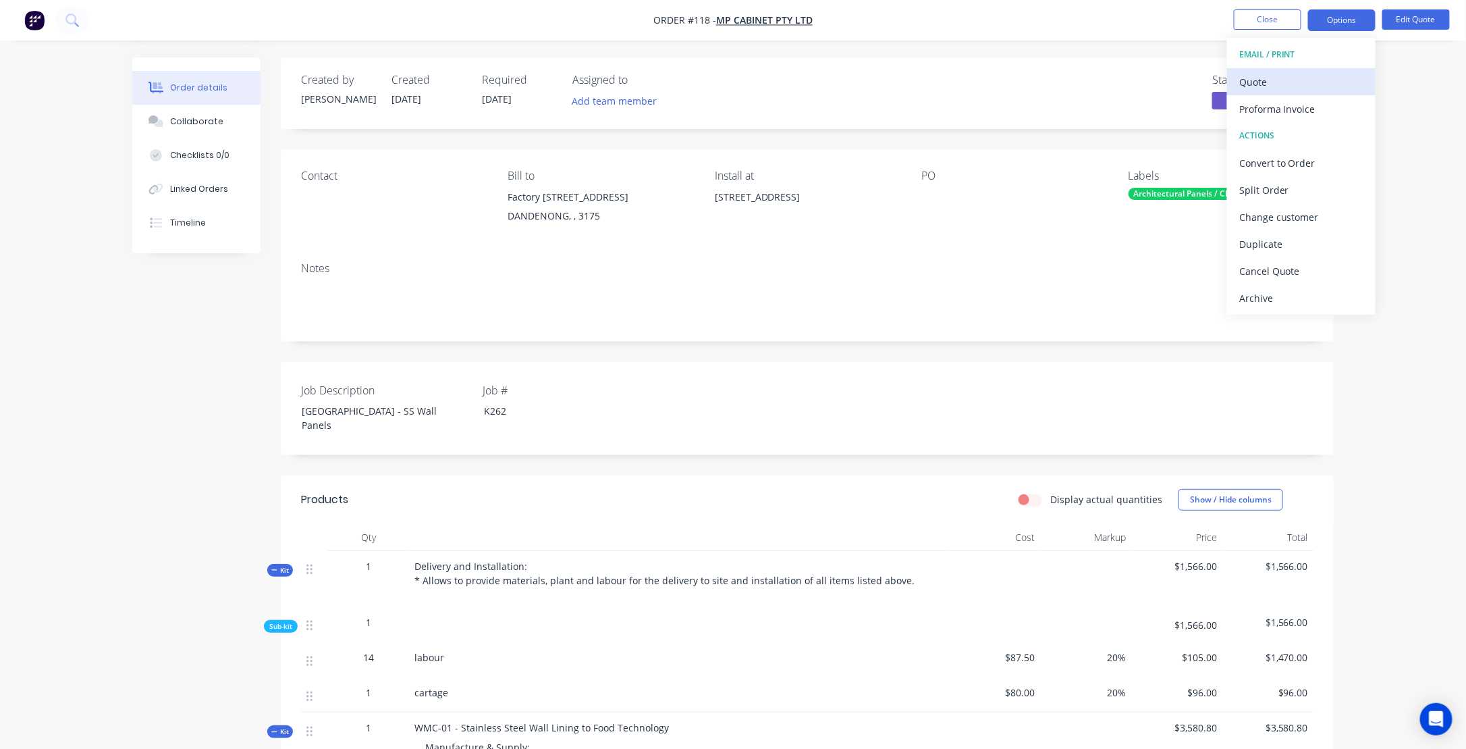
click at [1272, 75] on div "Quote" at bounding box center [1301, 82] width 124 height 20
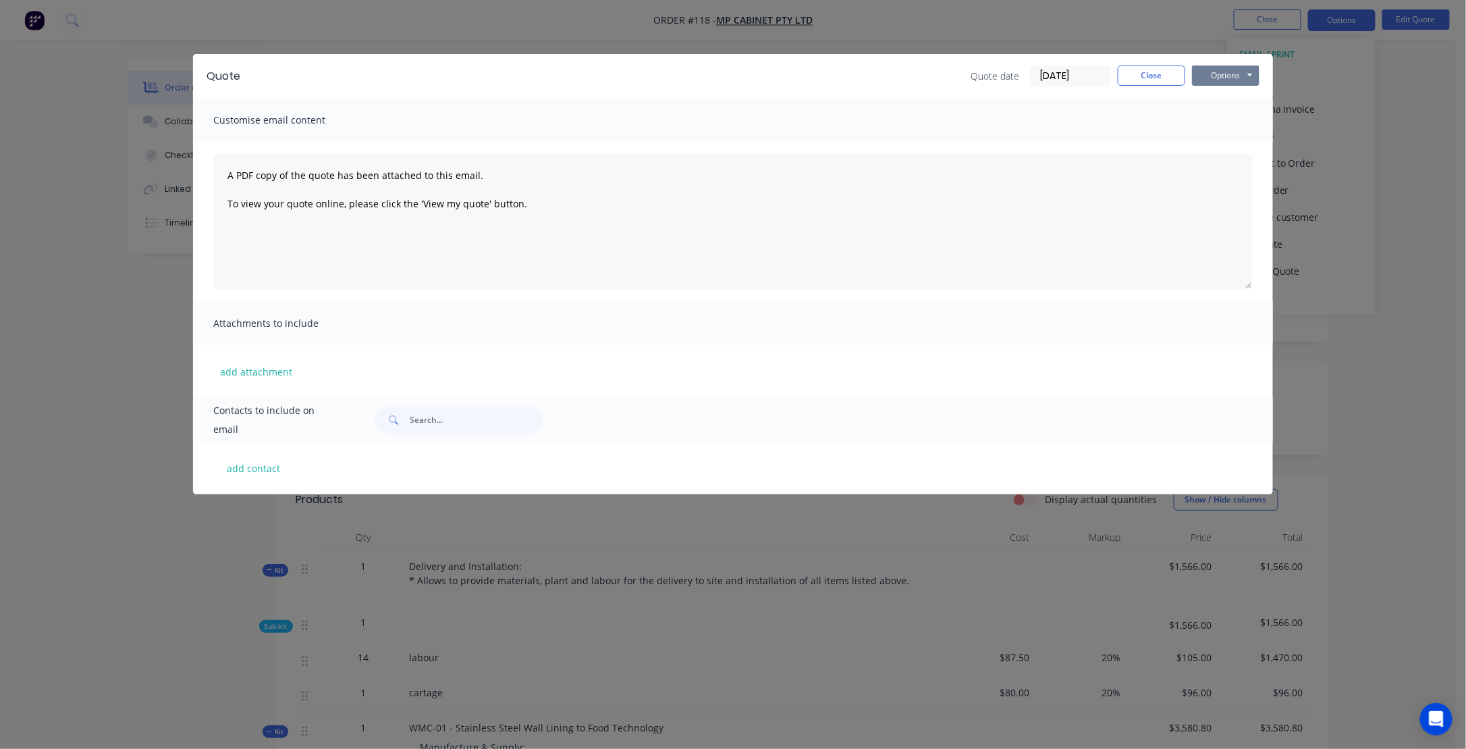
click at [1227, 76] on button "Options" at bounding box center [1226, 75] width 68 height 20
click at [1234, 103] on button "Preview" at bounding box center [1235, 99] width 86 height 22
click at [1406, 438] on div "Quote Quote date [DATE] Close Options Preview Print Email Customise email conte…" at bounding box center [733, 374] width 1466 height 749
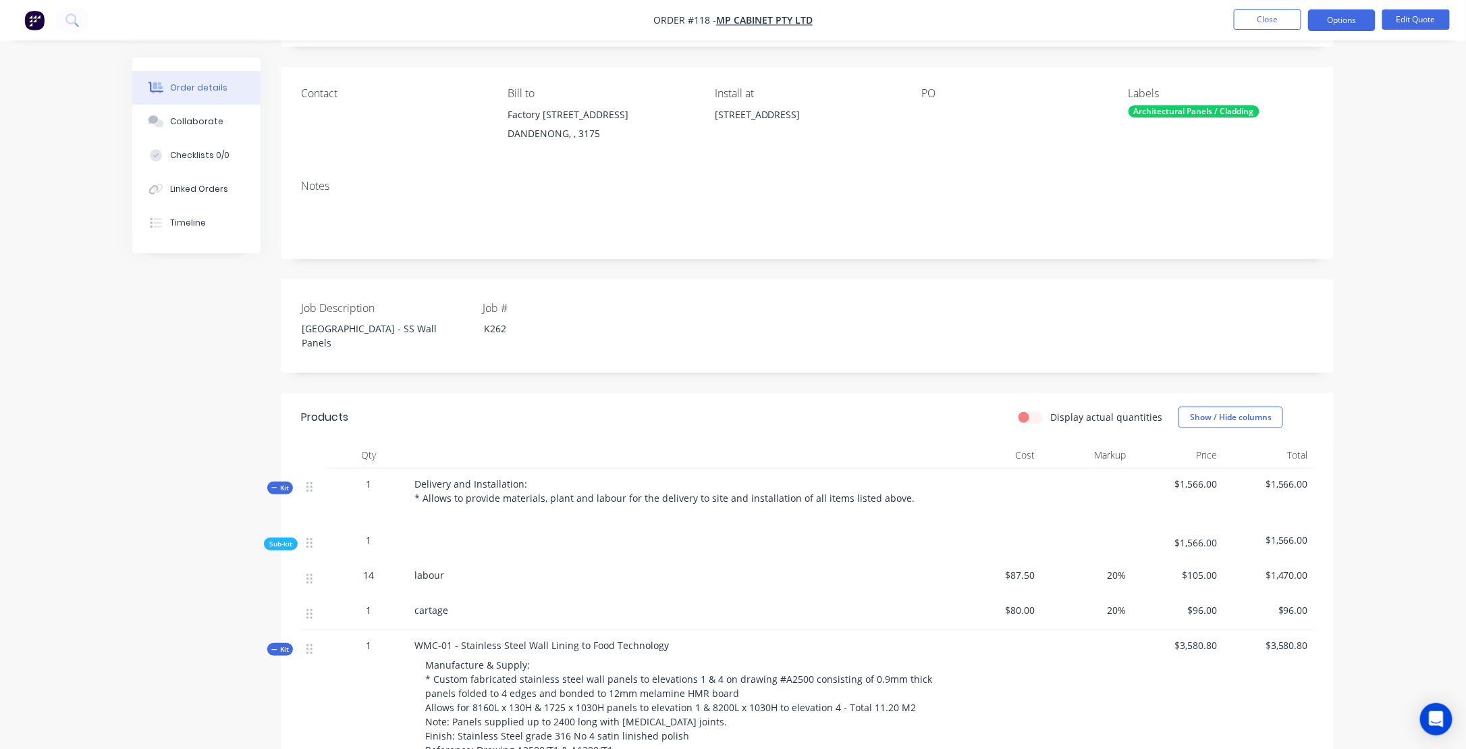
scroll to position [38, 0]
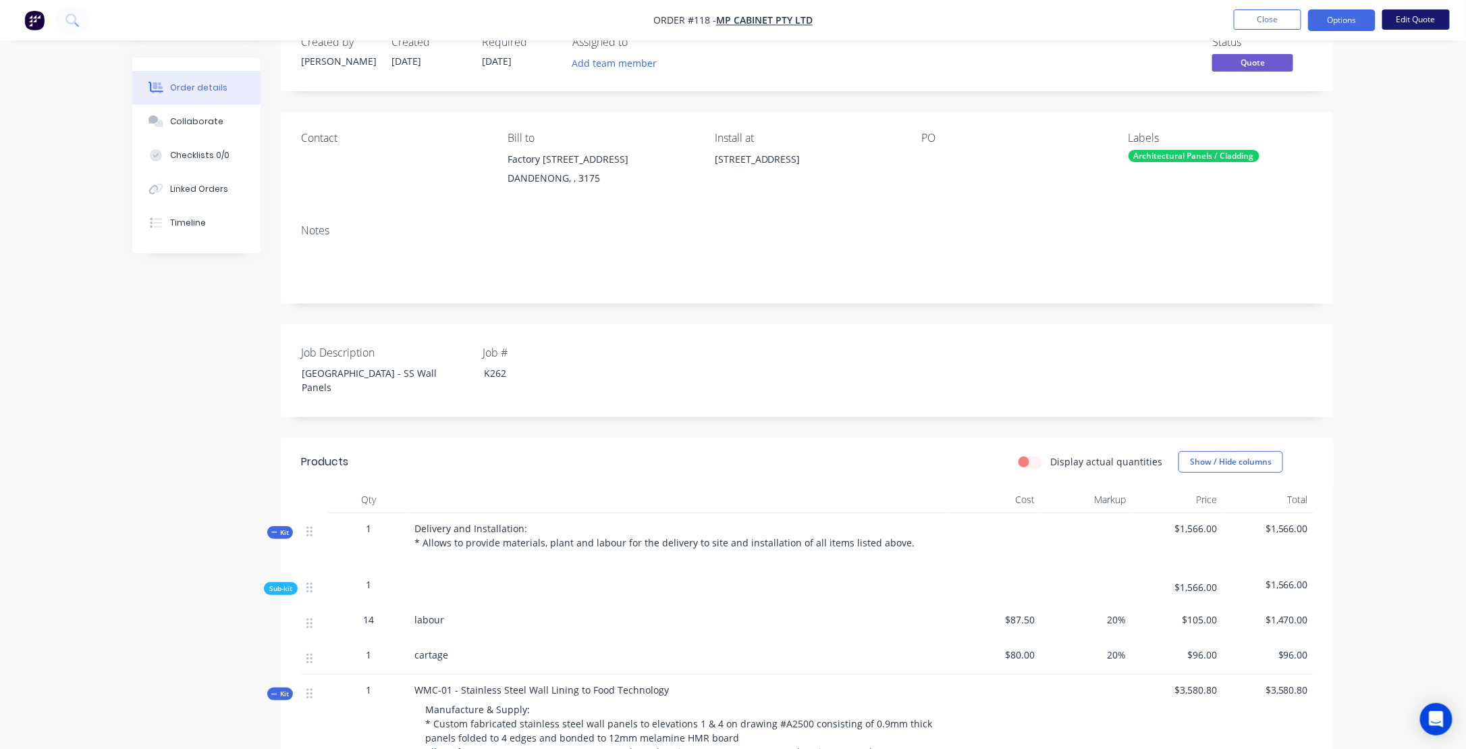
click at [1414, 18] on button "Edit Quote" at bounding box center [1416, 19] width 68 height 20
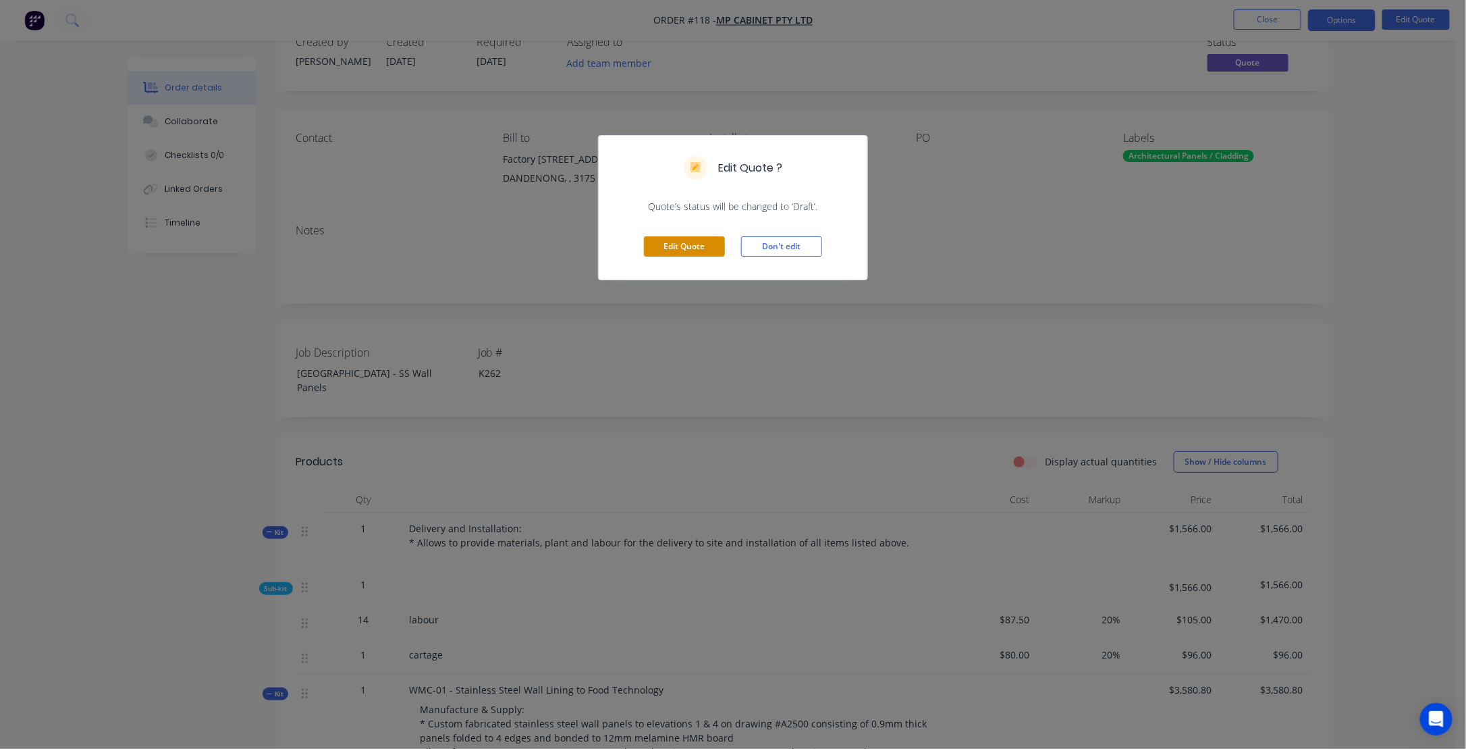
click at [704, 242] on button "Edit Quote" at bounding box center [684, 246] width 81 height 20
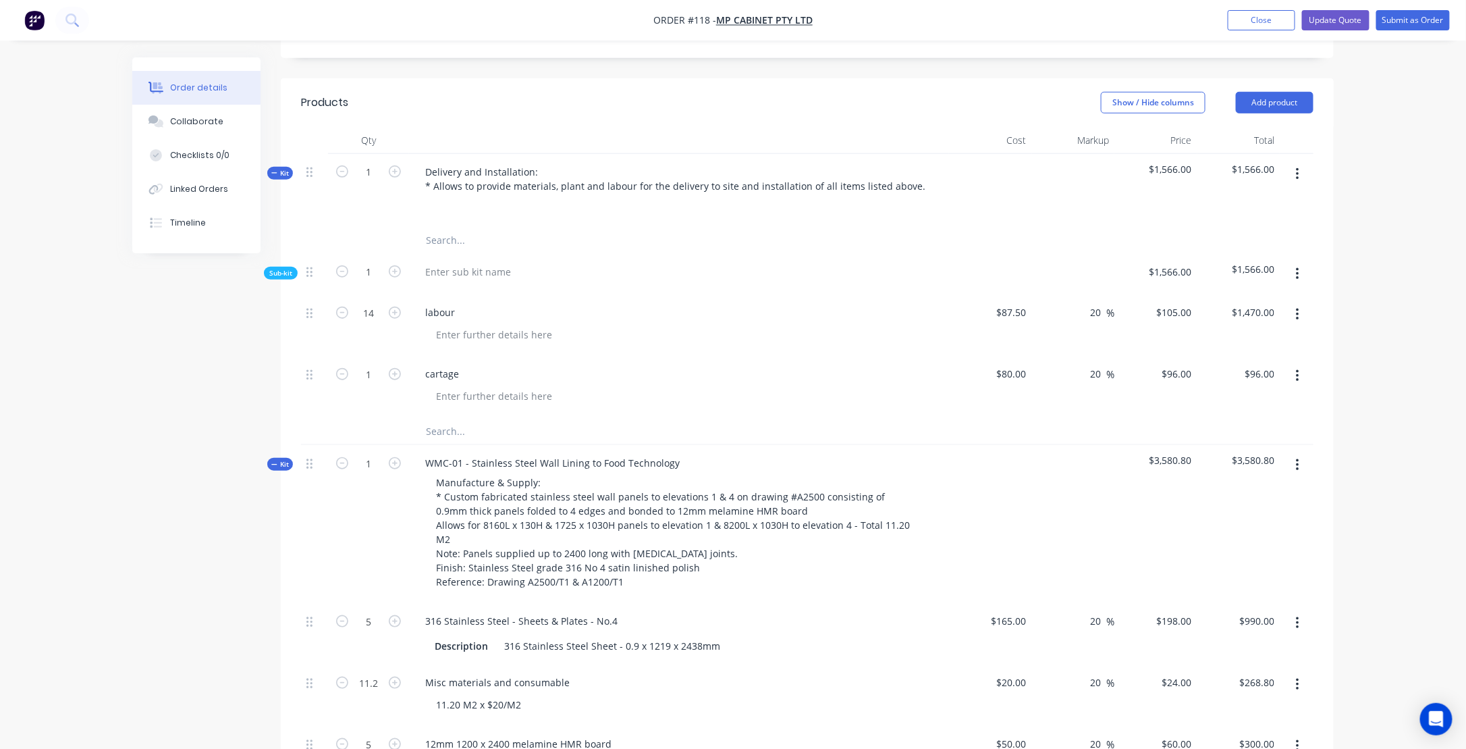
scroll to position [405, 0]
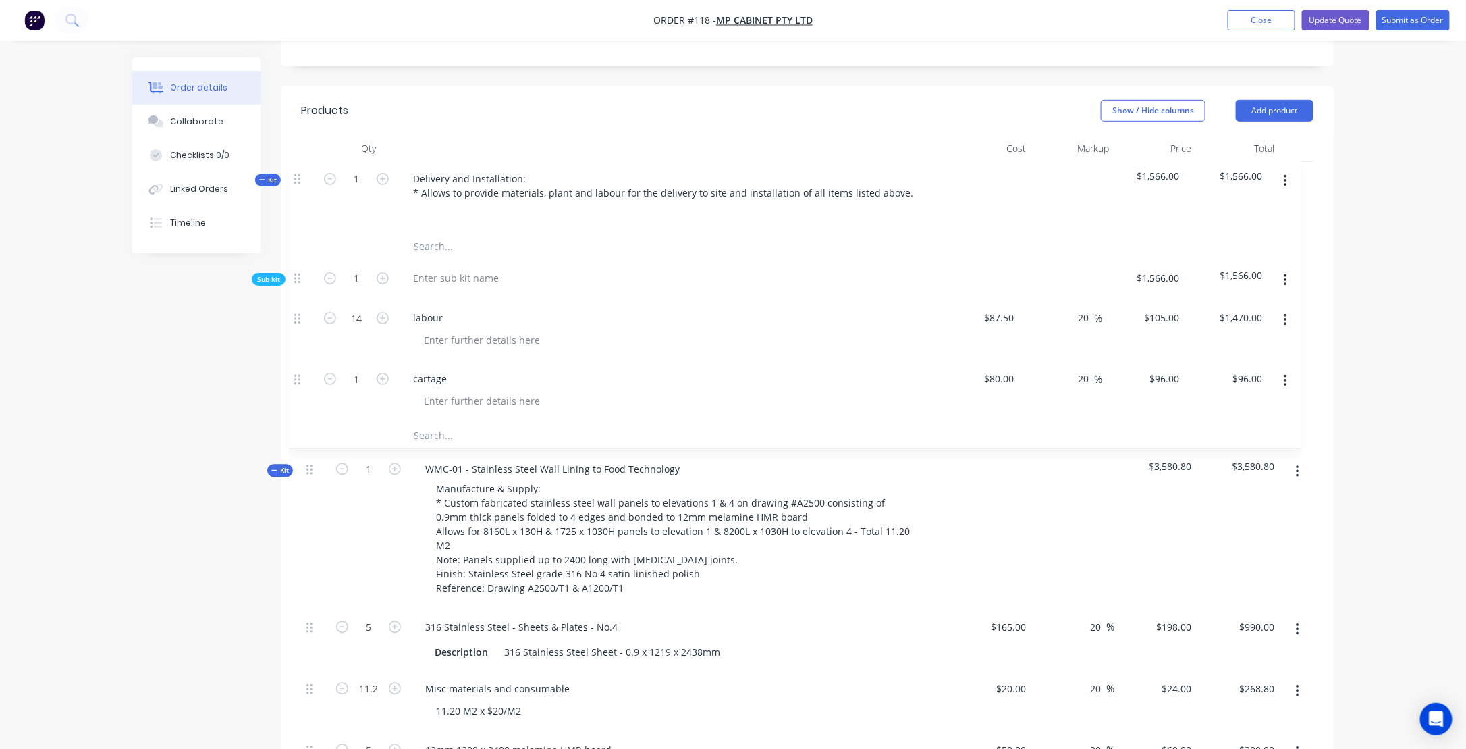
drag, startPoint x: 309, startPoint y: 184, endPoint x: 297, endPoint y: 189, distance: 13.0
click at [273, 178] on icon at bounding box center [274, 181] width 6 height 7
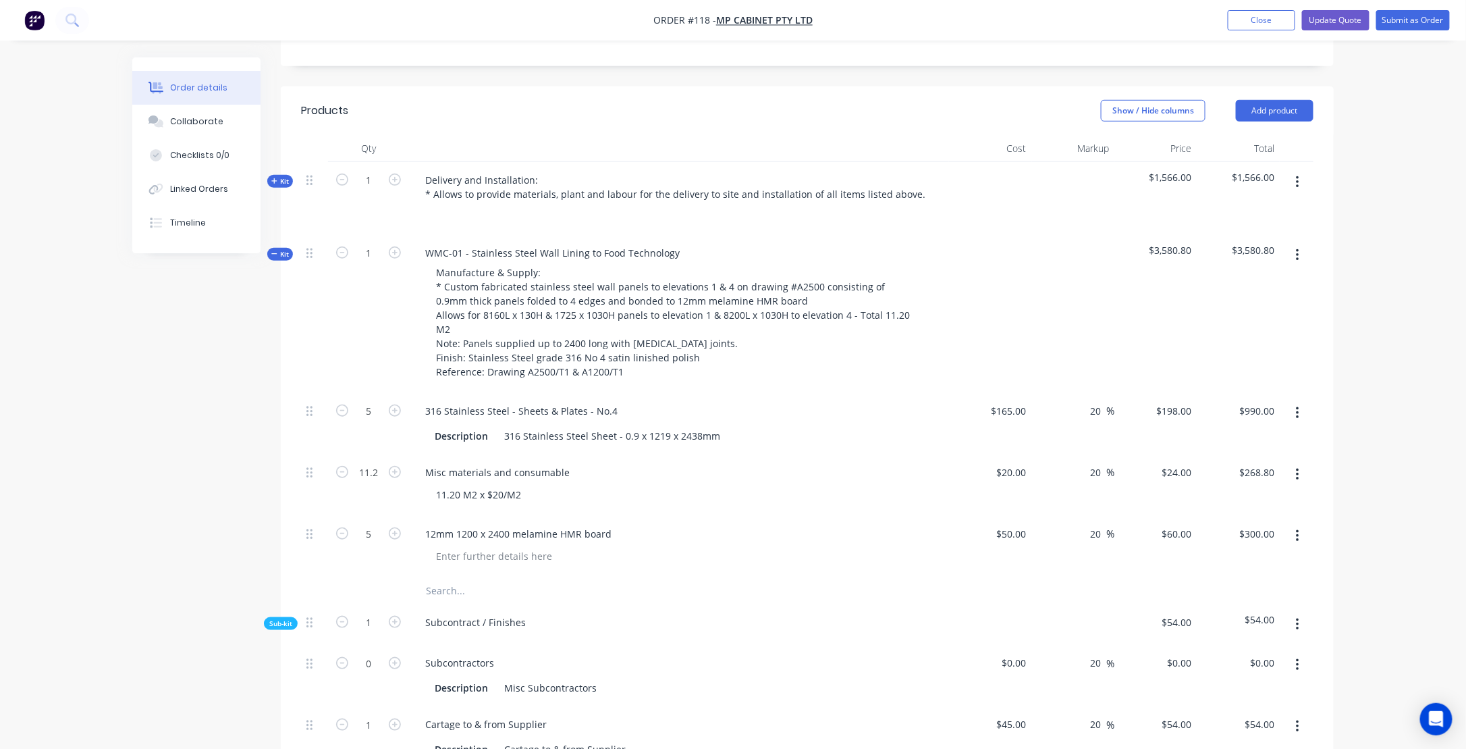
click at [273, 253] on icon at bounding box center [273, 253] width 5 height 1
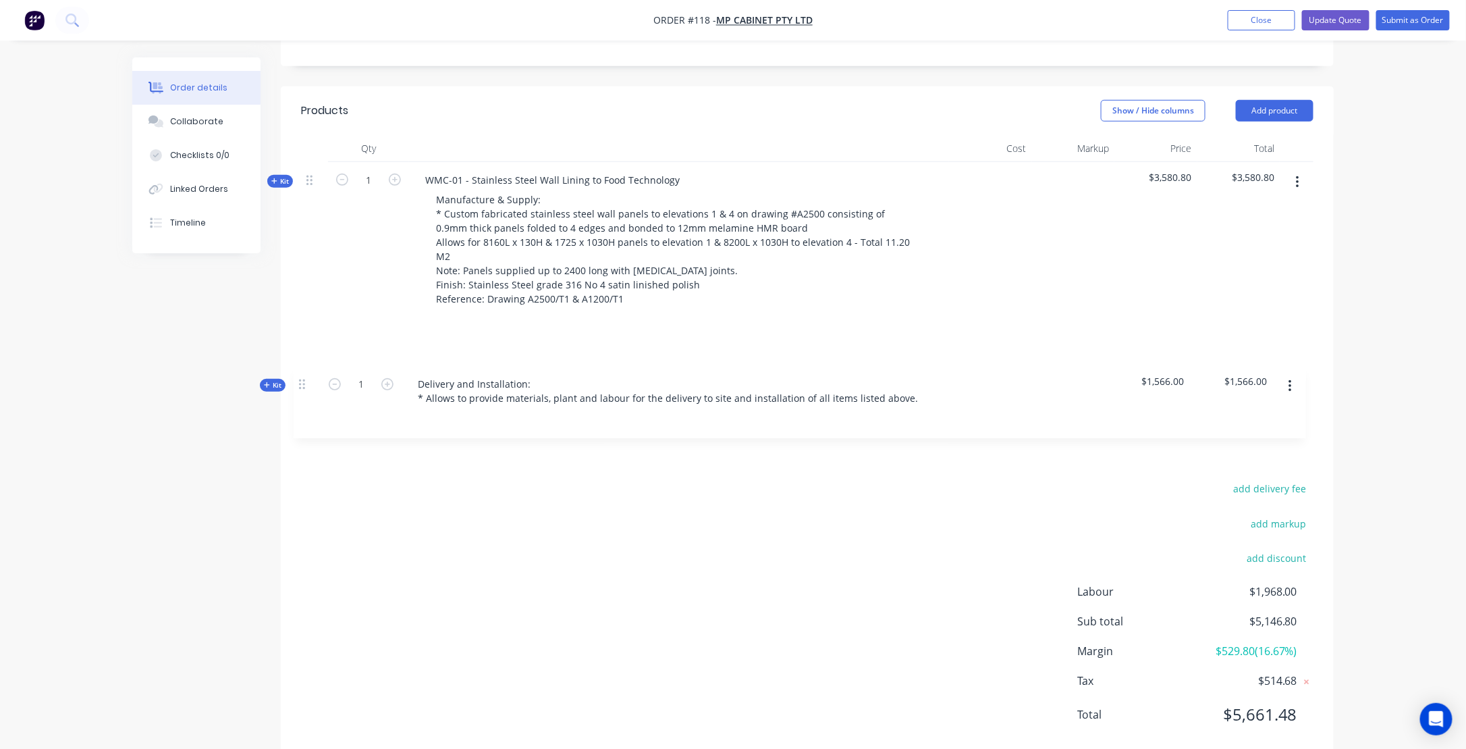
drag, startPoint x: 306, startPoint y: 182, endPoint x: 300, endPoint y: 399, distance: 216.8
click at [300, 399] on div "Qty Cost Markup Price Total Kit 1 Delivery and Installation: * Allows to provid…" at bounding box center [807, 286] width 1053 height 302
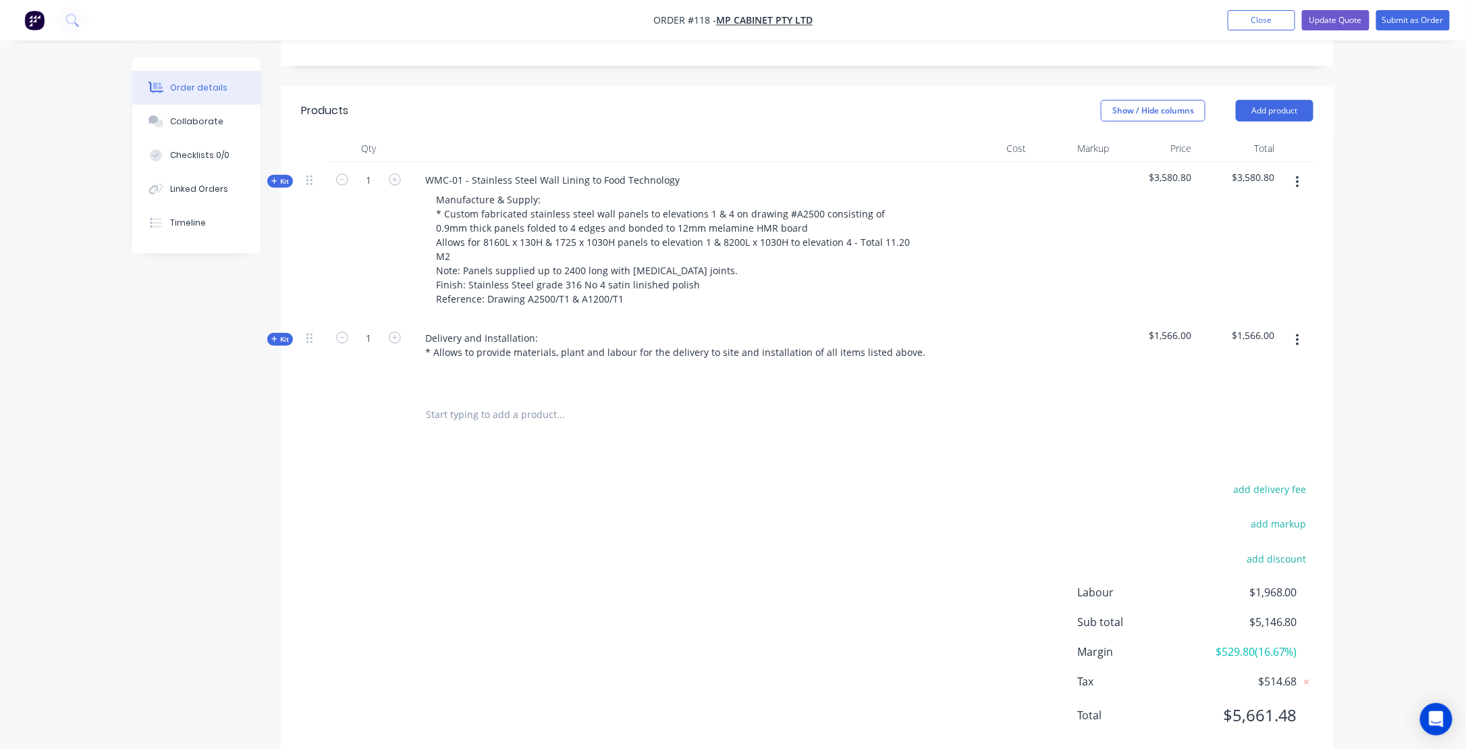
click at [192, 490] on div "Created by [PERSON_NAME] Created [DATE] Required [DATE] Assigned to Add team me…" at bounding box center [733, 216] width 1202 height 1129
click at [272, 335] on icon at bounding box center [274, 338] width 6 height 7
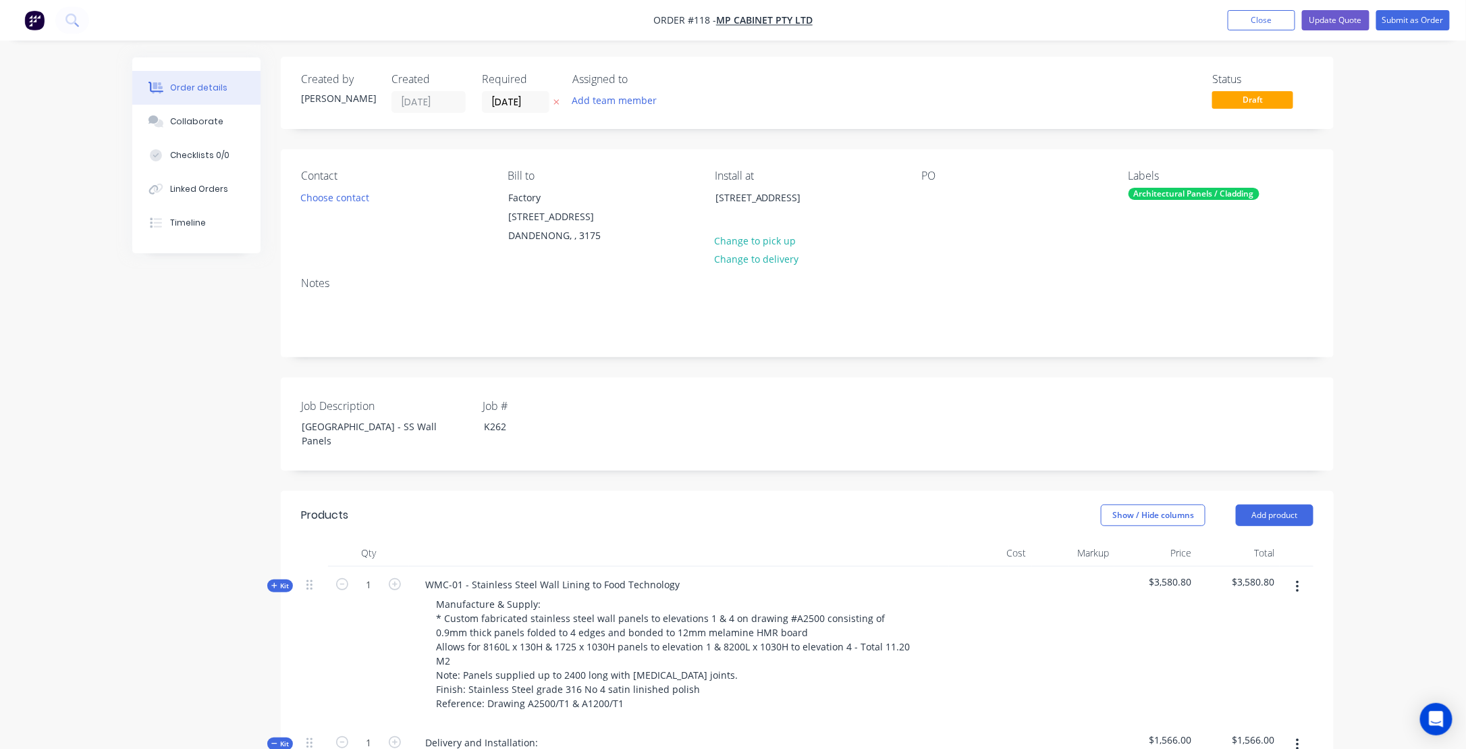
scroll to position [0, 0]
click at [333, 197] on button "Choose contact" at bounding box center [335, 197] width 83 height 18
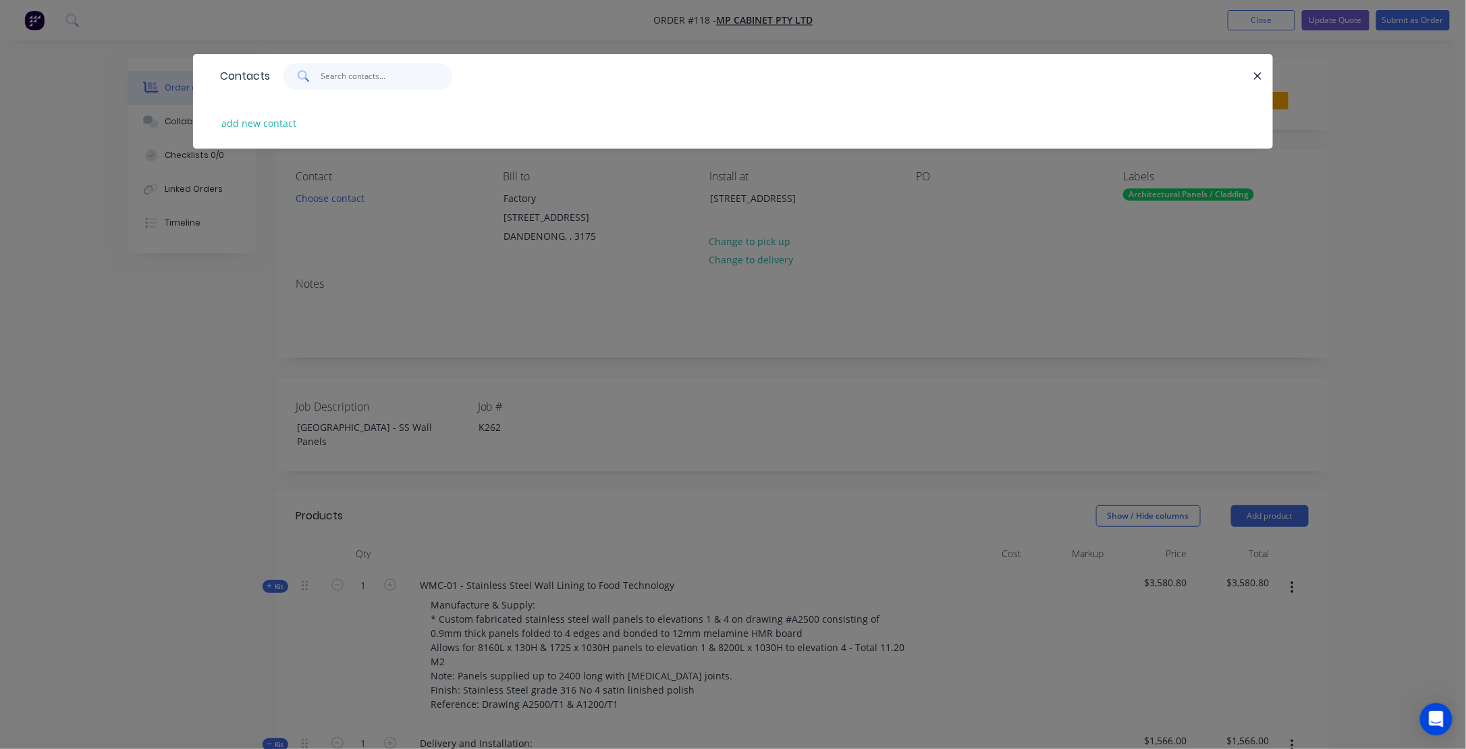
click at [346, 76] on input "text" at bounding box center [387, 76] width 132 height 27
type input "[PERSON_NAME]"
click at [105, 348] on div "Contacts [PERSON_NAME] add new contact" at bounding box center [733, 374] width 1466 height 749
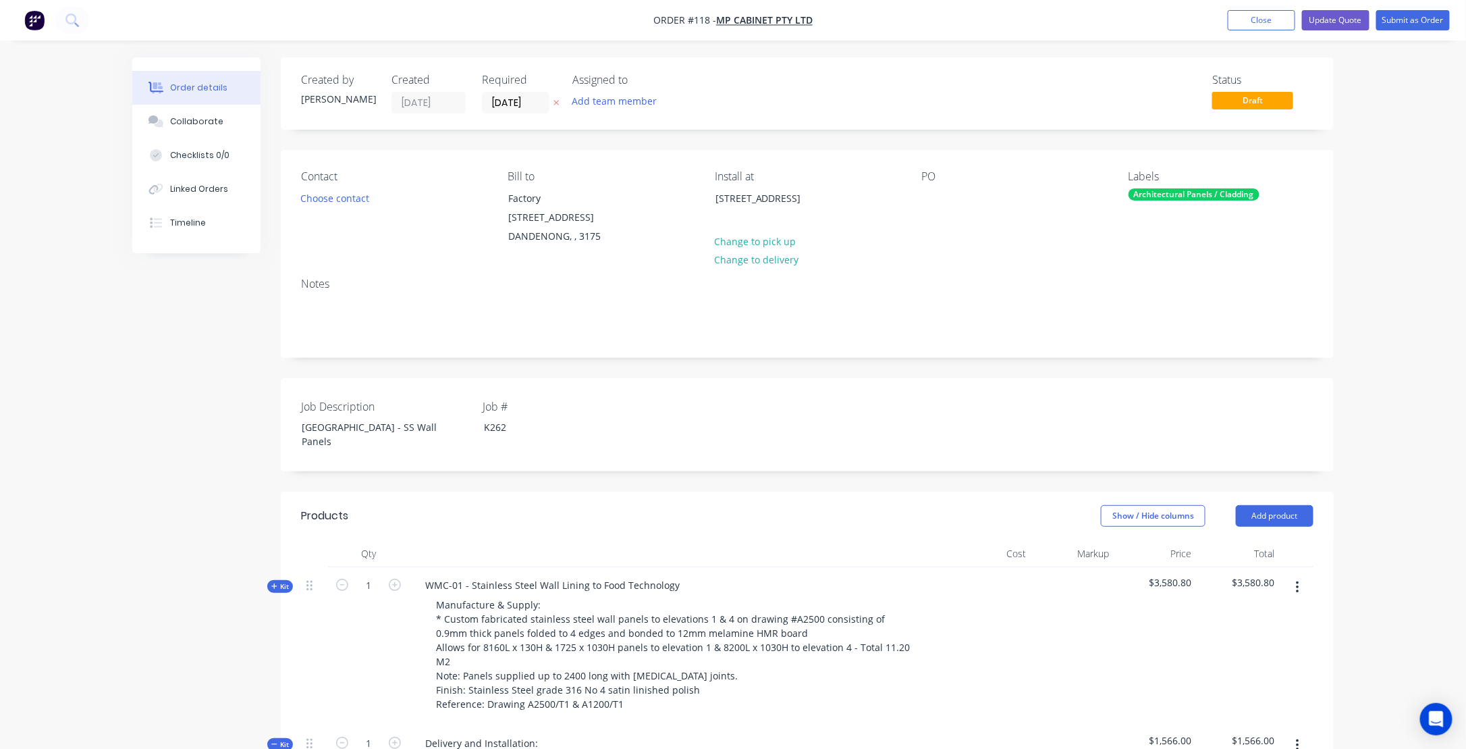
click at [339, 221] on div "Contact Choose contact" at bounding box center [393, 208] width 185 height 76
click at [367, 177] on div "Contact" at bounding box center [393, 176] width 185 height 13
click at [1331, 22] on button "Update Quote" at bounding box center [1336, 20] width 68 height 20
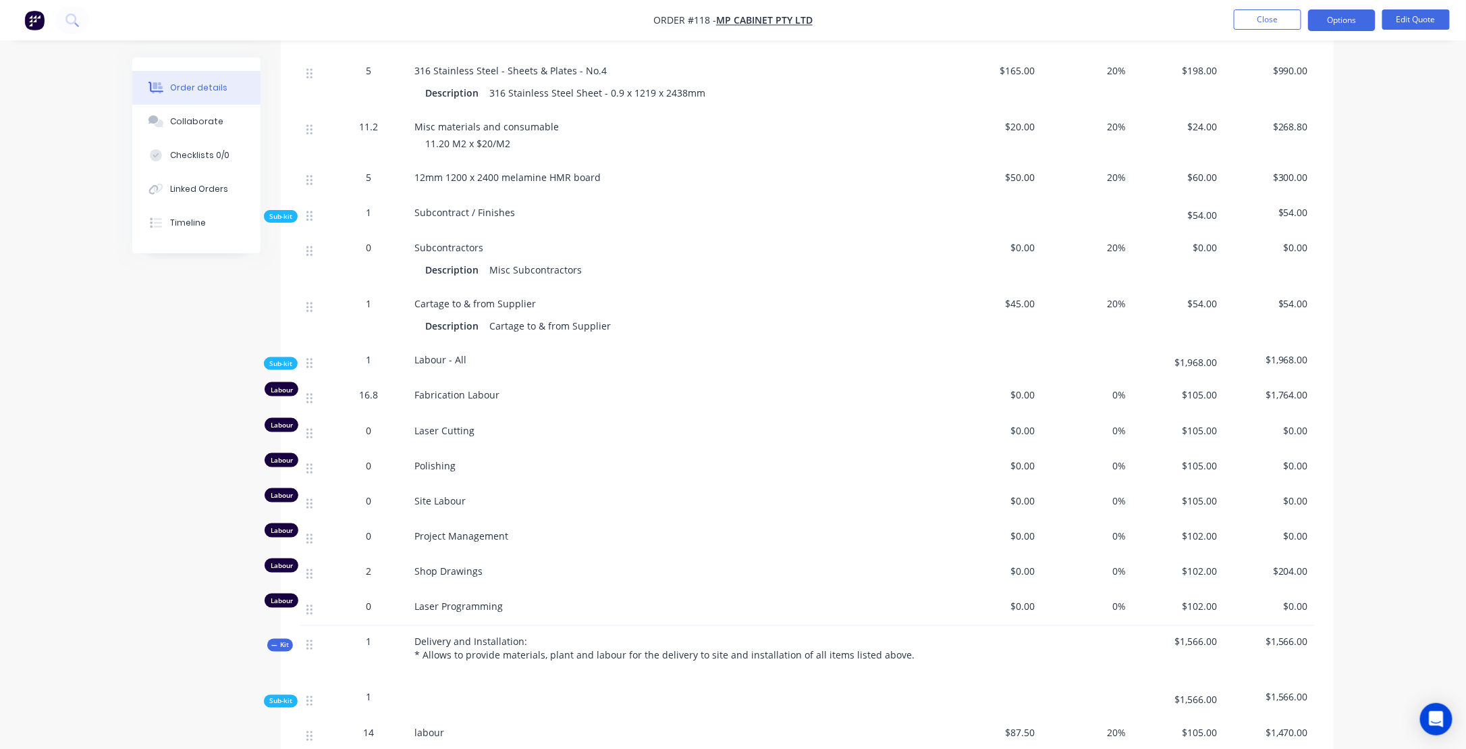
scroll to position [375, 0]
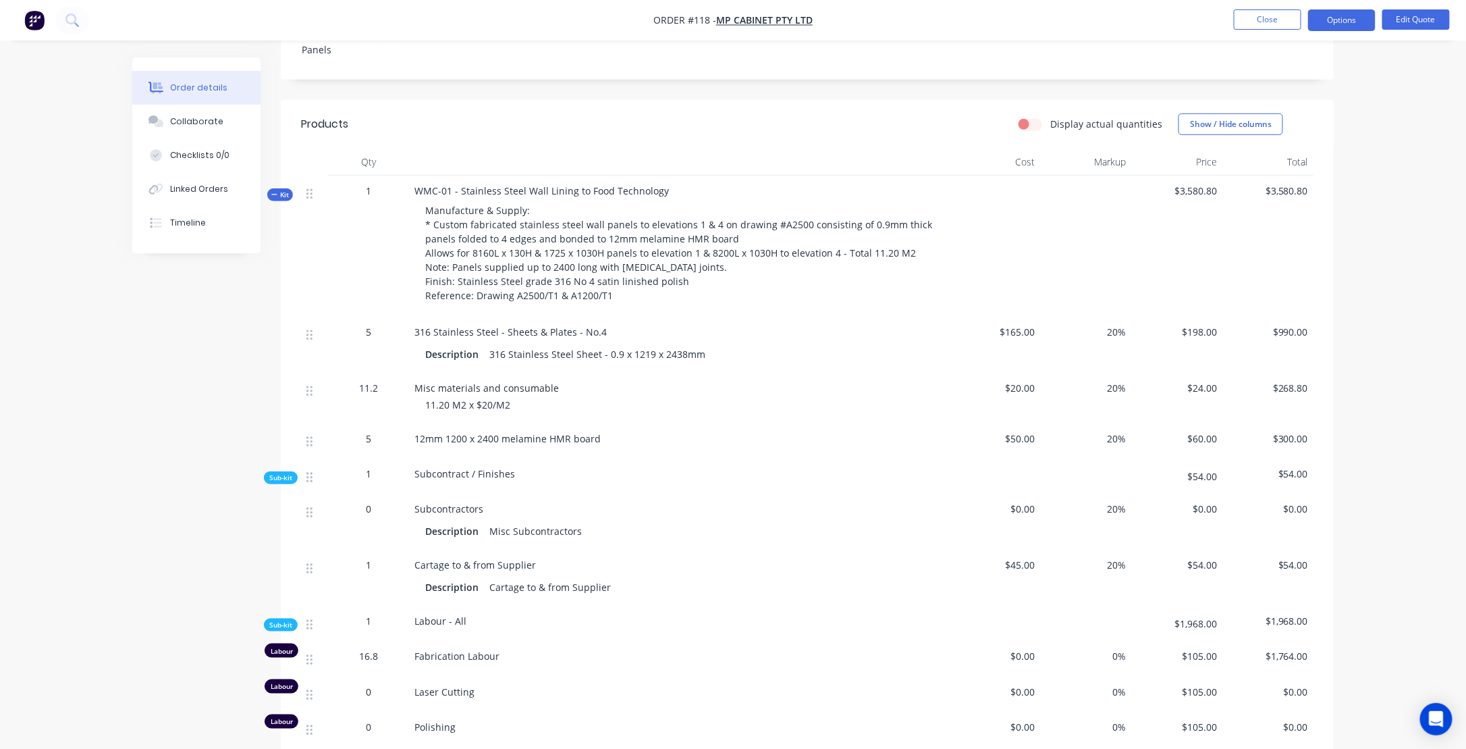
click at [275, 196] on icon at bounding box center [274, 194] width 6 height 7
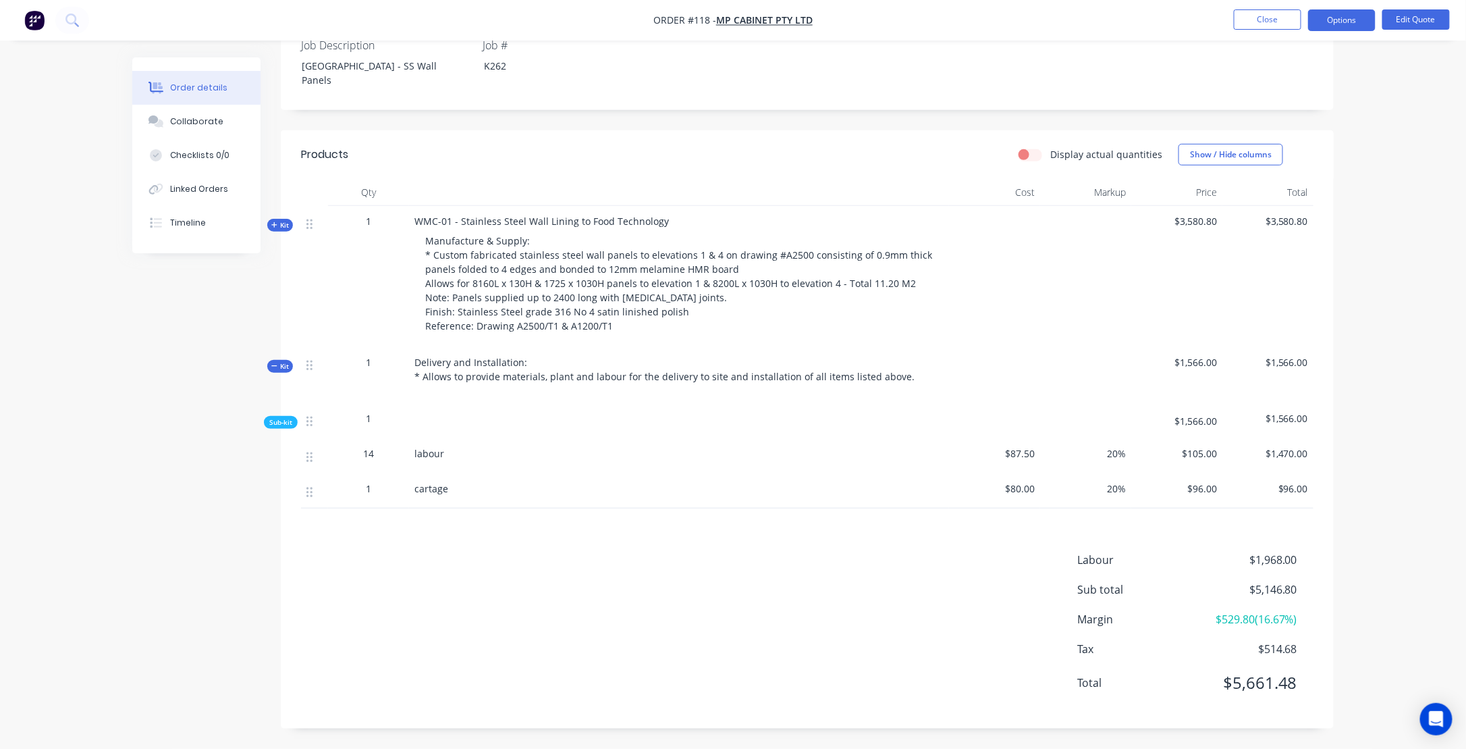
click at [275, 365] on icon at bounding box center [274, 365] width 6 height 7
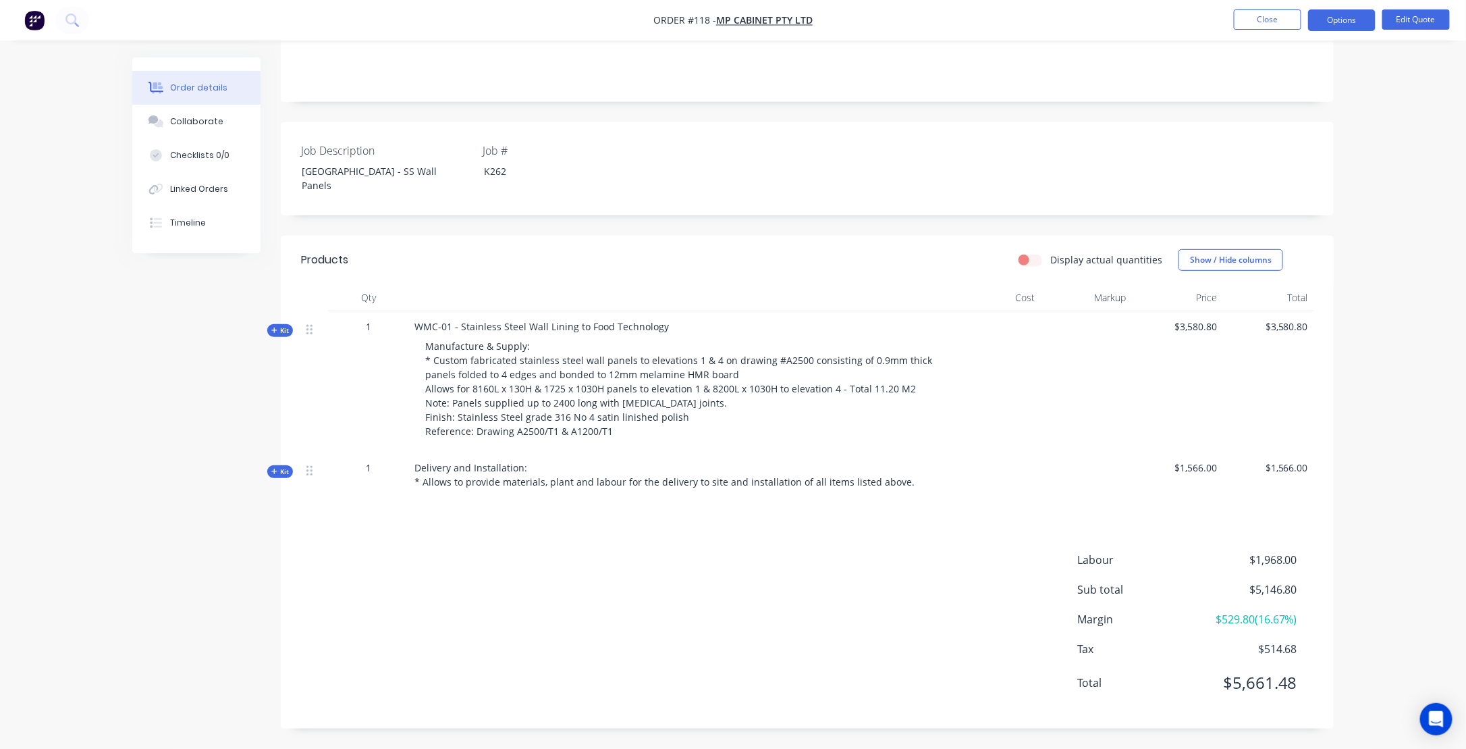
scroll to position [239, 0]
click at [1341, 21] on button "Options" at bounding box center [1342, 20] width 68 height 22
click at [1262, 79] on div "Quote" at bounding box center [1301, 82] width 124 height 20
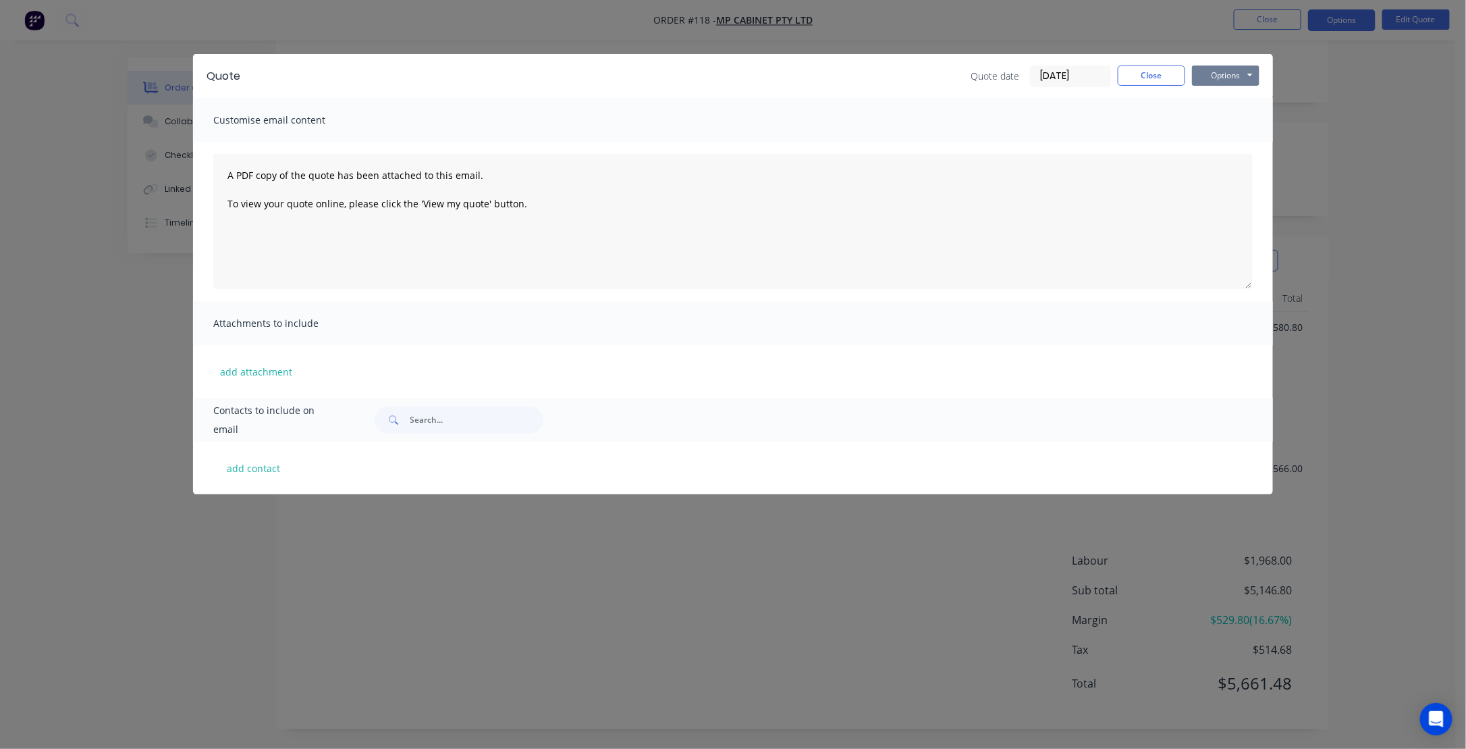
click at [1220, 75] on button "Options" at bounding box center [1226, 75] width 68 height 20
click at [1236, 103] on button "Preview" at bounding box center [1235, 99] width 86 height 22
click at [1165, 79] on button "Close" at bounding box center [1152, 75] width 68 height 20
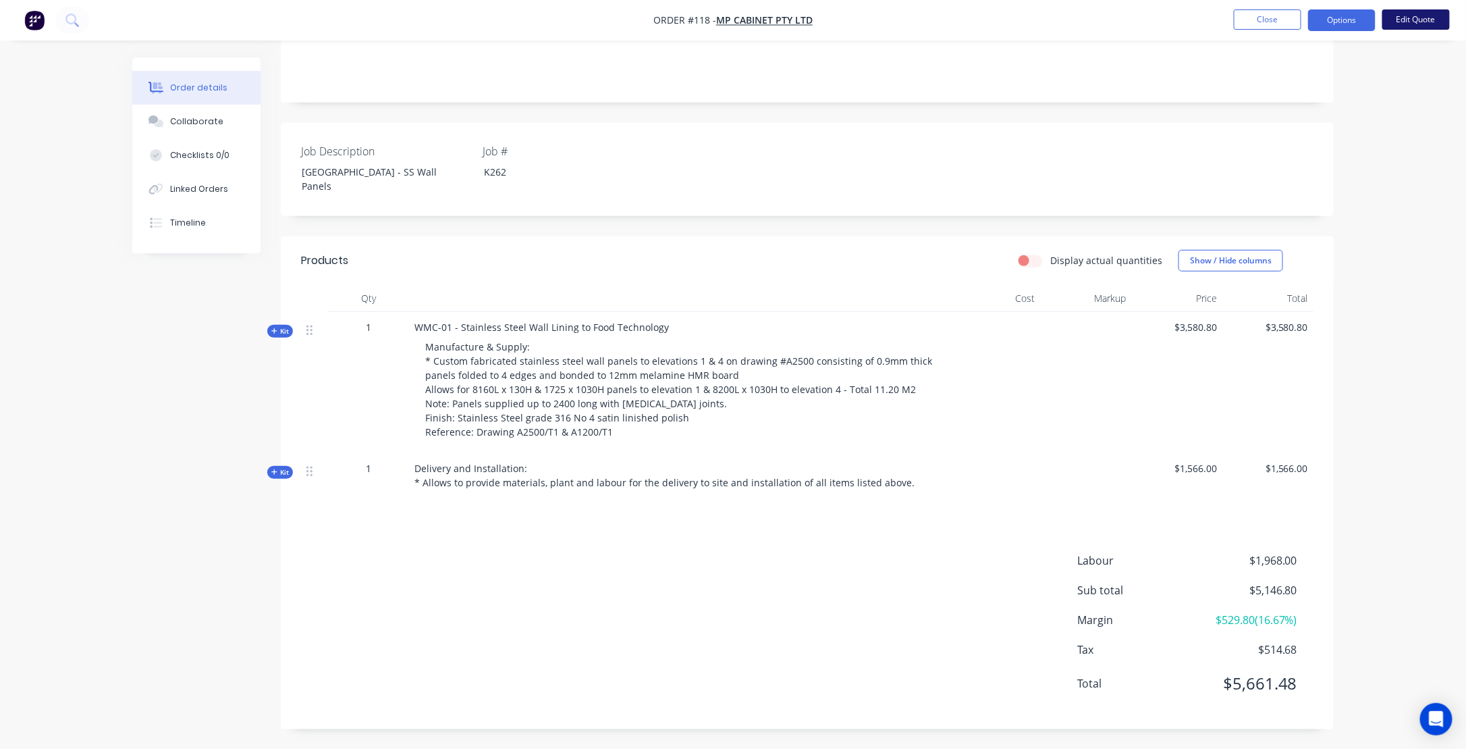
click at [1412, 20] on button "Edit Quote" at bounding box center [1416, 19] width 68 height 20
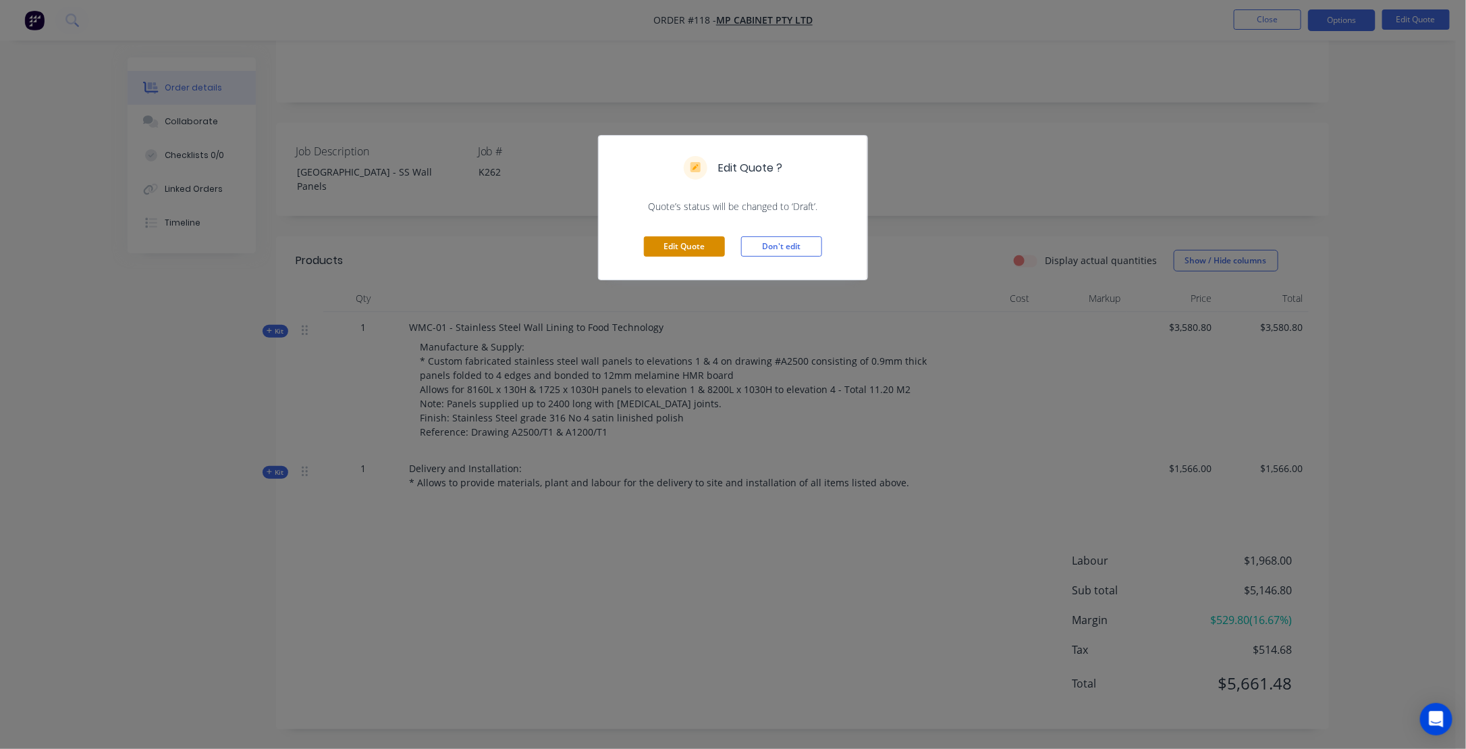
click at [714, 246] on button "Edit Quote" at bounding box center [684, 246] width 81 height 20
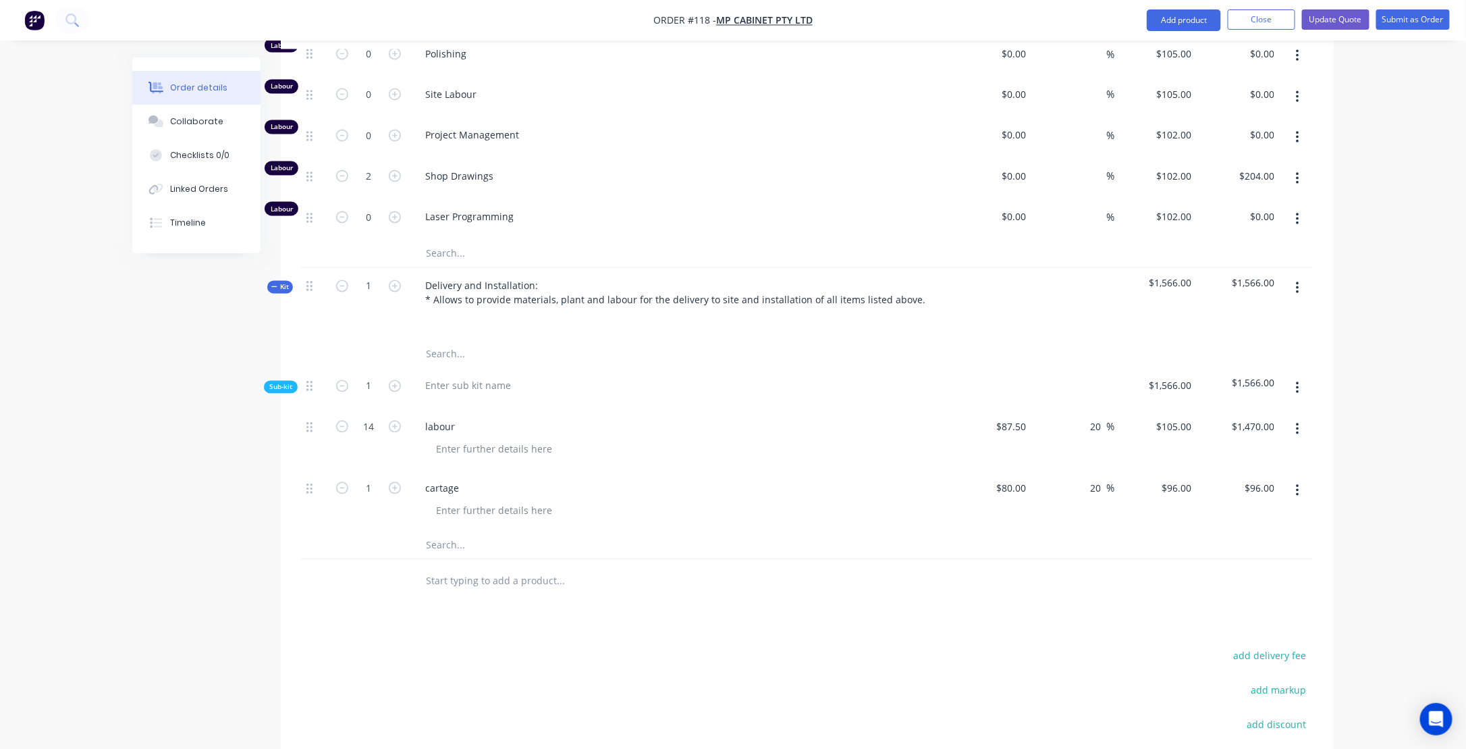
scroll to position [1283, 0]
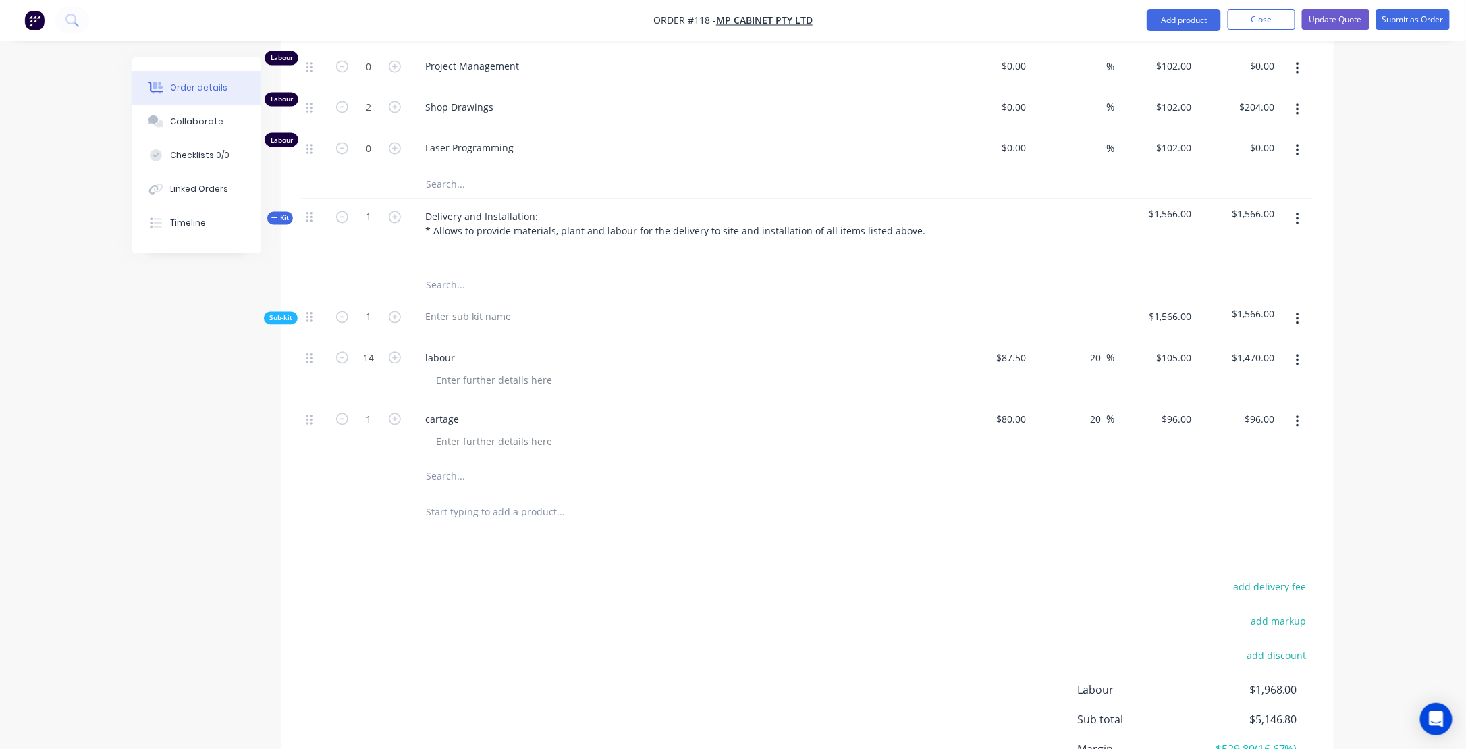
click at [946, 220] on div "Delivery and Installation: * Allows to provide materials, plant and labour for …" at bounding box center [679, 235] width 540 height 73
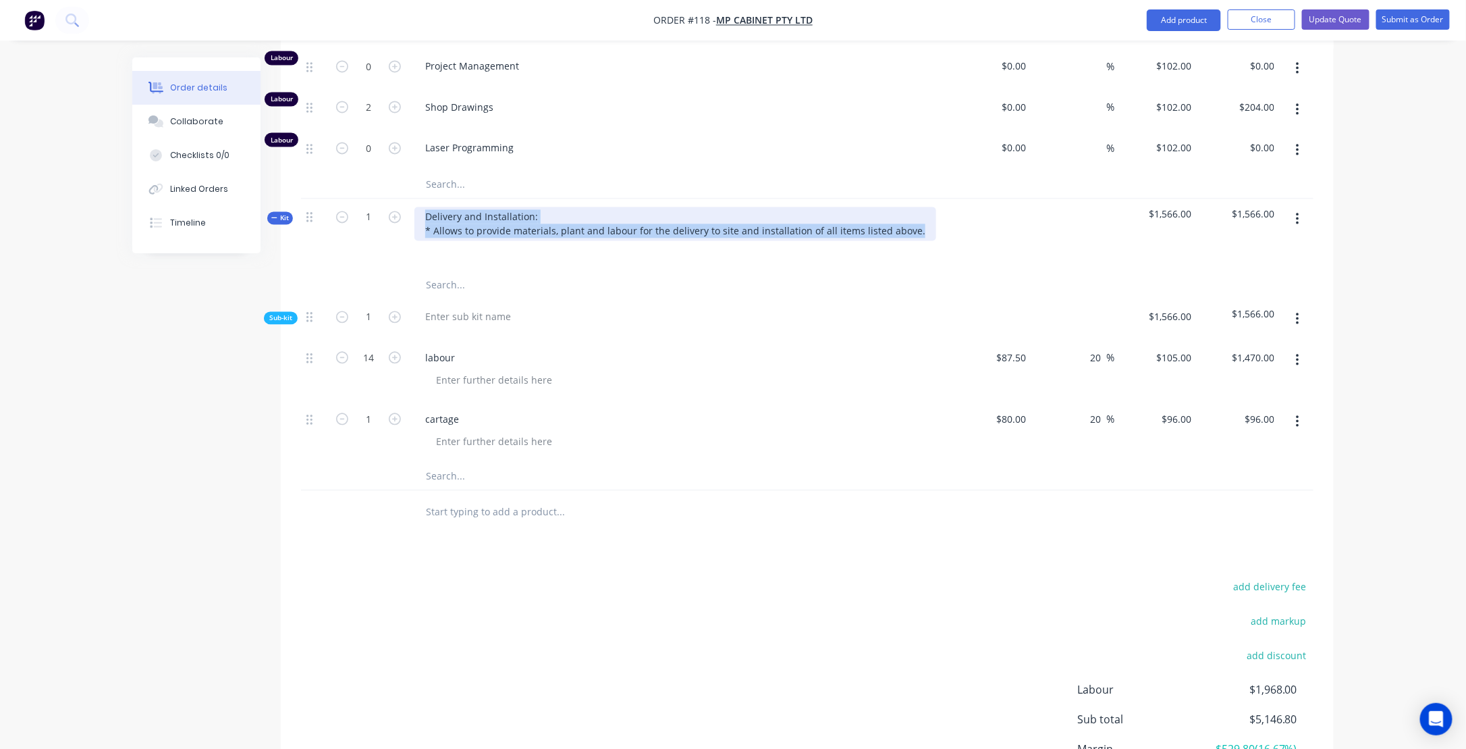
drag, startPoint x: 913, startPoint y: 222, endPoint x: 425, endPoint y: 206, distance: 489.0
click at [425, 207] on div "Delivery and Installation: * Allows to provide materials, plant and labour for …" at bounding box center [675, 224] width 522 height 34
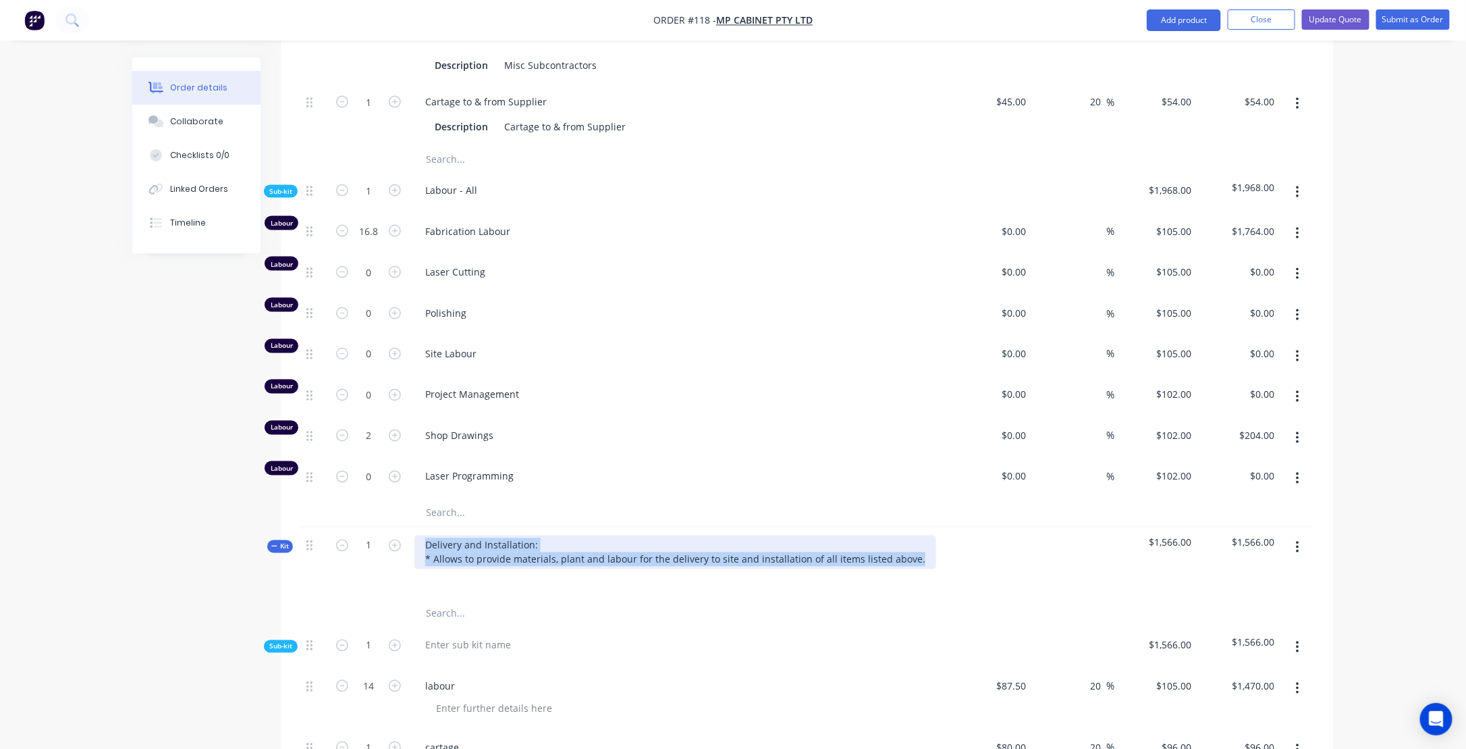
scroll to position [1013, 0]
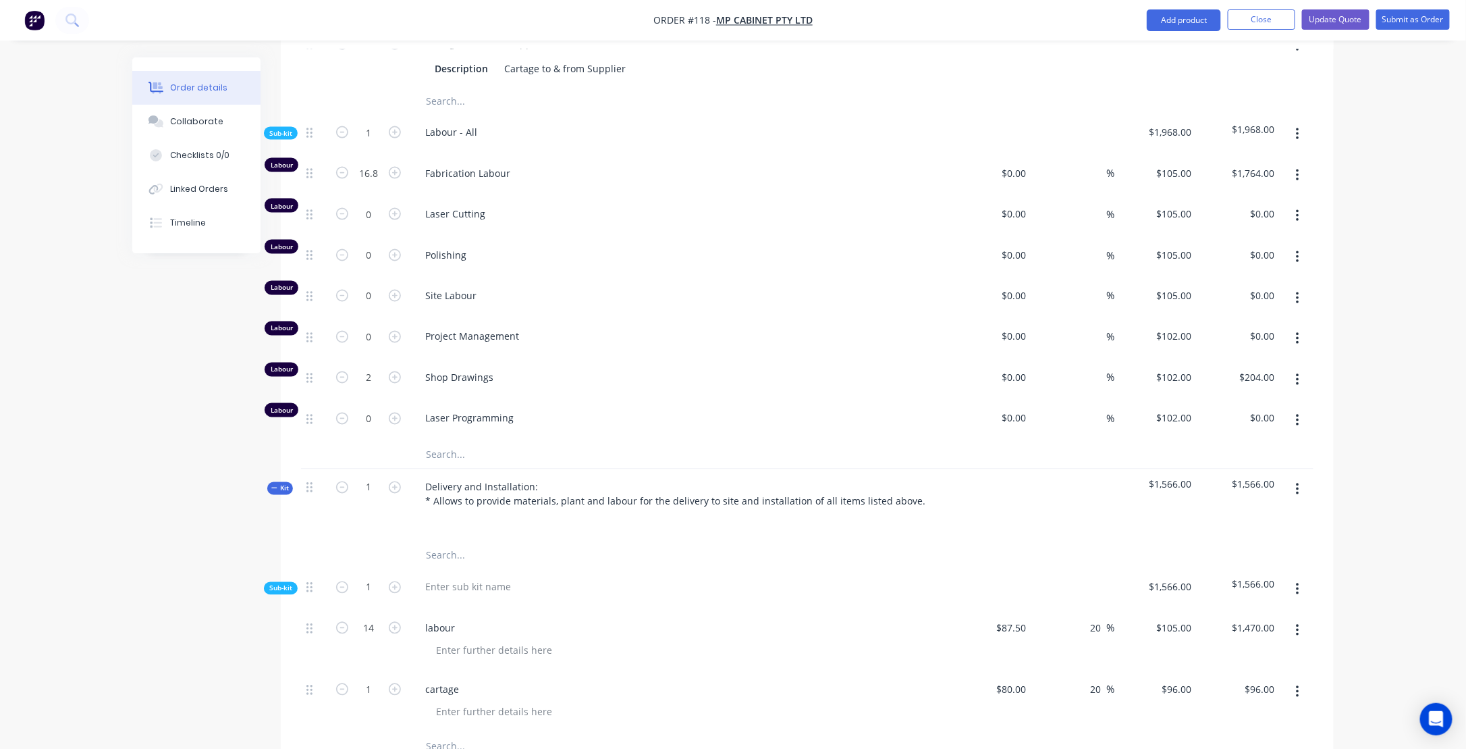
drag, startPoint x: 468, startPoint y: 485, endPoint x: 653, endPoint y: 510, distance: 187.3
click at [653, 511] on div at bounding box center [678, 521] width 529 height 20
click at [1297, 482] on icon "button" at bounding box center [1297, 489] width 3 height 15
click at [1385, 482] on div "Order details Collaborate Checklists 0/0 Linked Orders Timeline Order details C…" at bounding box center [733, 67] width 1466 height 2161
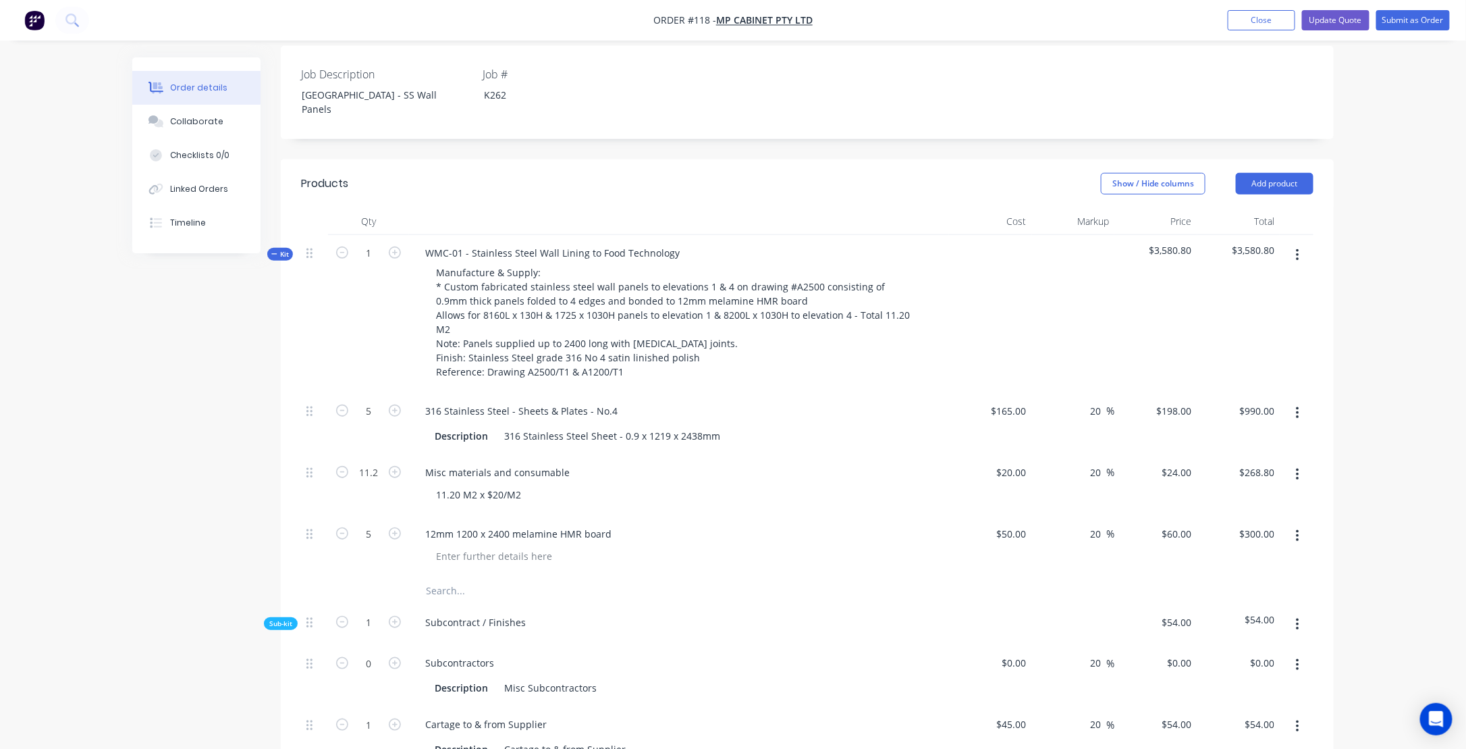
scroll to position [203, 0]
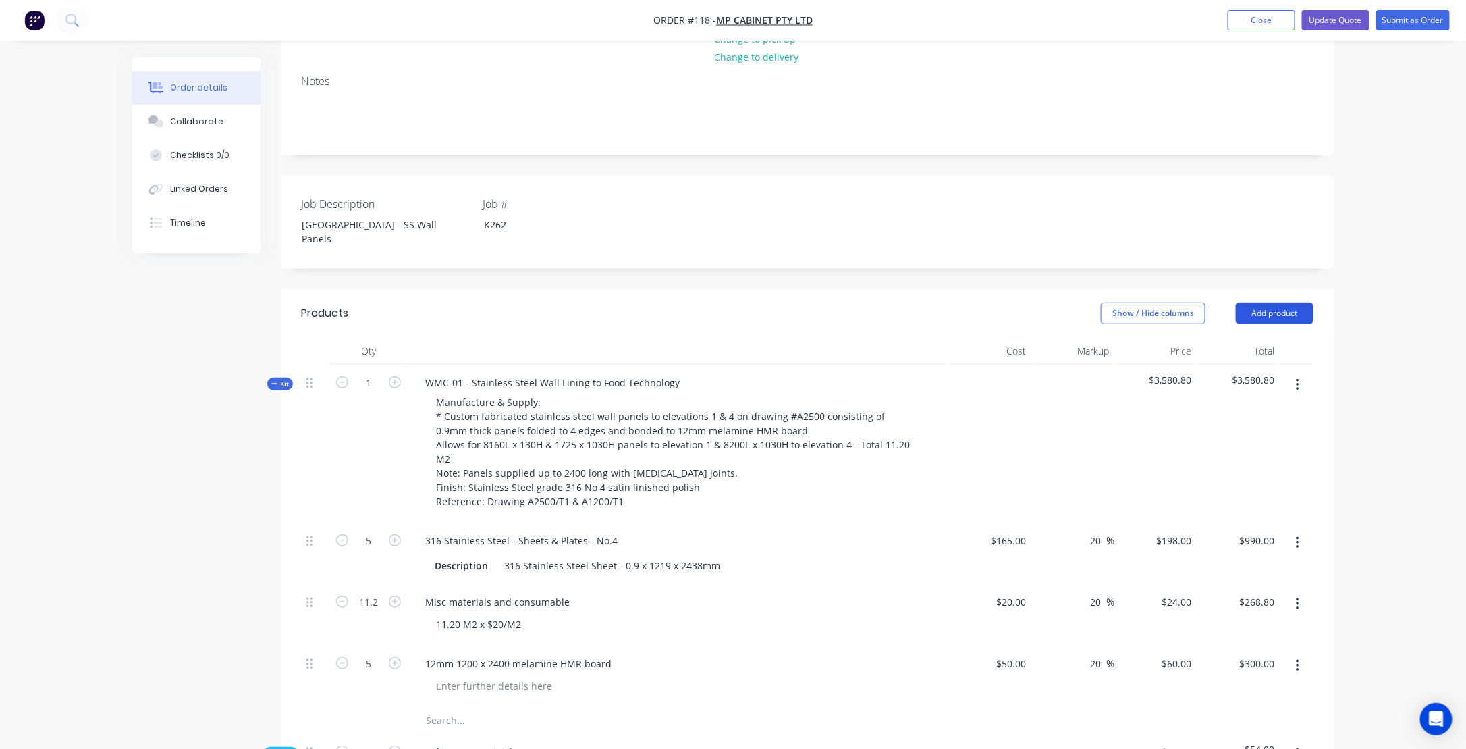
click at [1264, 308] on button "Add product" at bounding box center [1275, 313] width 78 height 22
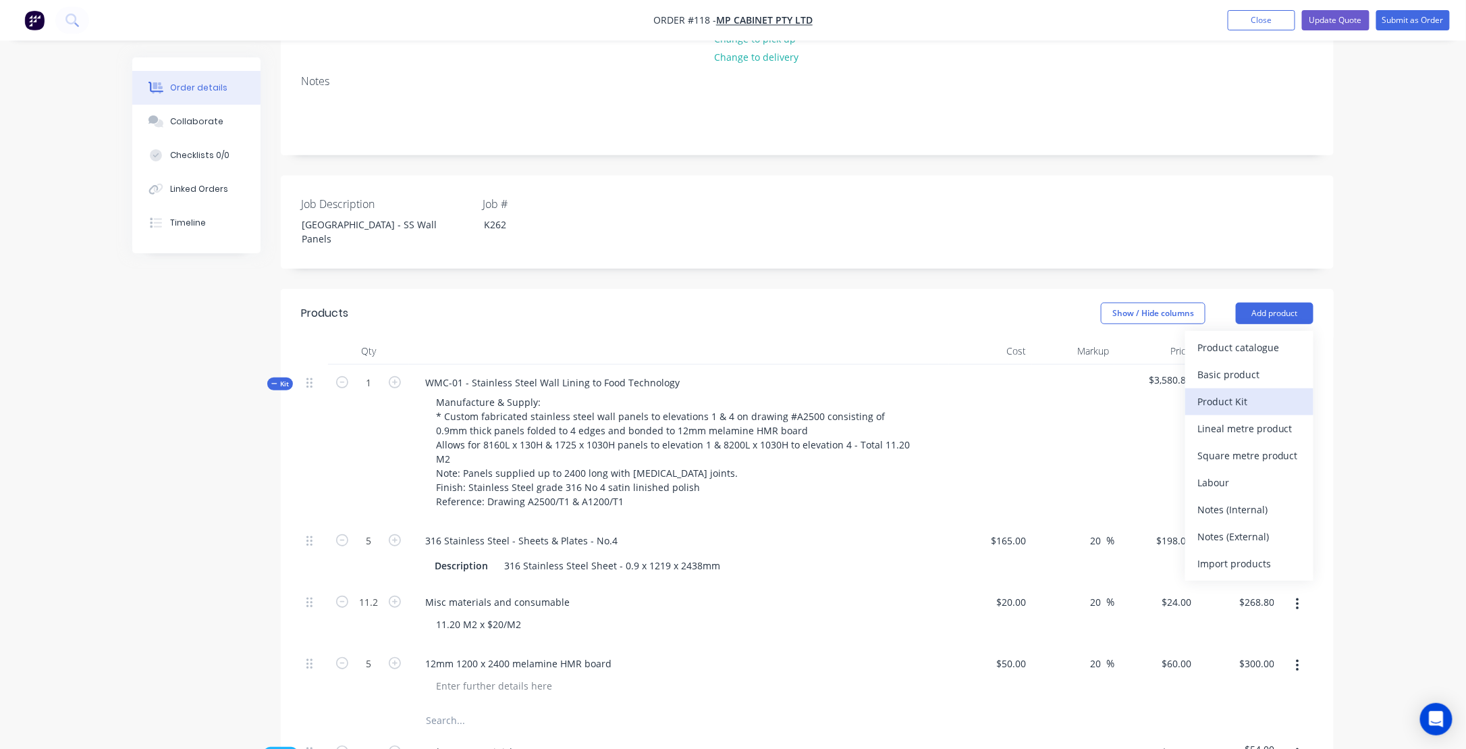
click at [1219, 402] on div "Product Kit" at bounding box center [1250, 402] width 104 height 20
click at [1226, 346] on div "Product kit type" at bounding box center [1250, 348] width 104 height 18
click at [1218, 419] on div "Back" at bounding box center [1250, 429] width 104 height 20
click at [1230, 344] on div "Product catalogue" at bounding box center [1250, 348] width 104 height 20
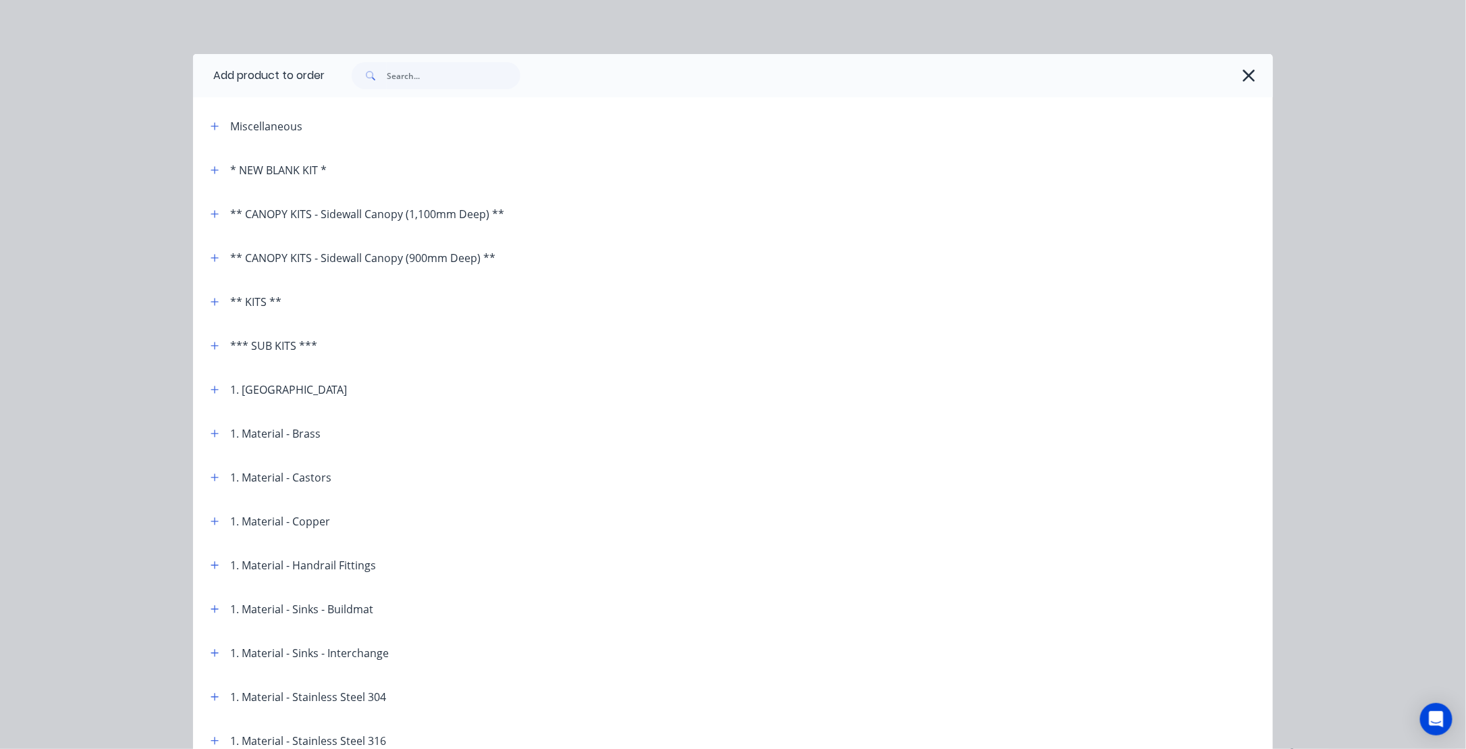
scroll to position [0, 0]
click at [211, 129] on icon "button" at bounding box center [214, 125] width 7 height 7
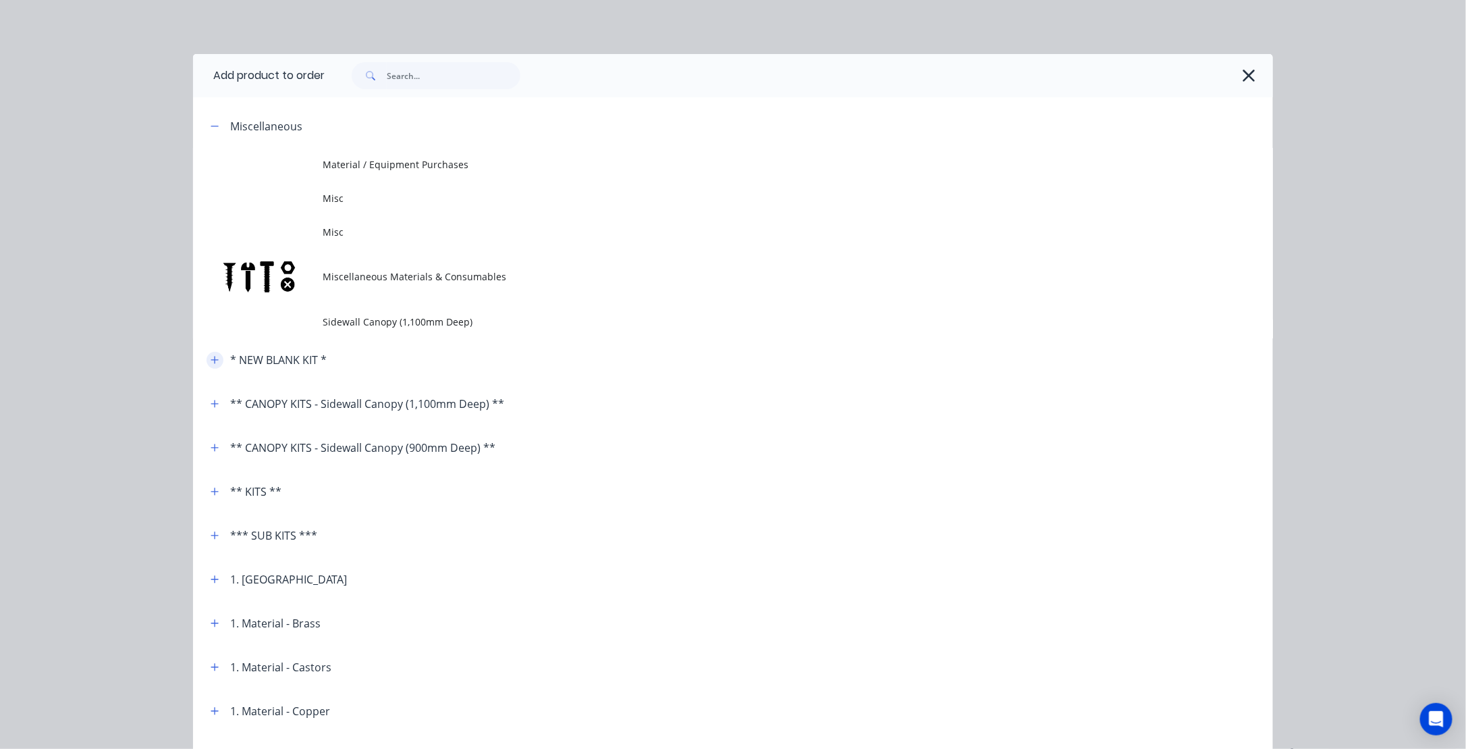
click at [211, 358] on icon "button" at bounding box center [215, 359] width 8 height 9
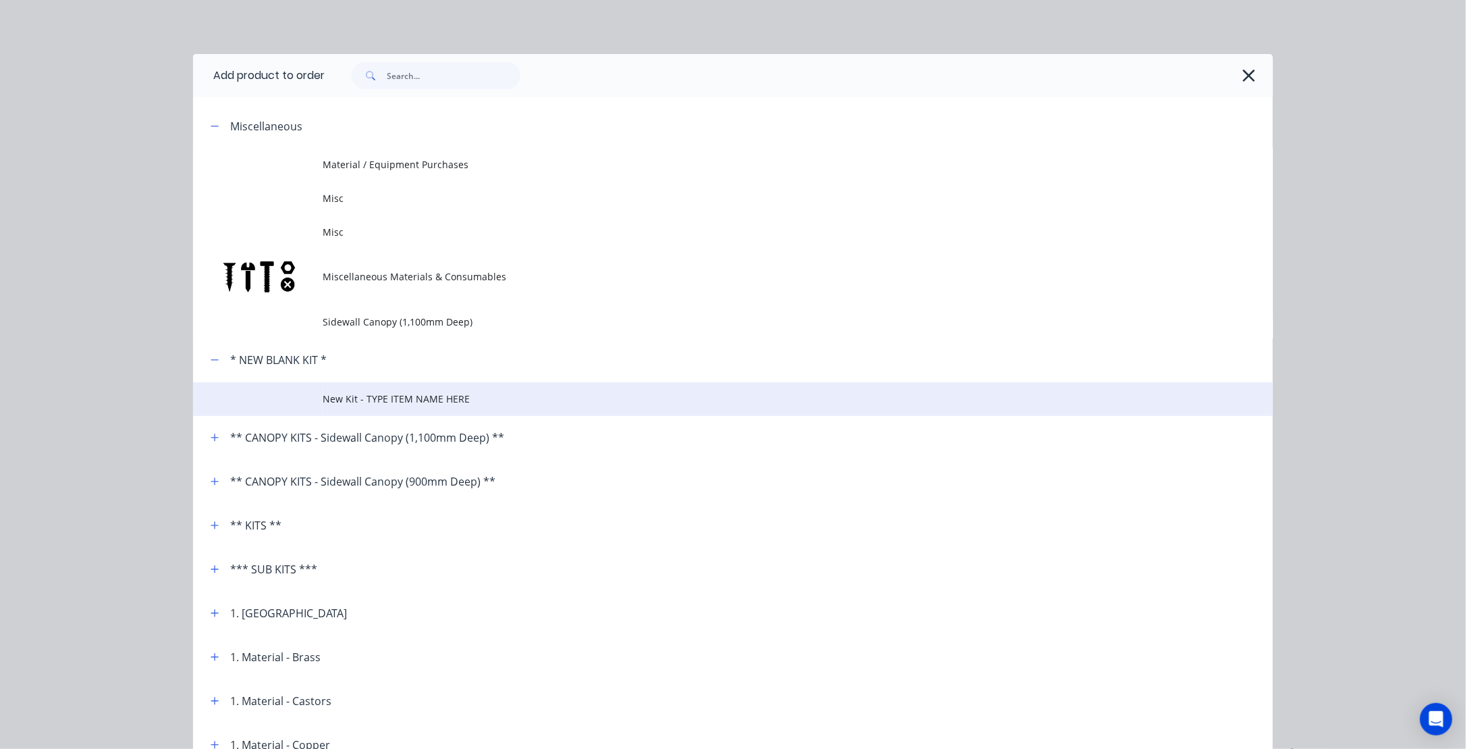
click at [350, 401] on span "New Kit - TYPE ITEM NAME HERE" at bounding box center [703, 399] width 760 height 14
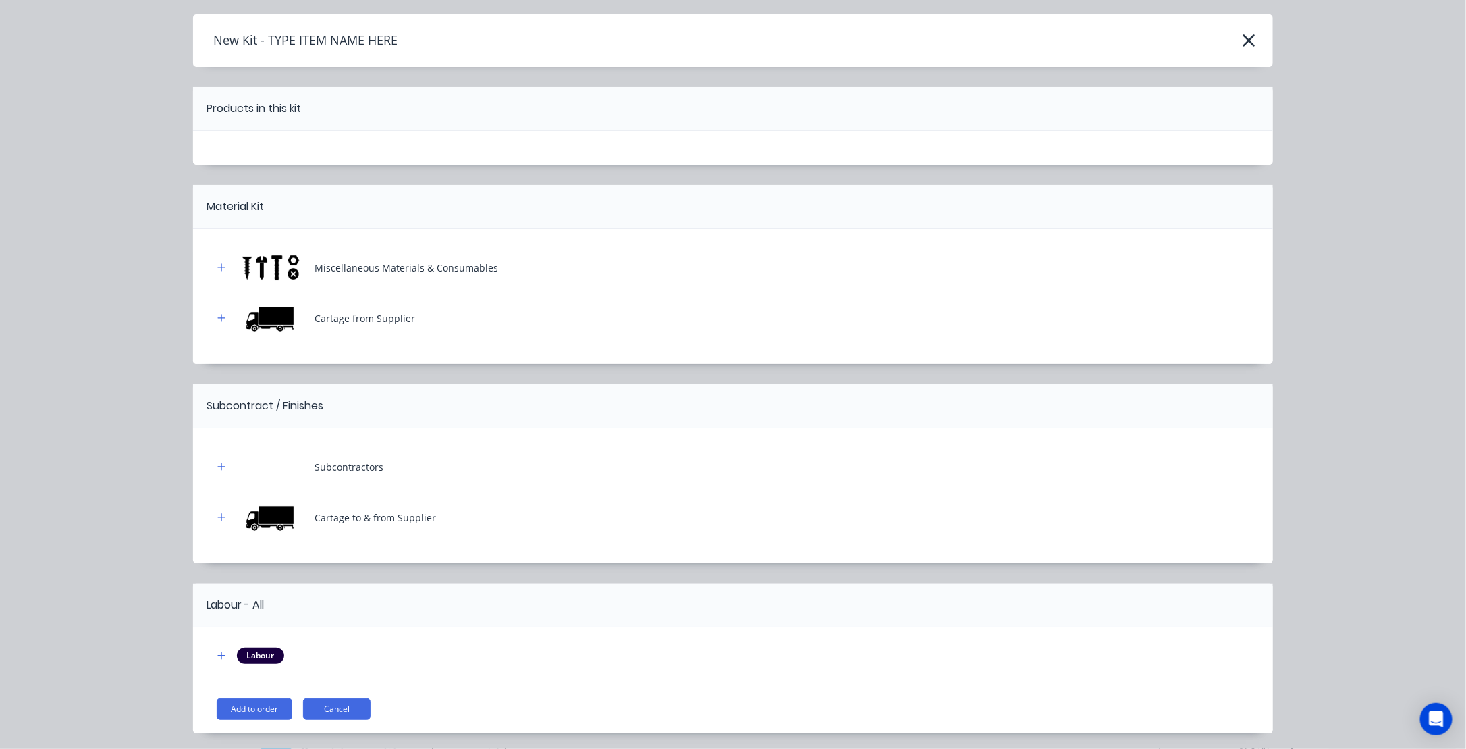
scroll to position [82, 0]
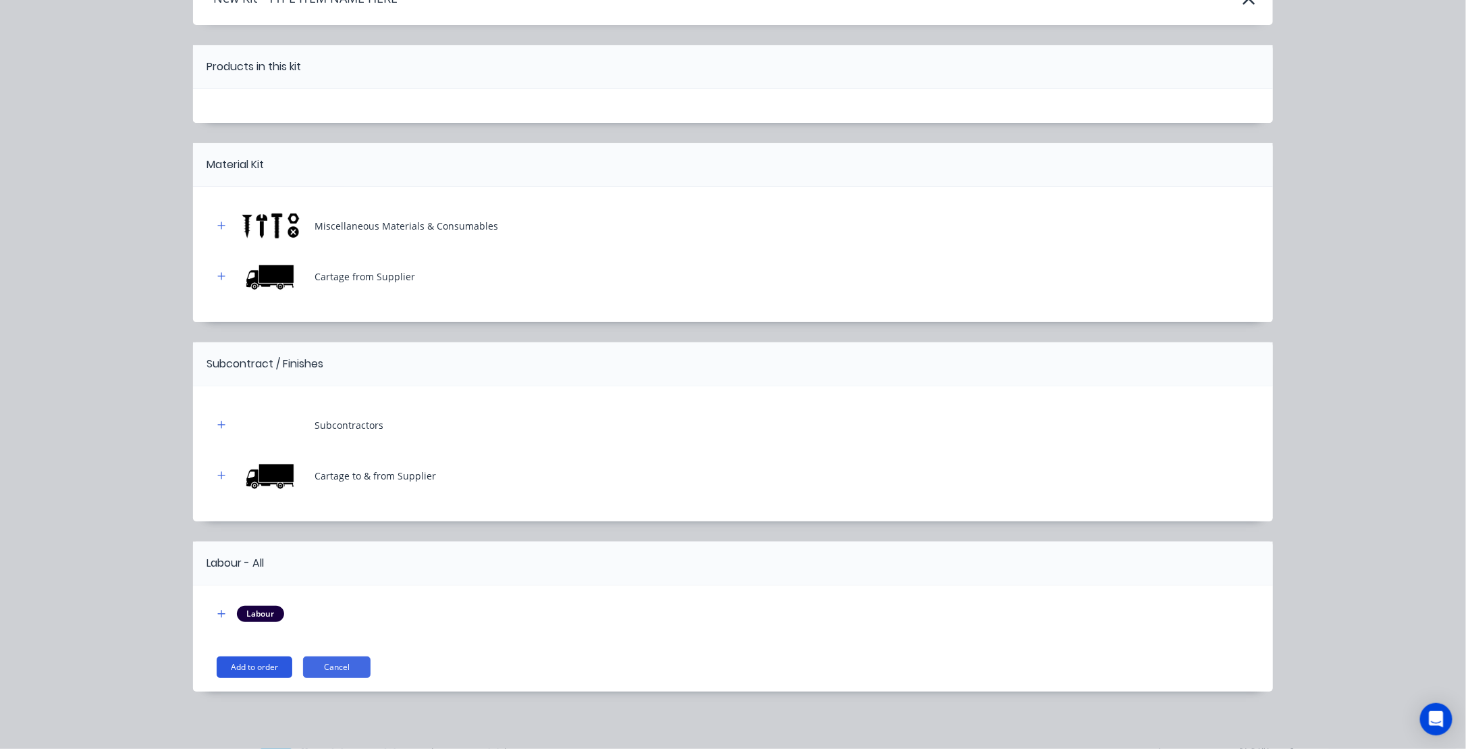
click at [233, 666] on button "Add to order" at bounding box center [255, 667] width 76 height 22
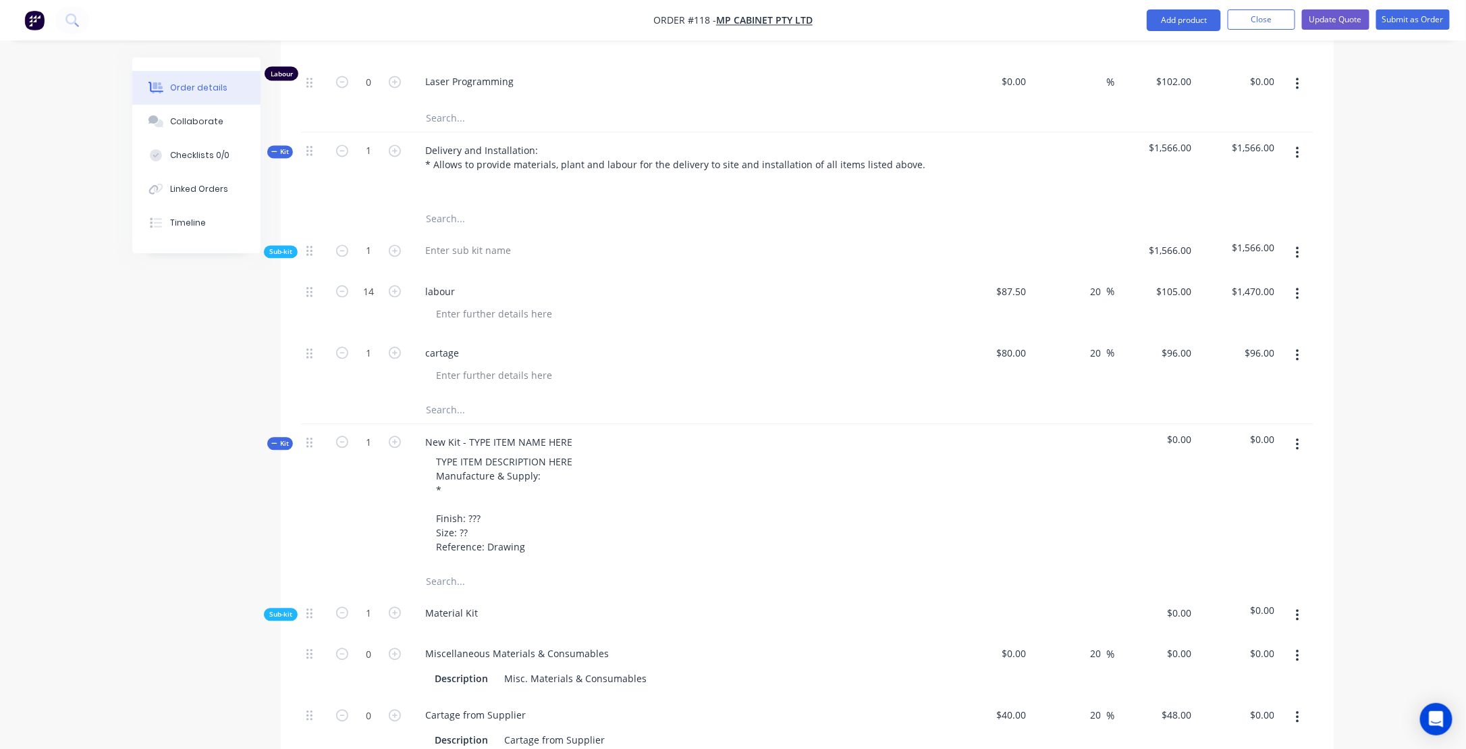
scroll to position [1350, 0]
drag, startPoint x: 424, startPoint y: 136, endPoint x: 549, endPoint y: 134, distance: 124.9
click at [549, 140] on div "Delivery and Installation: * Allows to provide materials, plant and labour for …" at bounding box center [675, 157] width 522 height 34
copy div "Delivery and Installation:"
drag, startPoint x: 421, startPoint y: 428, endPoint x: 568, endPoint y: 426, distance: 147.2
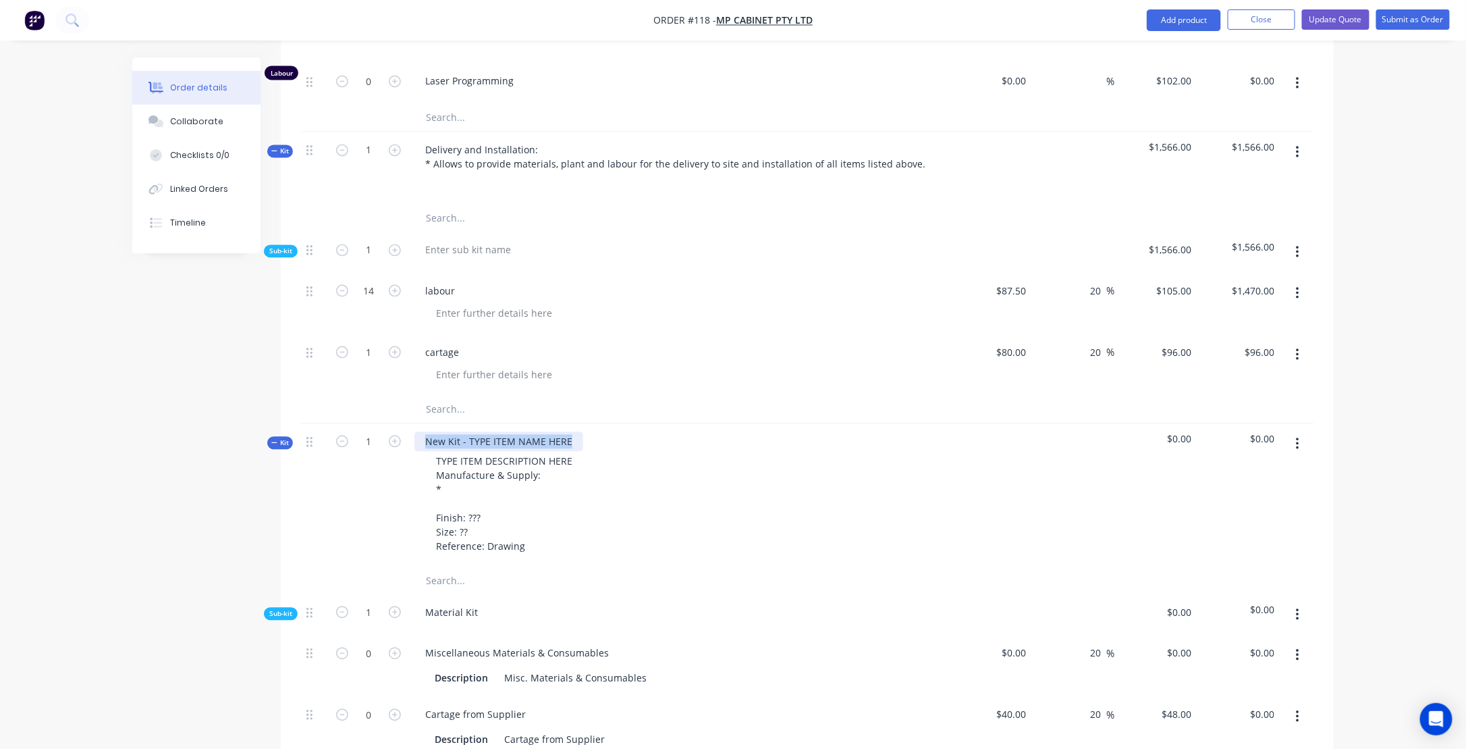
click at [568, 431] on div "New Kit - TYPE ITEM NAME HERE" at bounding box center [498, 441] width 169 height 20
paste div
click at [625, 481] on div "TYPE ITEM DESCRIPTION HERE Manufacture & Supply: * Finish: ??? Size: ?? Referen…" at bounding box center [678, 503] width 529 height 105
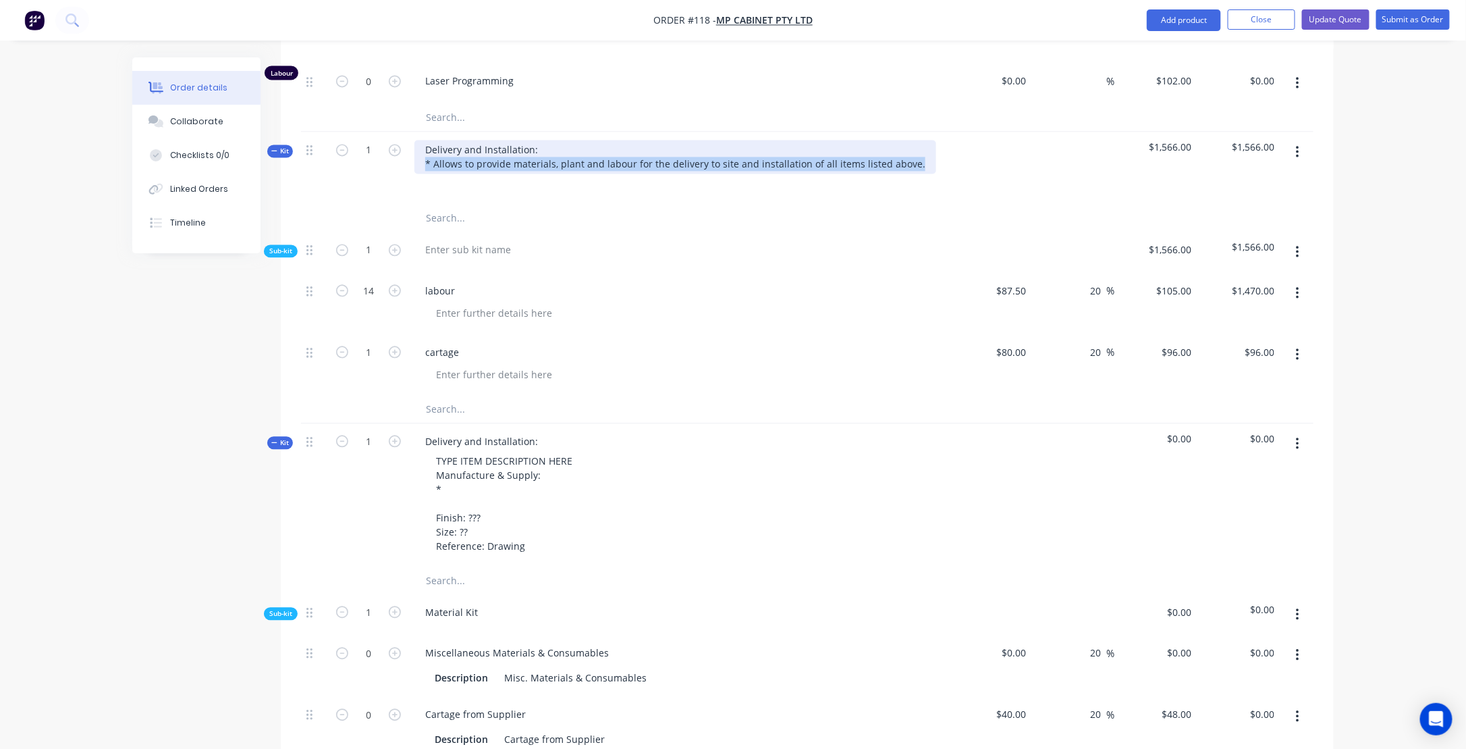
drag, startPoint x: 426, startPoint y: 153, endPoint x: 924, endPoint y: 170, distance: 498.5
click at [924, 170] on div "Delivery and Installation: * Allows to provide materials, plant and labour for …" at bounding box center [679, 168] width 540 height 73
copy div "* Allows to provide materials, plant and labour for the delivery to site and in…"
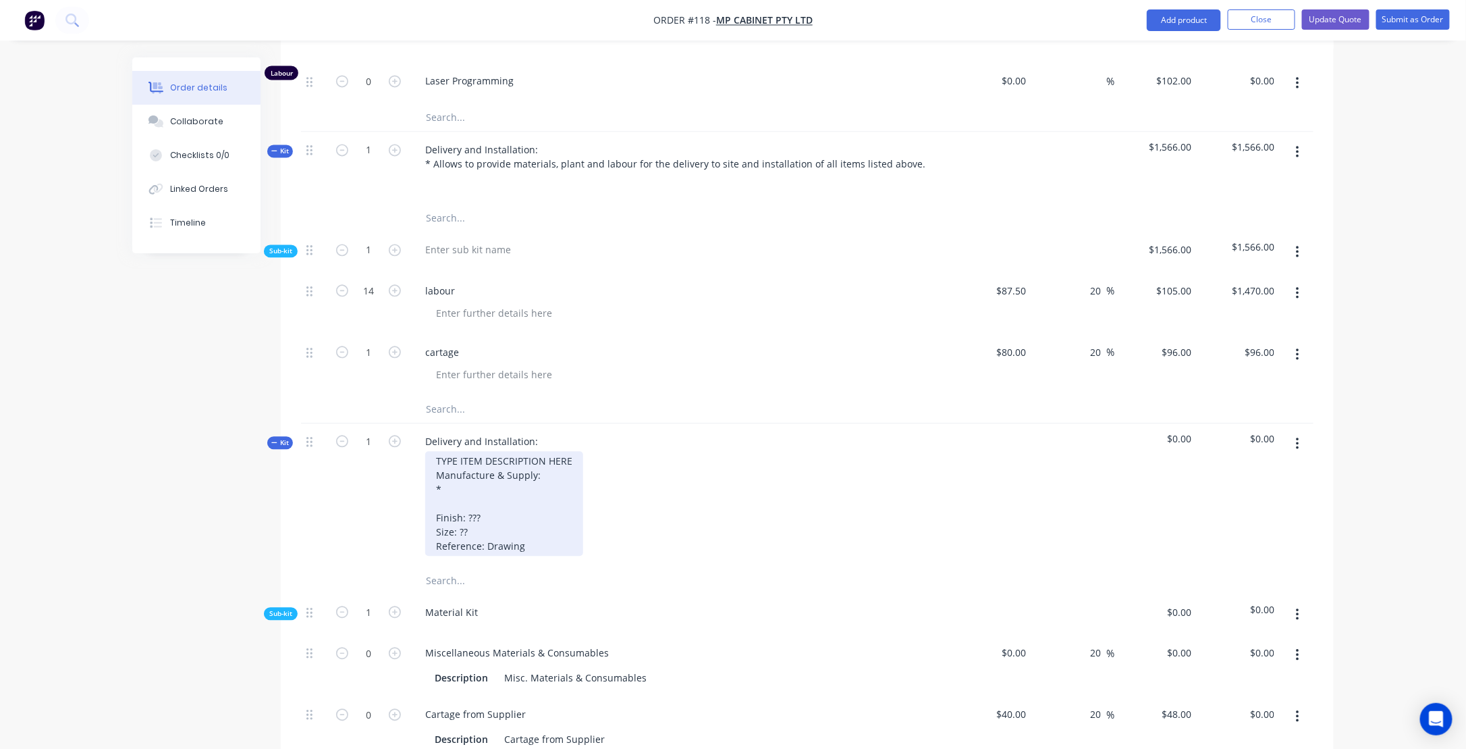
click at [448, 483] on div "TYPE ITEM DESCRIPTION HERE Manufacture & Supply: * Finish: ??? Size: ?? Referen…" at bounding box center [504, 503] width 158 height 105
drag, startPoint x: 435, startPoint y: 446, endPoint x: 544, endPoint y: 510, distance: 127.1
click at [550, 529] on div "TYPE ITEM DESCRIPTION HERE Manufacture & Supply: * Finish: ??? Size: ?? Referen…" at bounding box center [504, 503] width 158 height 105
paste div
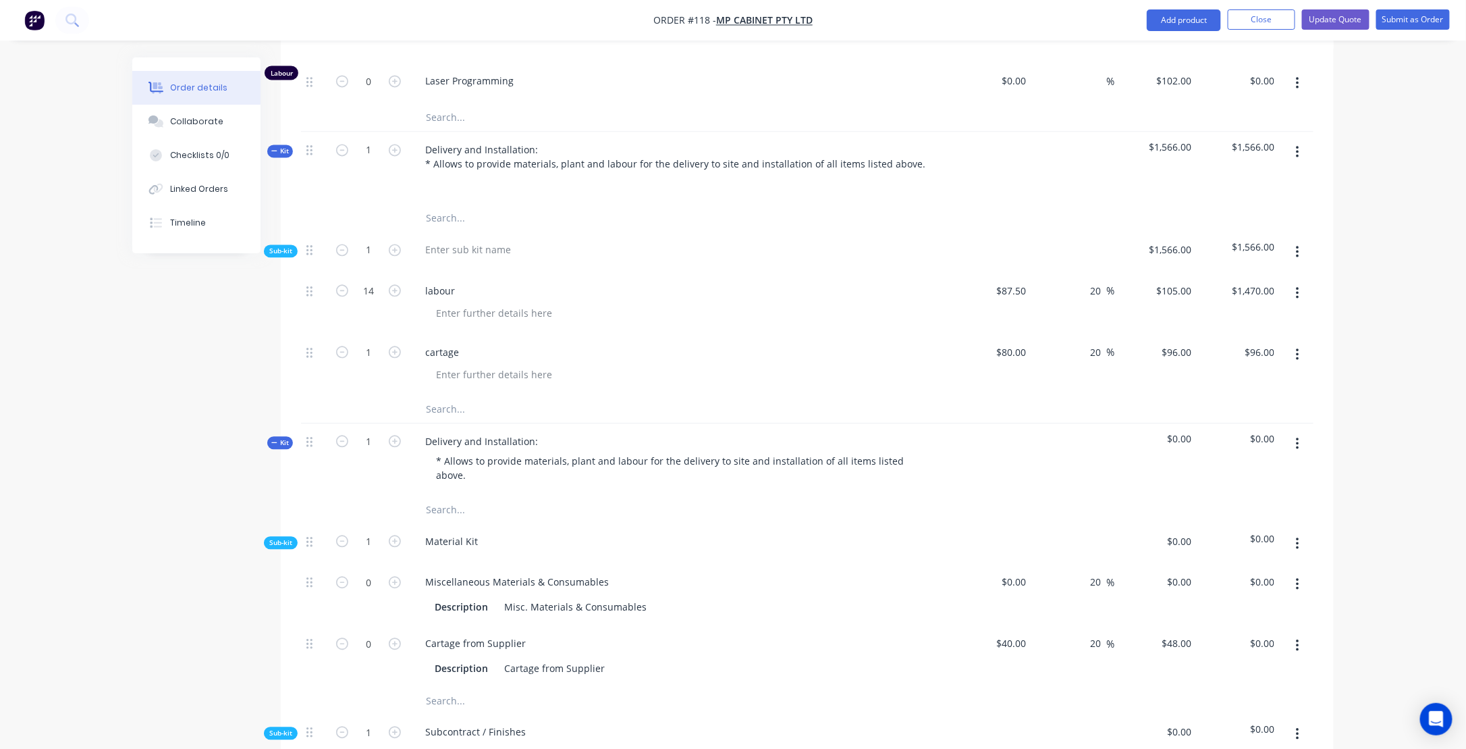
click at [682, 496] on input "text" at bounding box center [560, 509] width 270 height 27
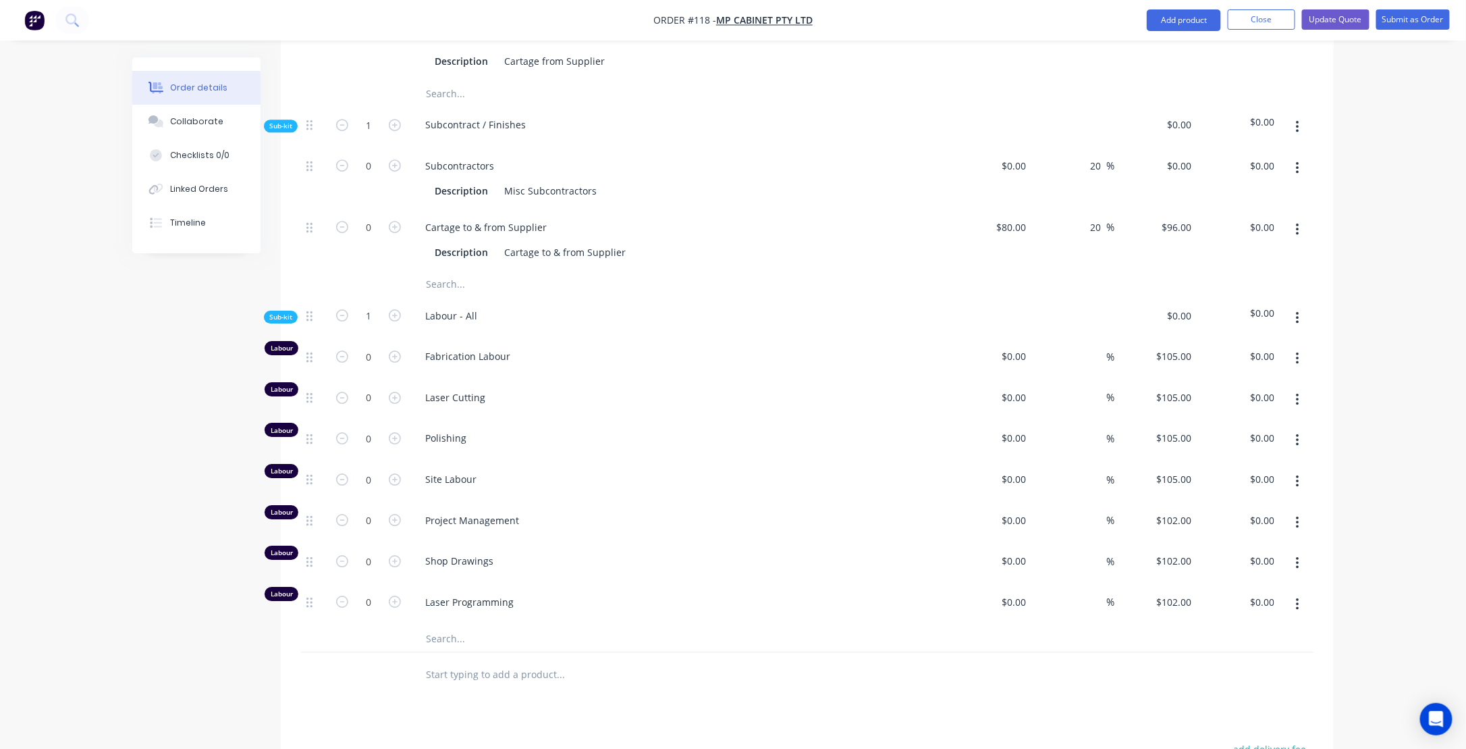
scroll to position [1958, 0]
click at [369, 468] on input "0" at bounding box center [368, 478] width 35 height 20
type input "14"
type input "$1,470.00"
click at [705, 466] on div "Site Labour" at bounding box center [679, 480] width 540 height 41
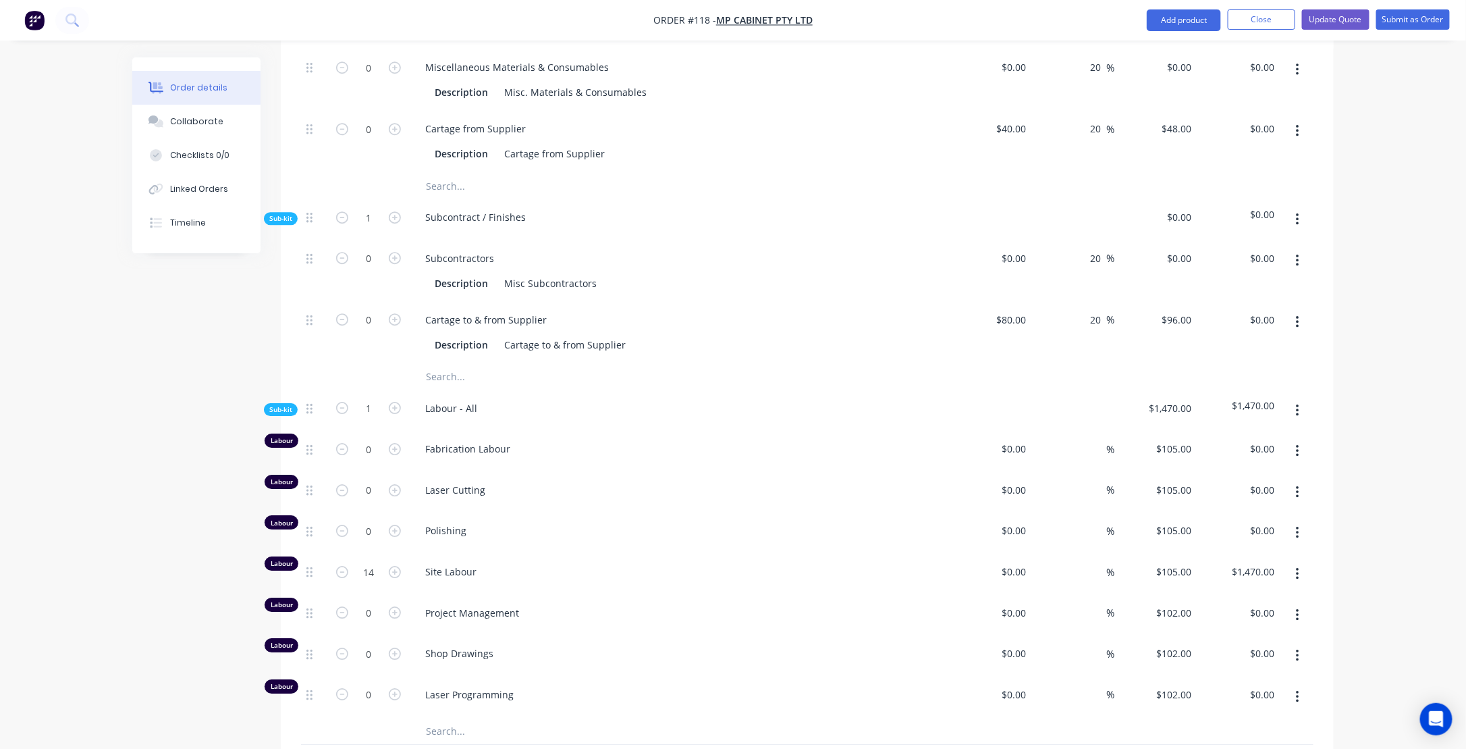
scroll to position [1823, 0]
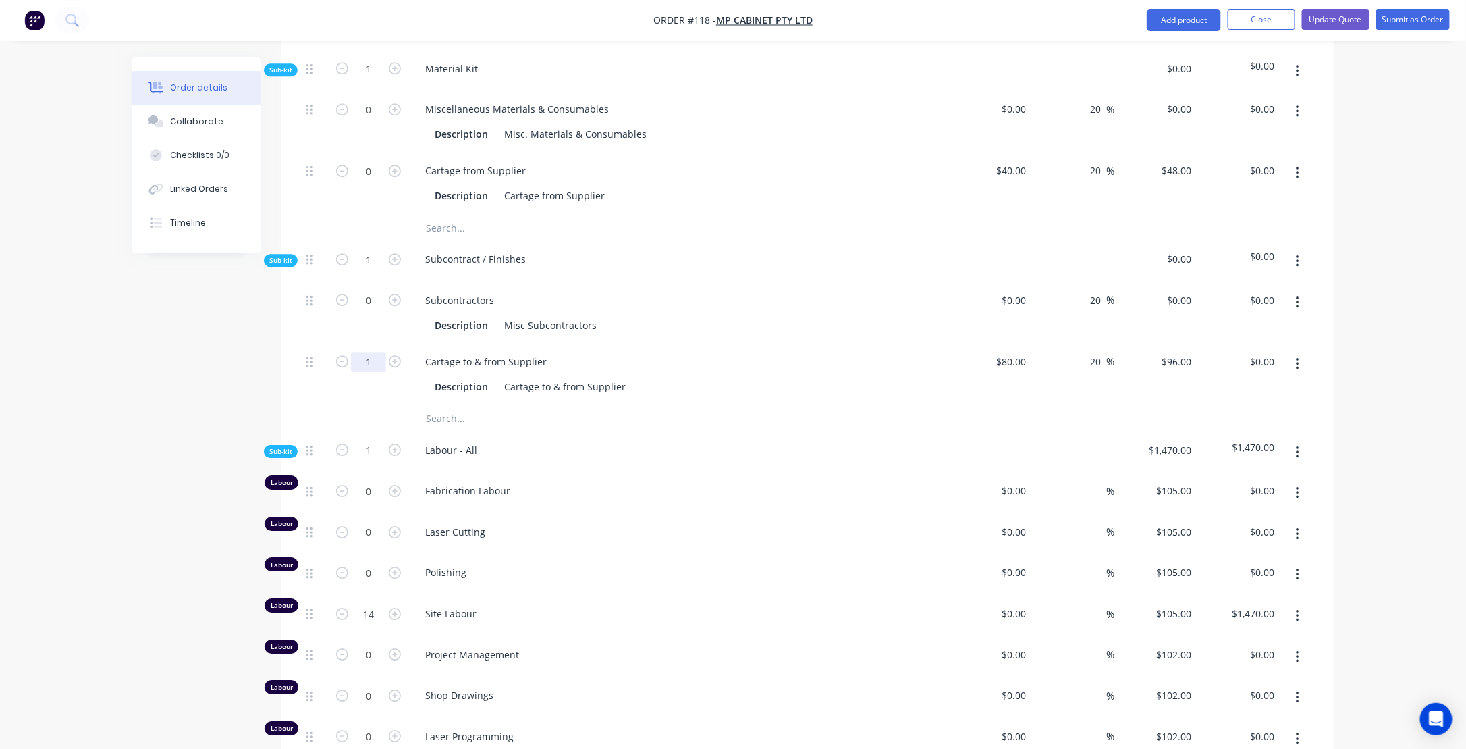
type input "1"
type input "$96.00"
click at [922, 405] on div at bounding box center [807, 418] width 1013 height 27
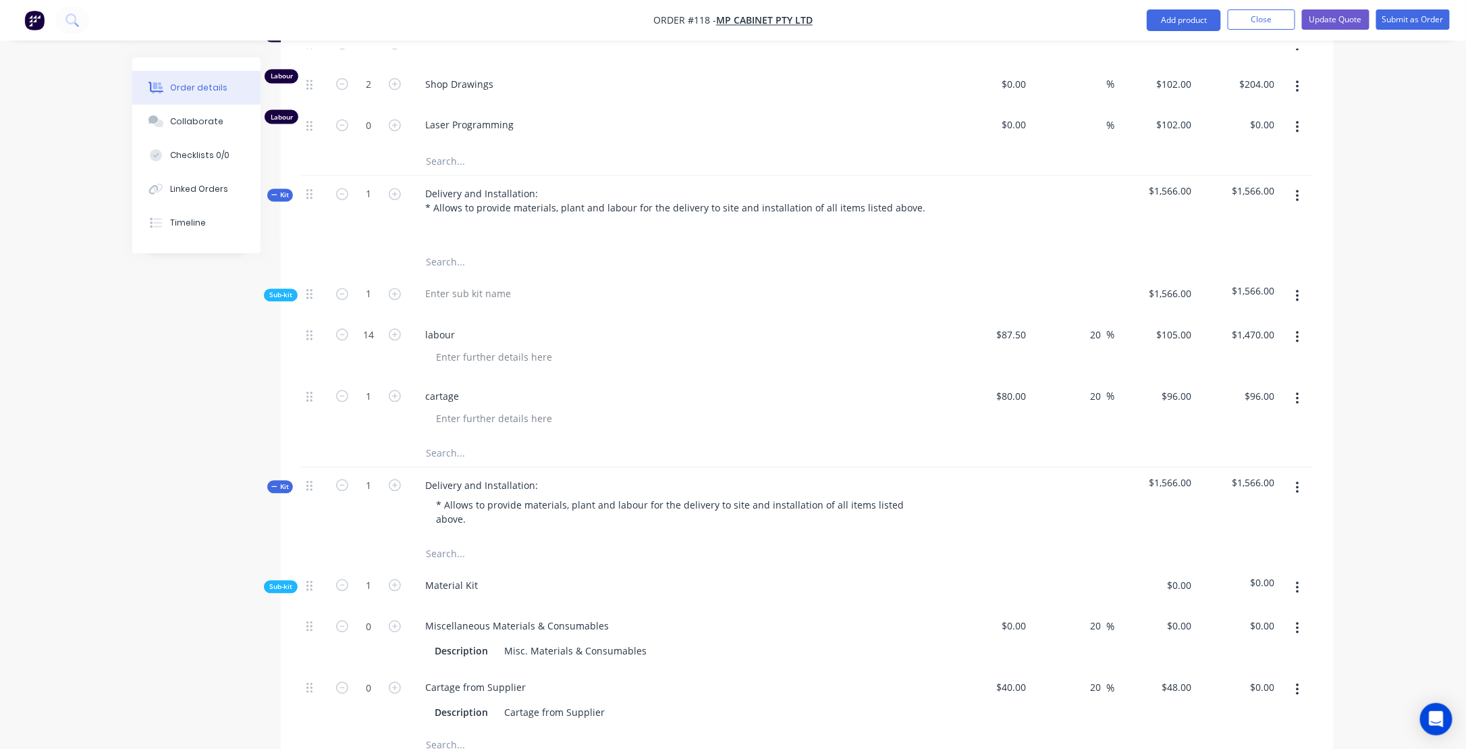
scroll to position [1283, 0]
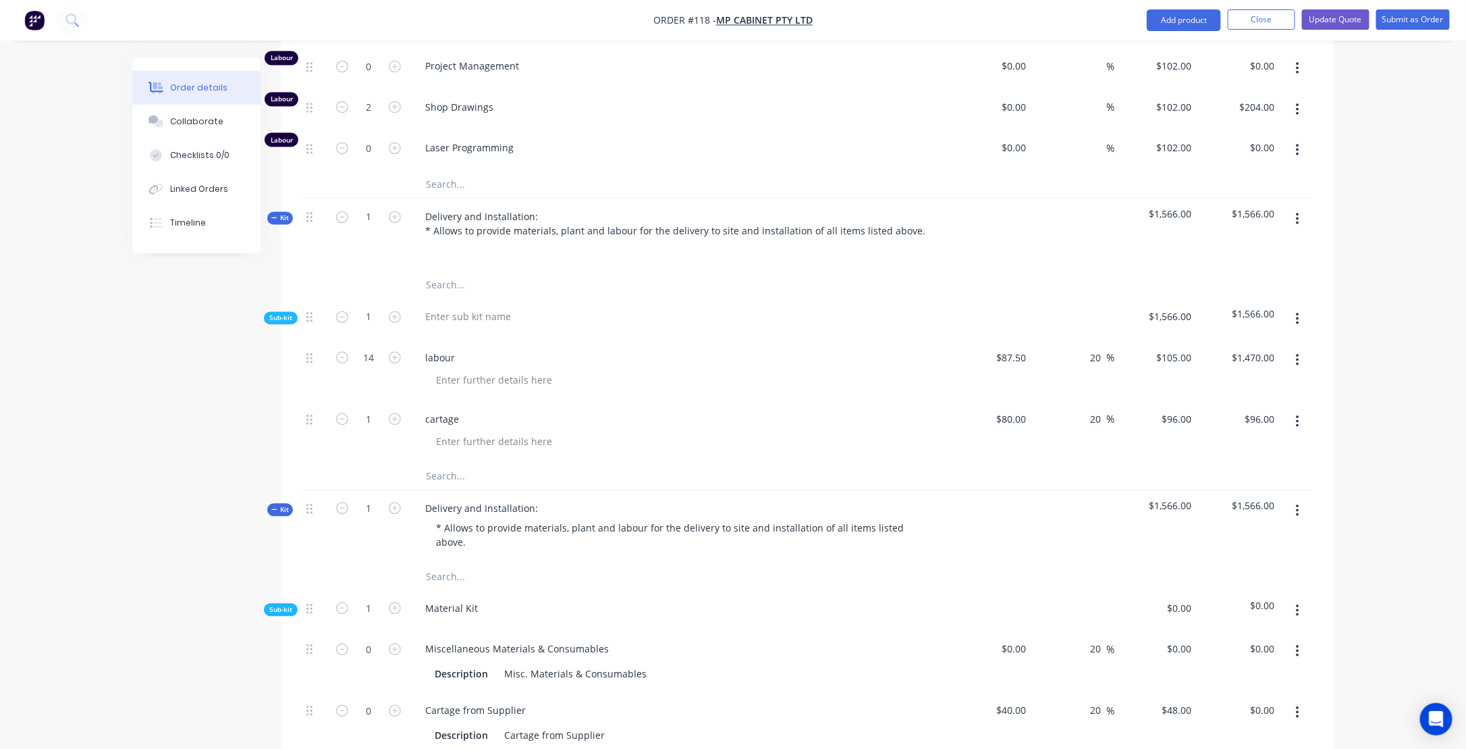
click at [1301, 209] on button "button" at bounding box center [1298, 219] width 32 height 24
click at [1306, 208] on button "button" at bounding box center [1298, 219] width 32 height 24
click at [1214, 326] on div "Delete" at bounding box center [1250, 336] width 104 height 20
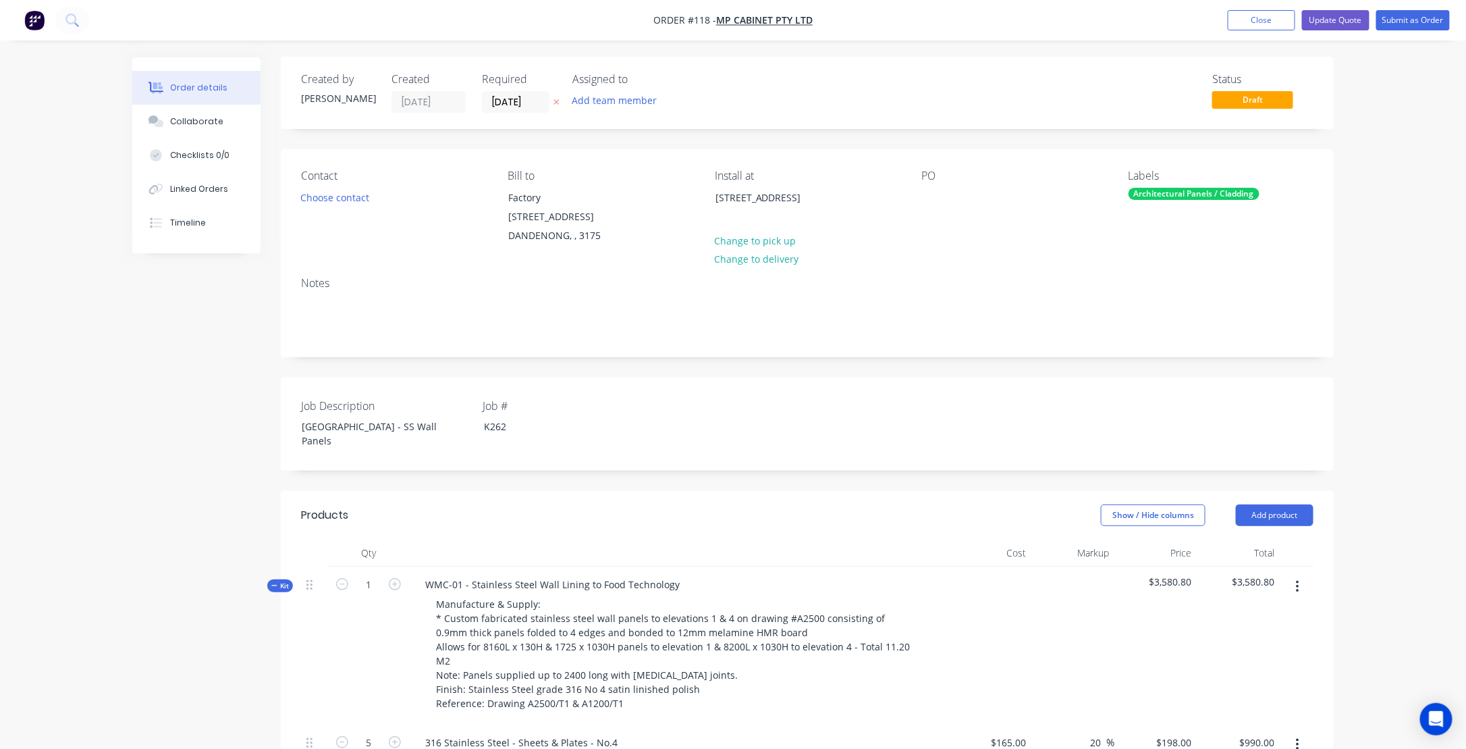
scroll to position [0, 0]
click at [1349, 18] on button "Update Quote" at bounding box center [1336, 20] width 68 height 20
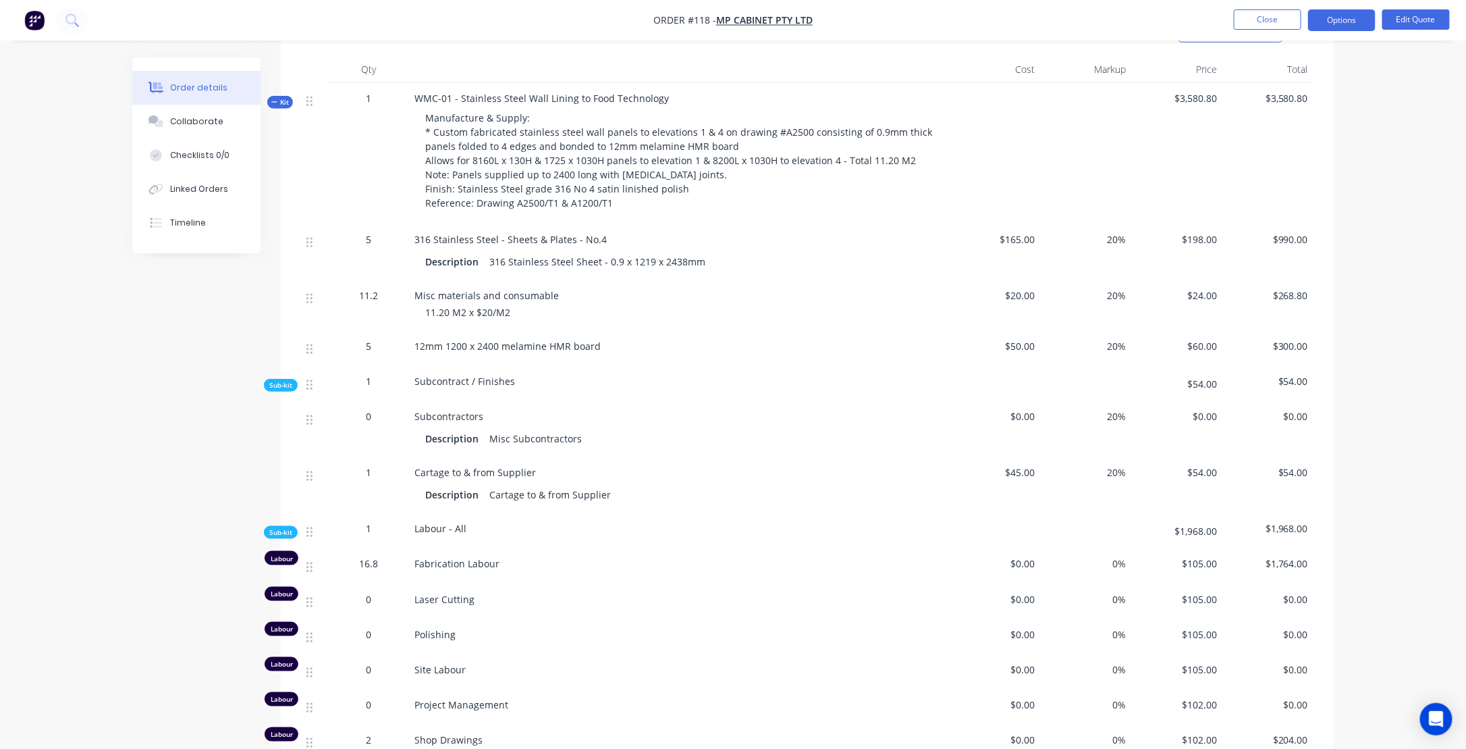
scroll to position [473, 0]
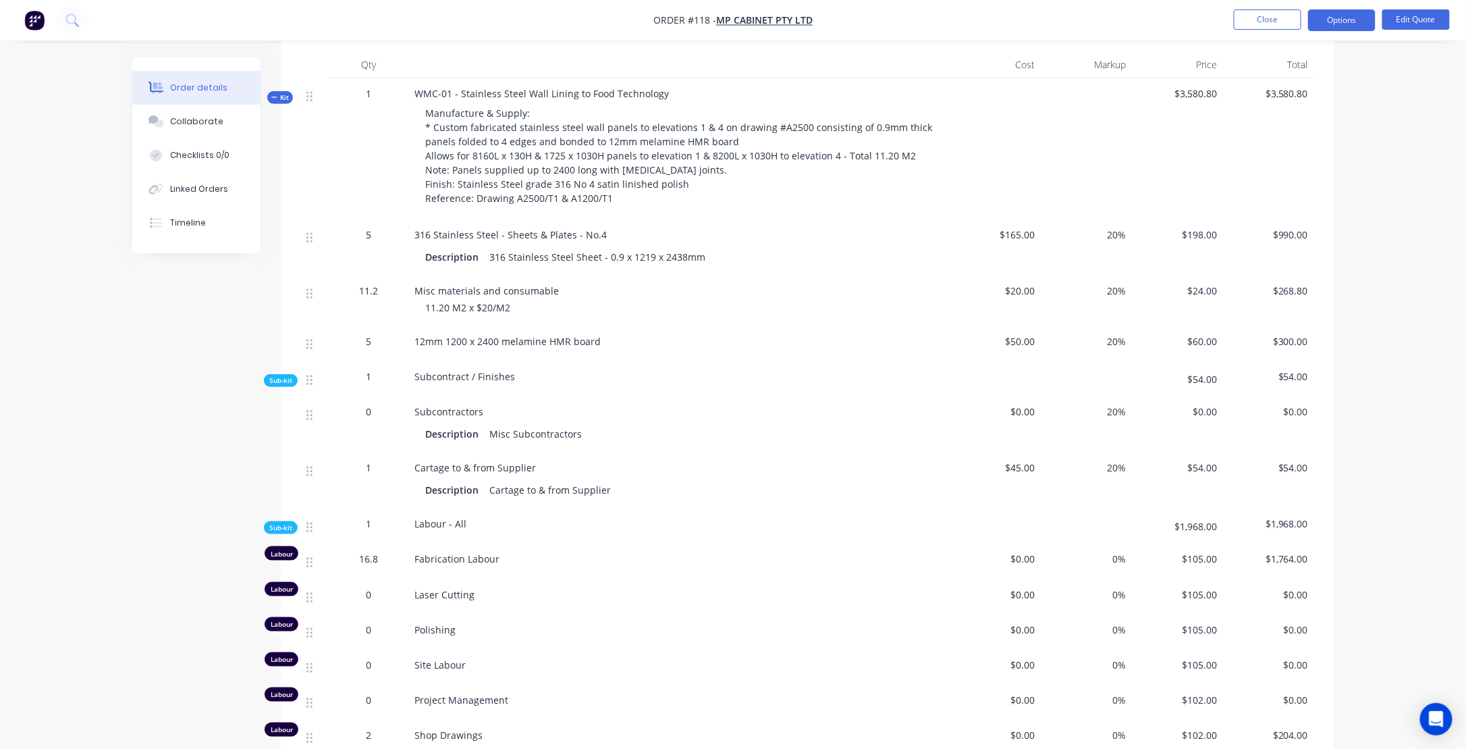
click at [283, 92] on span "Kit" at bounding box center [280, 97] width 18 height 10
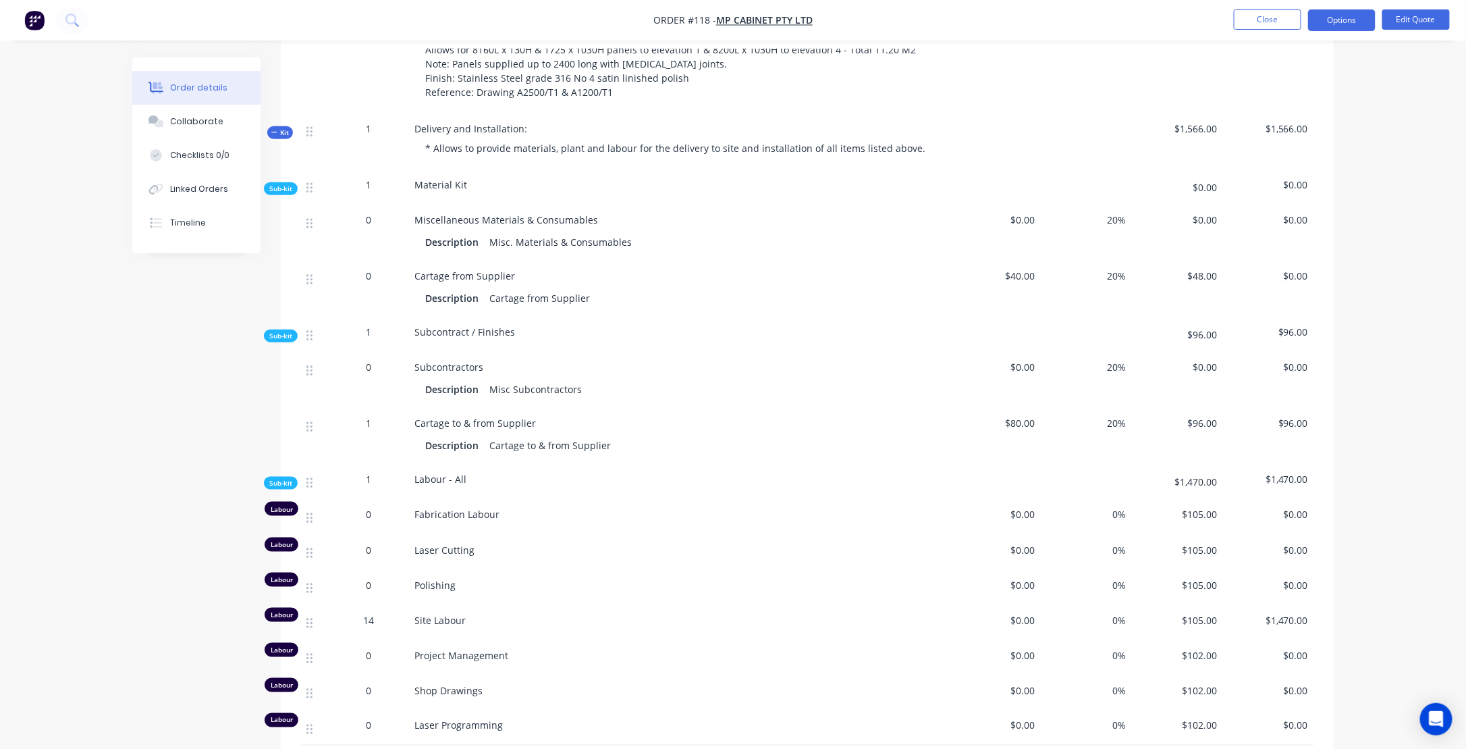
scroll to position [545, 0]
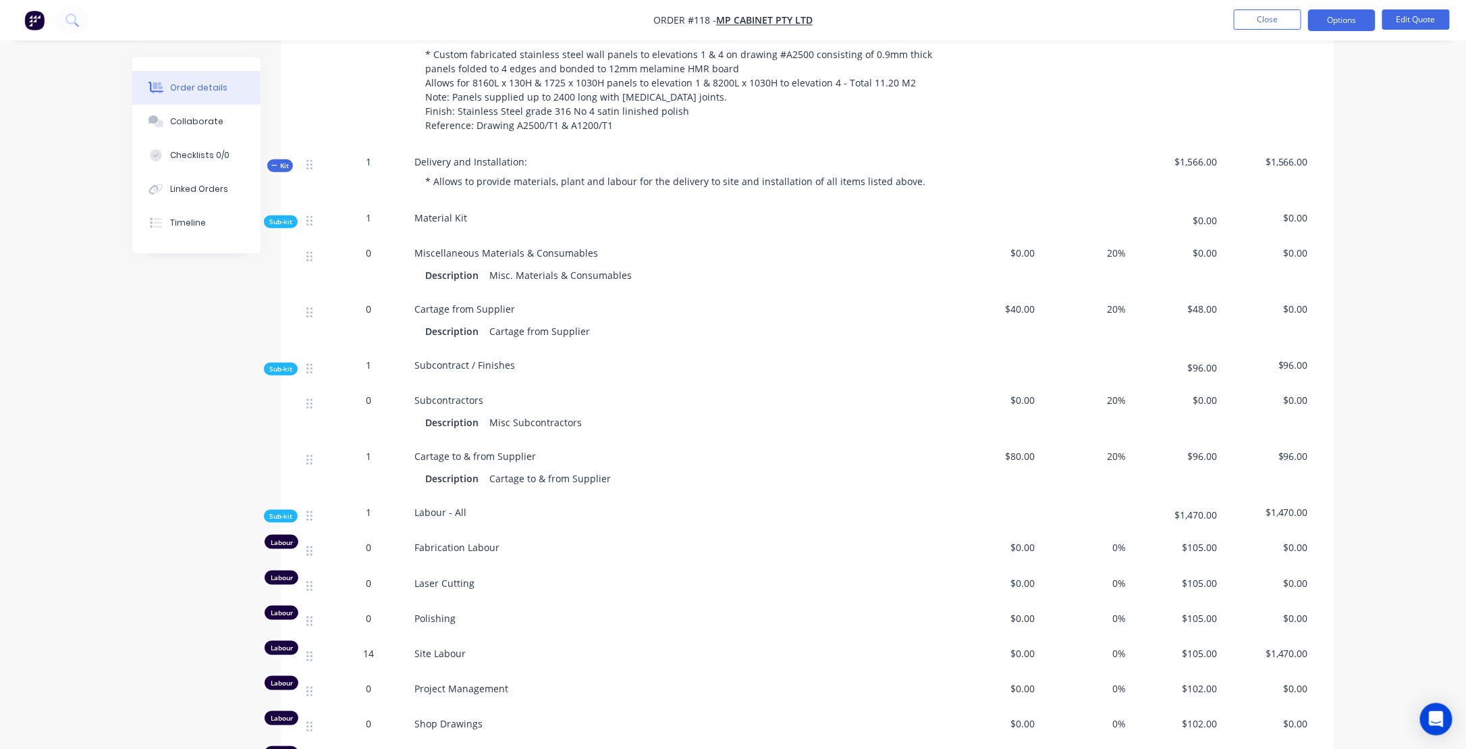
click at [276, 167] on icon at bounding box center [274, 165] width 6 height 7
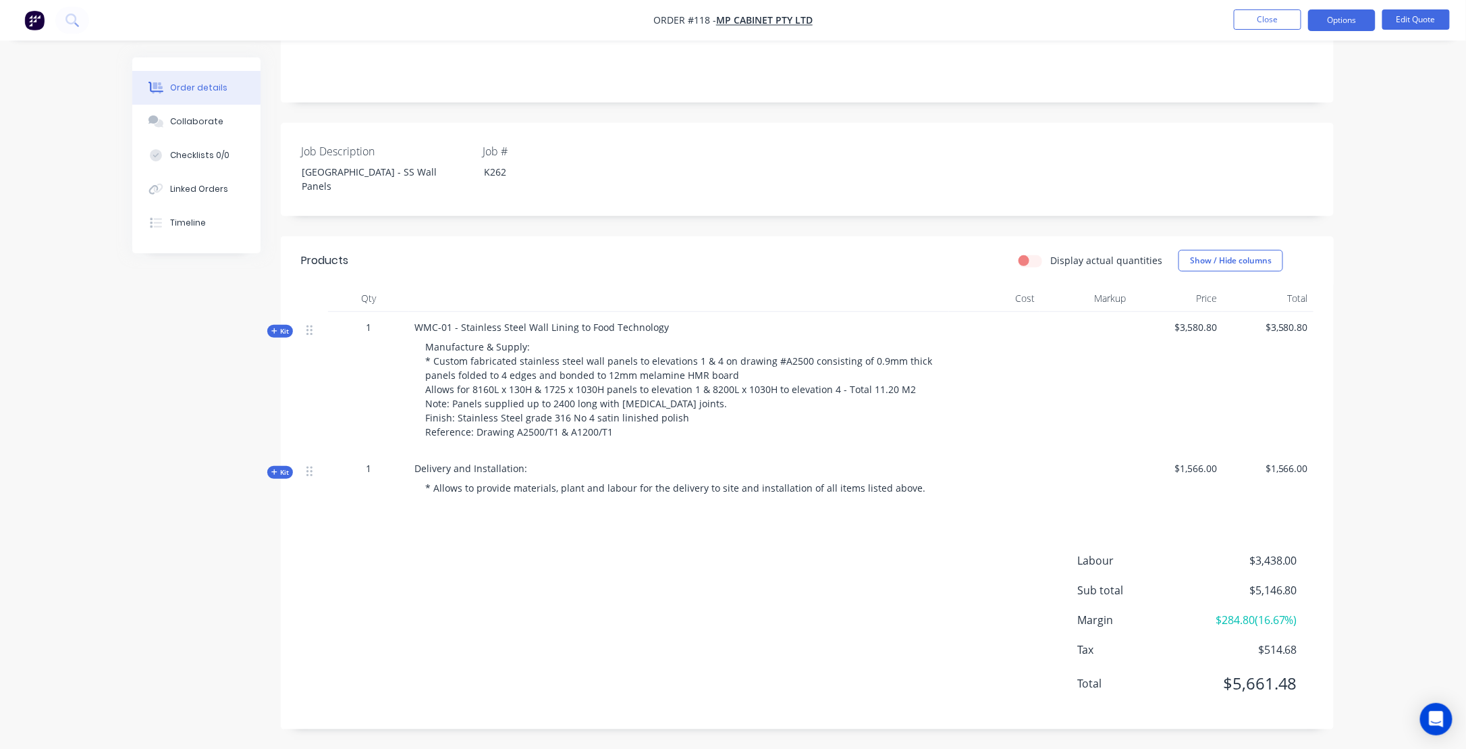
click at [63, 574] on div "Order details Collaborate Checklists 0/0 Linked Orders Timeline Order details C…" at bounding box center [733, 255] width 1466 height 988
click at [1343, 19] on button "Options" at bounding box center [1342, 20] width 68 height 22
click at [1277, 73] on div "Quote" at bounding box center [1301, 82] width 124 height 20
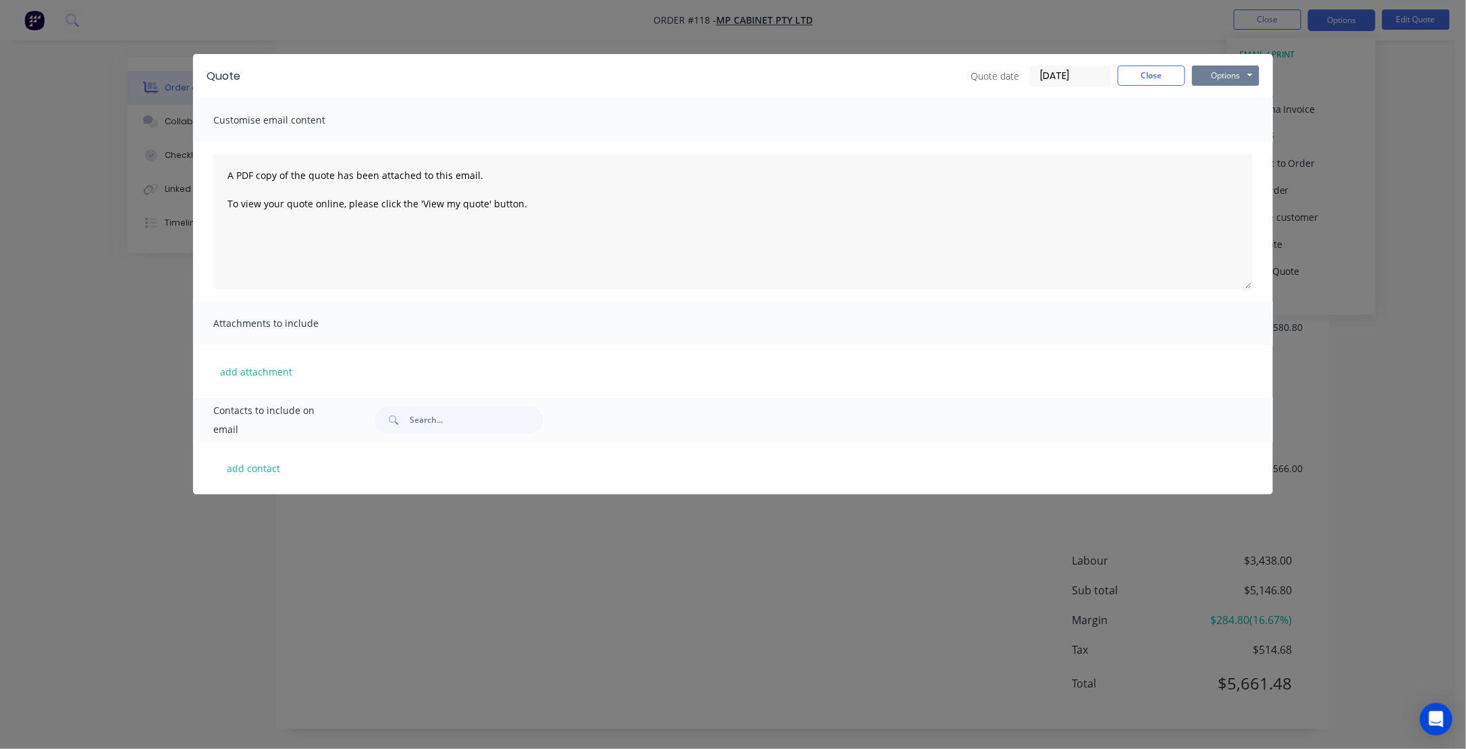
click at [1235, 77] on button "Options" at bounding box center [1226, 75] width 68 height 20
click at [1231, 101] on button "Preview" at bounding box center [1235, 99] width 86 height 22
click at [1145, 77] on button "Close" at bounding box center [1152, 75] width 68 height 20
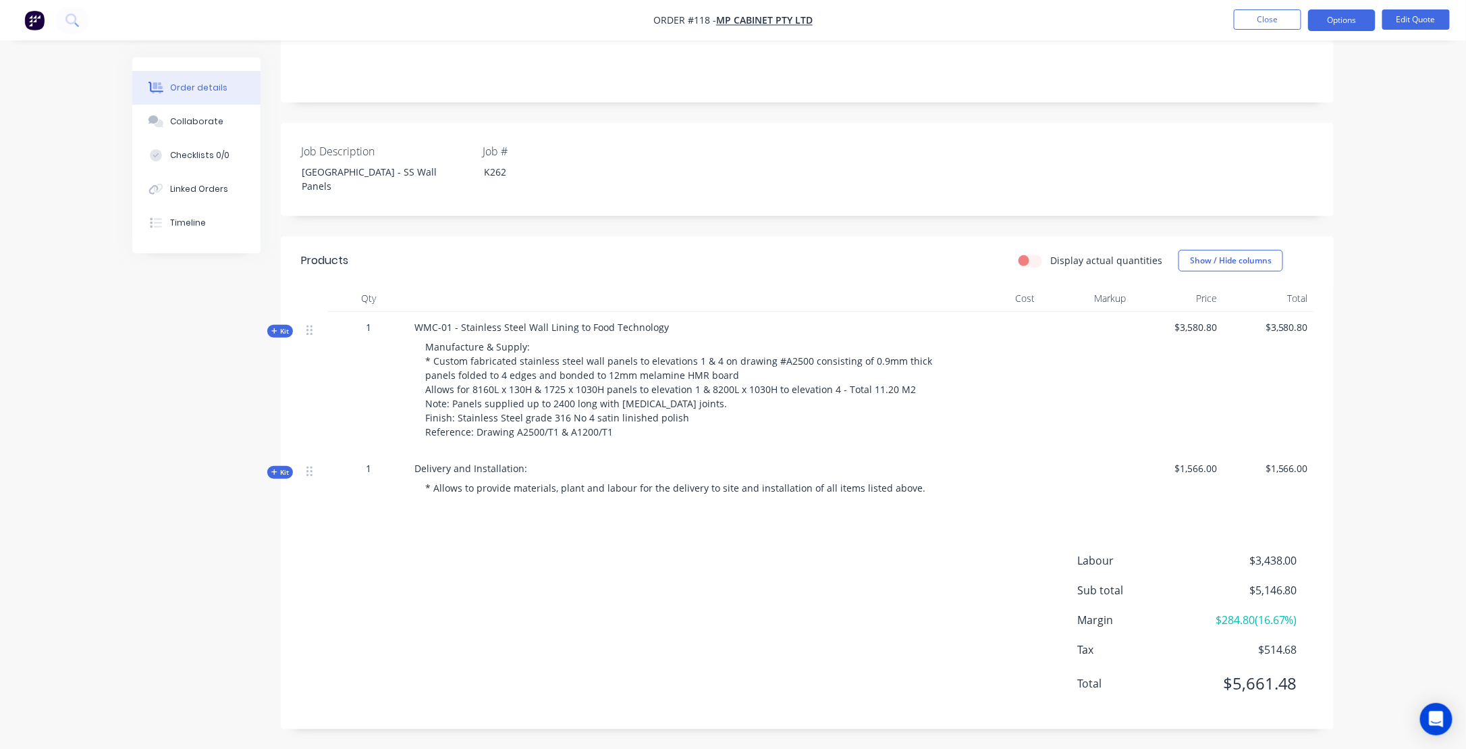
click at [185, 538] on div "Created by [PERSON_NAME] Created [DATE] Required [DATE] Assigned to Add team me…" at bounding box center [733, 283] width 1202 height 931
click at [1267, 20] on button "Close" at bounding box center [1268, 19] width 68 height 20
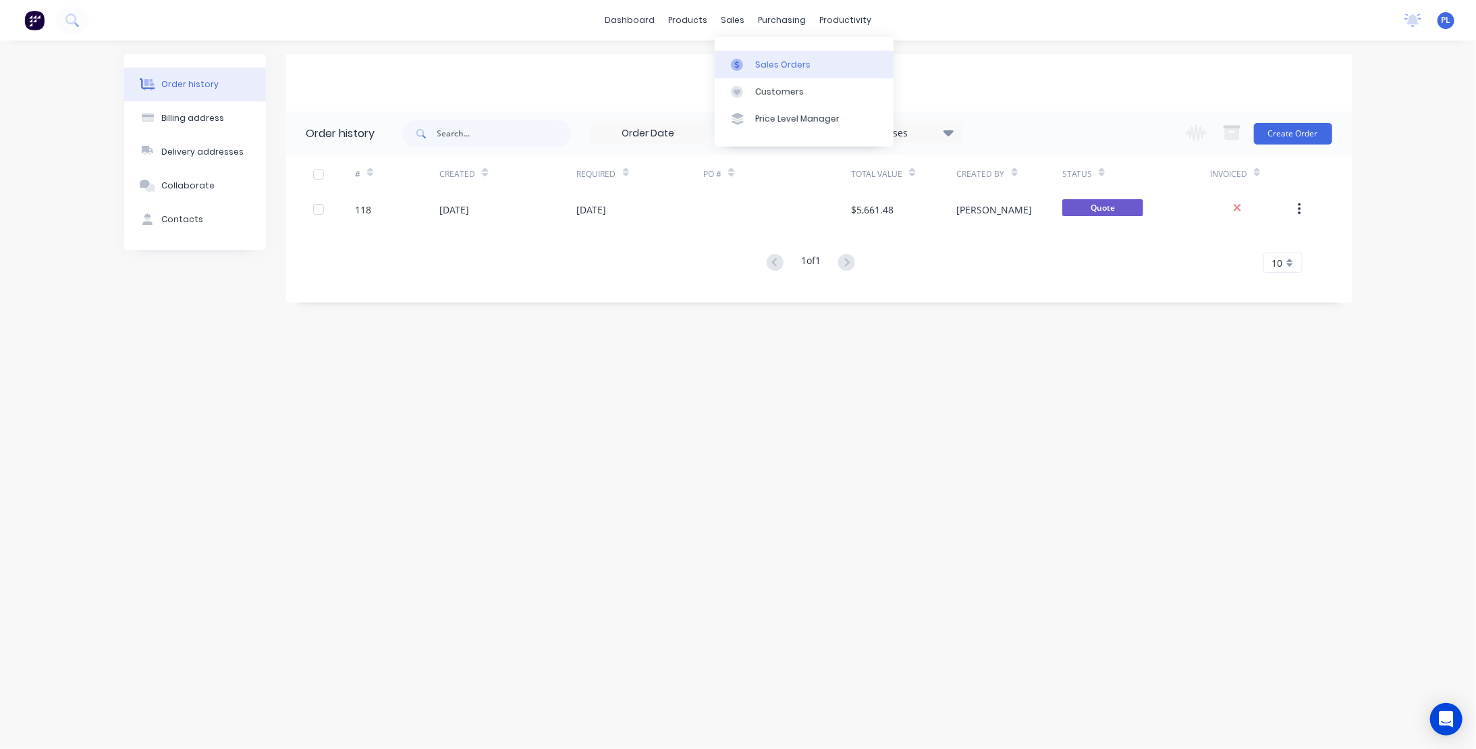
click at [770, 63] on div "Sales Orders" at bounding box center [782, 65] width 55 height 12
